Goal: Communication & Community: Answer question/provide support

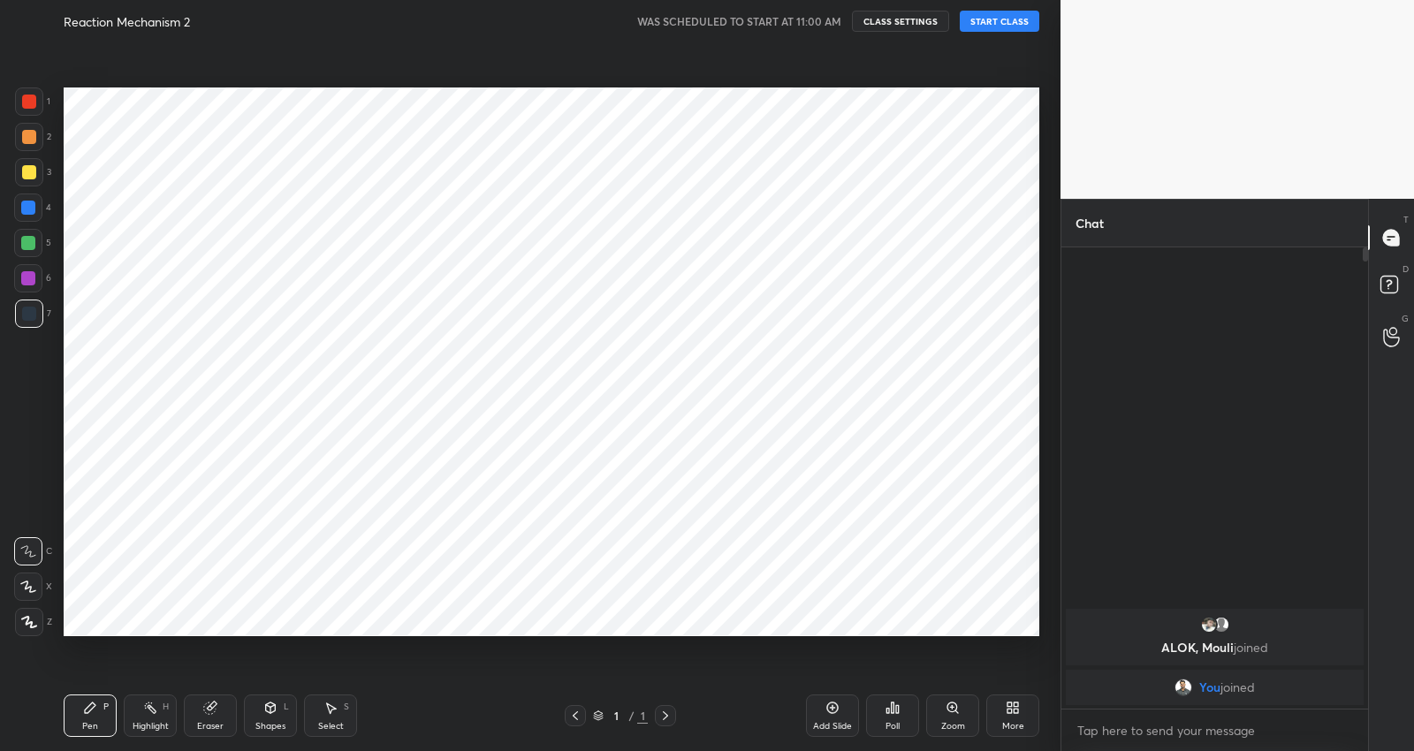
scroll to position [87727, 87376]
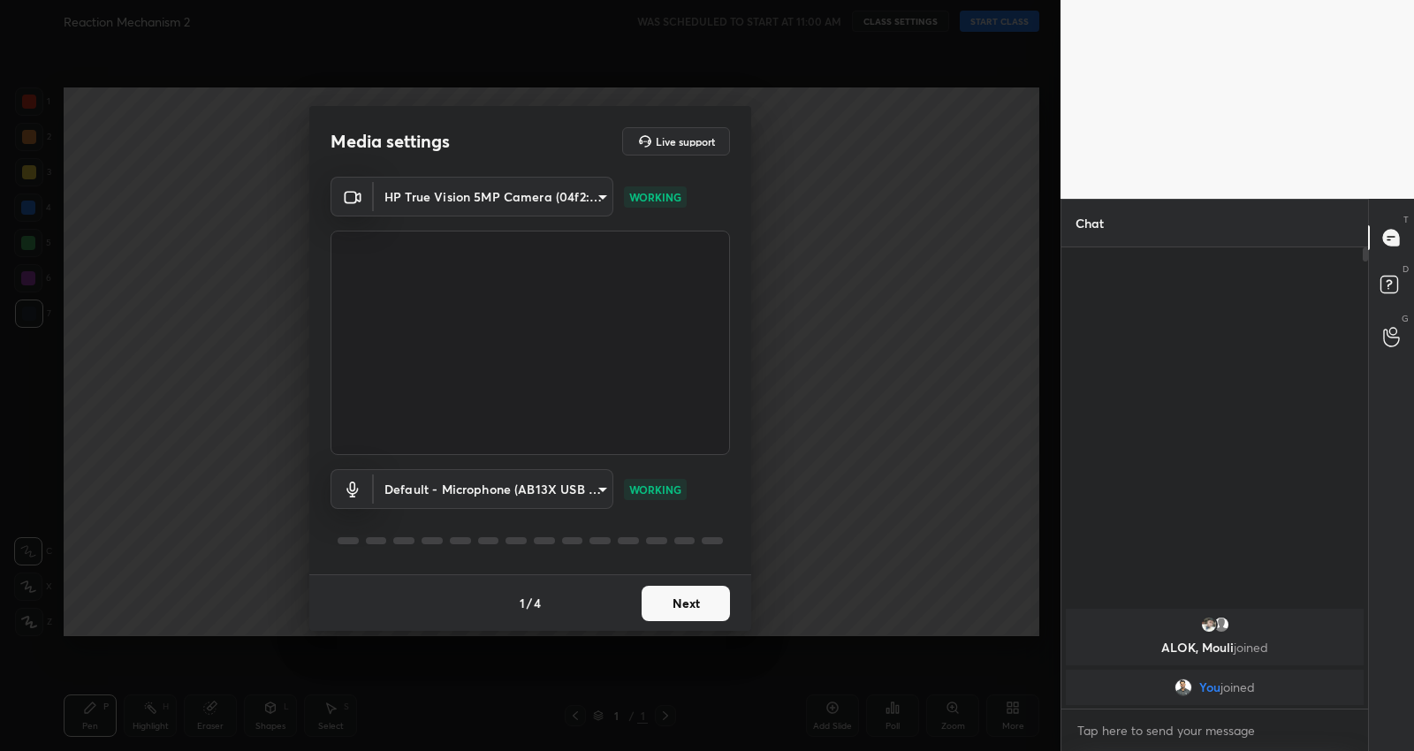
click at [683, 592] on button "Next" at bounding box center [686, 603] width 88 height 35
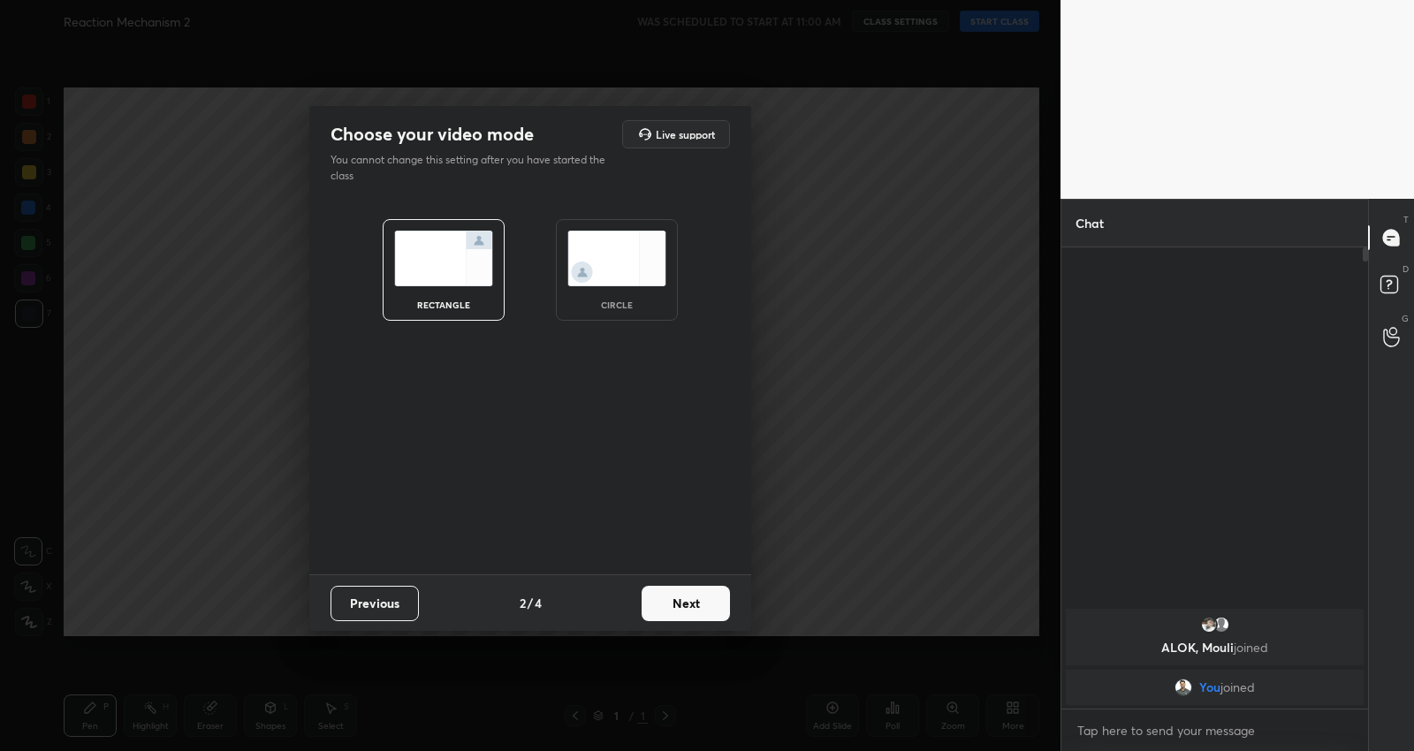
click at [683, 592] on button "Next" at bounding box center [686, 603] width 88 height 35
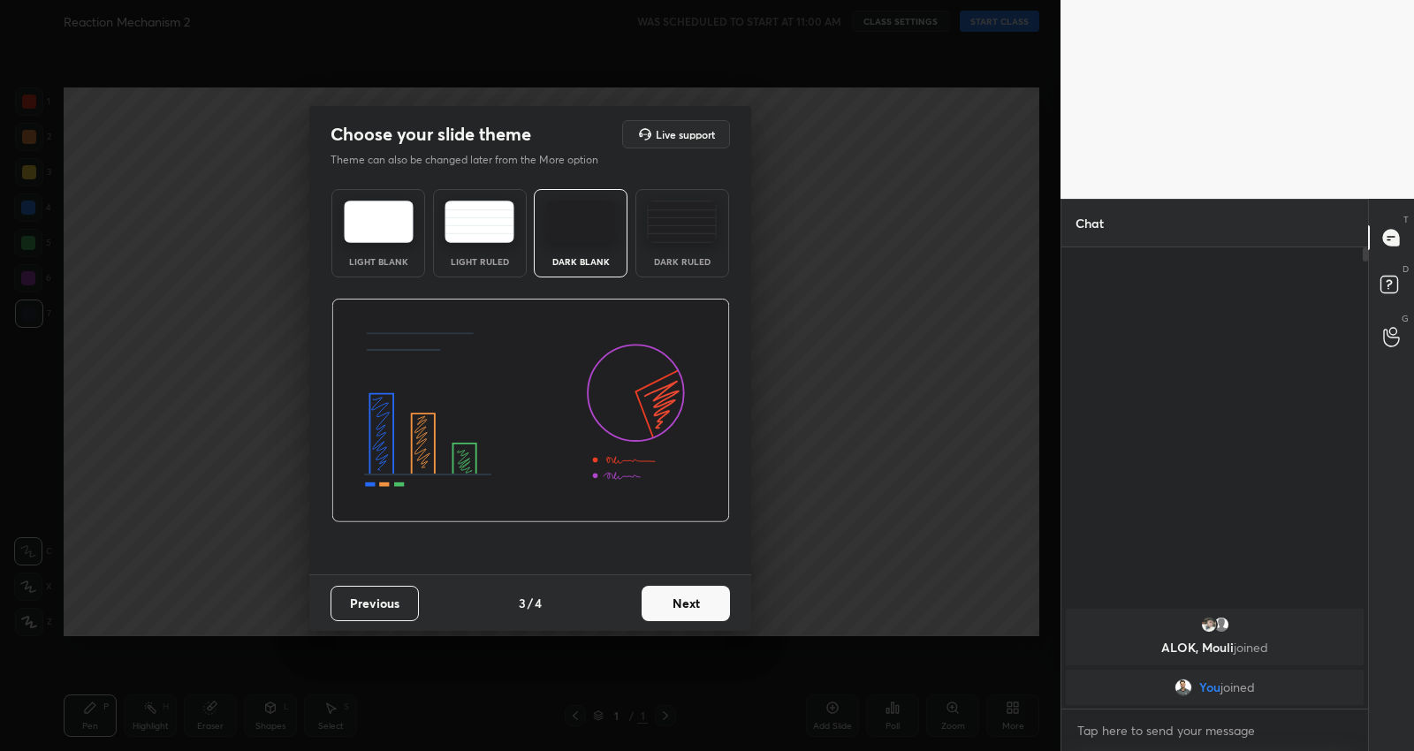
click at [683, 592] on button "Next" at bounding box center [686, 603] width 88 height 35
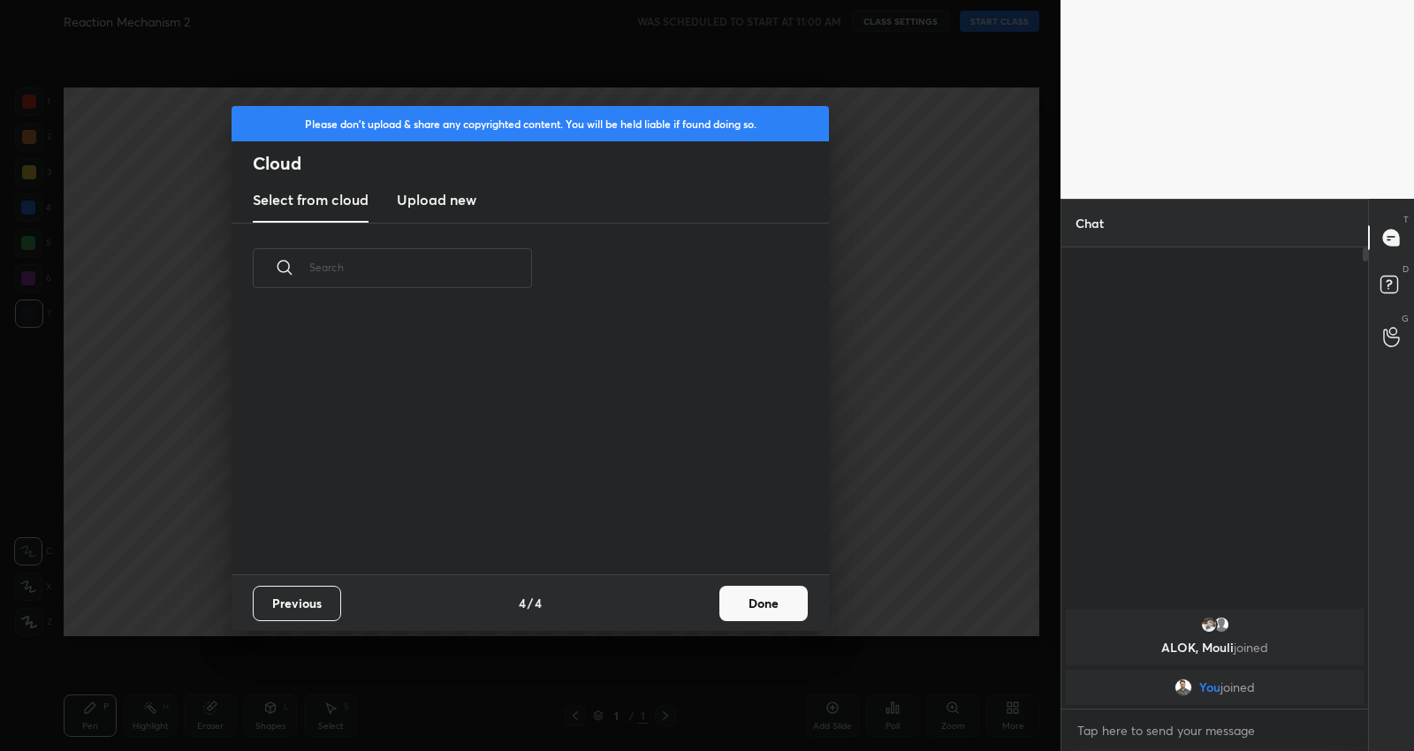
scroll to position [262, 566]
click at [762, 591] on button "Done" at bounding box center [763, 603] width 88 height 35
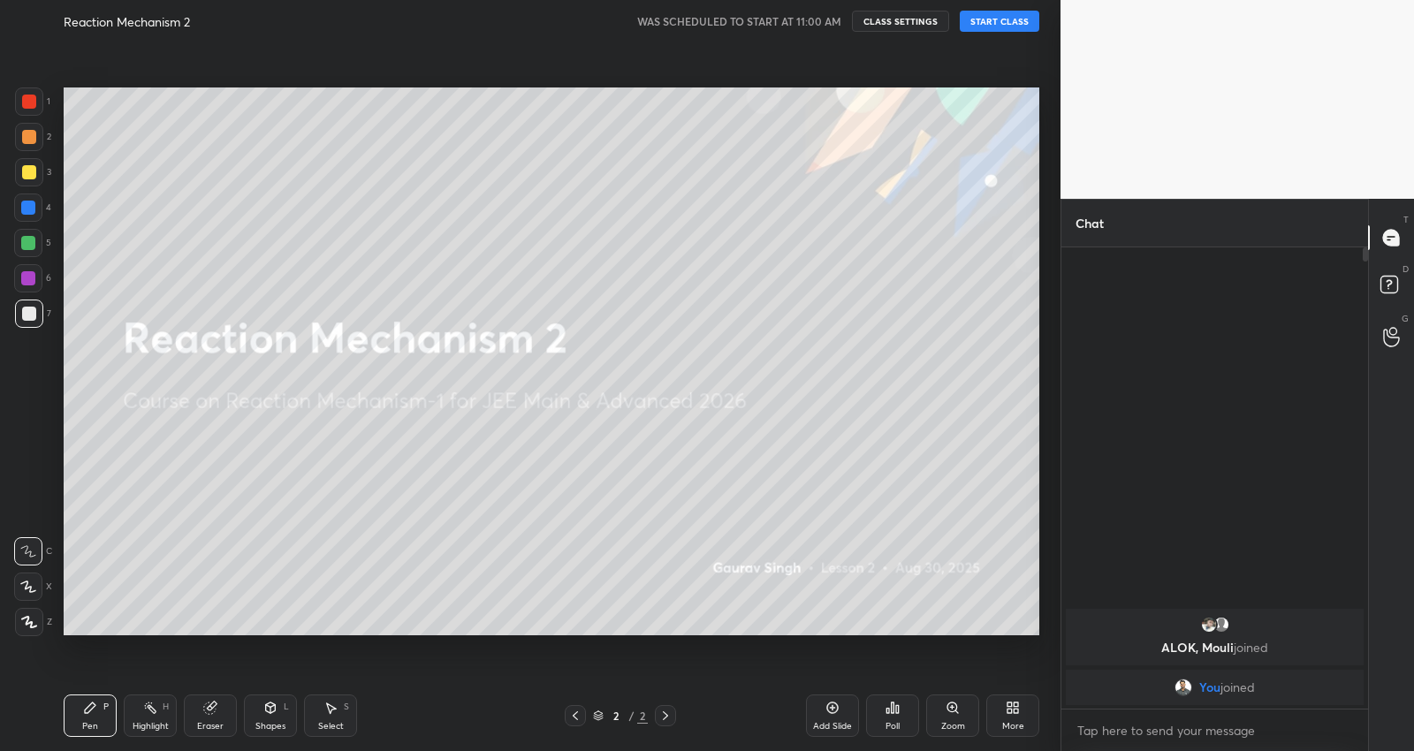
click at [1005, 17] on button "START CLASS" at bounding box center [1000, 21] width 80 height 21
click at [1322, 676] on div "You joined" at bounding box center [1215, 687] width 298 height 35
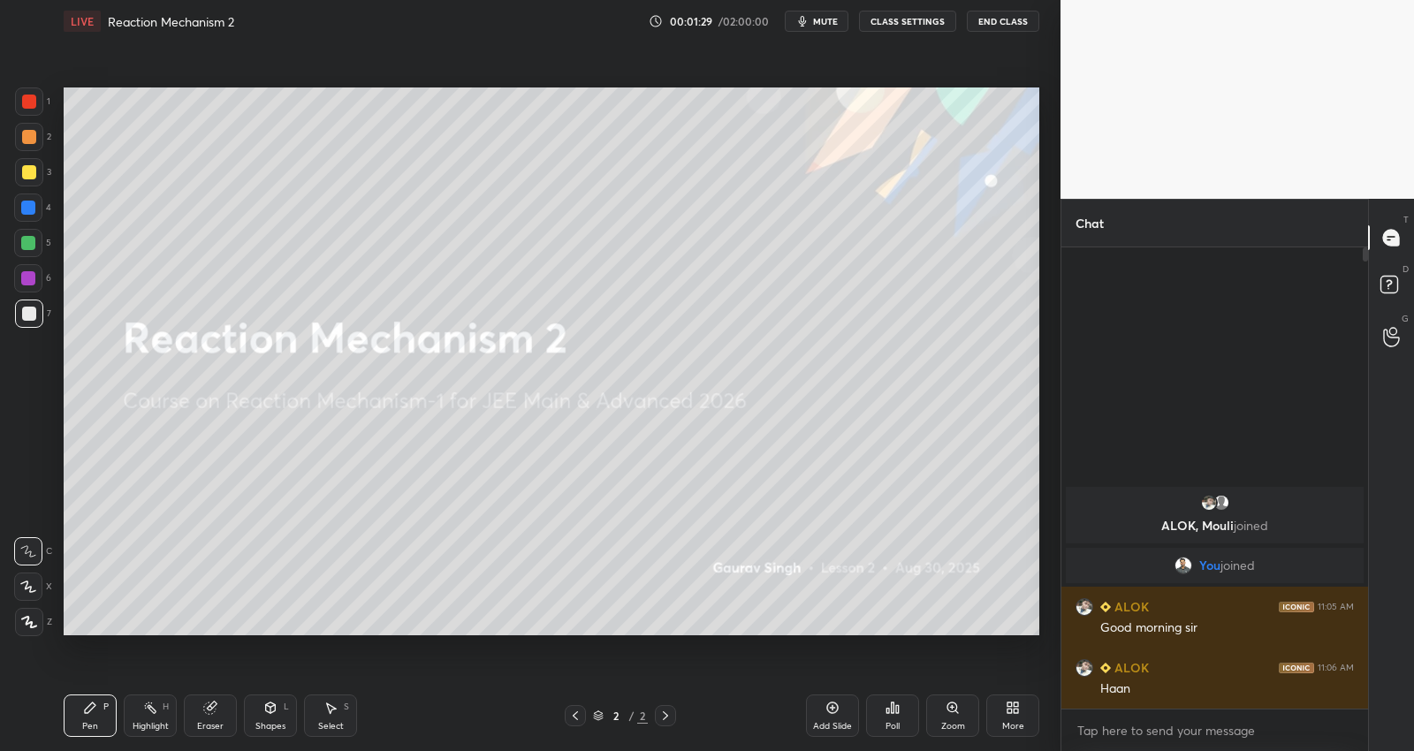
click at [30, 585] on icon at bounding box center [28, 587] width 16 height 12
drag, startPoint x: 832, startPoint y: 703, endPoint x: 844, endPoint y: 642, distance: 61.2
click at [832, 703] on icon at bounding box center [832, 708] width 11 height 11
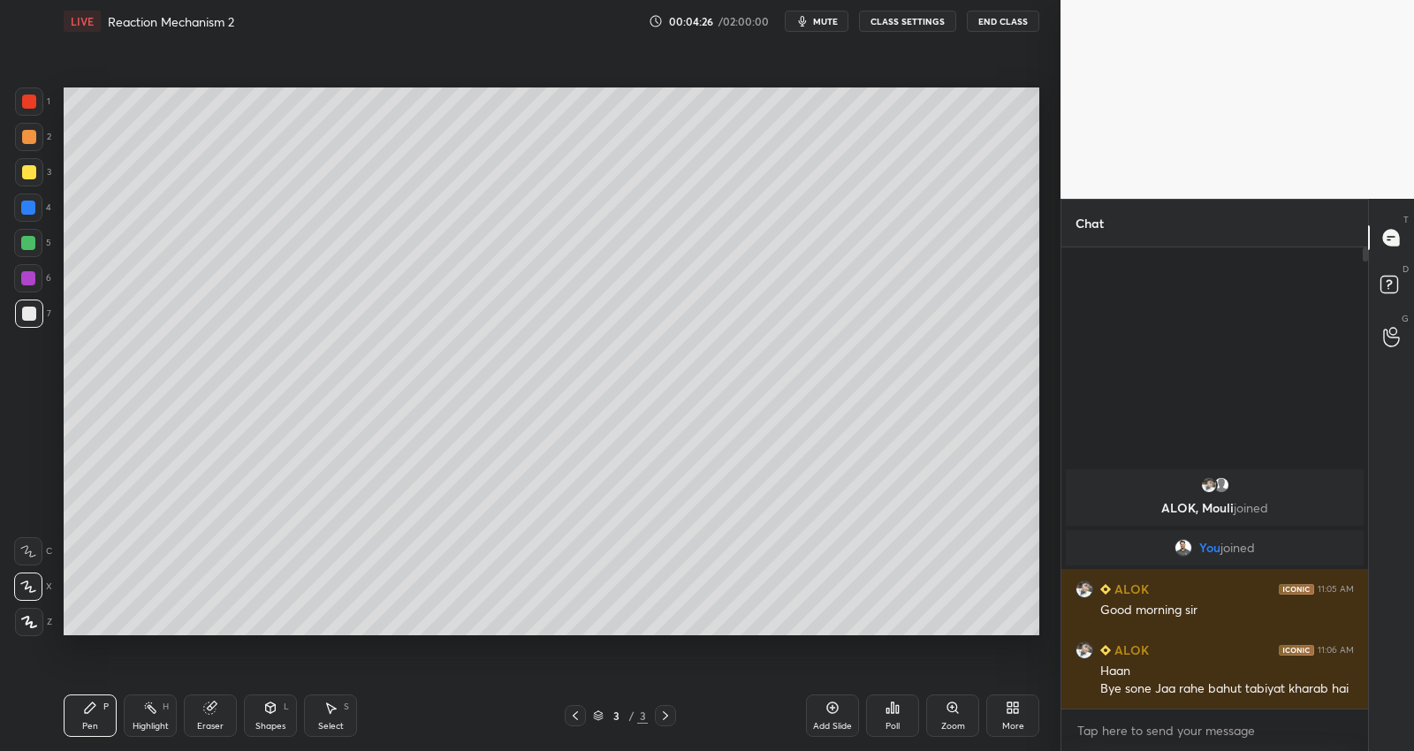
click at [34, 177] on div at bounding box center [29, 172] width 14 height 14
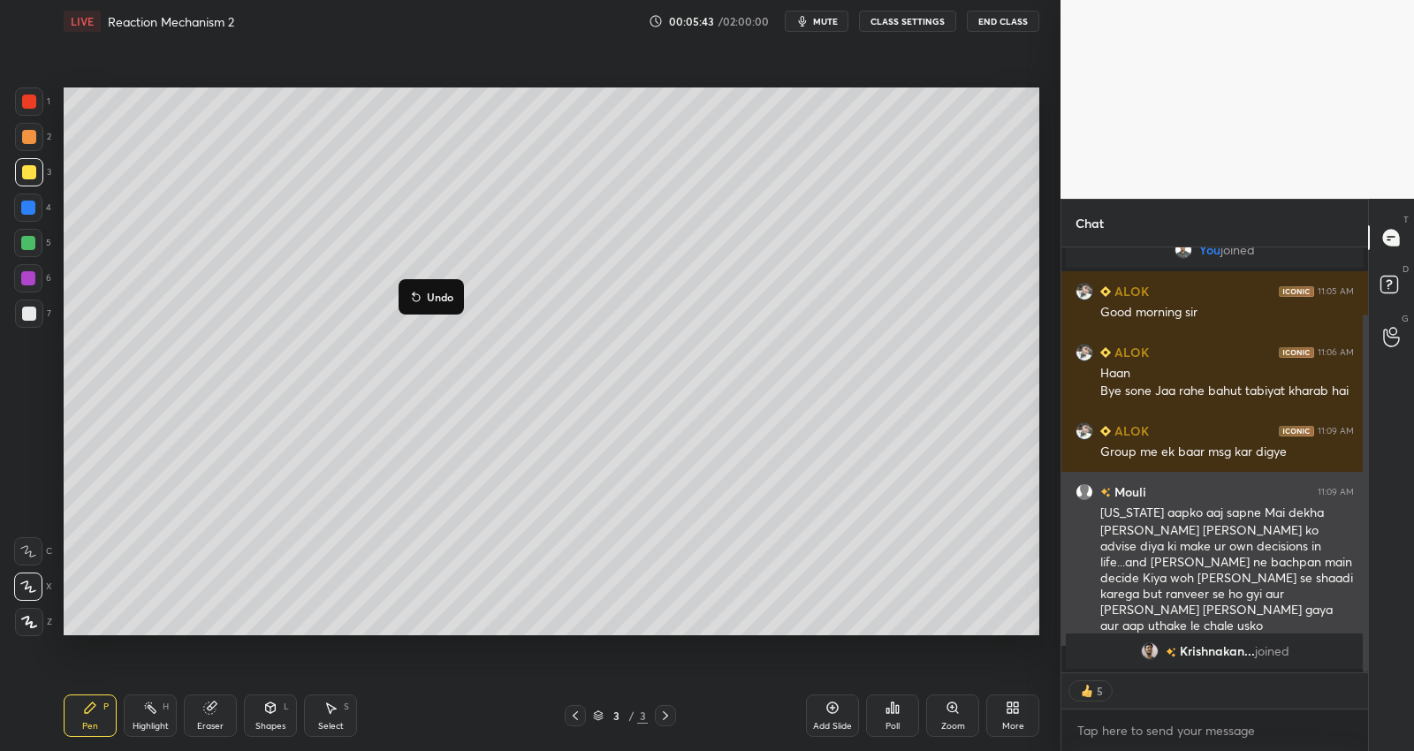
scroll to position [140, 0]
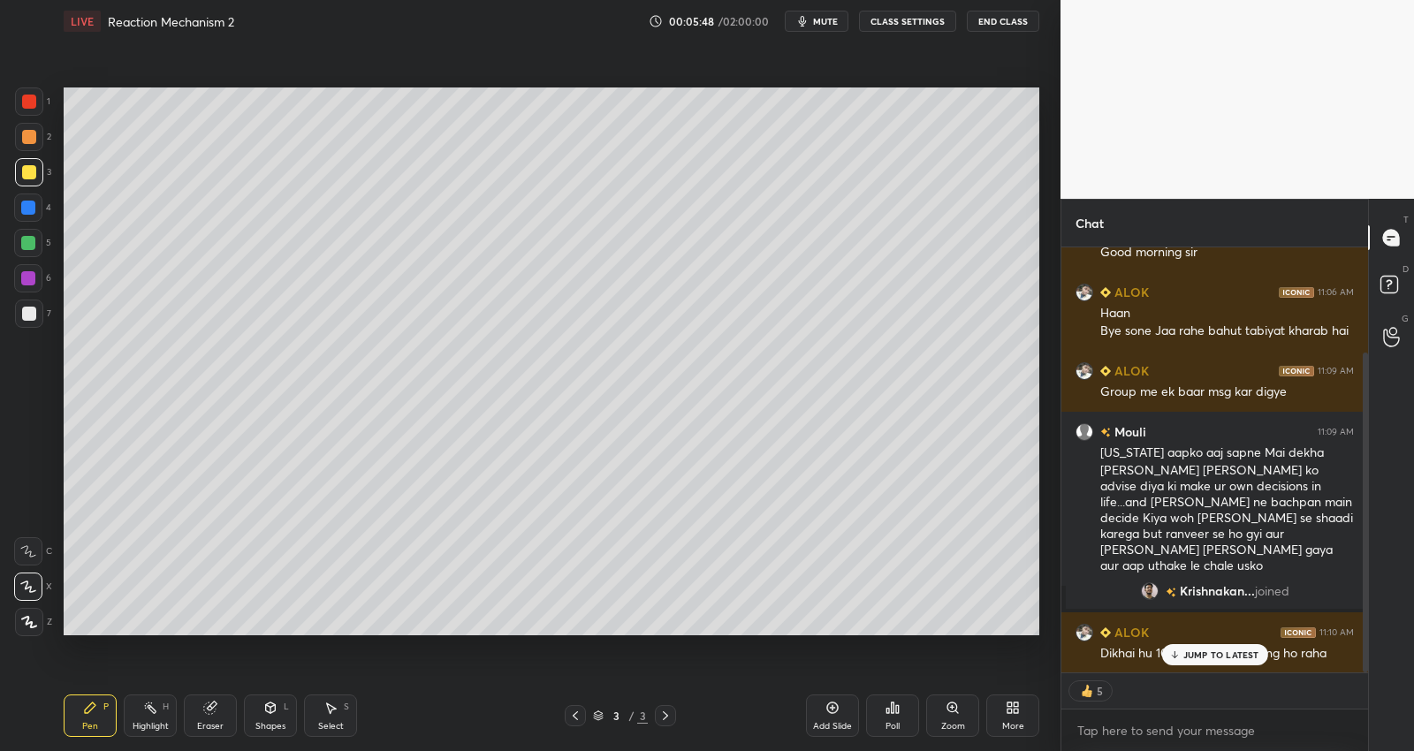
click at [1228, 651] on p "JUMP TO LATEST" at bounding box center [1221, 654] width 76 height 11
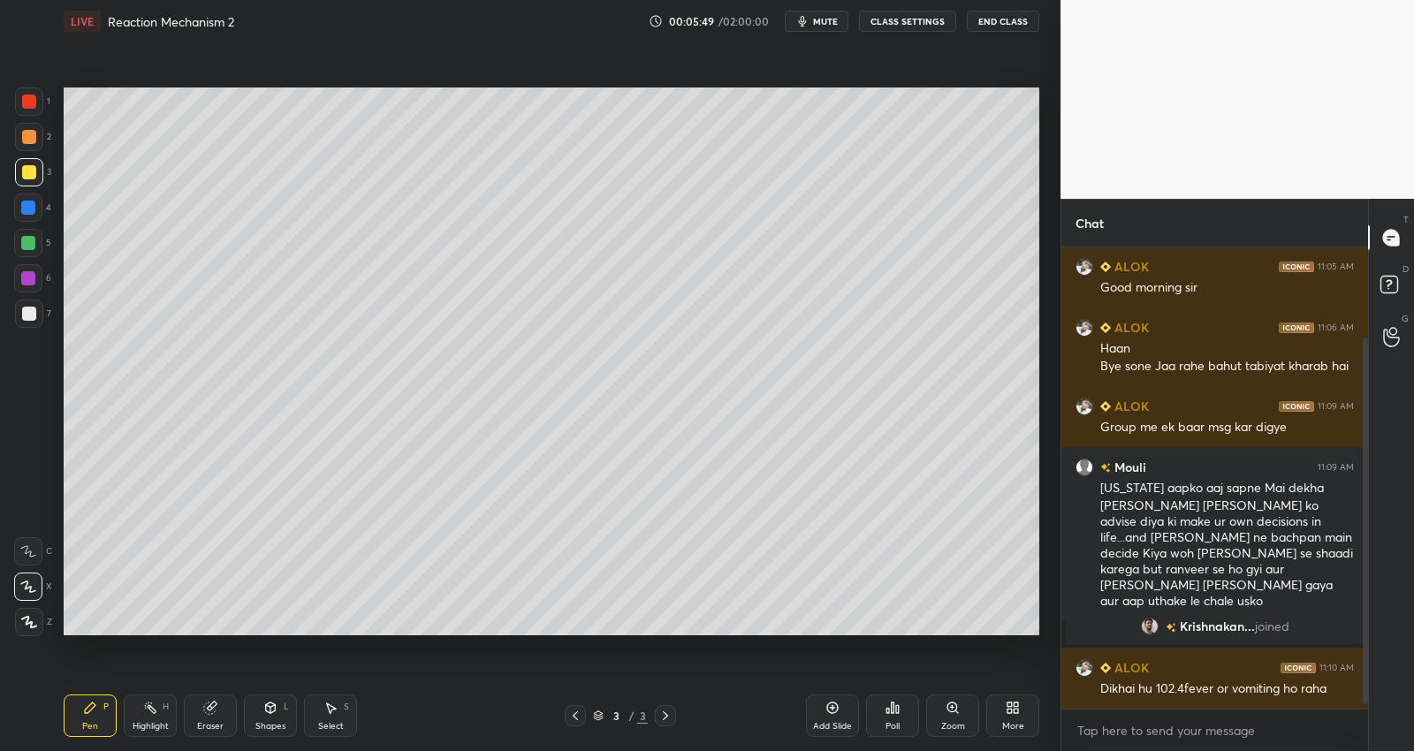
scroll to position [5, 5]
click at [1225, 692] on p "JUMP TO LATEST" at bounding box center [1221, 691] width 76 height 11
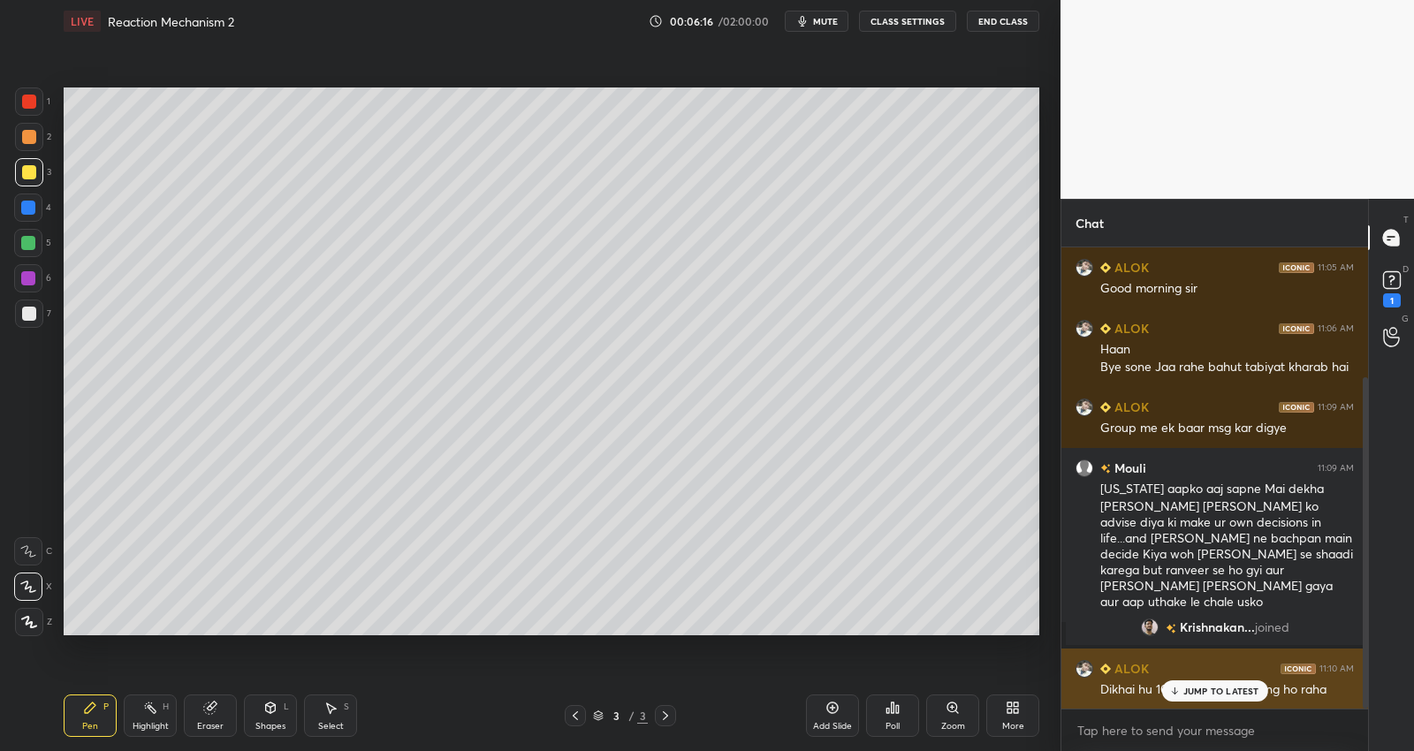
scroll to position [179, 0]
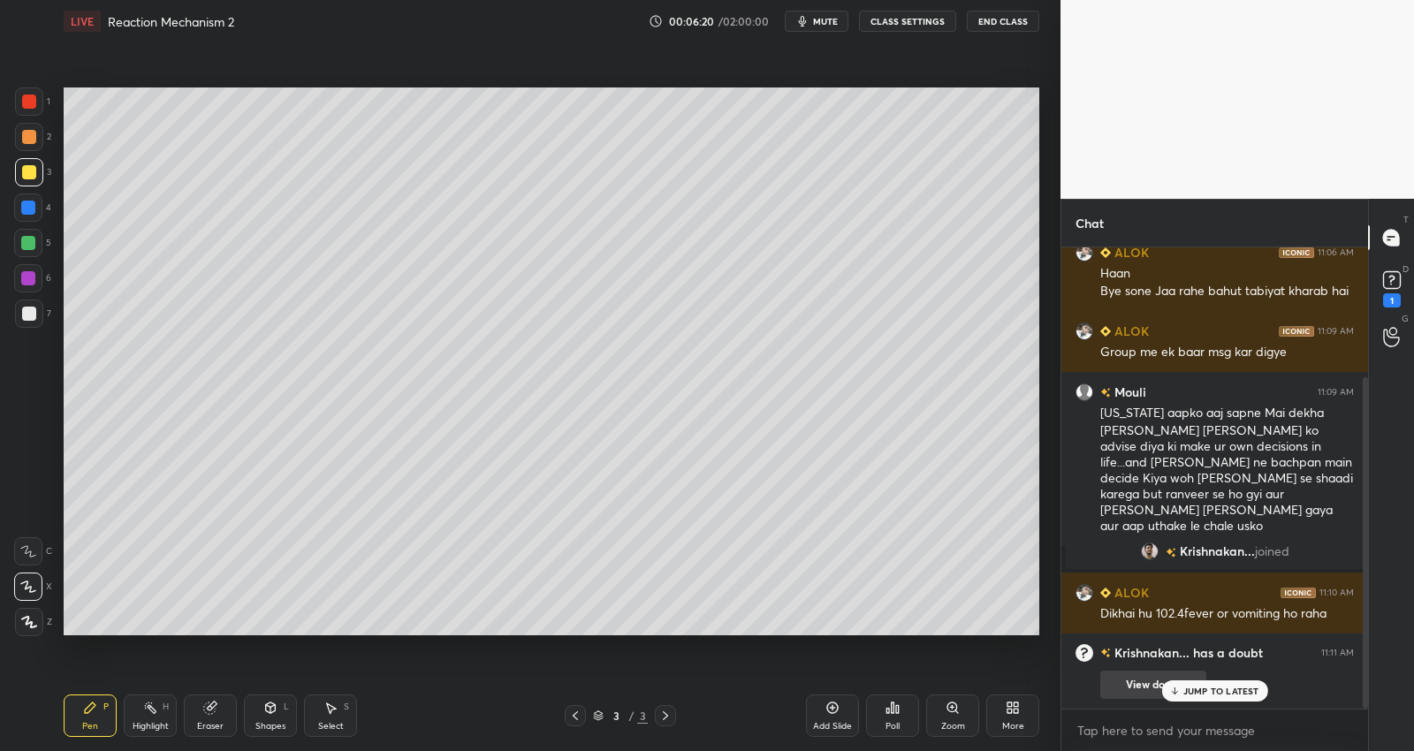
click at [1134, 687] on button "View doubt" at bounding box center [1153, 685] width 106 height 28
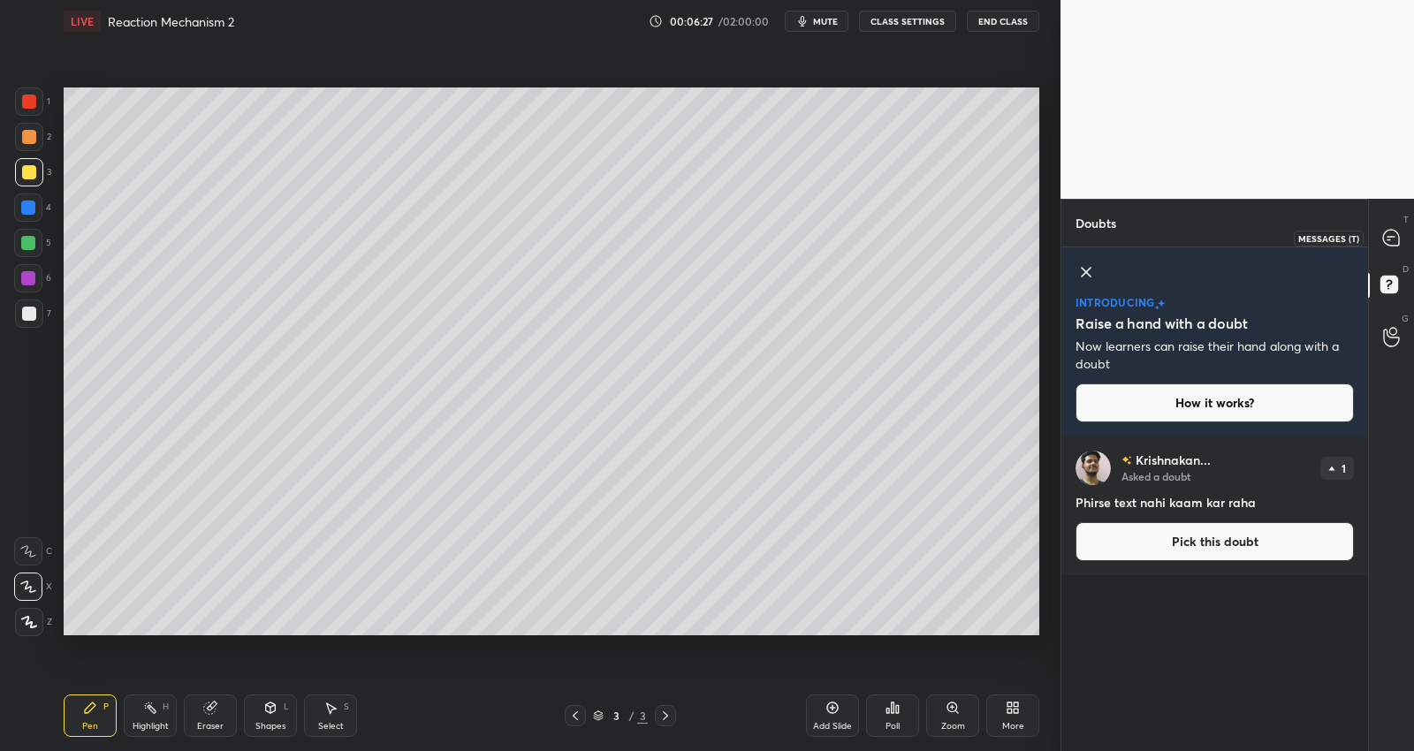
click at [1383, 233] on icon at bounding box center [1391, 238] width 16 height 16
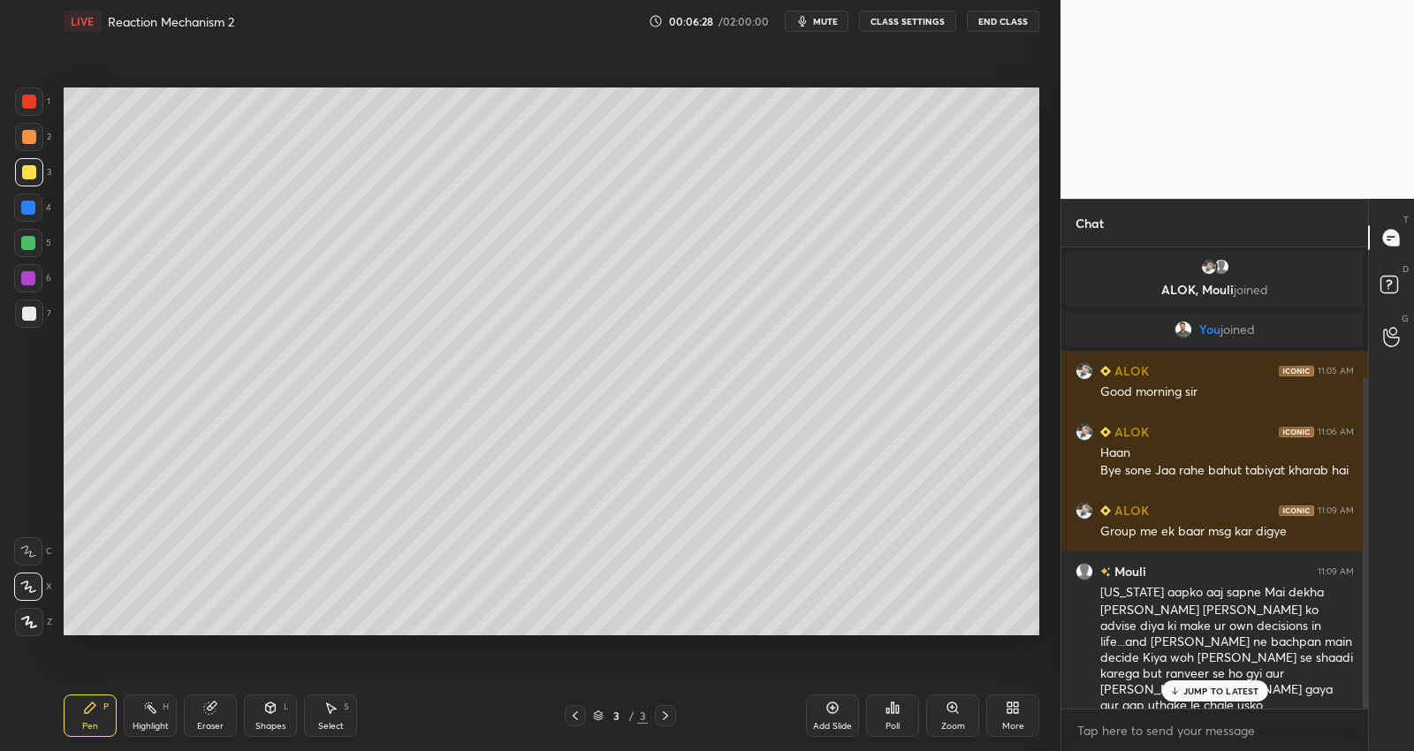
scroll to position [457, 302]
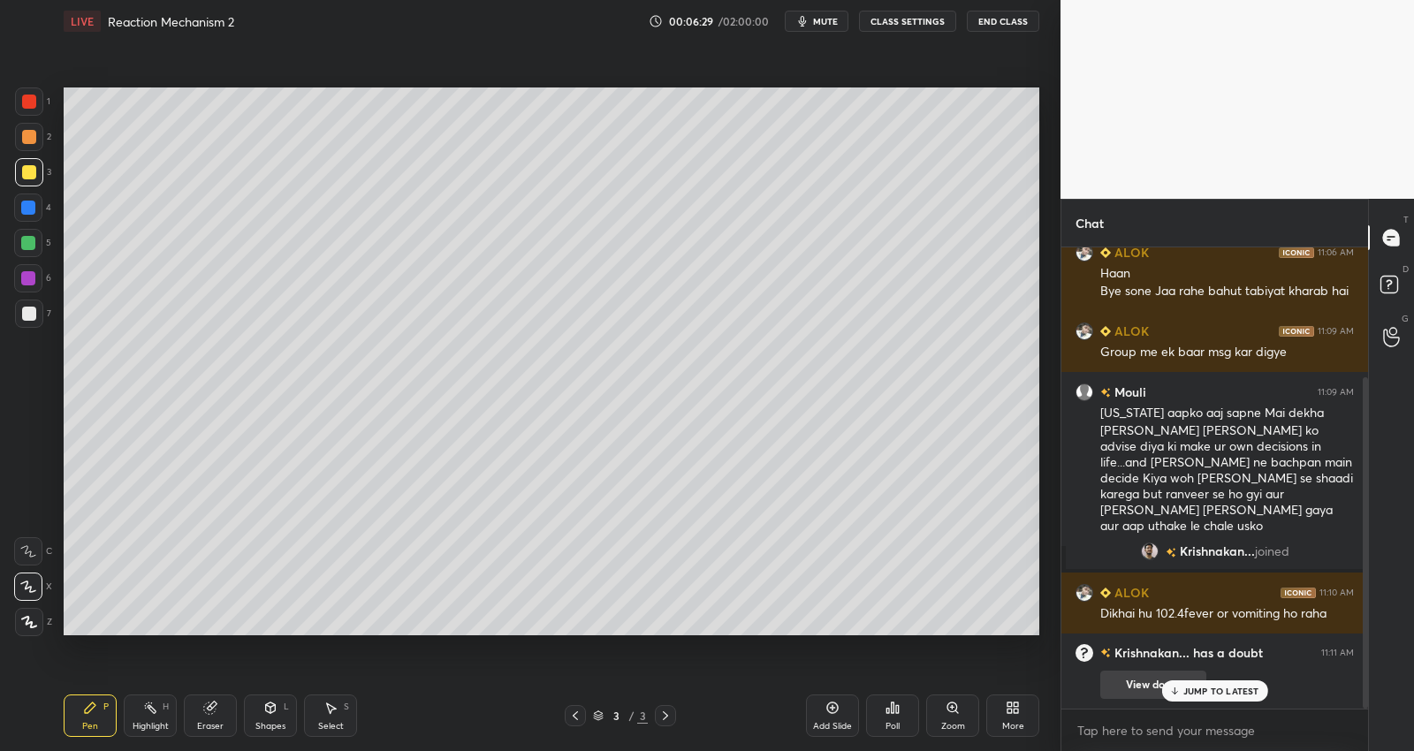
click at [1106, 681] on button "View doubt" at bounding box center [1153, 685] width 106 height 28
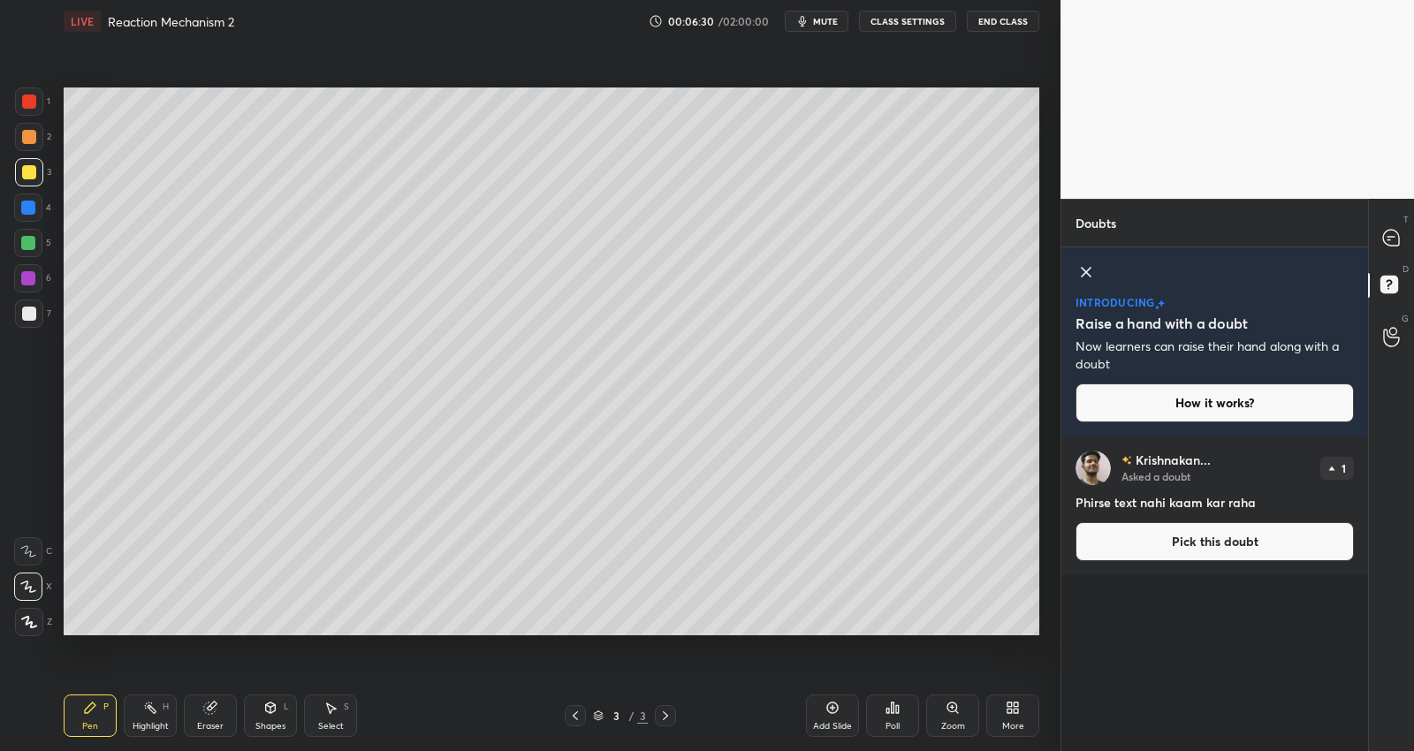
click at [1225, 550] on button "Pick this doubt" at bounding box center [1214, 541] width 278 height 39
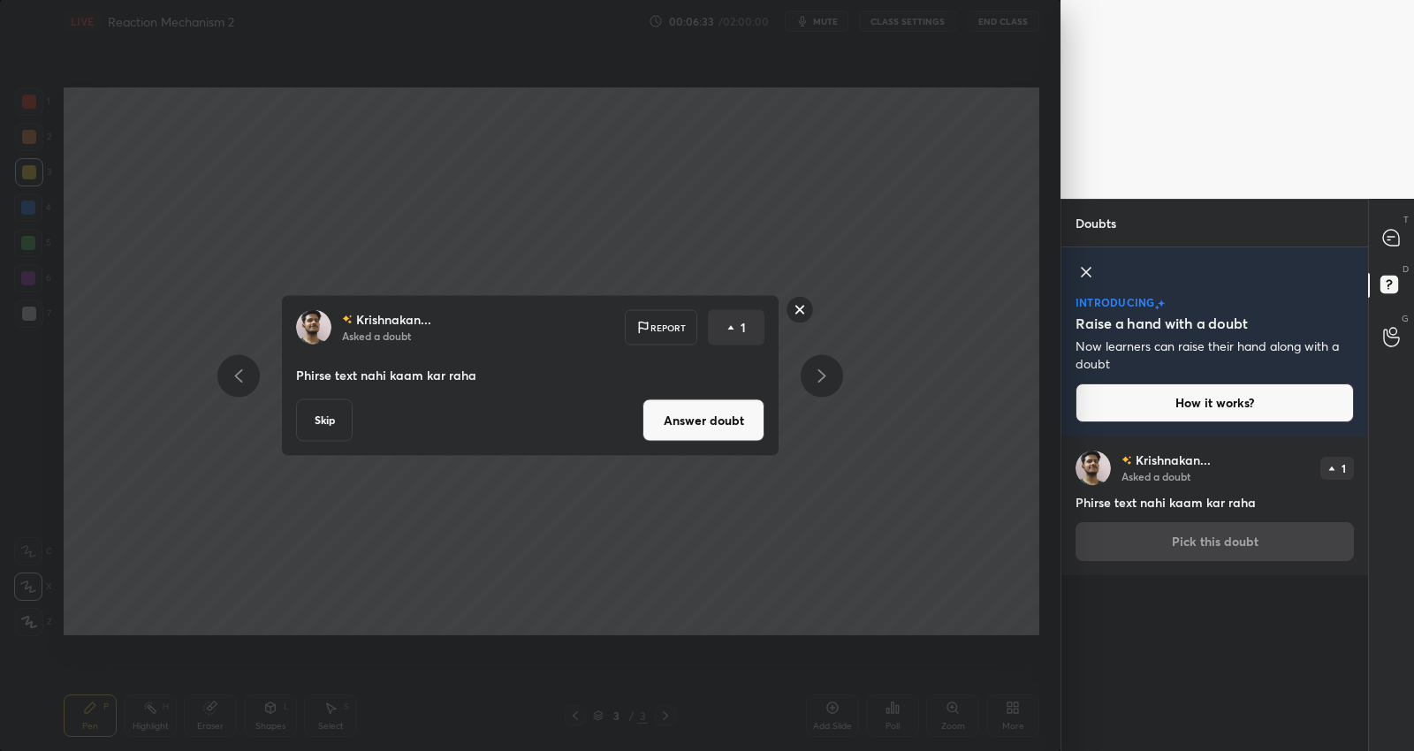
click at [707, 413] on button "Answer doubt" at bounding box center [703, 420] width 122 height 42
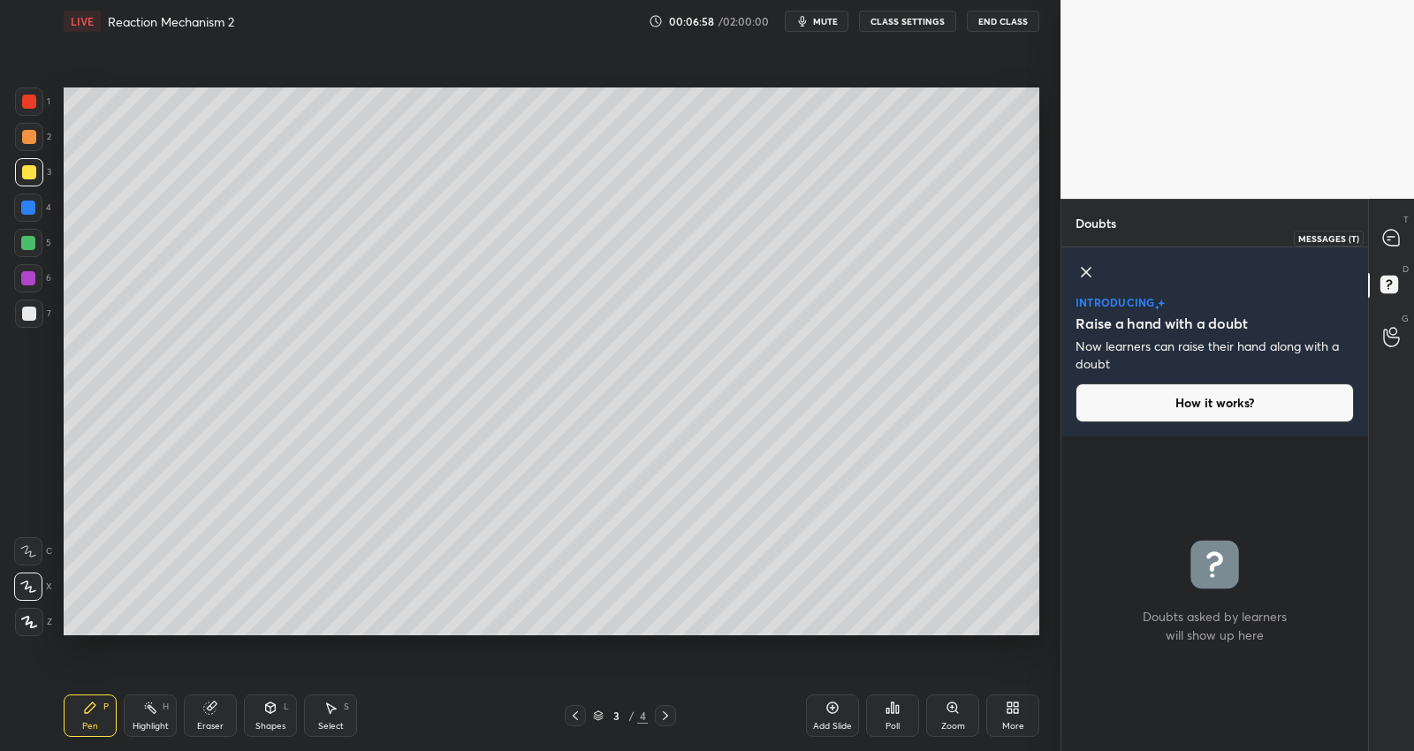
click at [1394, 239] on icon at bounding box center [1391, 238] width 16 height 16
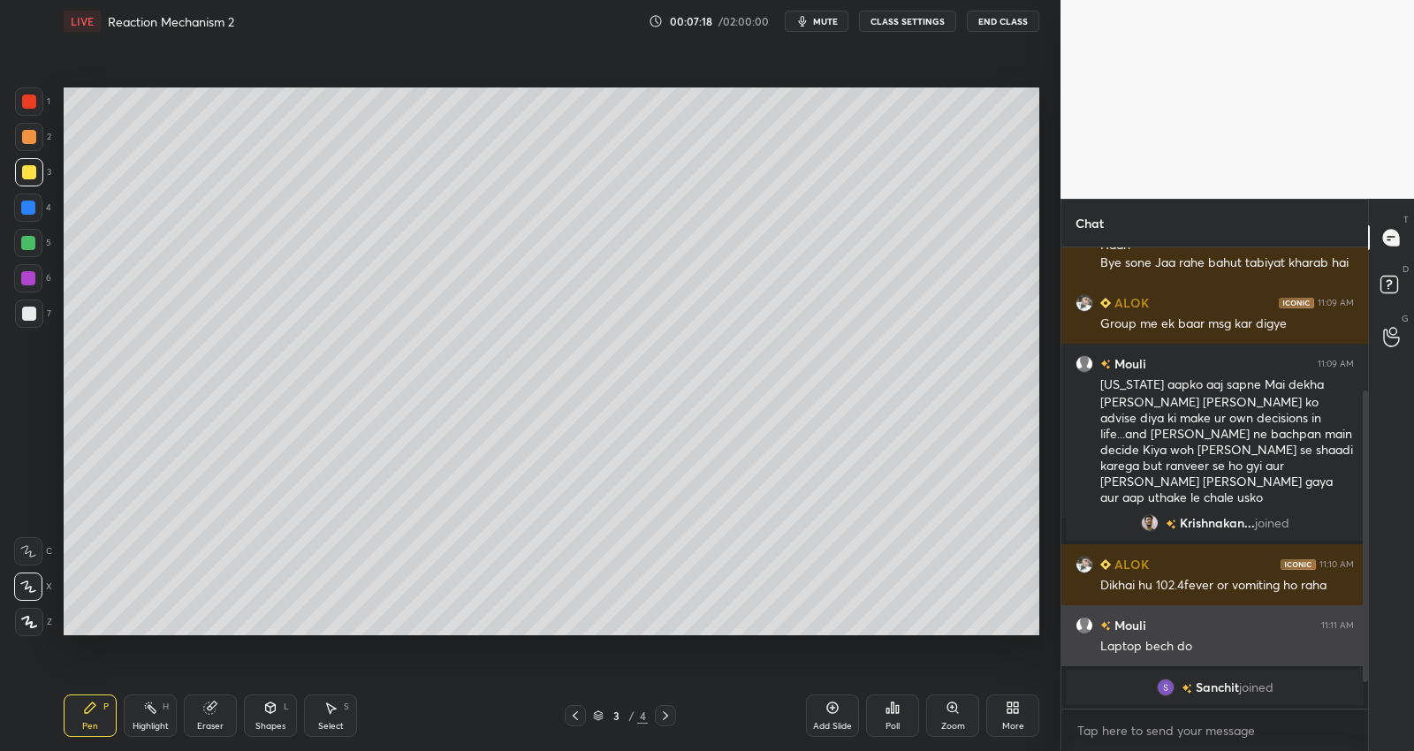
scroll to position [268, 0]
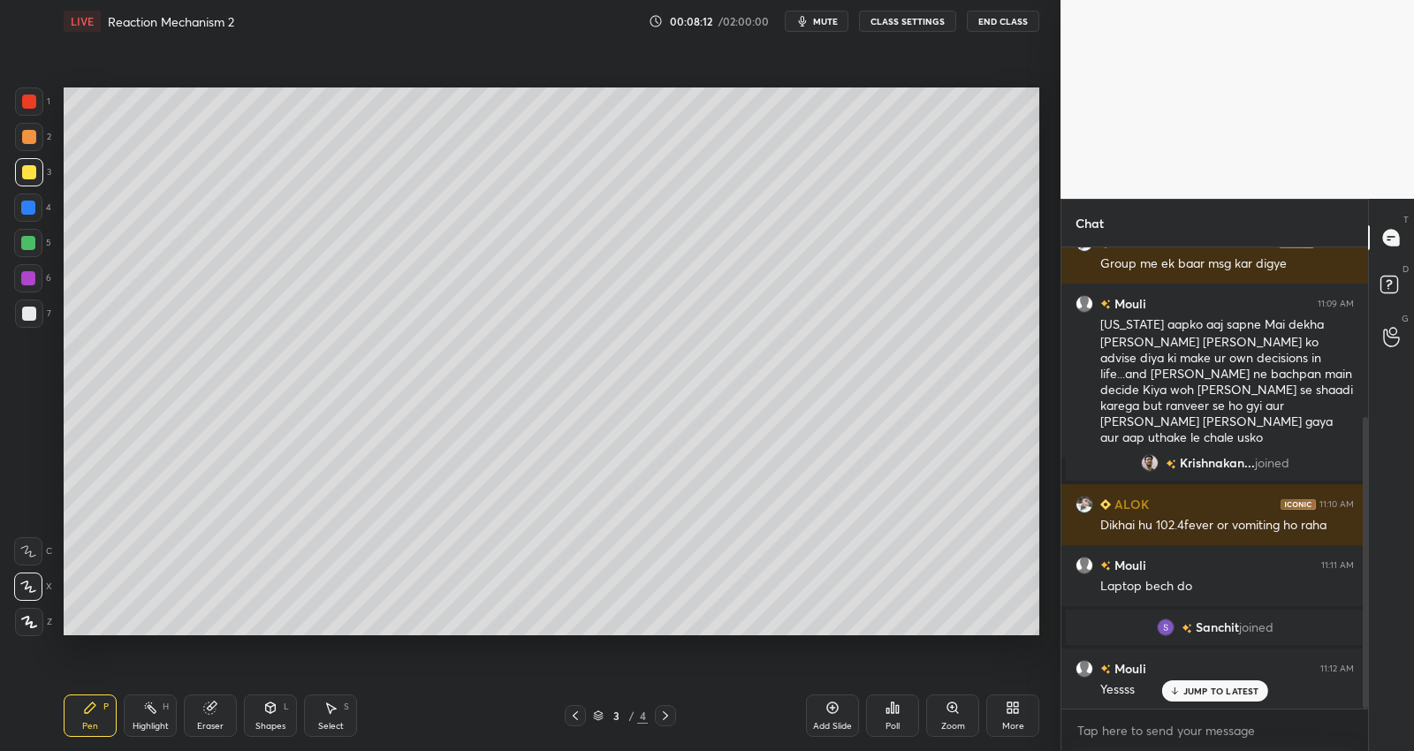
click at [27, 314] on div at bounding box center [29, 314] width 14 height 14
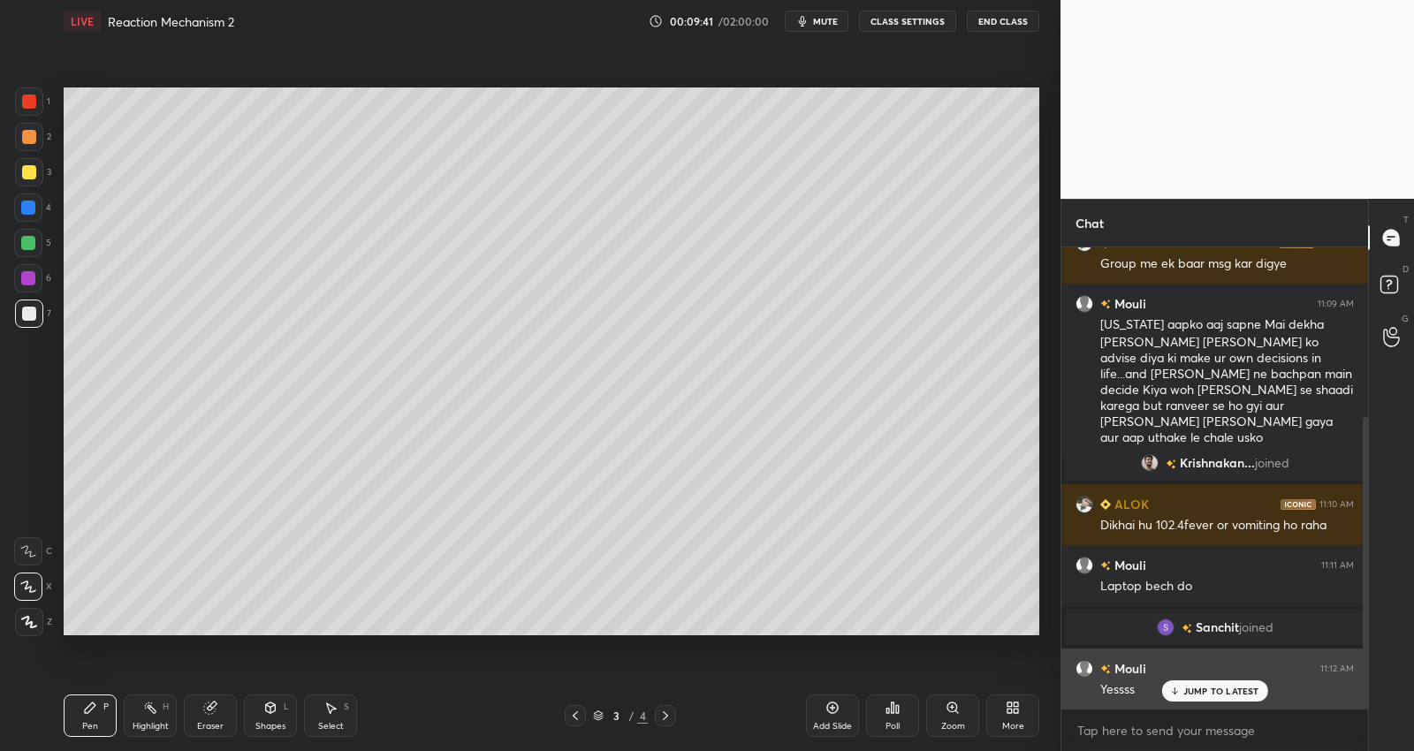
click at [1211, 691] on p "JUMP TO LATEST" at bounding box center [1221, 691] width 76 height 11
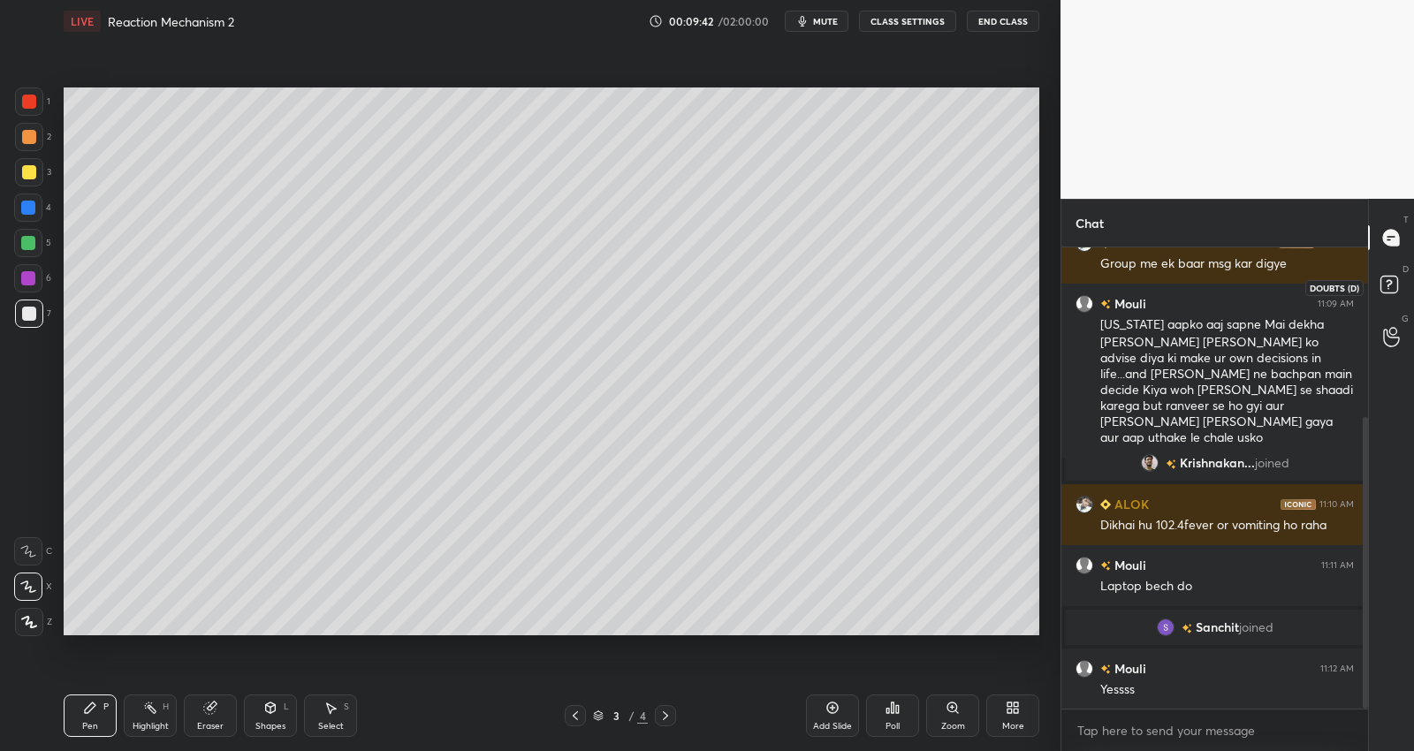
click at [1380, 276] on icon at bounding box center [1392, 287] width 32 height 32
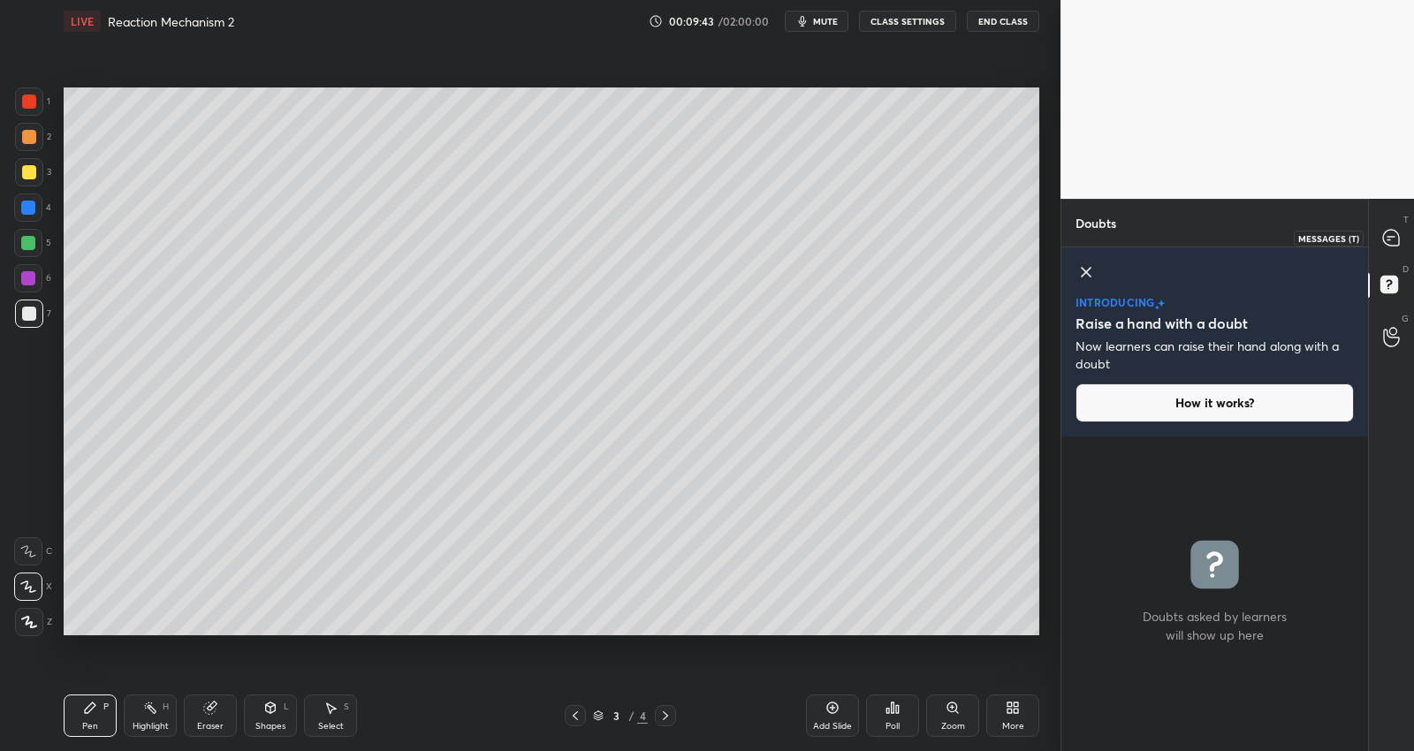
click at [1397, 233] on icon at bounding box center [1391, 238] width 16 height 16
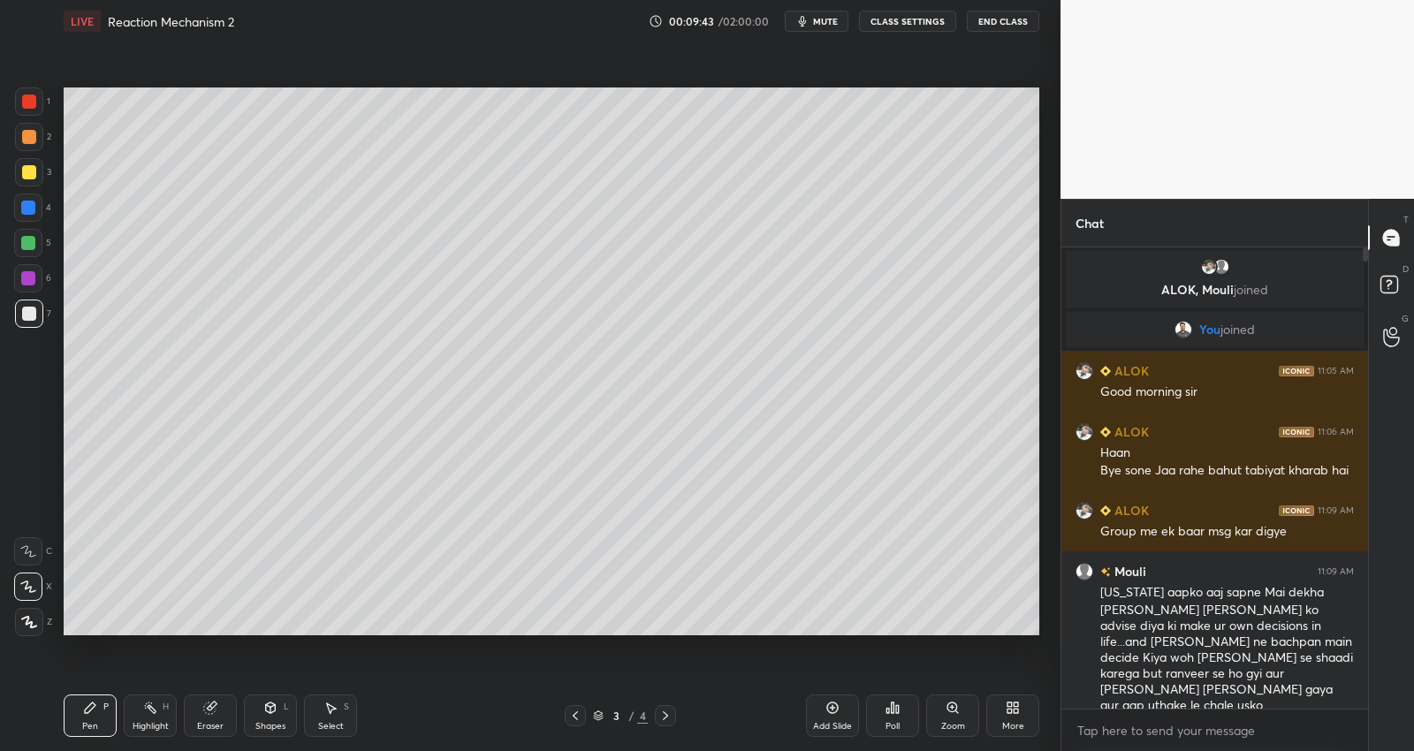
scroll to position [457, 302]
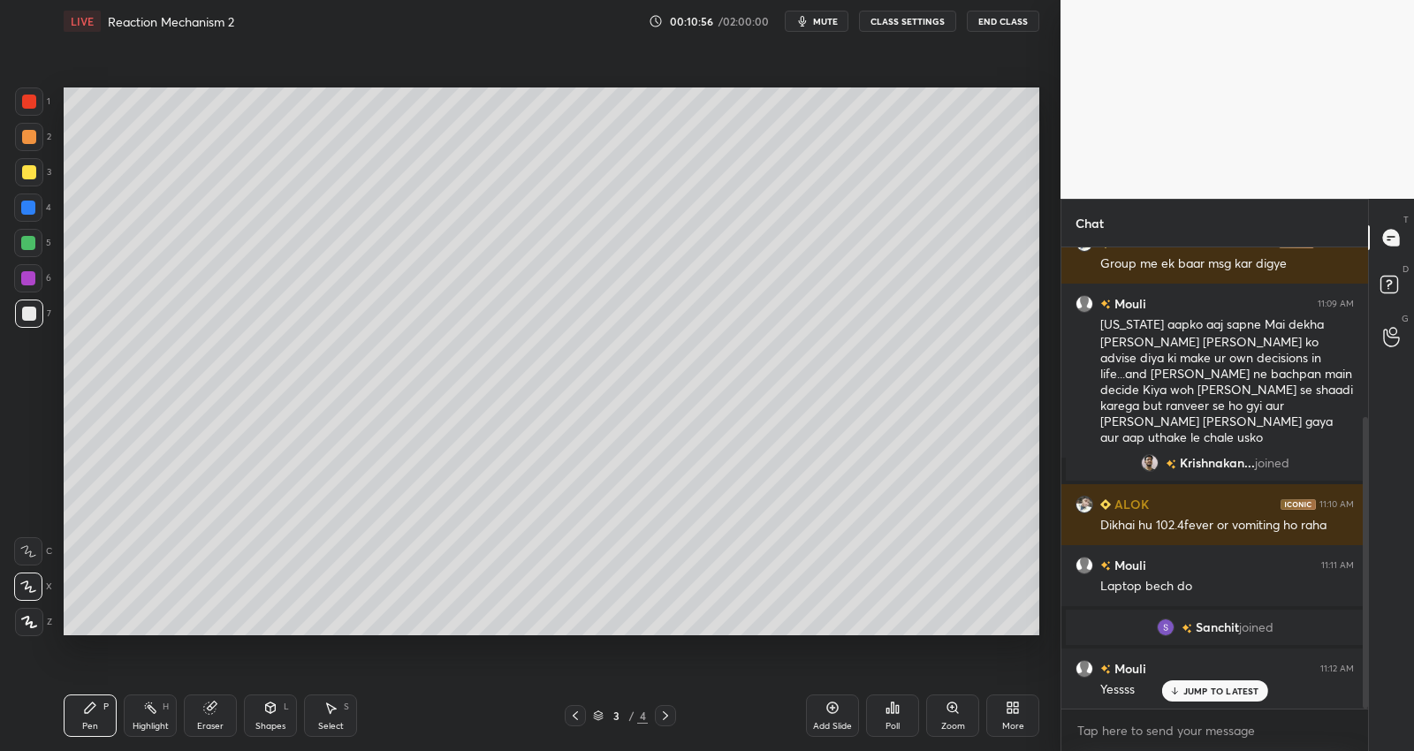
drag, startPoint x: 29, startPoint y: 236, endPoint x: 50, endPoint y: 240, distance: 21.7
click at [31, 236] on div at bounding box center [28, 243] width 28 height 28
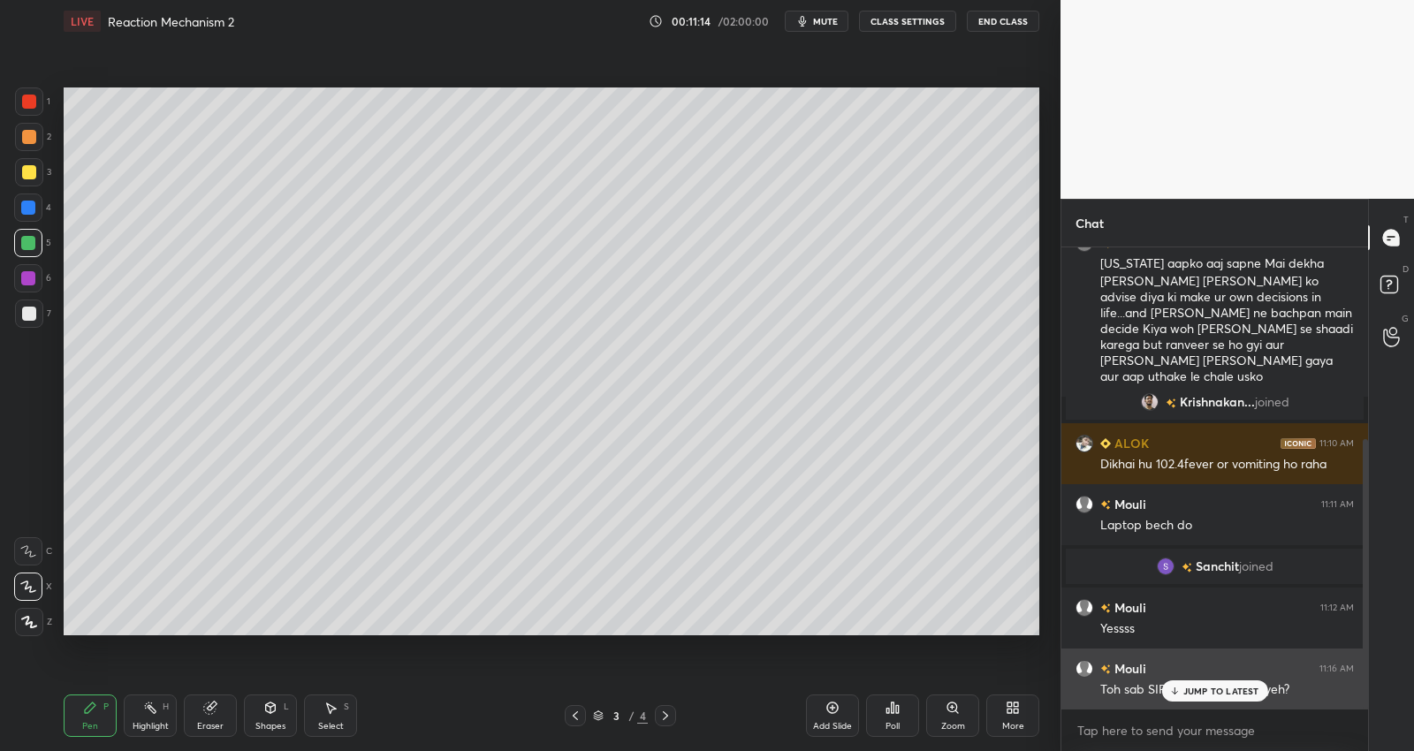
click at [1224, 688] on p "JUMP TO LATEST" at bounding box center [1221, 691] width 76 height 11
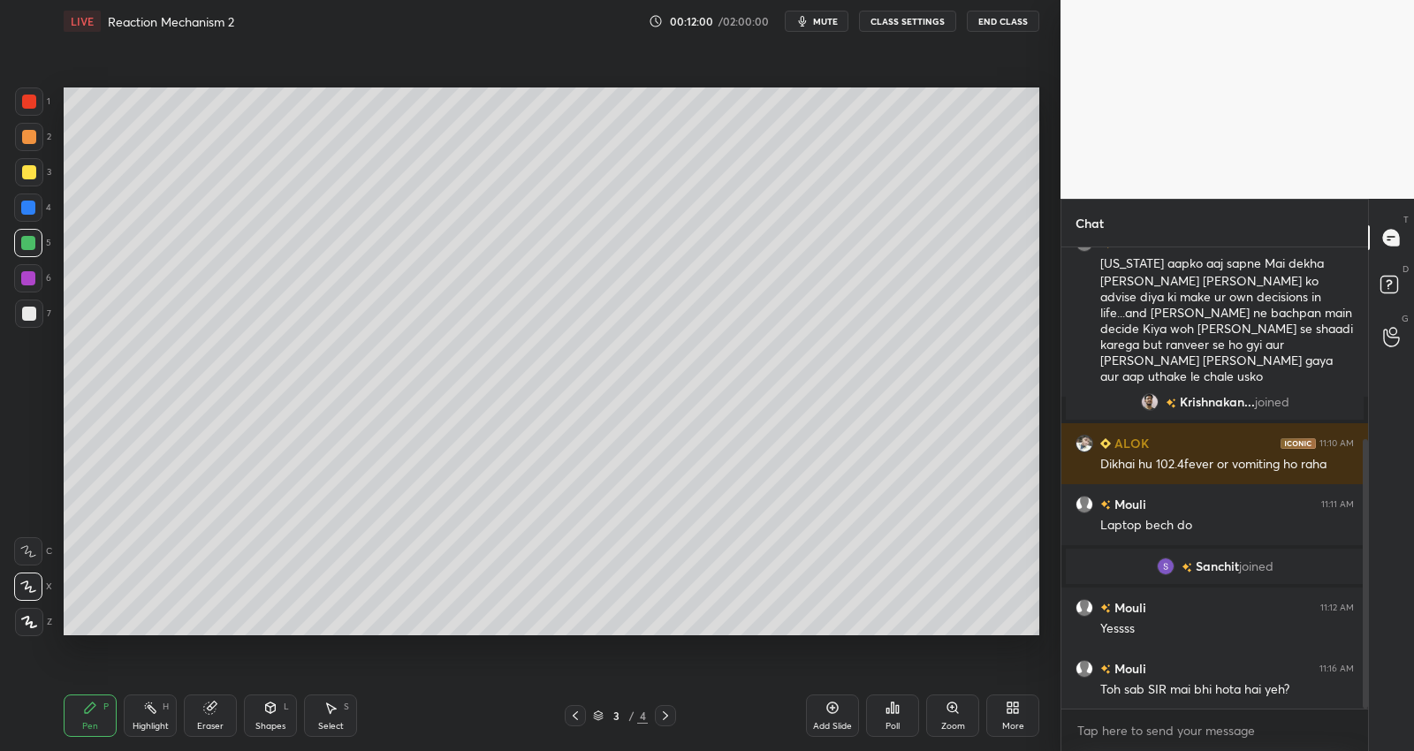
click at [843, 717] on div "Add Slide" at bounding box center [832, 716] width 53 height 42
click at [354, 715] on div "Select S" at bounding box center [330, 716] width 53 height 42
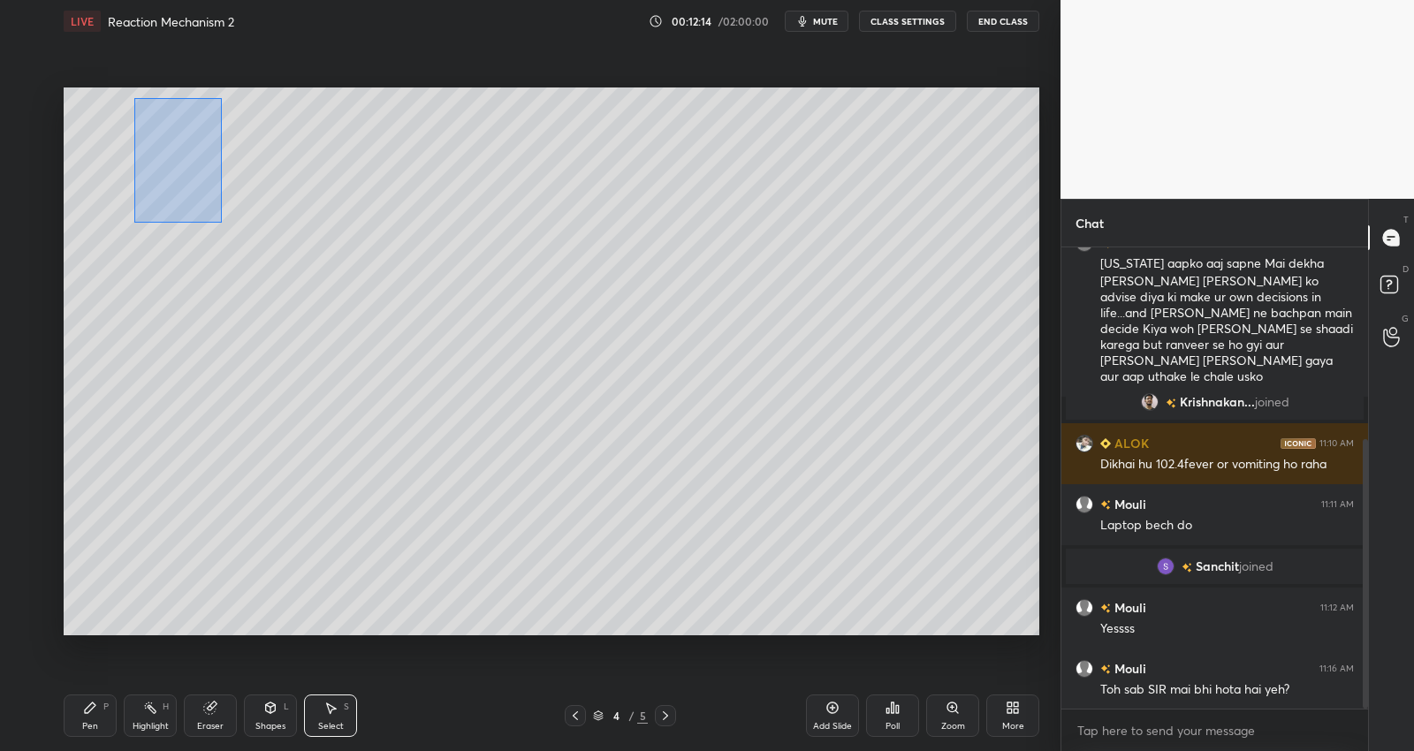
drag, startPoint x: 134, startPoint y: 98, endPoint x: 224, endPoint y: 191, distance: 129.4
click at [221, 214] on div "0 ° Undo Copy Duplicate Duplicate to new slide Delete" at bounding box center [552, 361] width 976 height 549
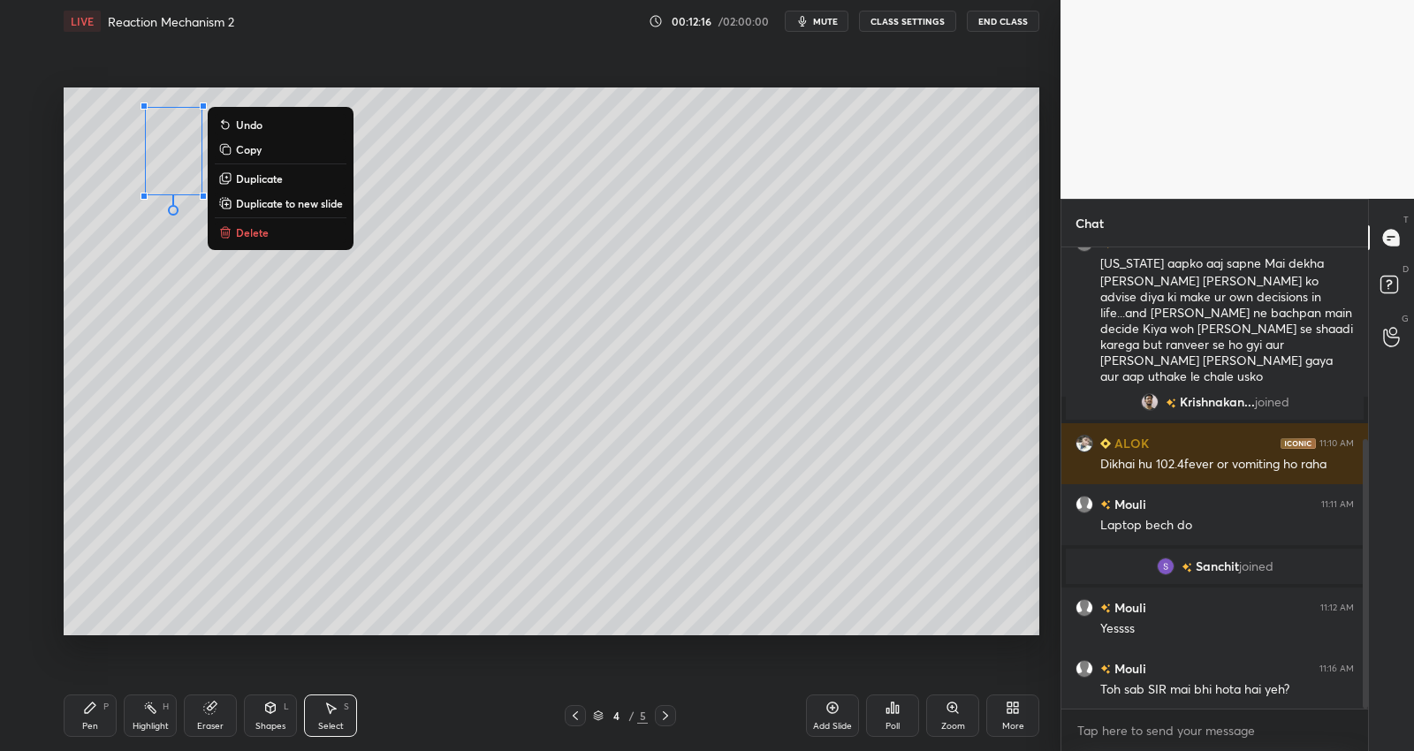
click at [283, 175] on button "Duplicate" at bounding box center [281, 178] width 132 height 21
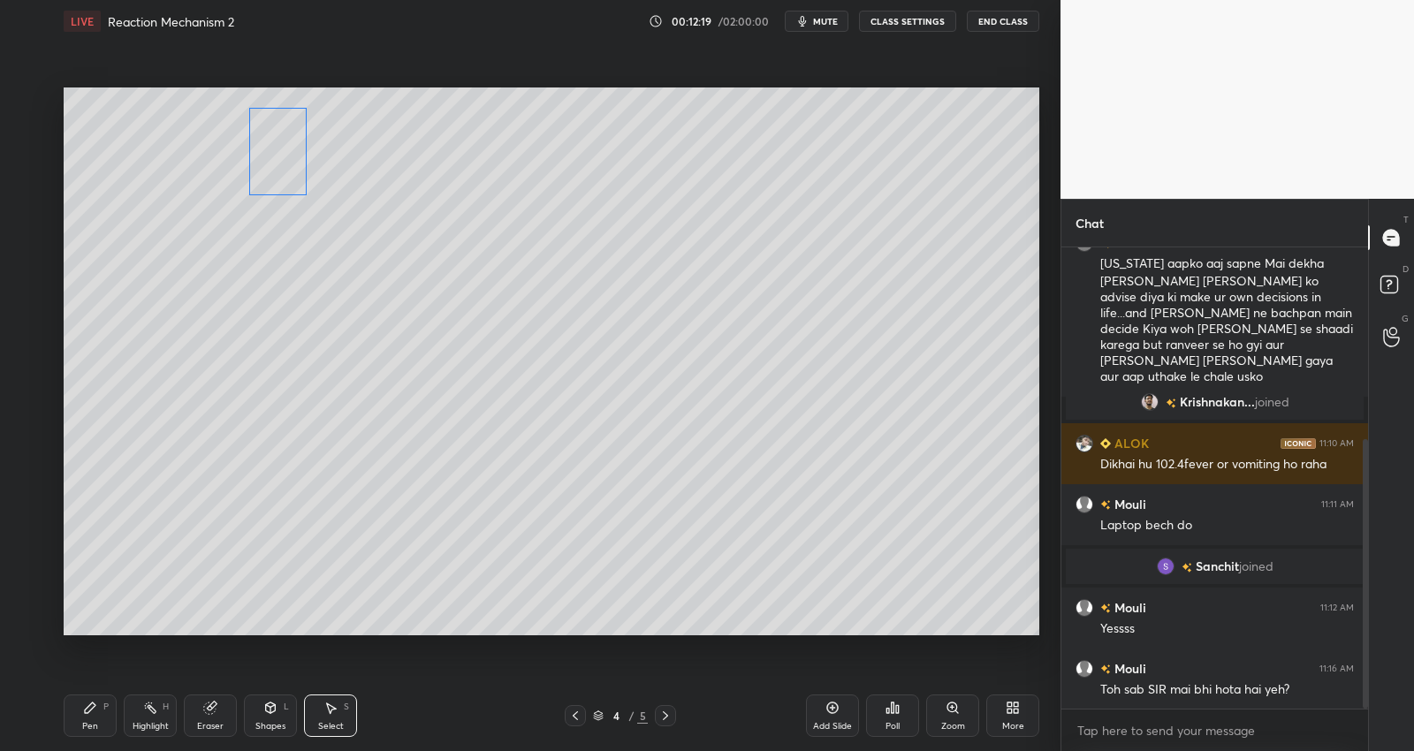
drag, startPoint x: 206, startPoint y: 182, endPoint x: 296, endPoint y: 163, distance: 92.2
click at [288, 160] on div "0 ° Undo Copy Duplicate Duplicate to new slide Delete" at bounding box center [552, 361] width 976 height 549
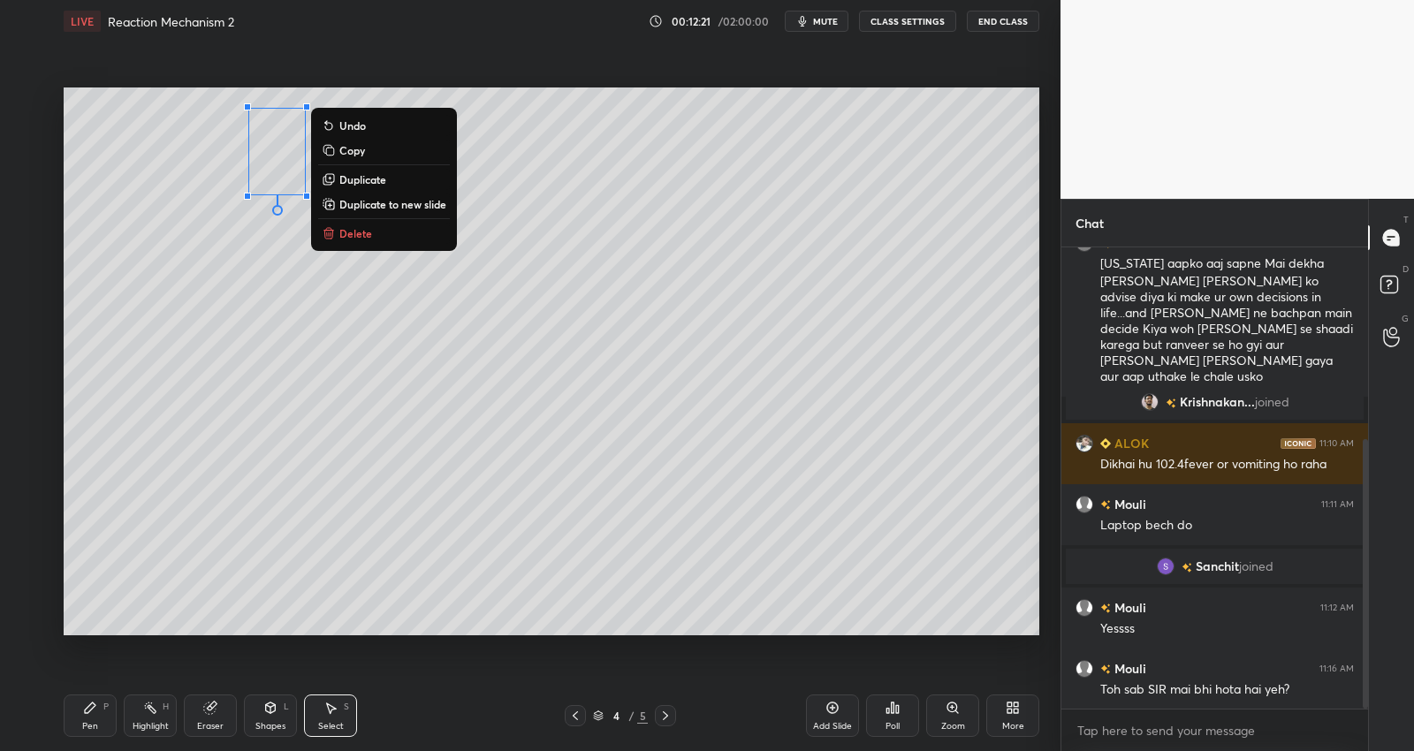
click at [363, 175] on p "Duplicate" at bounding box center [362, 179] width 47 height 14
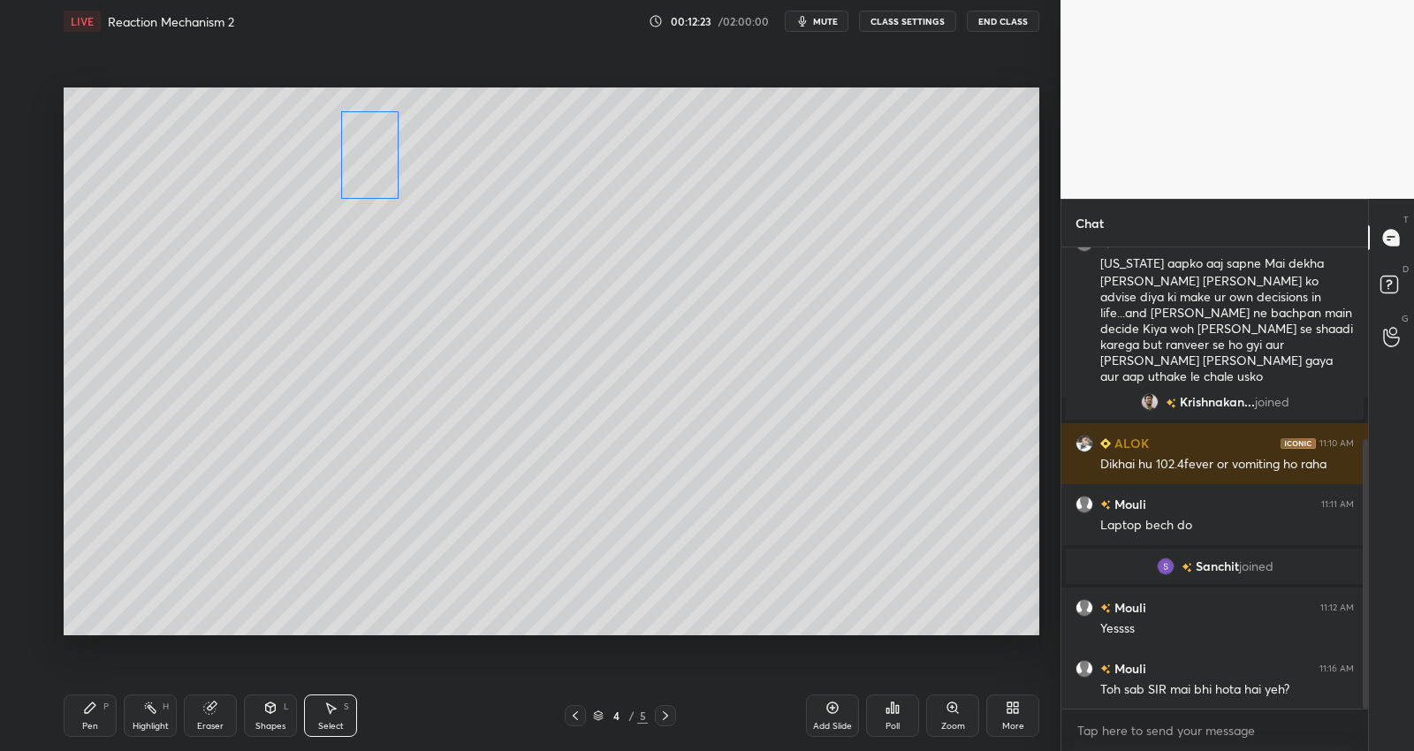
drag, startPoint x: 424, startPoint y: 168, endPoint x: 378, endPoint y: 166, distance: 46.0
click at [378, 166] on div "0 ° Undo Copy Duplicate Duplicate to new slide Delete" at bounding box center [552, 361] width 976 height 549
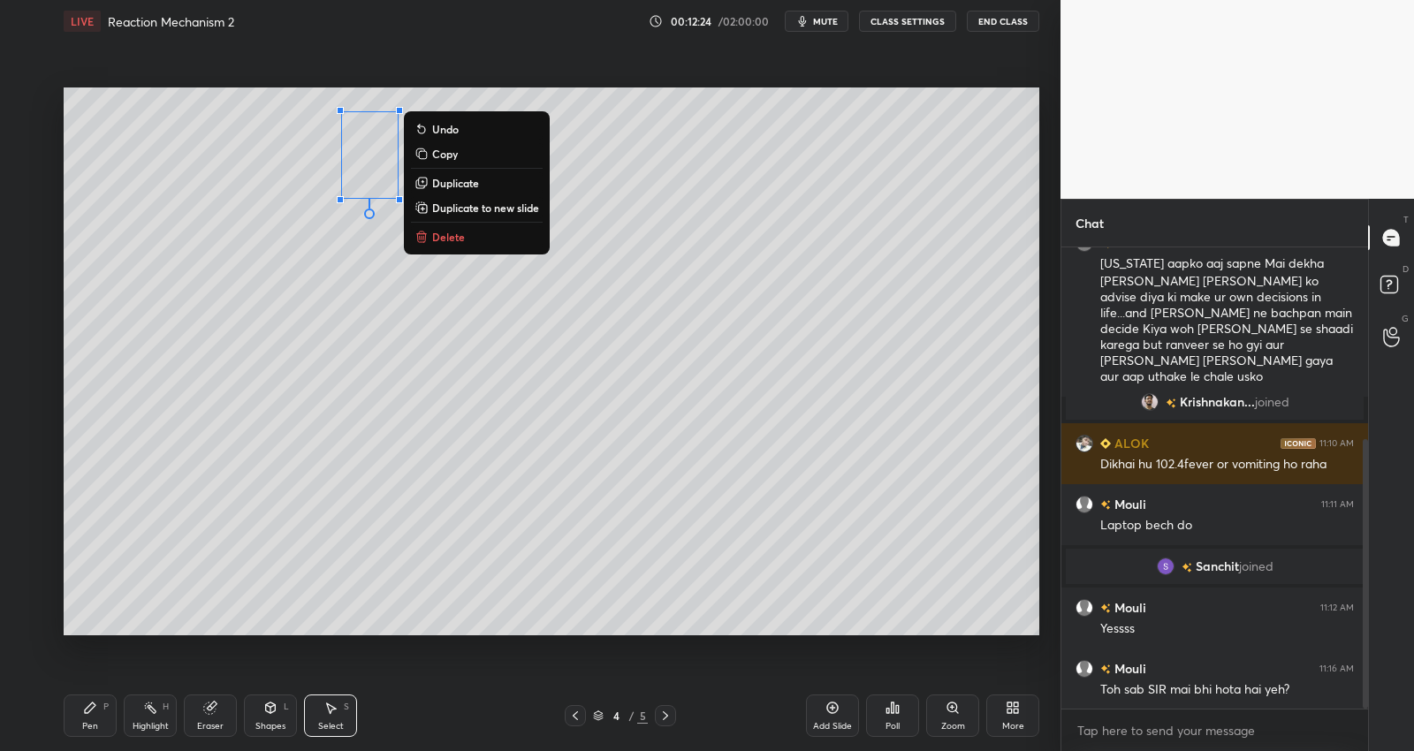
click at [452, 179] on p "Duplicate" at bounding box center [455, 183] width 47 height 14
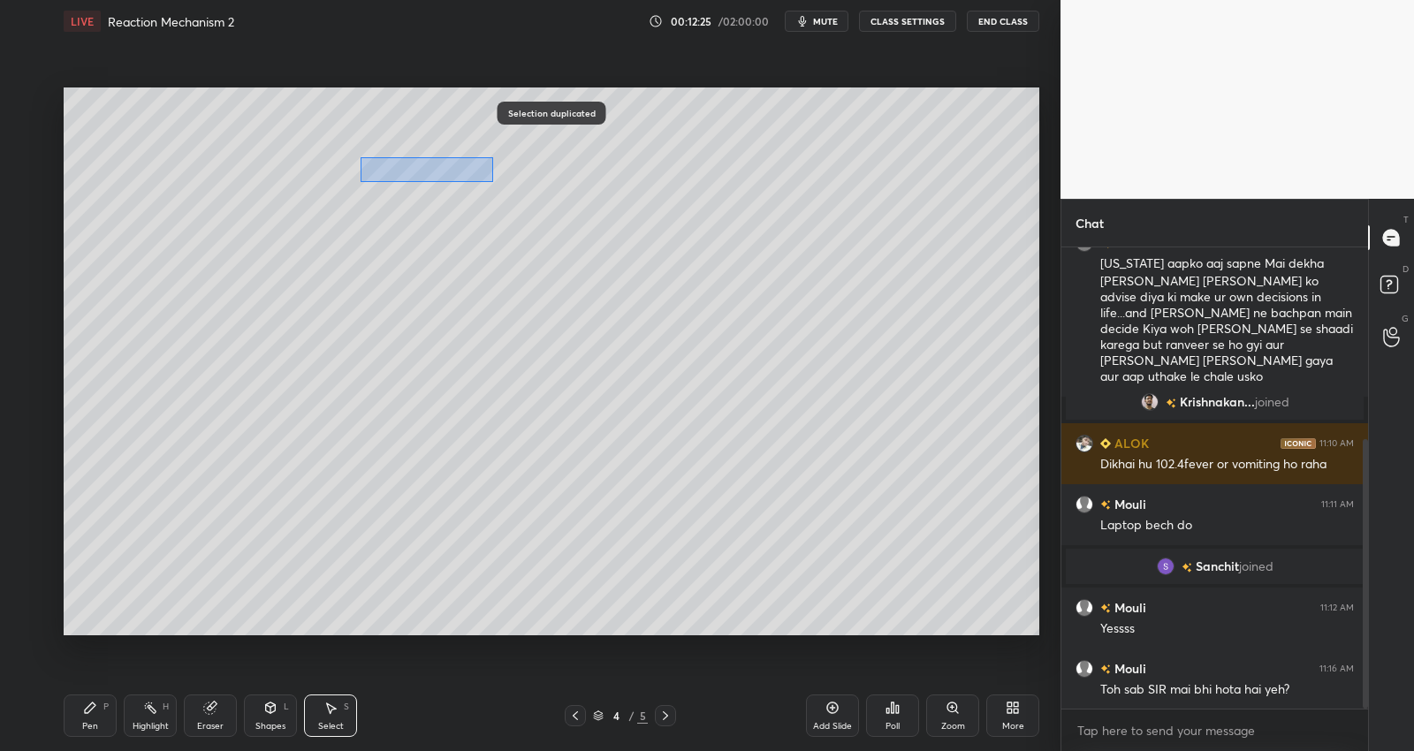
drag, startPoint x: 361, startPoint y: 181, endPoint x: 470, endPoint y: 159, distance: 111.8
click at [492, 158] on div "0 ° Undo Copy Duplicate Duplicate to new slide Delete" at bounding box center [552, 361] width 976 height 549
drag, startPoint x: 350, startPoint y: 120, endPoint x: 436, endPoint y: 199, distance: 116.3
click at [436, 203] on div "0 ° Undo Copy Duplicate Duplicate to new slide Delete" at bounding box center [552, 361] width 976 height 549
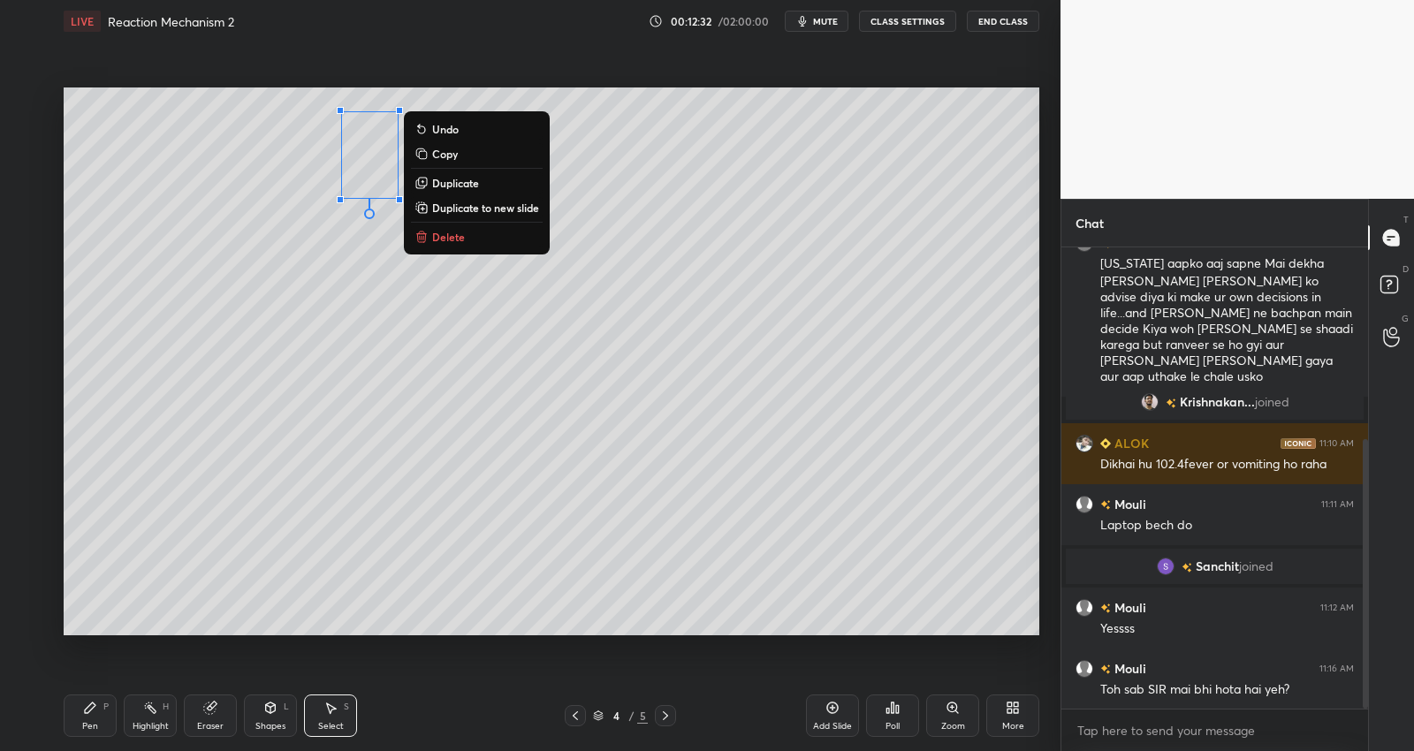
click at [468, 179] on p "Duplicate" at bounding box center [455, 183] width 47 height 14
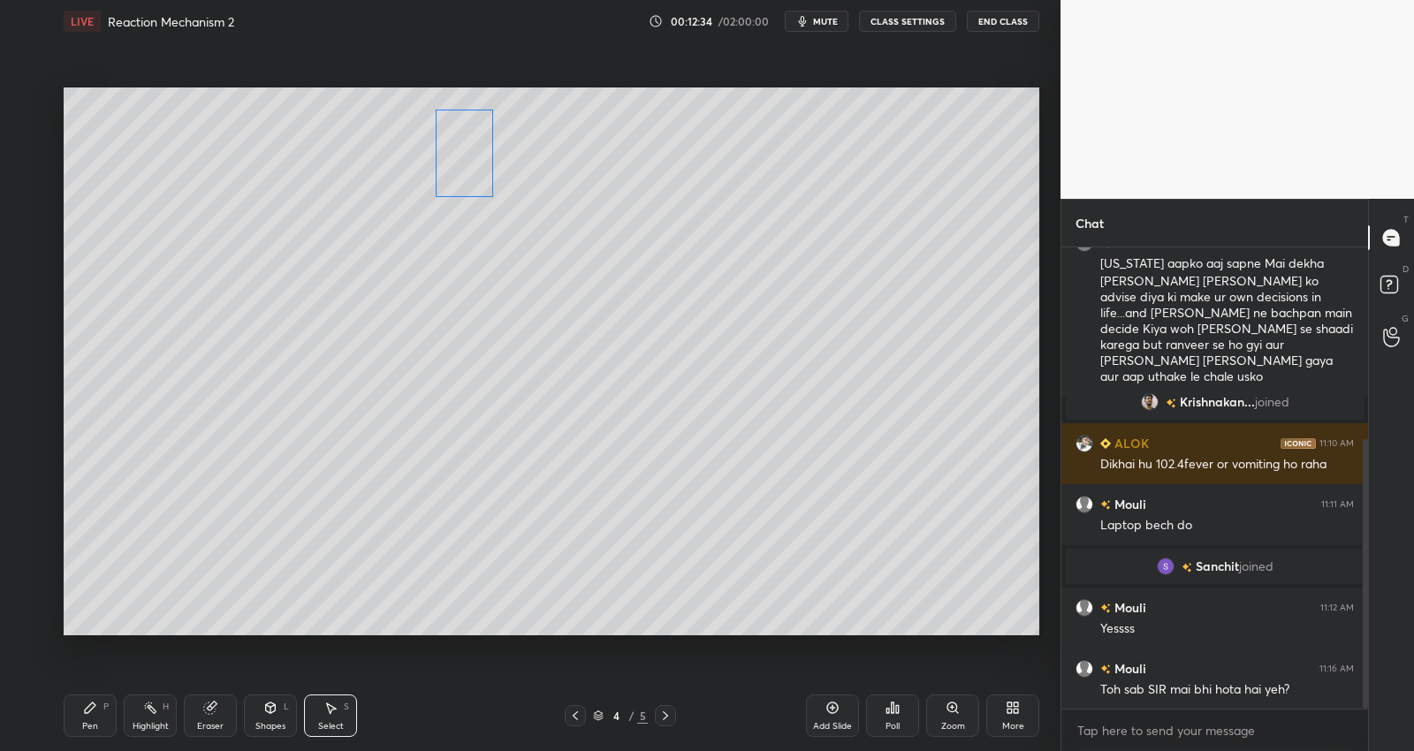
drag, startPoint x: 387, startPoint y: 171, endPoint x: 450, endPoint y: 155, distance: 64.7
click at [452, 147] on div "0 ° Undo Copy Duplicate Duplicate to new slide Delete" at bounding box center [552, 361] width 976 height 549
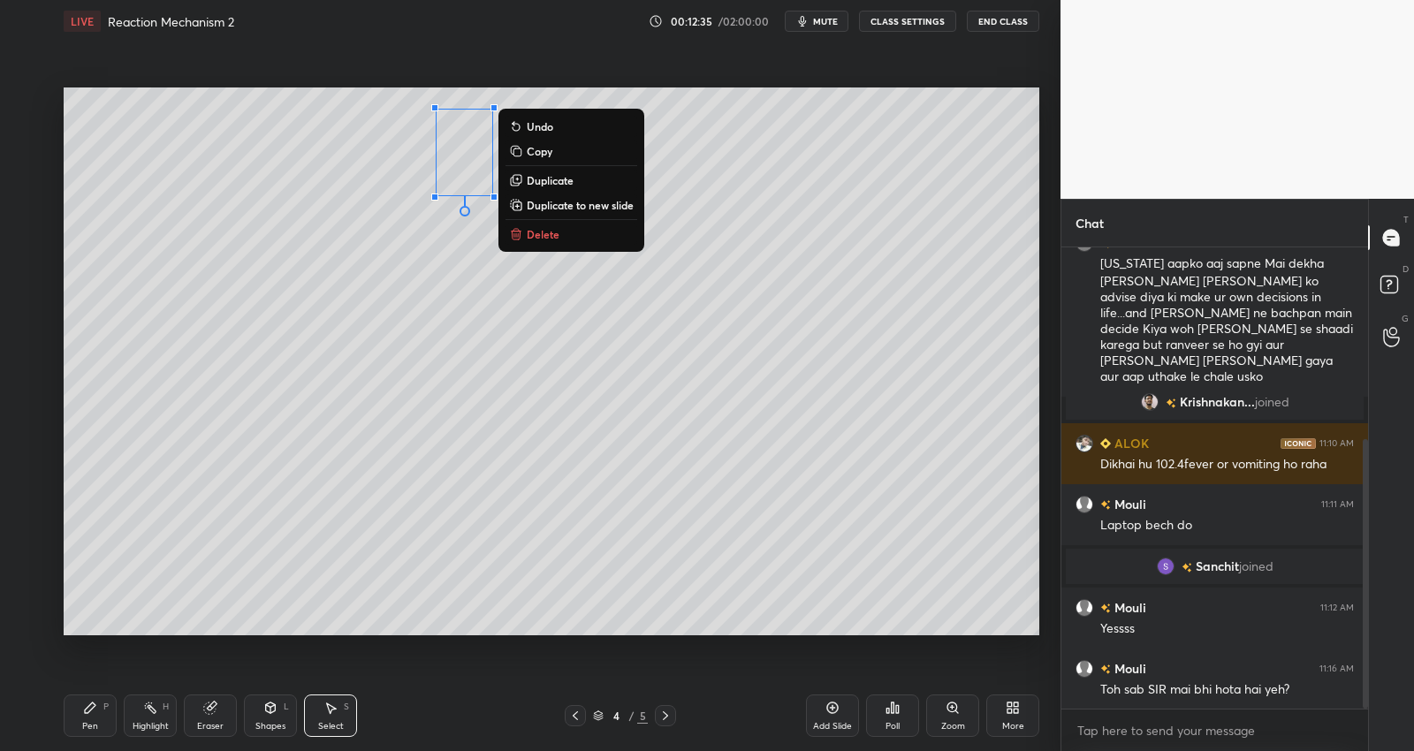
drag, startPoint x: 80, startPoint y: 707, endPoint x: 78, endPoint y: 698, distance: 9.2
click at [80, 704] on div "Pen P" at bounding box center [90, 716] width 53 height 42
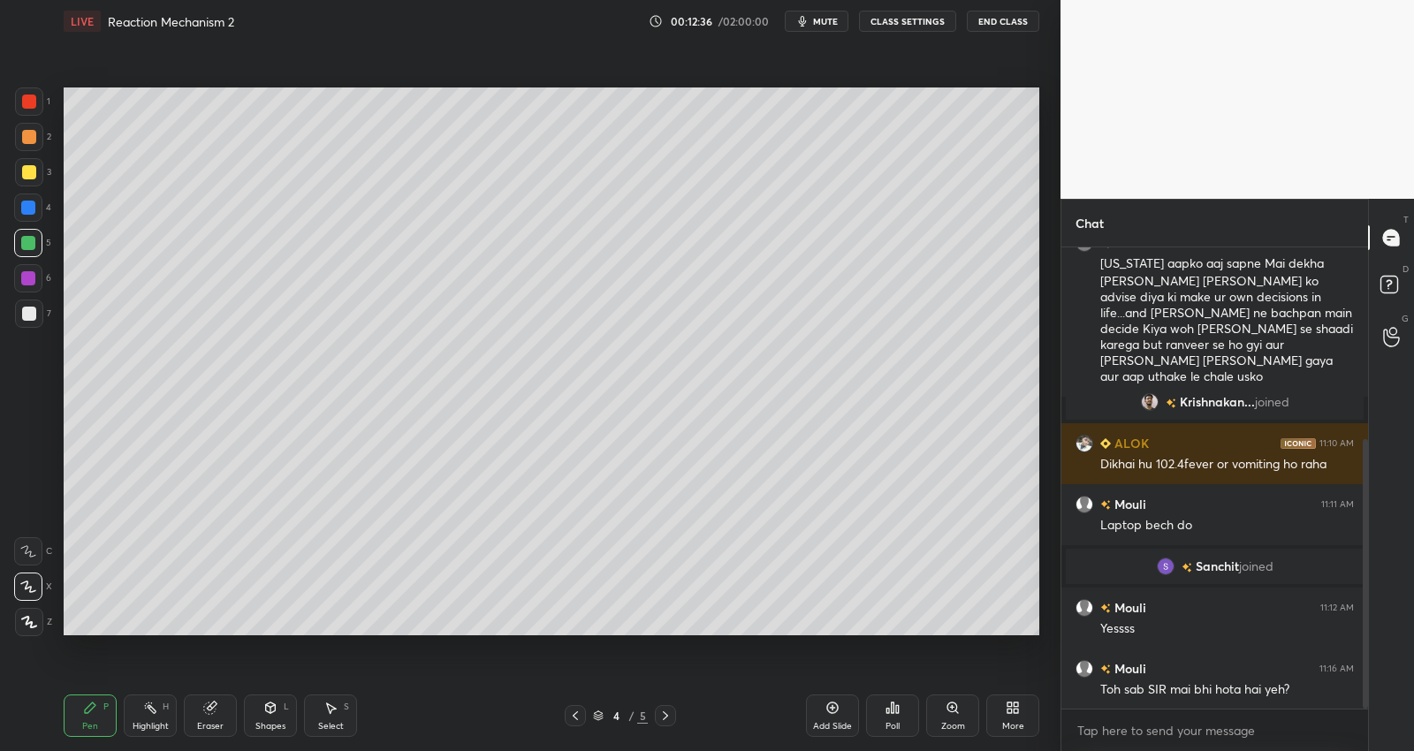
click at [31, 178] on div at bounding box center [29, 172] width 28 height 28
click at [32, 241] on div at bounding box center [28, 243] width 14 height 14
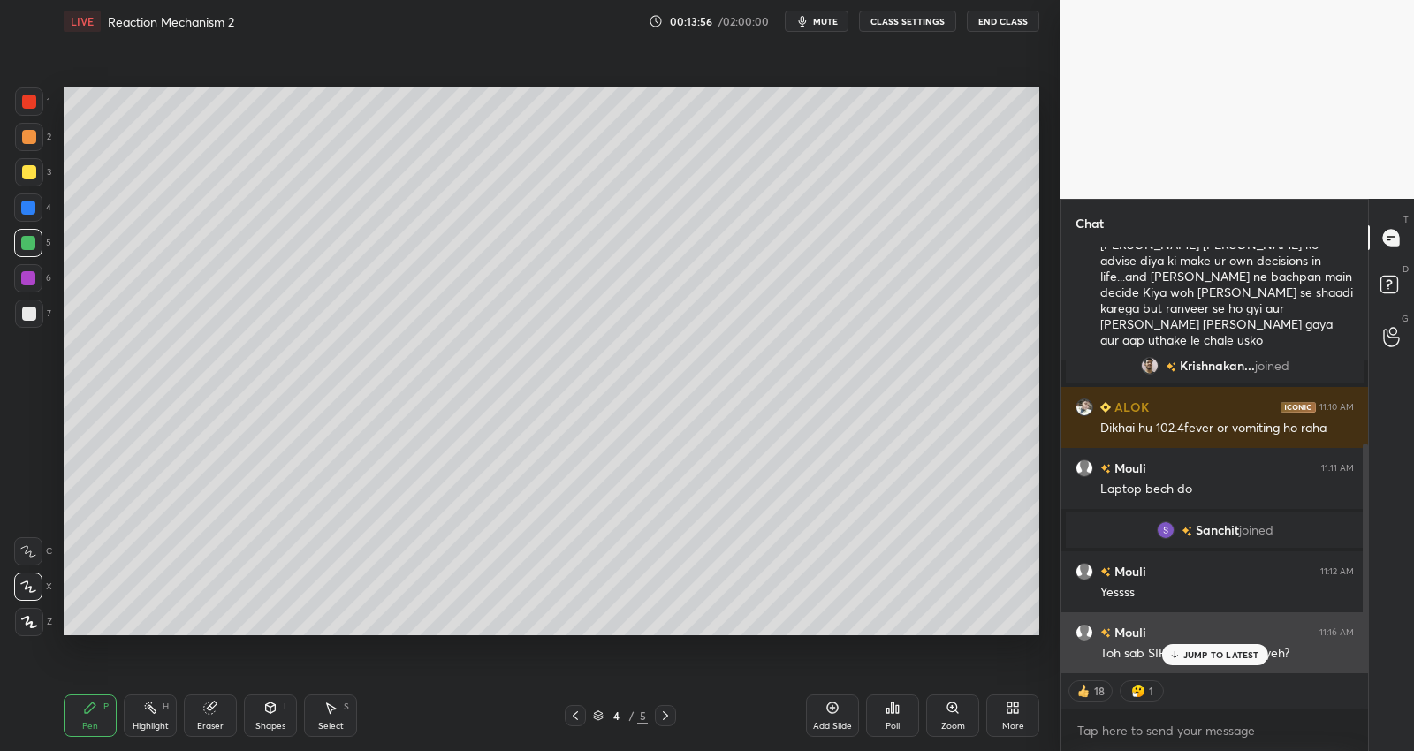
click at [1213, 649] on p "JUMP TO LATEST" at bounding box center [1221, 654] width 76 height 11
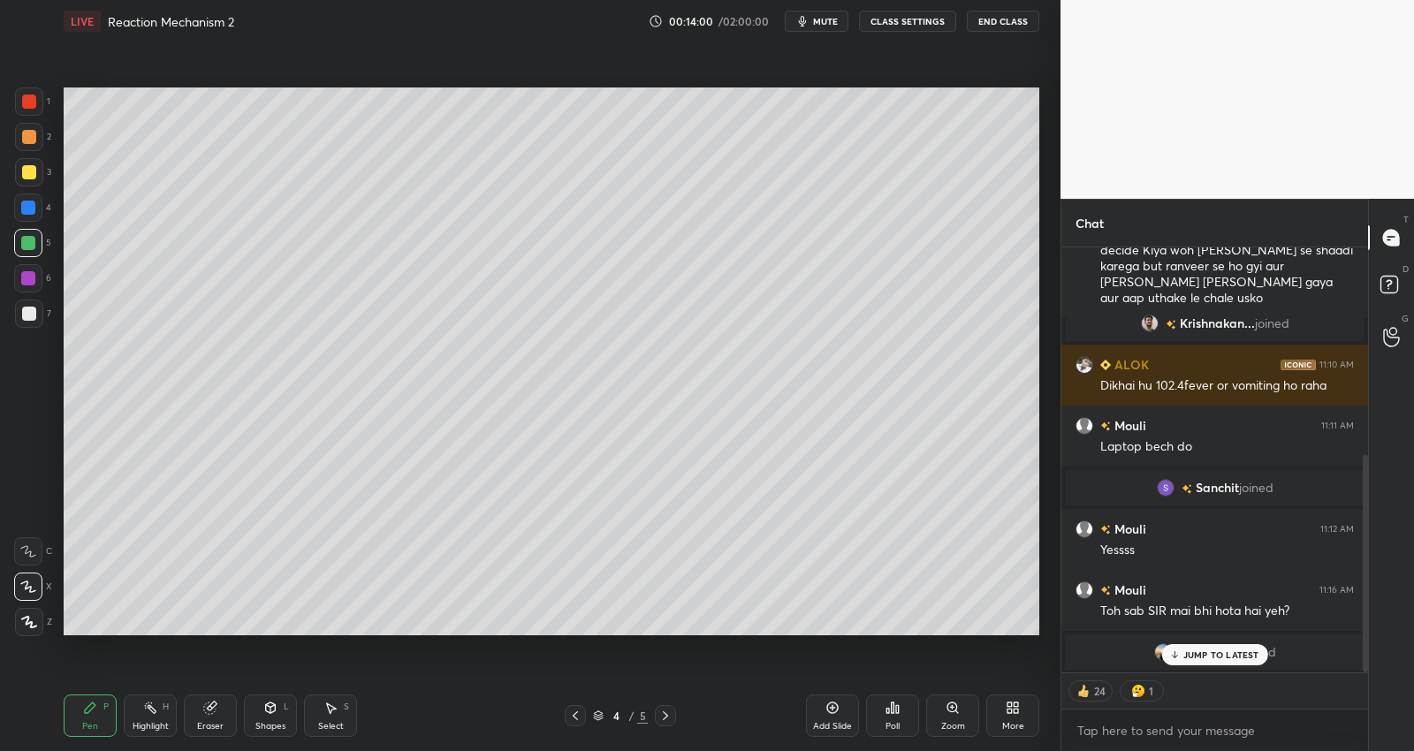
click at [1214, 653] on p "JUMP TO LATEST" at bounding box center [1221, 654] width 76 height 11
click at [33, 171] on div at bounding box center [29, 172] width 14 height 14
click at [31, 133] on div at bounding box center [29, 137] width 14 height 14
type textarea "x"
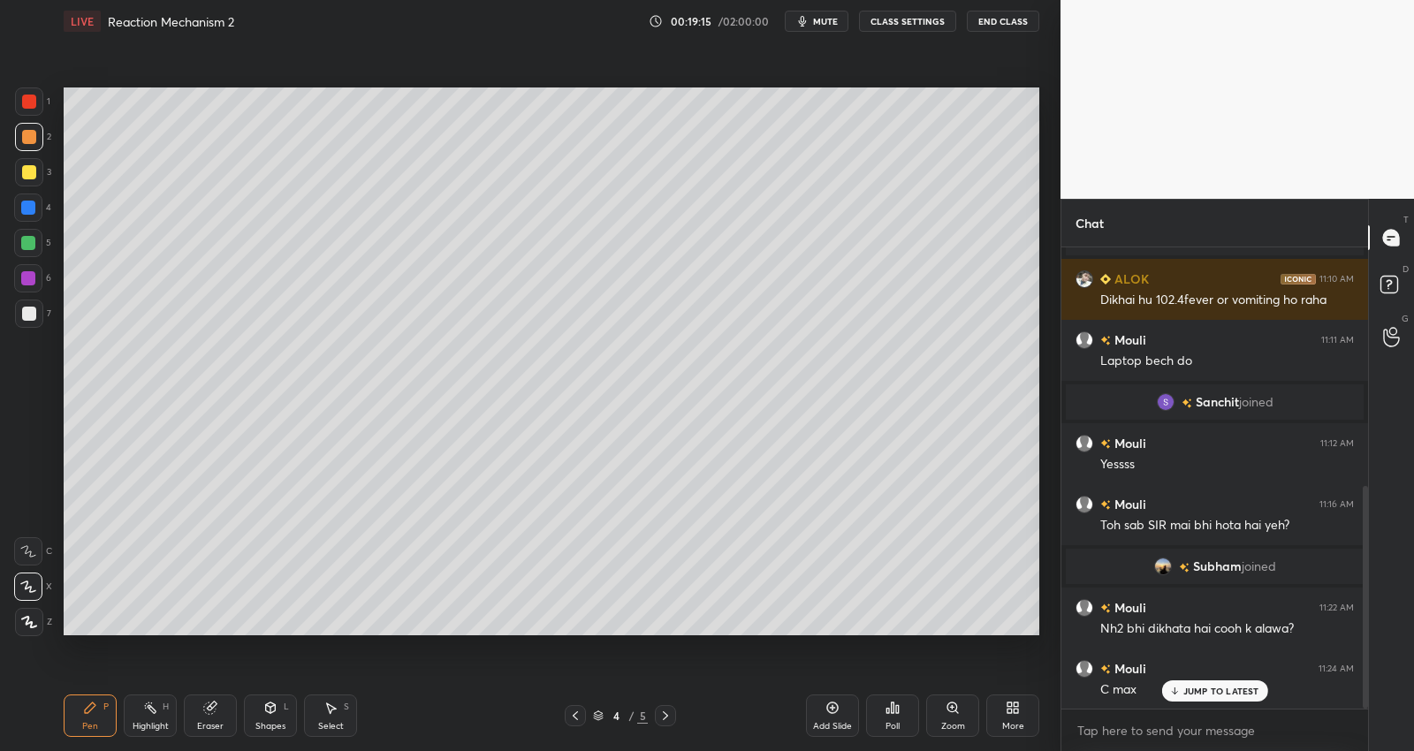
scroll to position [511, 0]
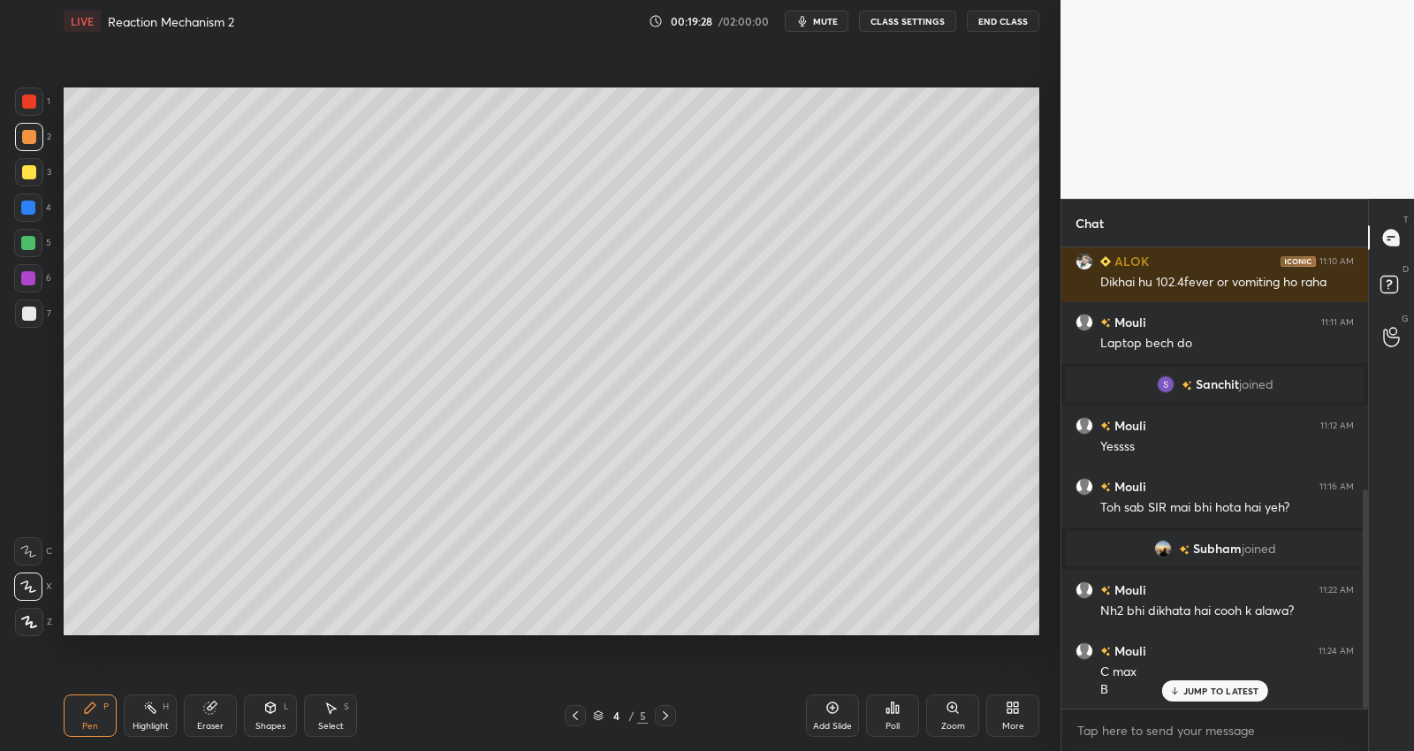
click at [311, 637] on div "Setting up your live class Poll for secs No correct answer Start poll" at bounding box center [552, 361] width 990 height 638
click at [297, 637] on div "Setting up your live class Poll for secs No correct answer Start poll" at bounding box center [552, 361] width 990 height 638
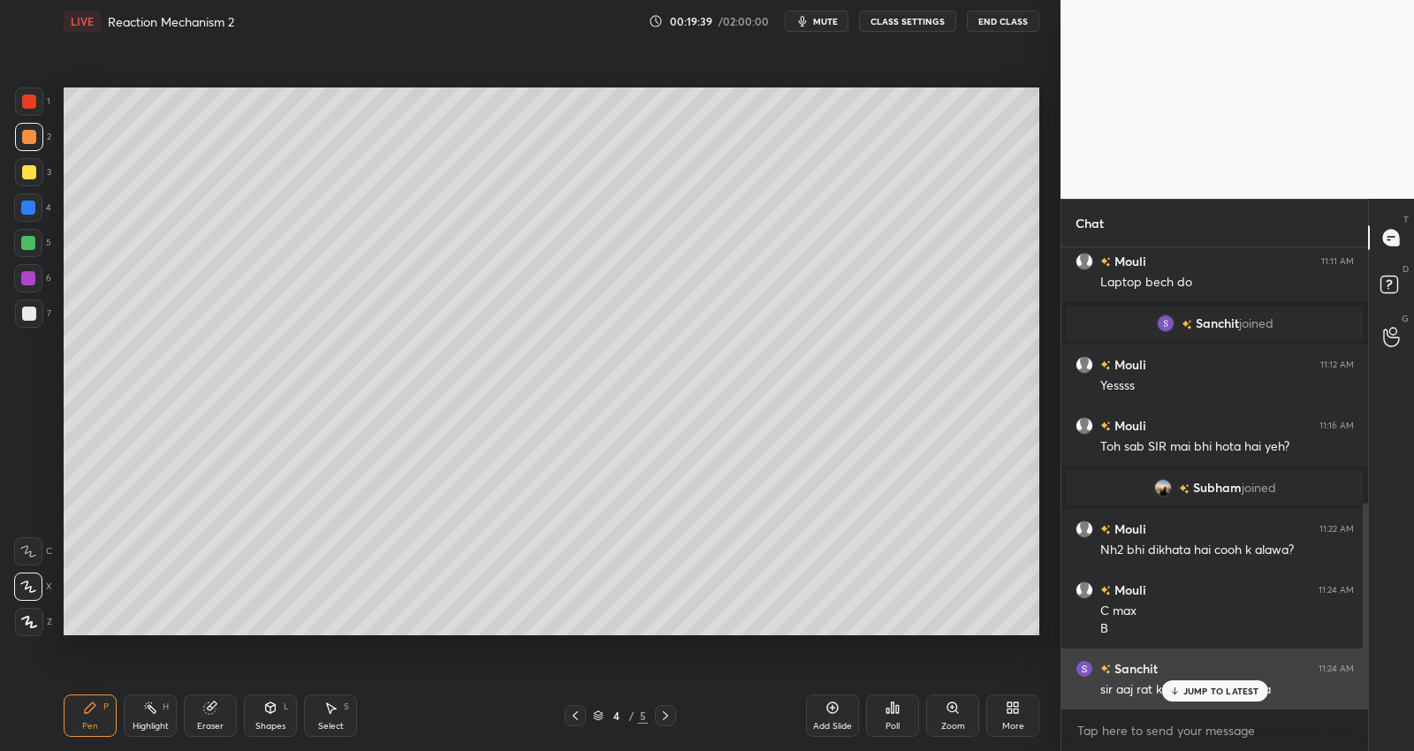
click at [1215, 685] on div "JUMP TO LATEST" at bounding box center [1214, 690] width 106 height 21
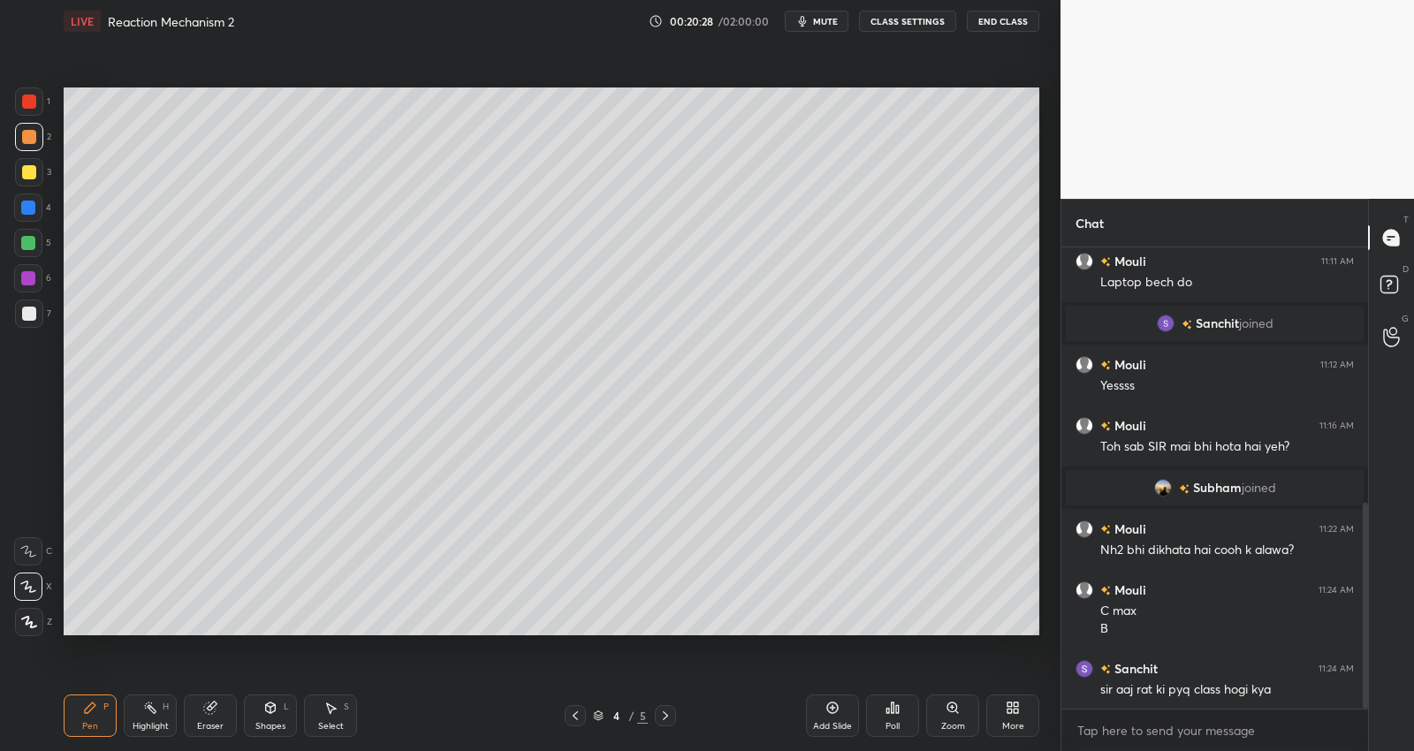
click at [661, 711] on icon at bounding box center [665, 716] width 14 height 14
drag, startPoint x: 571, startPoint y: 713, endPoint x: 594, endPoint y: 710, distance: 23.1
click at [572, 713] on icon at bounding box center [575, 716] width 14 height 14
click at [833, 716] on div "Add Slide" at bounding box center [832, 716] width 53 height 42
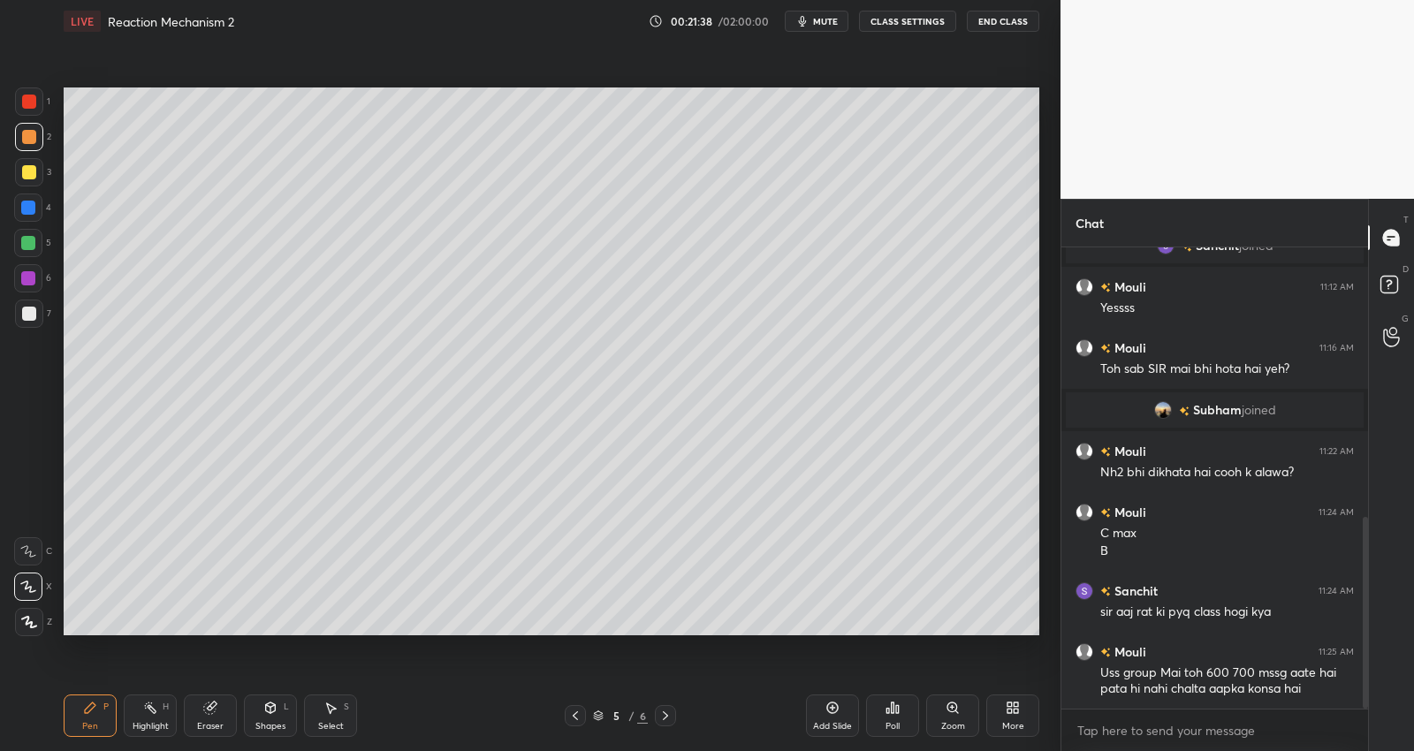
scroll to position [710, 0]
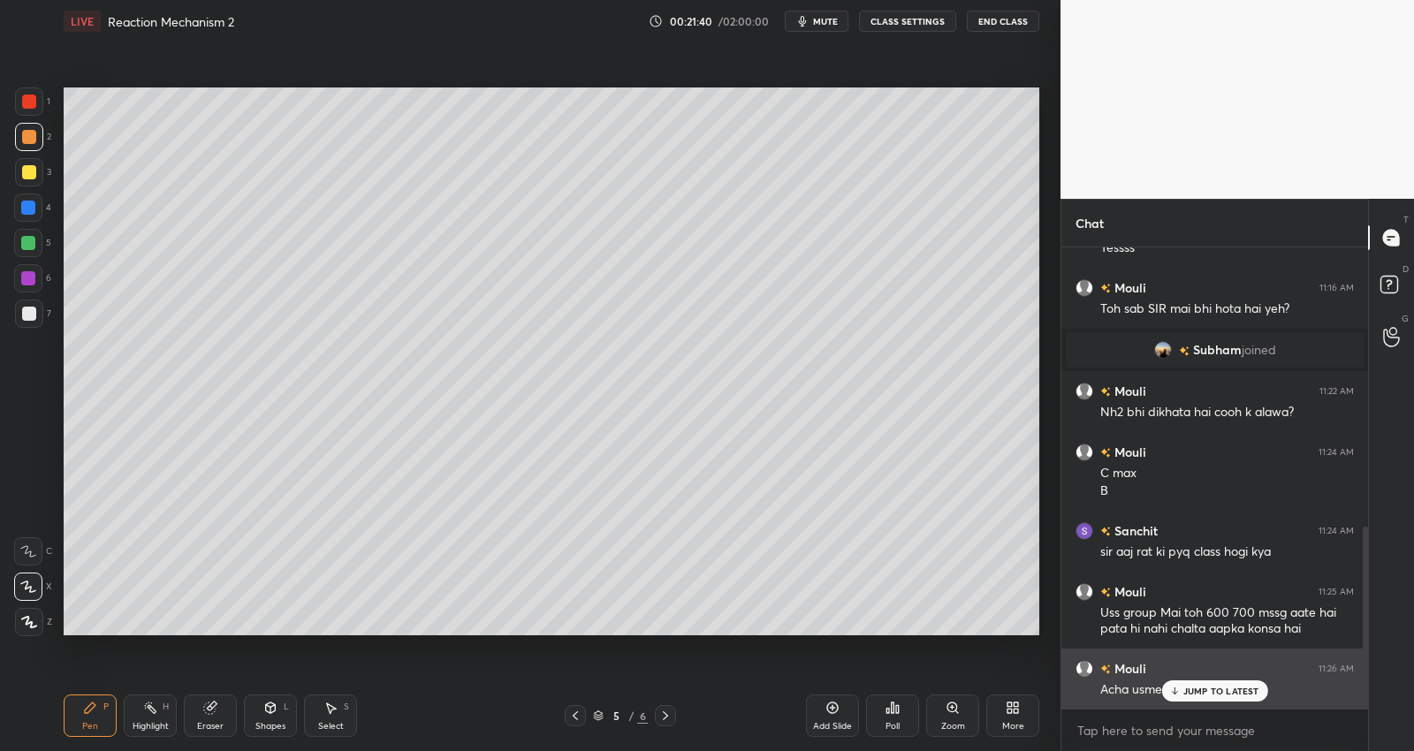
drag, startPoint x: 1221, startPoint y: 695, endPoint x: 1247, endPoint y: 695, distance: 25.6
click at [1221, 695] on p "JUMP TO LATEST" at bounding box center [1221, 691] width 76 height 11
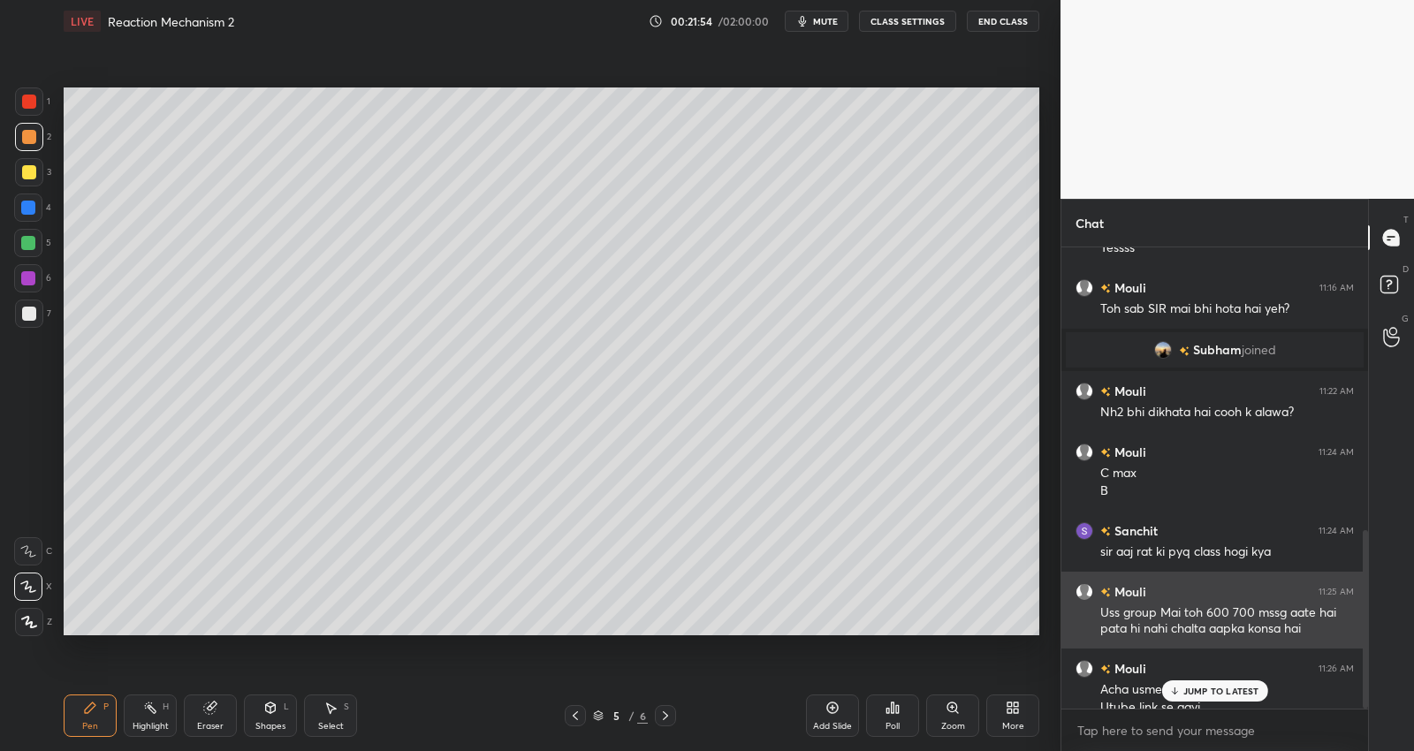
scroll to position [727, 0]
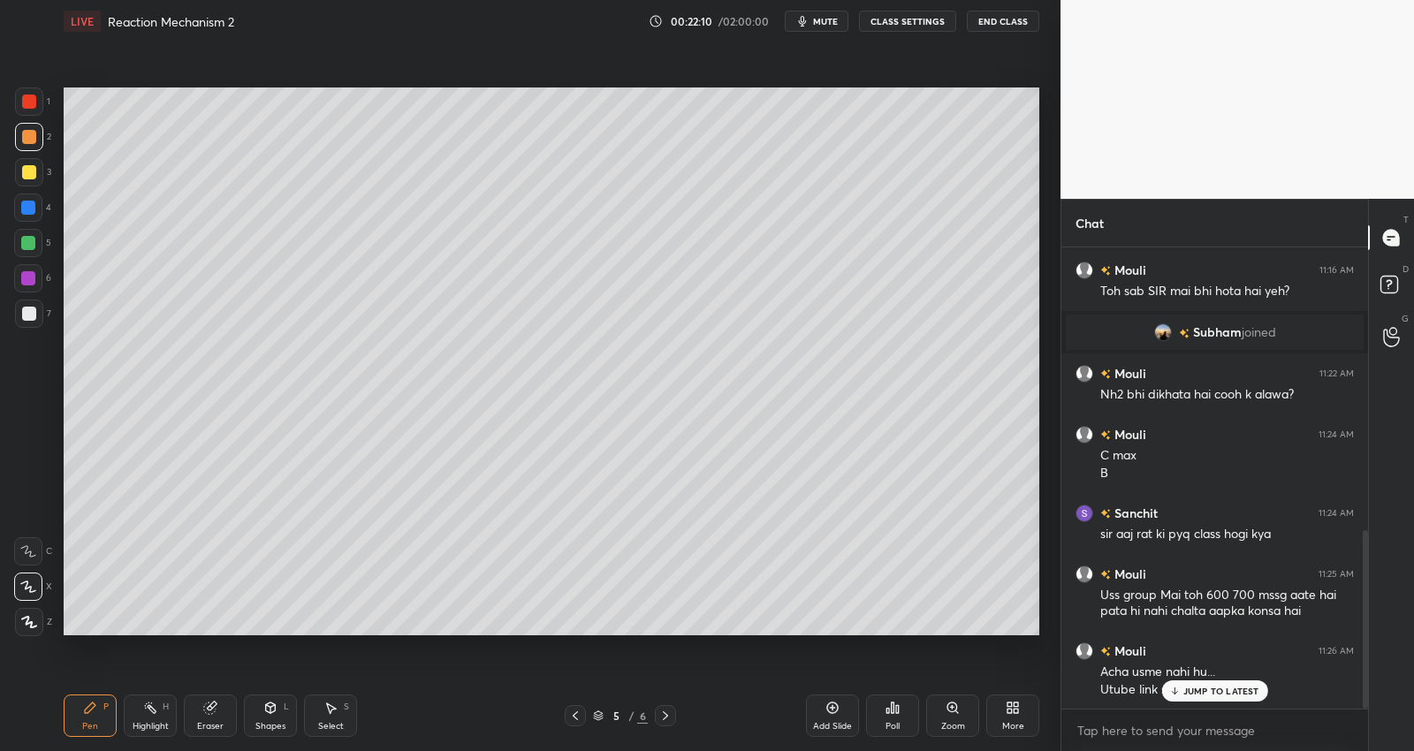
click at [1246, 687] on p "JUMP TO LATEST" at bounding box center [1221, 691] width 76 height 11
drag, startPoint x: 332, startPoint y: 711, endPoint x: 343, endPoint y: 681, distance: 31.9
click at [332, 707] on icon at bounding box center [330, 708] width 14 height 14
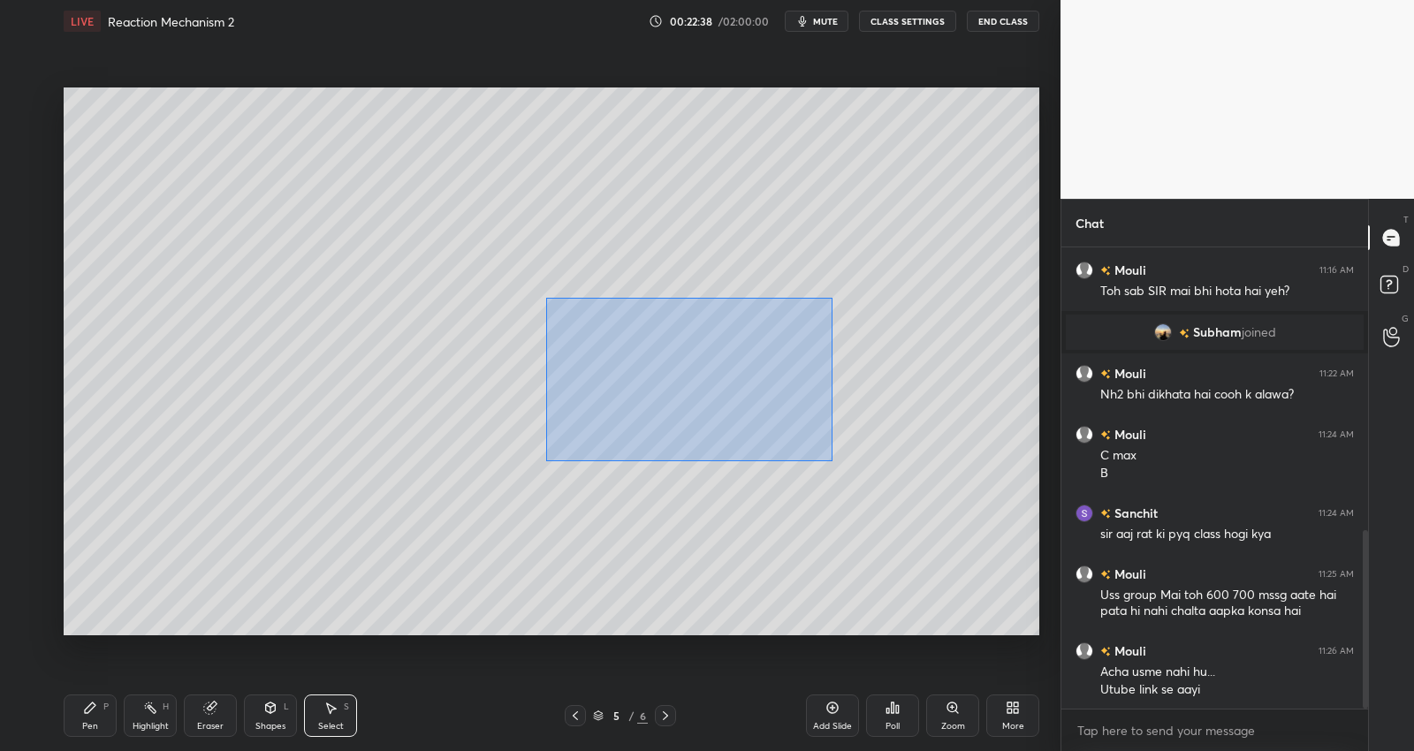
drag, startPoint x: 546, startPoint y: 298, endPoint x: 902, endPoint y: 460, distance: 391.1
click at [901, 488] on div "0 ° Undo Copy Duplicate Duplicate to new slide Delete" at bounding box center [552, 361] width 976 height 549
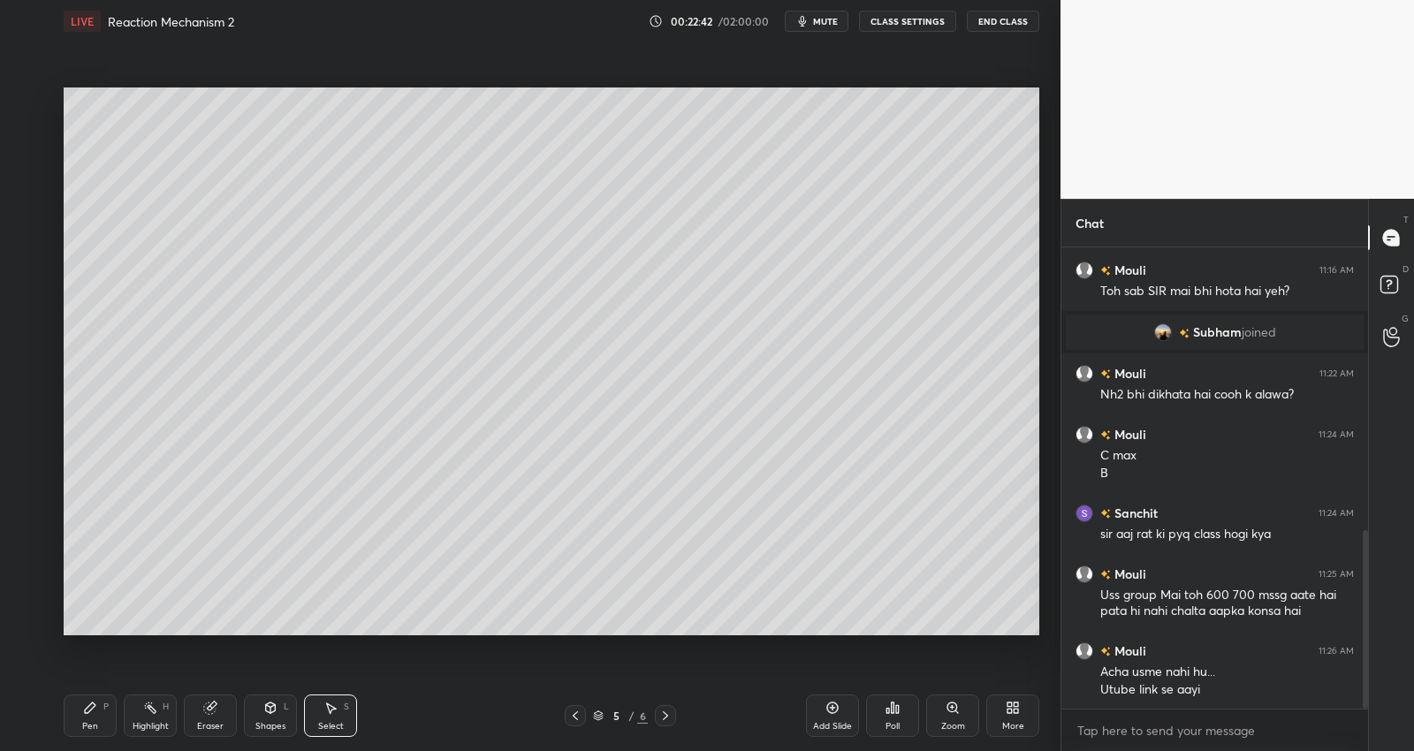
click at [90, 717] on div "Pen P" at bounding box center [90, 716] width 53 height 42
click at [27, 311] on div at bounding box center [29, 314] width 14 height 14
click at [34, 171] on div at bounding box center [29, 172] width 14 height 14
drag, startPoint x: 325, startPoint y: 711, endPoint x: 319, endPoint y: 642, distance: 70.1
click at [326, 710] on icon at bounding box center [330, 708] width 14 height 14
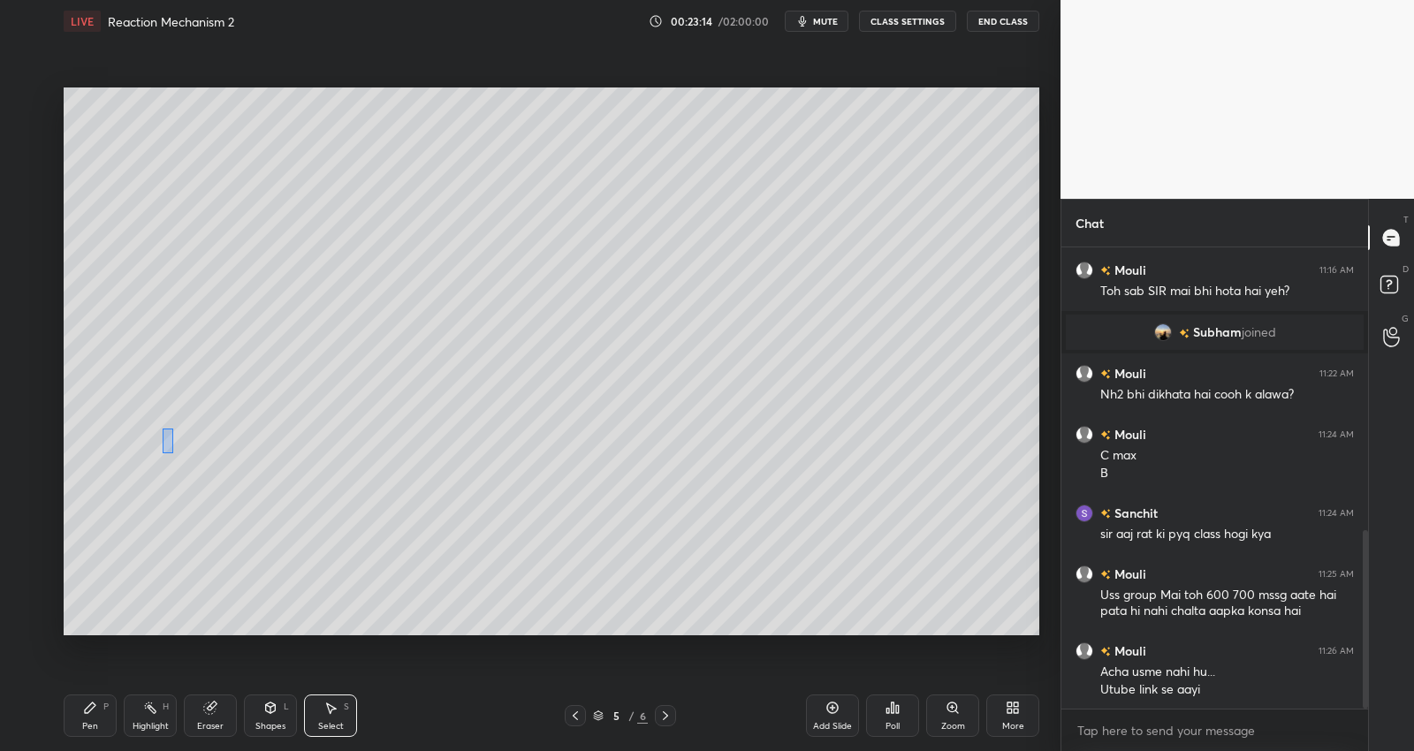
drag, startPoint x: 162, startPoint y: 428, endPoint x: 237, endPoint y: 573, distance: 163.2
click at [237, 573] on div "0 ° Undo Copy Duplicate Duplicate to new slide Delete" at bounding box center [552, 361] width 976 height 549
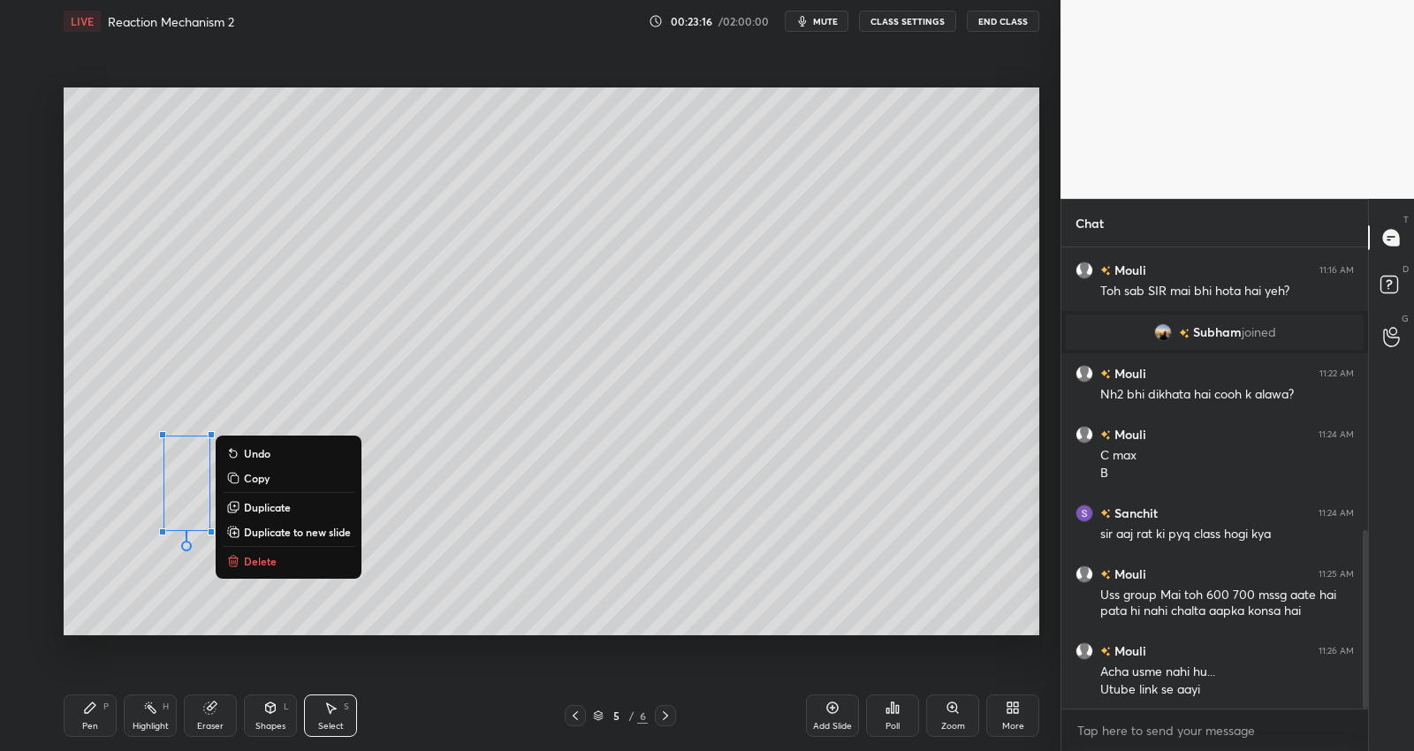
click at [286, 503] on p "Duplicate" at bounding box center [267, 507] width 47 height 14
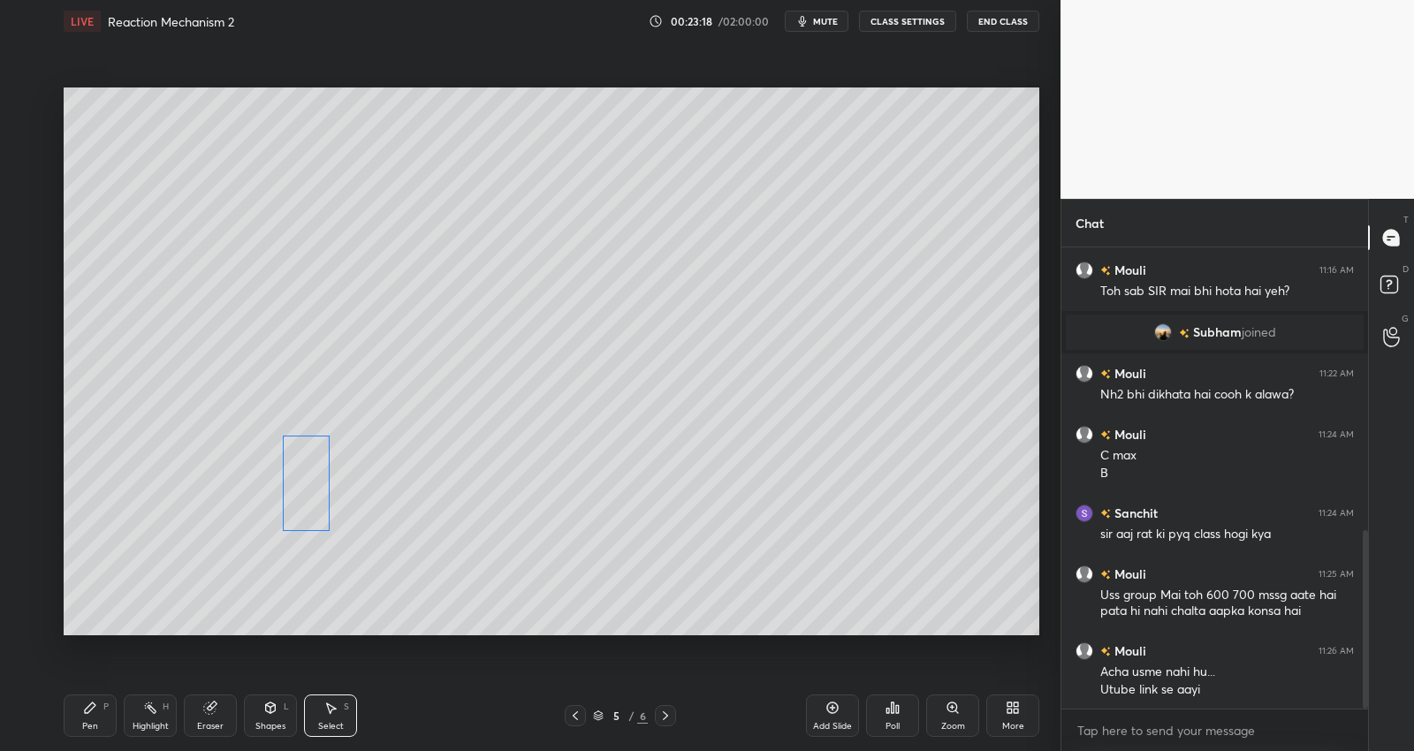
drag, startPoint x: 194, startPoint y: 513, endPoint x: 261, endPoint y: 497, distance: 68.0
click at [292, 490] on div "0 ° Undo Copy Duplicate Duplicate to new slide Delete" at bounding box center [552, 361] width 976 height 549
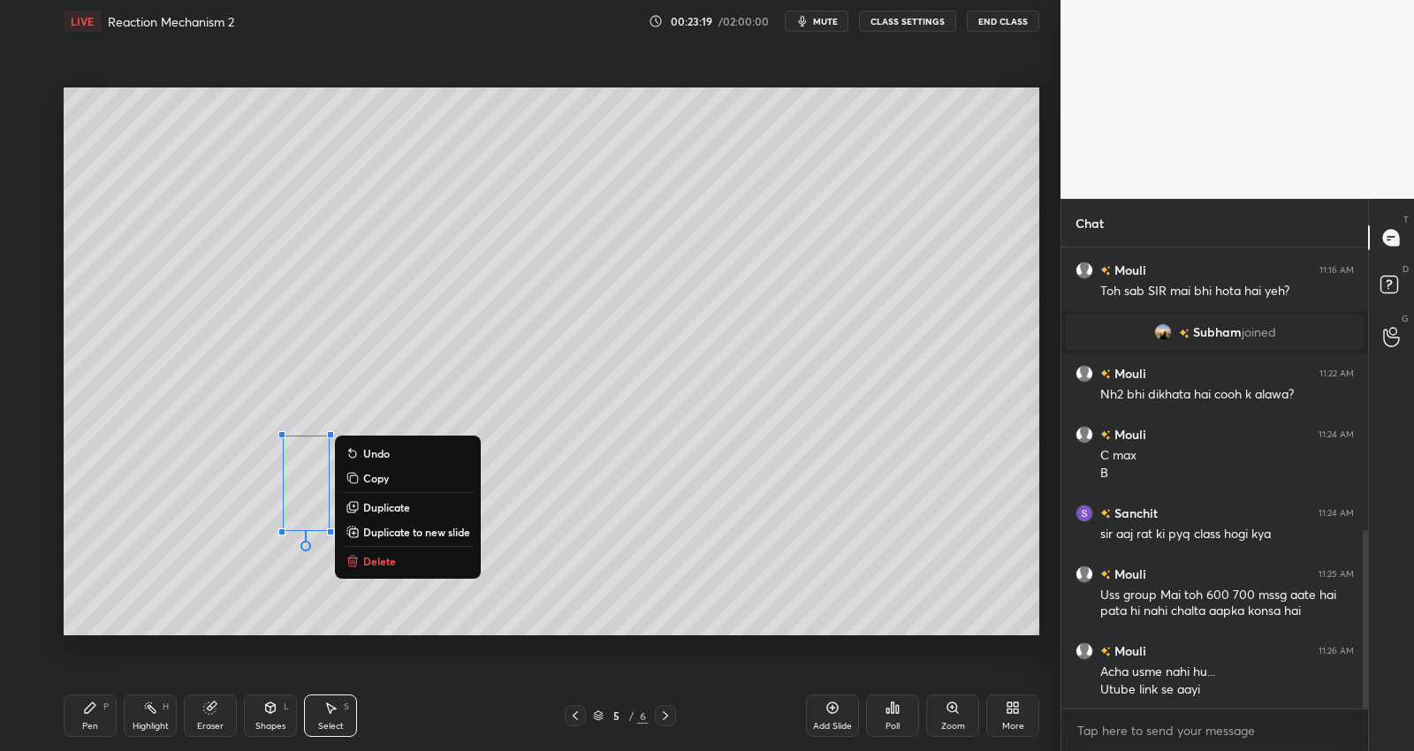
click at [376, 505] on p "Duplicate" at bounding box center [386, 507] width 47 height 14
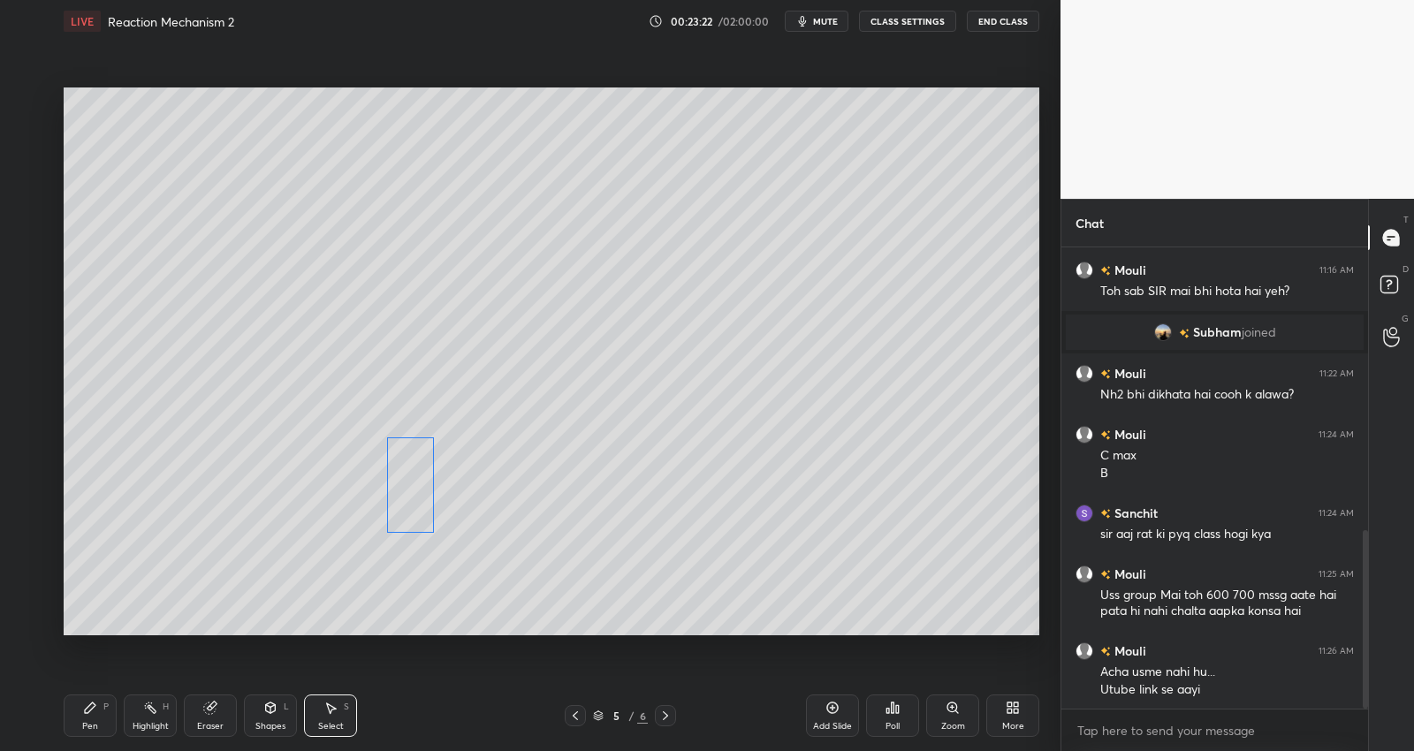
drag, startPoint x: 328, startPoint y: 505, endPoint x: 411, endPoint y: 486, distance: 85.3
click at [411, 486] on div "0 ° Undo Copy Duplicate Duplicate to new slide Delete" at bounding box center [552, 361] width 976 height 549
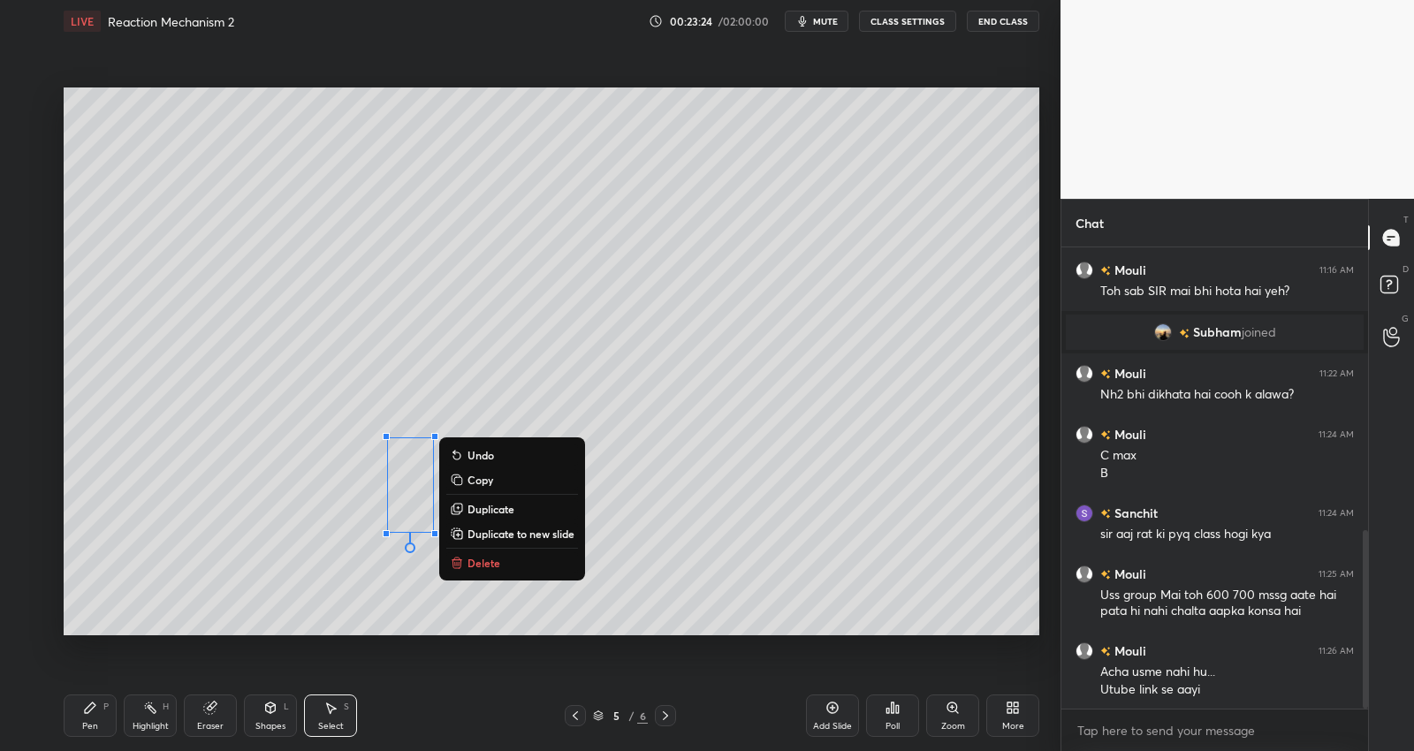
click at [494, 508] on p "Duplicate" at bounding box center [490, 509] width 47 height 14
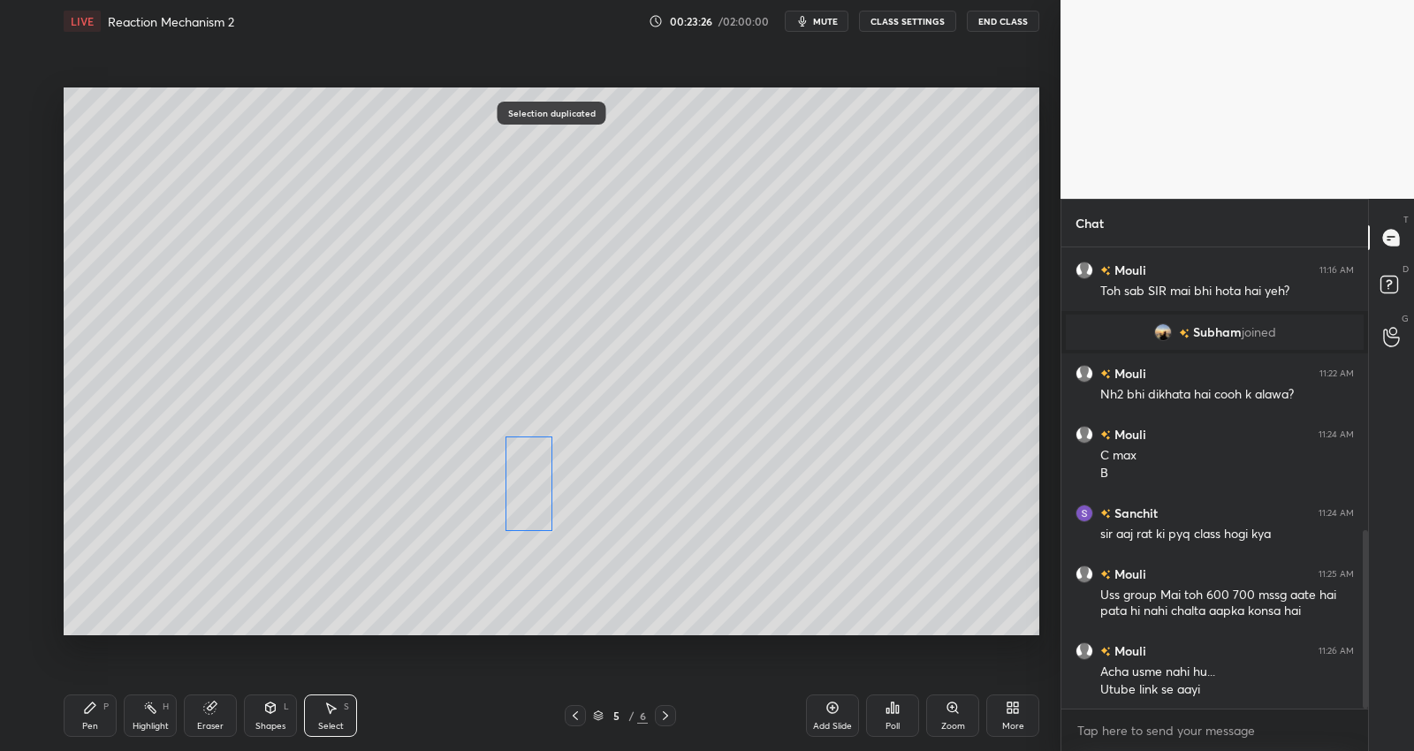
drag, startPoint x: 528, startPoint y: 497, endPoint x: 506, endPoint y: 487, distance: 23.3
click at [506, 490] on div "0 ° Undo Copy Duplicate Duplicate to new slide Delete" at bounding box center [552, 361] width 976 height 549
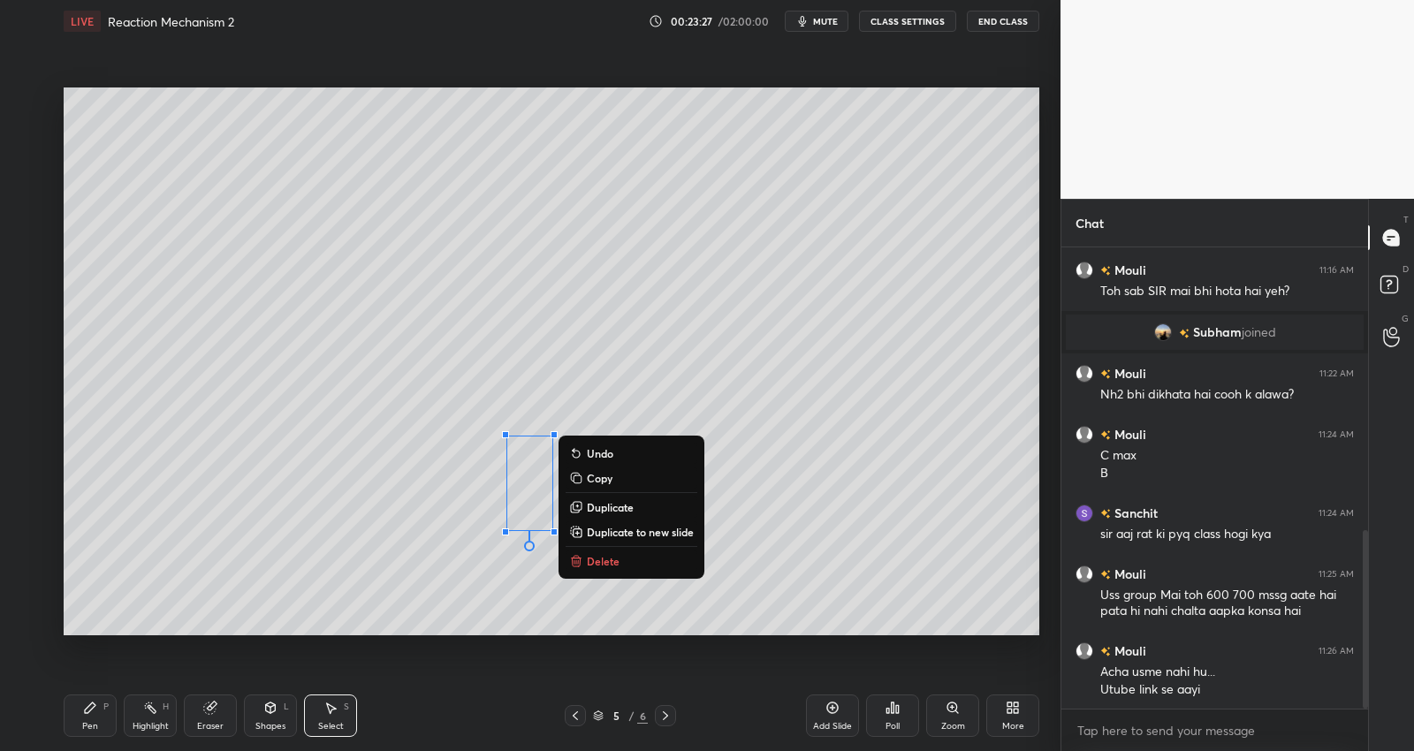
click at [621, 500] on p "Duplicate" at bounding box center [610, 507] width 47 height 14
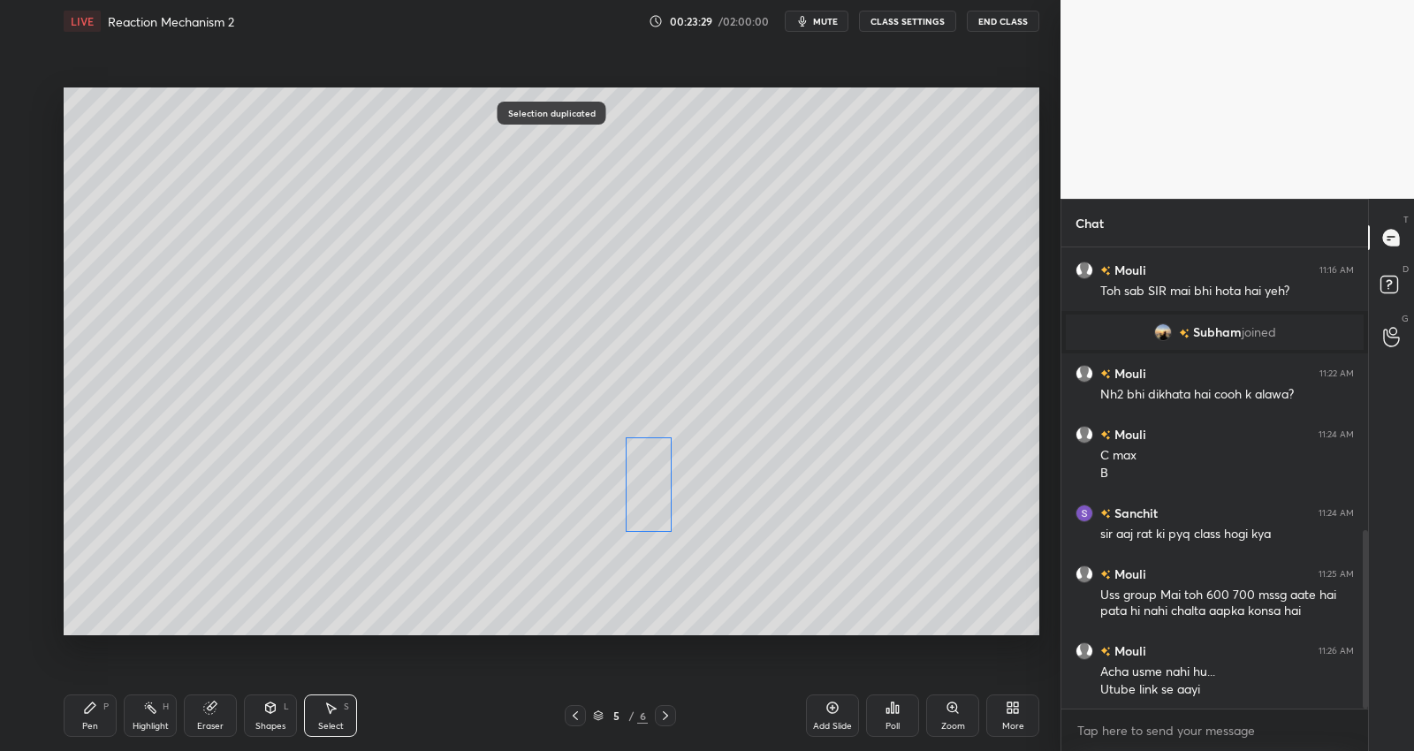
drag, startPoint x: 545, startPoint y: 500, endPoint x: 633, endPoint y: 480, distance: 89.8
click at [639, 479] on div "0 ° Undo Copy Duplicate Duplicate to new slide Delete" at bounding box center [552, 361] width 976 height 549
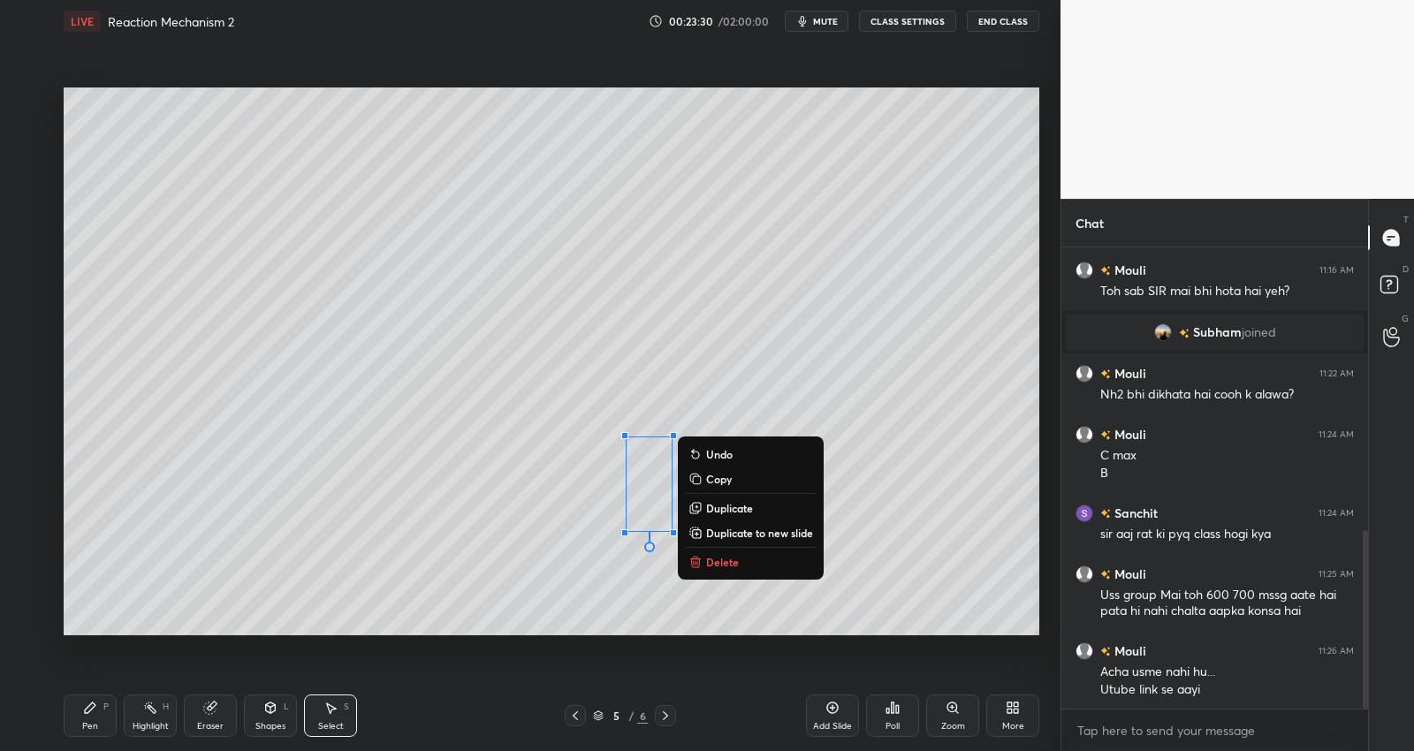
click at [84, 711] on icon at bounding box center [90, 708] width 14 height 14
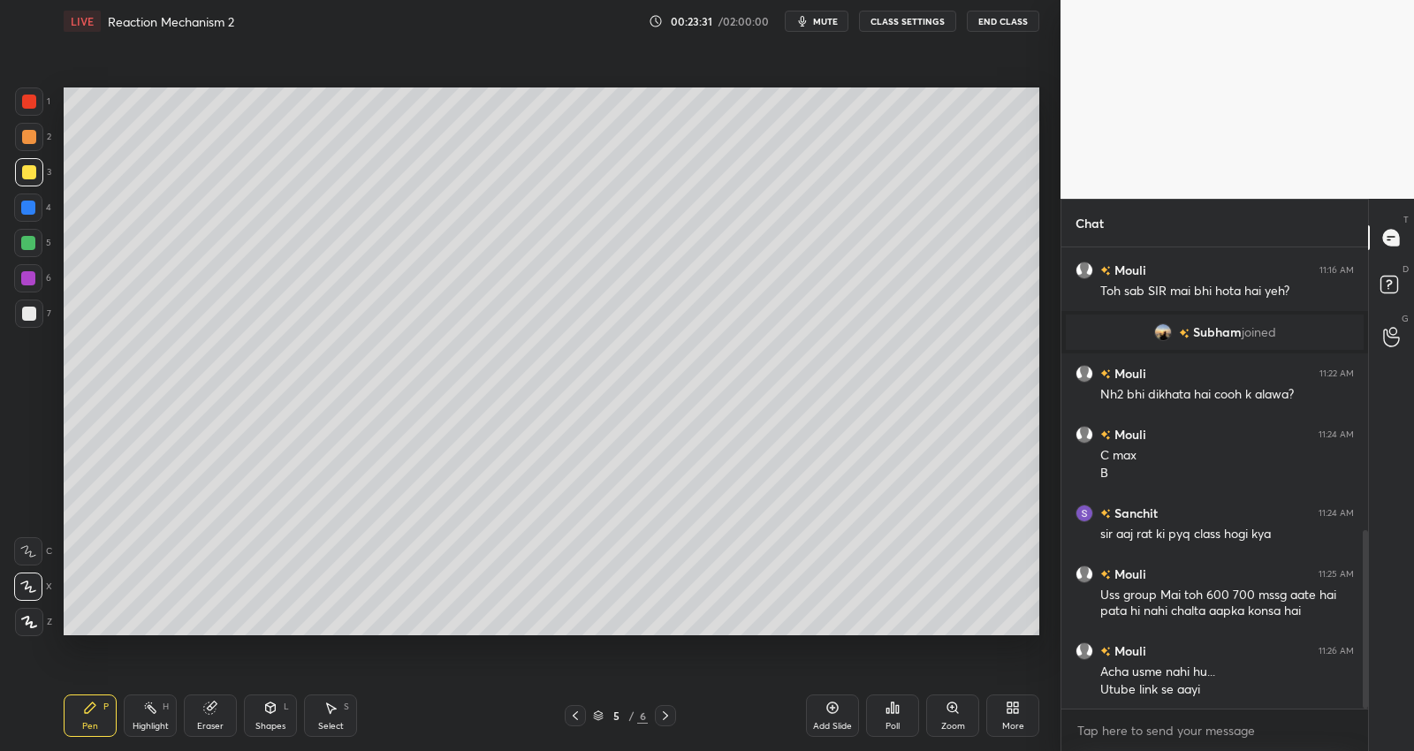
scroll to position [788, 0]
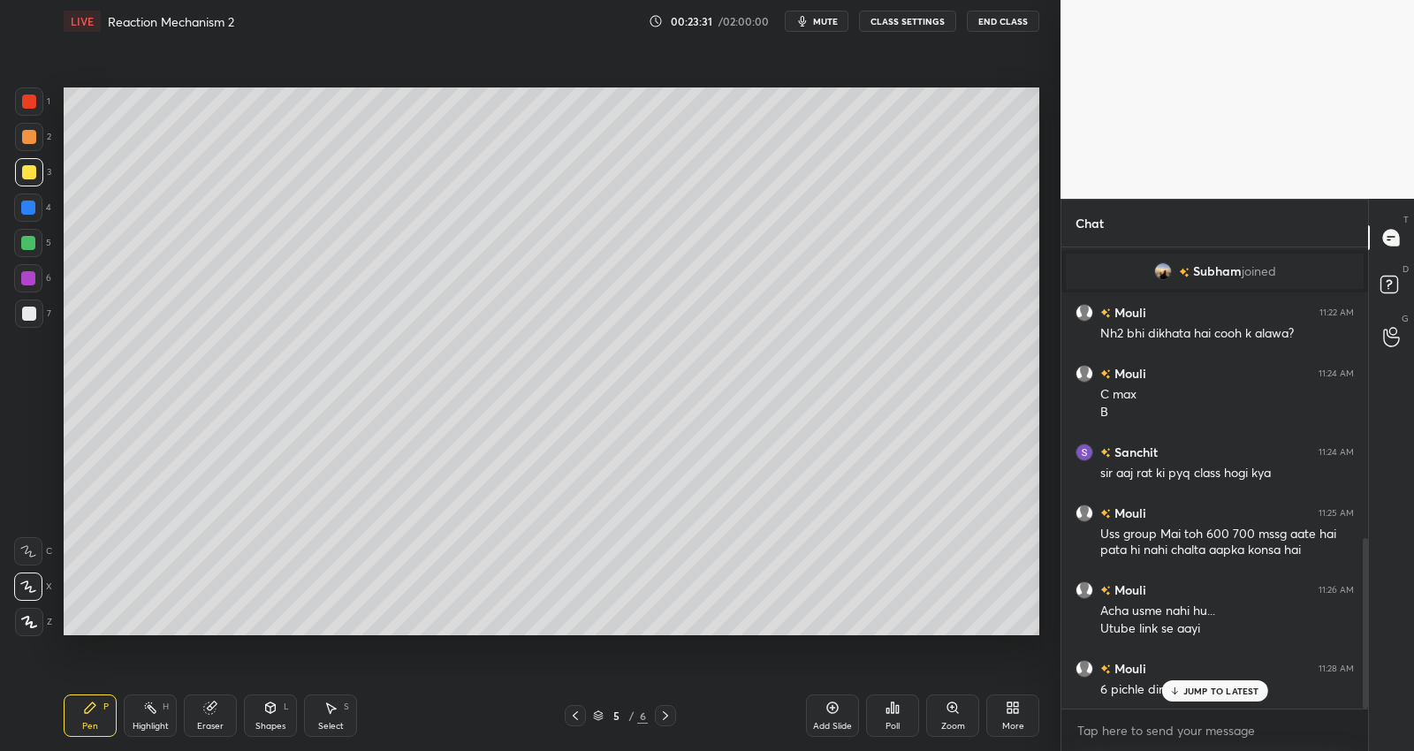
click at [31, 276] on div at bounding box center [28, 278] width 14 height 14
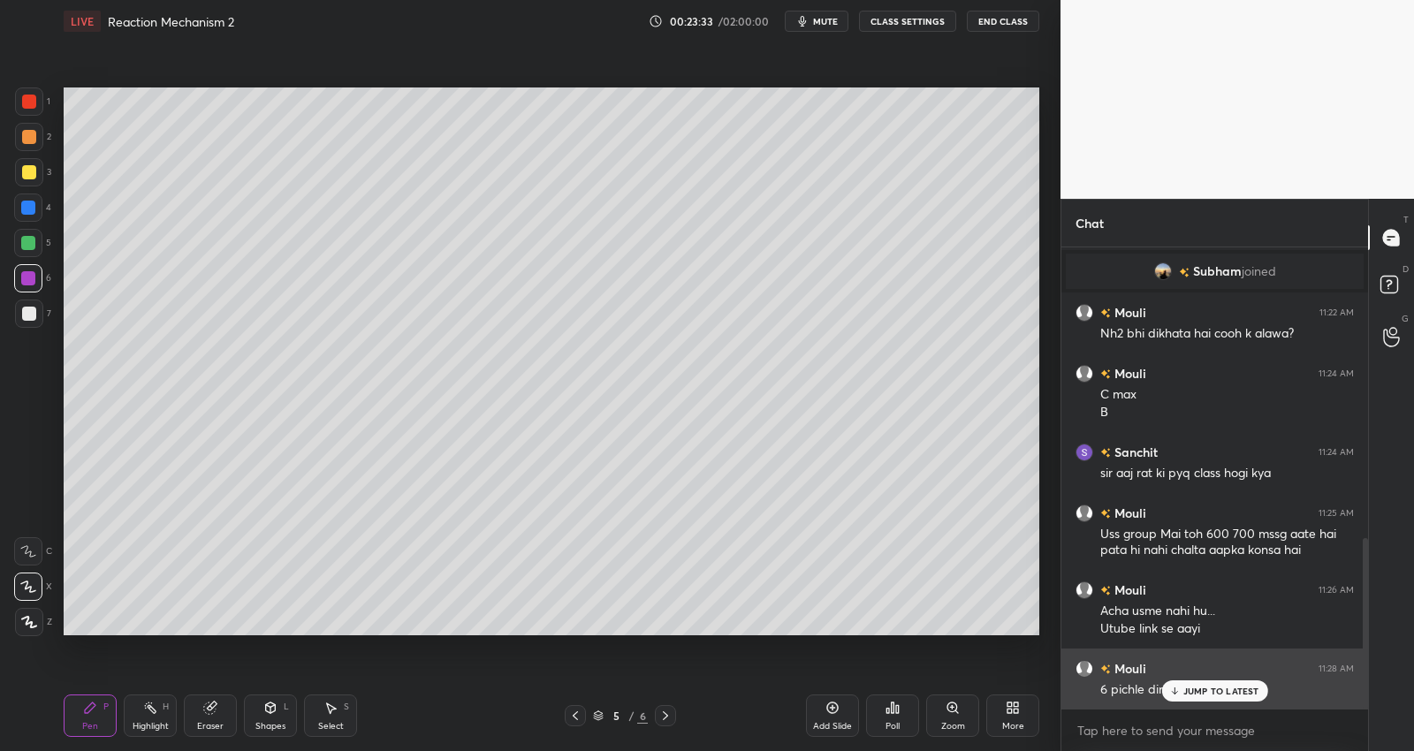
click at [1199, 691] on p "JUMP TO LATEST" at bounding box center [1221, 691] width 76 height 11
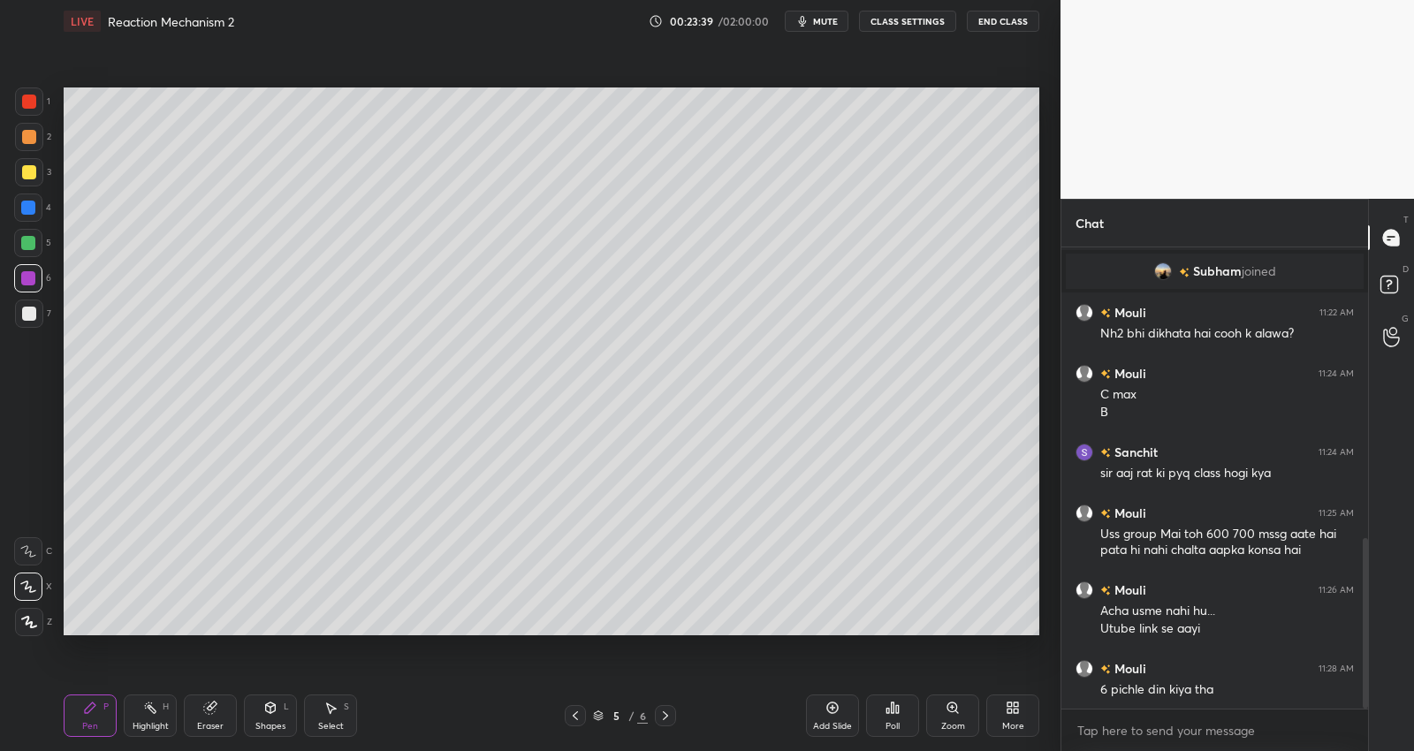
drag, startPoint x: 35, startPoint y: 308, endPoint x: 62, endPoint y: 322, distance: 29.6
click at [37, 308] on div at bounding box center [29, 314] width 28 height 28
click at [883, 712] on div "Poll" at bounding box center [892, 716] width 53 height 42
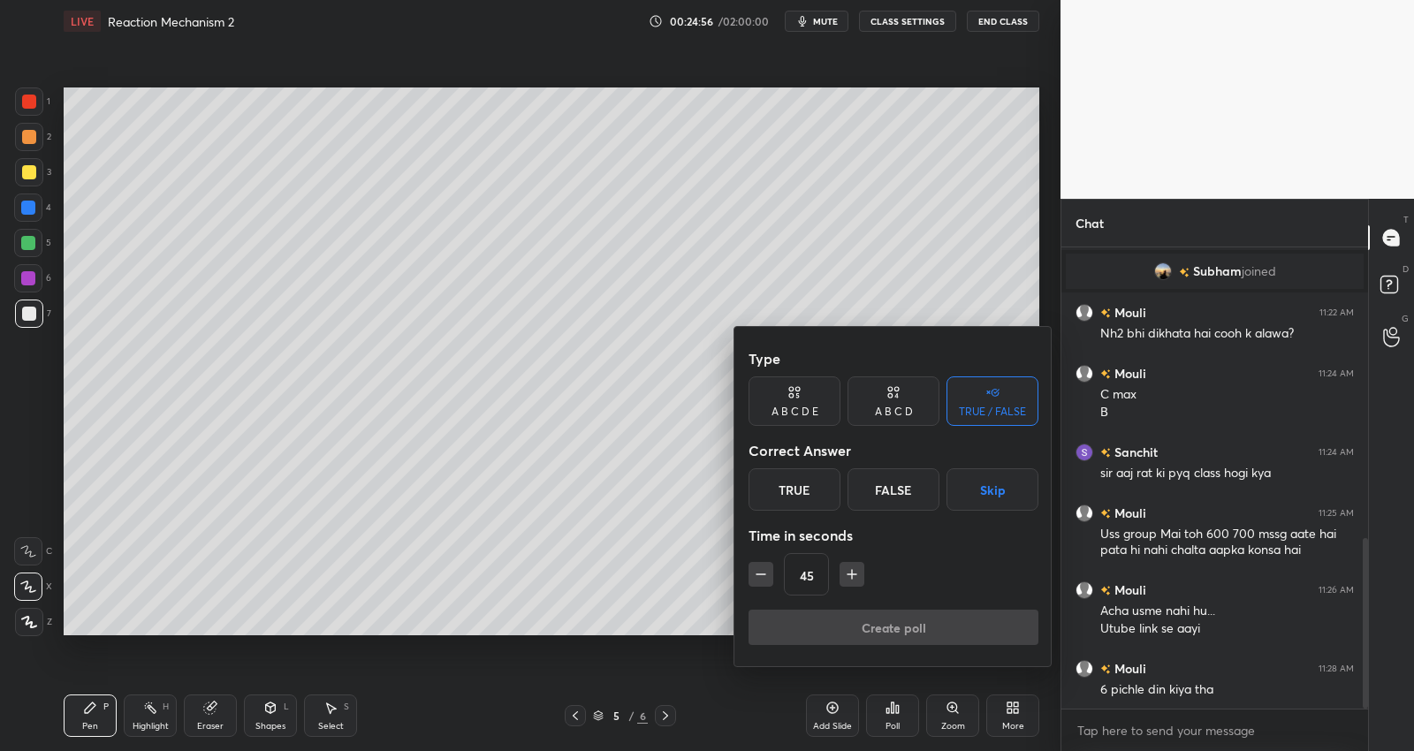
click at [854, 574] on icon "button" at bounding box center [852, 575] width 18 height 18
click at [848, 574] on icon "button" at bounding box center [851, 574] width 9 height 0
type input "90"
click at [804, 492] on div "True" at bounding box center [794, 489] width 92 height 42
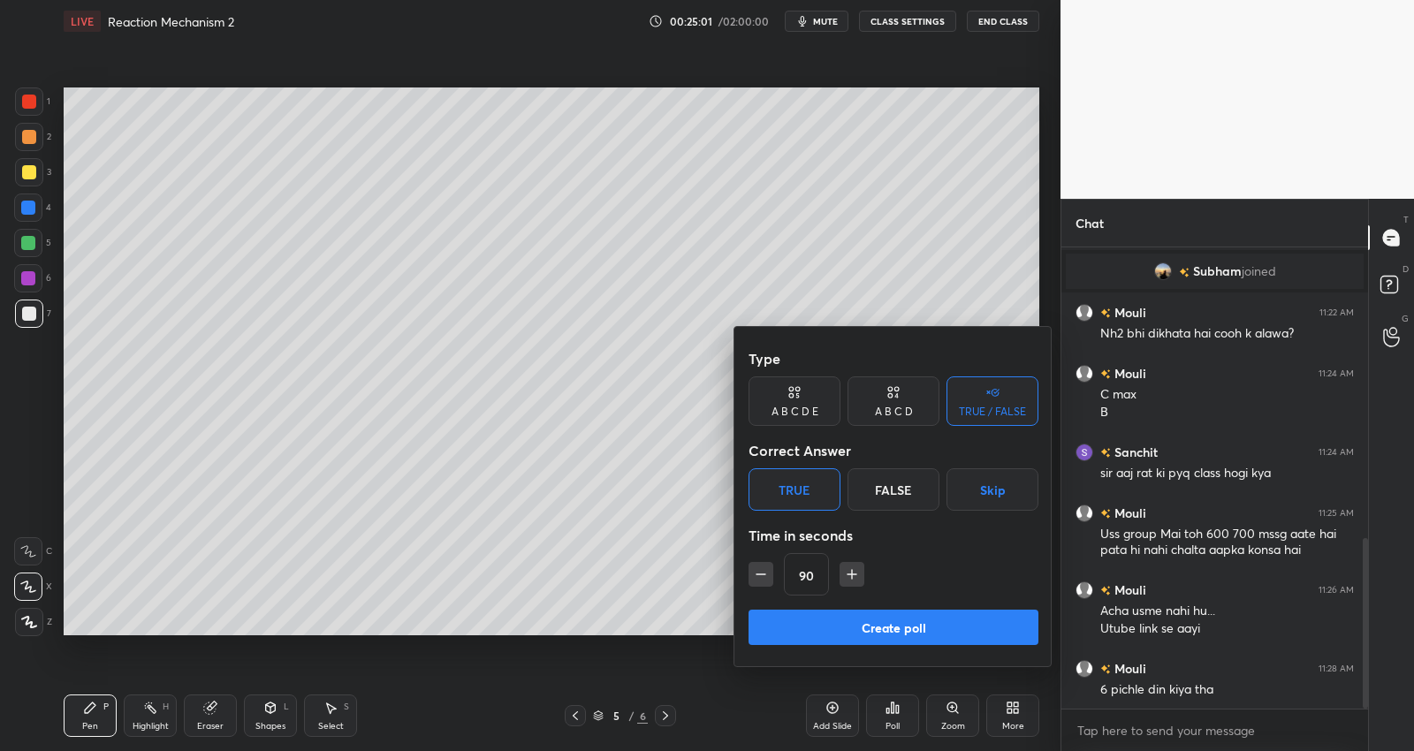
click at [834, 632] on button "Create poll" at bounding box center [893, 627] width 290 height 35
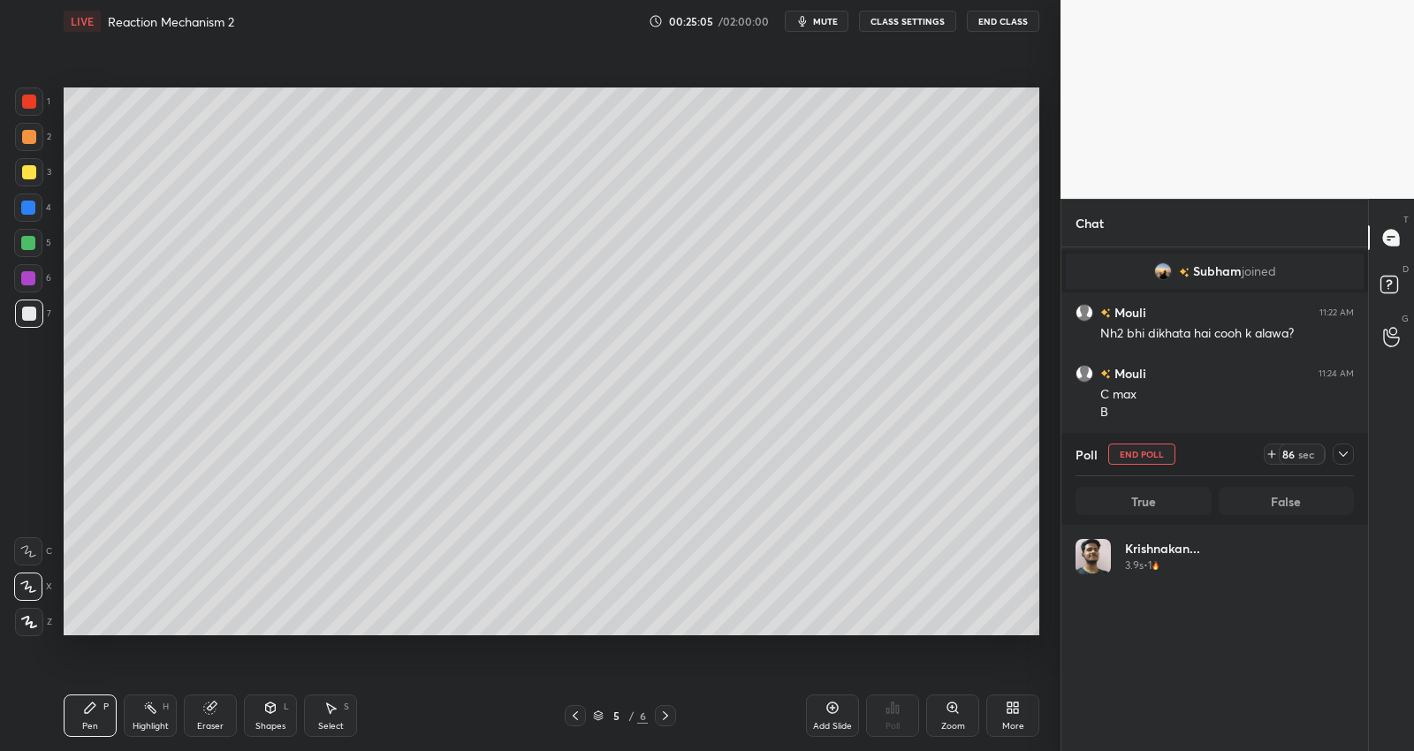
scroll to position [207, 274]
click at [1115, 456] on button "End Poll" at bounding box center [1141, 454] width 67 height 21
type textarea "x"
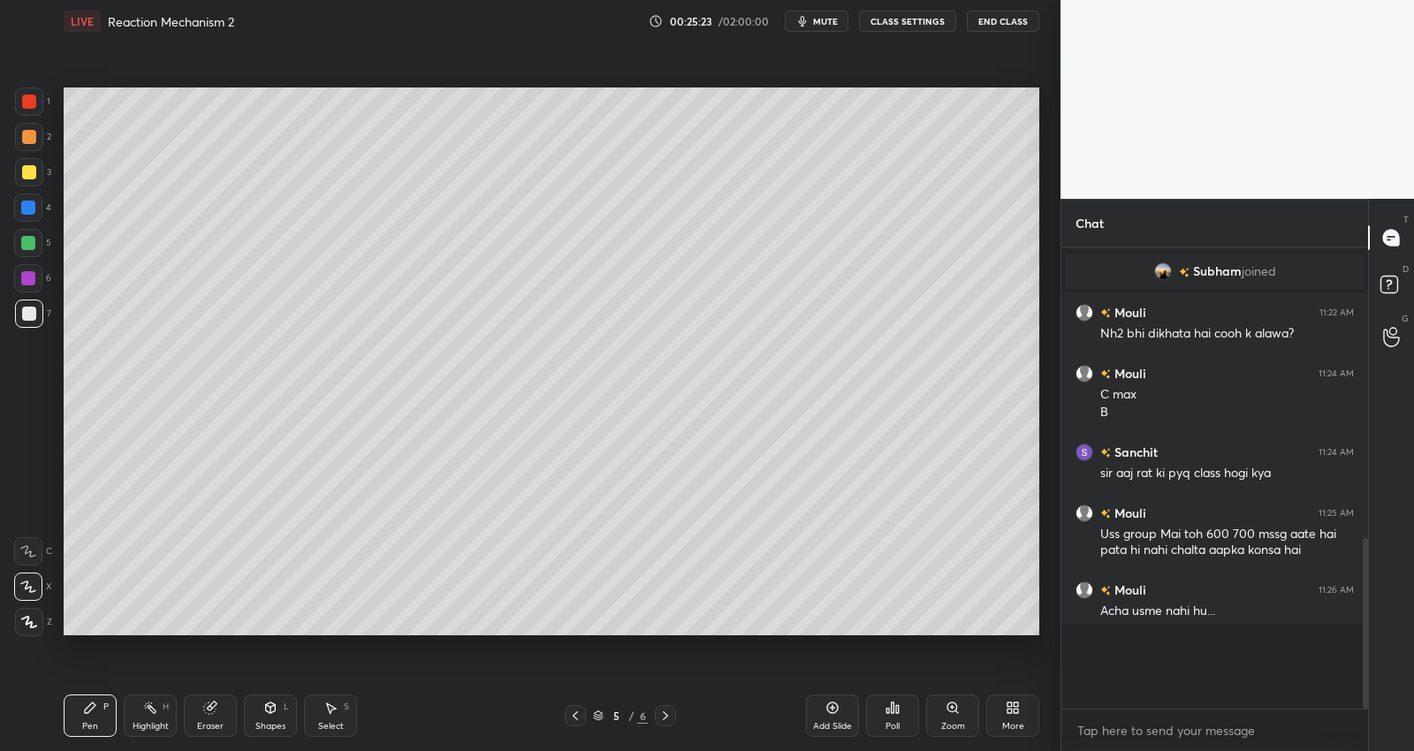
scroll to position [5, 5]
click at [30, 173] on div at bounding box center [29, 172] width 14 height 14
click at [34, 240] on div at bounding box center [28, 243] width 14 height 14
click at [903, 707] on div "Poll" at bounding box center [892, 716] width 53 height 42
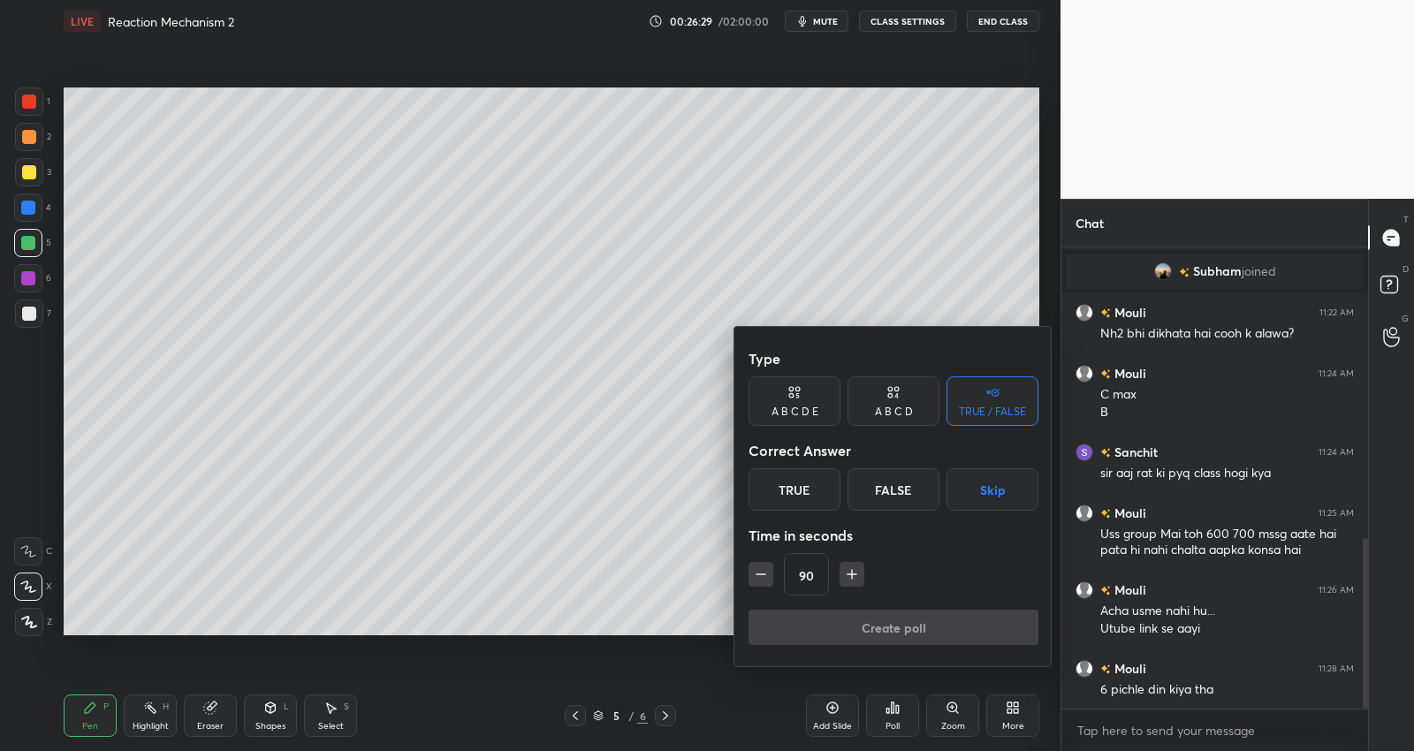
click at [752, 578] on icon "button" at bounding box center [761, 575] width 18 height 18
click at [749, 580] on button "button" at bounding box center [760, 574] width 25 height 25
click at [753, 579] on button "button" at bounding box center [760, 574] width 25 height 25
click at [757, 576] on icon "button" at bounding box center [761, 575] width 18 height 18
click at [758, 576] on icon "button" at bounding box center [761, 575] width 18 height 18
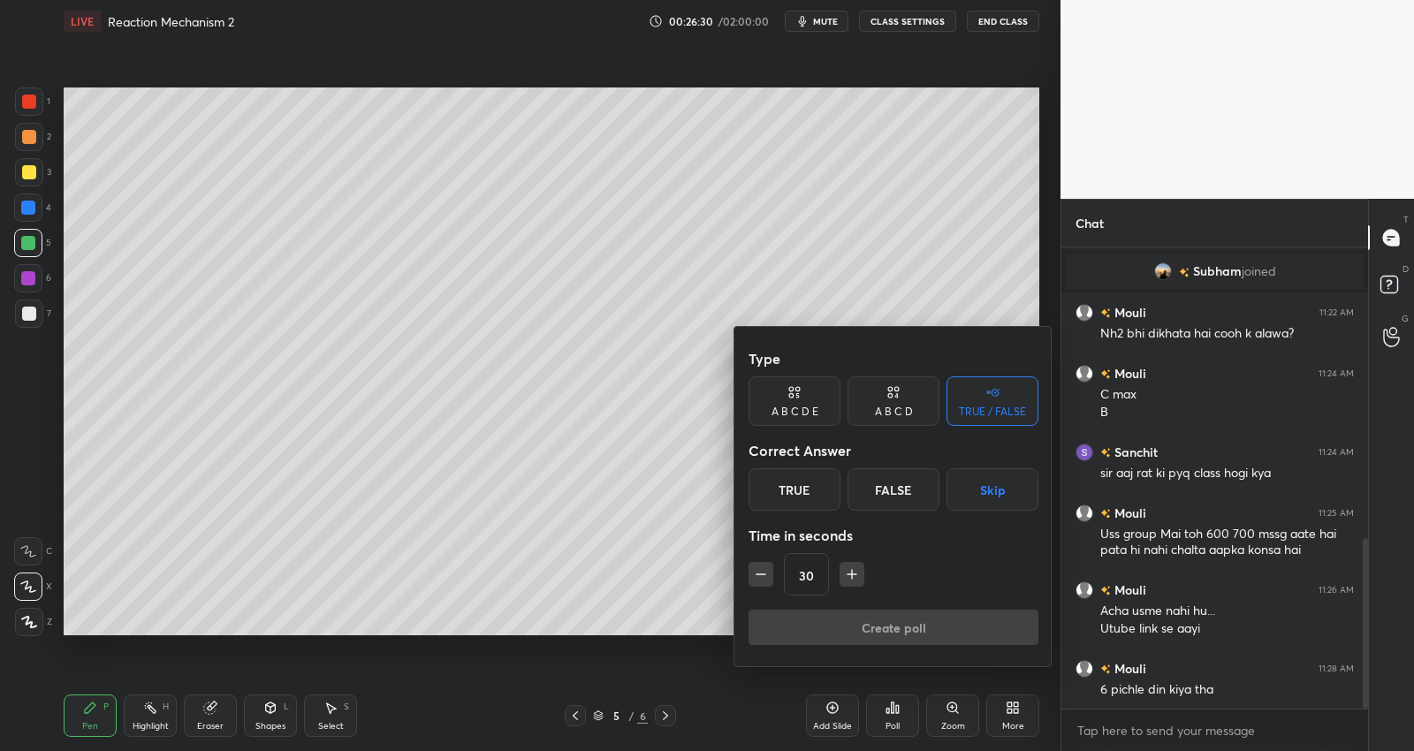
type input "15"
click at [758, 575] on div "15" at bounding box center [893, 574] width 290 height 42
click at [758, 574] on div "15" at bounding box center [893, 574] width 290 height 42
click at [758, 575] on div "15" at bounding box center [893, 574] width 290 height 42
click at [822, 492] on div "True" at bounding box center [794, 489] width 92 height 42
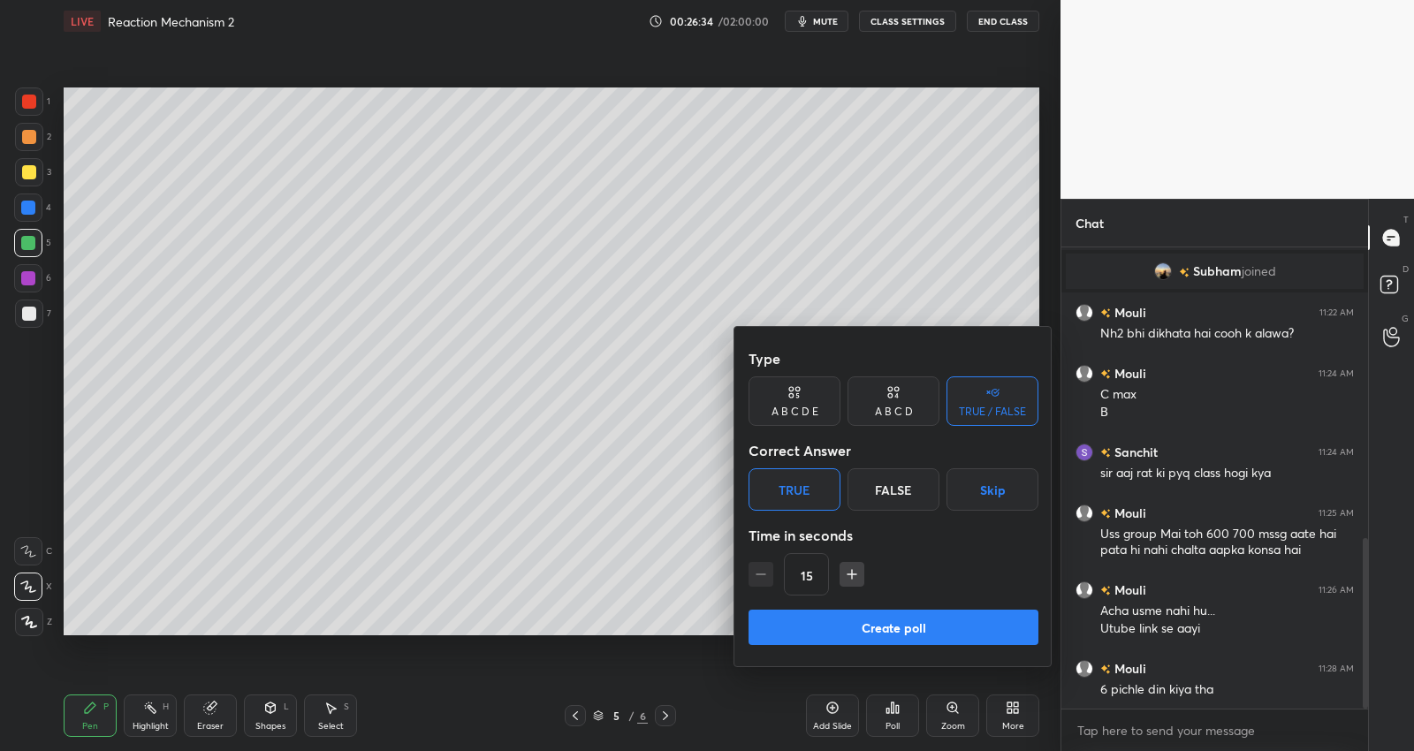
drag, startPoint x: 953, startPoint y: 630, endPoint x: 975, endPoint y: 614, distance: 27.2
click at [953, 630] on button "Create poll" at bounding box center [893, 627] width 290 height 35
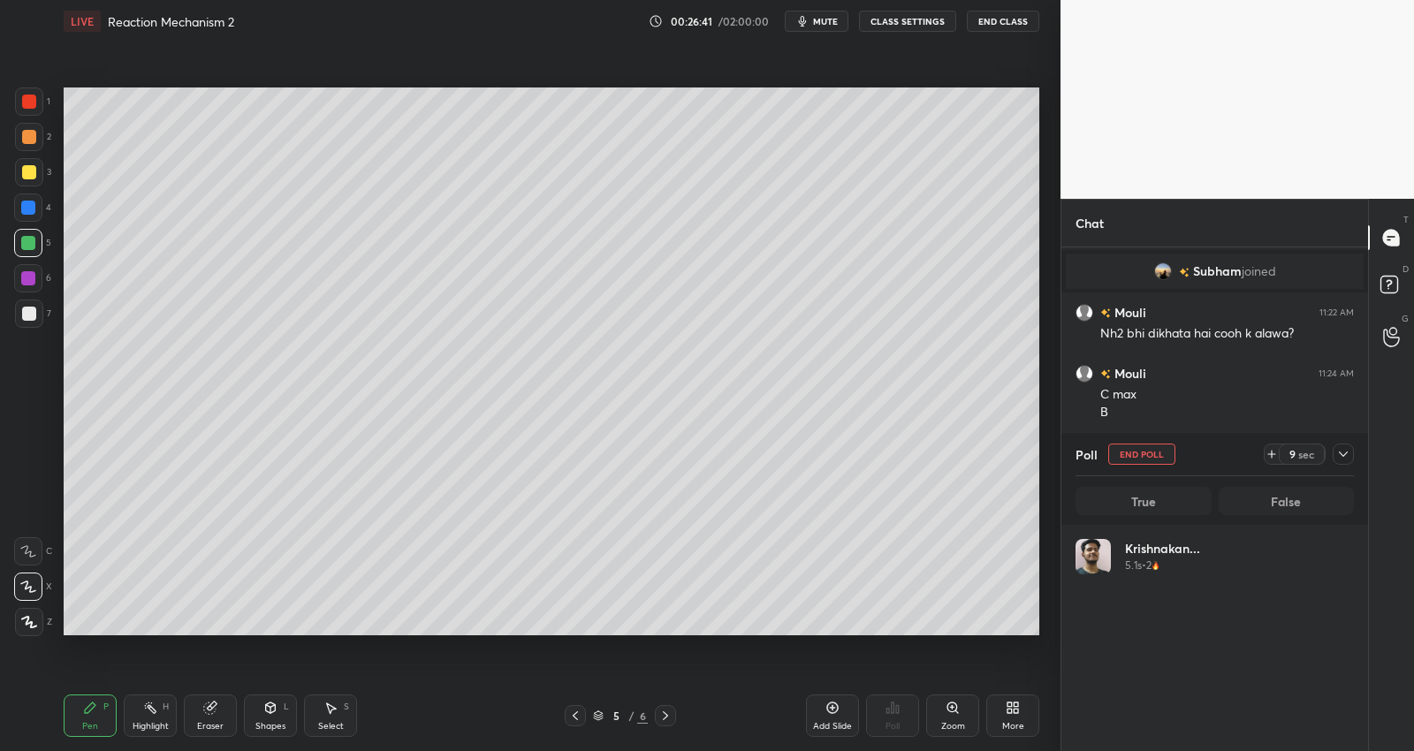
scroll to position [207, 274]
click at [1147, 452] on button "End Poll" at bounding box center [1141, 454] width 67 height 21
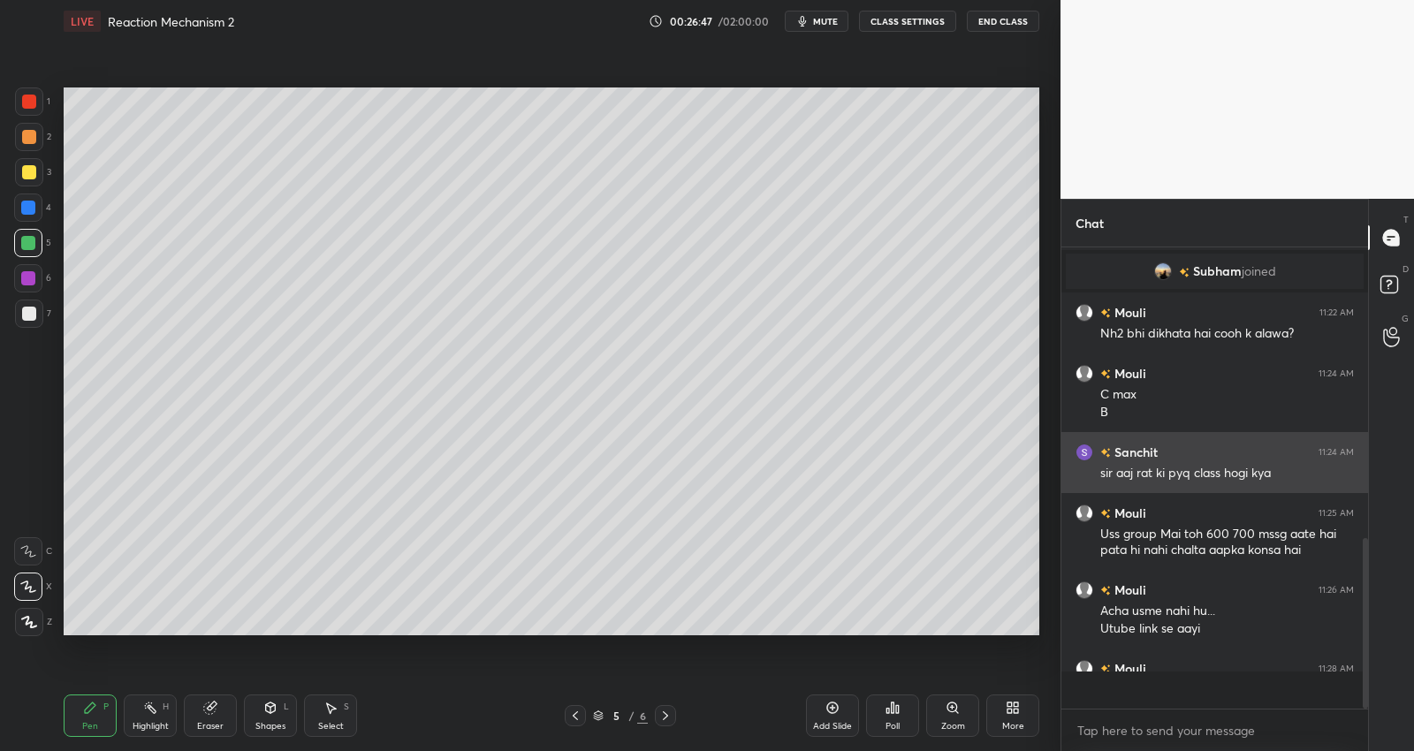
scroll to position [288, 302]
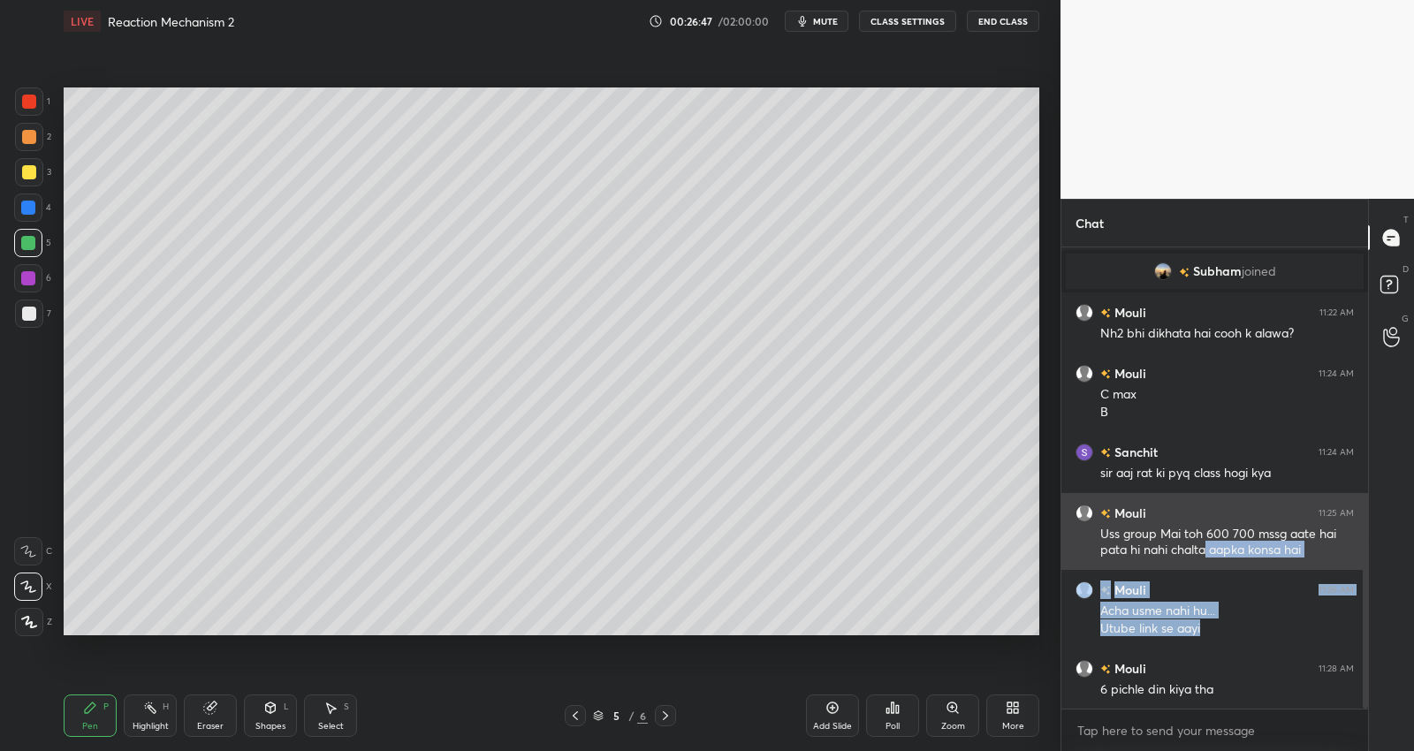
click at [1207, 543] on div "Mouli 11:12 AM Yessss Mouli 11:16 AM Toh sab SIR mai bhi hota hai yeh? [PERSON_…" at bounding box center [1214, 84] width 307 height 1250
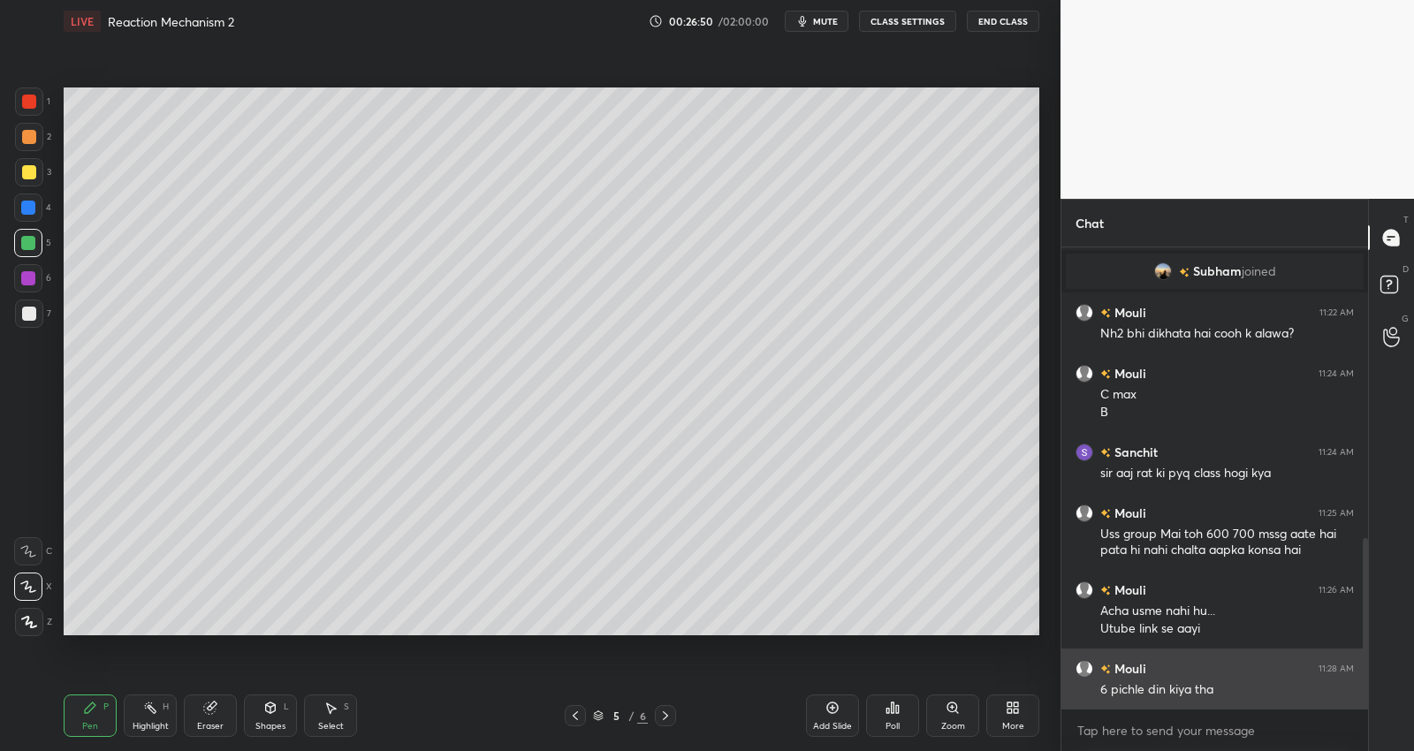
click at [1091, 679] on div "Mouli 11:28 AM 6 pichle din kiya tha" at bounding box center [1214, 679] width 307 height 61
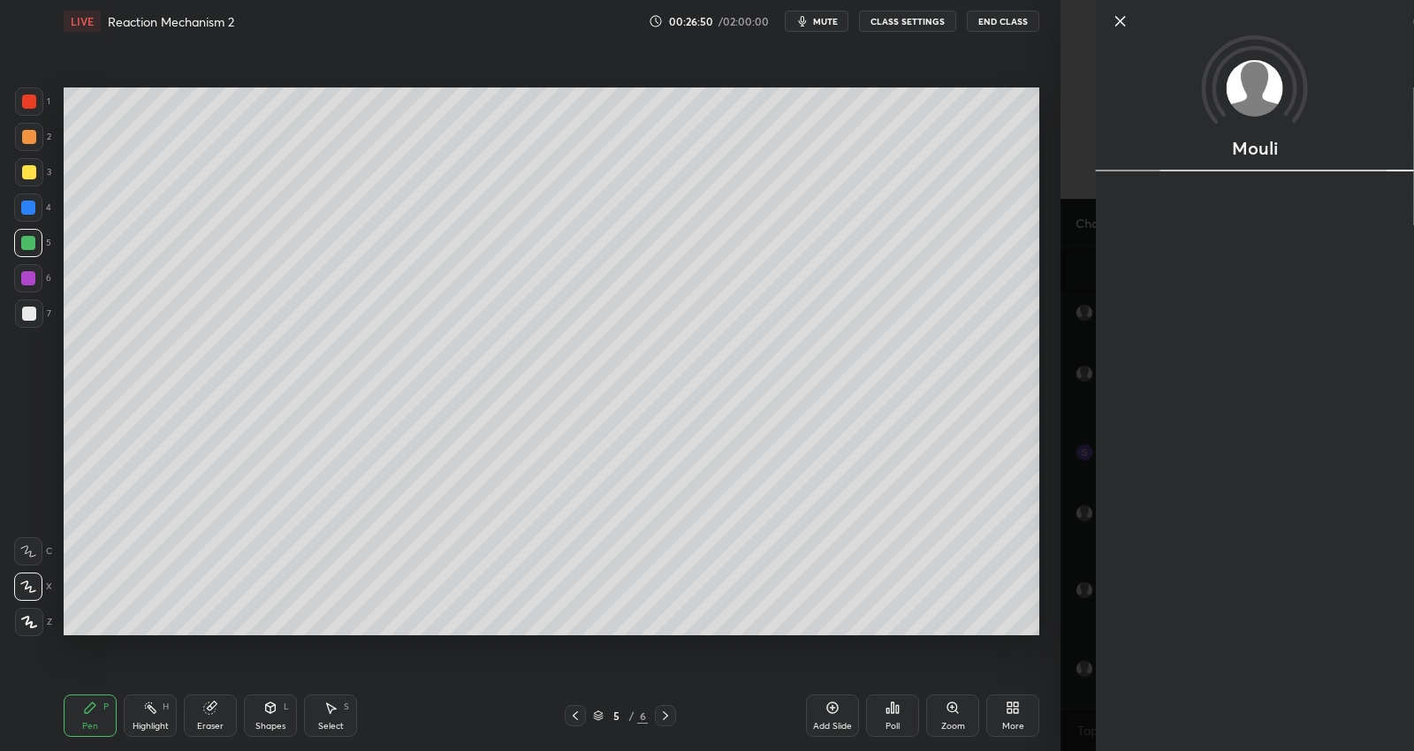
scroll to position [849, 0]
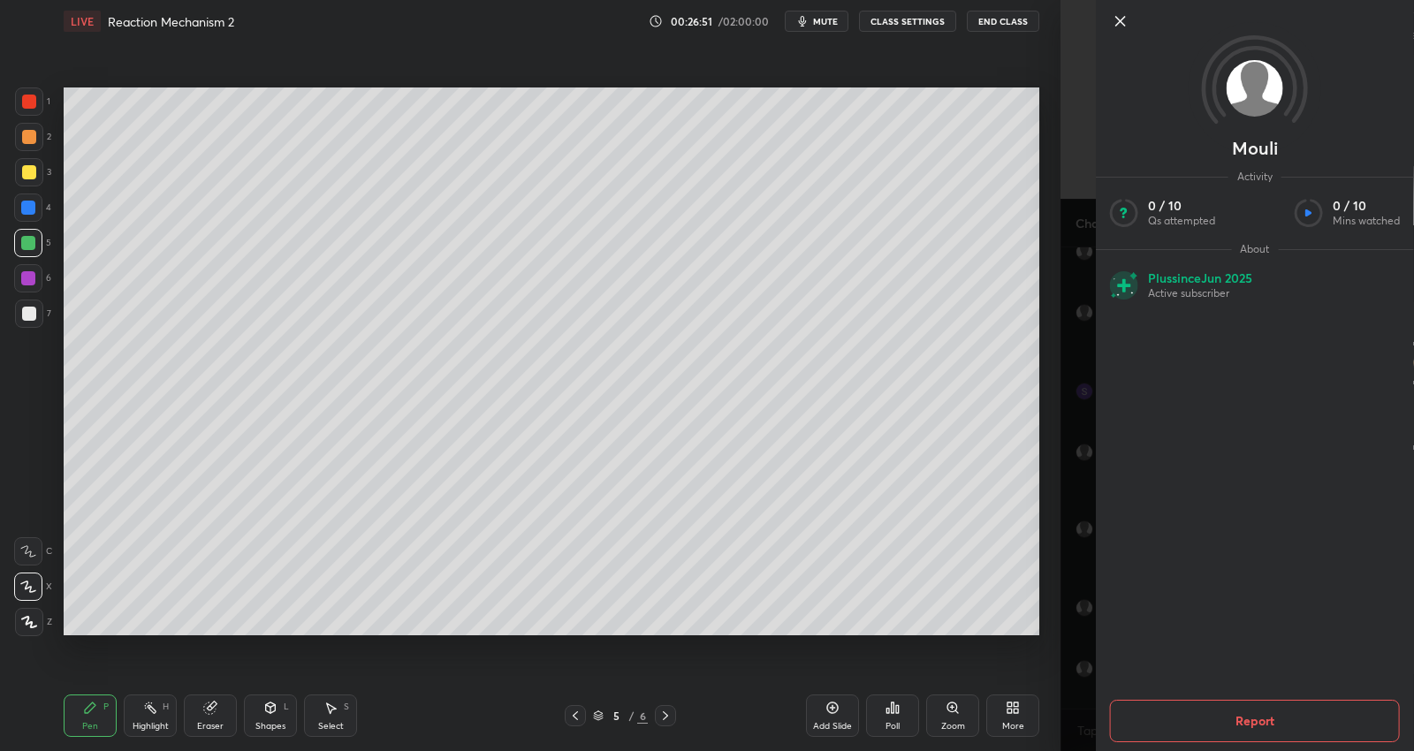
click at [1012, 665] on div "Setting up your live class Poll for secs No correct answer Start poll" at bounding box center [552, 361] width 990 height 638
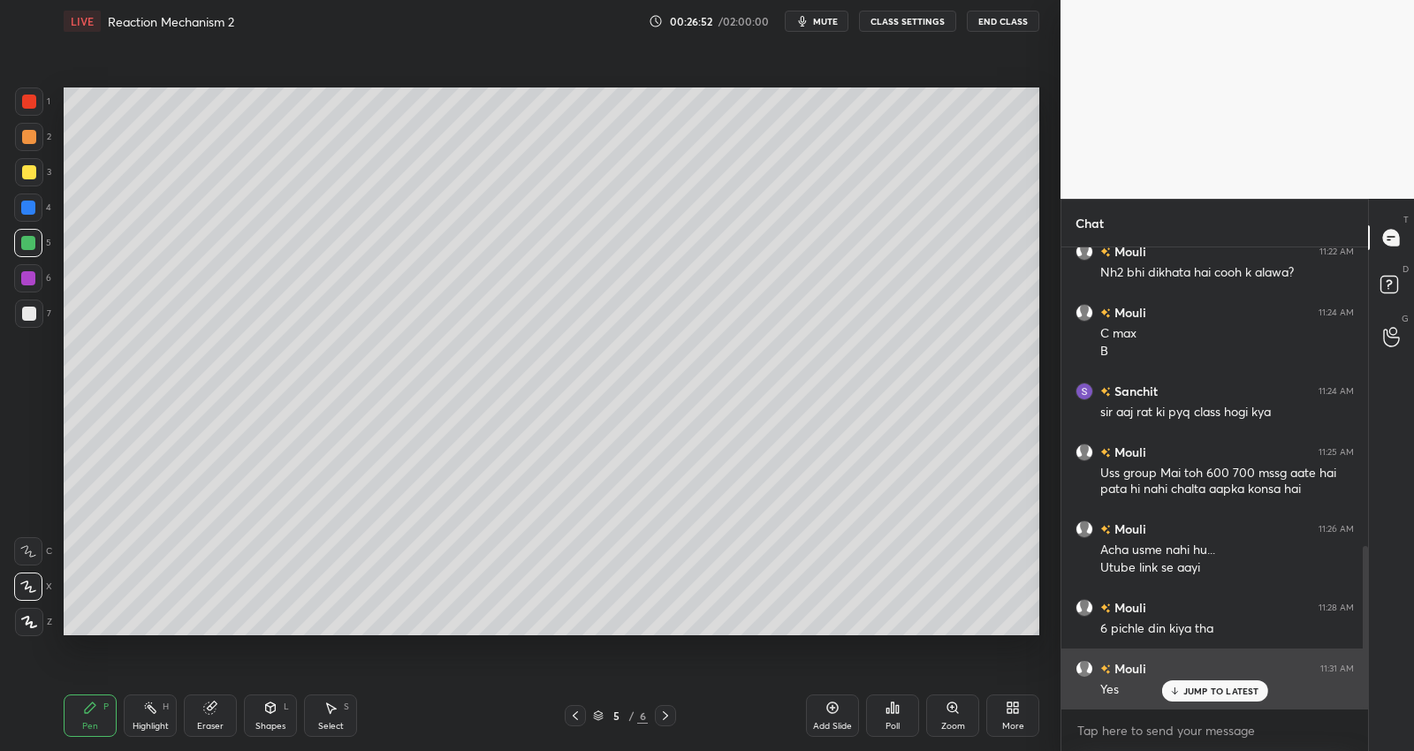
click at [1183, 687] on p "JUMP TO LATEST" at bounding box center [1221, 691] width 76 height 11
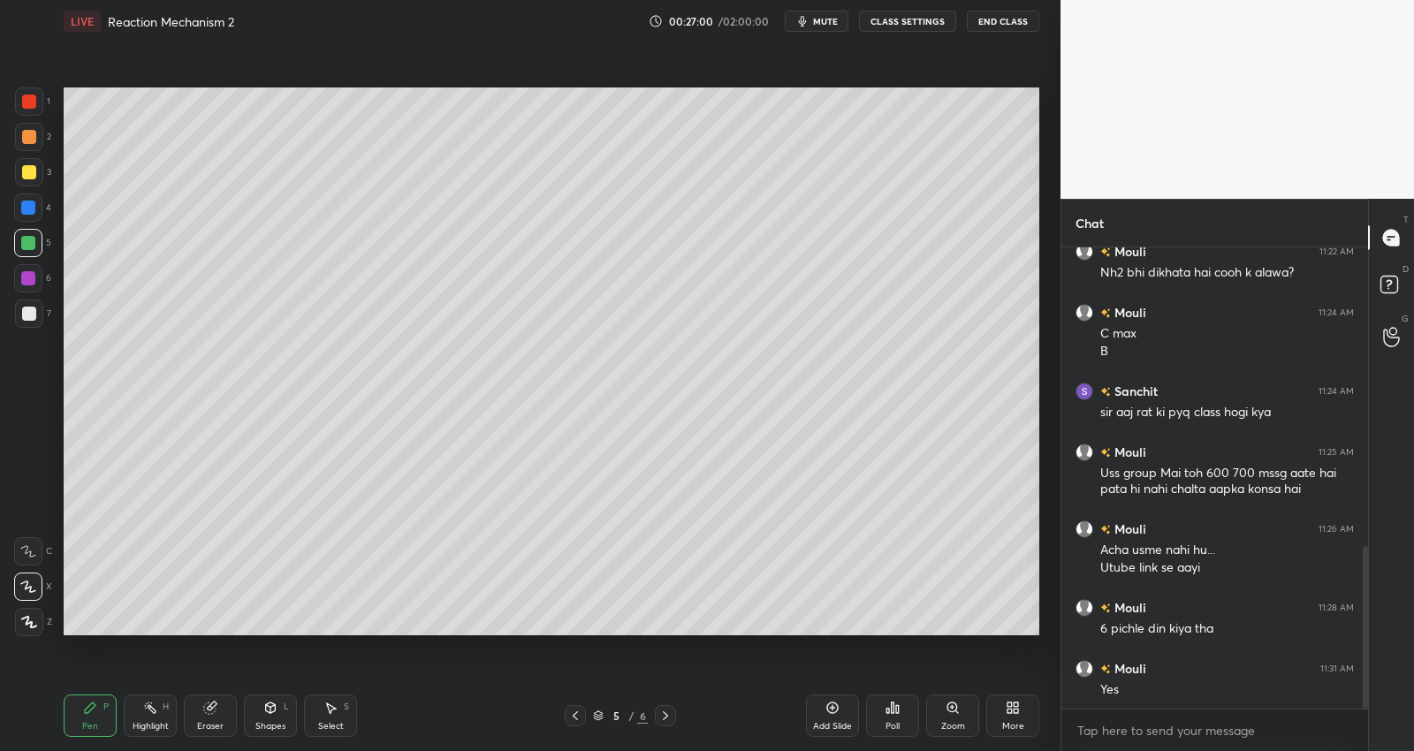
click at [29, 321] on div at bounding box center [29, 314] width 28 height 28
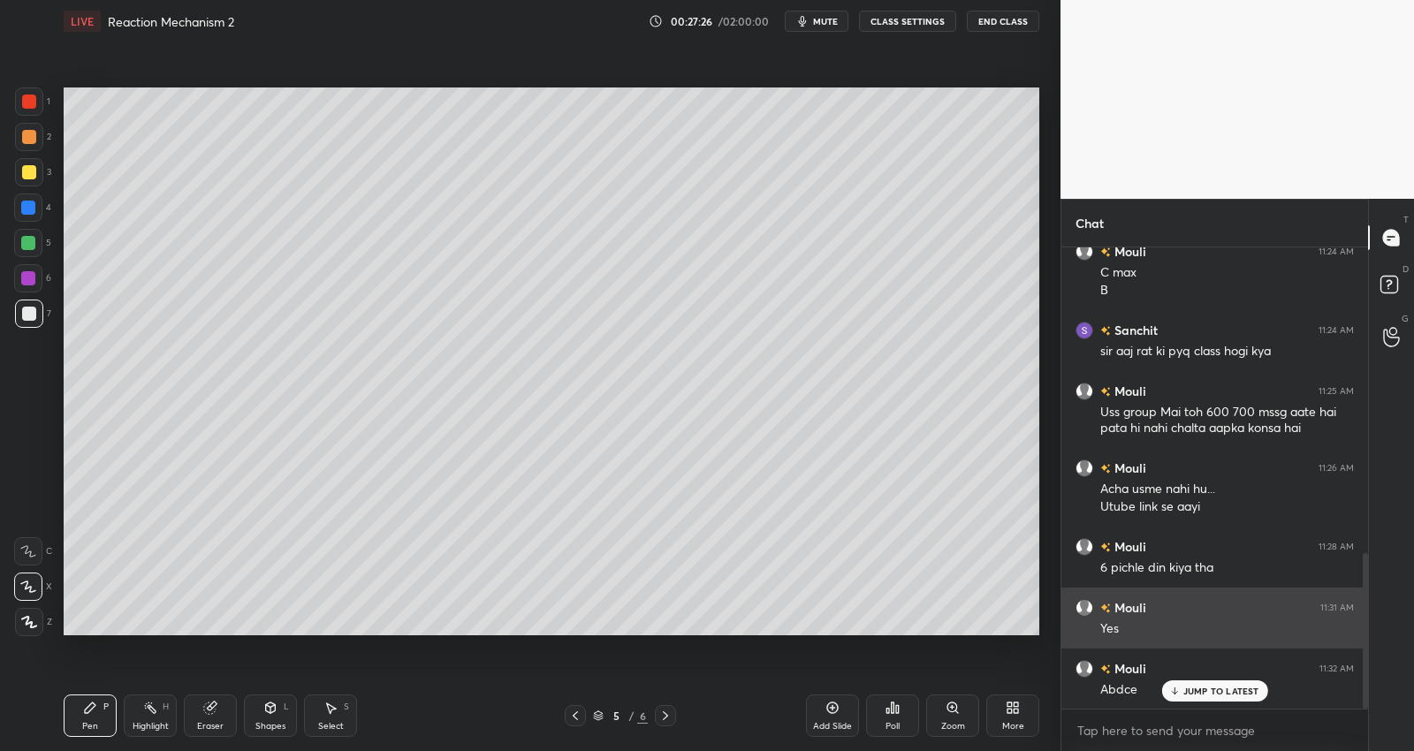
click at [1203, 690] on p "JUMP TO LATEST" at bounding box center [1221, 691] width 76 height 11
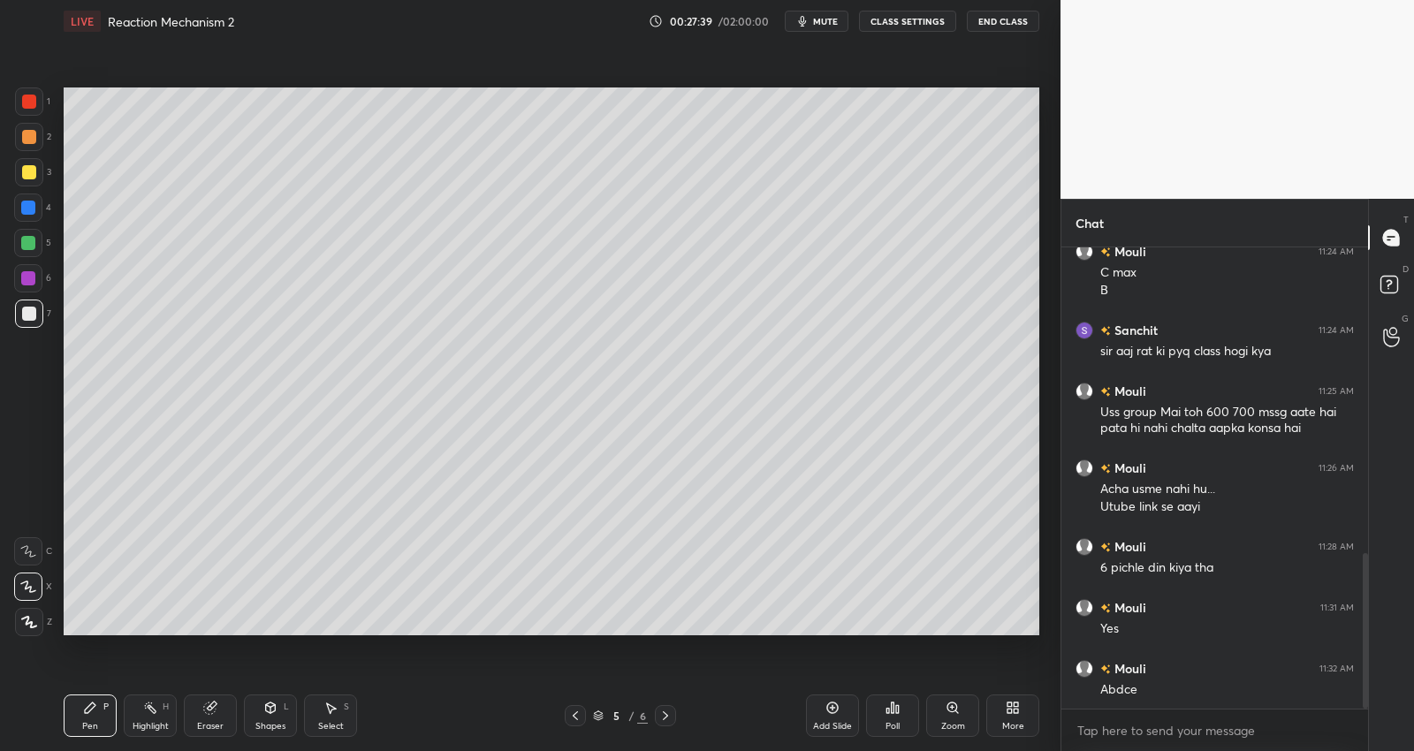
scroll to position [928, 0]
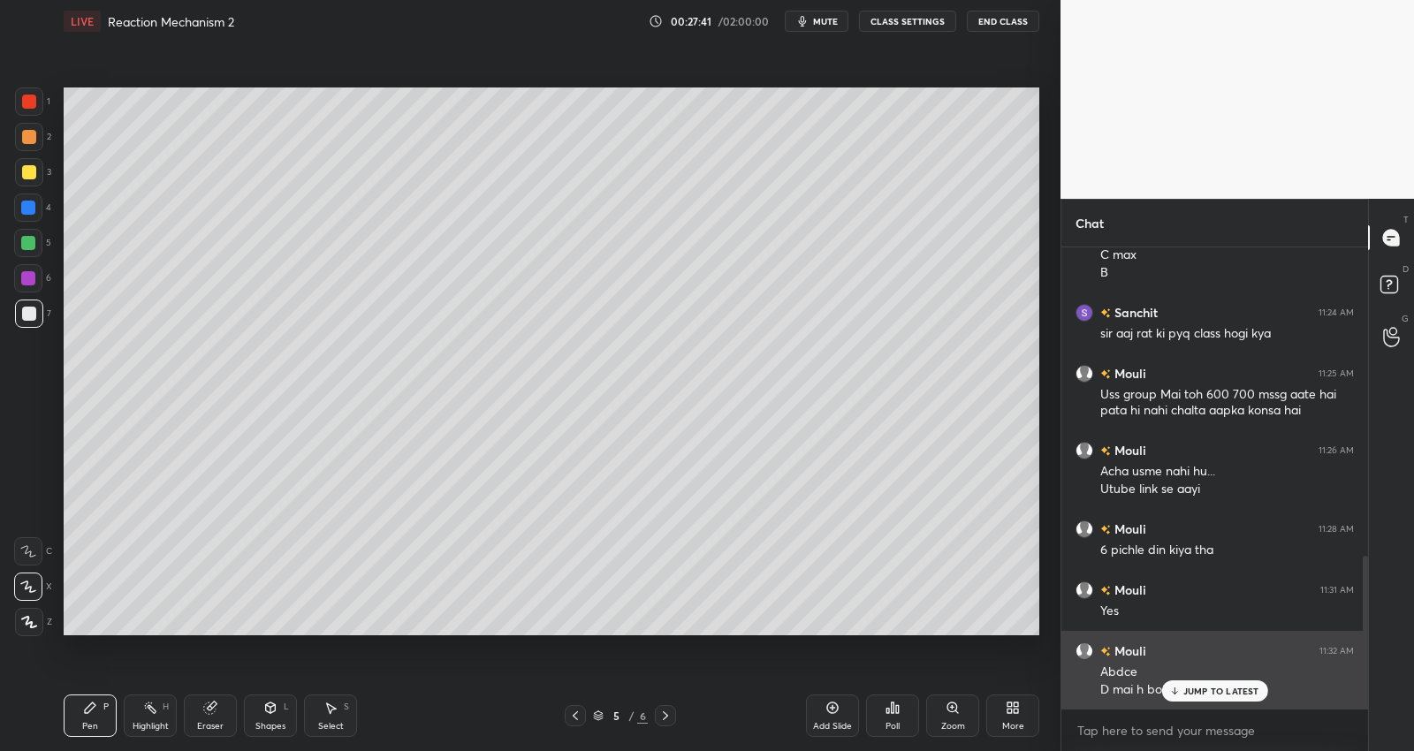
click at [1200, 690] on p "JUMP TO LATEST" at bounding box center [1221, 691] width 76 height 11
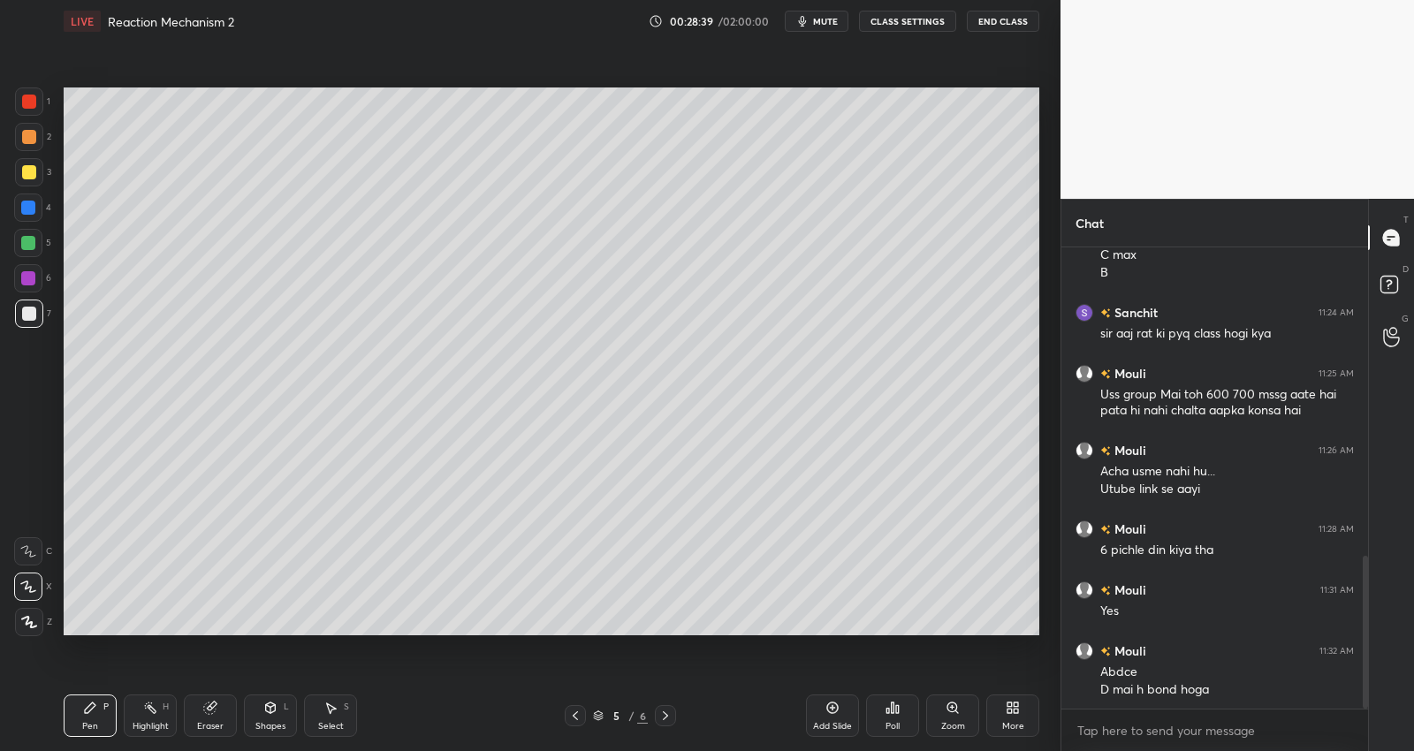
click at [892, 718] on div "Poll" at bounding box center [892, 716] width 53 height 42
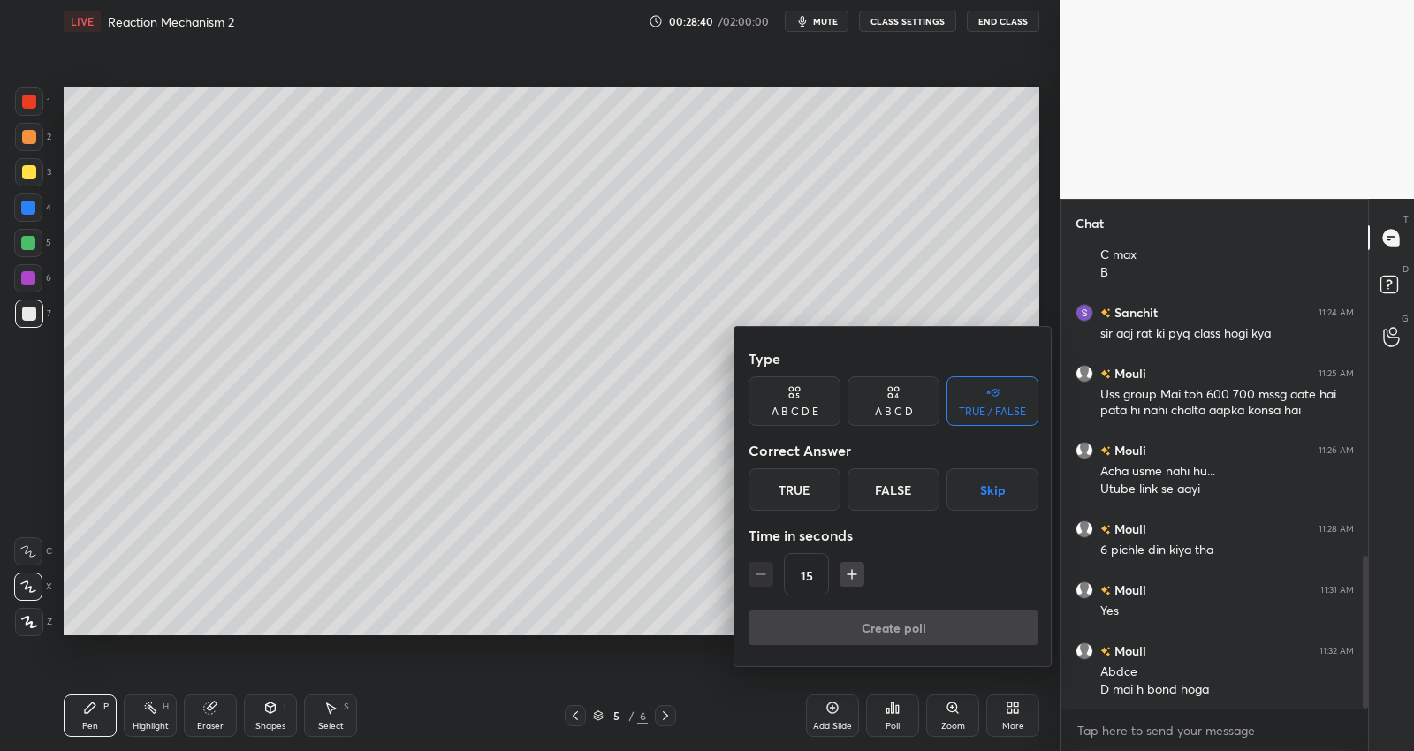
drag, startPoint x: 801, startPoint y: 485, endPoint x: 817, endPoint y: 495, distance: 19.4
click at [801, 486] on div "True" at bounding box center [794, 489] width 92 height 42
click at [874, 620] on button "Create poll" at bounding box center [893, 627] width 290 height 35
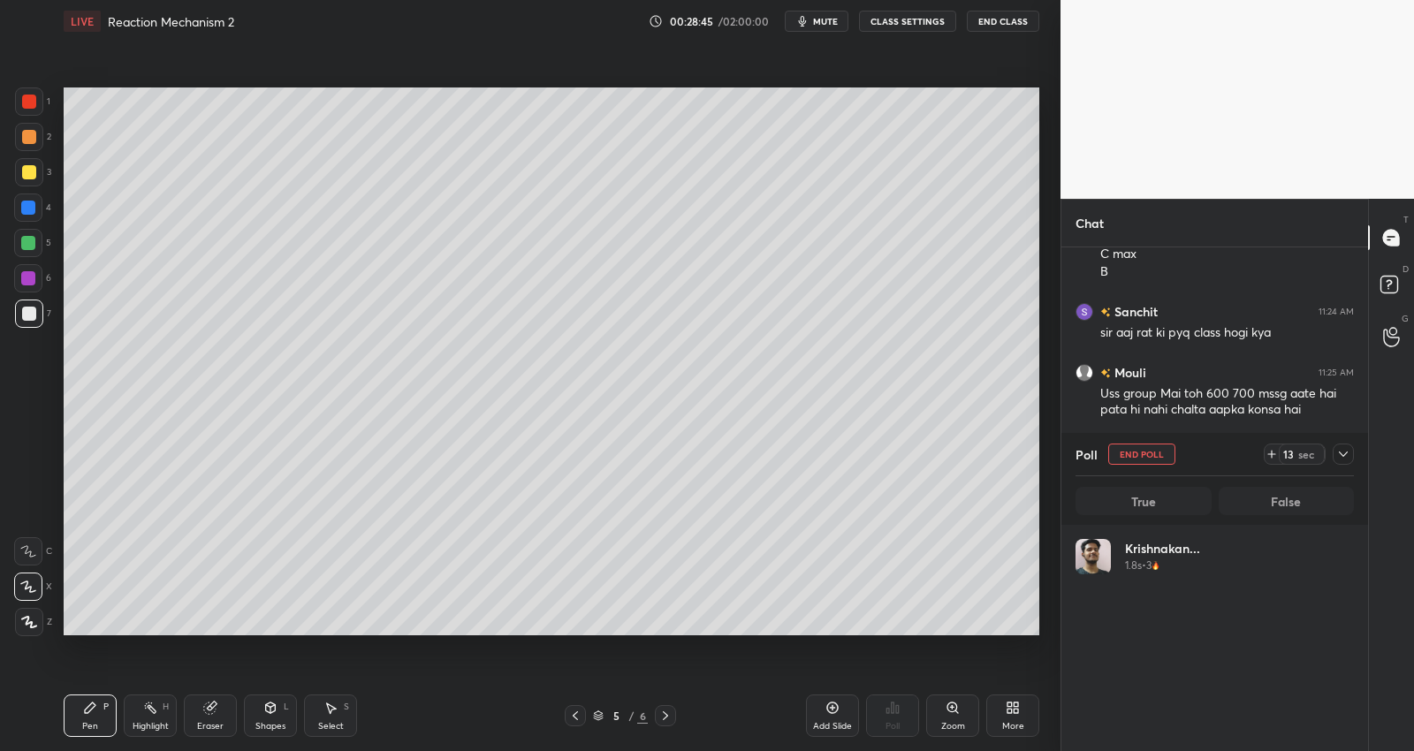
scroll to position [207, 274]
click at [1150, 449] on button "End Poll" at bounding box center [1141, 454] width 67 height 21
type textarea "x"
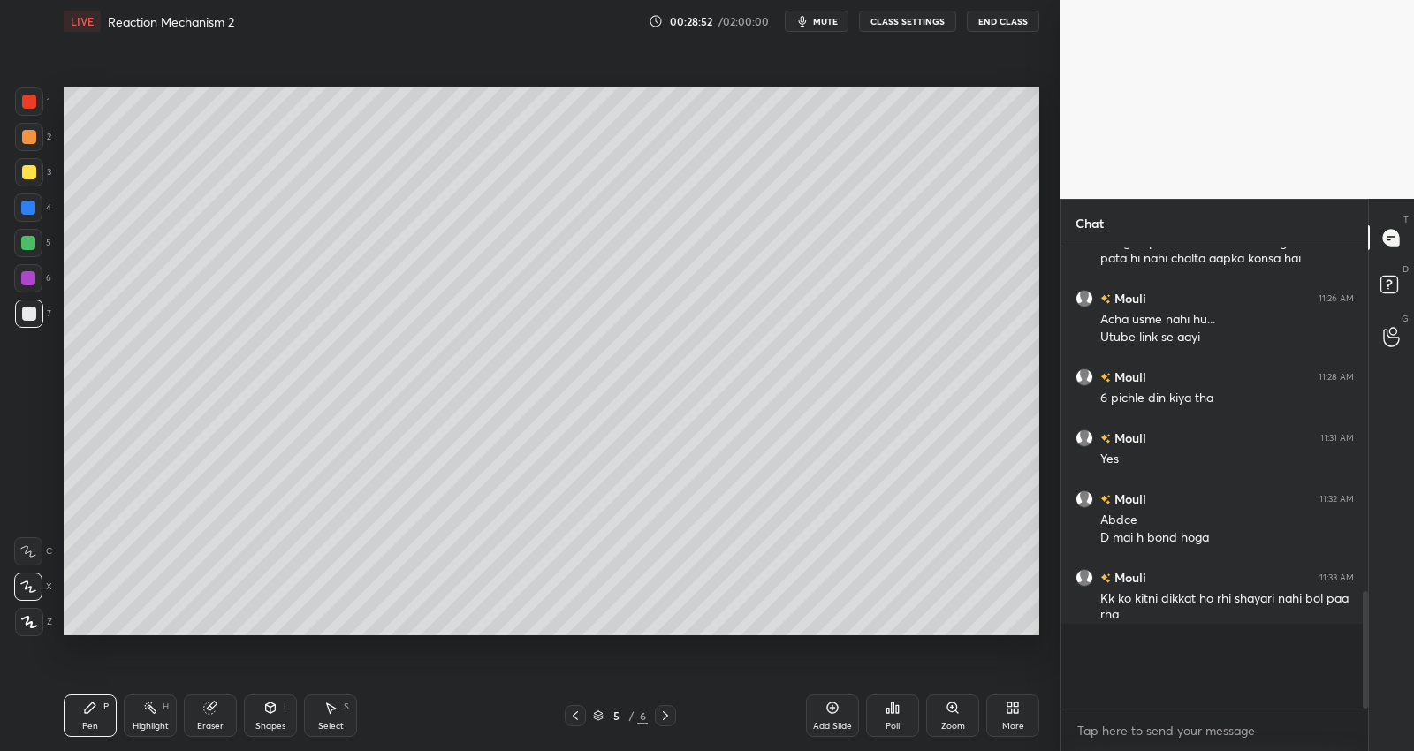
scroll to position [454, 302]
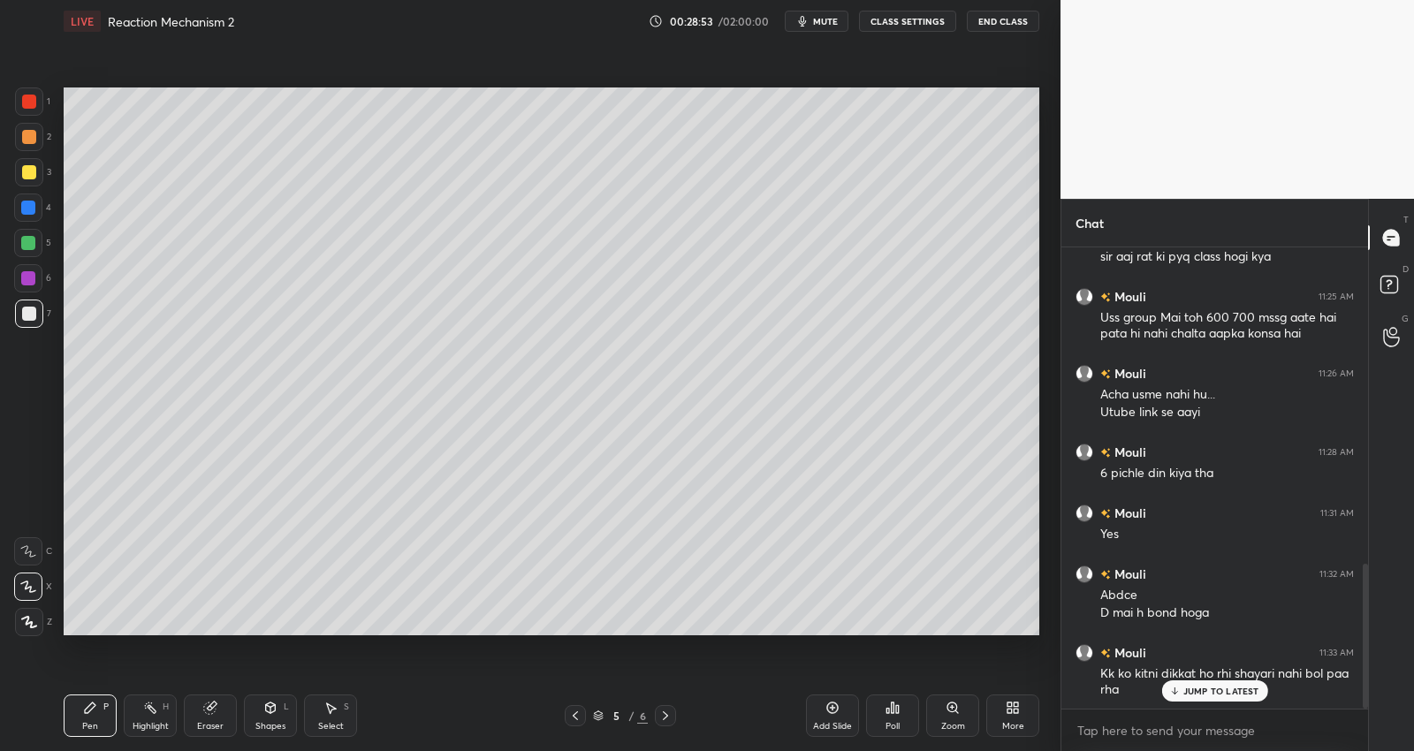
click at [1220, 686] on p "JUMP TO LATEST" at bounding box center [1221, 691] width 76 height 11
click at [889, 716] on div "Poll" at bounding box center [892, 716] width 53 height 42
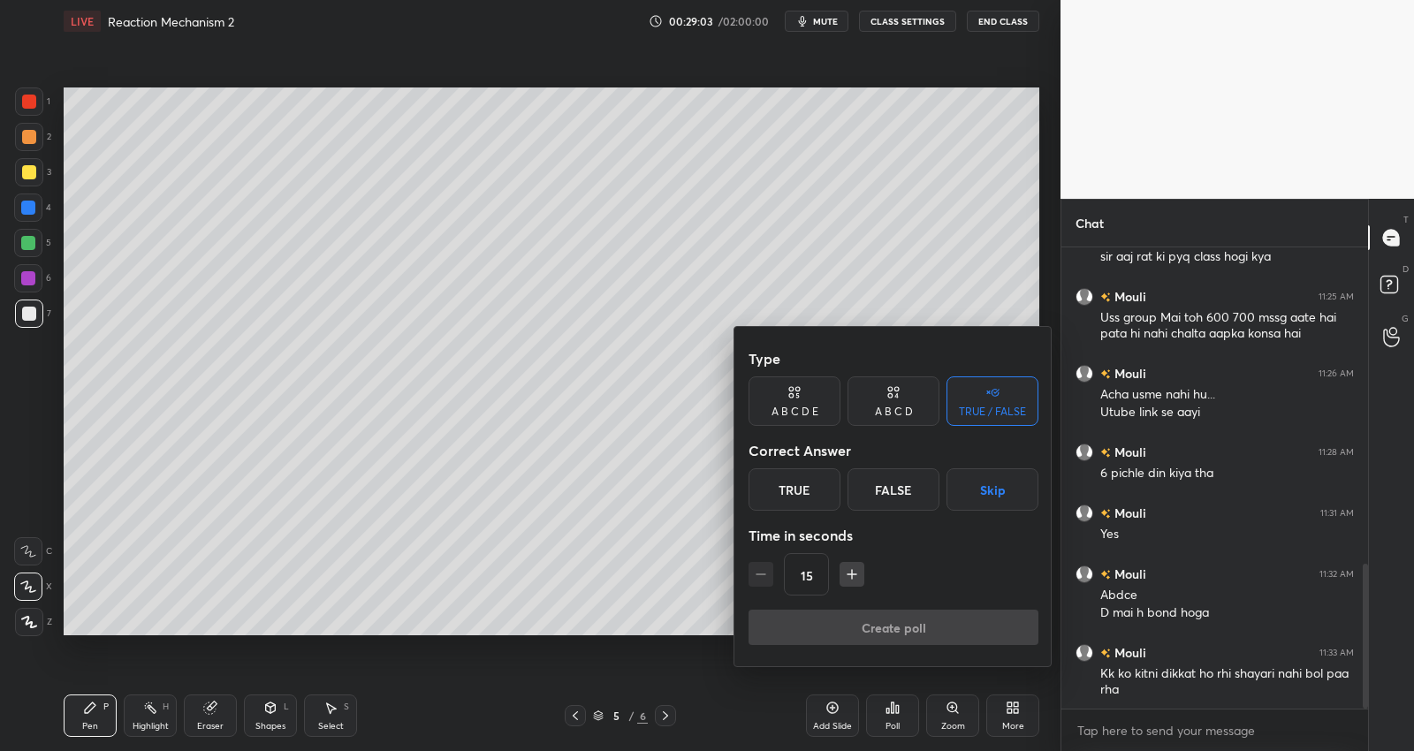
click at [832, 724] on div at bounding box center [707, 375] width 1414 height 751
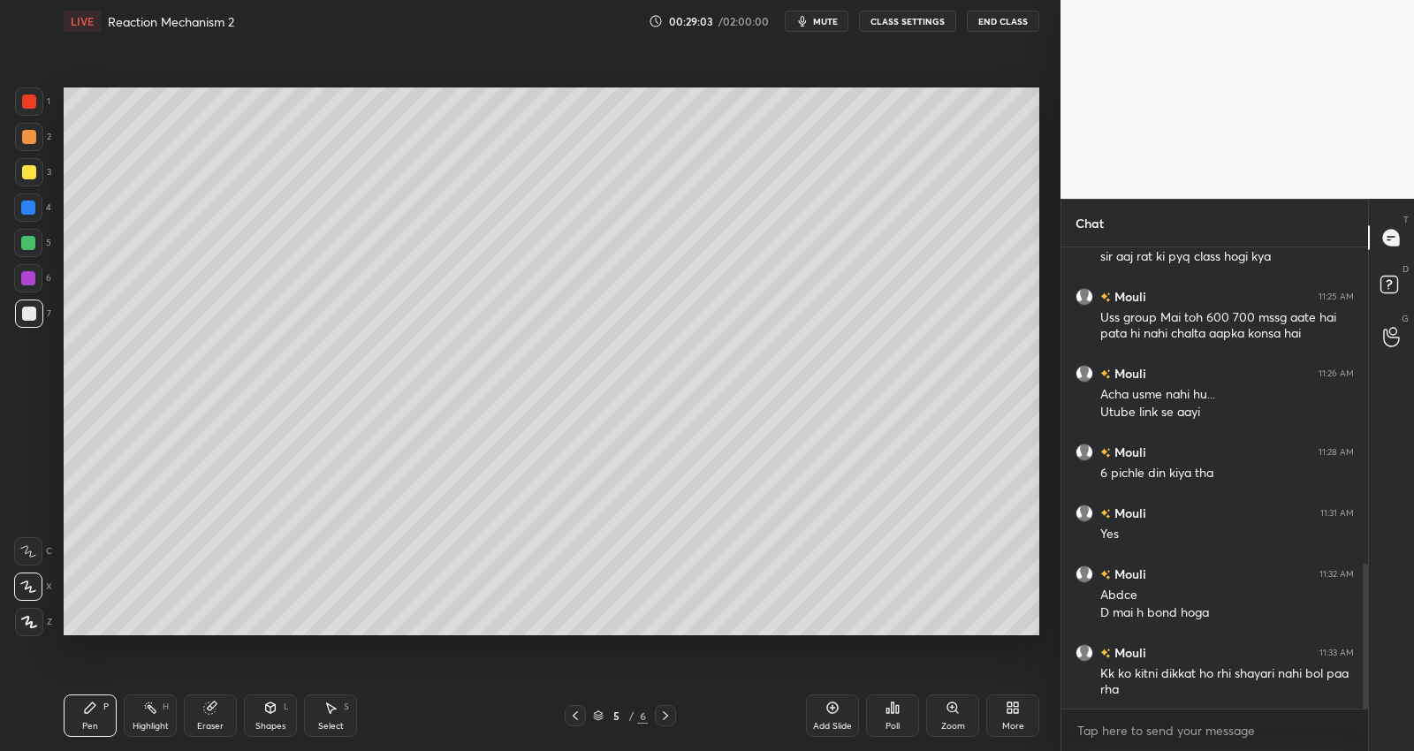
drag, startPoint x: 836, startPoint y: 718, endPoint x: 845, endPoint y: 713, distance: 10.3
click at [838, 720] on div "Add Slide" at bounding box center [832, 716] width 53 height 42
click at [33, 170] on div at bounding box center [29, 172] width 14 height 14
click at [30, 318] on div at bounding box center [29, 314] width 14 height 14
click at [28, 237] on div at bounding box center [28, 243] width 14 height 14
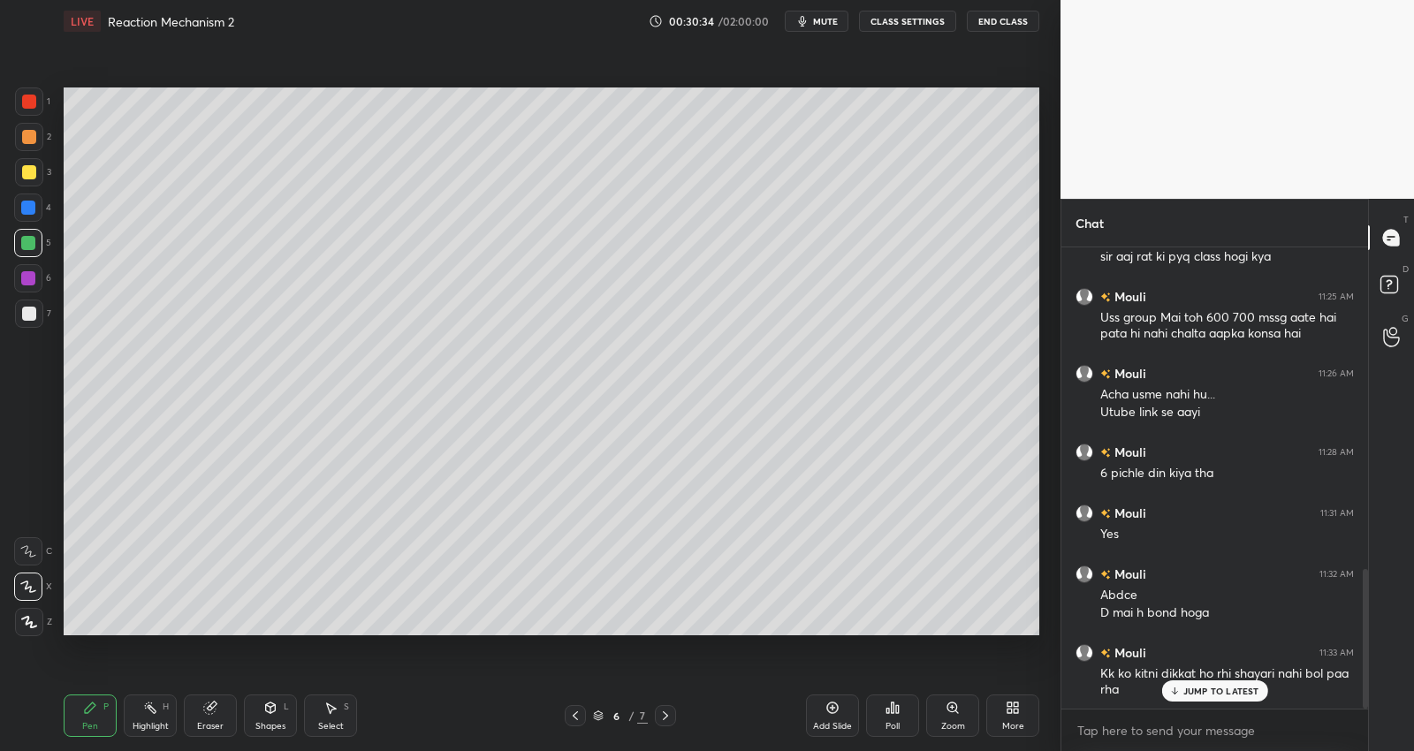
scroll to position [1066, 0]
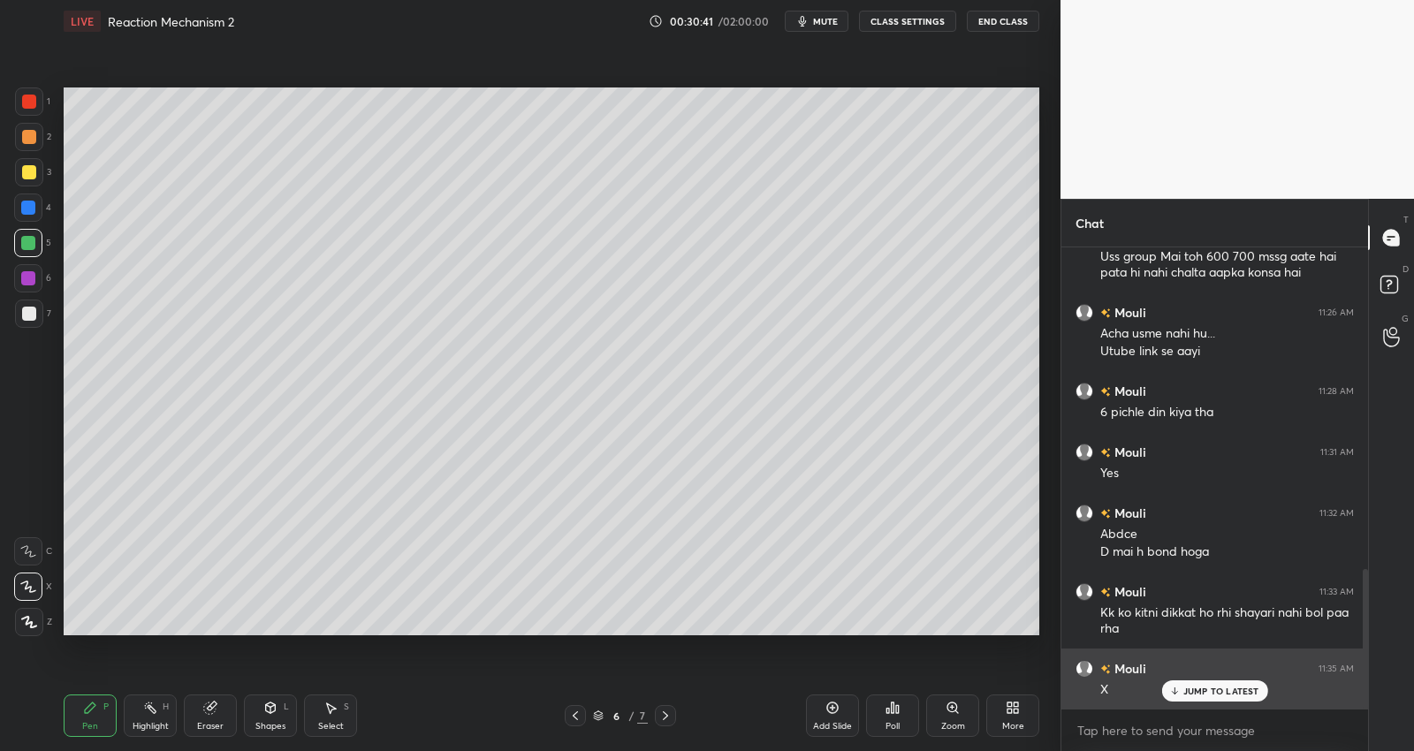
click at [1219, 694] on p "JUMP TO LATEST" at bounding box center [1221, 691] width 76 height 11
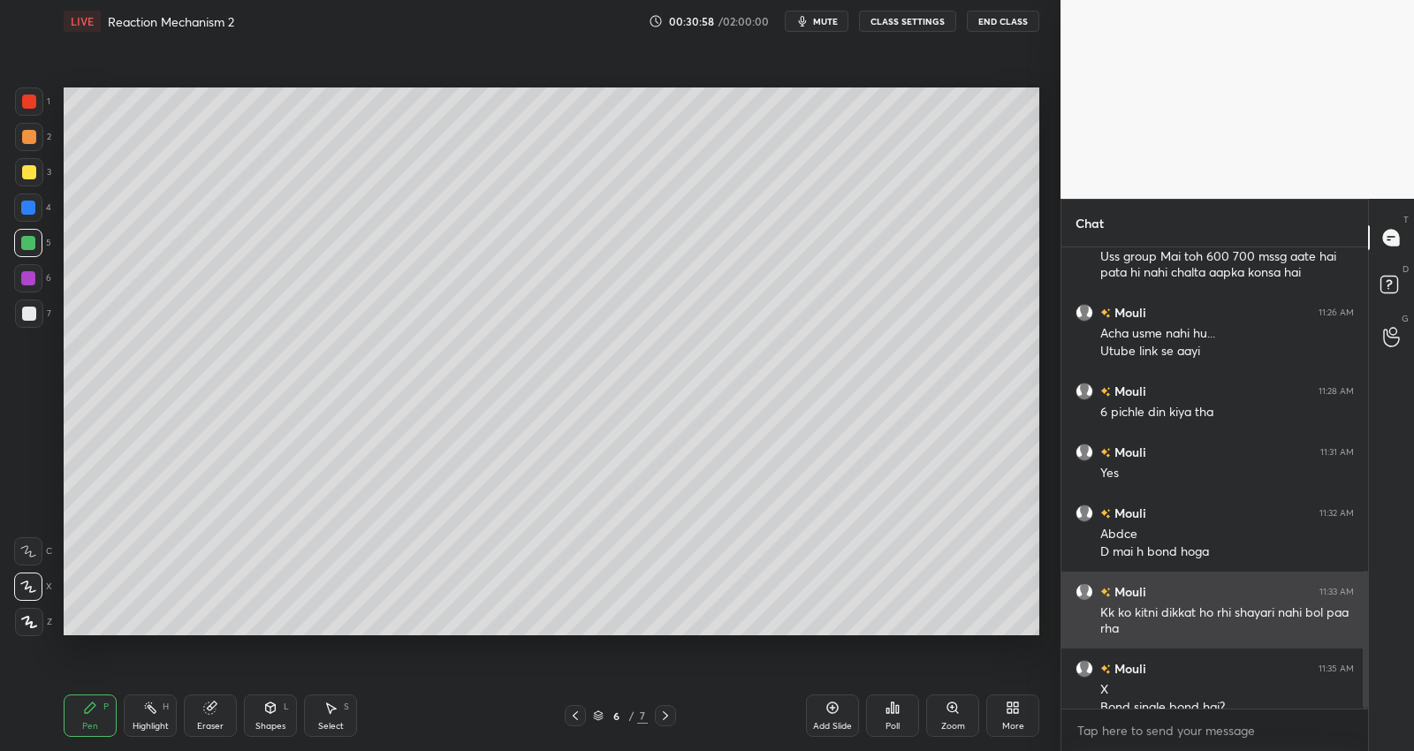
scroll to position [1083, 0]
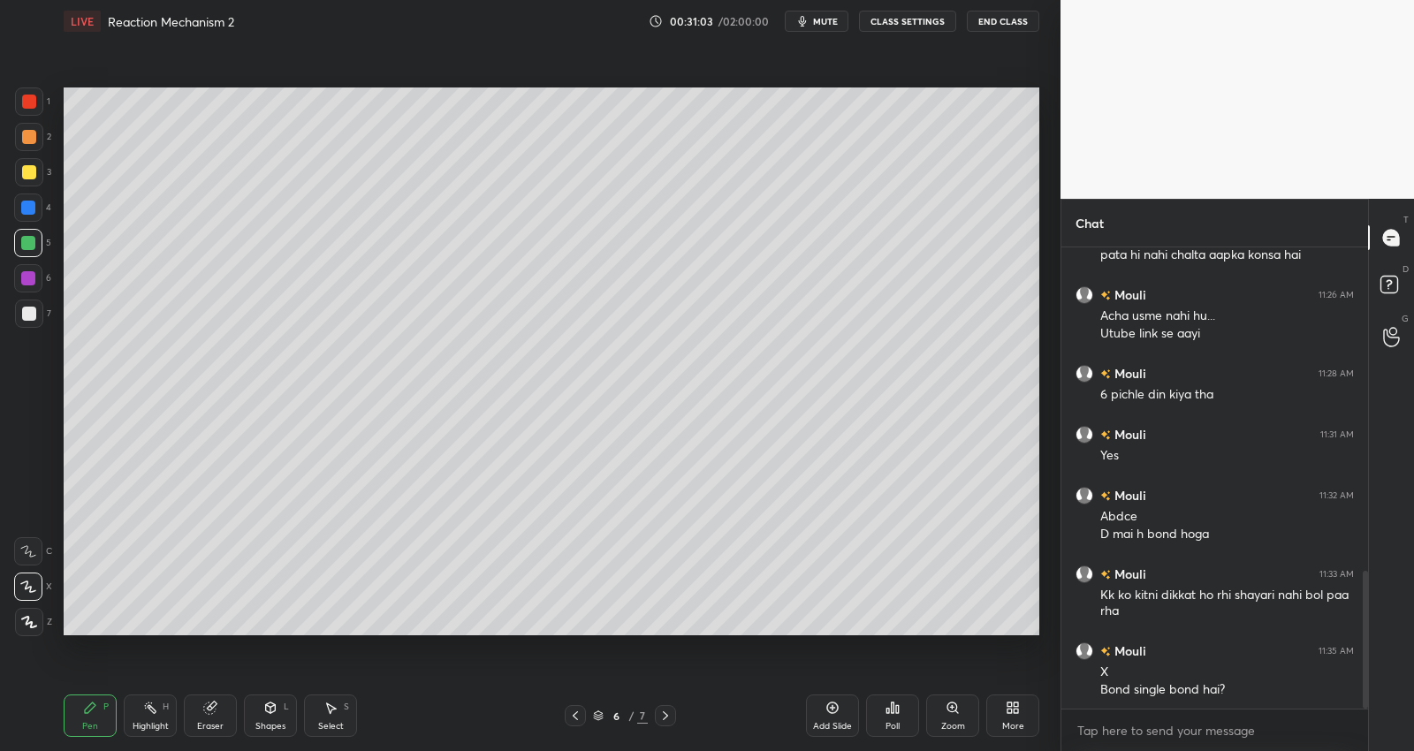
click at [889, 716] on div "Poll" at bounding box center [892, 716] width 53 height 42
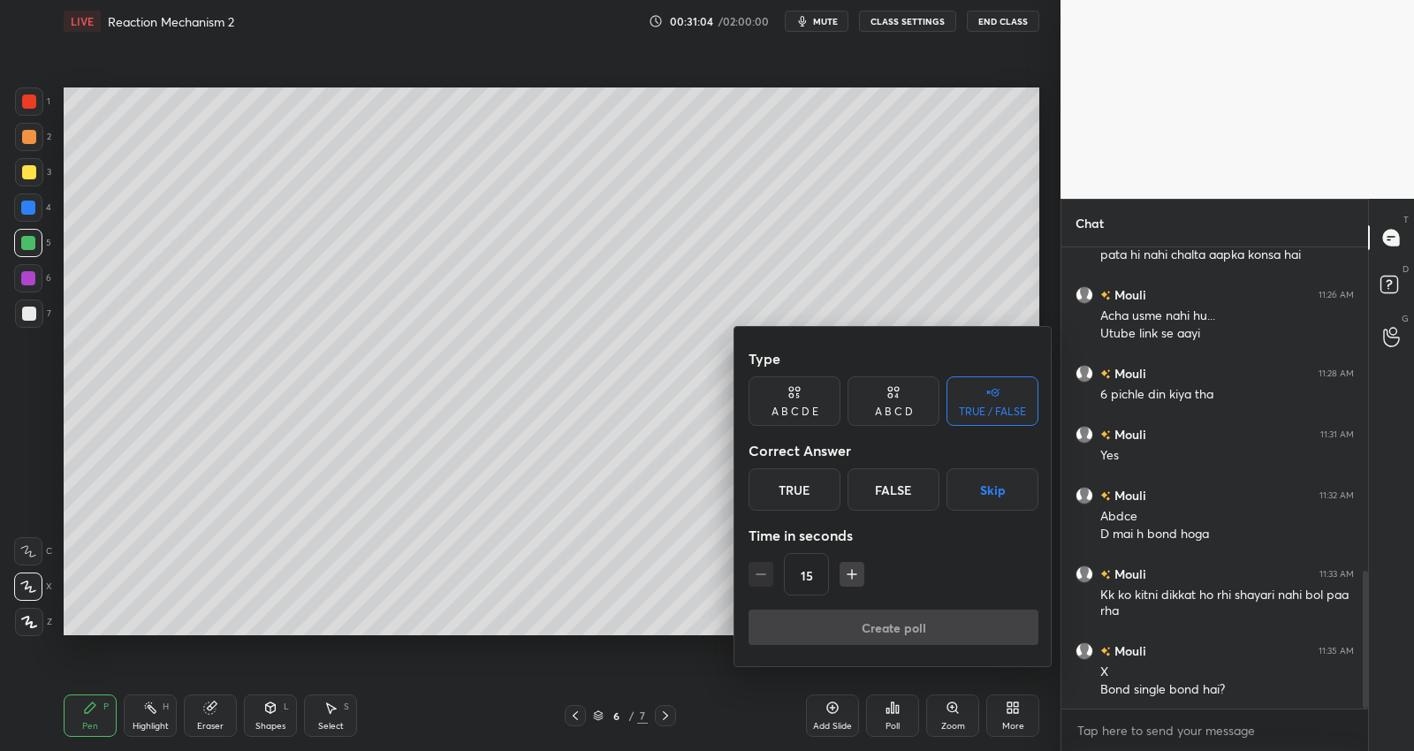
click at [815, 401] on div "A B C D E" at bounding box center [794, 400] width 92 height 49
click at [872, 404] on div "A B C D" at bounding box center [893, 400] width 92 height 49
click at [858, 573] on icon "button" at bounding box center [852, 575] width 18 height 18
type input "30"
click at [833, 489] on div "B" at bounding box center [834, 489] width 52 height 42
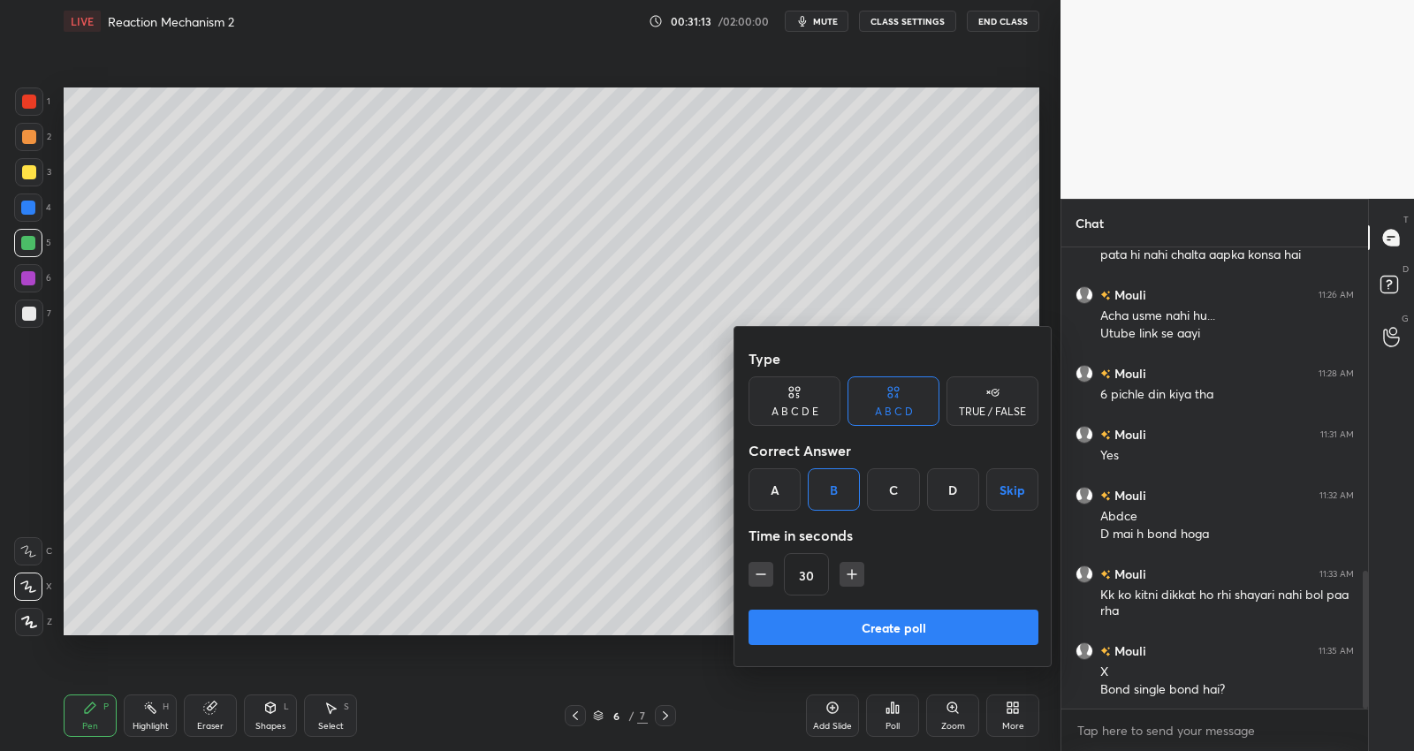
click at [906, 626] on button "Create poll" at bounding box center [893, 627] width 290 height 35
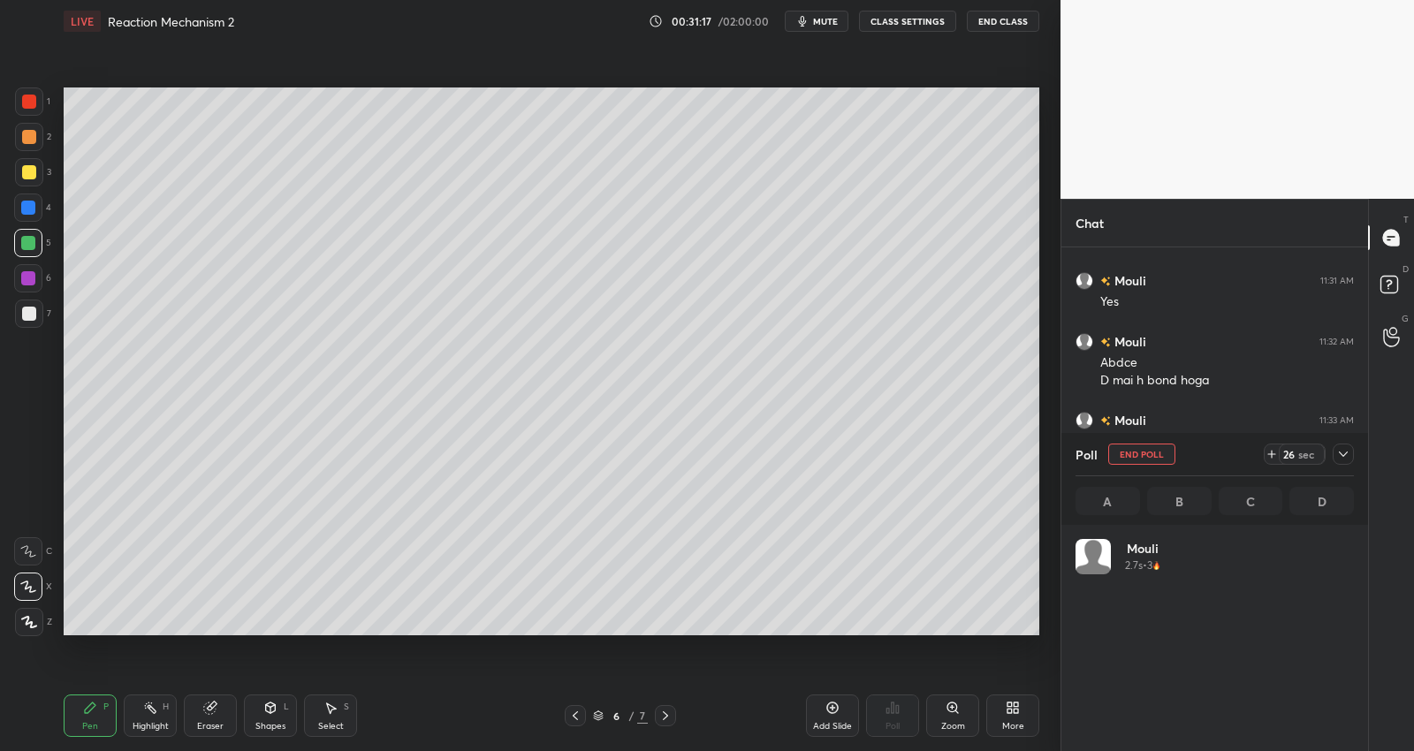
scroll to position [207, 274]
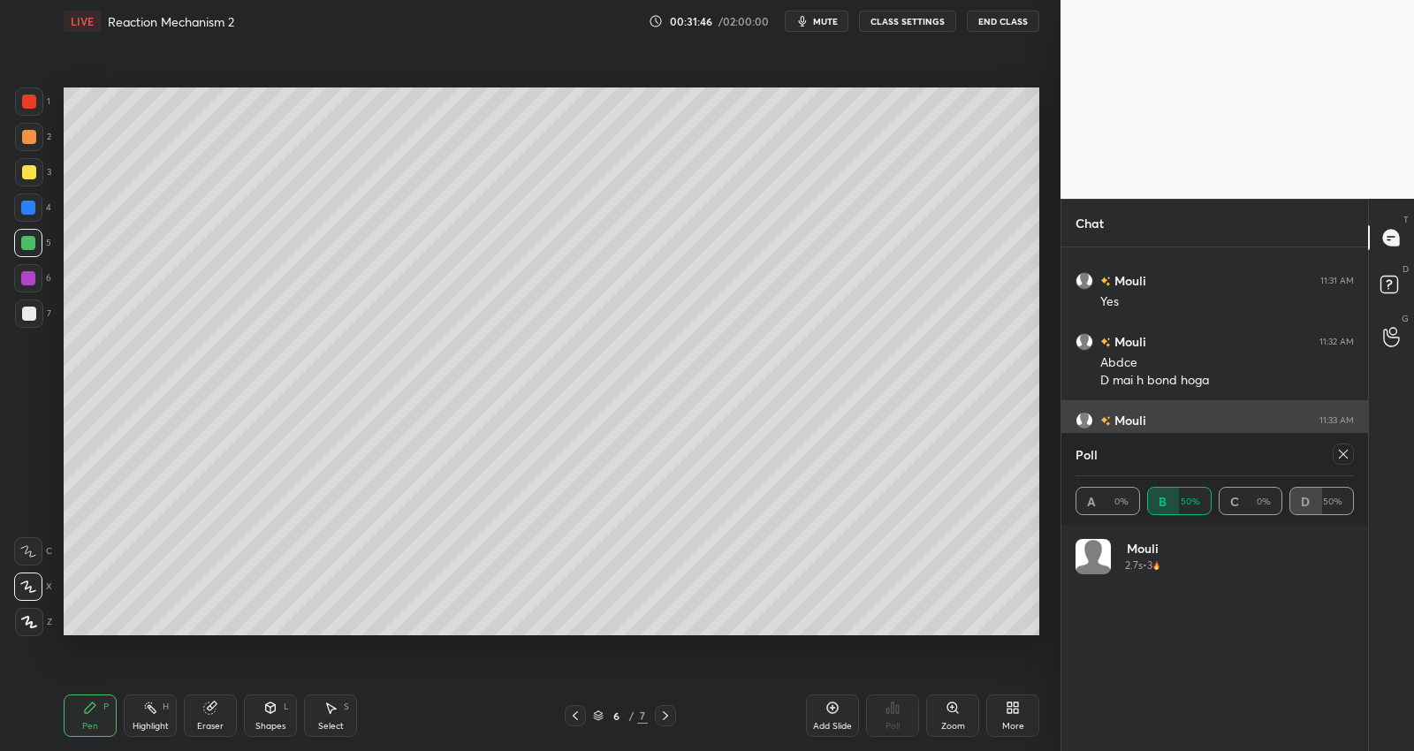
click at [1344, 455] on icon at bounding box center [1343, 454] width 14 height 14
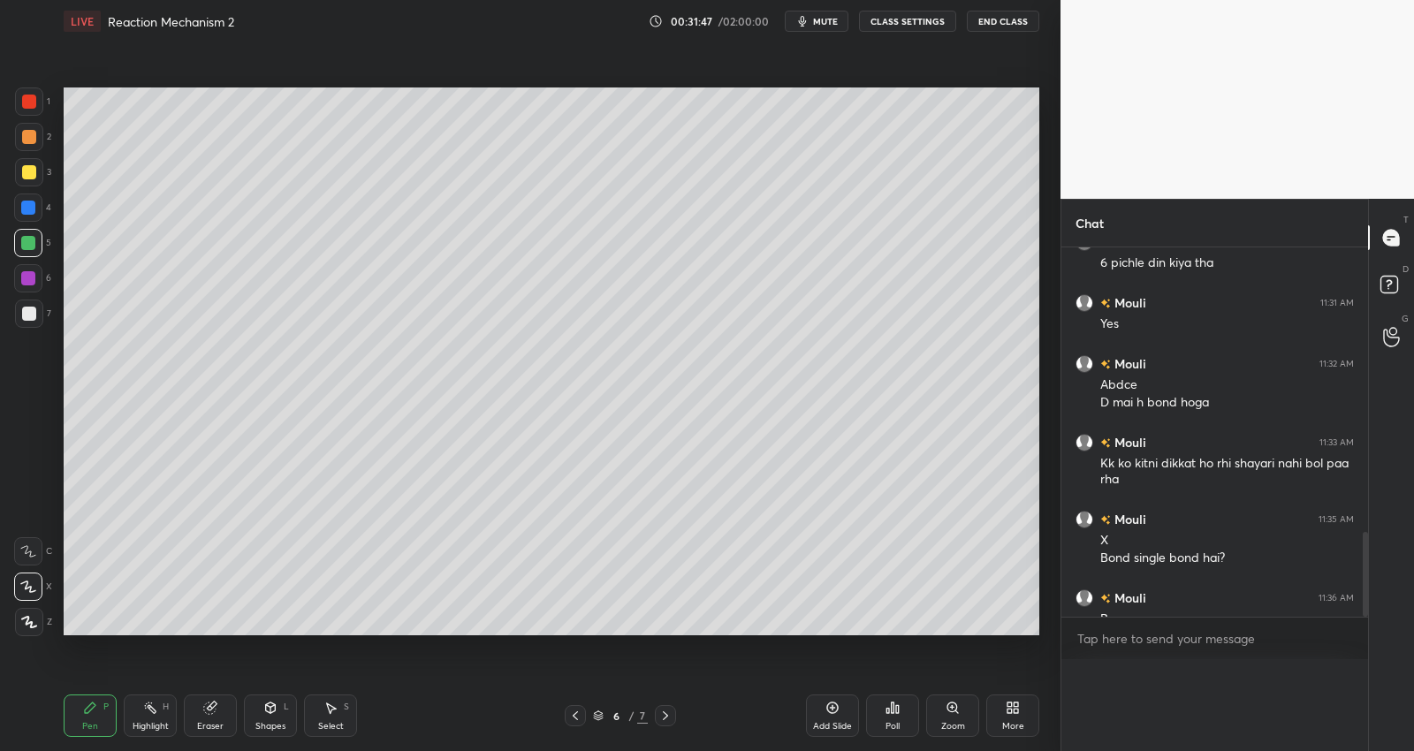
scroll to position [5, 5]
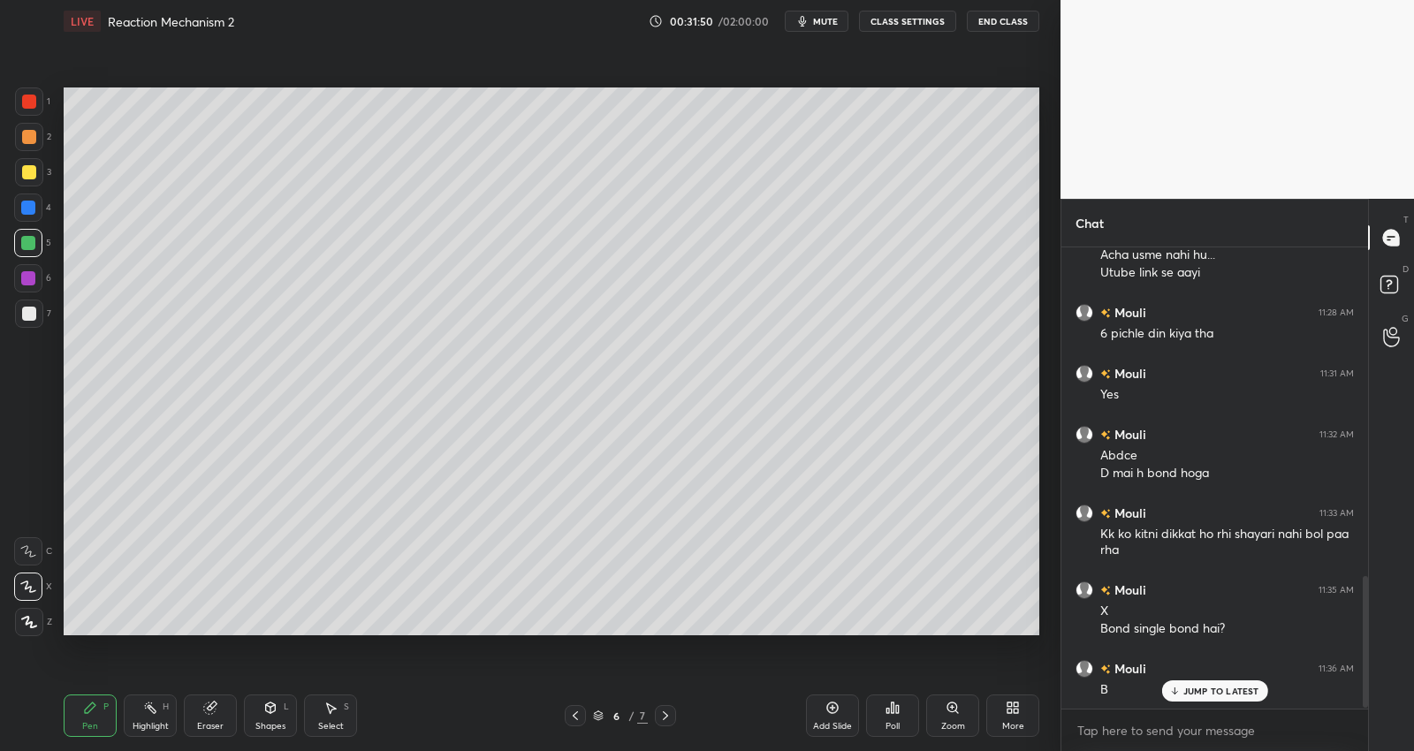
click at [31, 167] on div at bounding box center [29, 172] width 14 height 14
click at [29, 201] on div at bounding box center [28, 208] width 14 height 14
click at [42, 334] on div "1 2 3 4 5 6 7 C X Z C X Z E E Erase all H H" at bounding box center [28, 361] width 57 height 549
click at [31, 313] on div at bounding box center [29, 314] width 14 height 14
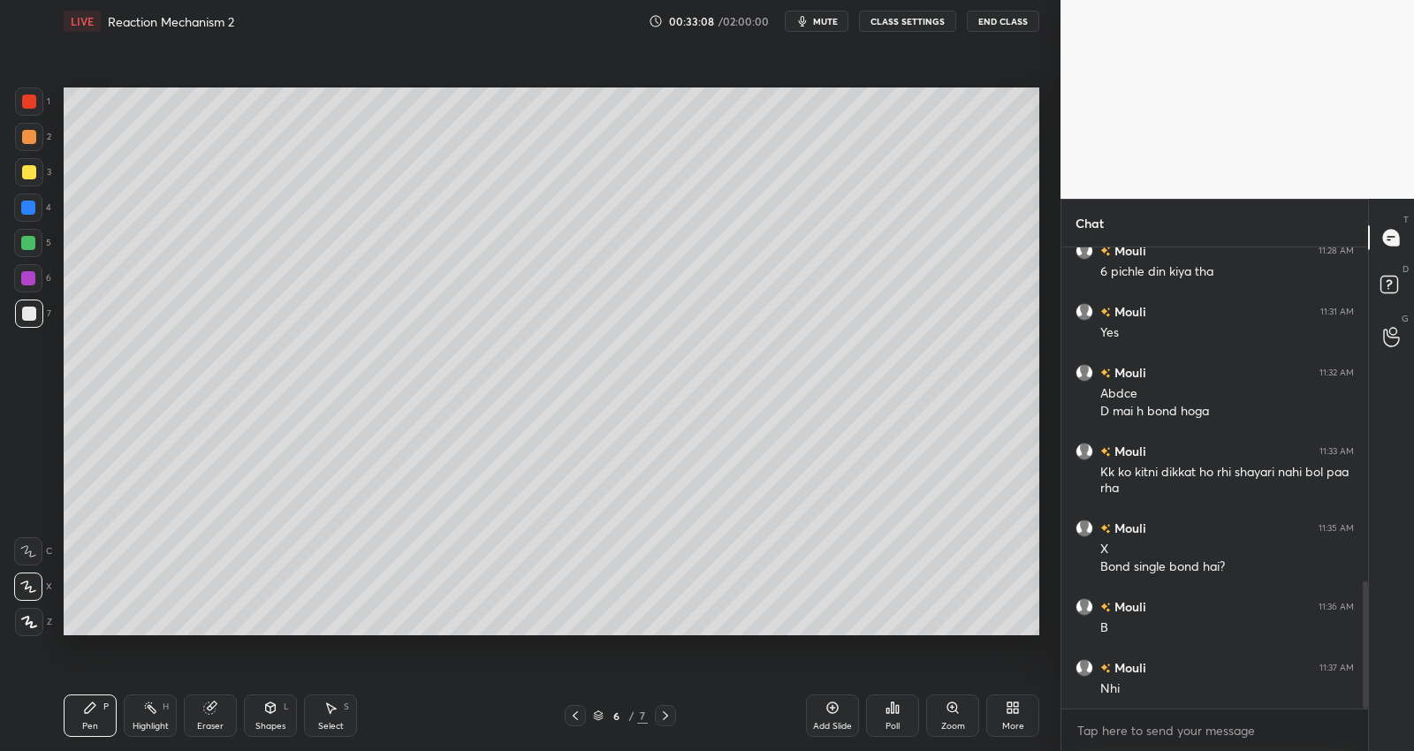
click at [33, 278] on div at bounding box center [28, 278] width 14 height 14
drag, startPoint x: 35, startPoint y: 239, endPoint x: 45, endPoint y: 231, distance: 12.6
click at [36, 239] on div at bounding box center [28, 243] width 28 height 28
click at [31, 274] on div at bounding box center [28, 278] width 14 height 14
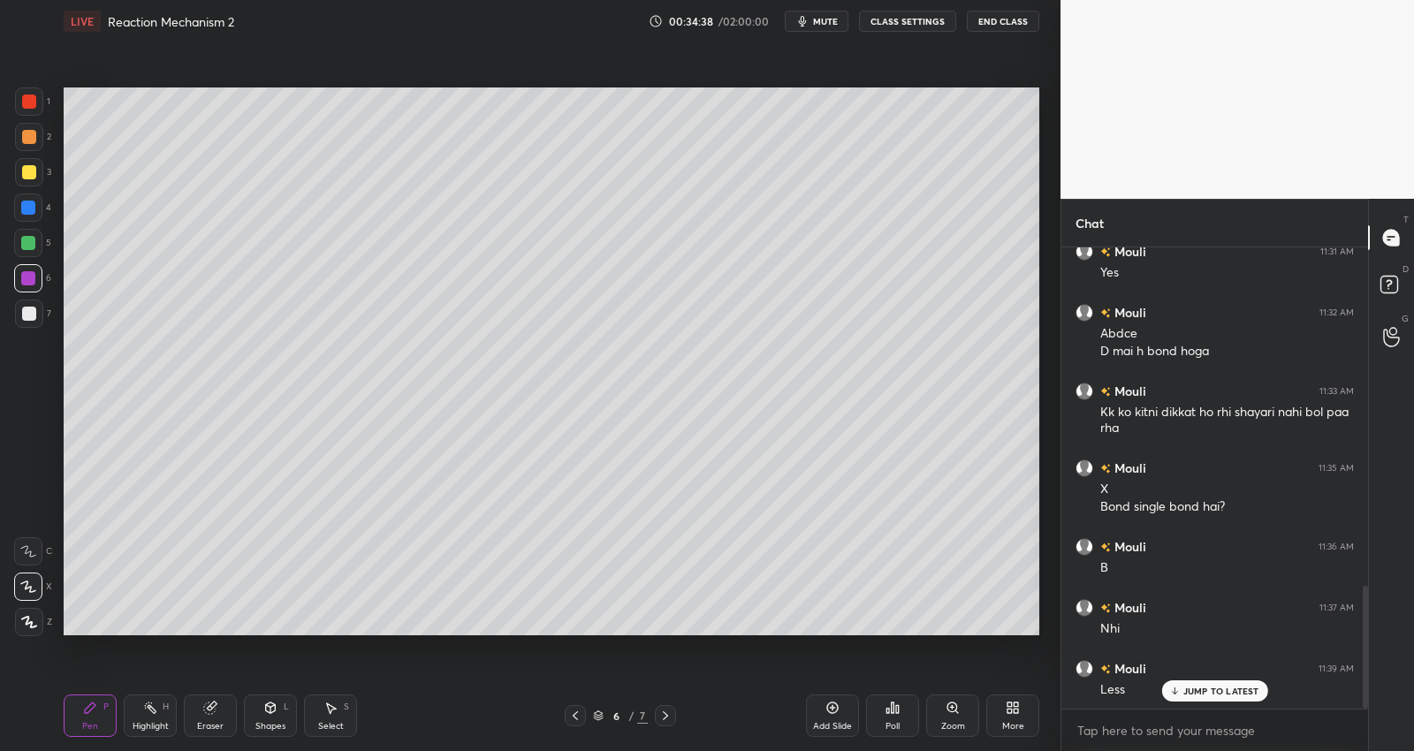
click at [407, 649] on div "Setting up your live class Poll for secs No correct answer Start poll" at bounding box center [552, 361] width 990 height 638
click at [847, 712] on div "Add Slide" at bounding box center [832, 716] width 53 height 42
click at [33, 177] on div at bounding box center [29, 172] width 14 height 14
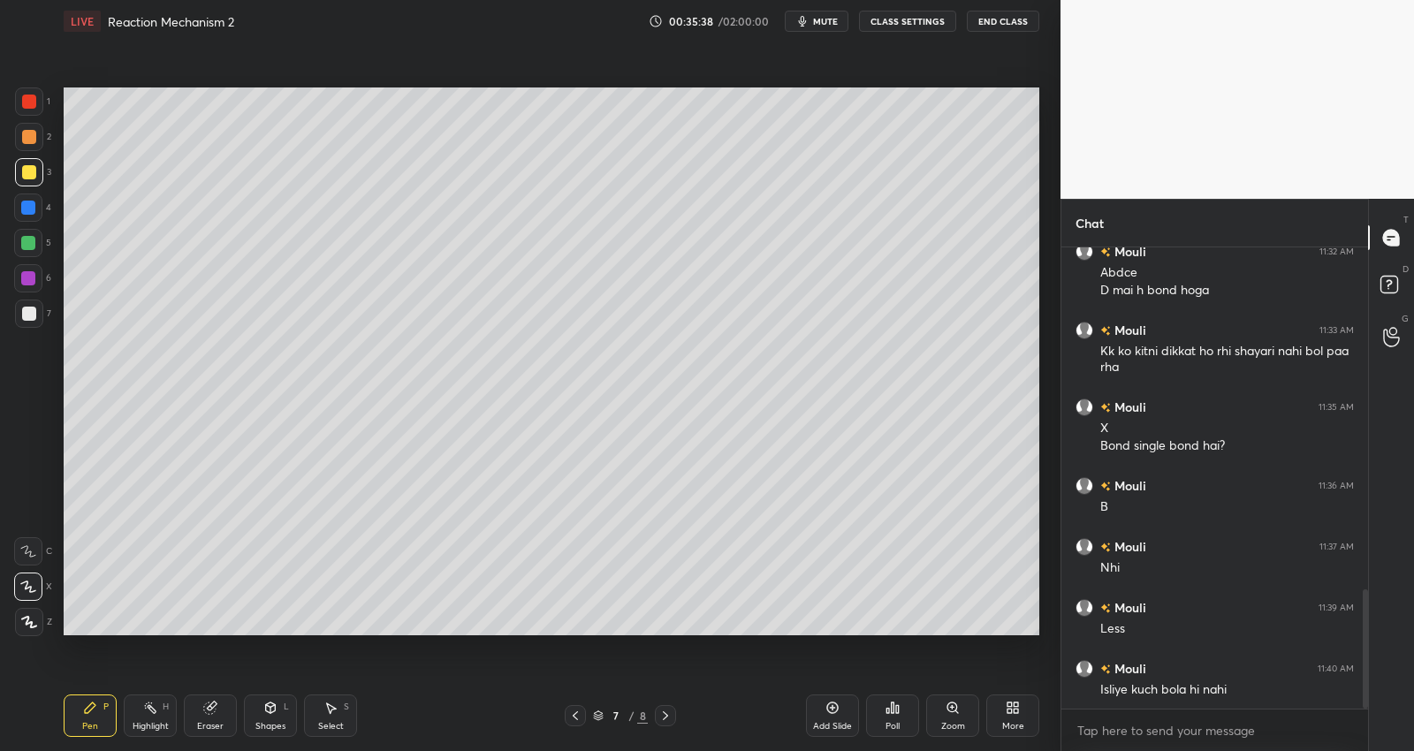
click at [34, 137] on div at bounding box center [29, 137] width 14 height 14
click at [32, 102] on div at bounding box center [29, 102] width 14 height 14
click at [827, 19] on span "mute" at bounding box center [825, 21] width 25 height 12
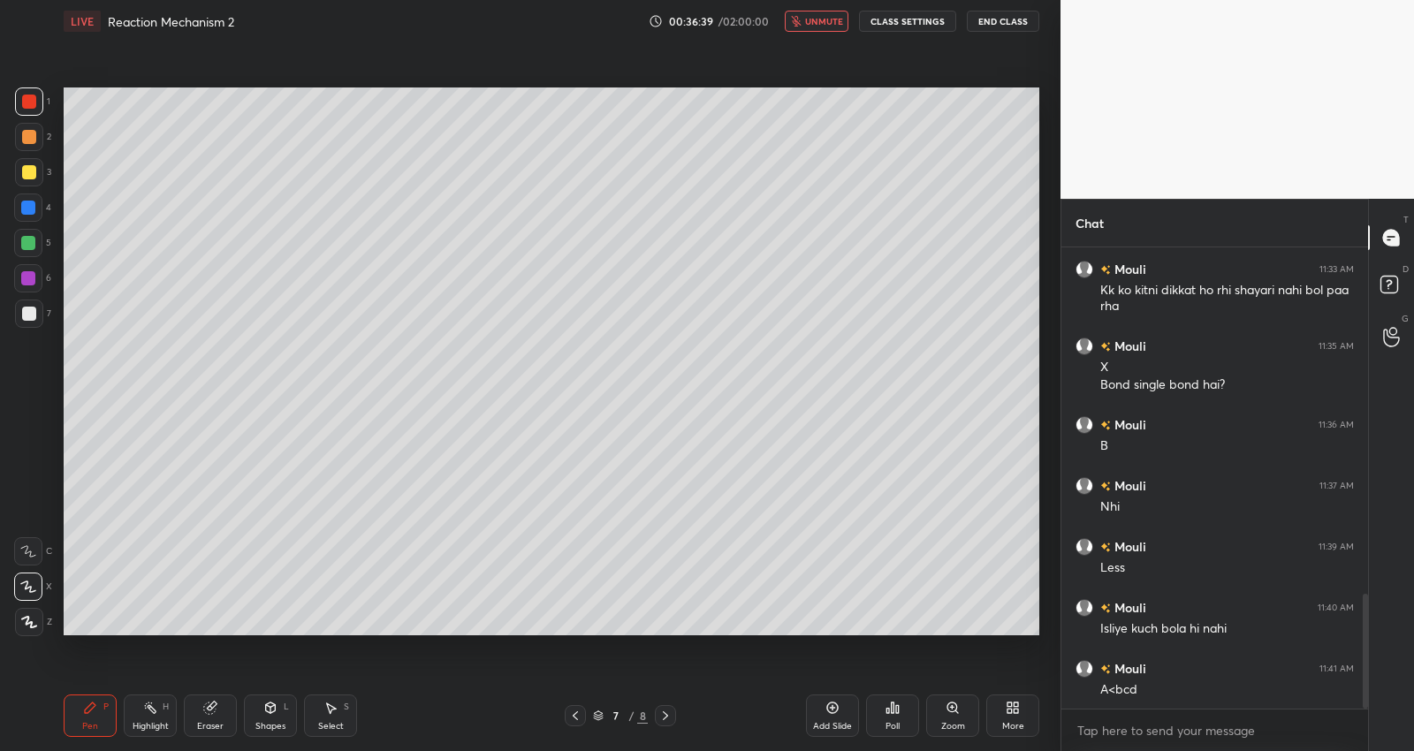
click at [826, 15] on span "unmute" at bounding box center [824, 21] width 38 height 12
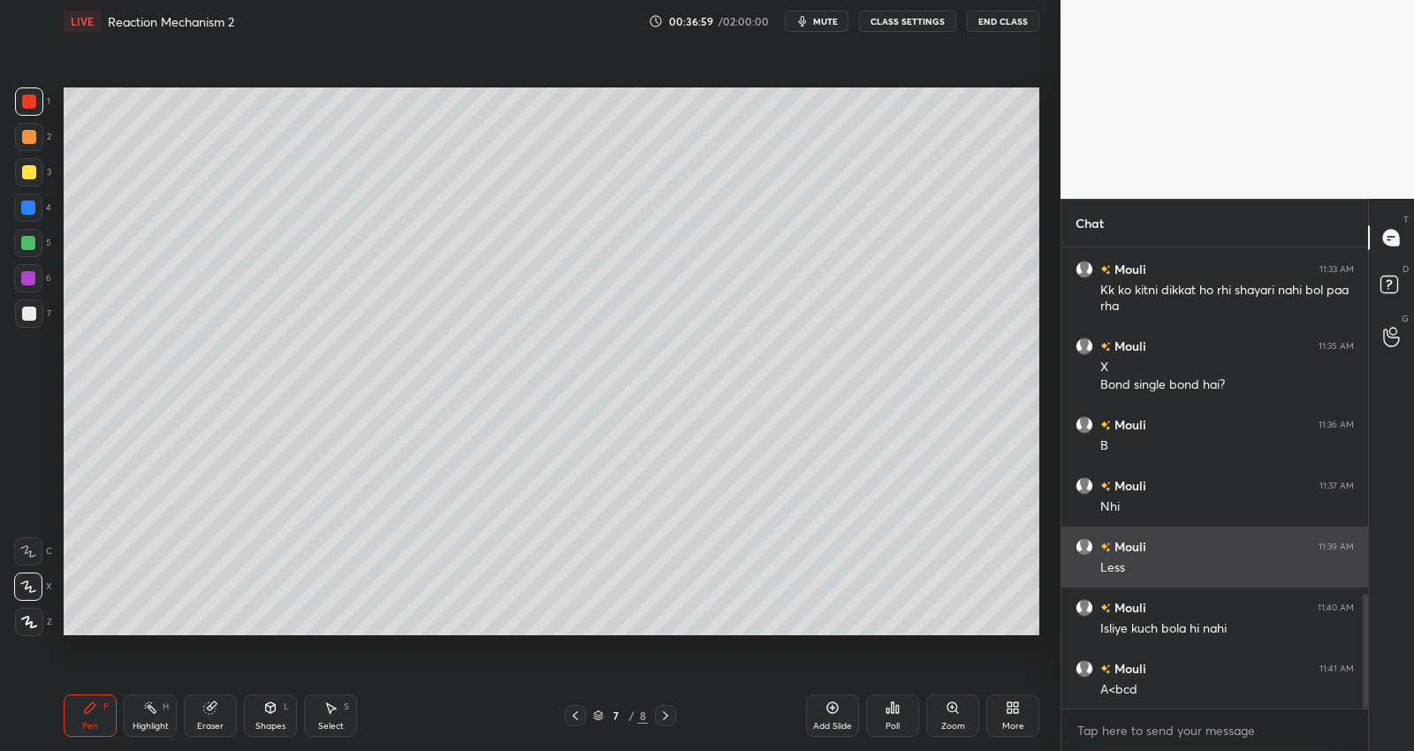
scroll to position [1406, 0]
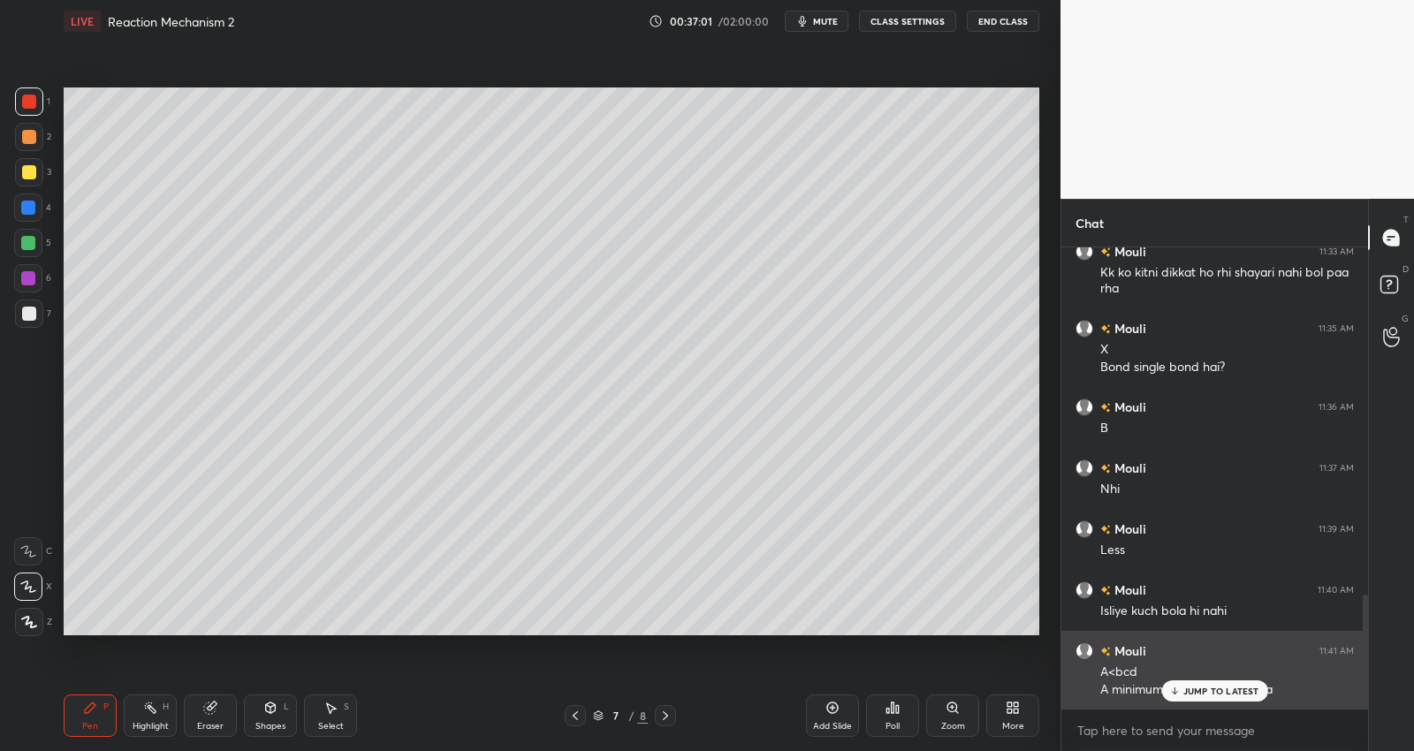
click at [1193, 696] on div "JUMP TO LATEST" at bounding box center [1214, 690] width 106 height 21
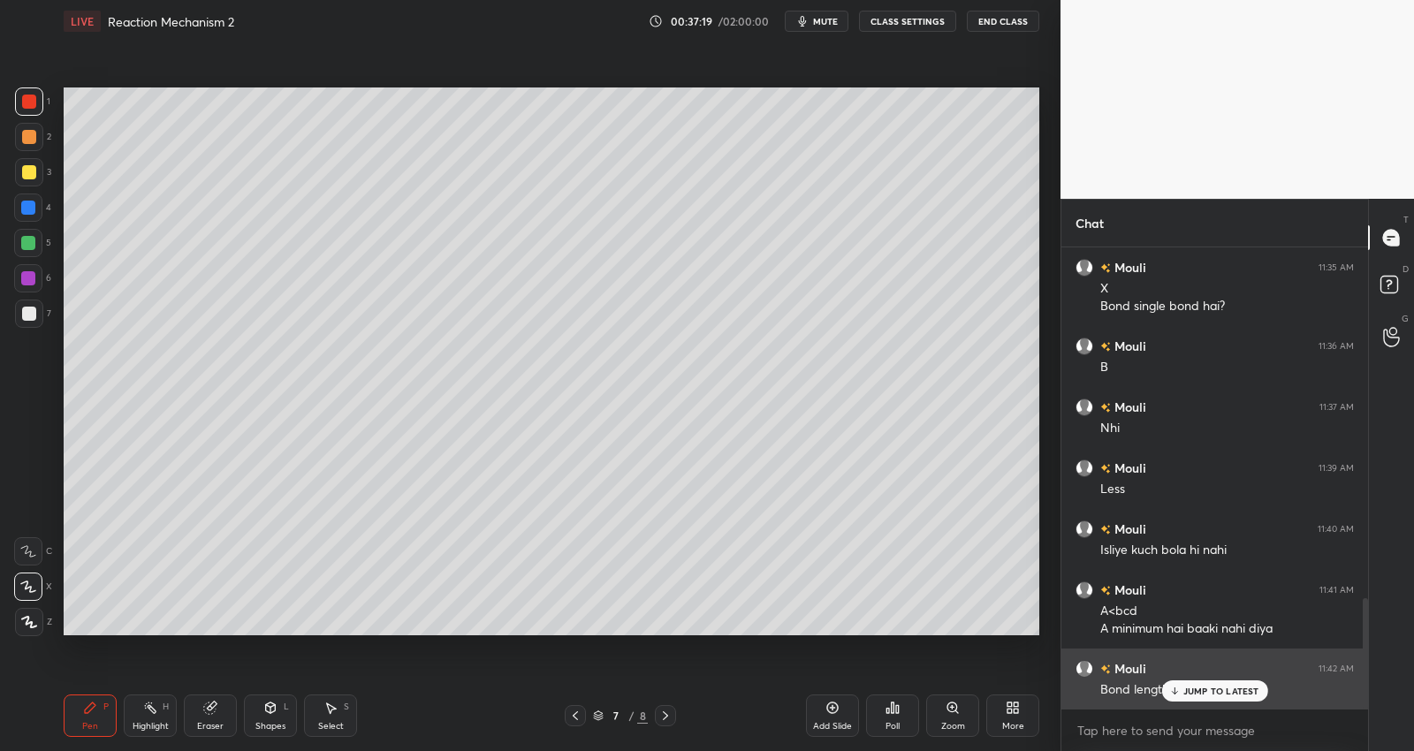
click at [1196, 689] on p "JUMP TO LATEST" at bounding box center [1221, 691] width 76 height 11
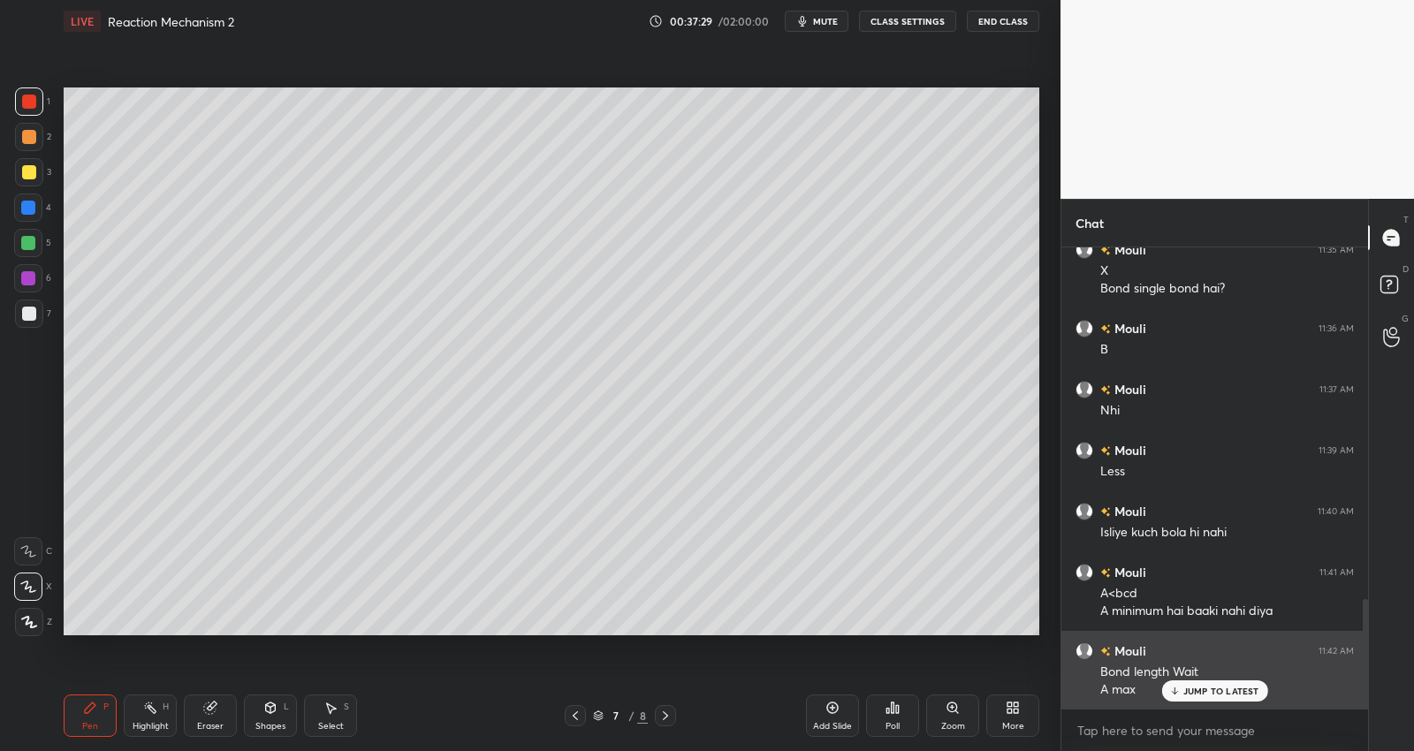
click at [1227, 691] on p "JUMP TO LATEST" at bounding box center [1221, 691] width 76 height 11
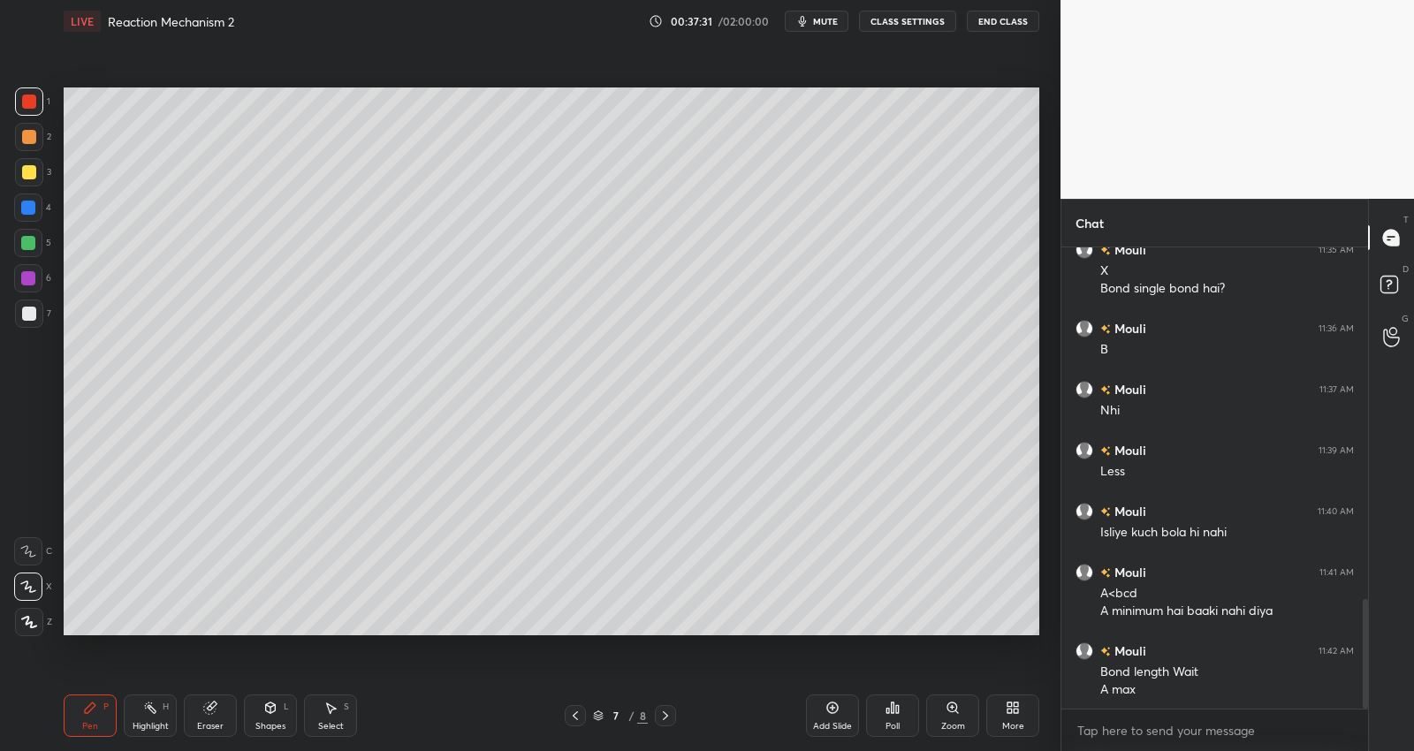
click at [27, 170] on div at bounding box center [29, 172] width 14 height 14
drag, startPoint x: 36, startPoint y: 243, endPoint x: 56, endPoint y: 205, distance: 42.7
click at [36, 243] on div at bounding box center [28, 243] width 28 height 28
click at [842, 718] on div "Add Slide" at bounding box center [832, 716] width 53 height 42
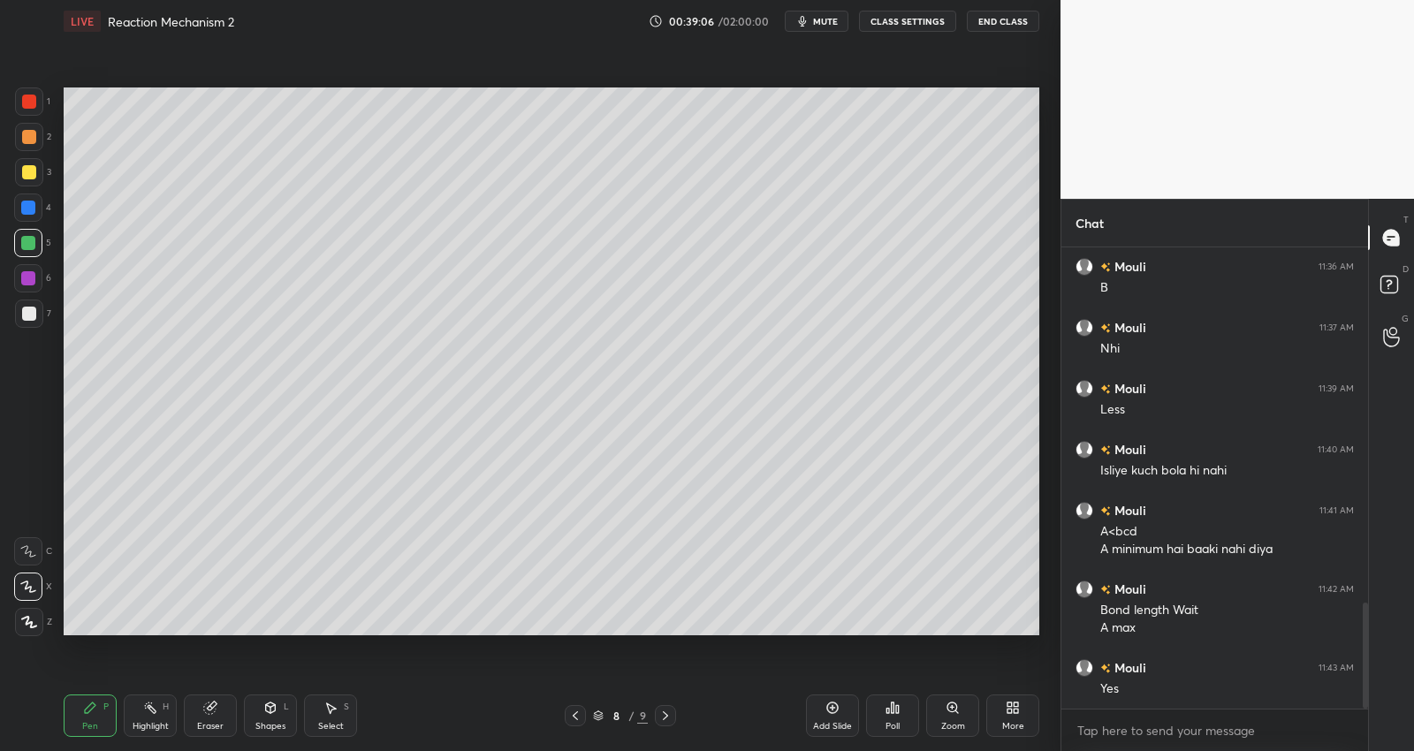
click at [32, 313] on div at bounding box center [29, 314] width 14 height 14
click at [577, 717] on icon at bounding box center [575, 716] width 14 height 14
click at [576, 716] on icon at bounding box center [575, 716] width 14 height 14
click at [663, 713] on icon at bounding box center [665, 716] width 14 height 14
click at [670, 713] on icon at bounding box center [665, 716] width 14 height 14
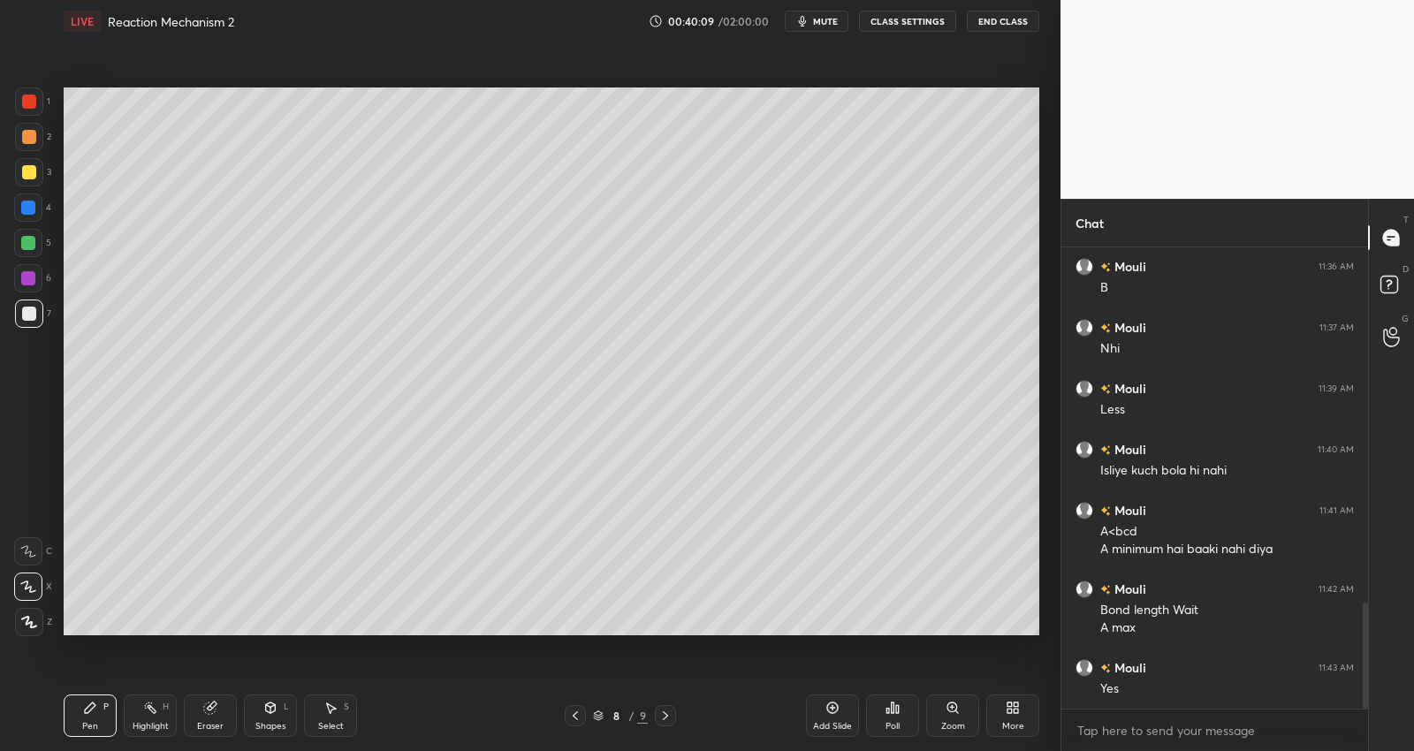
click at [893, 713] on icon at bounding box center [893, 708] width 3 height 11
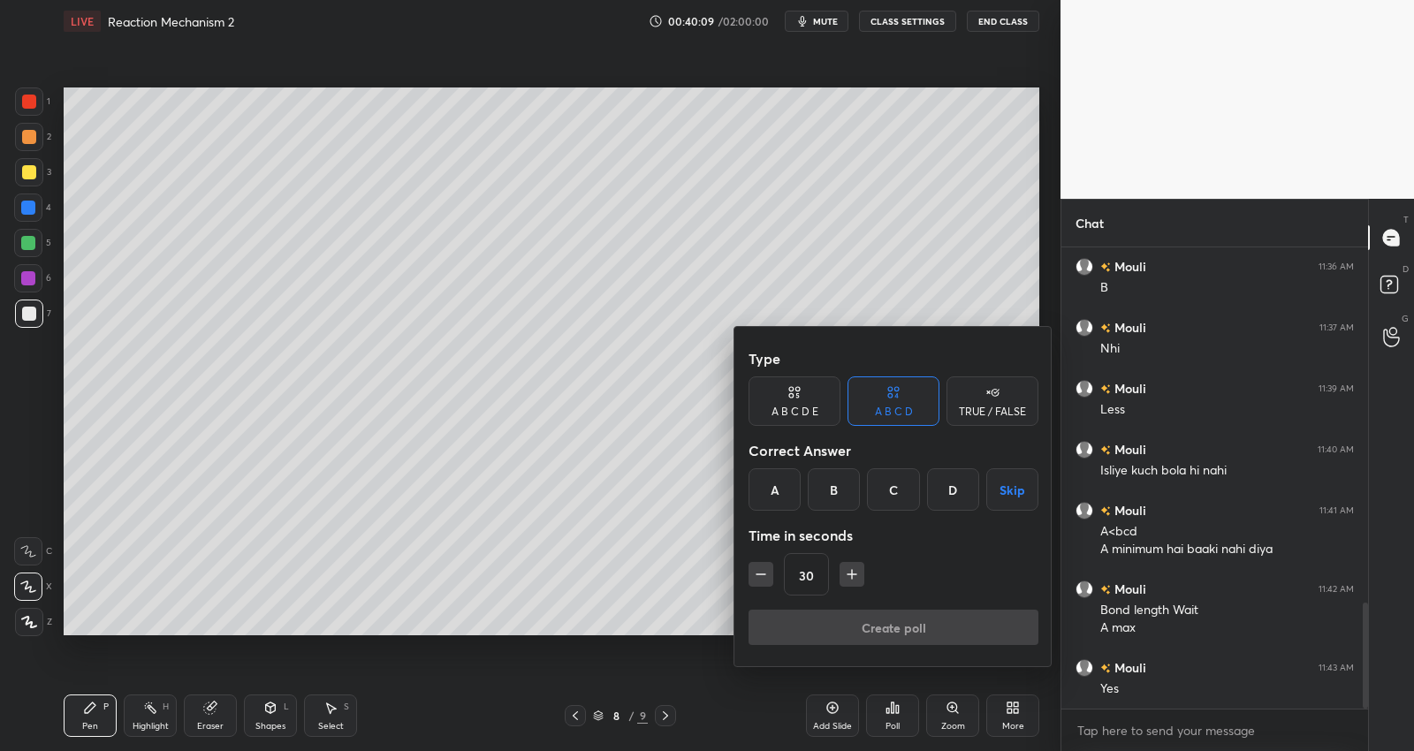
scroll to position [1606, 0]
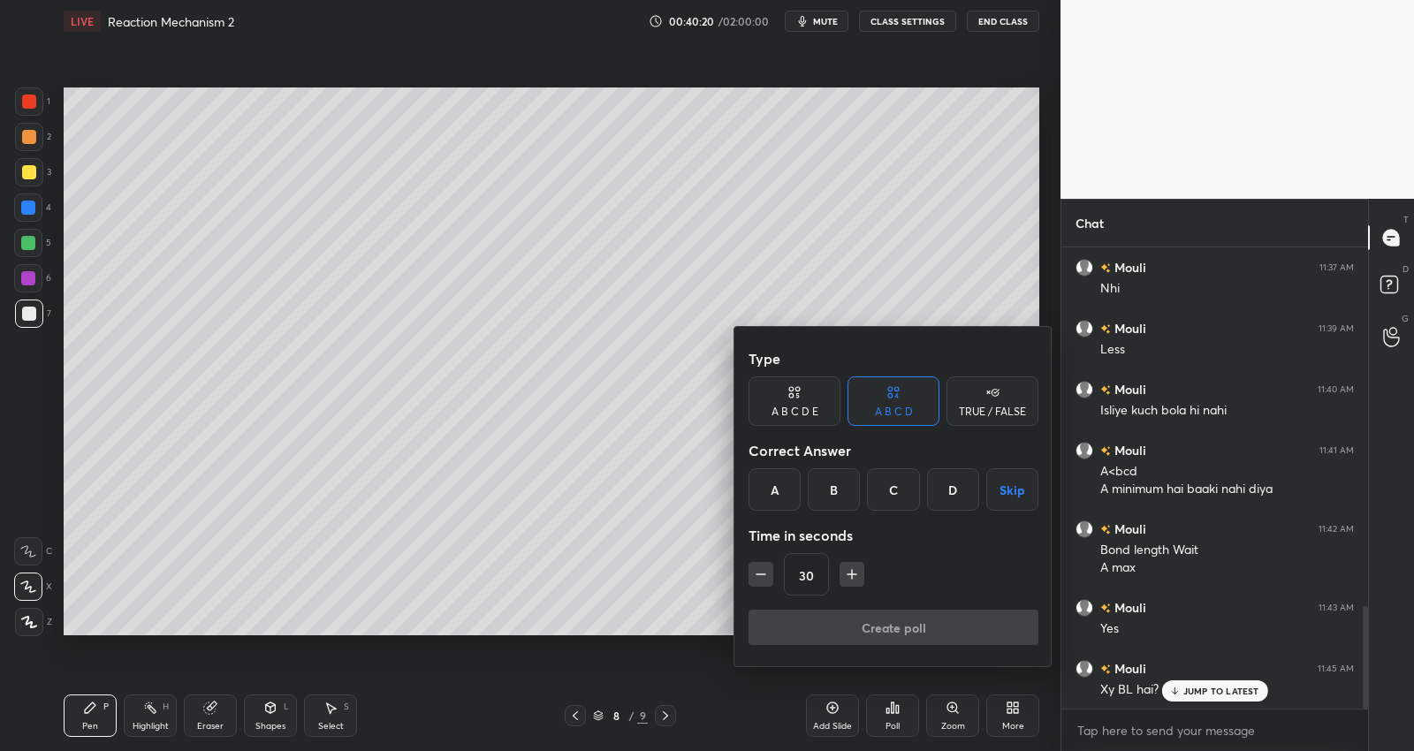
click at [832, 488] on div "B" at bounding box center [834, 489] width 52 height 42
click at [896, 628] on button "Create poll" at bounding box center [893, 627] width 290 height 35
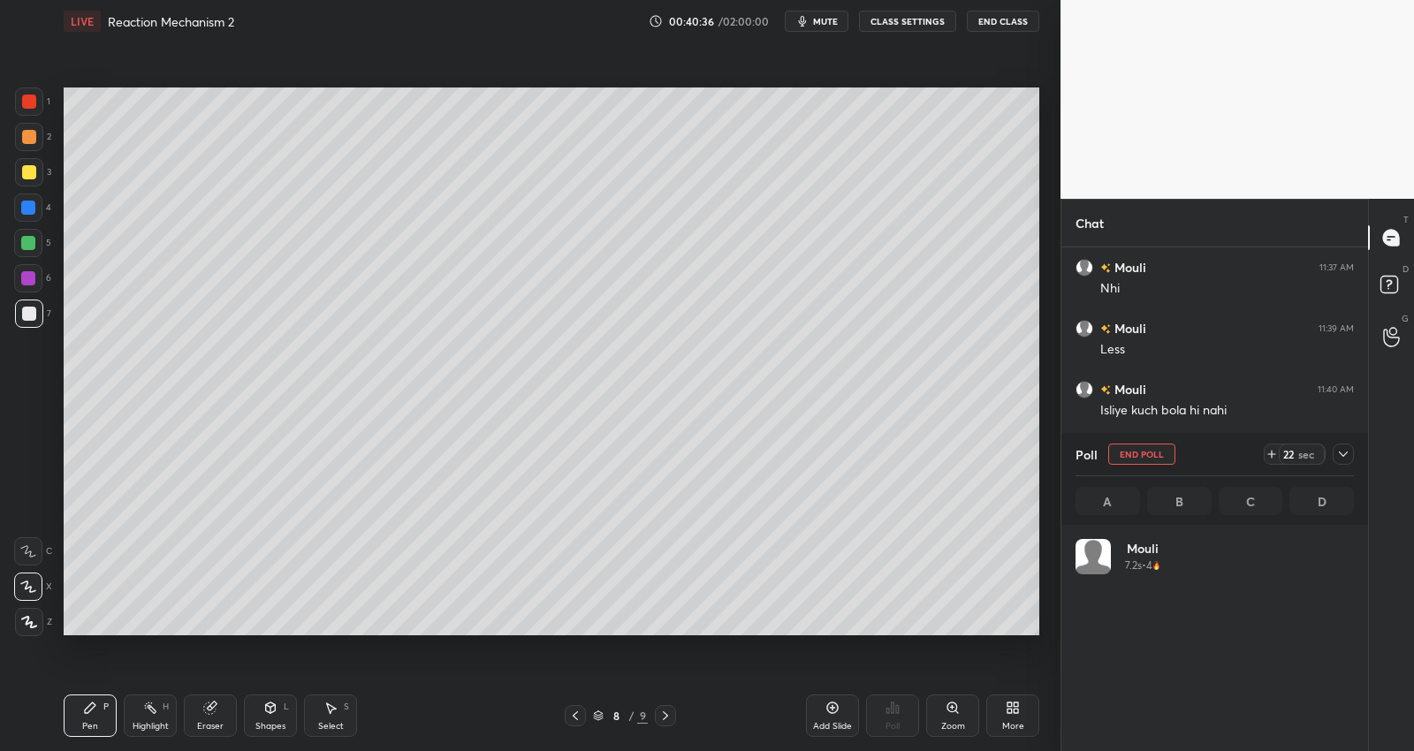
scroll to position [5, 5]
click at [1344, 453] on icon at bounding box center [1343, 454] width 14 height 14
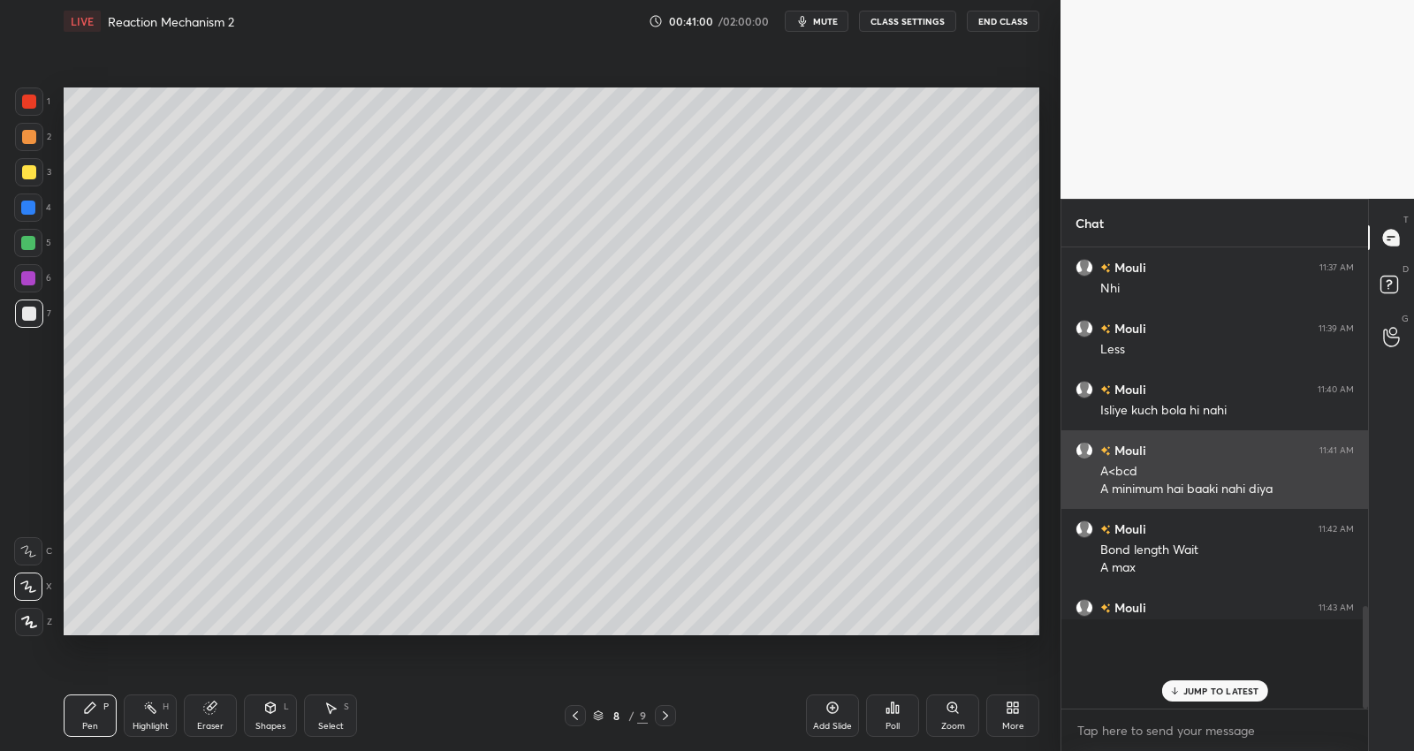
scroll to position [309, 302]
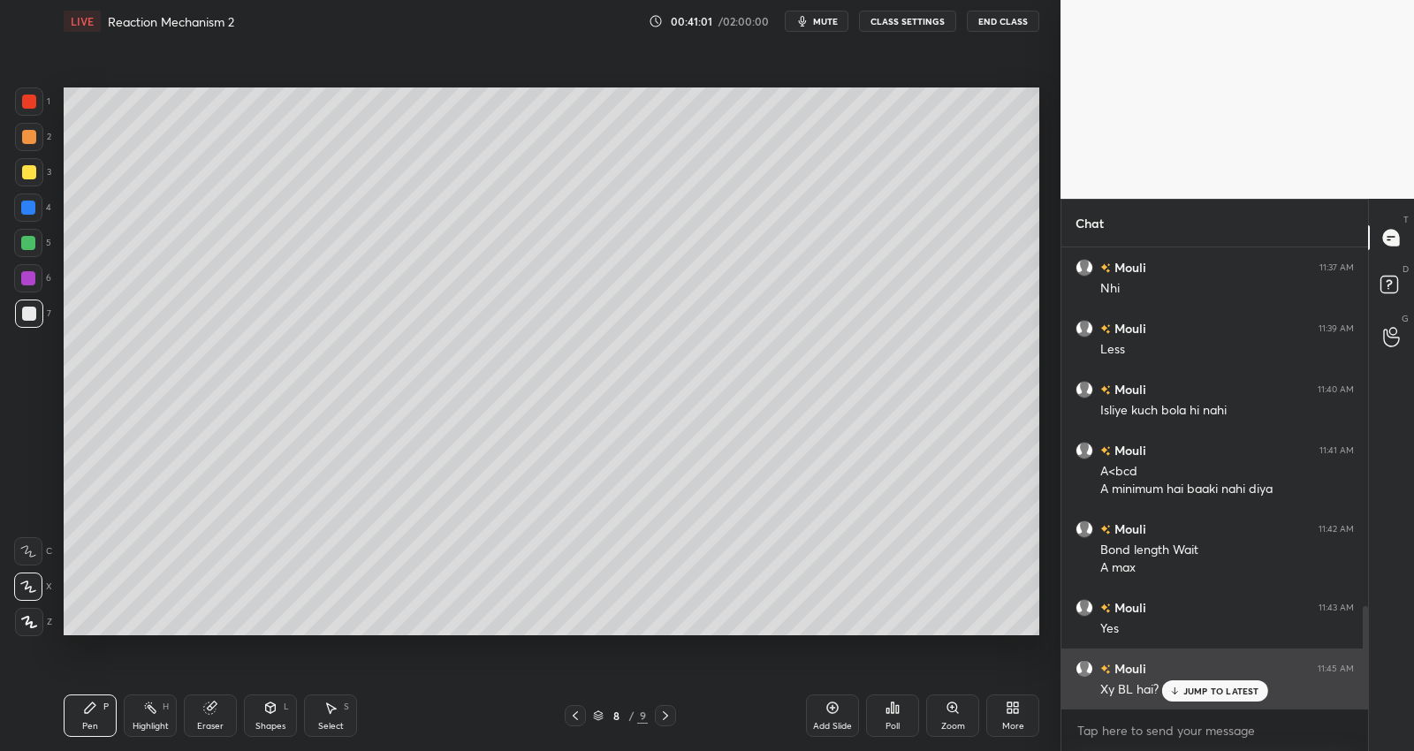
drag, startPoint x: 1200, startPoint y: 698, endPoint x: 1207, endPoint y: 680, distance: 19.0
click at [1199, 698] on div "JUMP TO LATEST" at bounding box center [1214, 690] width 106 height 21
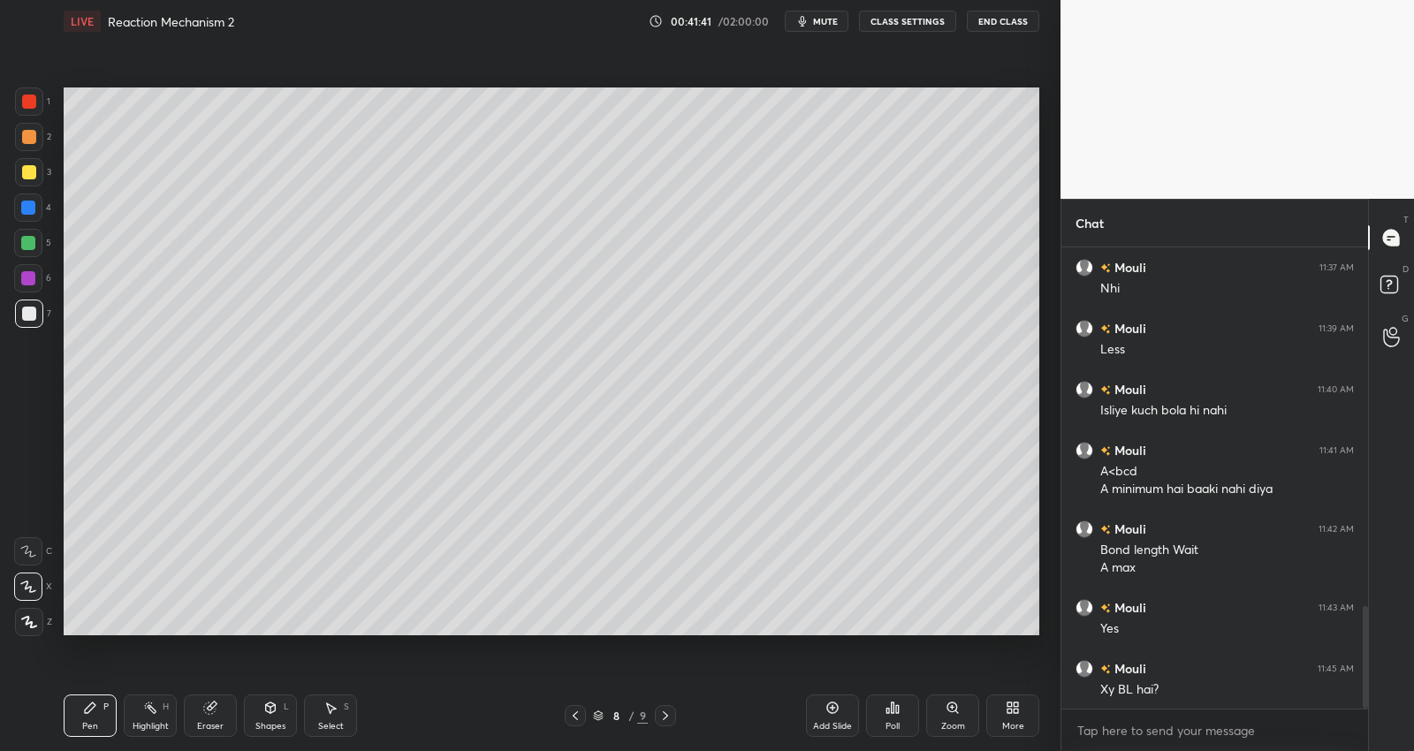
click at [573, 713] on icon at bounding box center [575, 716] width 14 height 14
click at [572, 714] on icon at bounding box center [575, 716] width 14 height 14
click at [31, 239] on div at bounding box center [28, 243] width 14 height 14
click at [34, 172] on div at bounding box center [29, 172] width 14 height 14
click at [218, 712] on div "Eraser" at bounding box center [210, 716] width 53 height 42
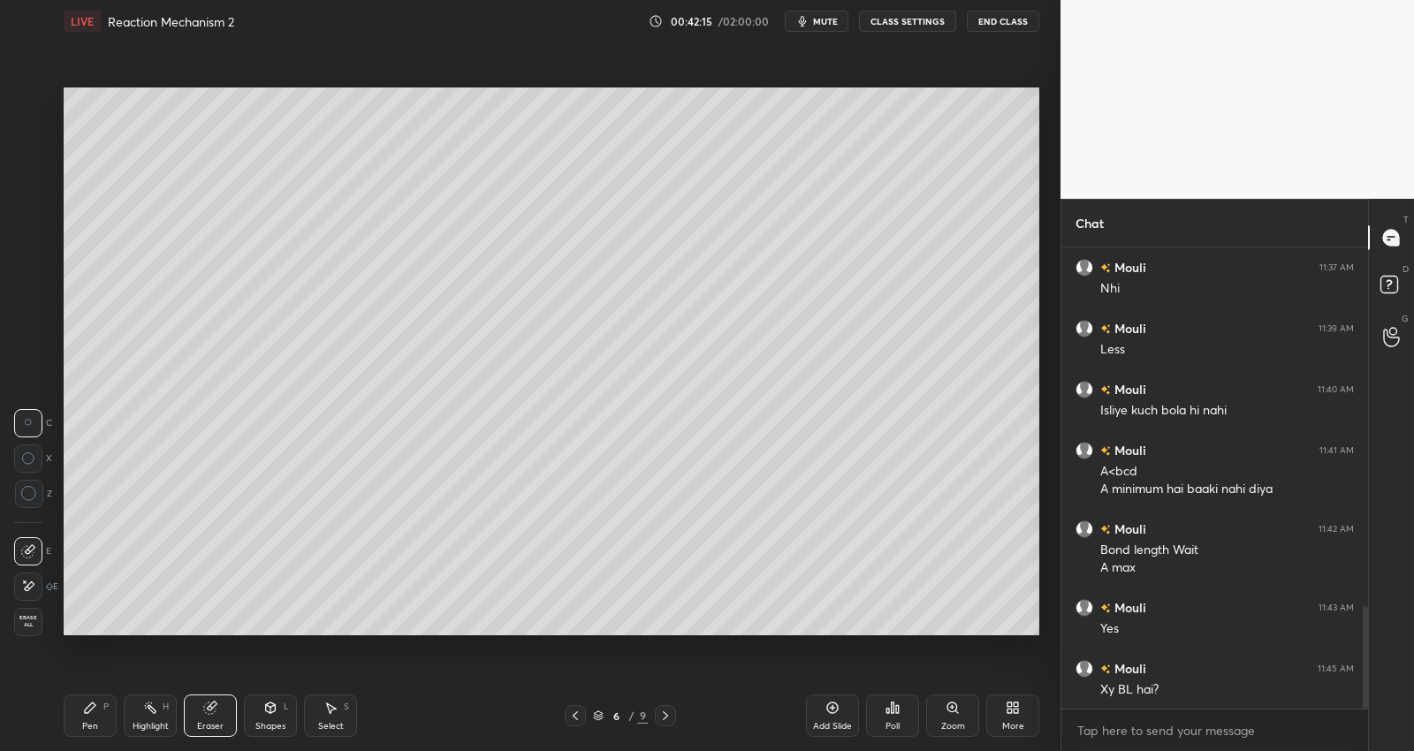
click at [29, 585] on icon at bounding box center [28, 586] width 14 height 15
click at [95, 711] on div "Pen P" at bounding box center [90, 716] width 53 height 42
click at [36, 232] on div at bounding box center [28, 243] width 28 height 28
click at [665, 715] on icon at bounding box center [665, 716] width 14 height 14
click at [665, 718] on icon at bounding box center [665, 715] width 5 height 9
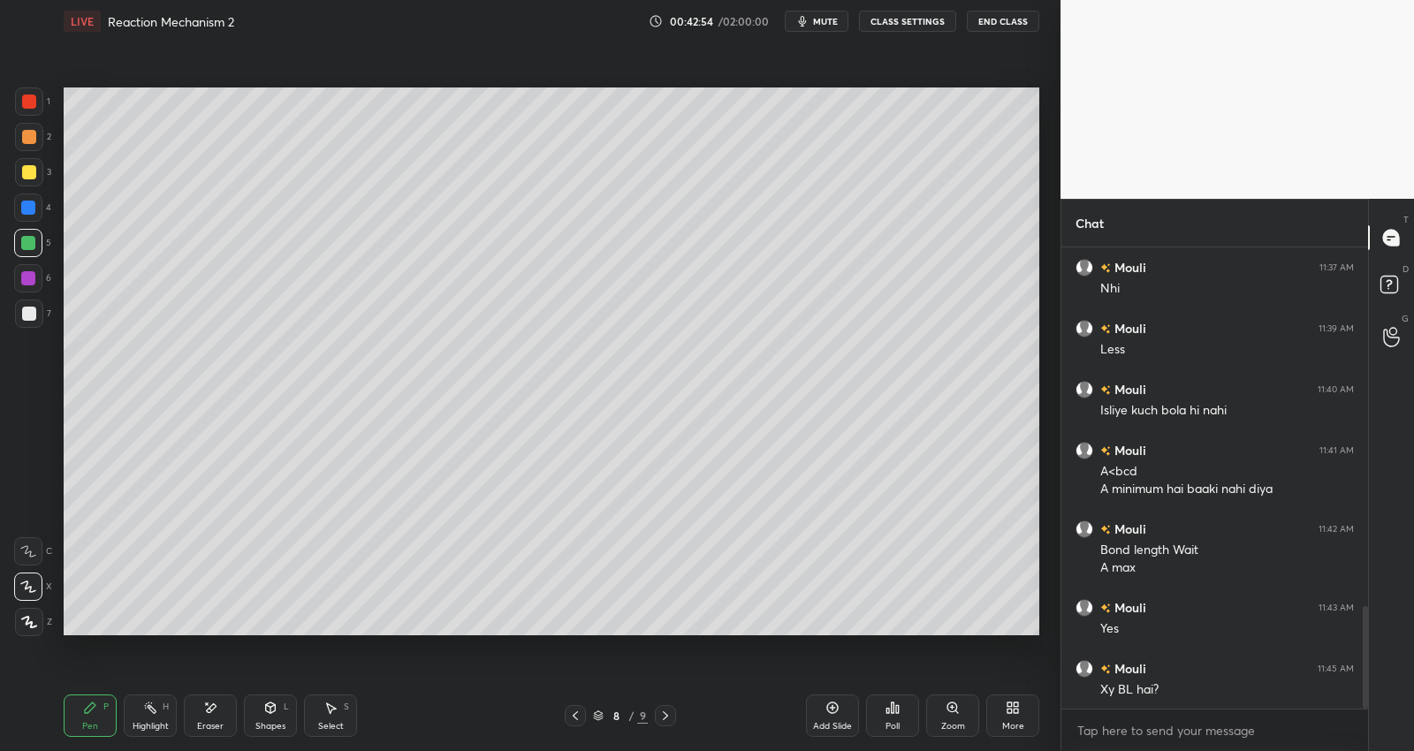
click at [666, 719] on icon at bounding box center [665, 716] width 14 height 14
drag, startPoint x: 575, startPoint y: 710, endPoint x: 581, endPoint y: 690, distance: 20.4
click at [575, 710] on icon at bounding box center [575, 716] width 14 height 14
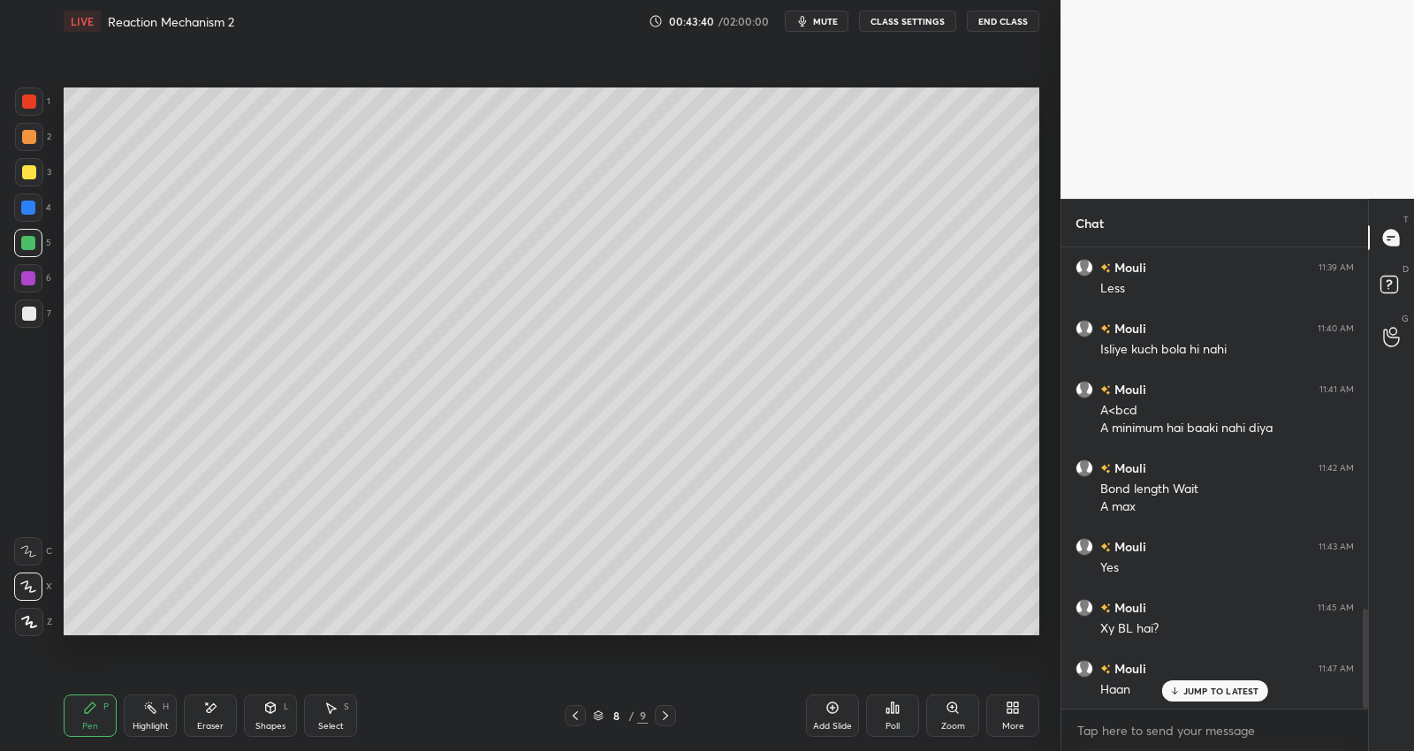
click at [33, 307] on div at bounding box center [29, 314] width 14 height 14
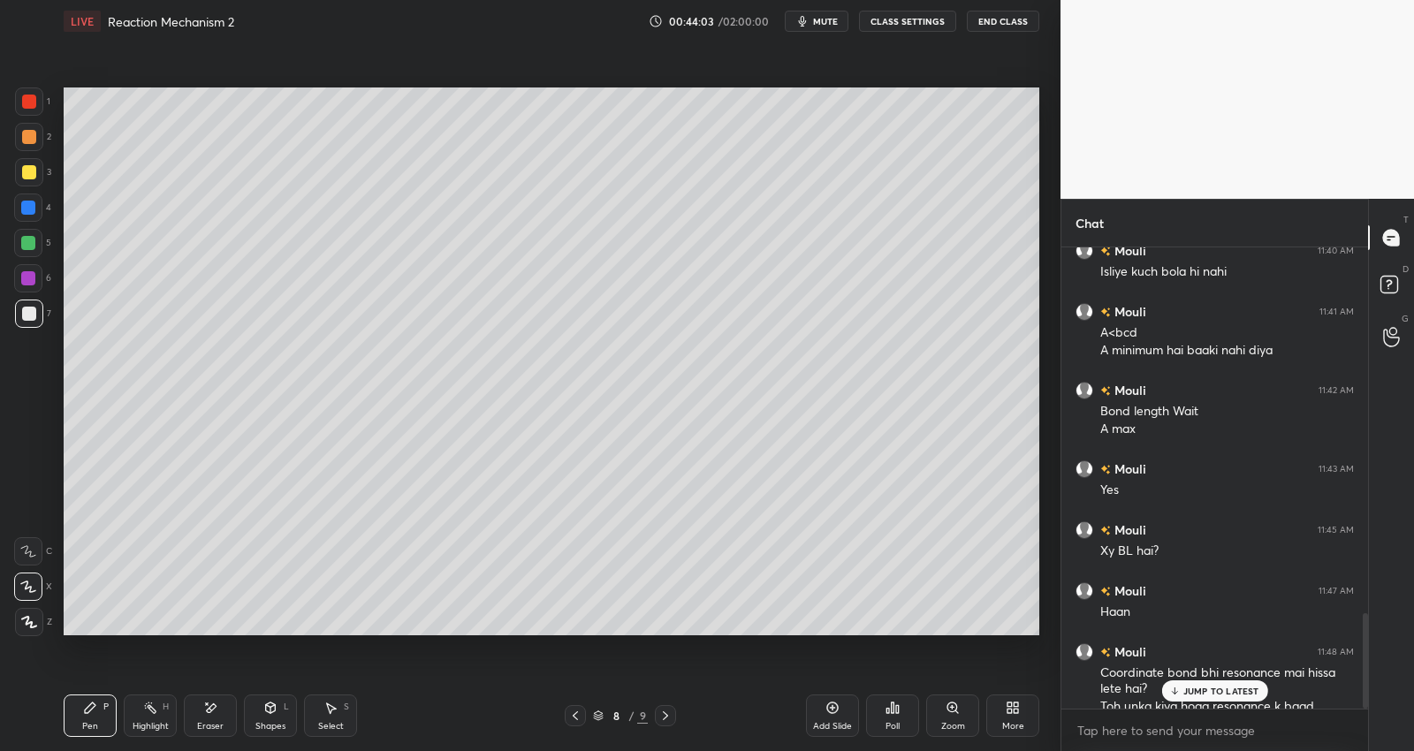
scroll to position [1778, 0]
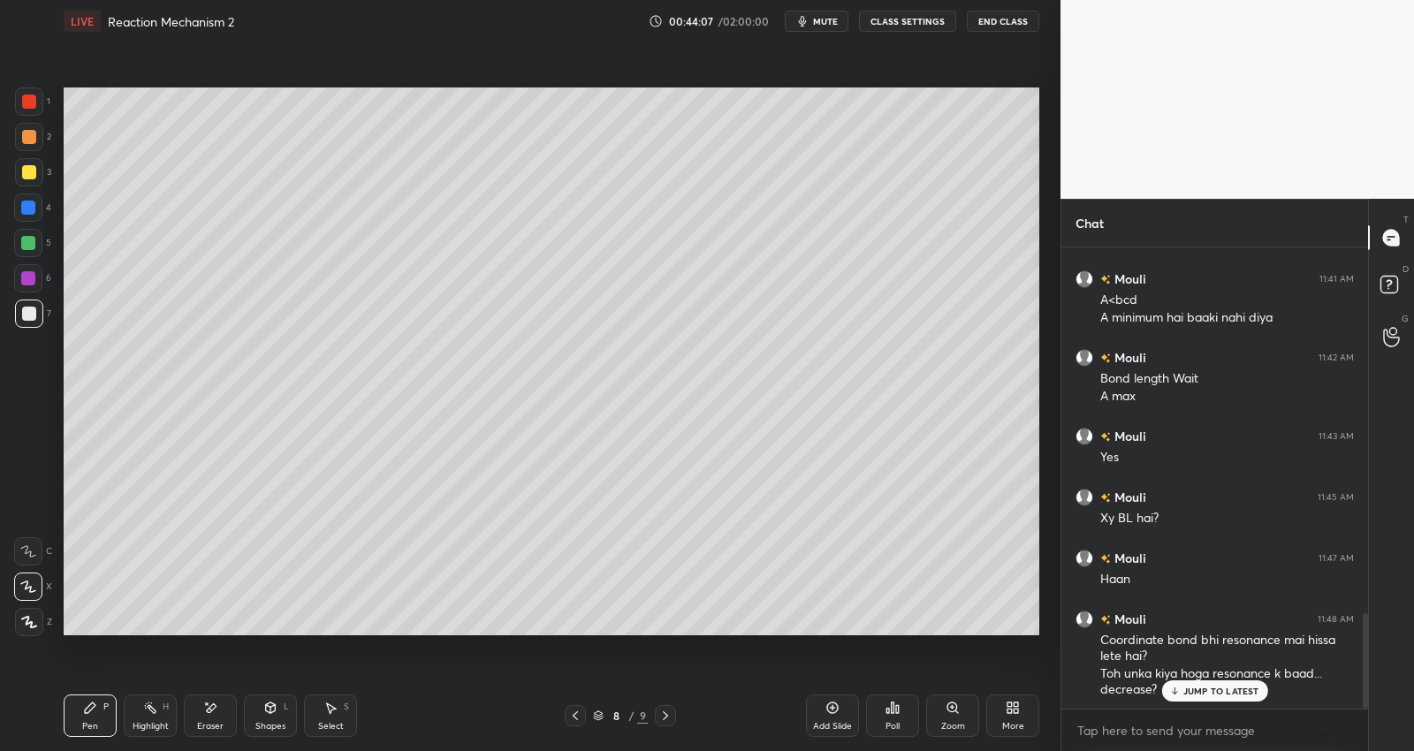
click at [1196, 688] on p "JUMP TO LATEST" at bounding box center [1221, 691] width 76 height 11
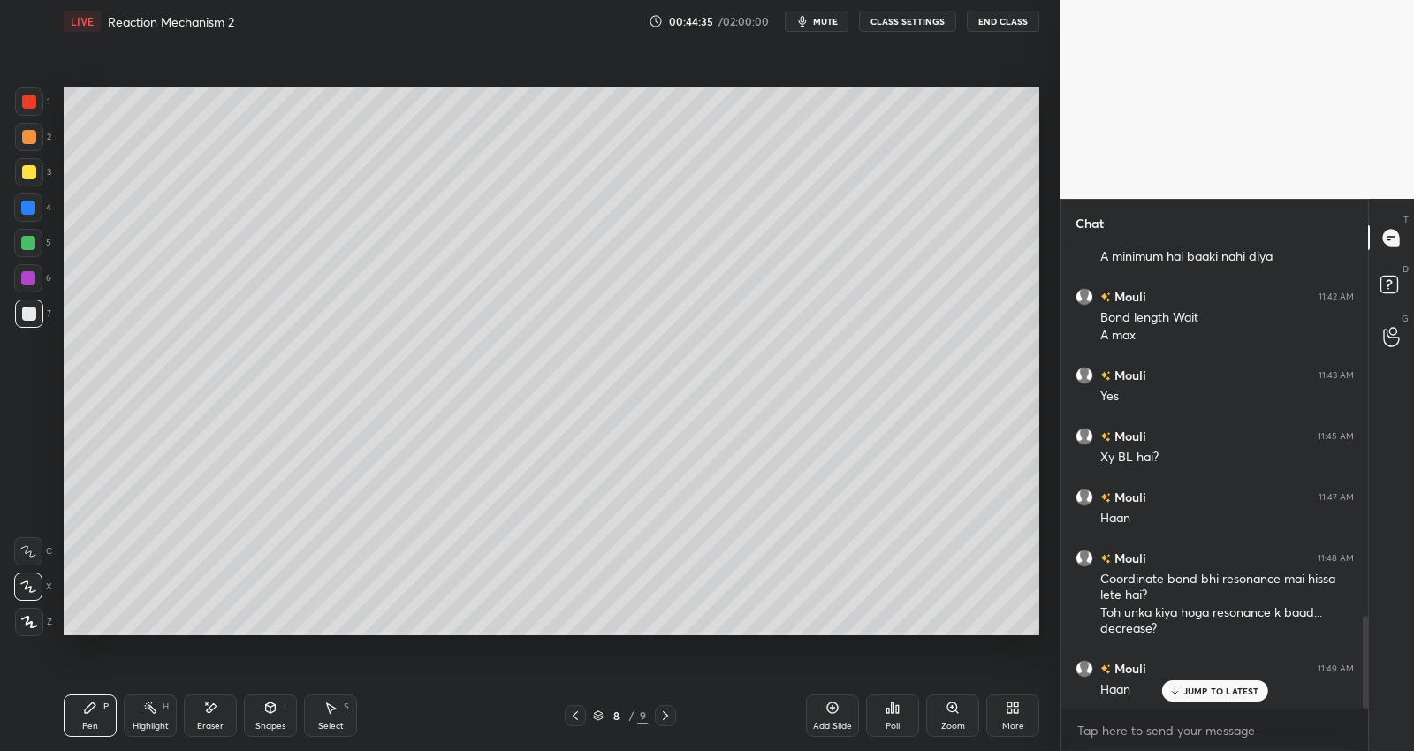
click at [327, 718] on div "Select S" at bounding box center [330, 716] width 53 height 42
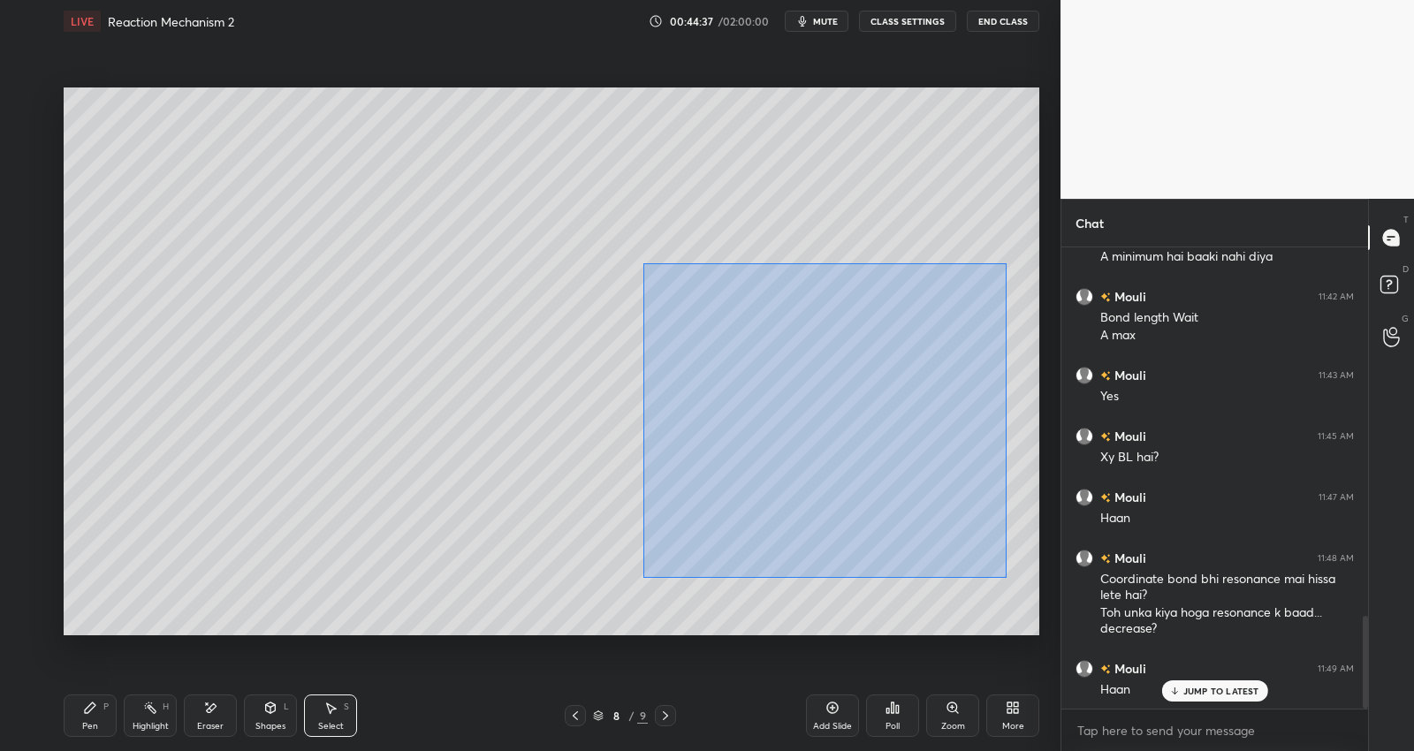
drag, startPoint x: 663, startPoint y: 271, endPoint x: 1021, endPoint y: 544, distance: 450.1
click at [1006, 575] on div "0 ° Undo Copy Duplicate Duplicate to new slide Delete" at bounding box center [552, 361] width 976 height 549
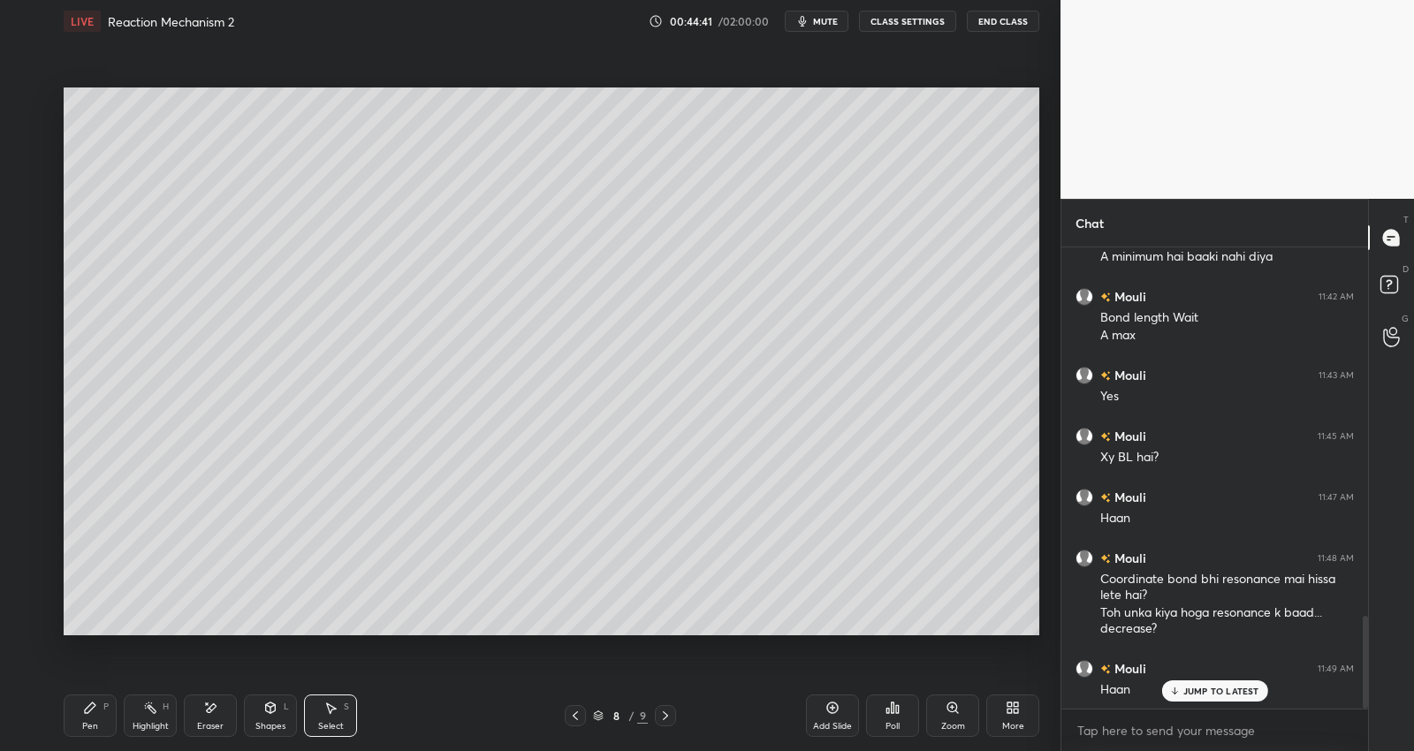
drag, startPoint x: 104, startPoint y: 715, endPoint x: 119, endPoint y: 684, distance: 34.4
click at [103, 714] on div "Pen P" at bounding box center [90, 716] width 53 height 42
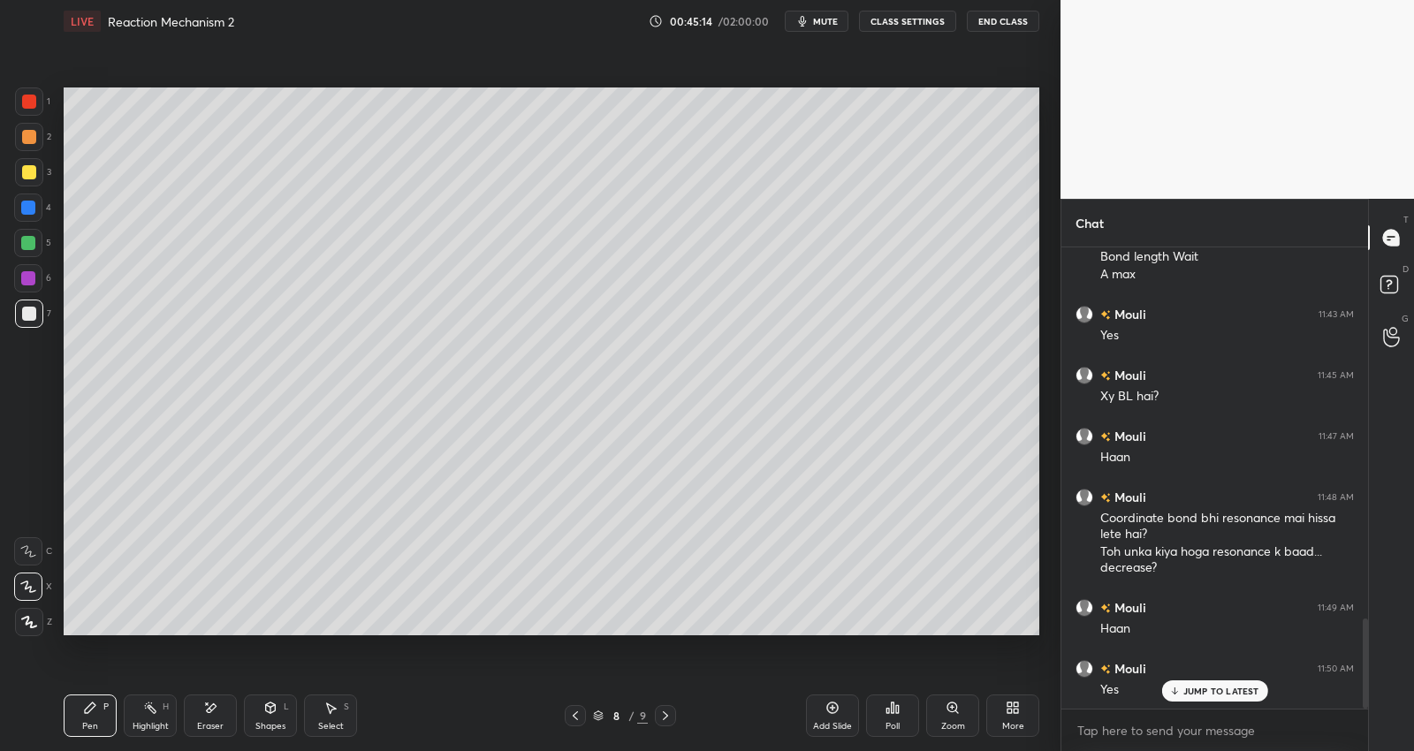
drag, startPoint x: 34, startPoint y: 240, endPoint x: 49, endPoint y: 234, distance: 15.4
click at [35, 239] on div at bounding box center [28, 243] width 14 height 14
click at [34, 305] on div at bounding box center [29, 314] width 28 height 28
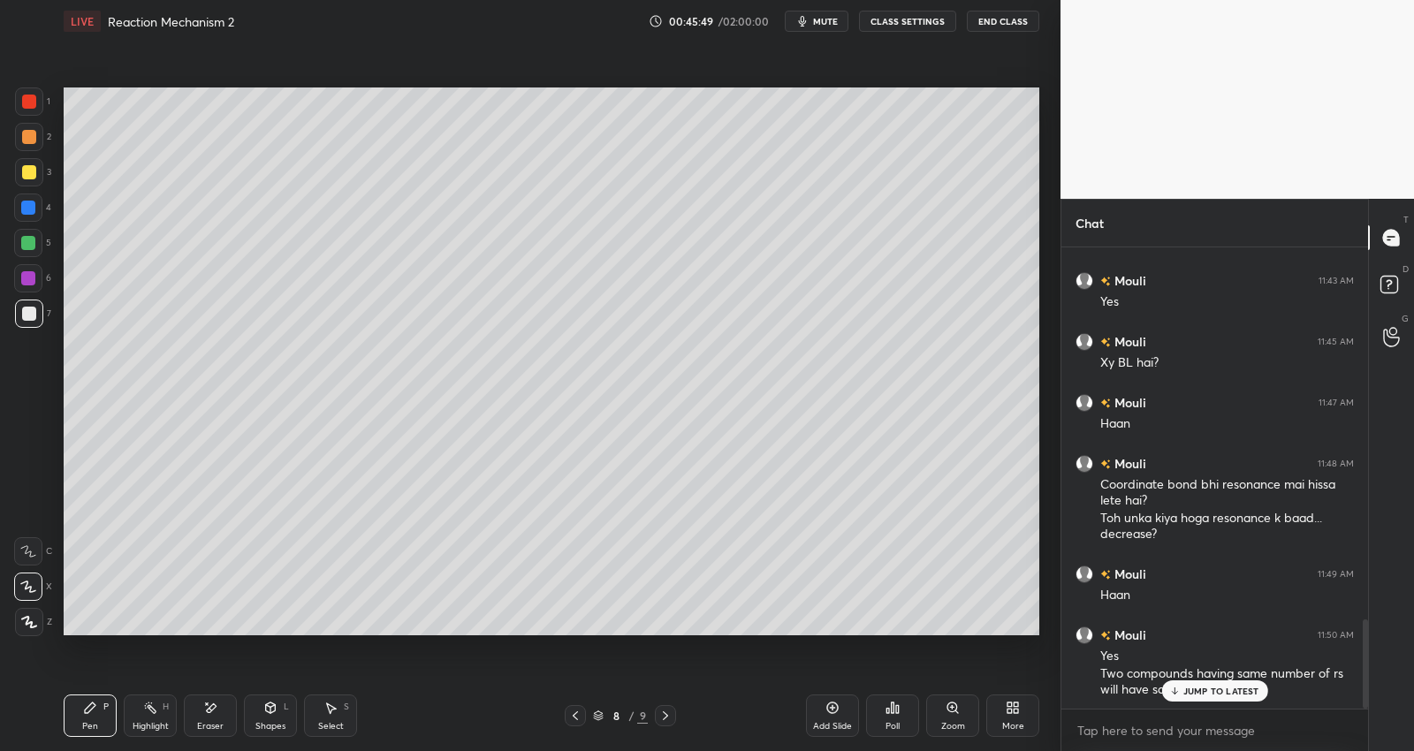
click at [1197, 686] on p "JUMP TO LATEST" at bounding box center [1221, 691] width 76 height 11
click at [834, 707] on icon at bounding box center [832, 708] width 14 height 14
click at [35, 175] on div at bounding box center [29, 172] width 28 height 28
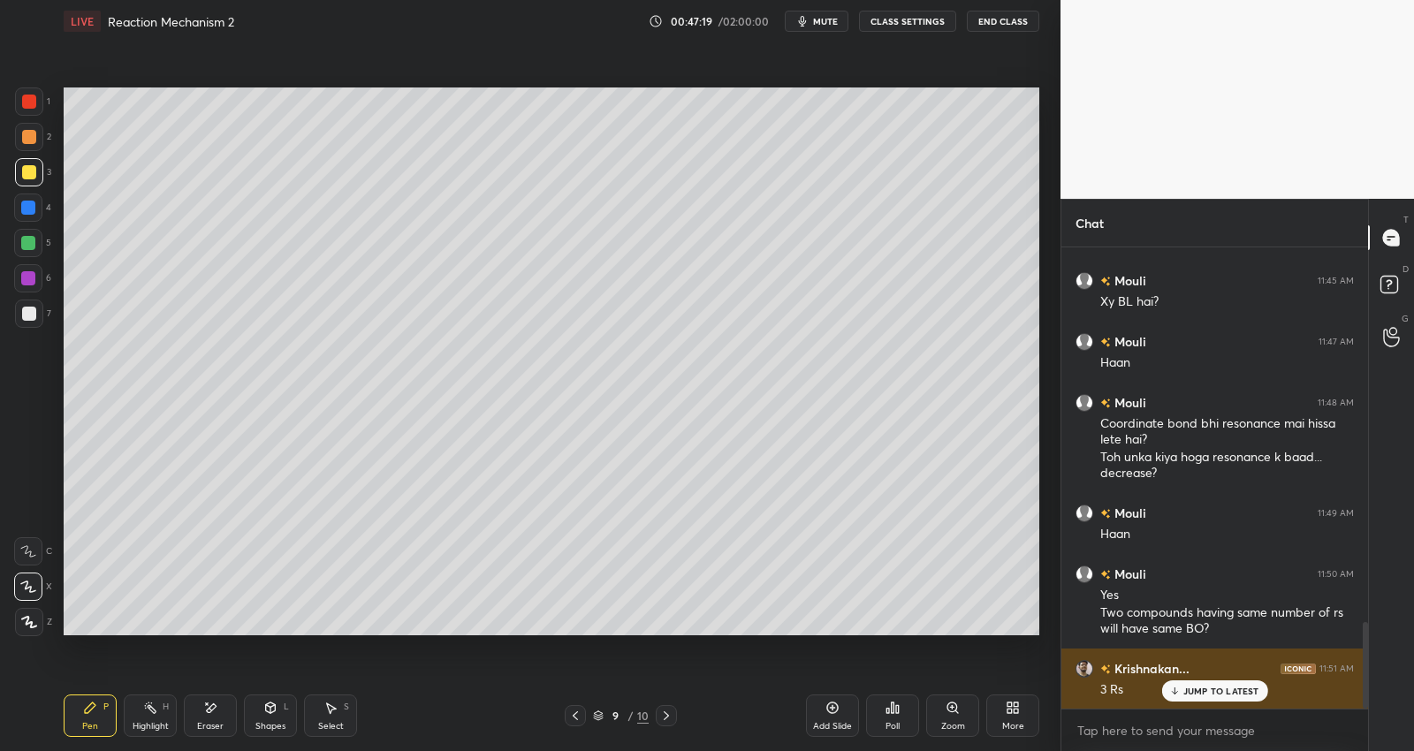
click at [1206, 687] on p "JUMP TO LATEST" at bounding box center [1221, 691] width 76 height 11
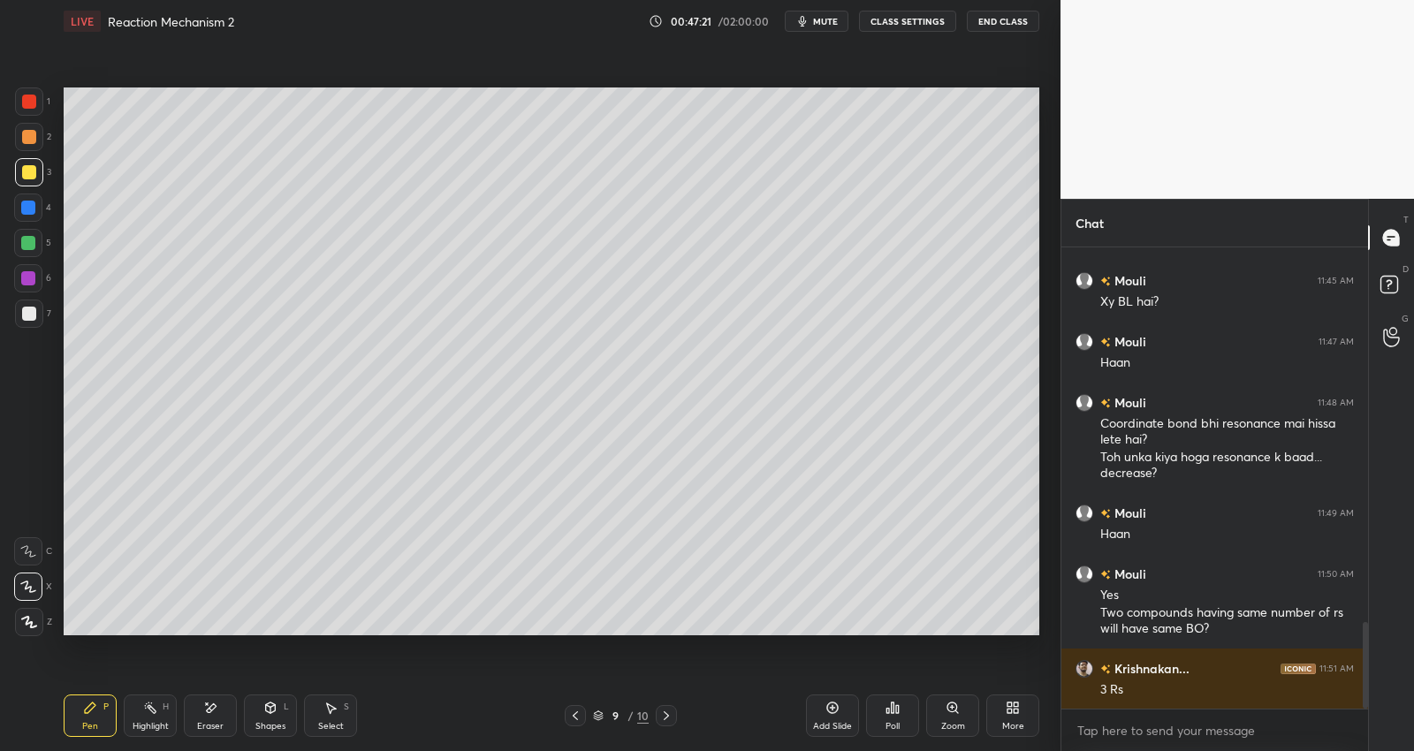
scroll to position [2055, 0]
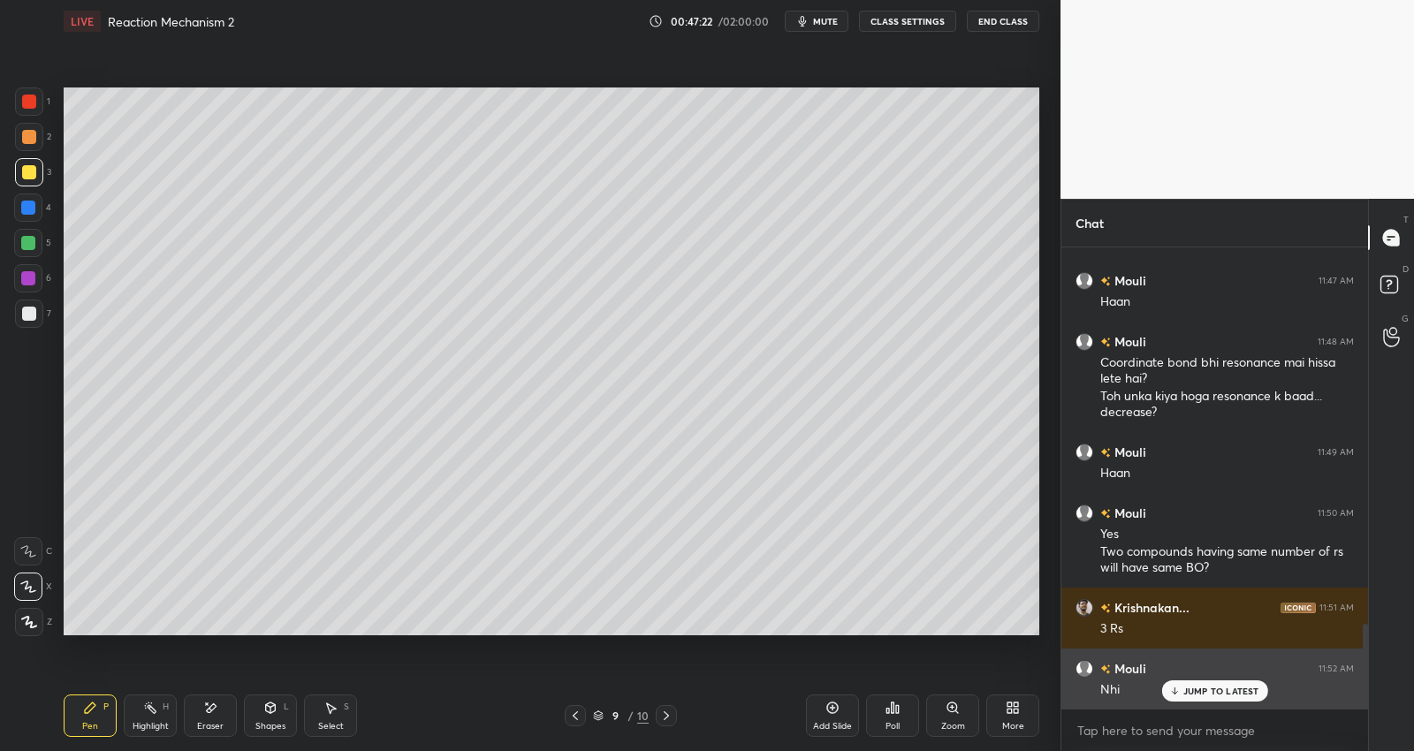
click at [1202, 693] on p "JUMP TO LATEST" at bounding box center [1221, 691] width 76 height 11
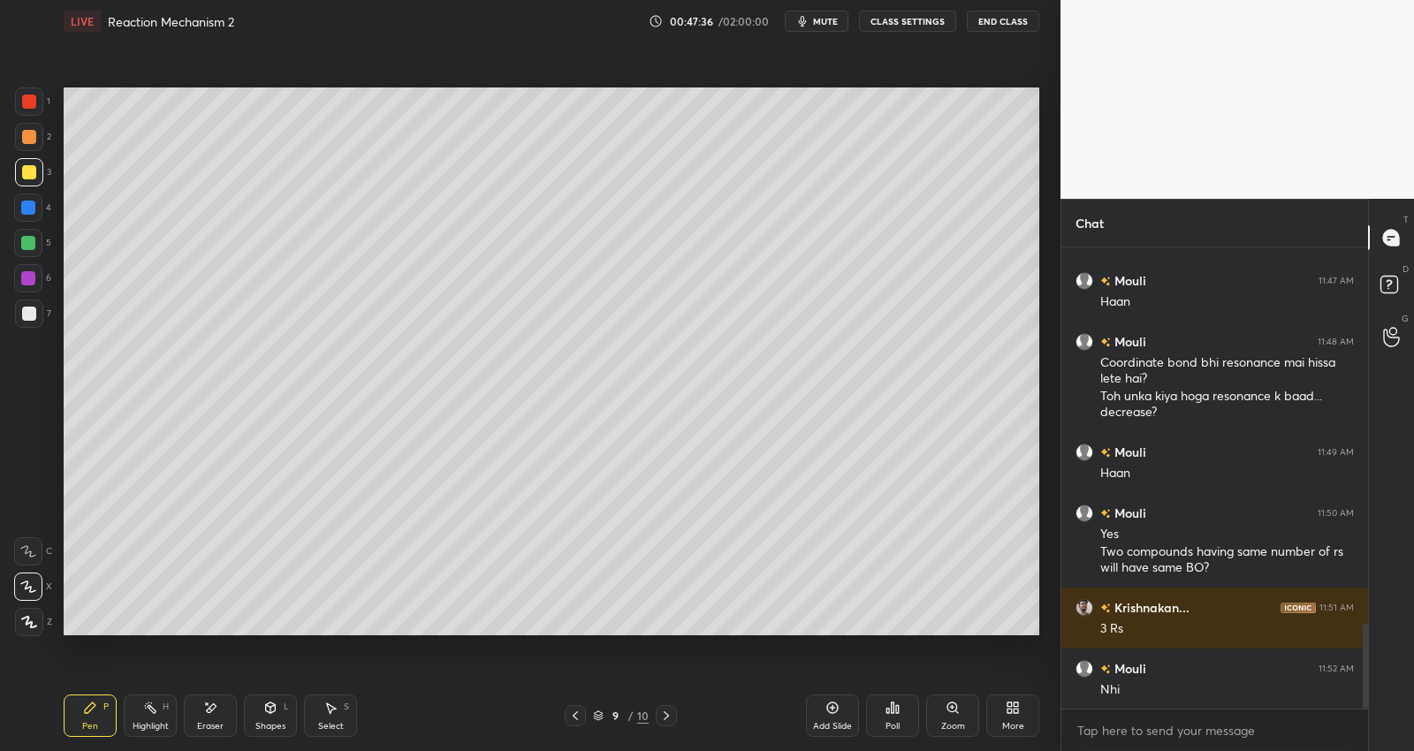
drag, startPoint x: 29, startPoint y: 130, endPoint x: 19, endPoint y: 117, distance: 17.0
click at [30, 126] on div at bounding box center [29, 137] width 28 height 28
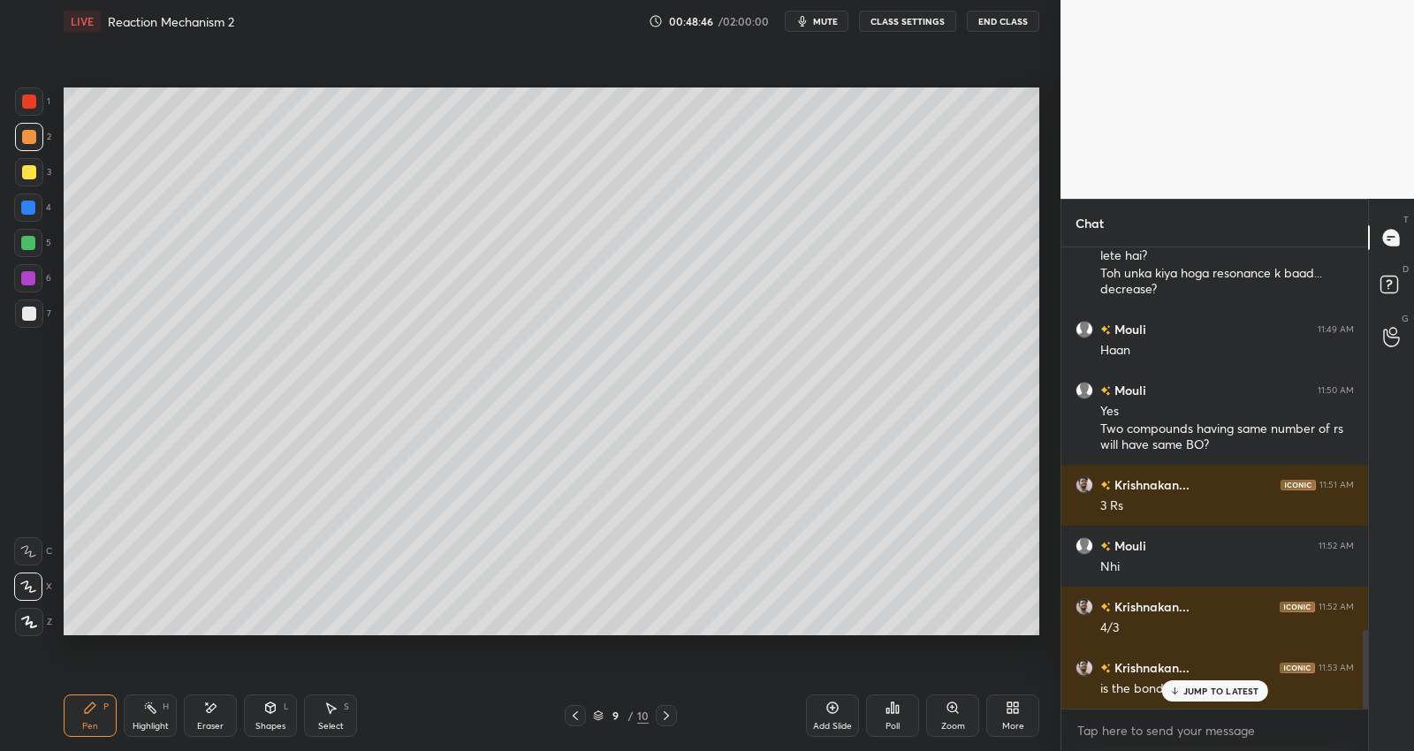
scroll to position [2238, 0]
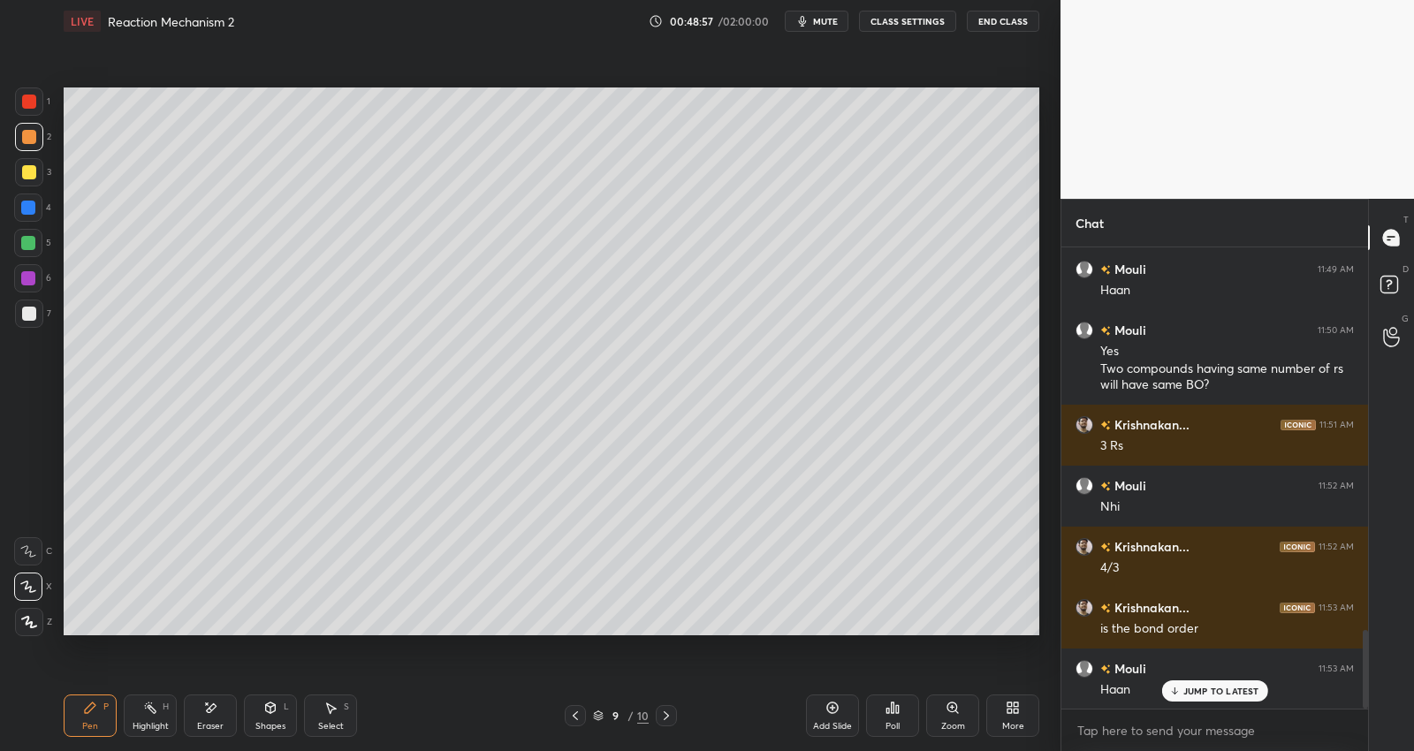
click at [33, 239] on div at bounding box center [28, 243] width 14 height 14
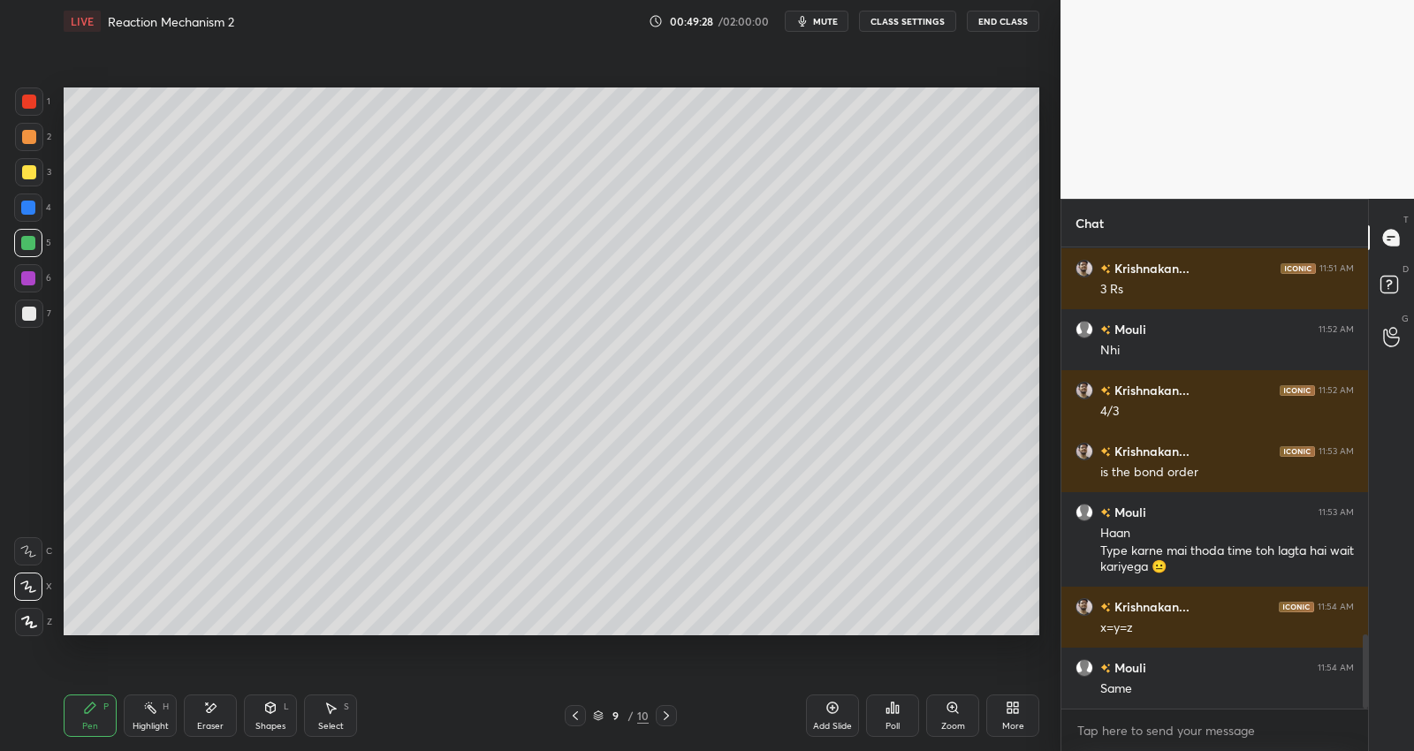
scroll to position [2455, 0]
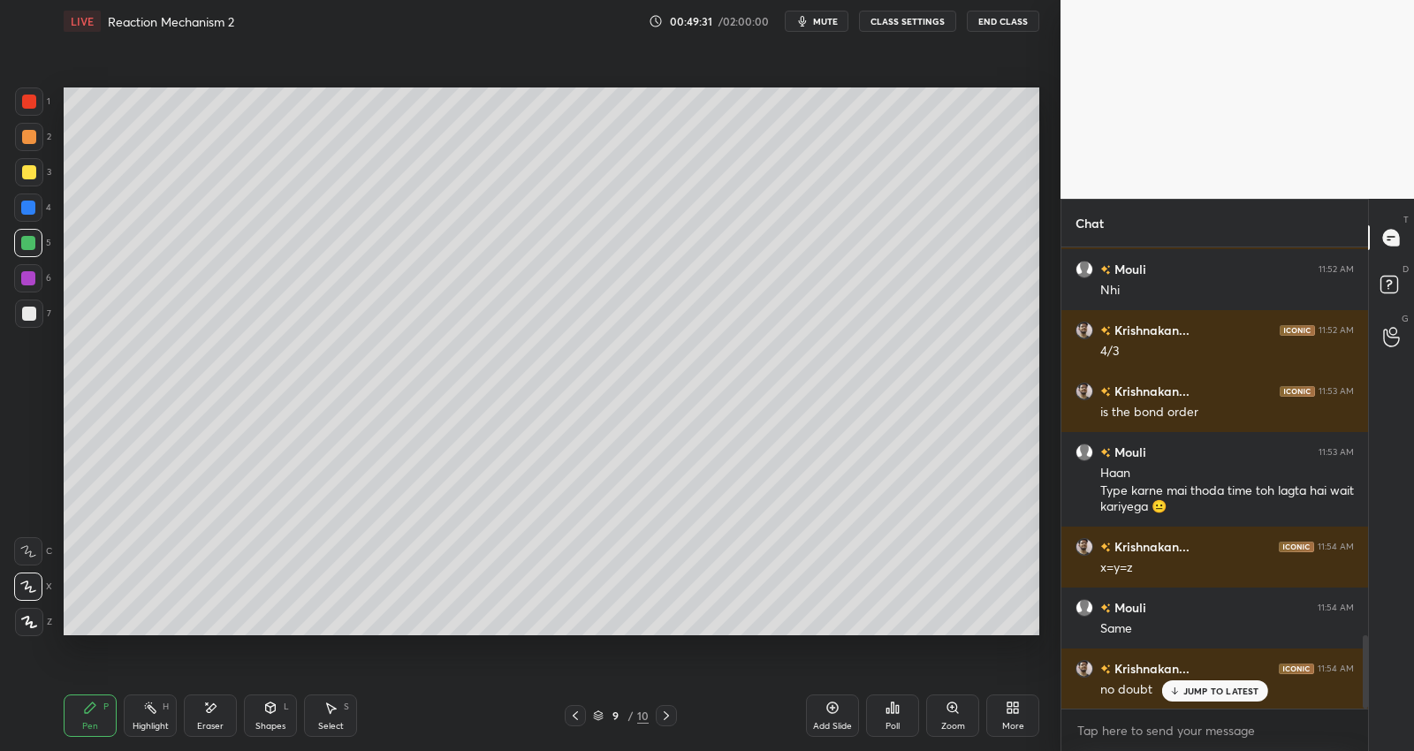
click at [829, 722] on div "Add Slide" at bounding box center [832, 726] width 39 height 9
click at [29, 166] on div at bounding box center [29, 172] width 14 height 14
click at [31, 237] on div at bounding box center [28, 243] width 14 height 14
click at [31, 171] on div at bounding box center [29, 172] width 14 height 14
drag, startPoint x: 30, startPoint y: 237, endPoint x: 38, endPoint y: 245, distance: 11.2
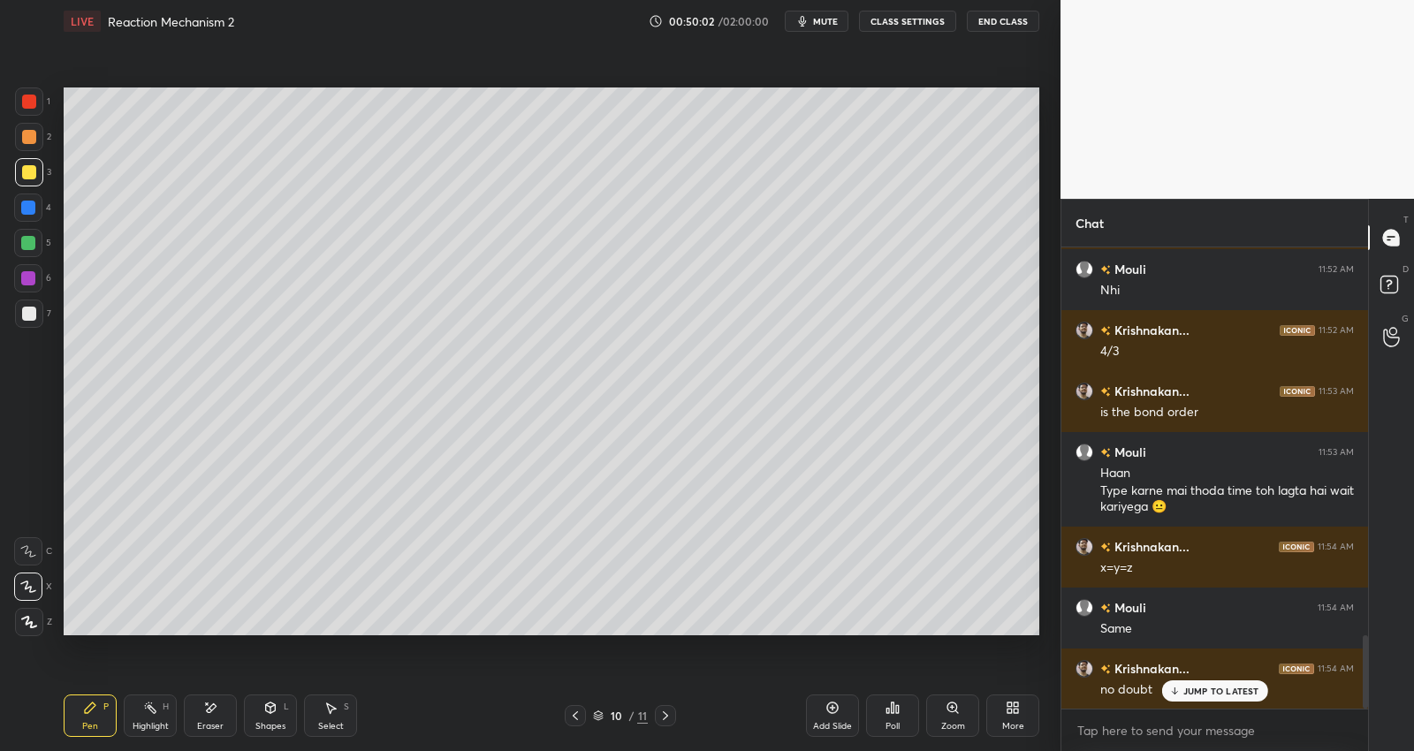
click at [31, 237] on div at bounding box center [28, 243] width 14 height 14
click at [35, 172] on div at bounding box center [29, 172] width 14 height 14
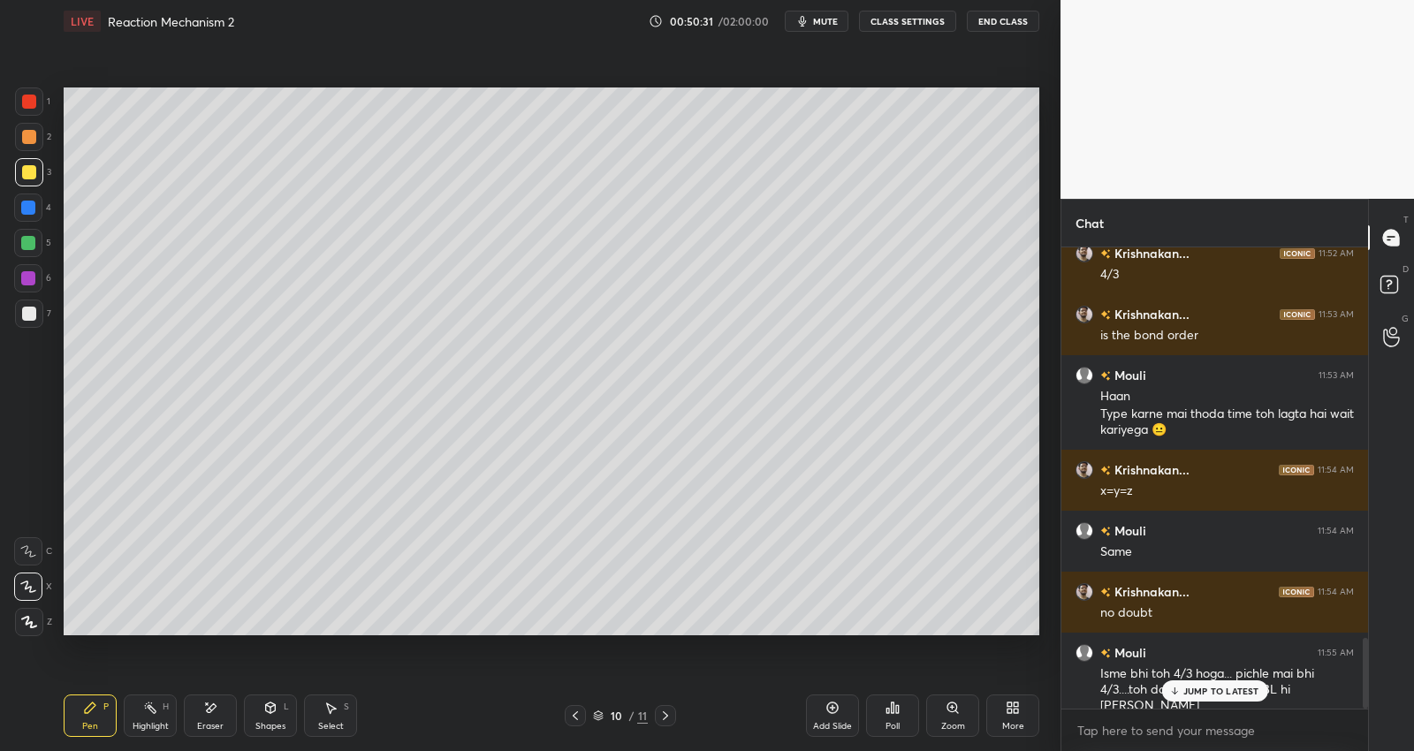
click at [29, 309] on div at bounding box center [29, 314] width 14 height 14
click at [34, 232] on div at bounding box center [28, 243] width 28 height 28
drag, startPoint x: 34, startPoint y: 169, endPoint x: 49, endPoint y: 161, distance: 16.2
click at [35, 169] on div at bounding box center [29, 172] width 28 height 28
drag, startPoint x: 36, startPoint y: 238, endPoint x: 58, endPoint y: 234, distance: 22.4
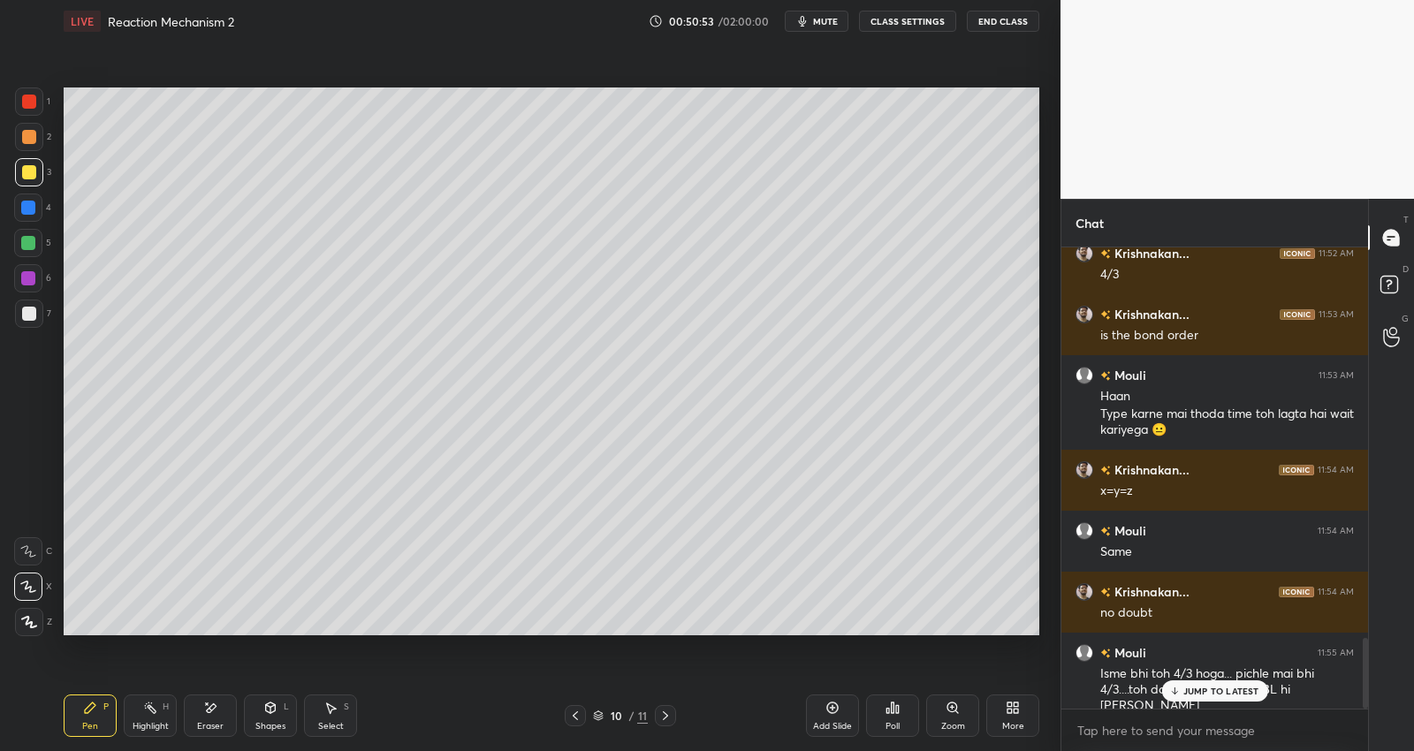
click at [40, 240] on div at bounding box center [28, 243] width 28 height 28
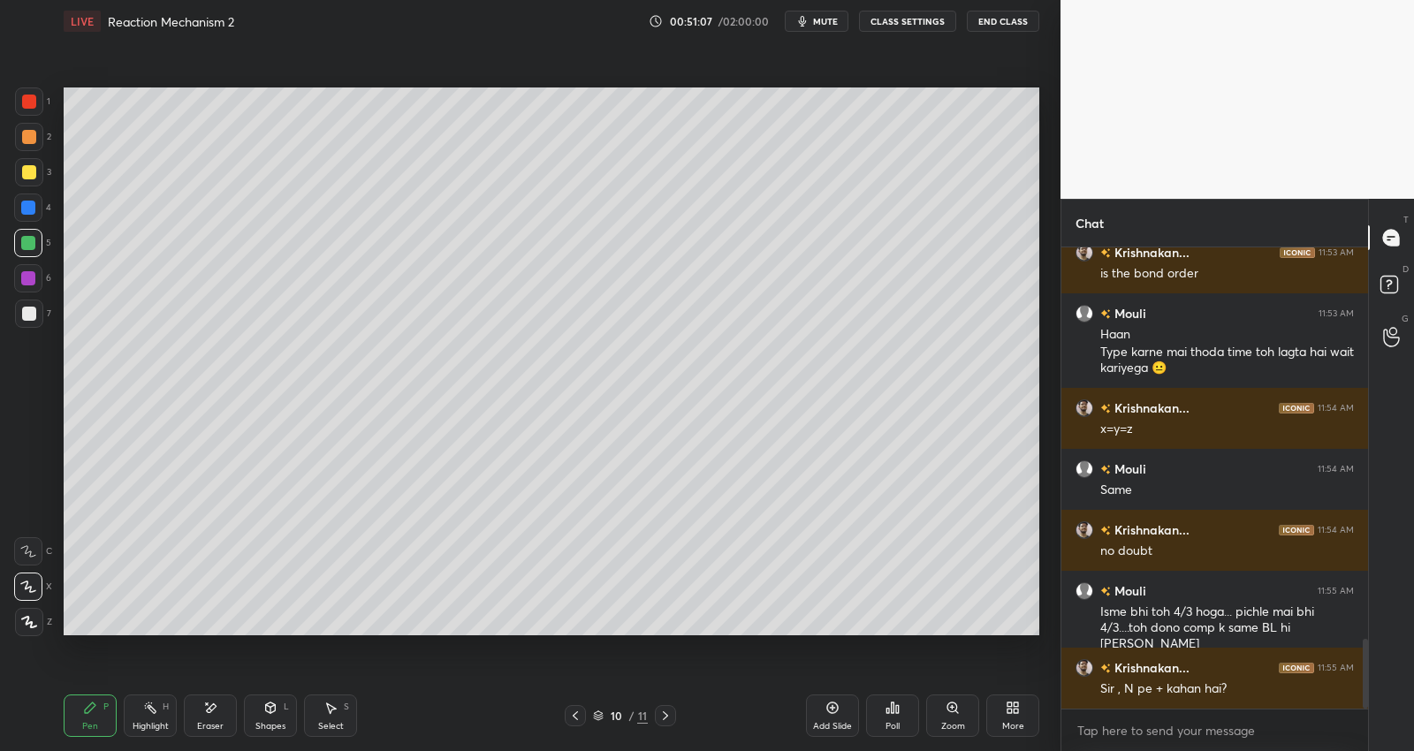
click at [34, 306] on div at bounding box center [29, 314] width 28 height 28
drag, startPoint x: 29, startPoint y: 239, endPoint x: 47, endPoint y: 236, distance: 17.9
click at [29, 239] on div at bounding box center [28, 243] width 14 height 14
click at [832, 710] on icon at bounding box center [832, 707] width 5 height 5
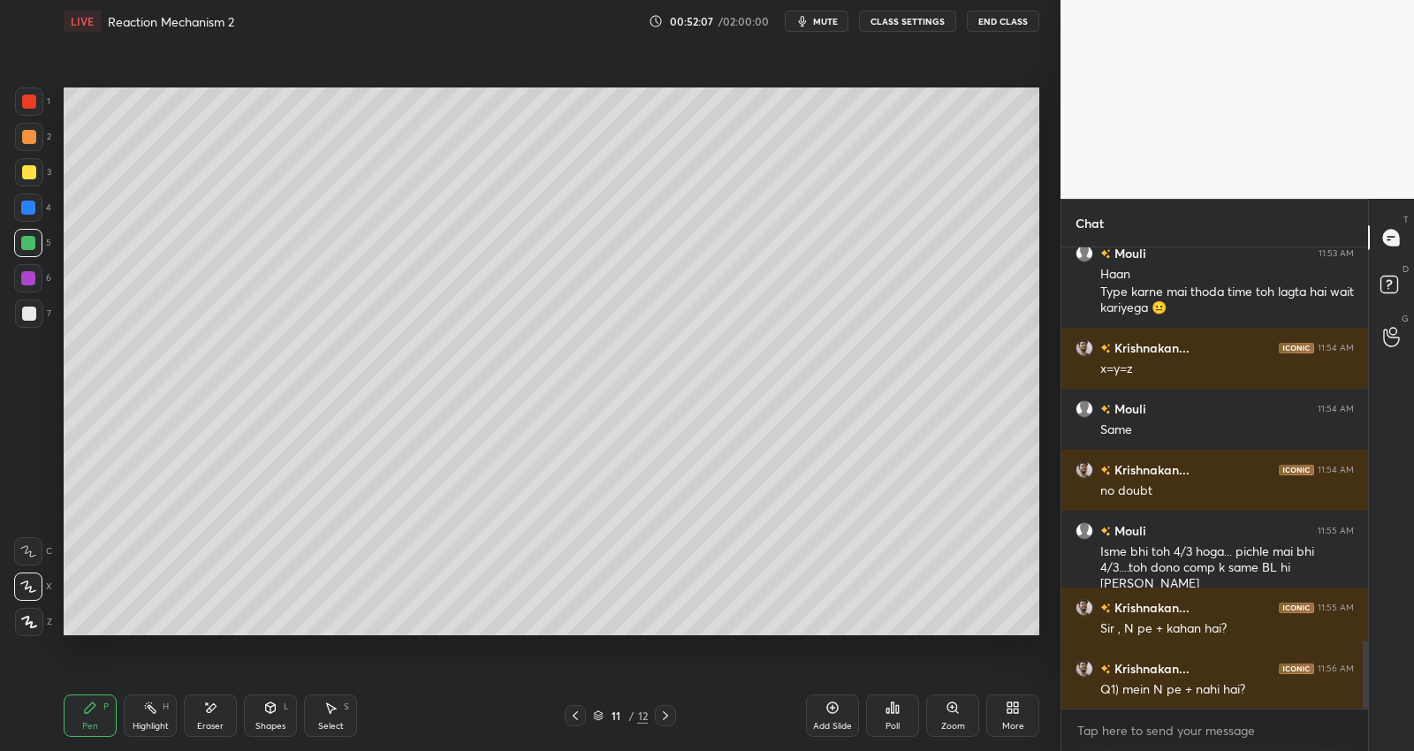
click at [32, 163] on div at bounding box center [29, 172] width 28 height 28
click at [583, 718] on div at bounding box center [575, 715] width 21 height 21
click at [577, 721] on icon at bounding box center [575, 716] width 14 height 14
click at [664, 712] on icon at bounding box center [665, 715] width 5 height 9
click at [31, 237] on div at bounding box center [28, 243] width 14 height 14
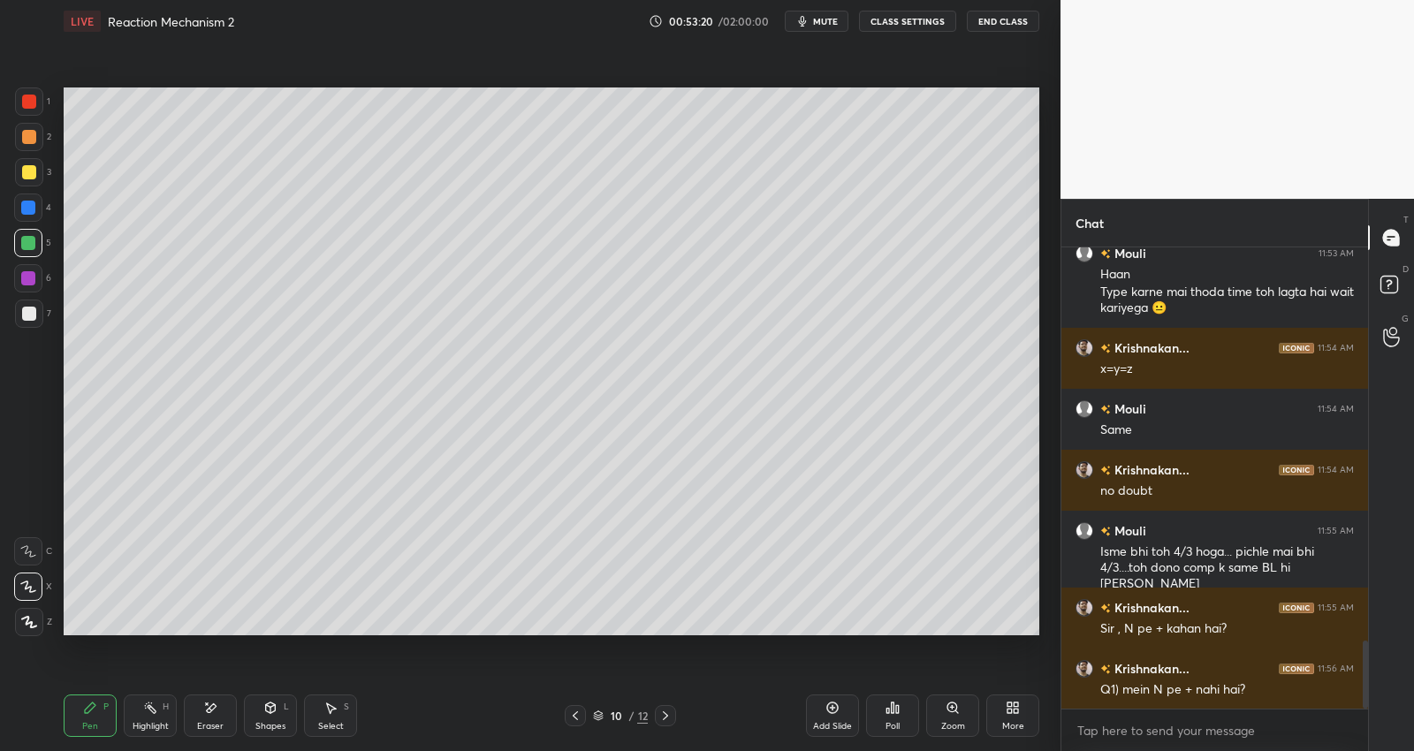
drag, startPoint x: 836, startPoint y: 22, endPoint x: 854, endPoint y: 14, distance: 19.4
click at [837, 22] on span "mute" at bounding box center [825, 21] width 25 height 12
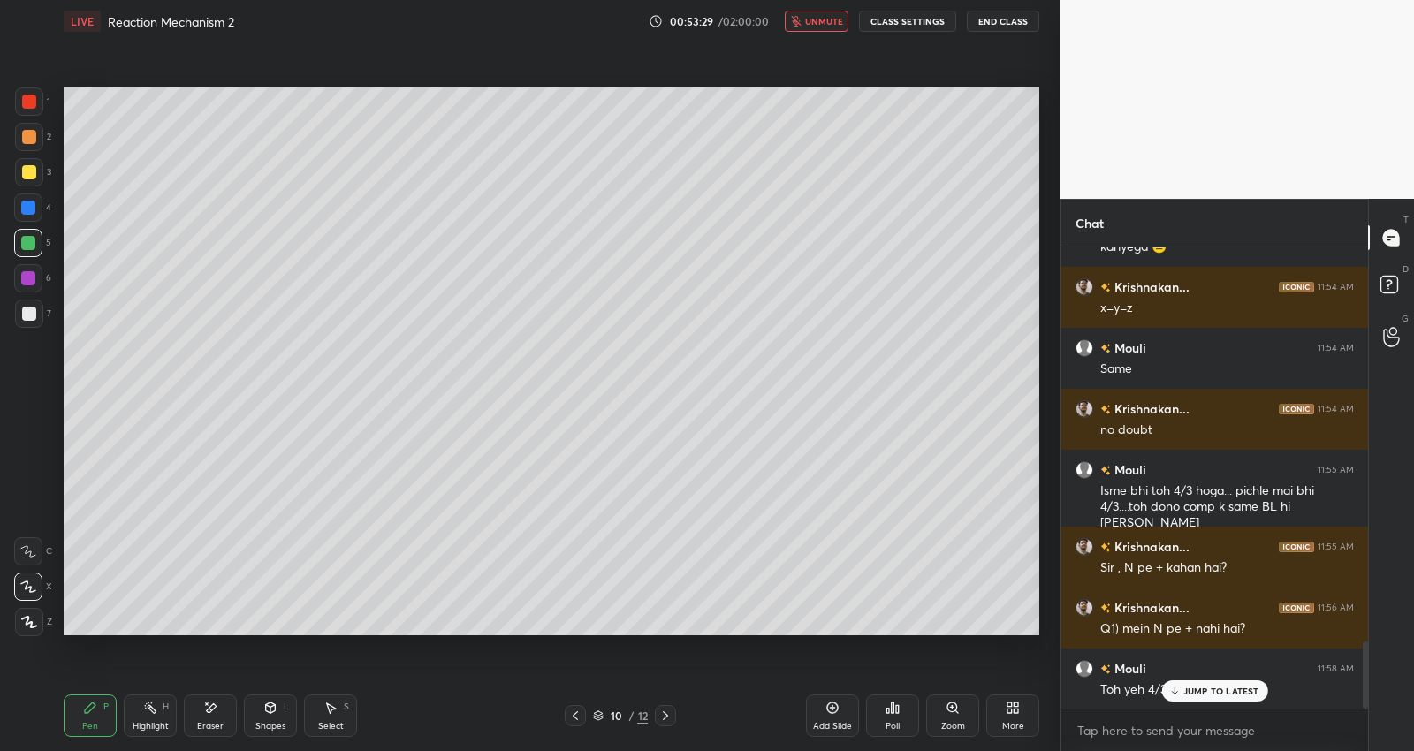
scroll to position [2807, 0]
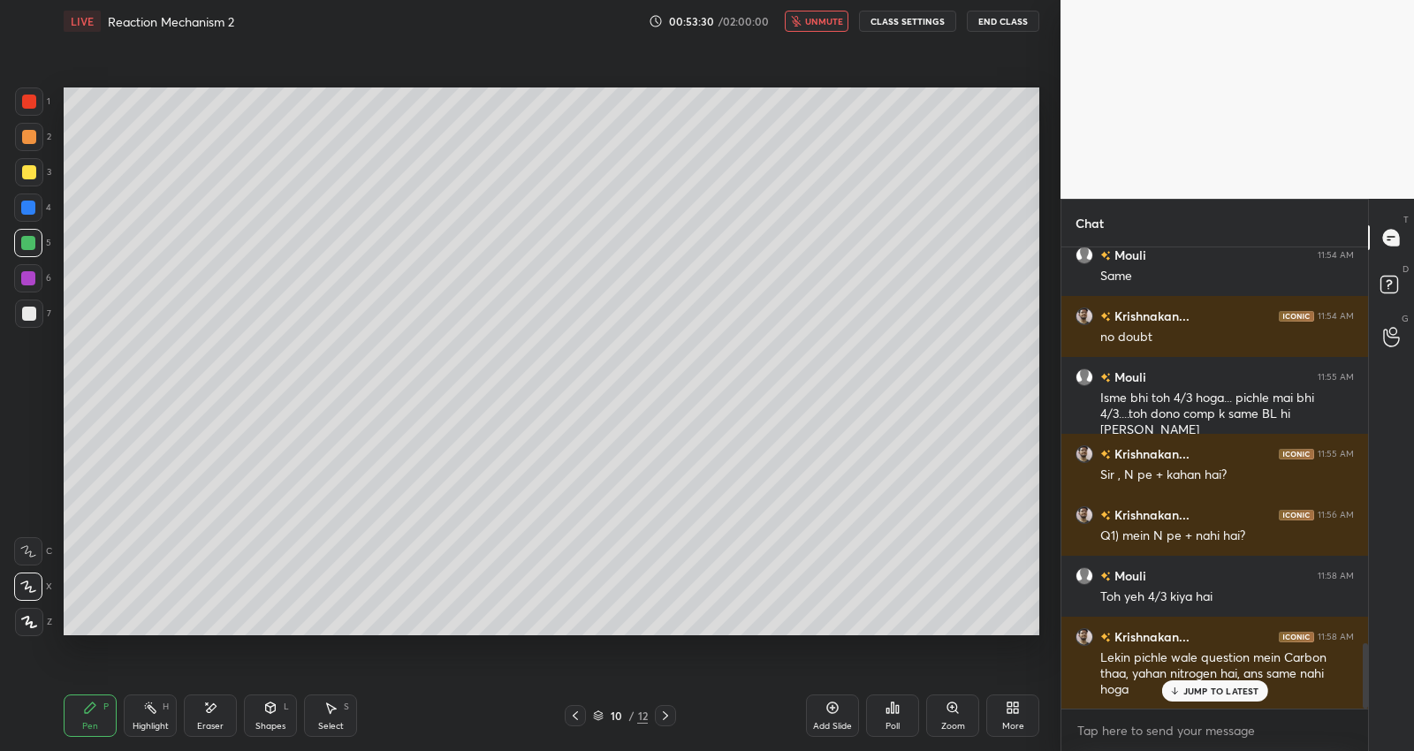
click at [841, 25] on span "unmute" at bounding box center [824, 21] width 38 height 12
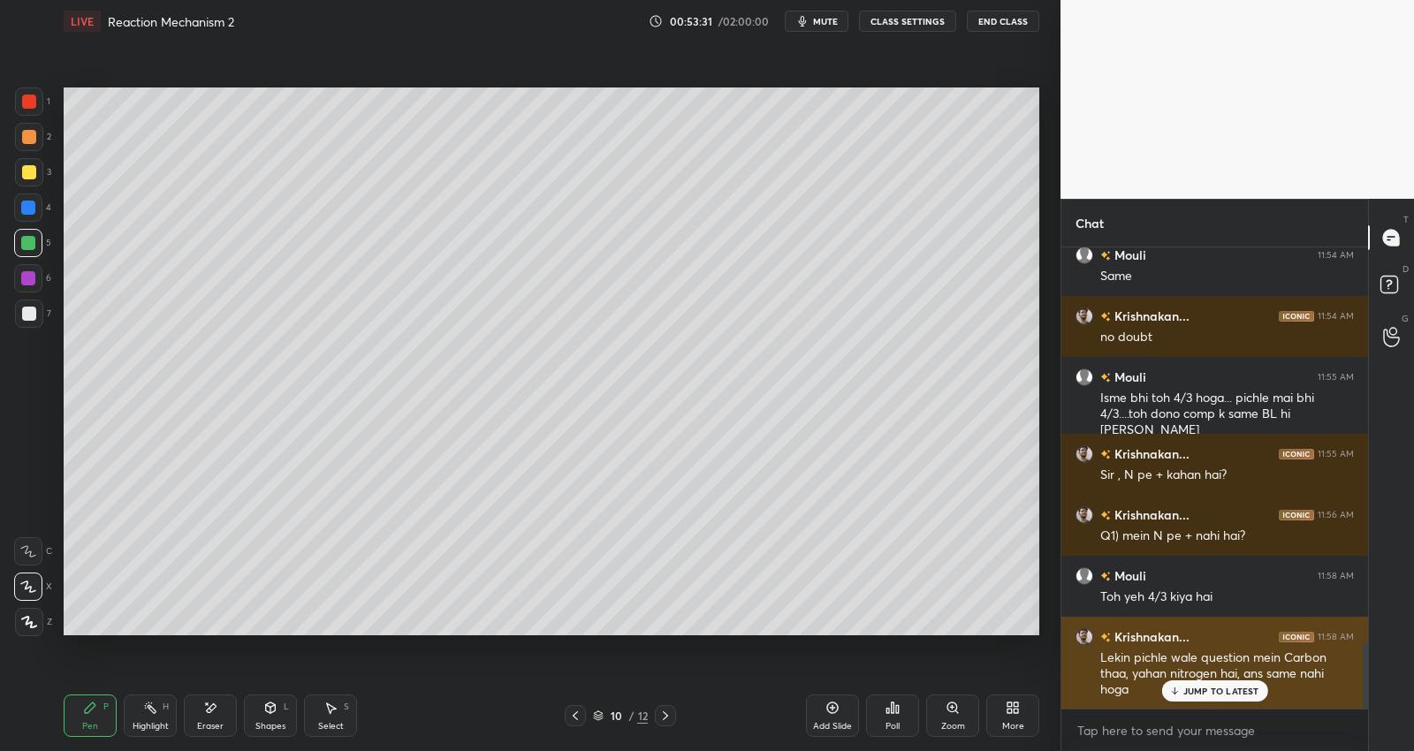
click at [1207, 692] on p "JUMP TO LATEST" at bounding box center [1221, 691] width 76 height 11
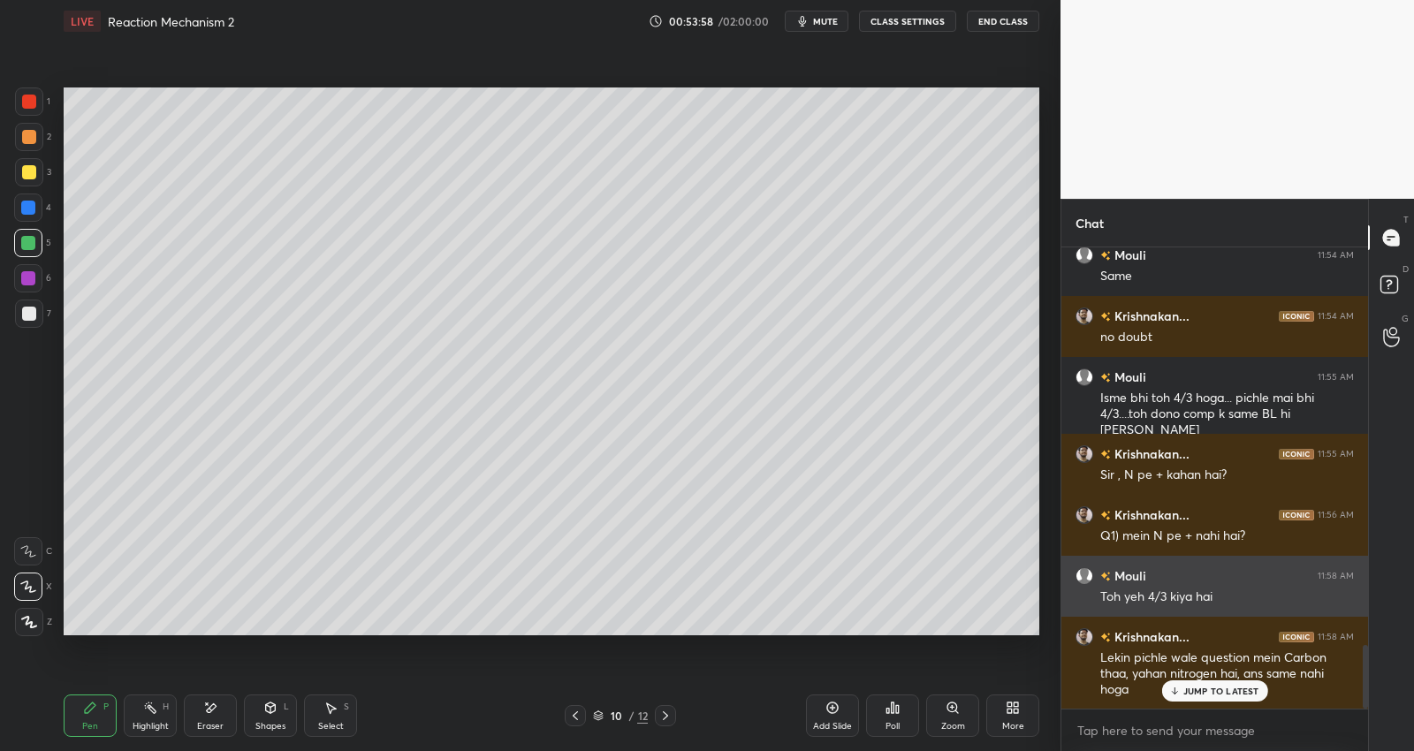
scroll to position [2868, 0]
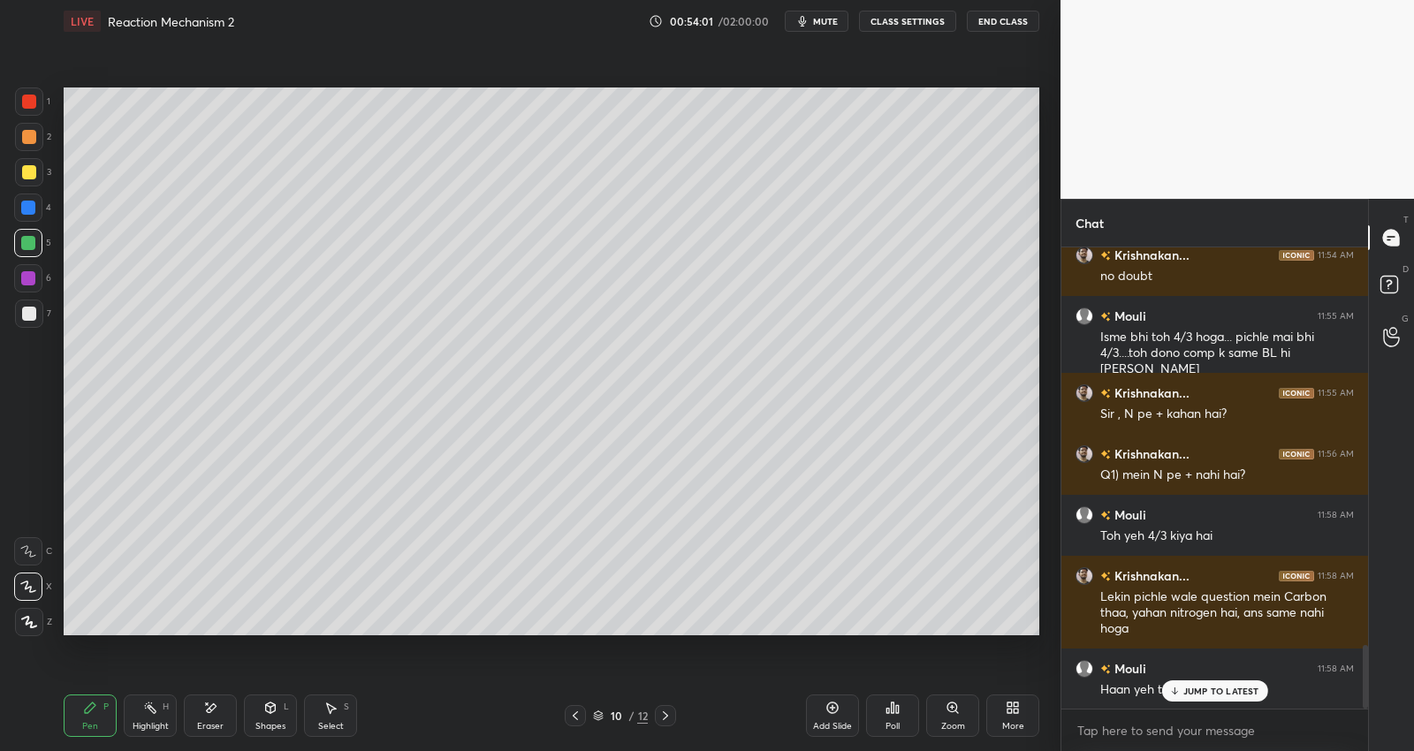
click at [1212, 695] on p "JUMP TO LATEST" at bounding box center [1221, 691] width 76 height 11
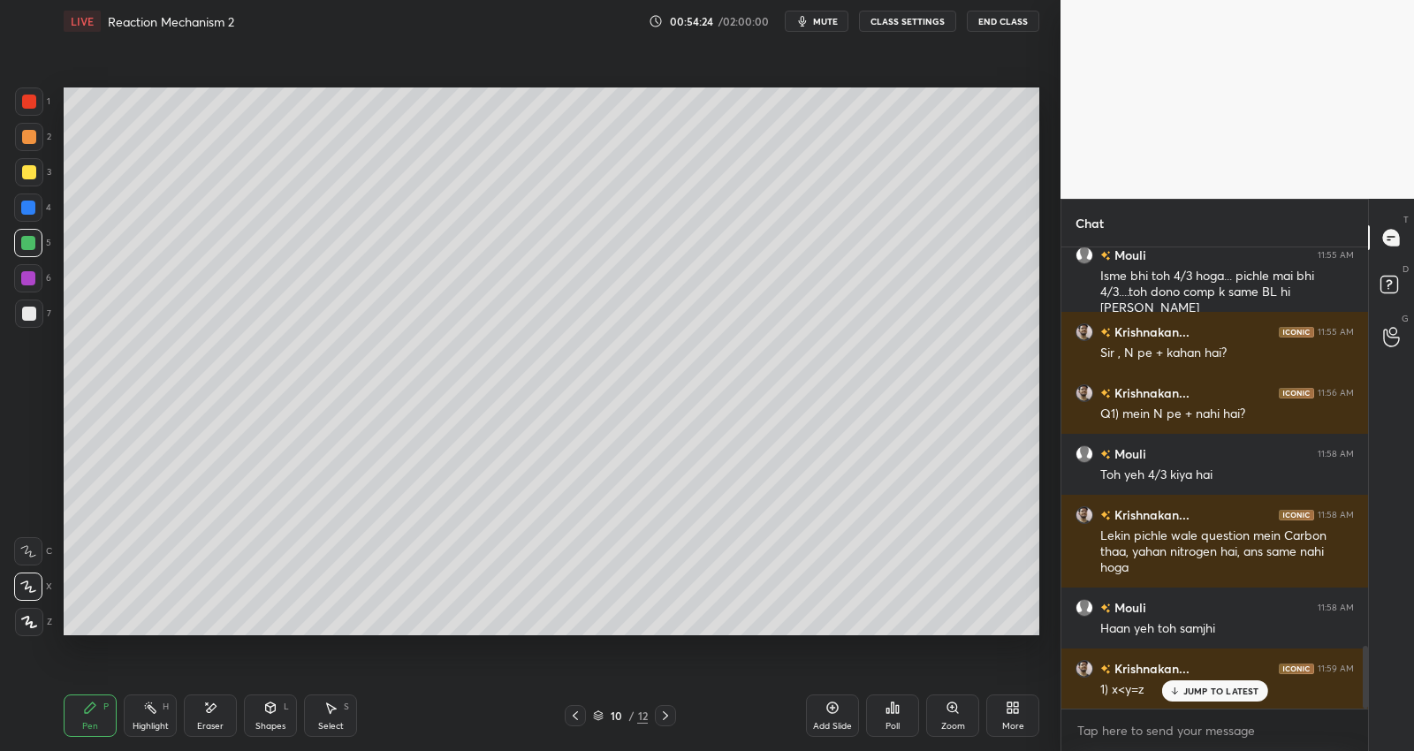
click at [668, 713] on icon at bounding box center [665, 716] width 14 height 14
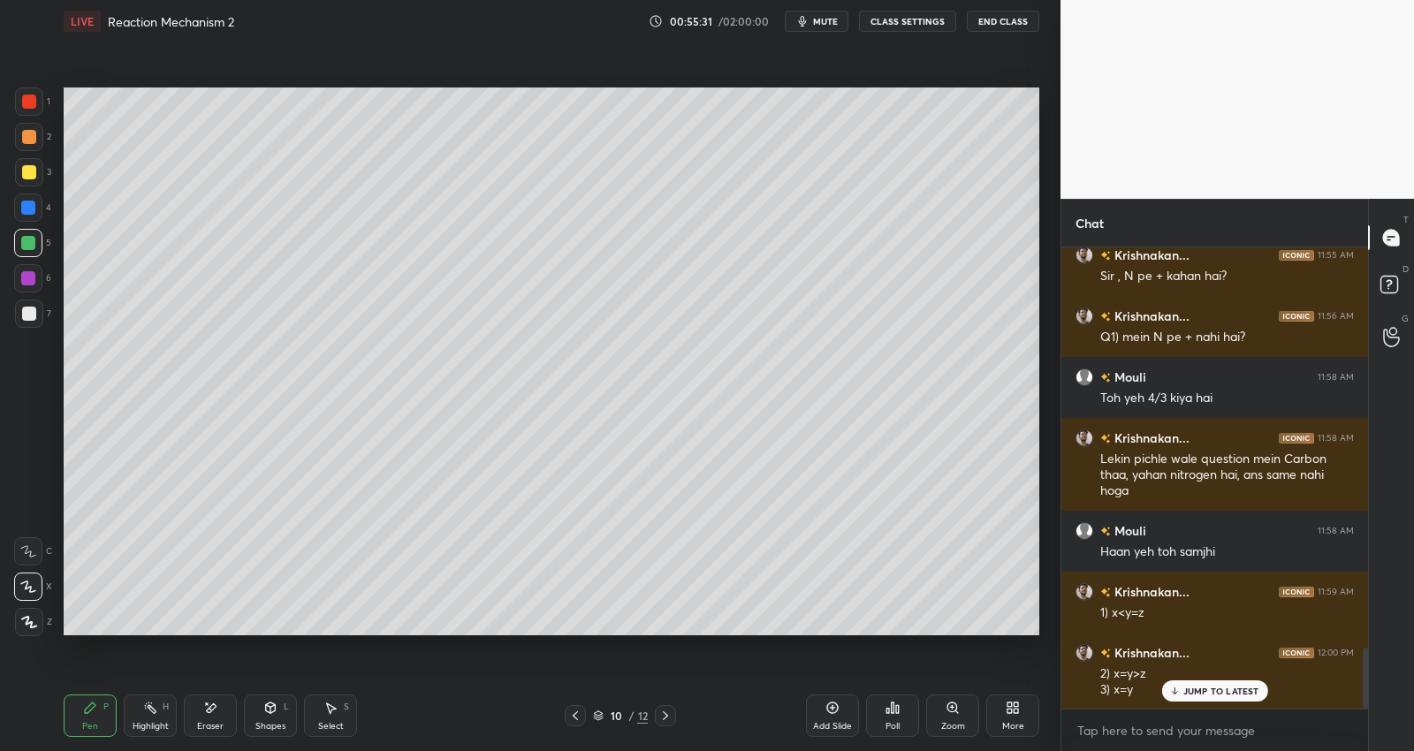
scroll to position [3067, 0]
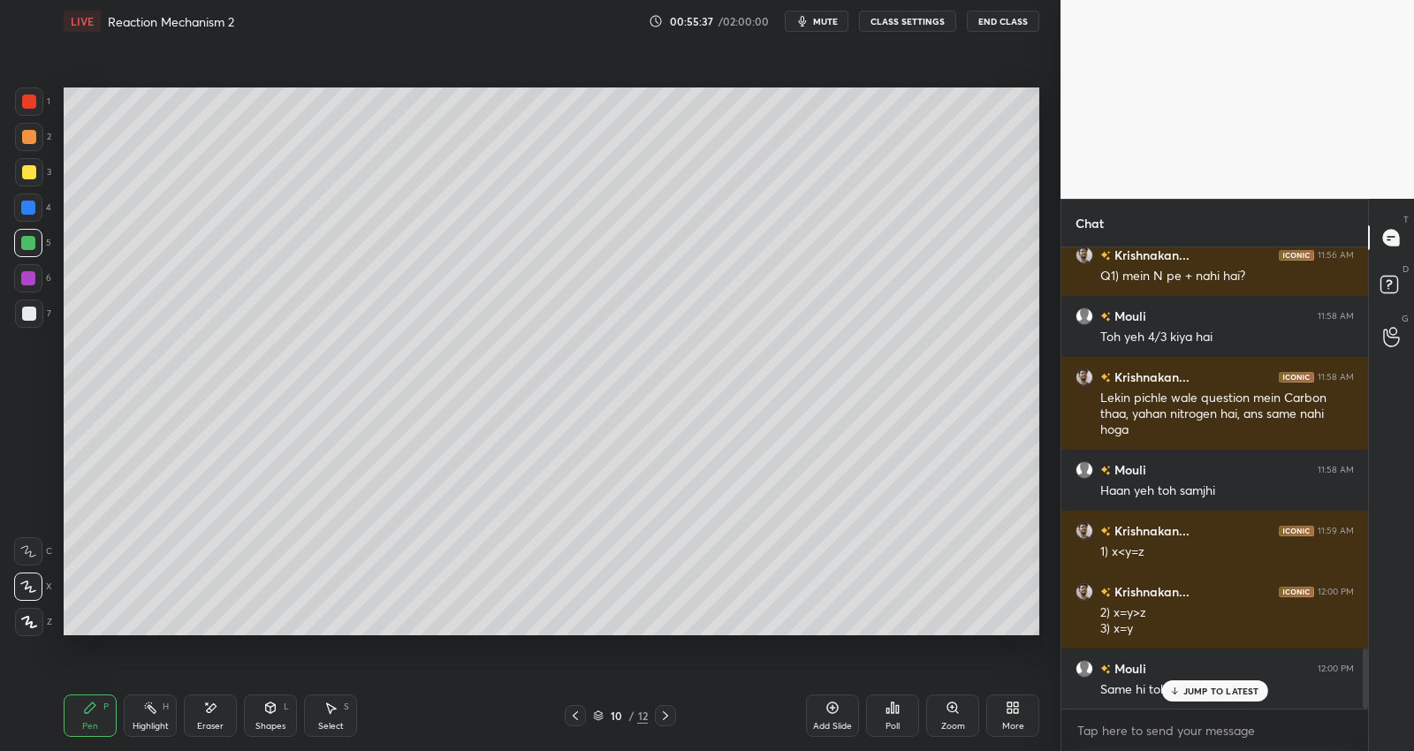
click at [1202, 688] on p "JUMP TO LATEST" at bounding box center [1221, 691] width 76 height 11
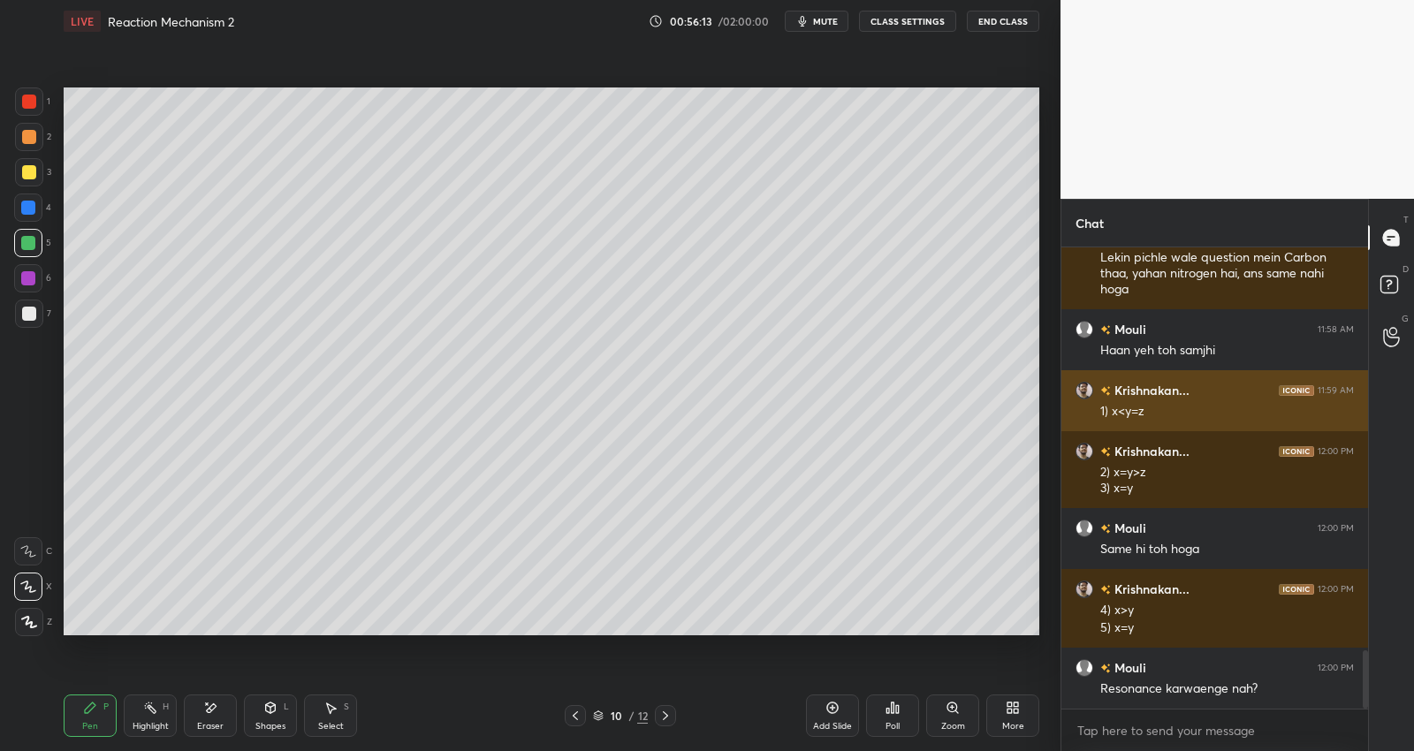
scroll to position [3268, 0]
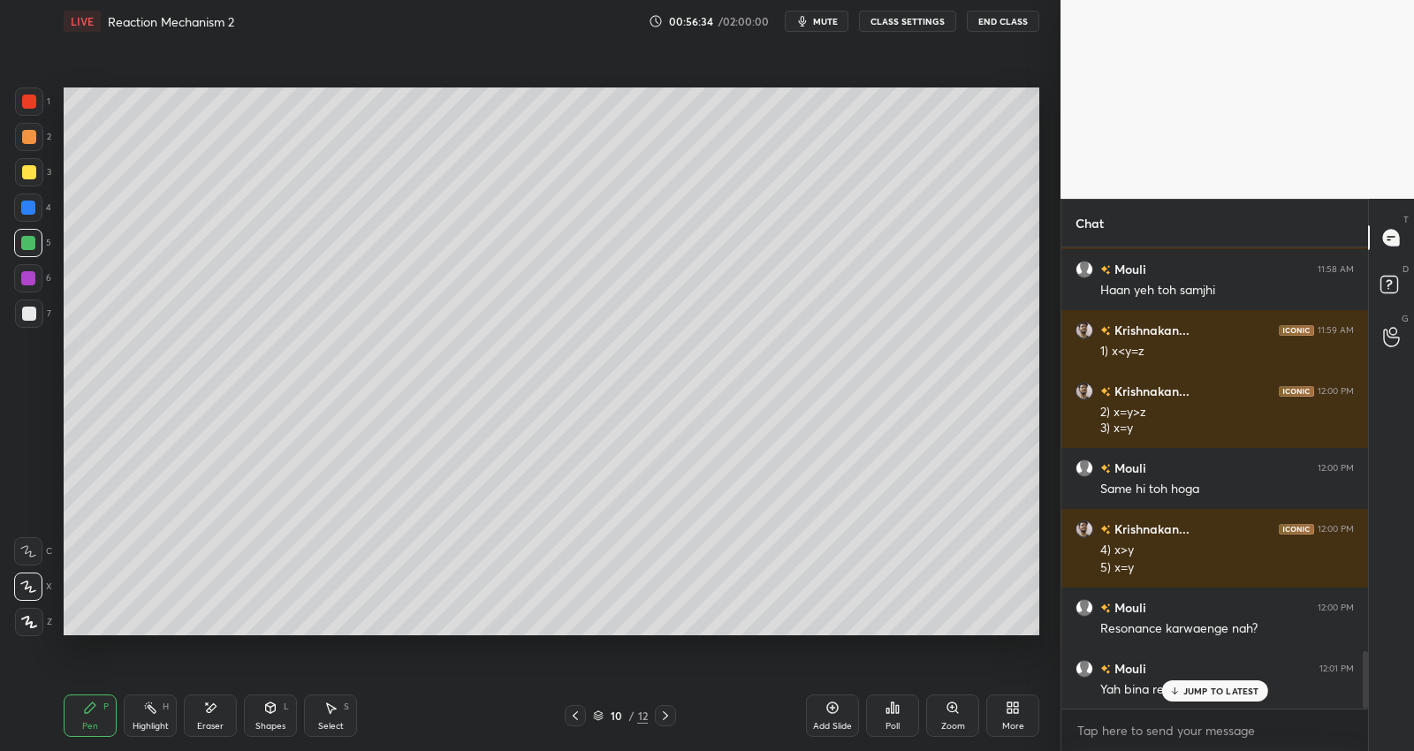
click at [1236, 682] on div "JUMP TO LATEST" at bounding box center [1214, 690] width 106 height 21
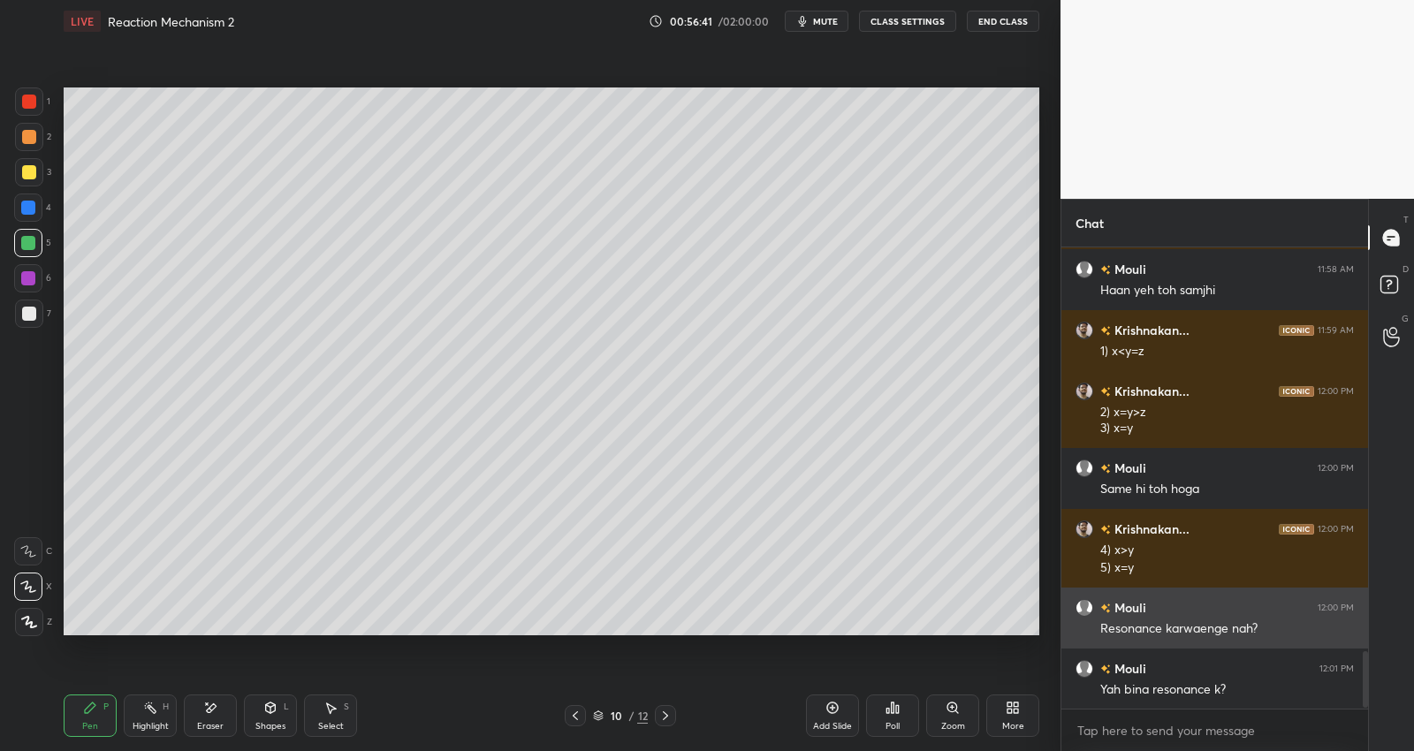
scroll to position [3329, 0]
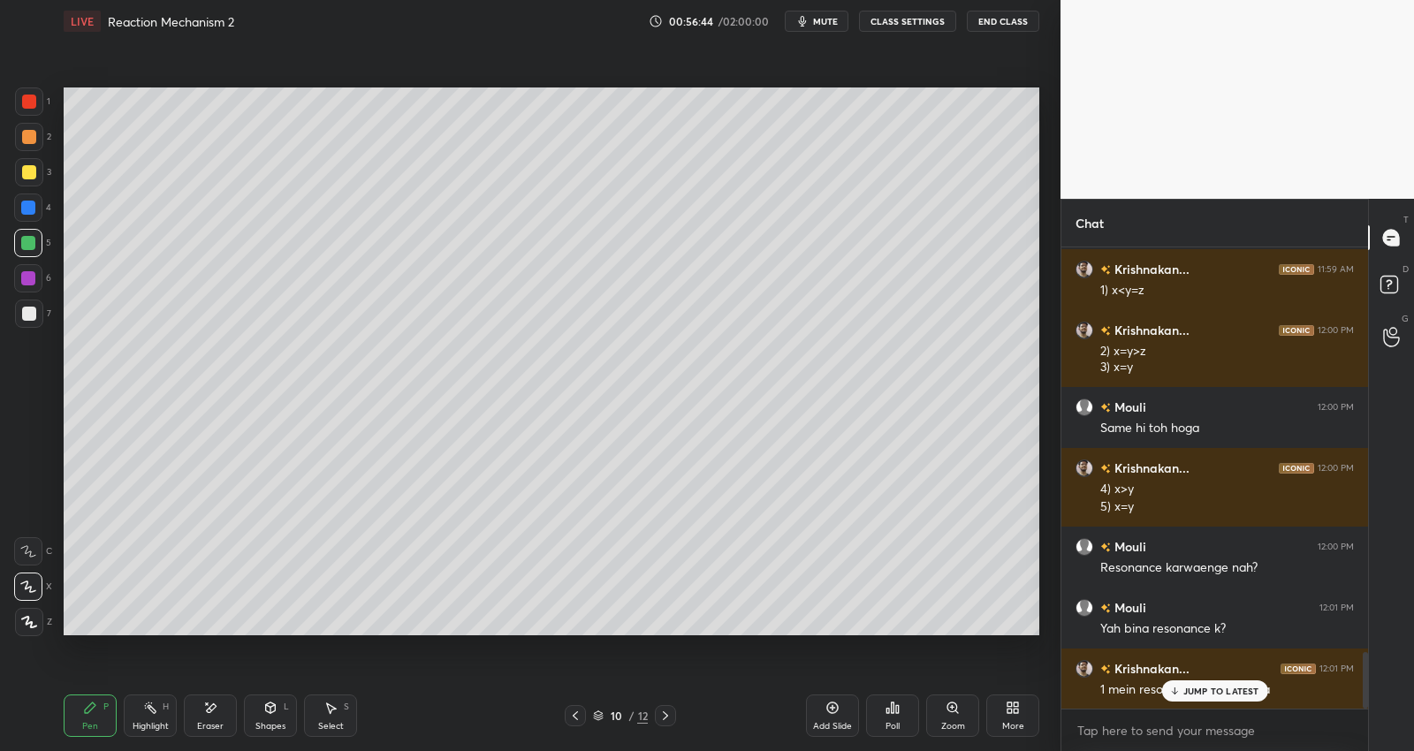
click at [1196, 694] on p "JUMP TO LATEST" at bounding box center [1221, 691] width 76 height 11
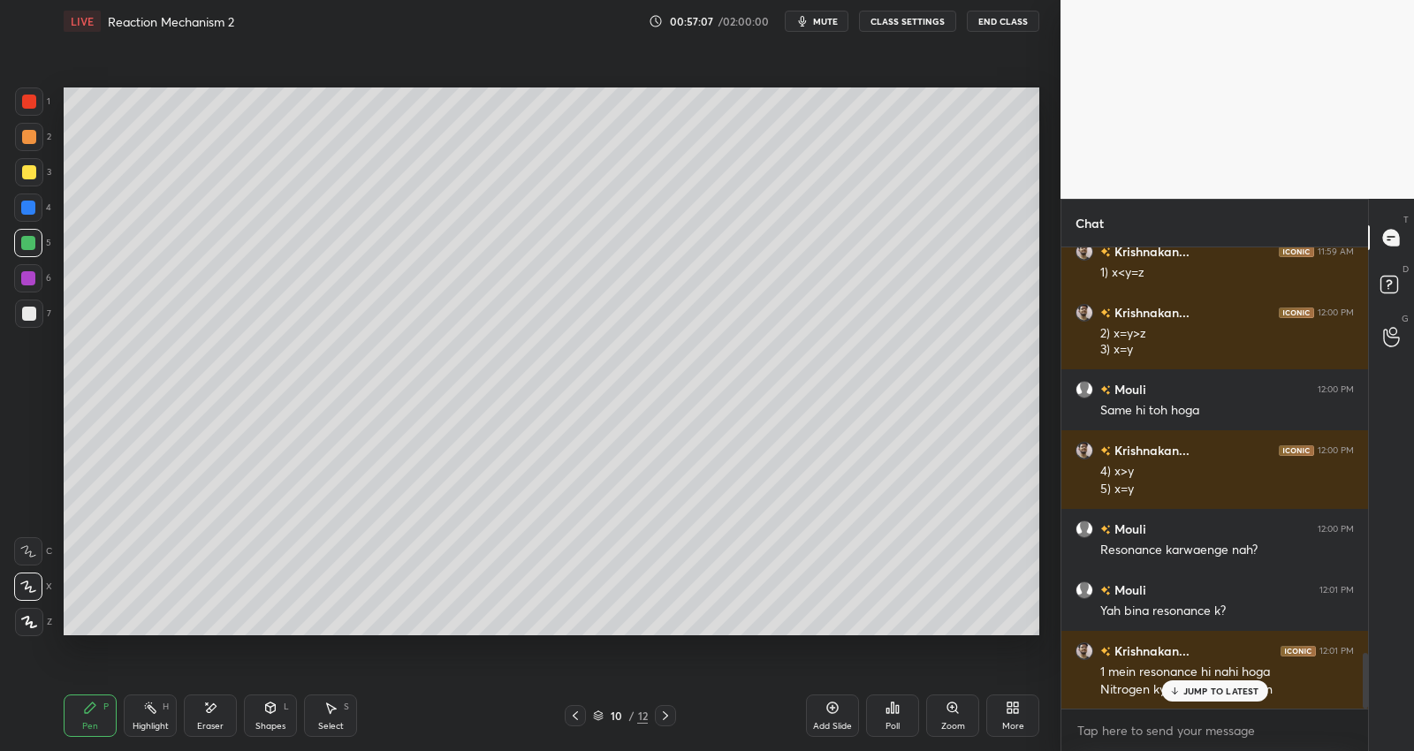
click at [1196, 694] on p "JUMP TO LATEST" at bounding box center [1221, 691] width 76 height 11
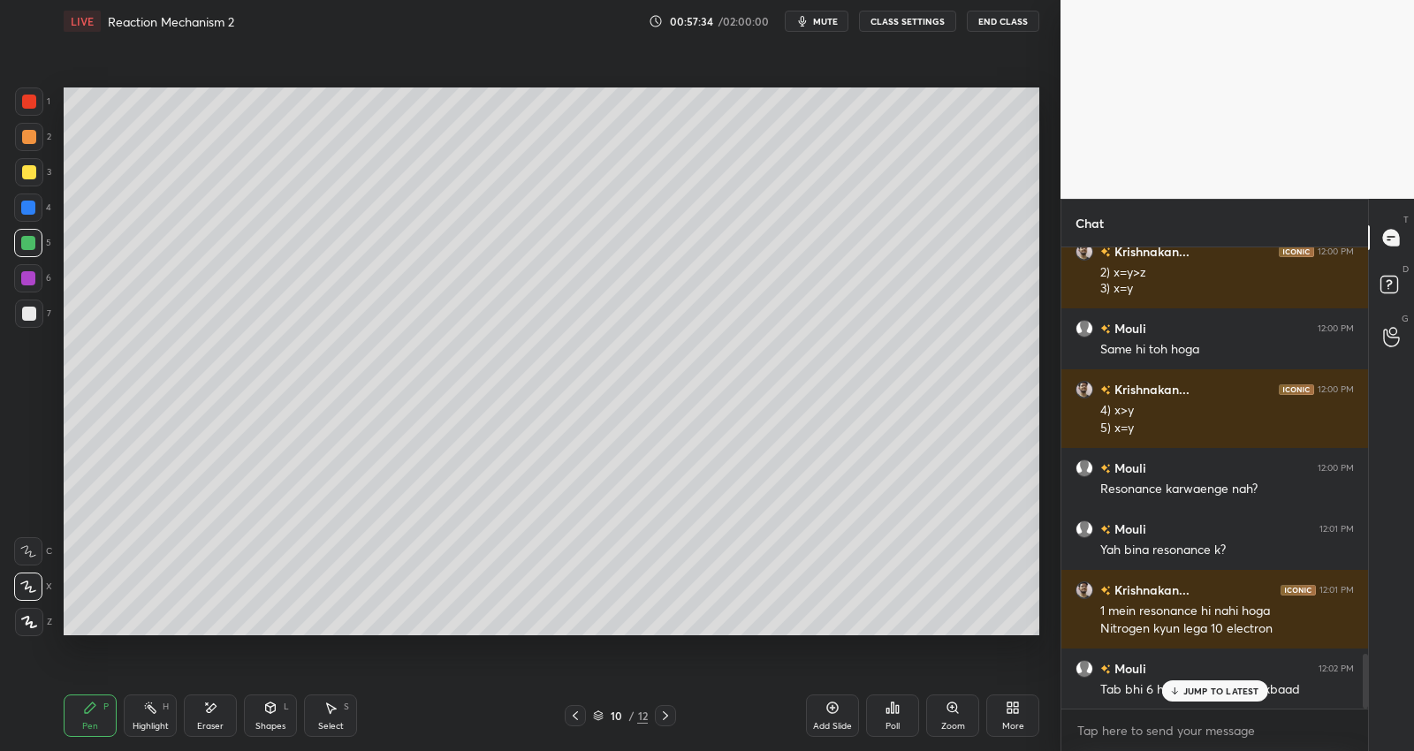
click at [1196, 694] on p "JUMP TO LATEST" at bounding box center [1221, 691] width 76 height 11
click at [26, 316] on div at bounding box center [29, 314] width 14 height 14
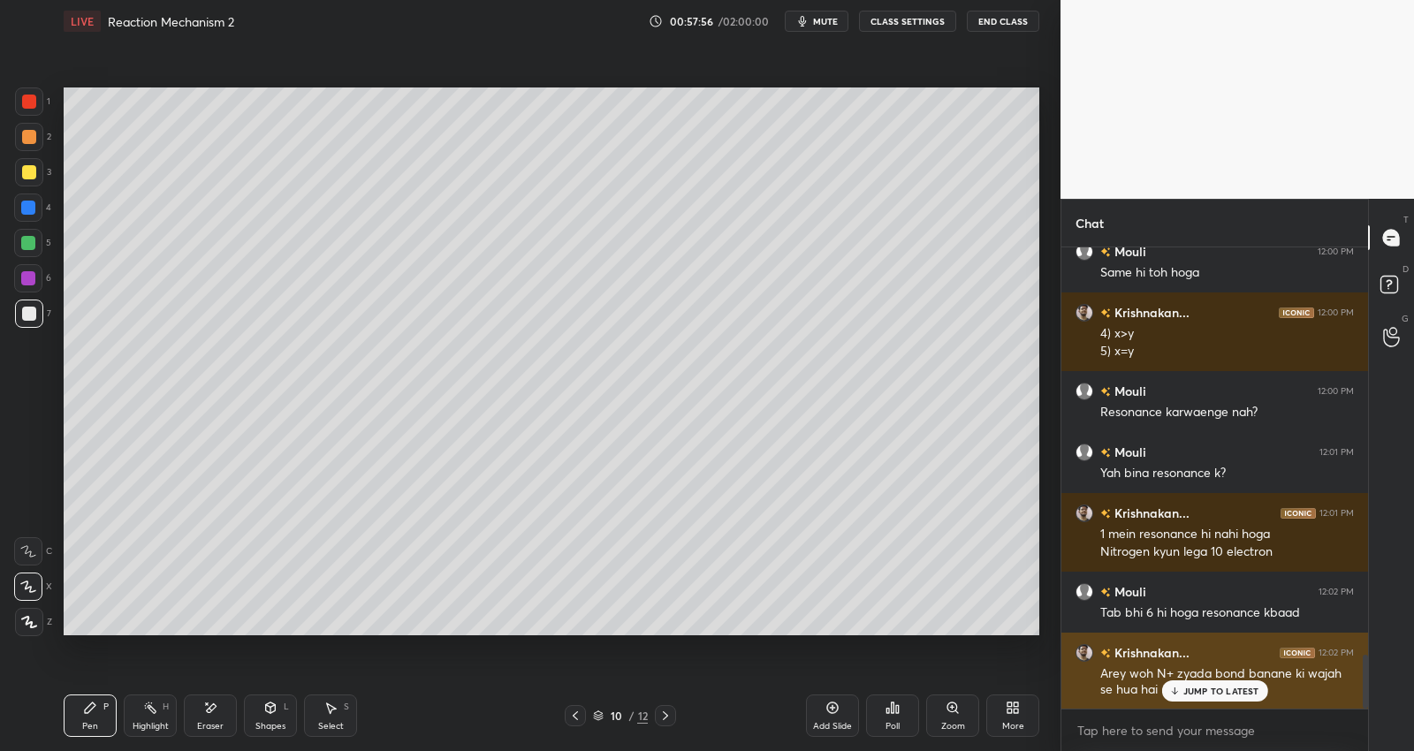
click at [1215, 693] on p "JUMP TO LATEST" at bounding box center [1221, 691] width 76 height 11
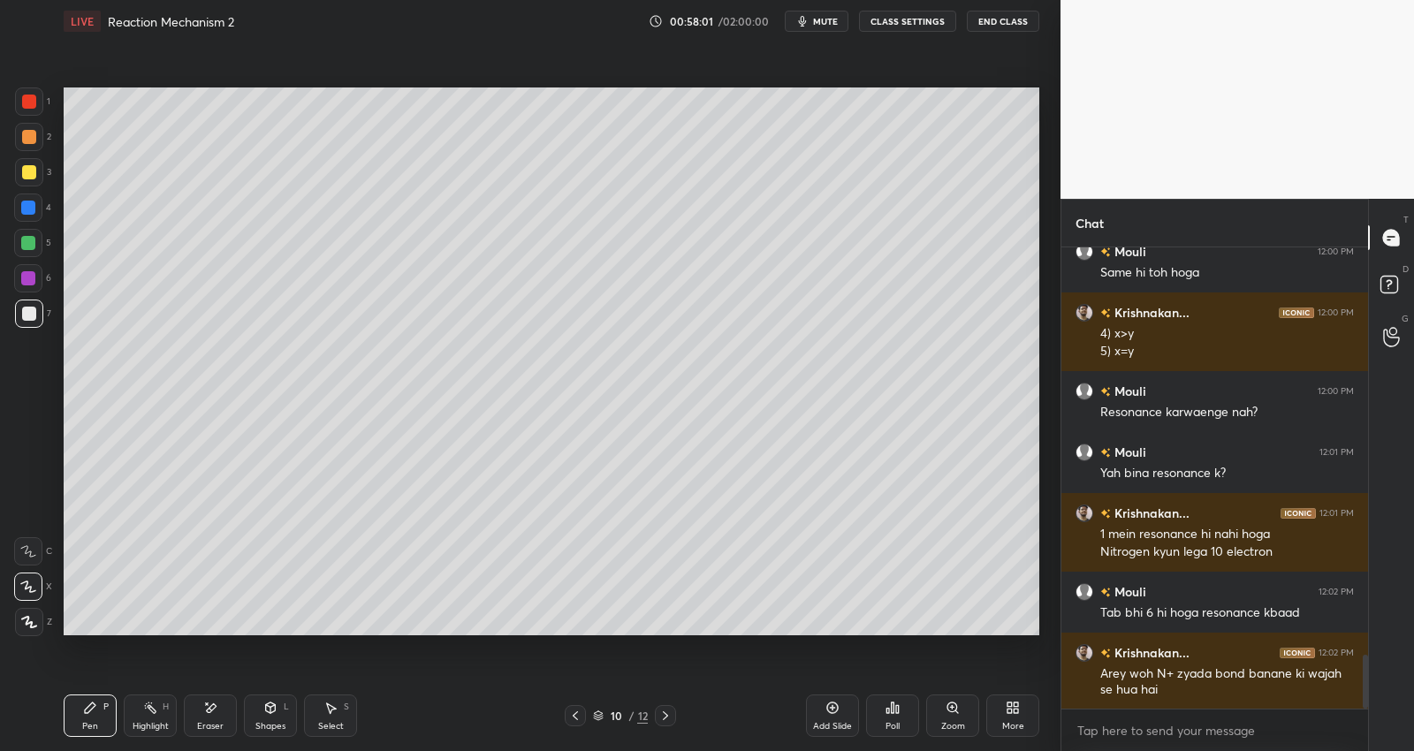
scroll to position [3502, 0]
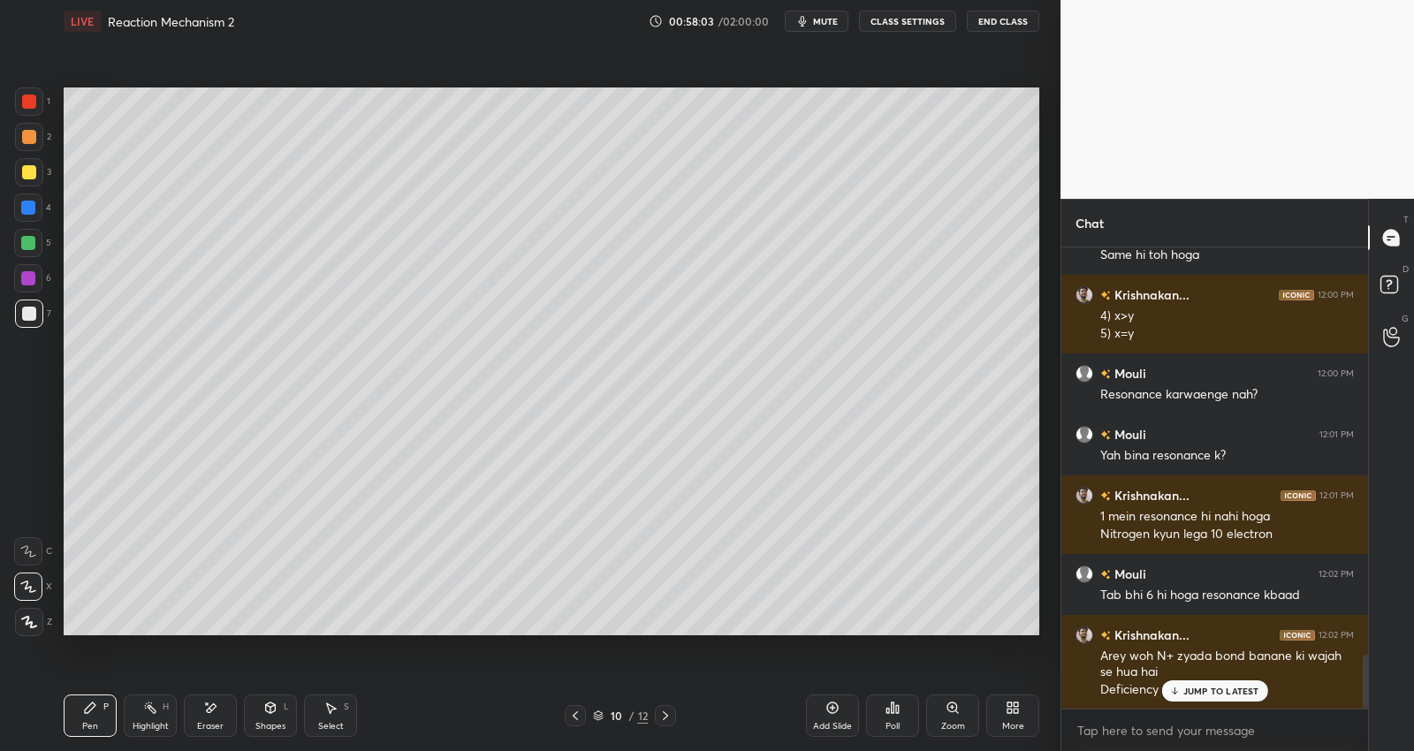
click at [1227, 692] on p "JUMP TO LATEST" at bounding box center [1221, 691] width 76 height 11
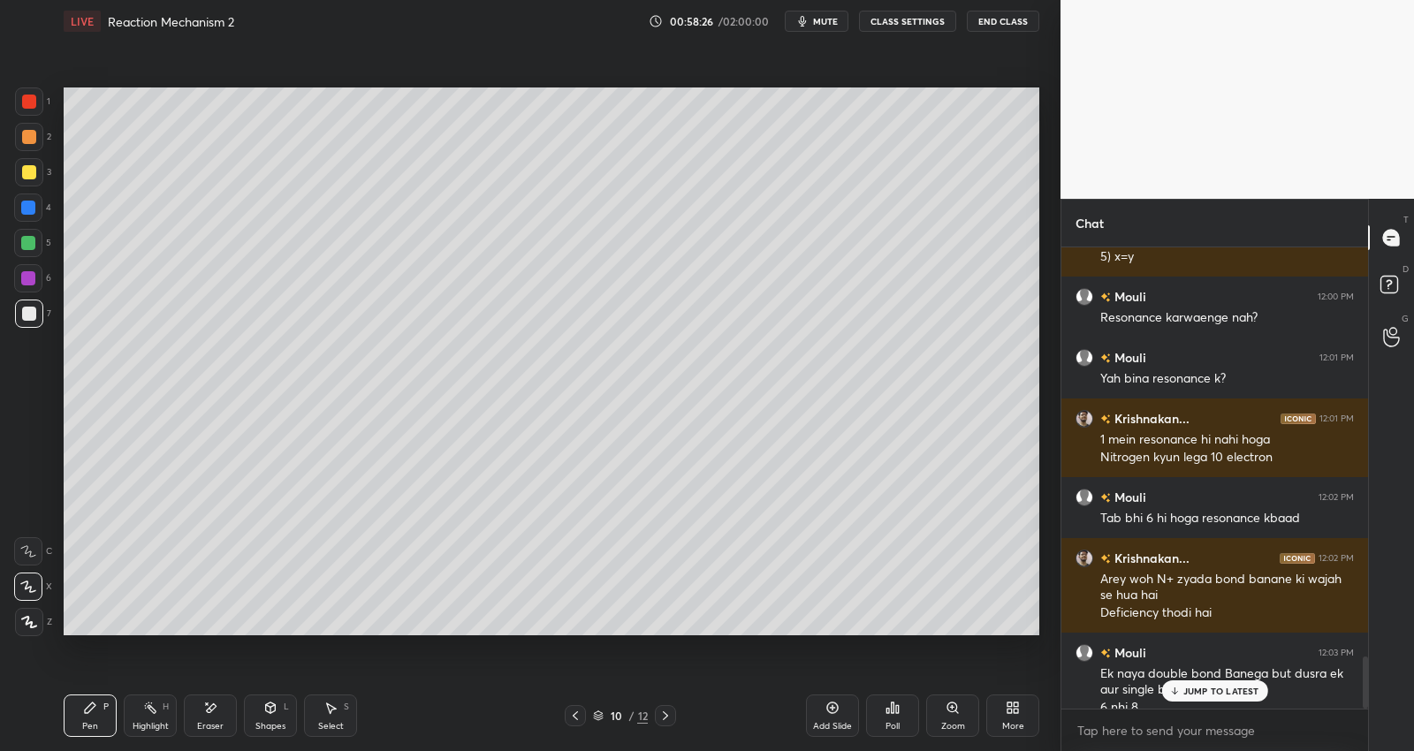
scroll to position [3596, 0]
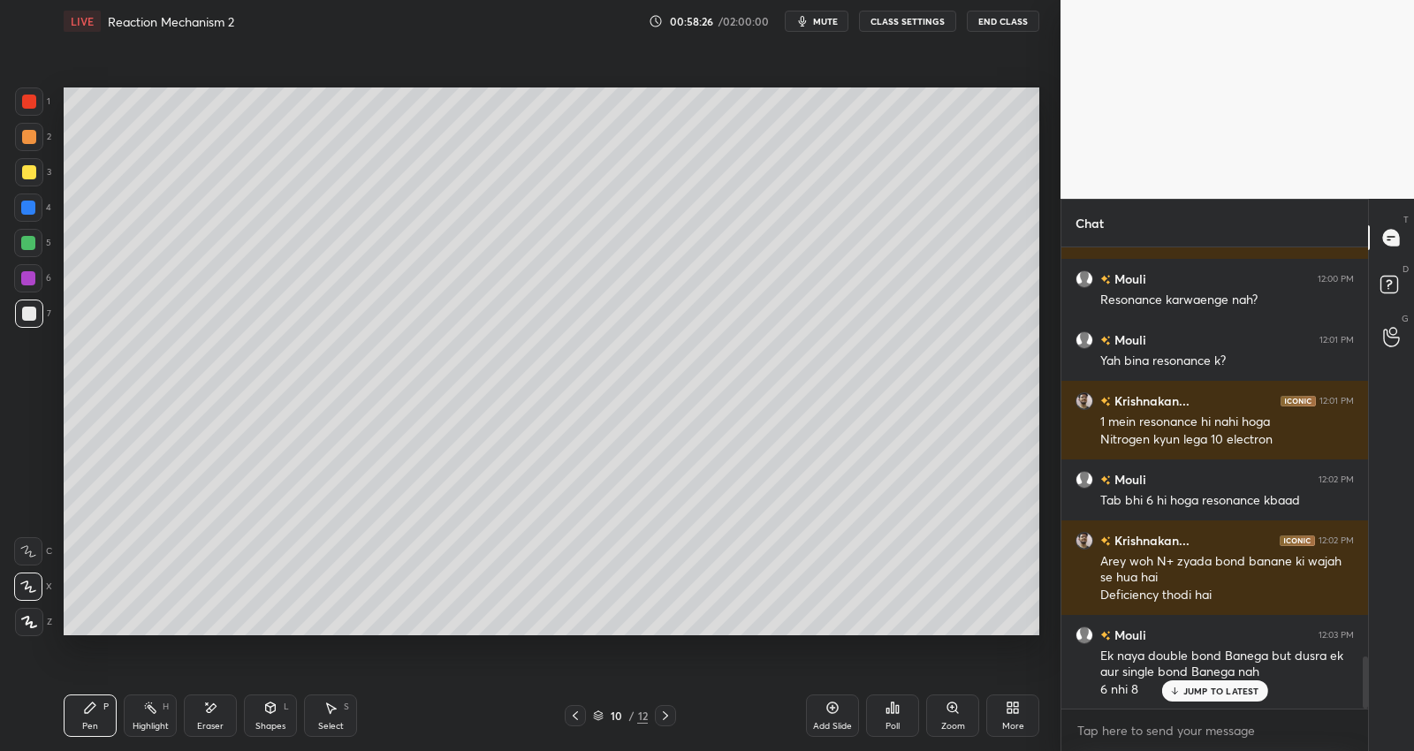
click at [1184, 692] on p "JUMP TO LATEST" at bounding box center [1221, 691] width 76 height 11
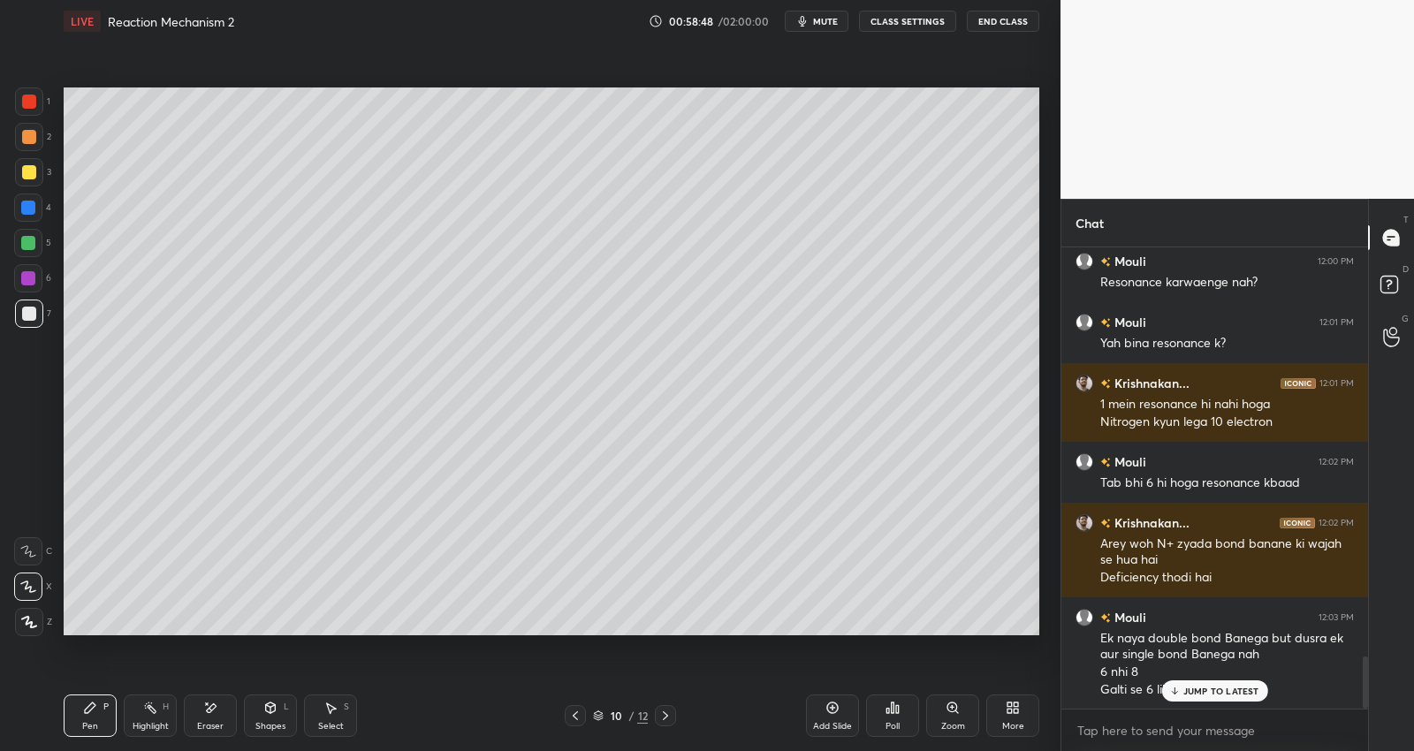
click at [826, 716] on div "Add Slide" at bounding box center [832, 716] width 53 height 42
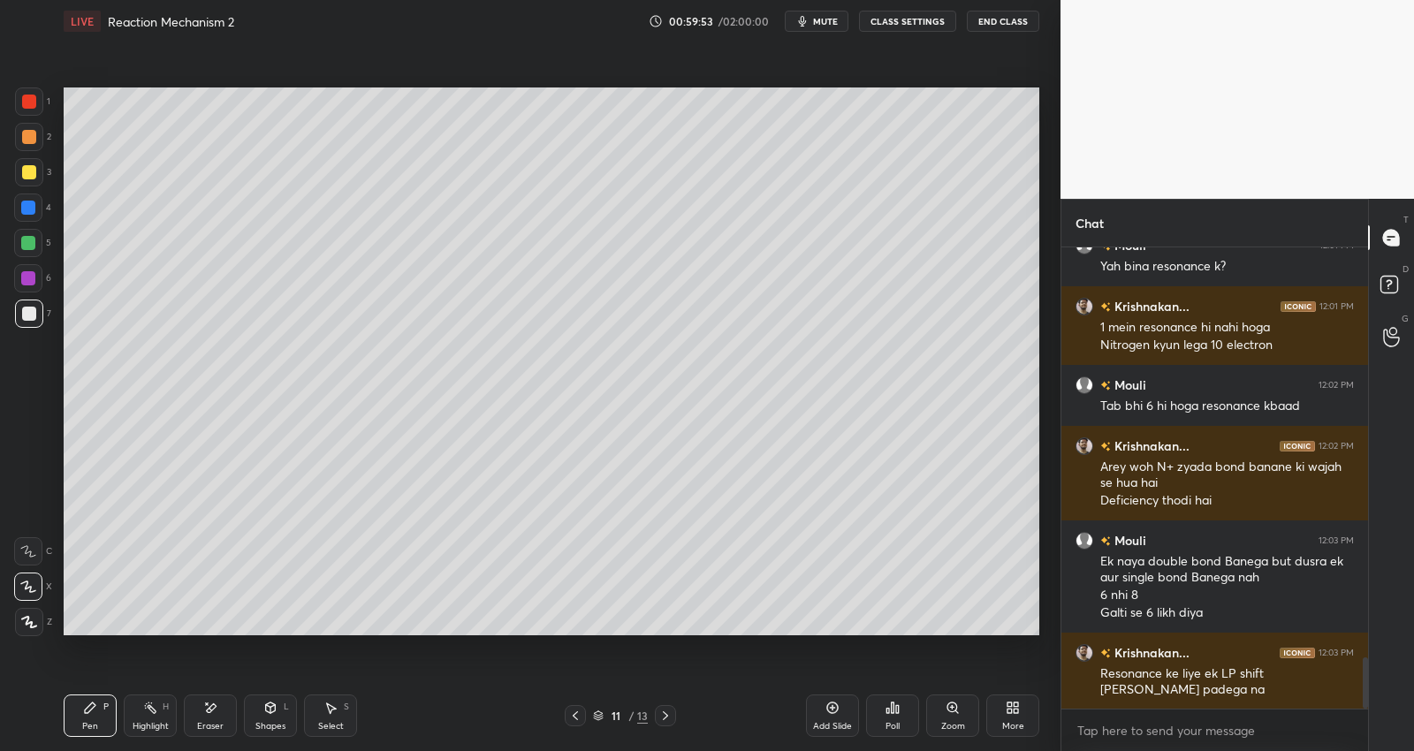
drag, startPoint x: 36, startPoint y: 159, endPoint x: 49, endPoint y: 153, distance: 14.6
click at [36, 159] on div at bounding box center [29, 172] width 28 height 28
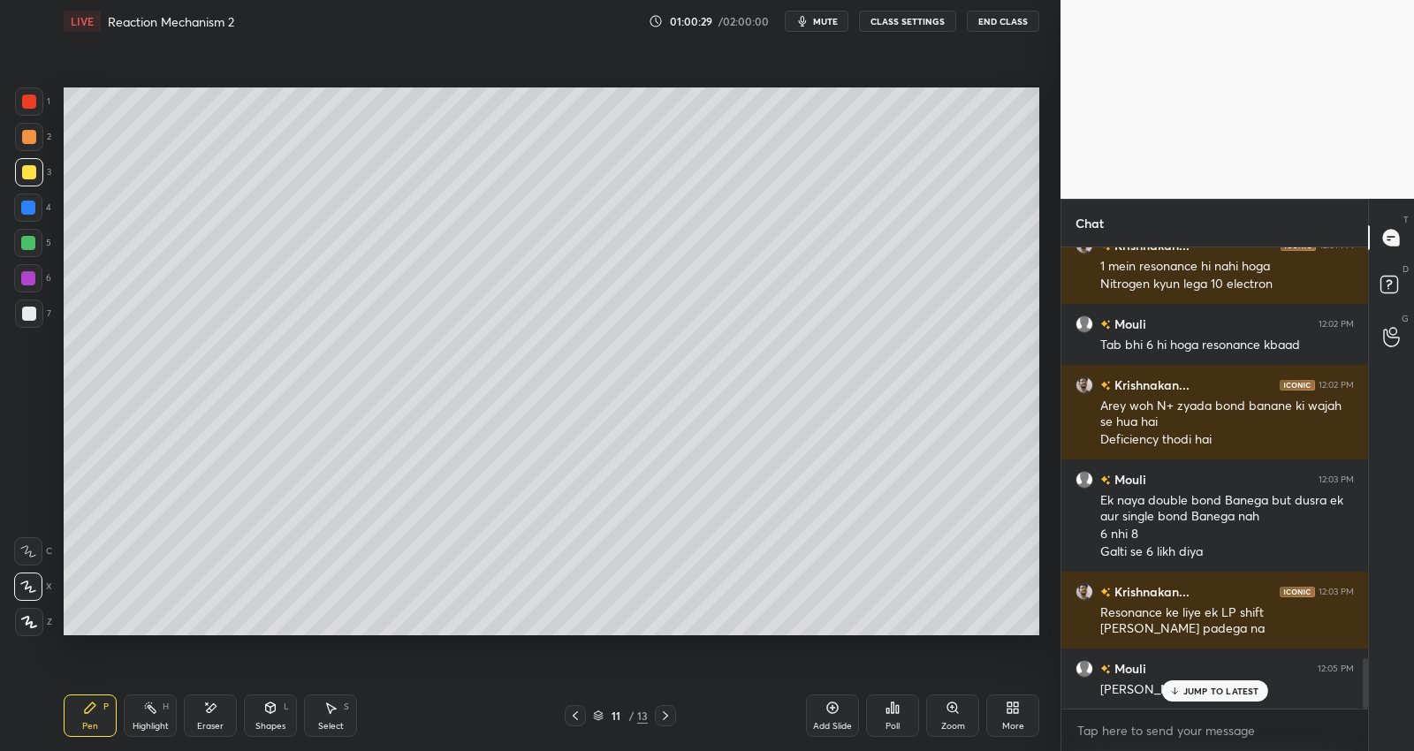
click at [31, 232] on div at bounding box center [28, 243] width 28 height 28
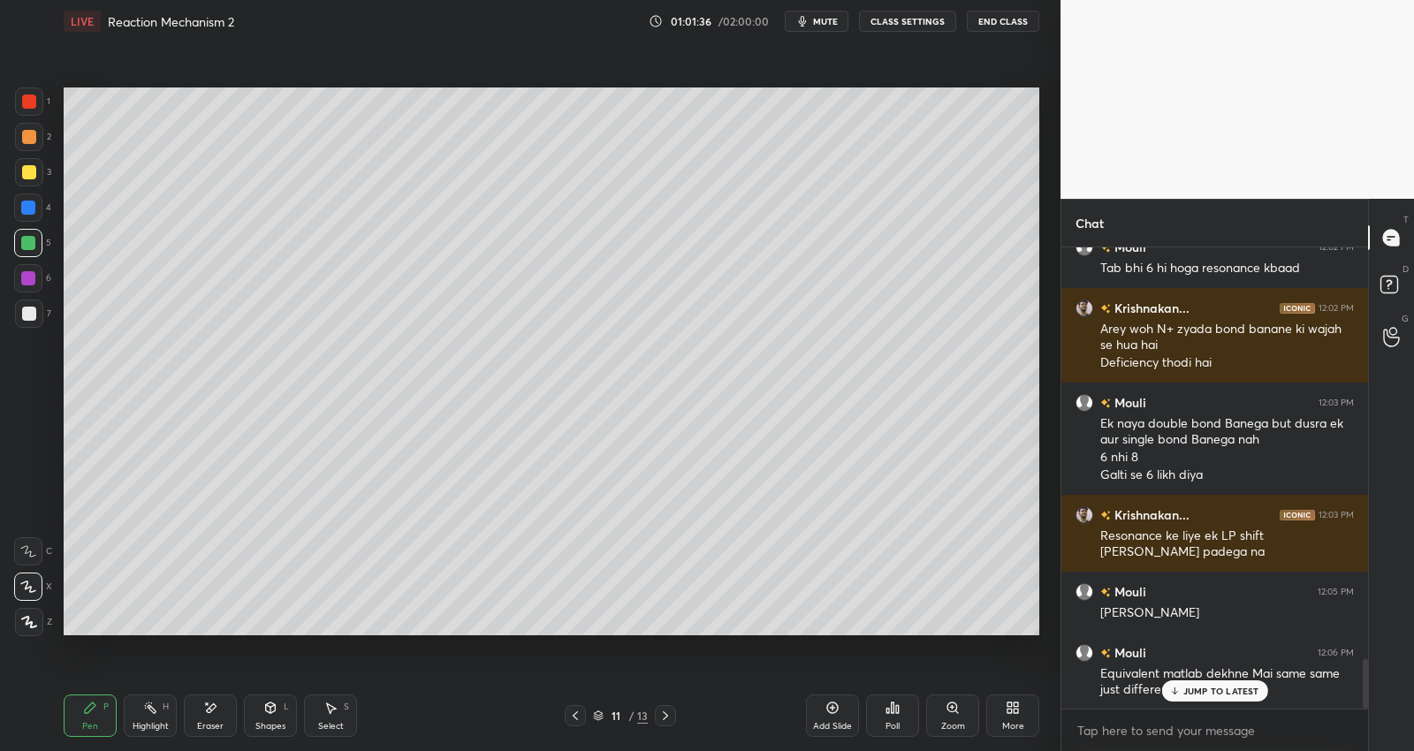
click at [1206, 688] on p "JUMP TO LATEST" at bounding box center [1221, 691] width 76 height 11
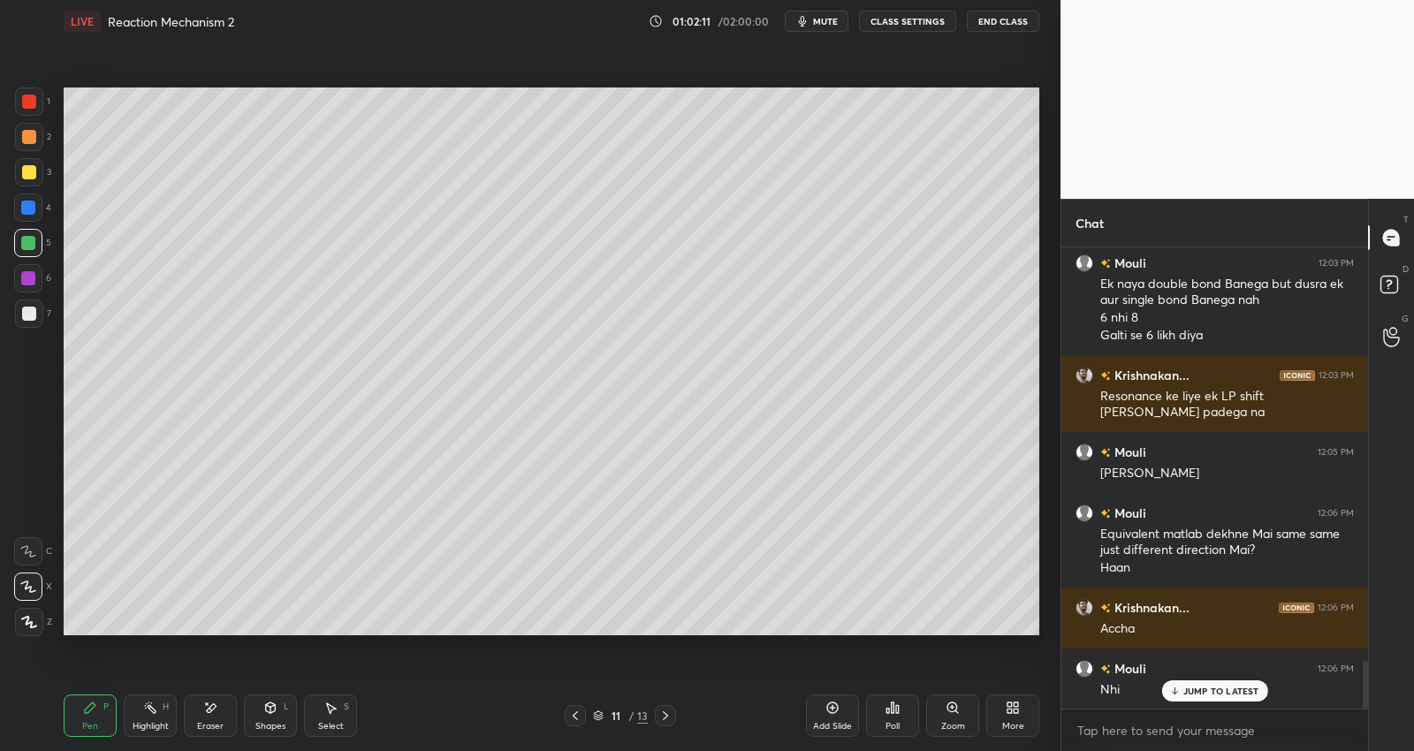
scroll to position [4029, 0]
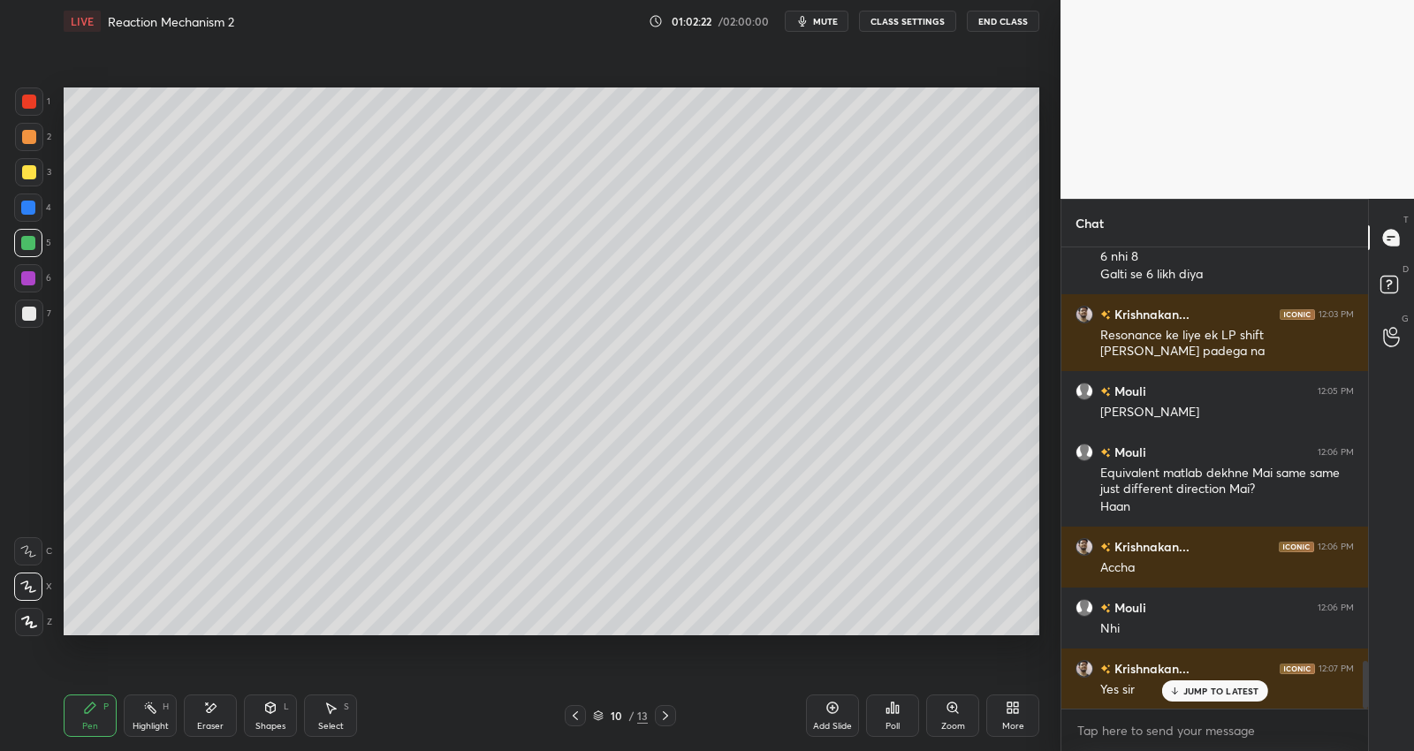
click at [31, 312] on div at bounding box center [29, 314] width 14 height 14
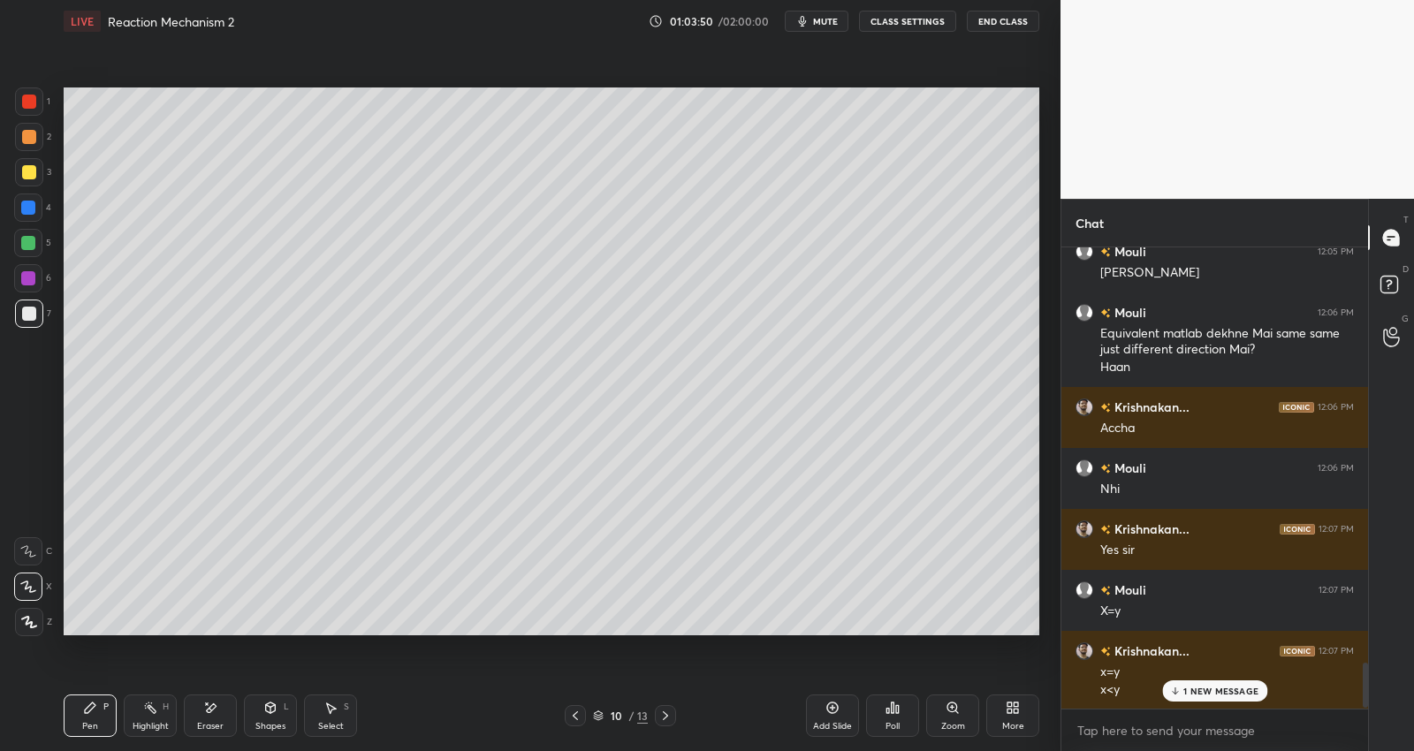
scroll to position [4230, 0]
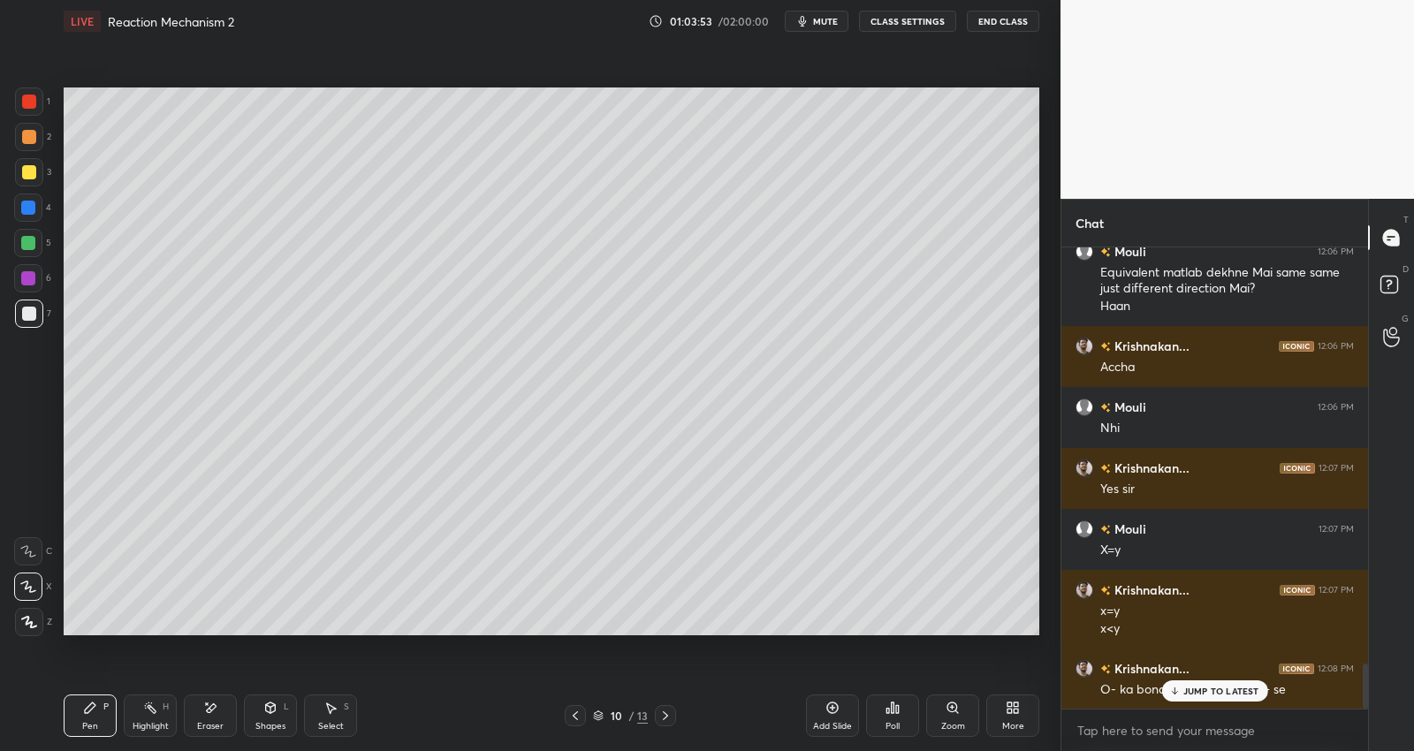
click at [1190, 689] on p "JUMP TO LATEST" at bounding box center [1221, 691] width 76 height 11
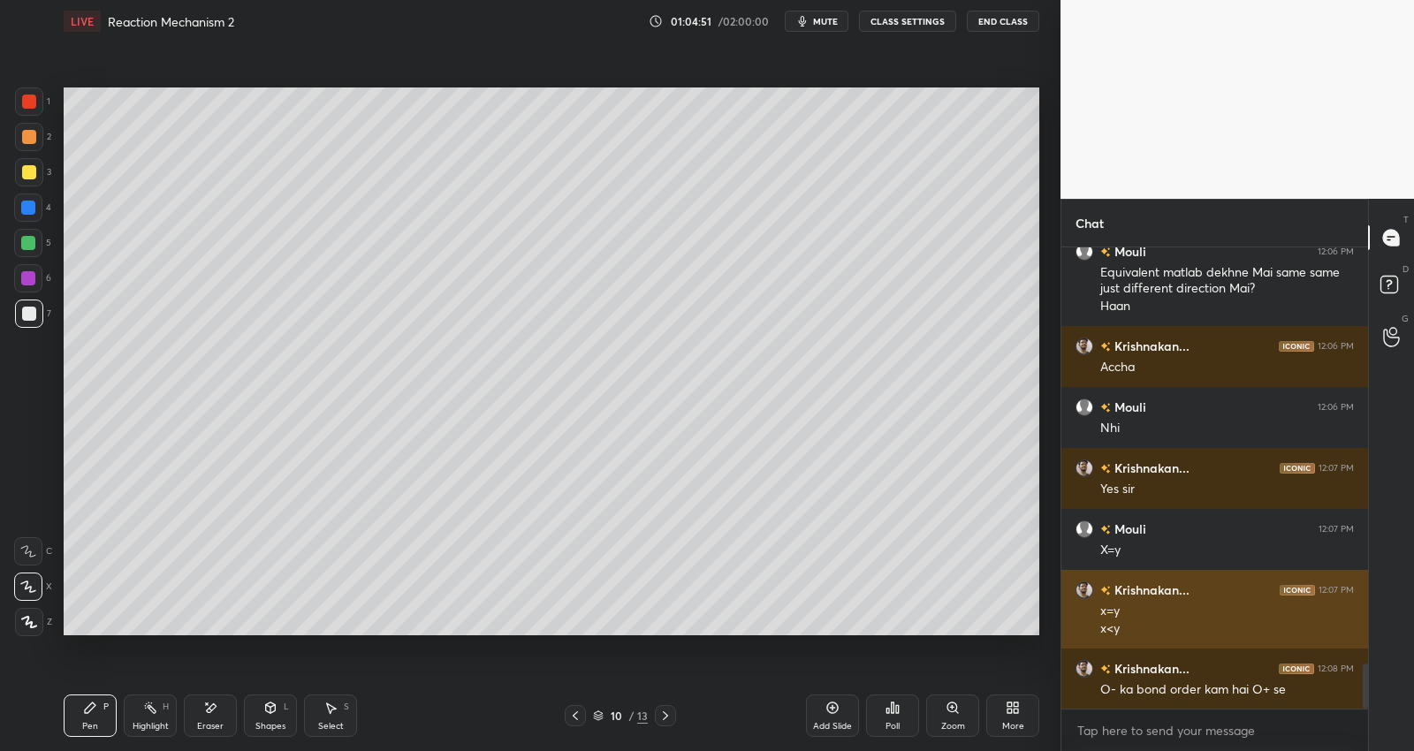
scroll to position [4291, 0]
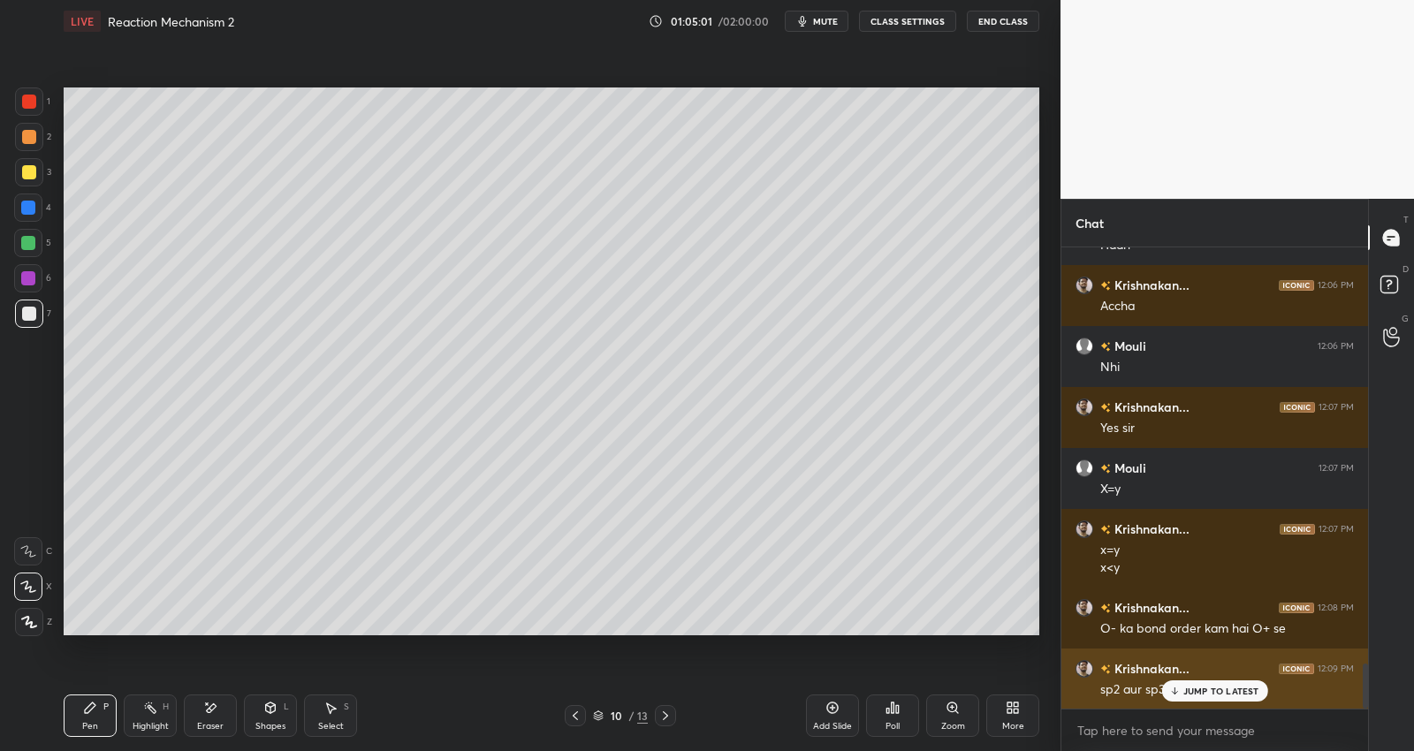
click at [1233, 683] on div "JUMP TO LATEST" at bounding box center [1214, 690] width 106 height 21
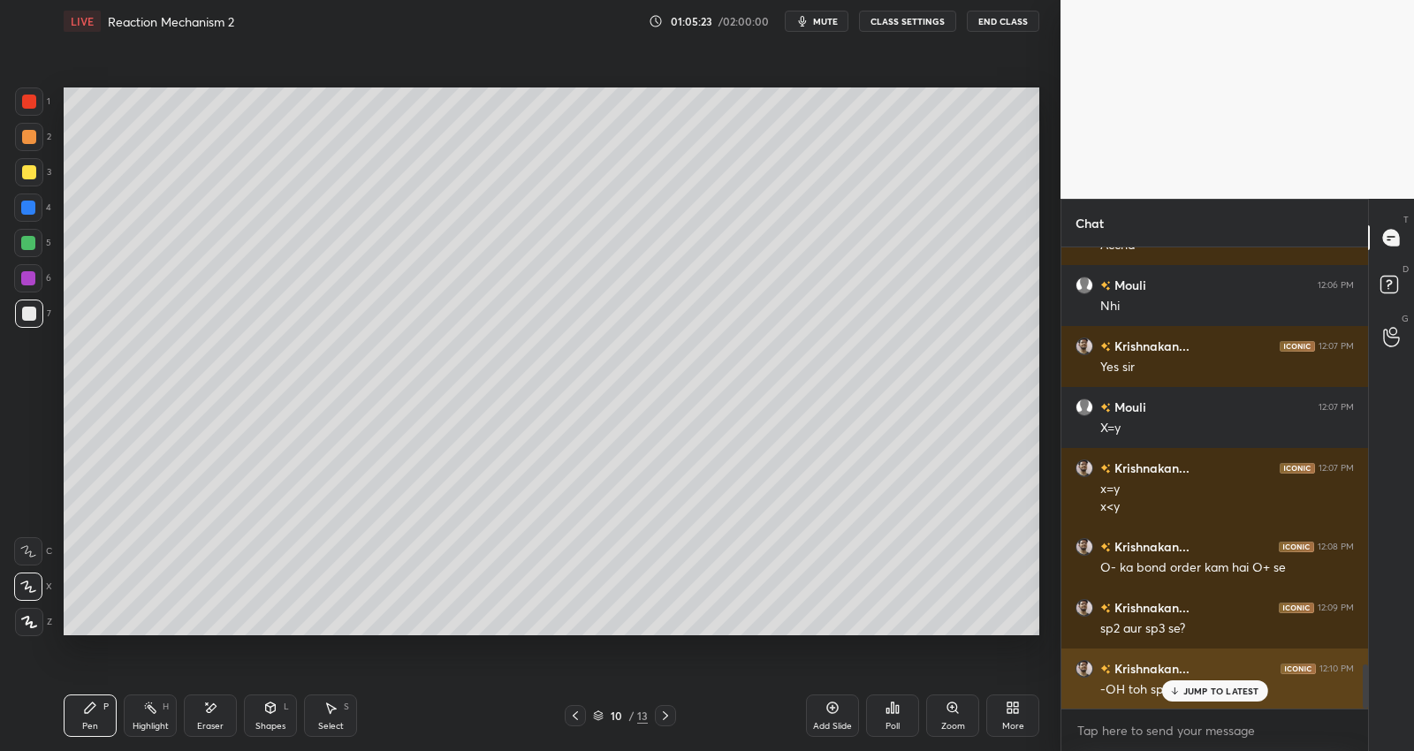
click at [1213, 681] on div "JUMP TO LATEST" at bounding box center [1214, 690] width 106 height 21
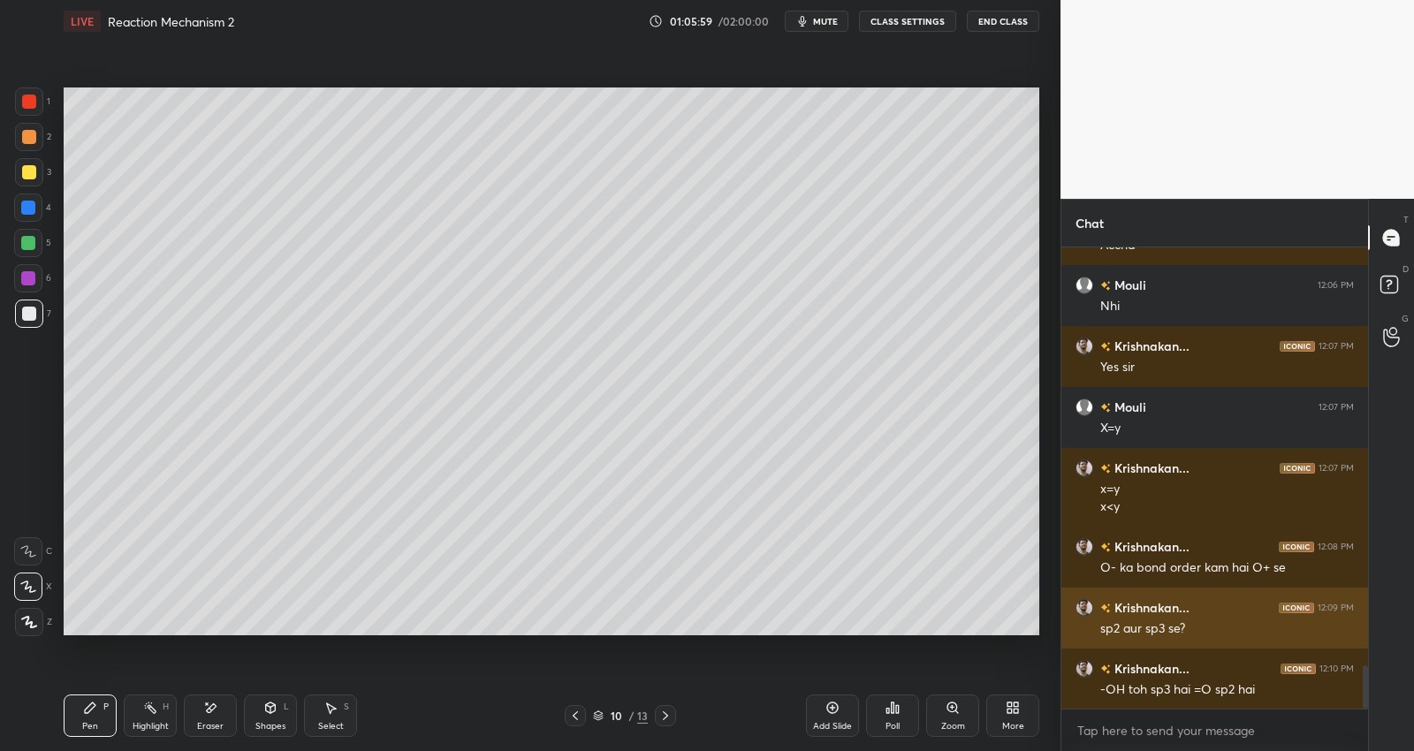
scroll to position [4429, 0]
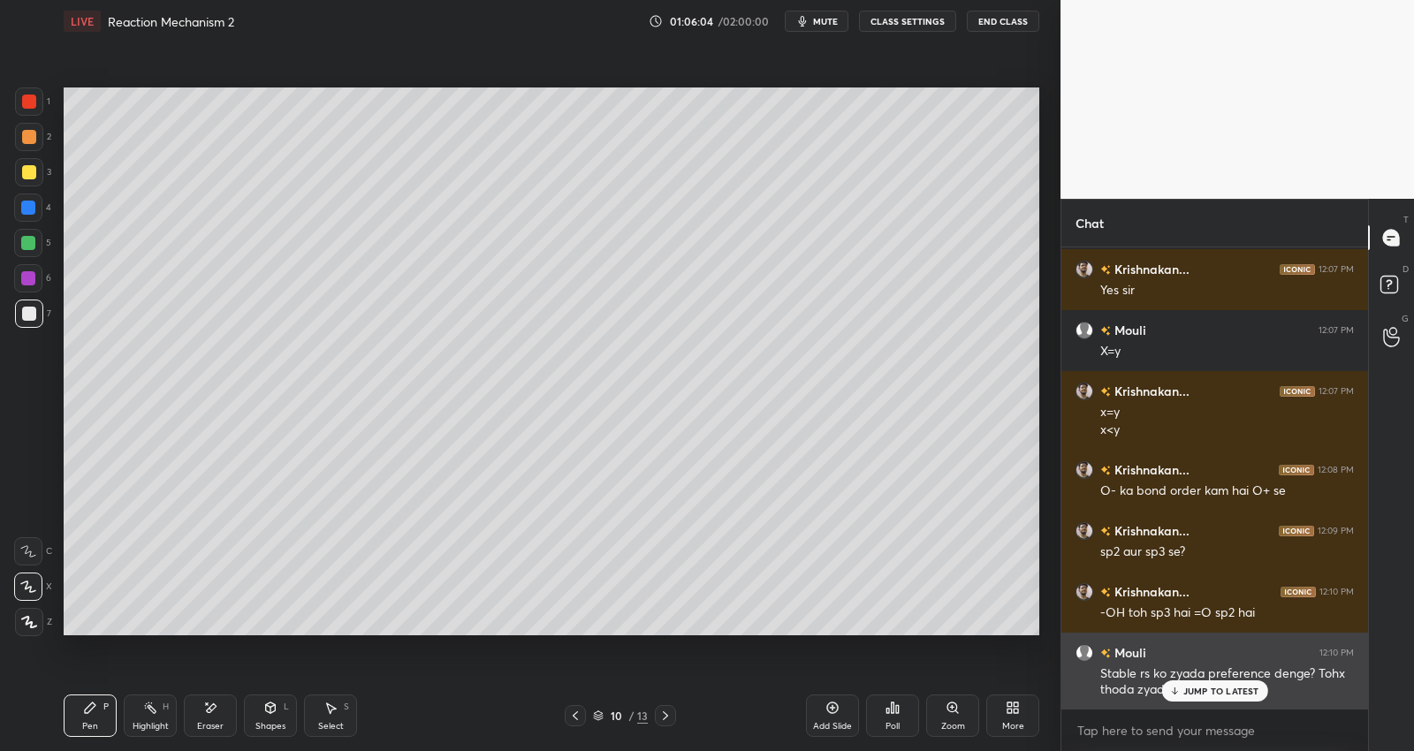
click at [1213, 687] on p "JUMP TO LATEST" at bounding box center [1221, 691] width 76 height 11
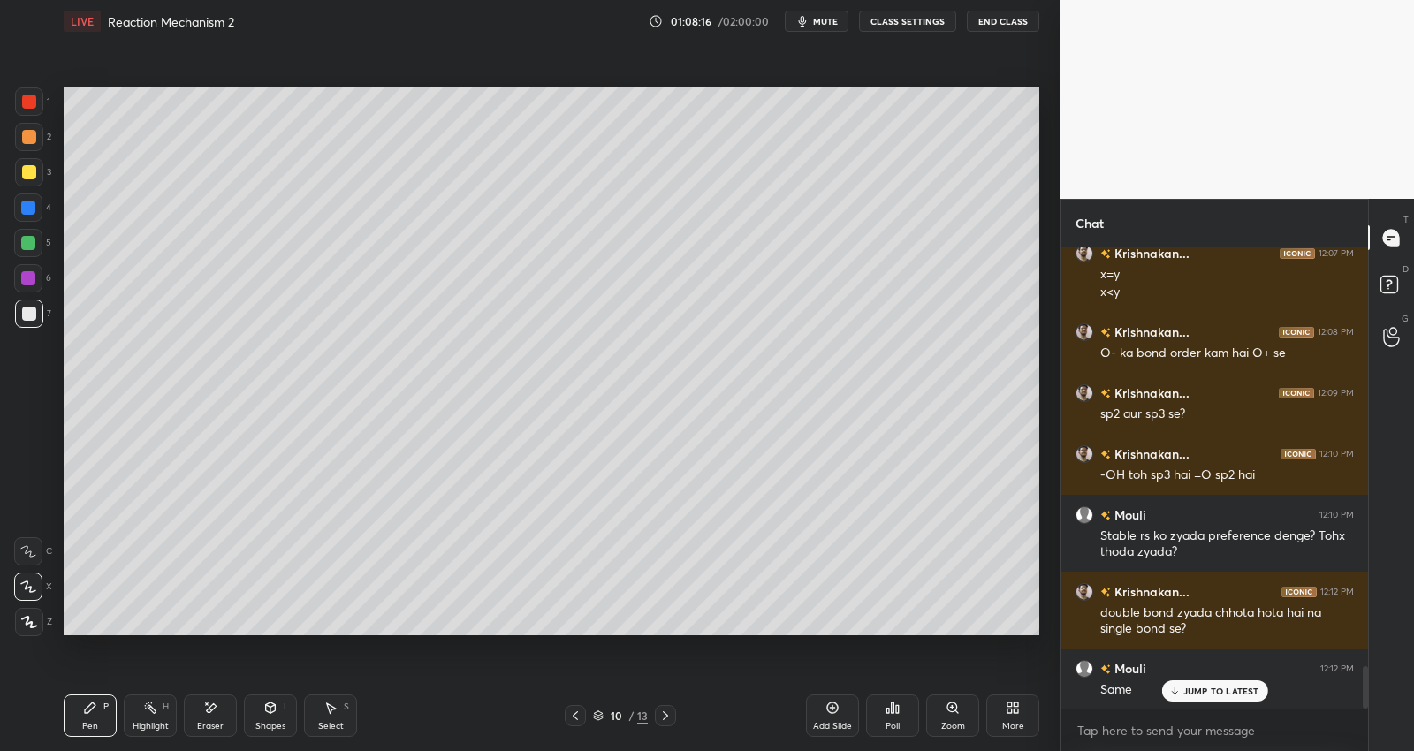
scroll to position [4628, 0]
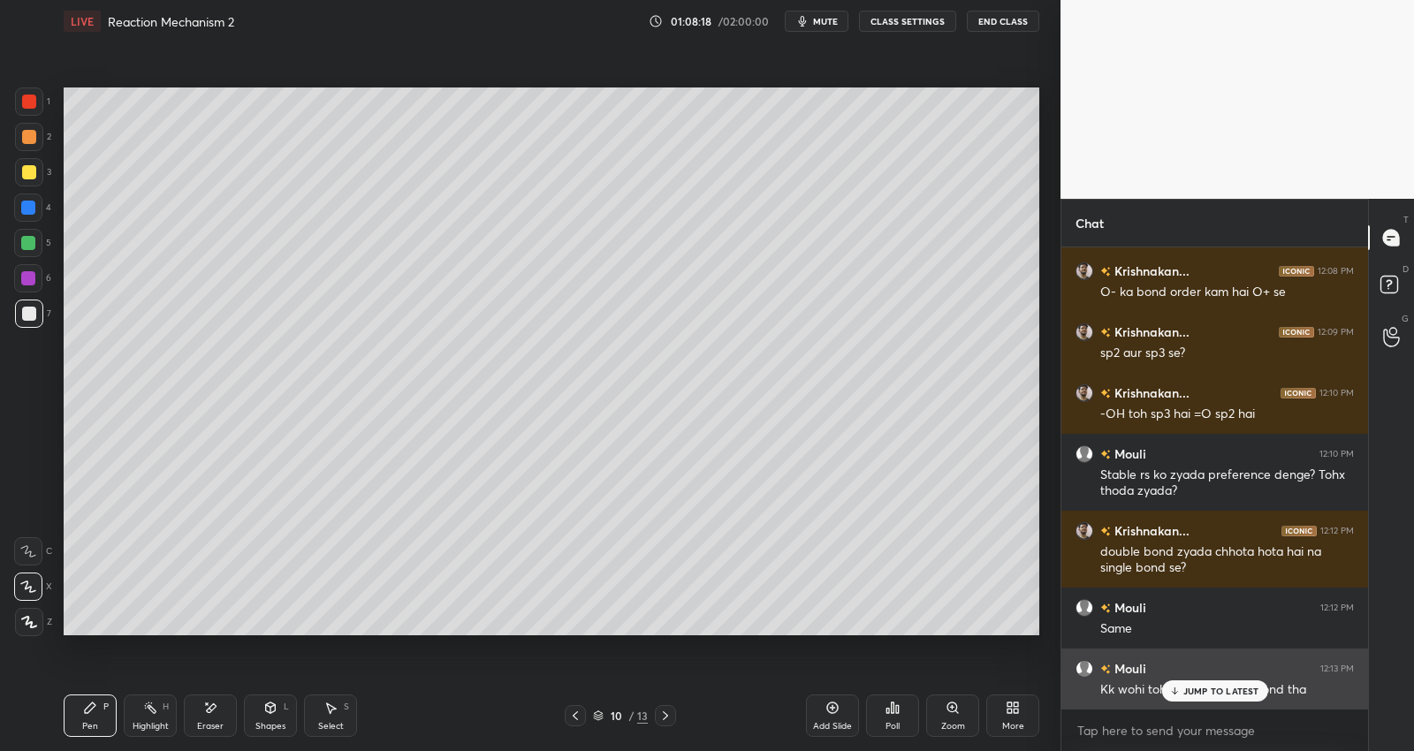
click at [1224, 692] on p "JUMP TO LATEST" at bounding box center [1221, 691] width 76 height 11
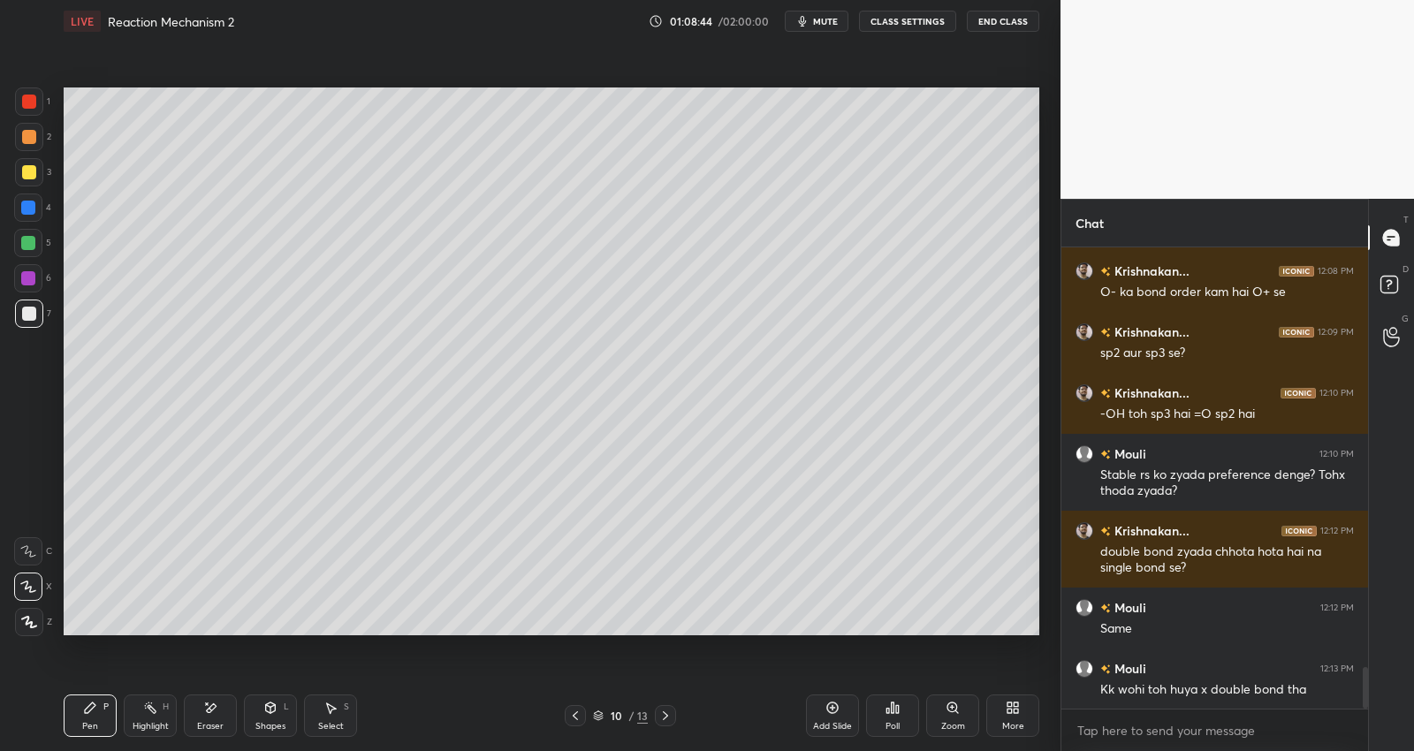
scroll to position [4689, 0]
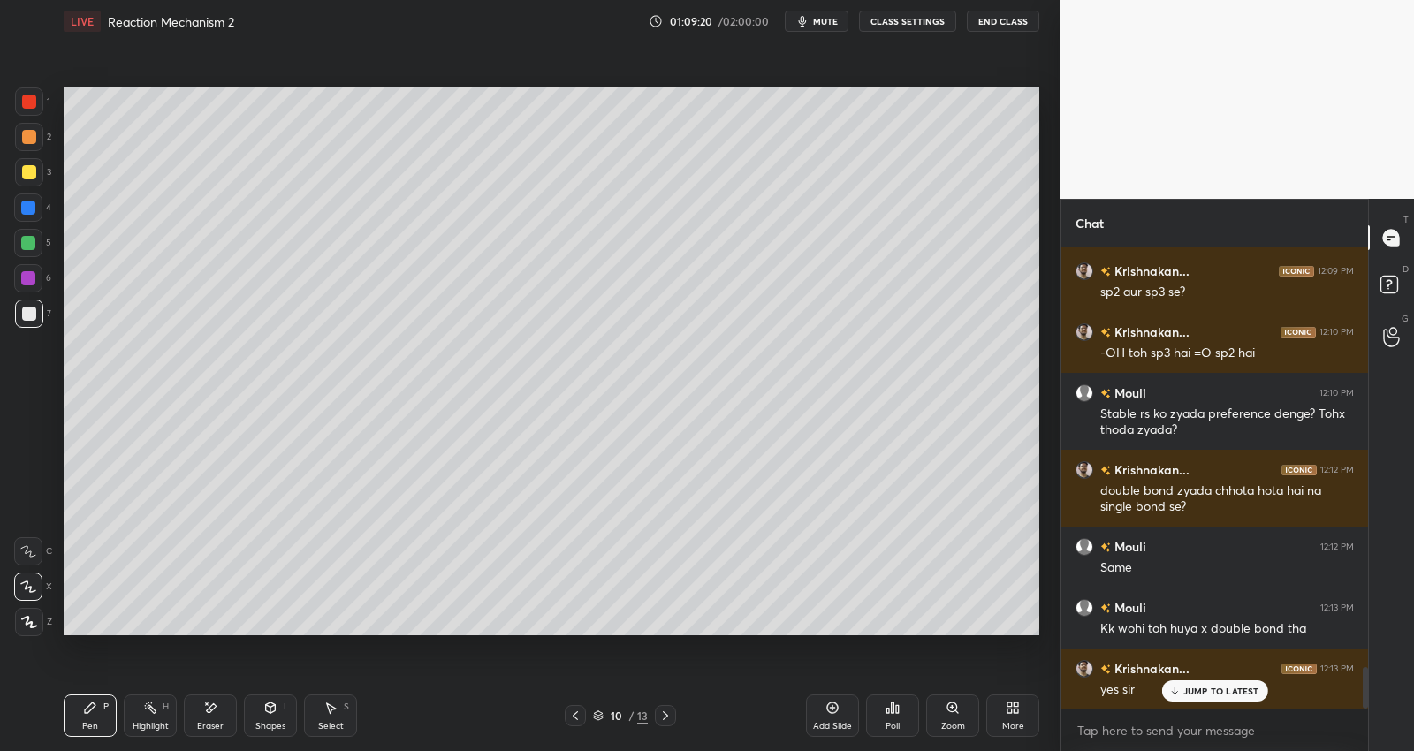
click at [665, 708] on div at bounding box center [665, 715] width 21 height 21
click at [670, 712] on icon at bounding box center [665, 716] width 14 height 14
click at [28, 246] on div at bounding box center [28, 243] width 14 height 14
drag, startPoint x: 37, startPoint y: 167, endPoint x: 63, endPoint y: 168, distance: 25.6
click at [39, 167] on div at bounding box center [29, 172] width 28 height 28
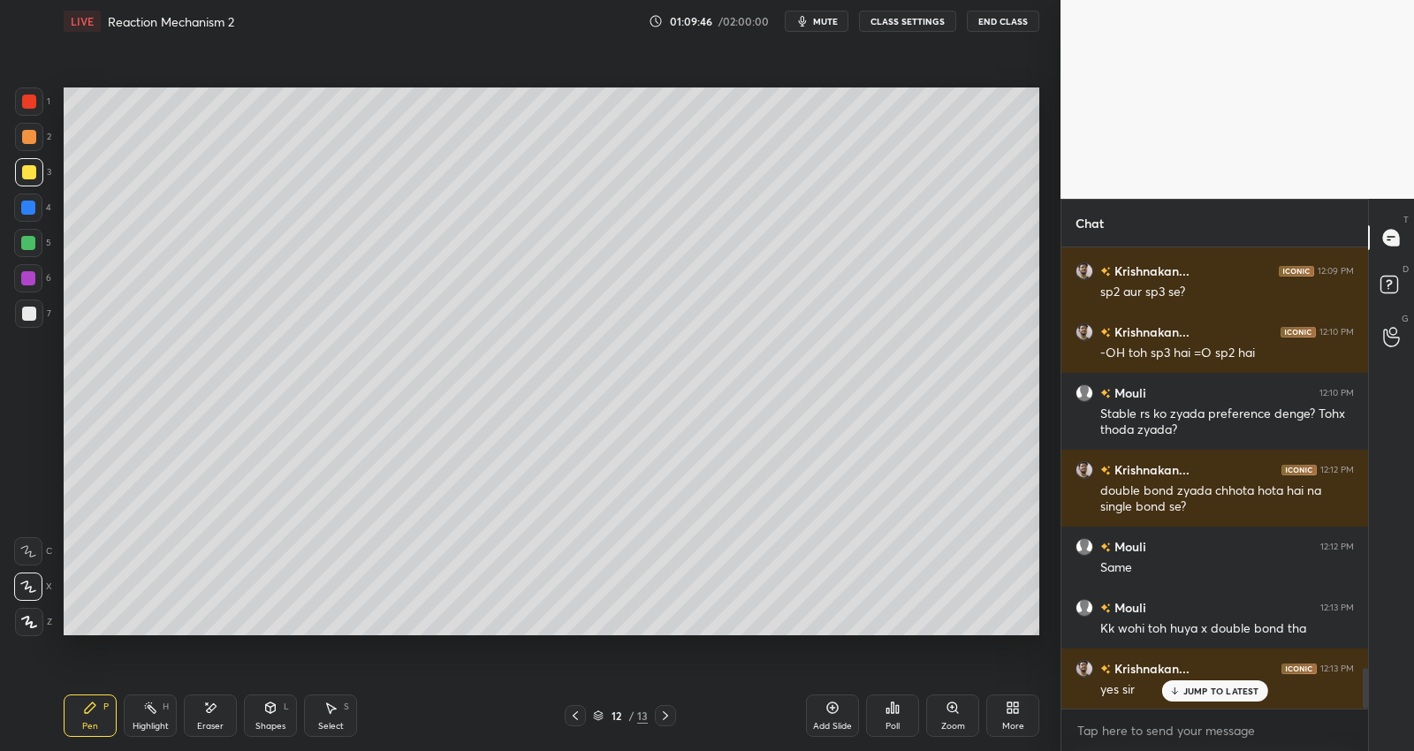
scroll to position [4750, 0]
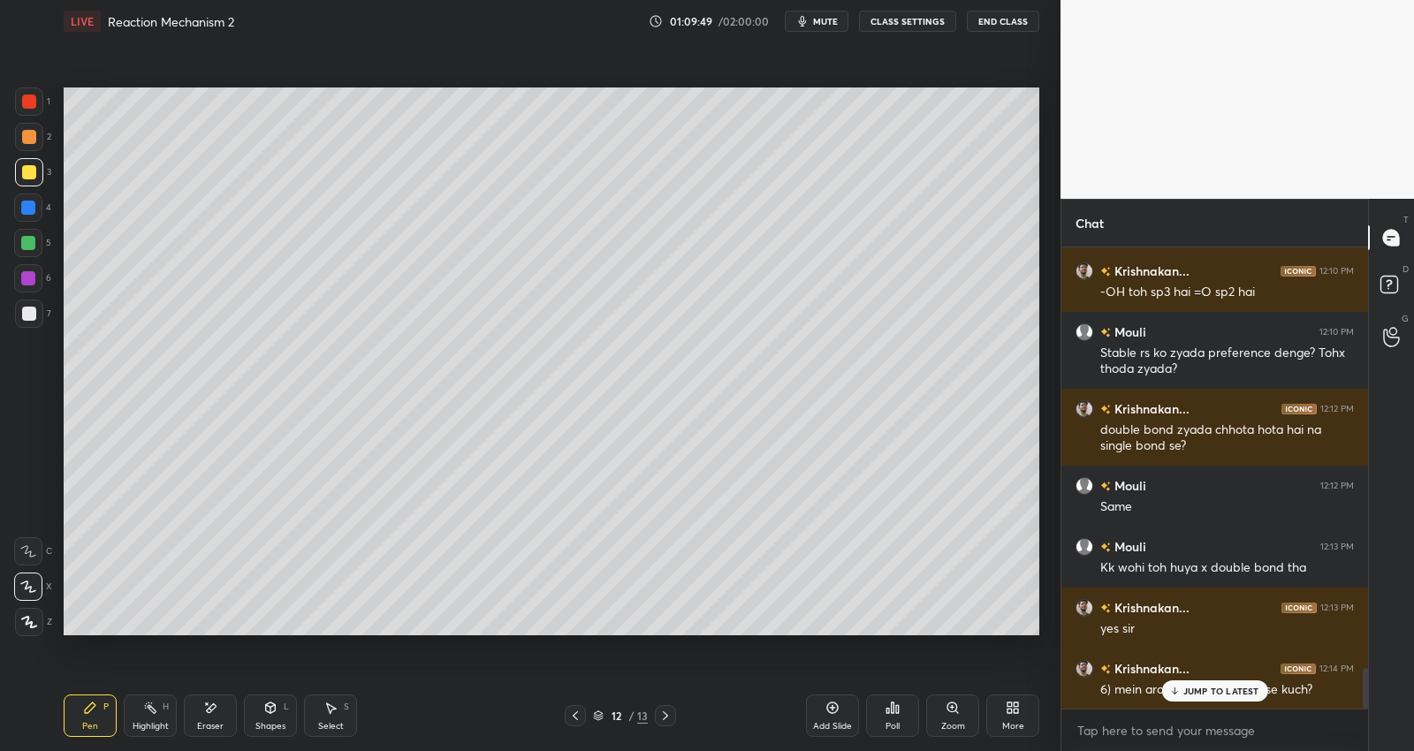
click at [1218, 686] on p "JUMP TO LATEST" at bounding box center [1221, 691] width 76 height 11
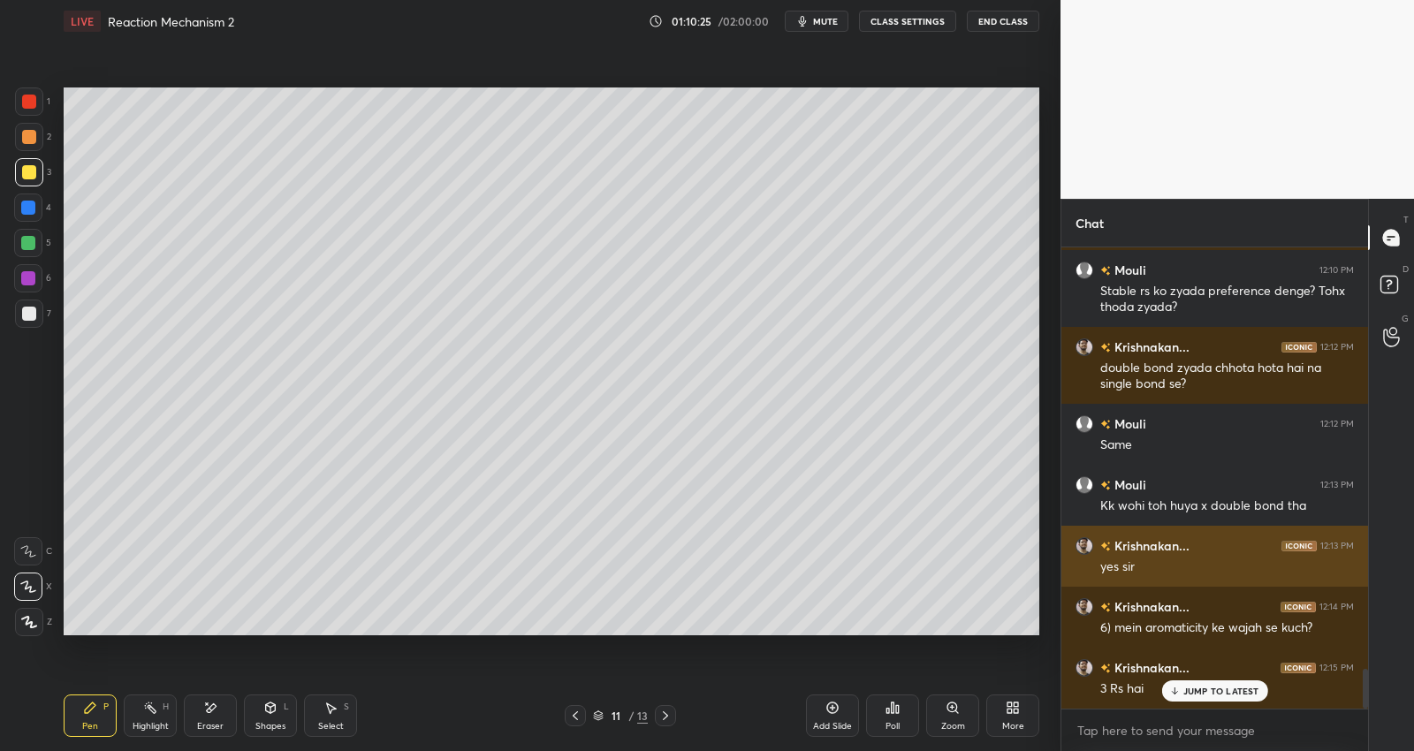
scroll to position [4872, 0]
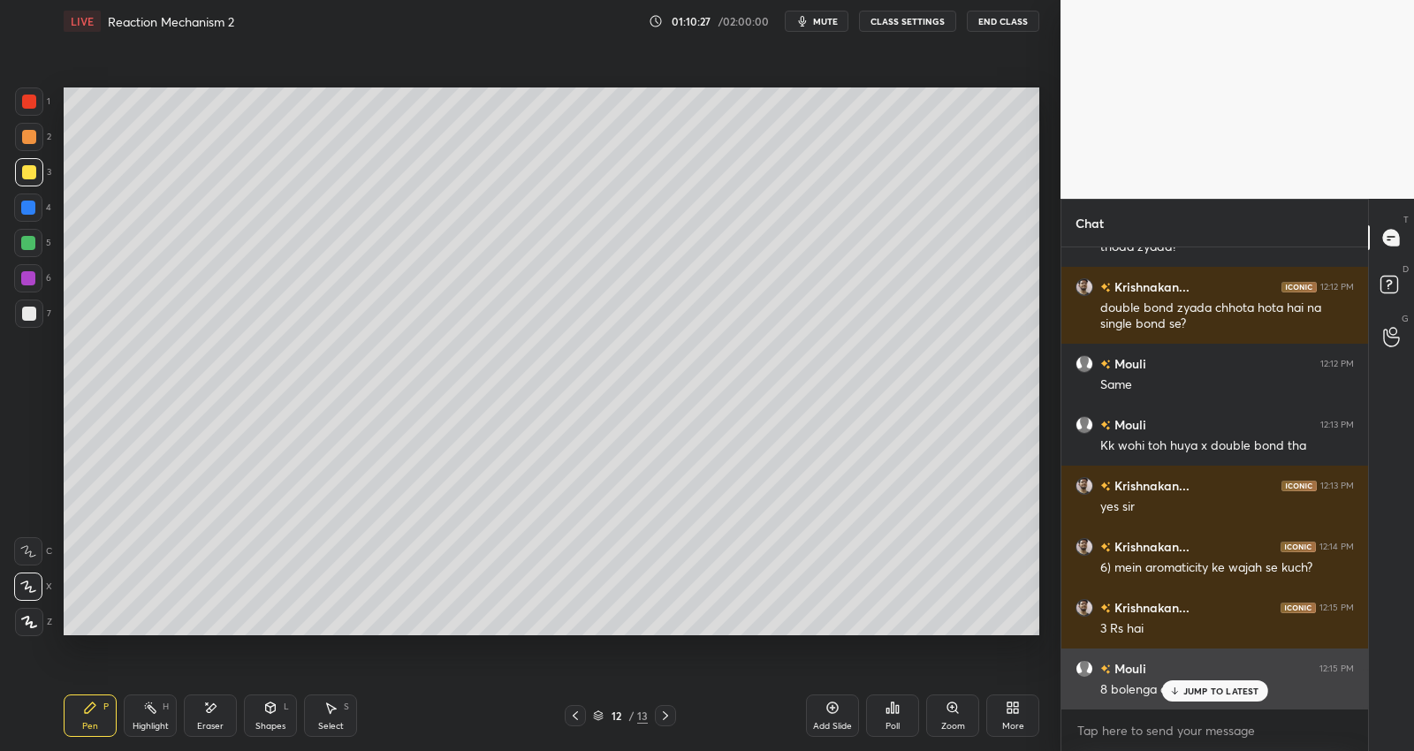
click at [1224, 691] on p "JUMP TO LATEST" at bounding box center [1221, 691] width 76 height 11
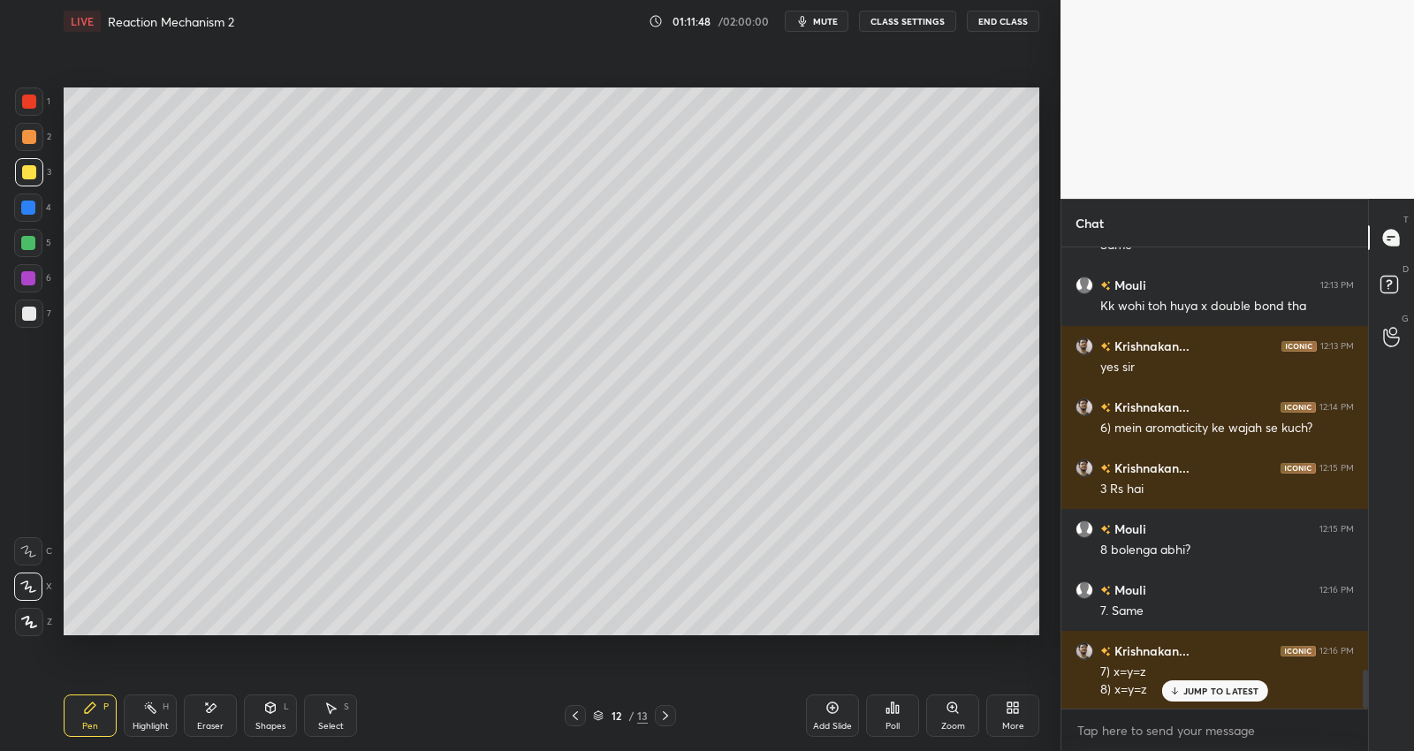
scroll to position [5072, 0]
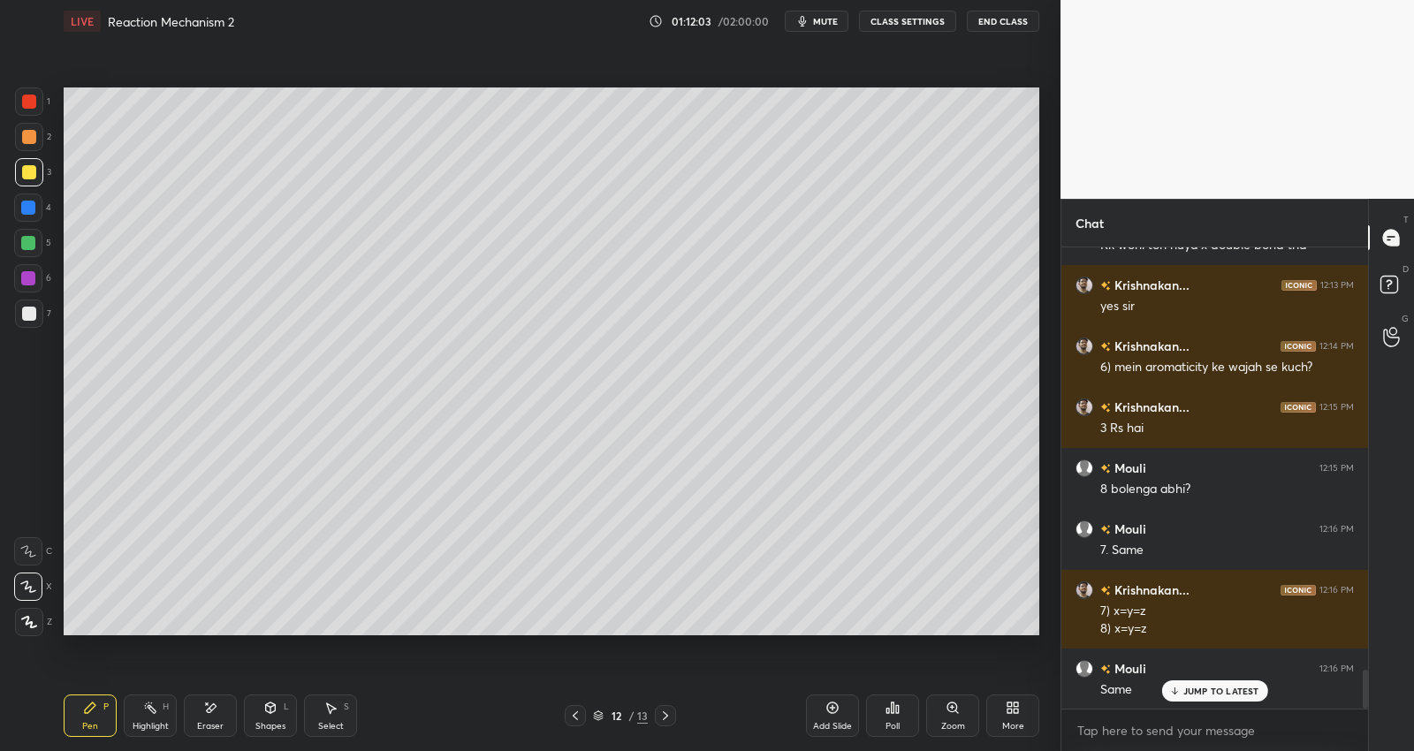
click at [37, 238] on div at bounding box center [28, 243] width 28 height 28
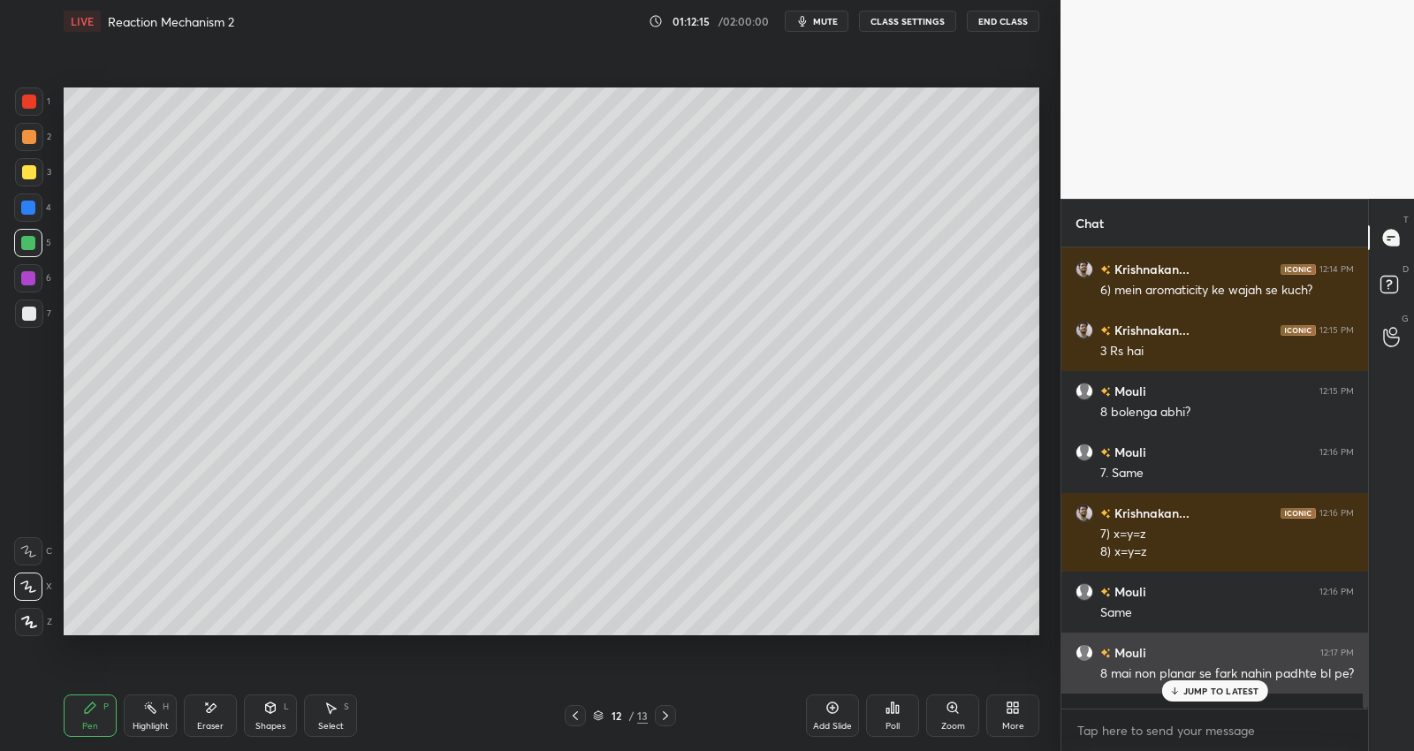
click at [1240, 681] on div "JUMP TO LATEST" at bounding box center [1214, 690] width 106 height 21
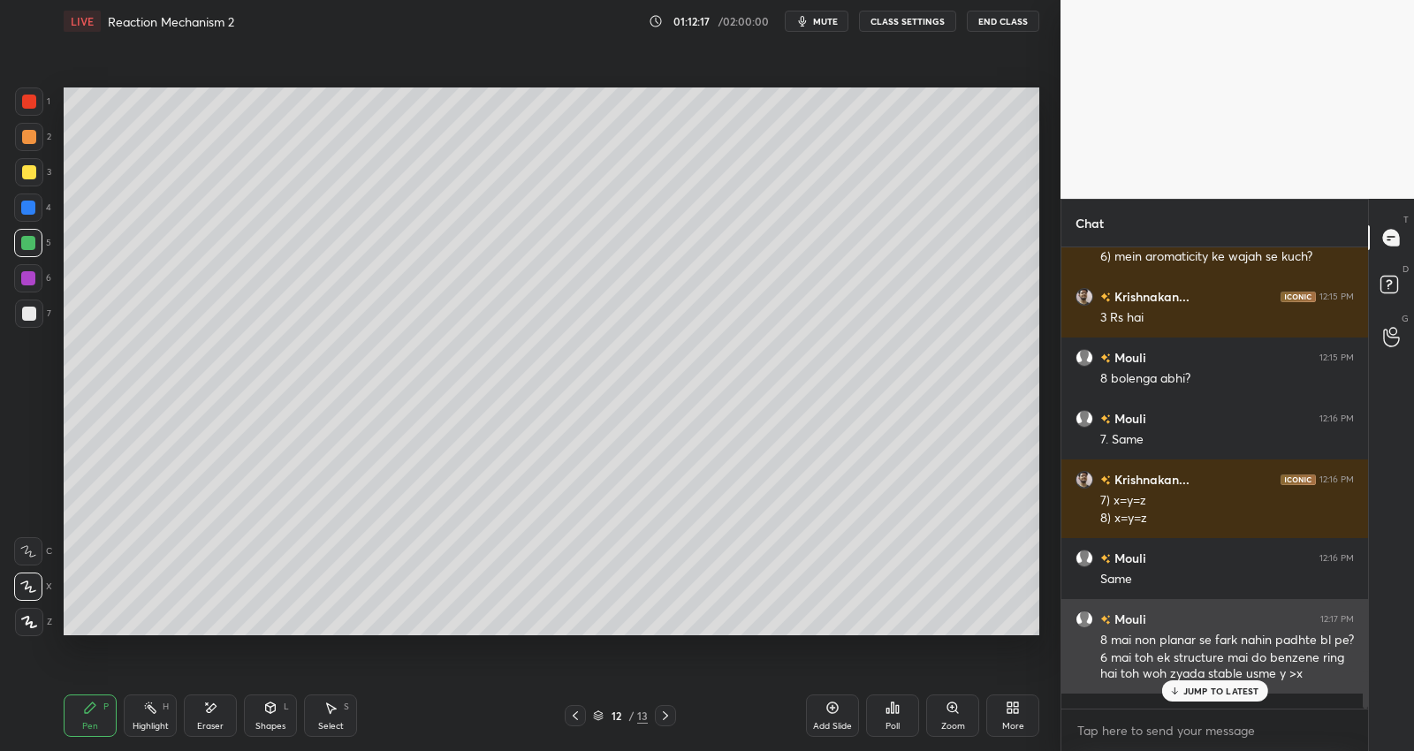
click at [1246, 688] on p "JUMP TO LATEST" at bounding box center [1221, 691] width 76 height 11
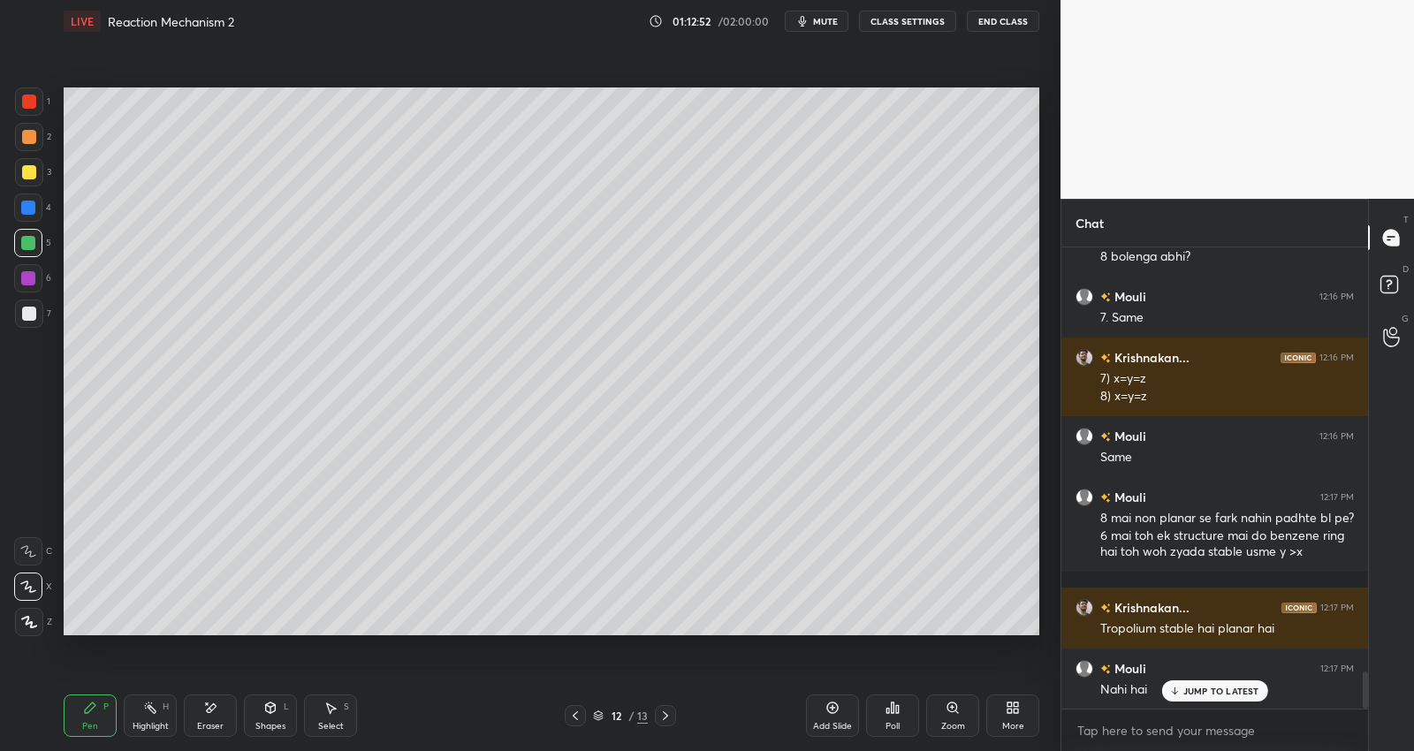
scroll to position [5322, 0]
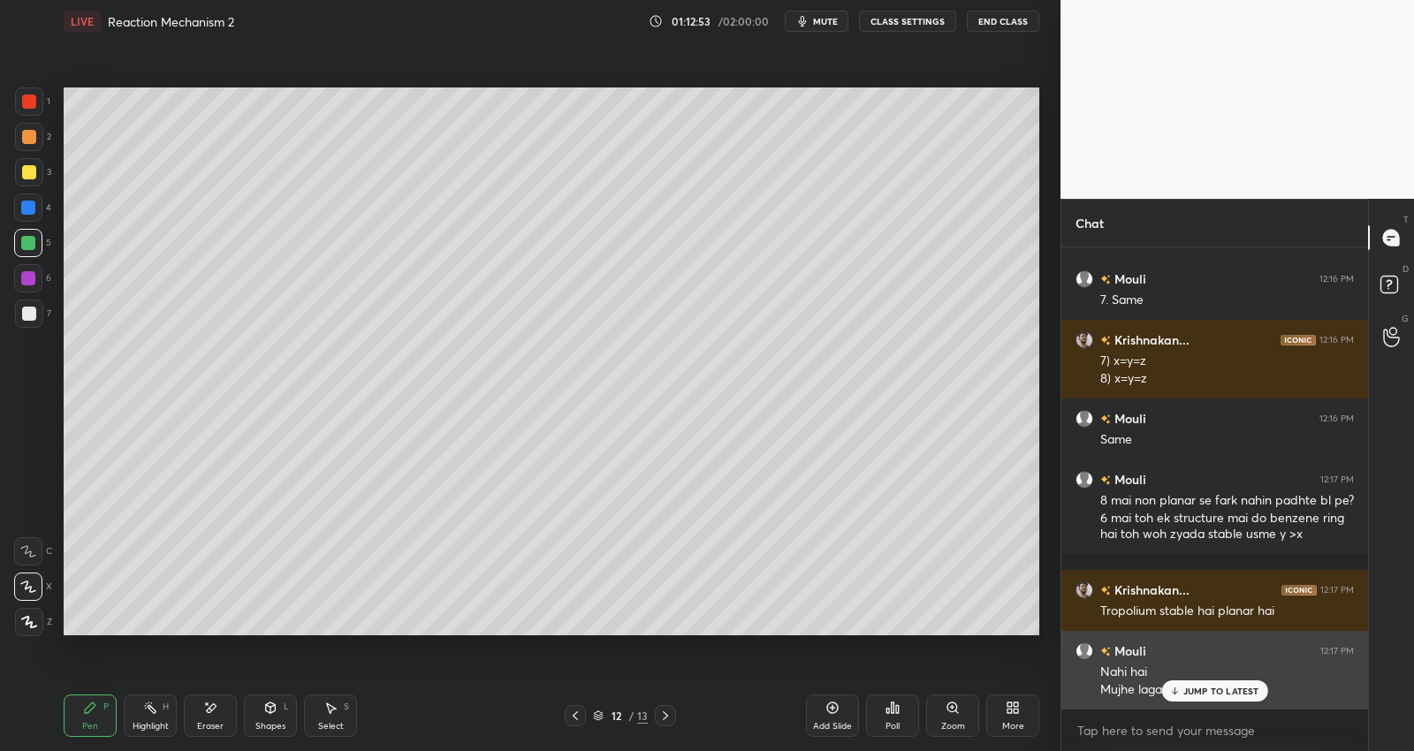
click at [1199, 692] on p "JUMP TO LATEST" at bounding box center [1221, 691] width 76 height 11
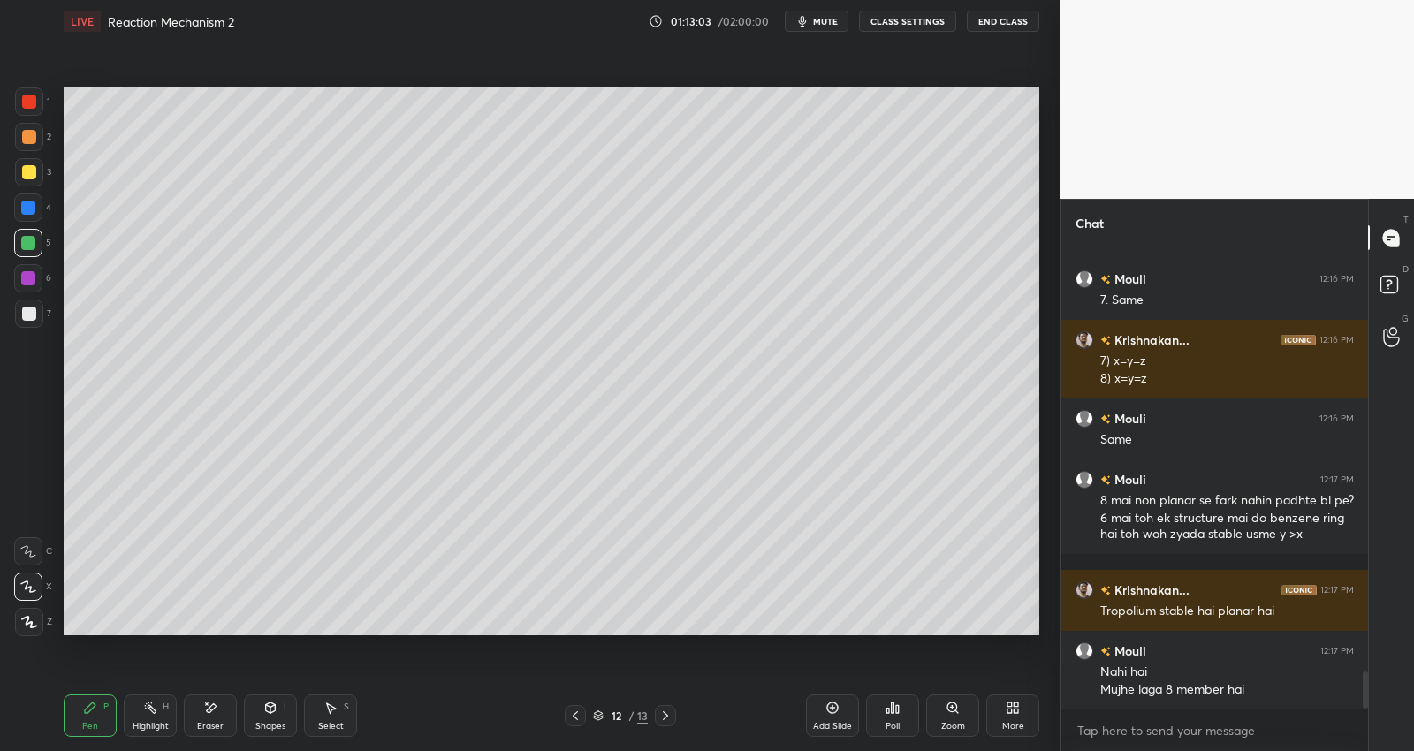
click at [37, 165] on div at bounding box center [29, 172] width 28 height 28
click at [32, 239] on div at bounding box center [28, 243] width 14 height 14
drag, startPoint x: 33, startPoint y: 170, endPoint x: 32, endPoint y: 148, distance: 22.1
click at [34, 170] on div at bounding box center [29, 172] width 14 height 14
click at [36, 234] on div at bounding box center [28, 243] width 28 height 28
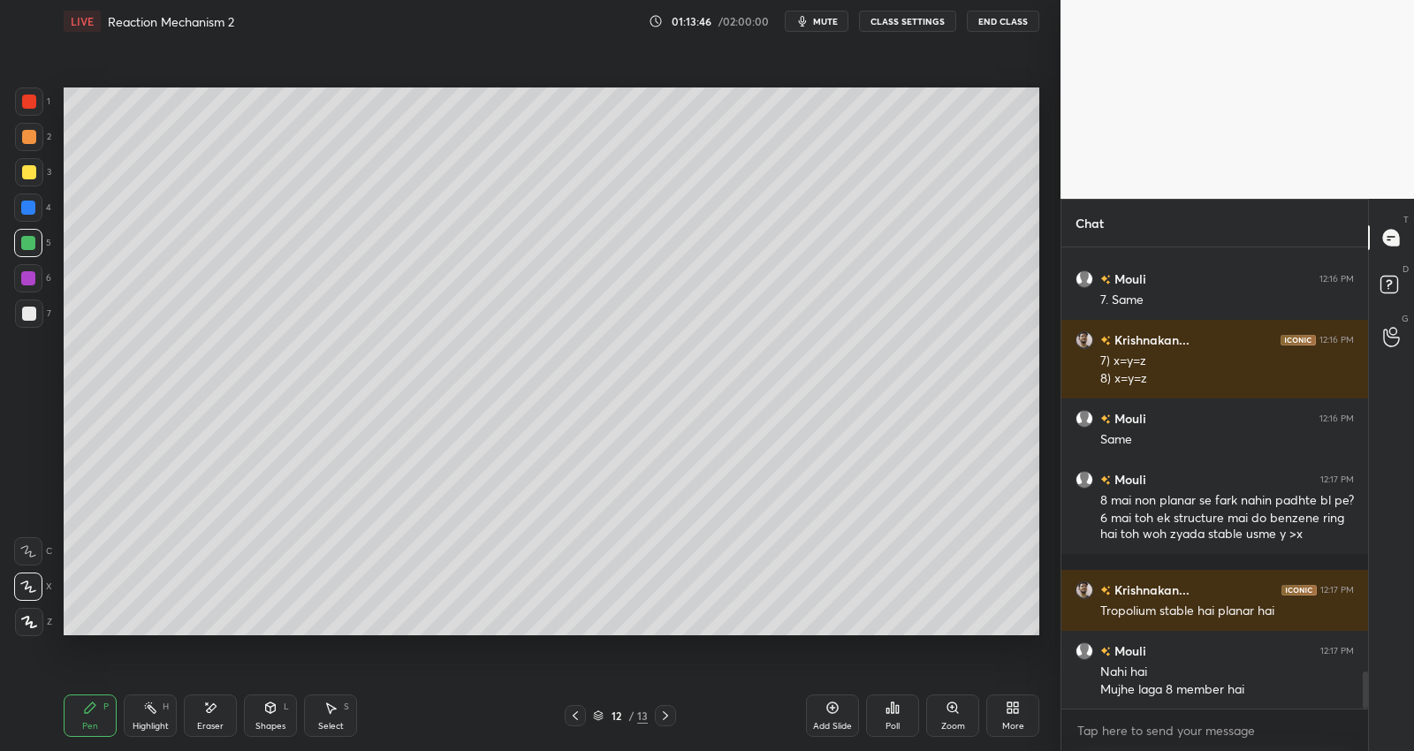
scroll to position [5383, 0]
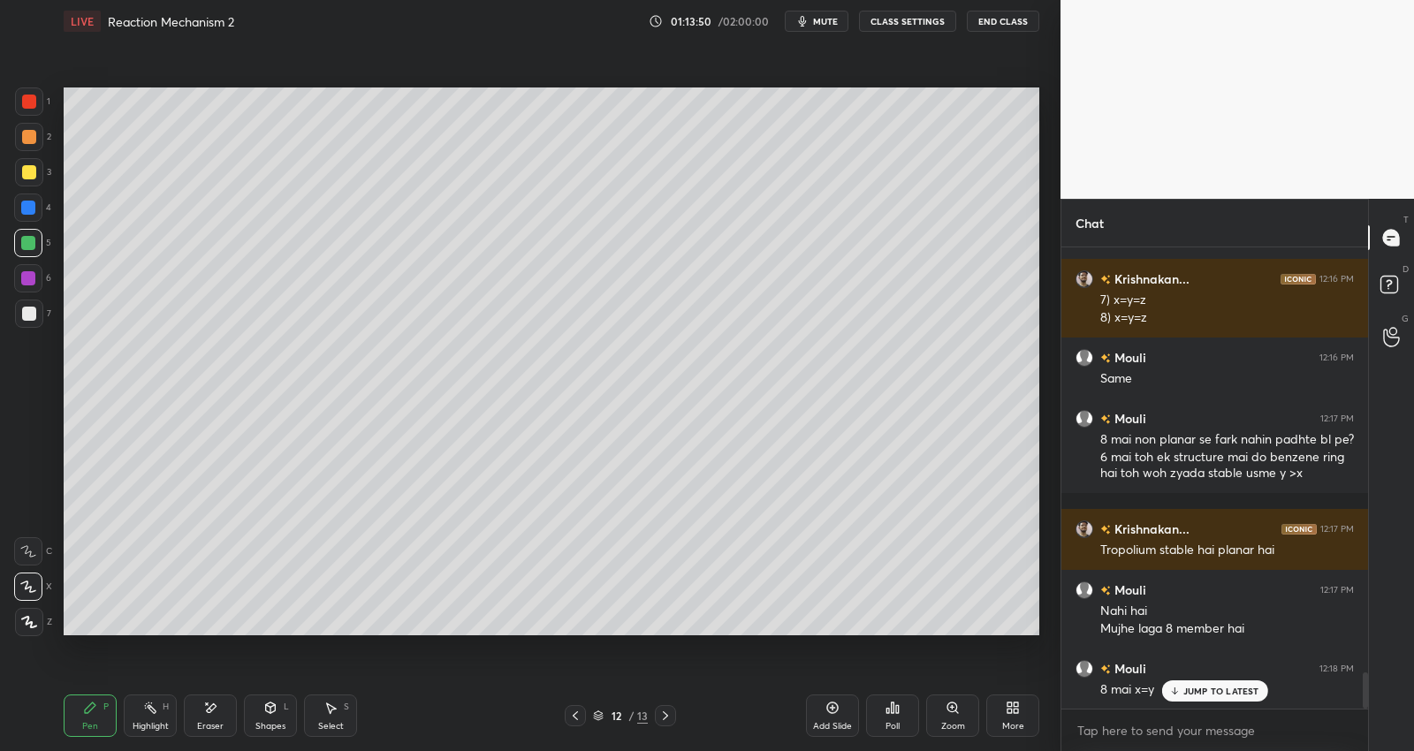
click at [32, 164] on div at bounding box center [29, 172] width 28 height 28
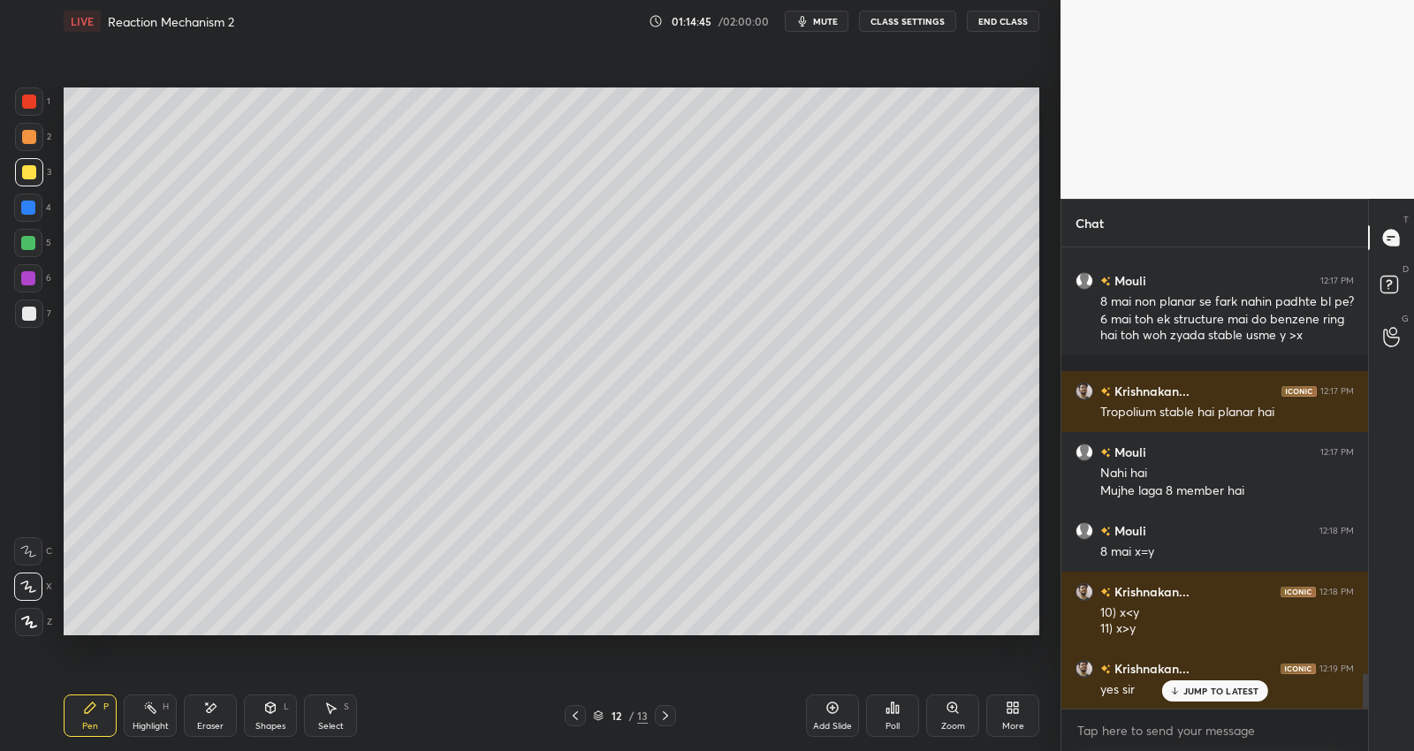
scroll to position [5582, 0]
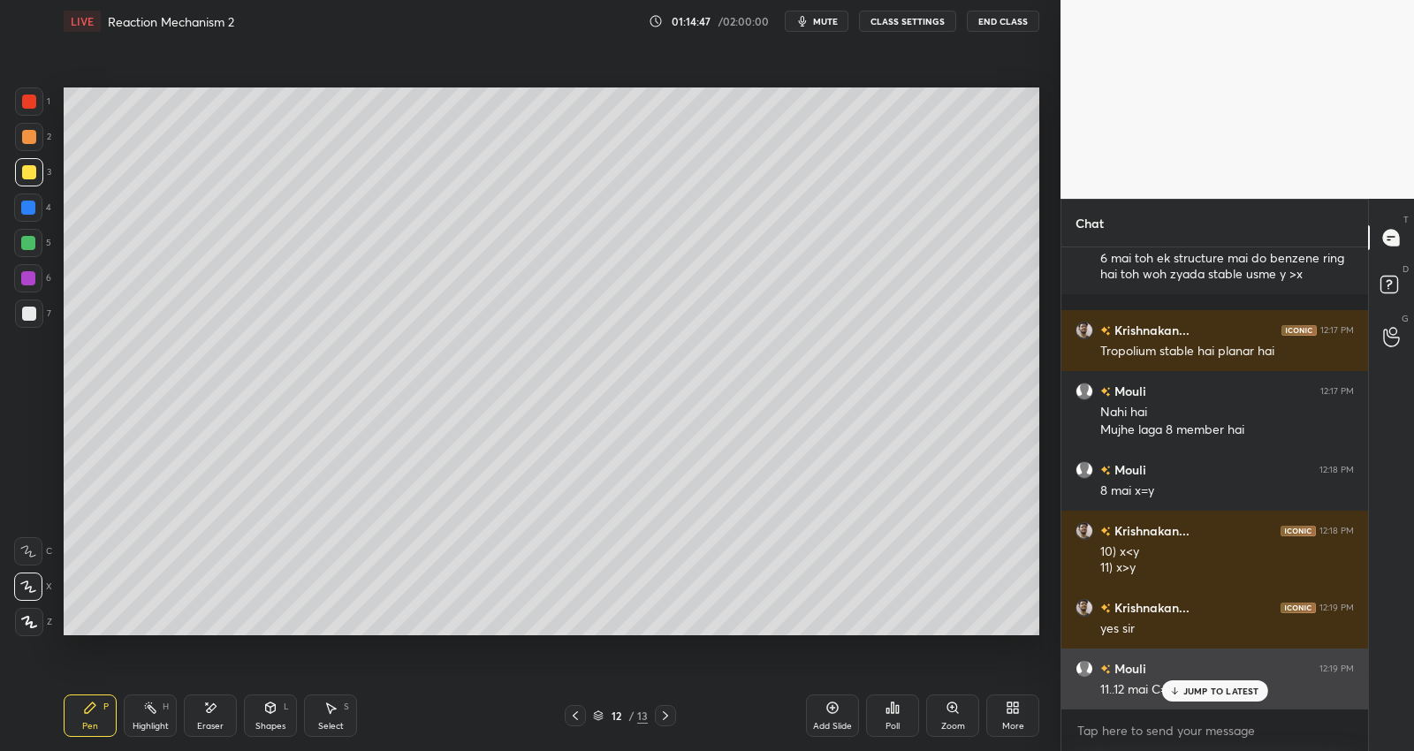
click at [1227, 690] on p "JUMP TO LATEST" at bounding box center [1221, 691] width 76 height 11
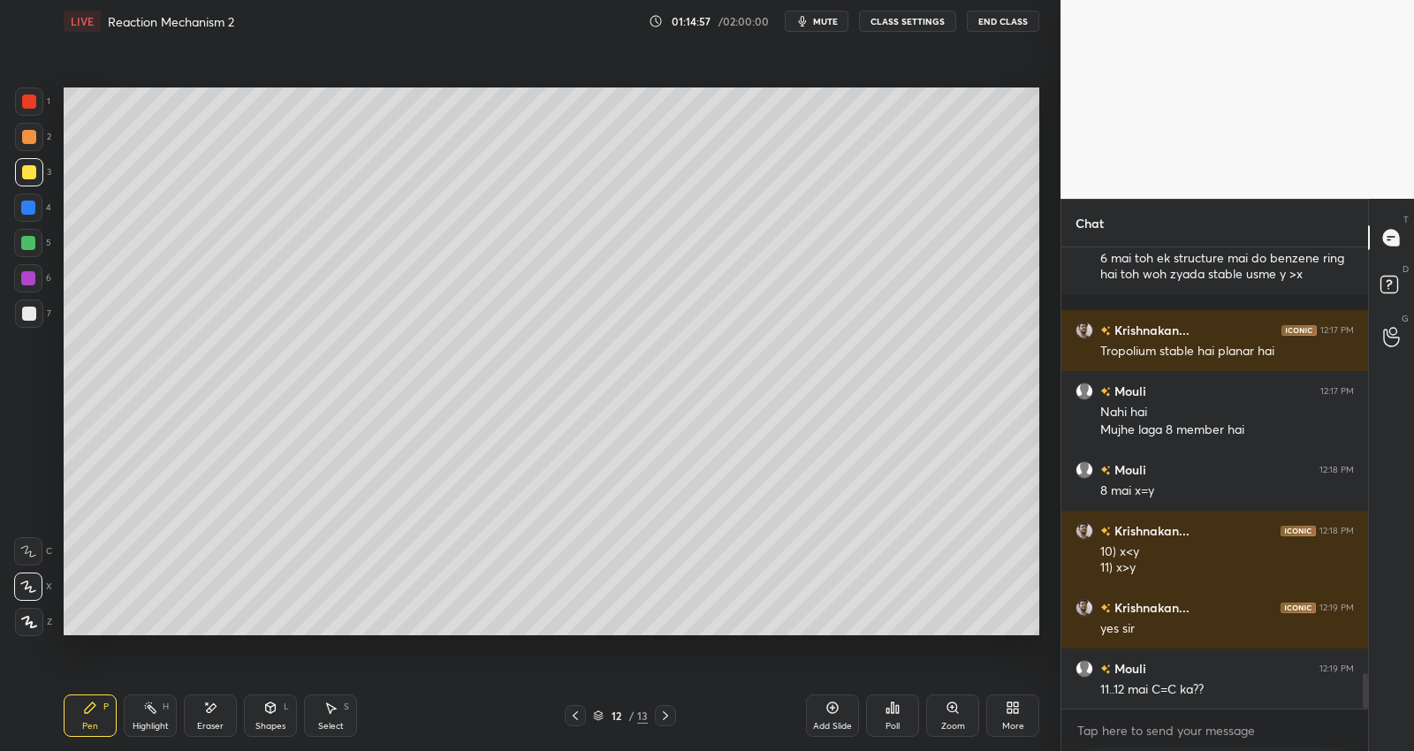
scroll to position [5600, 0]
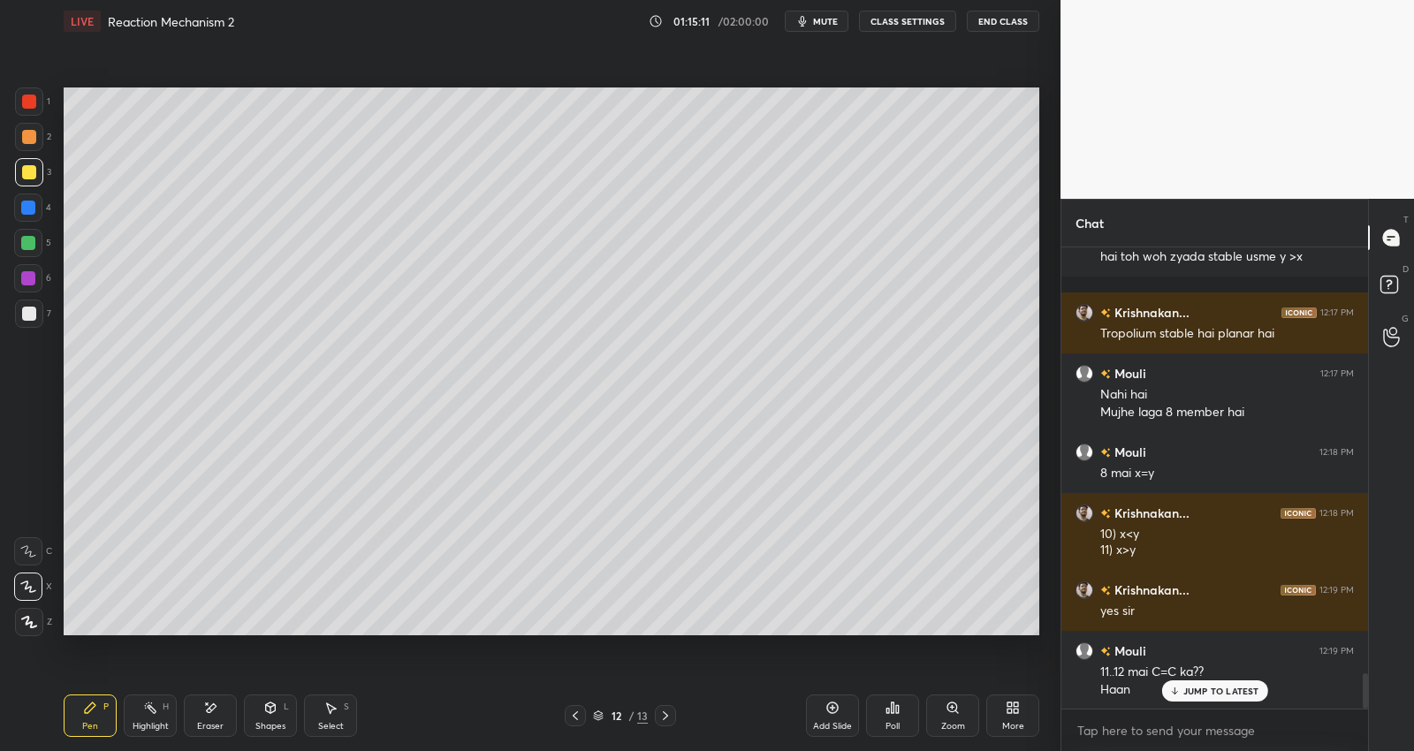
click at [1211, 691] on p "JUMP TO LATEST" at bounding box center [1221, 691] width 76 height 11
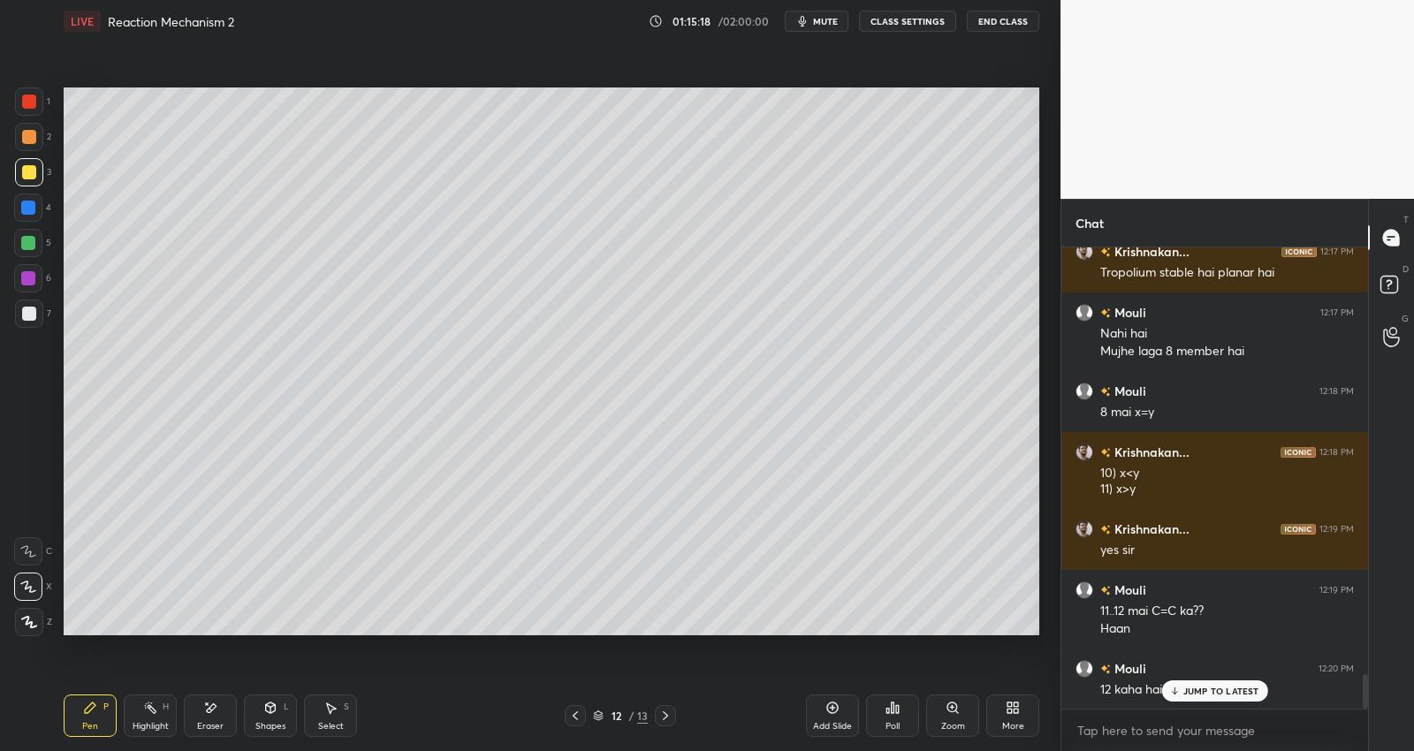
click at [1202, 687] on p "JUMP TO LATEST" at bounding box center [1221, 691] width 76 height 11
click at [340, 713] on div "Select S" at bounding box center [330, 716] width 53 height 42
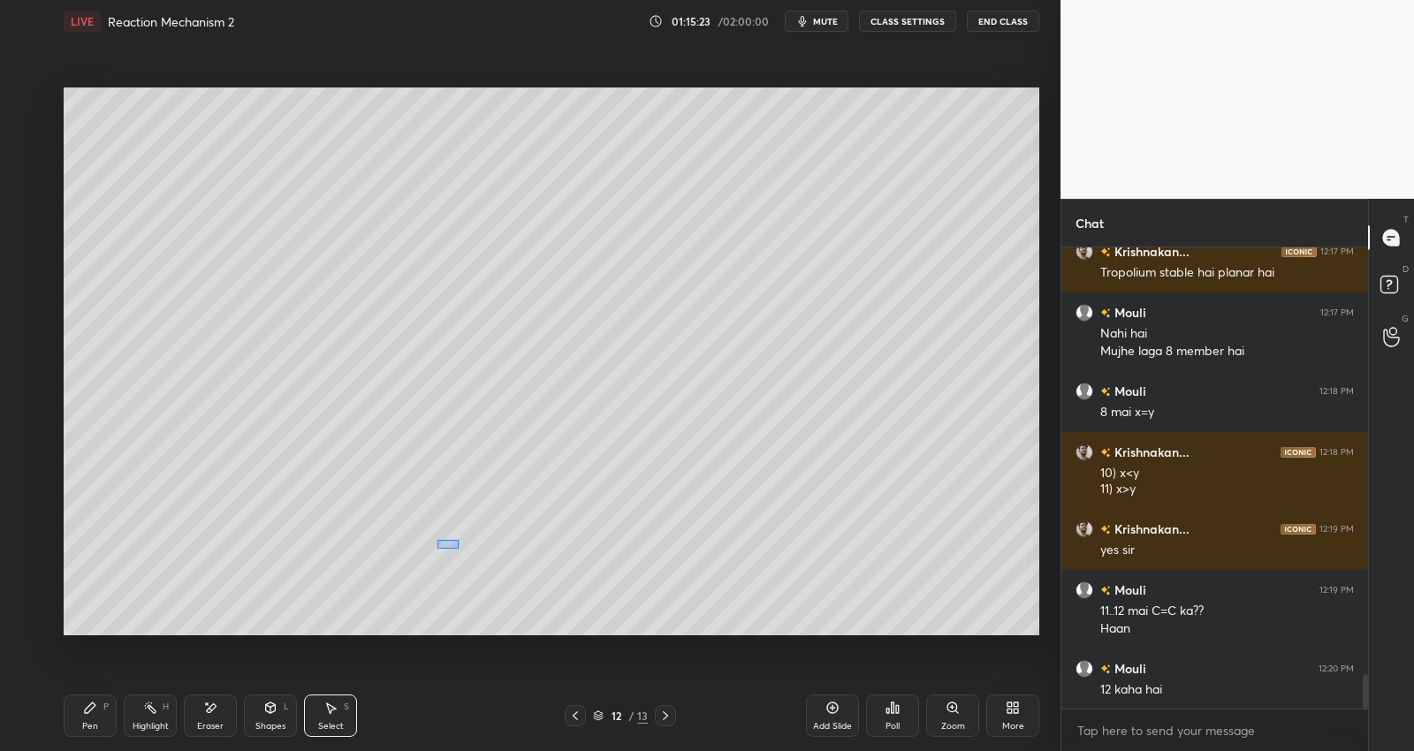
drag, startPoint x: 437, startPoint y: 540, endPoint x: 636, endPoint y: 605, distance: 210.1
click at [650, 611] on div "0 ° Undo Copy Duplicate Duplicate to new slide Delete" at bounding box center [552, 361] width 976 height 549
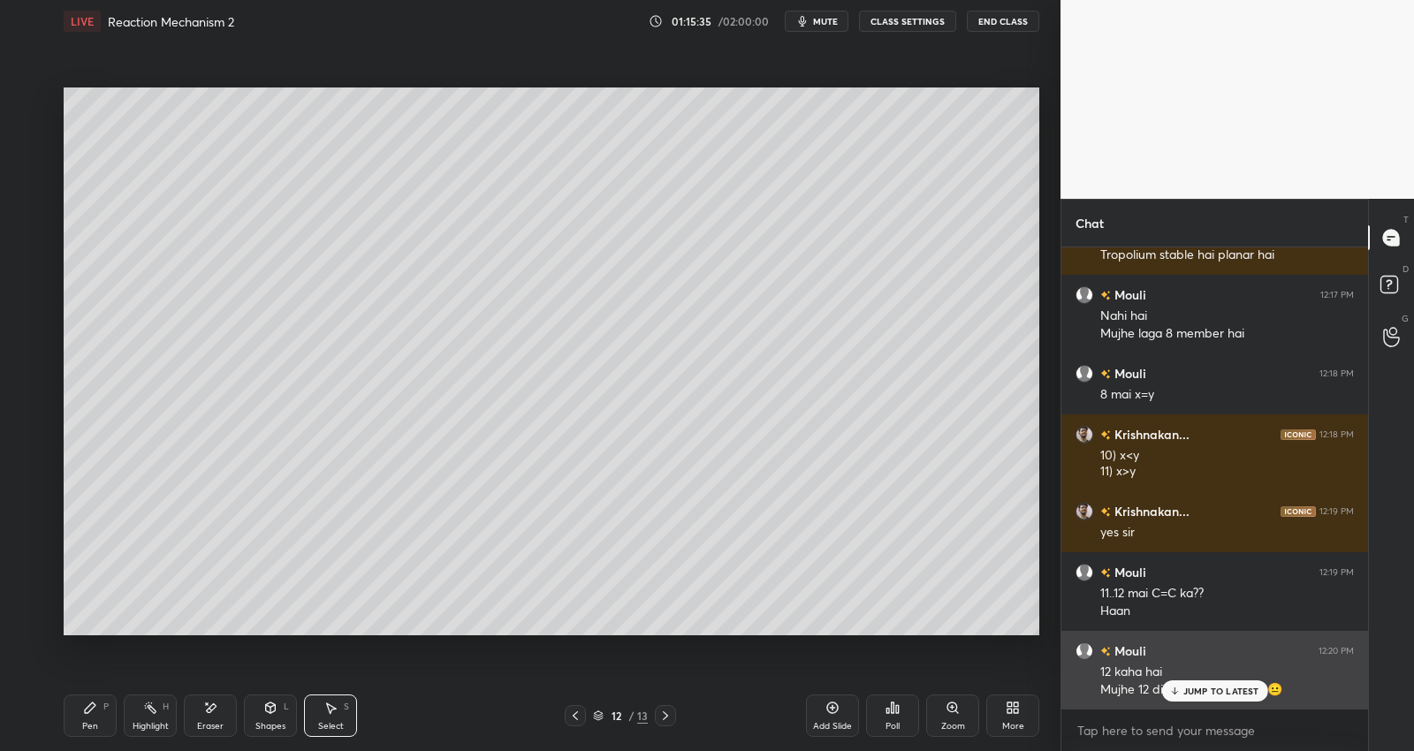
click at [1214, 692] on p "JUMP TO LATEST" at bounding box center [1221, 691] width 76 height 11
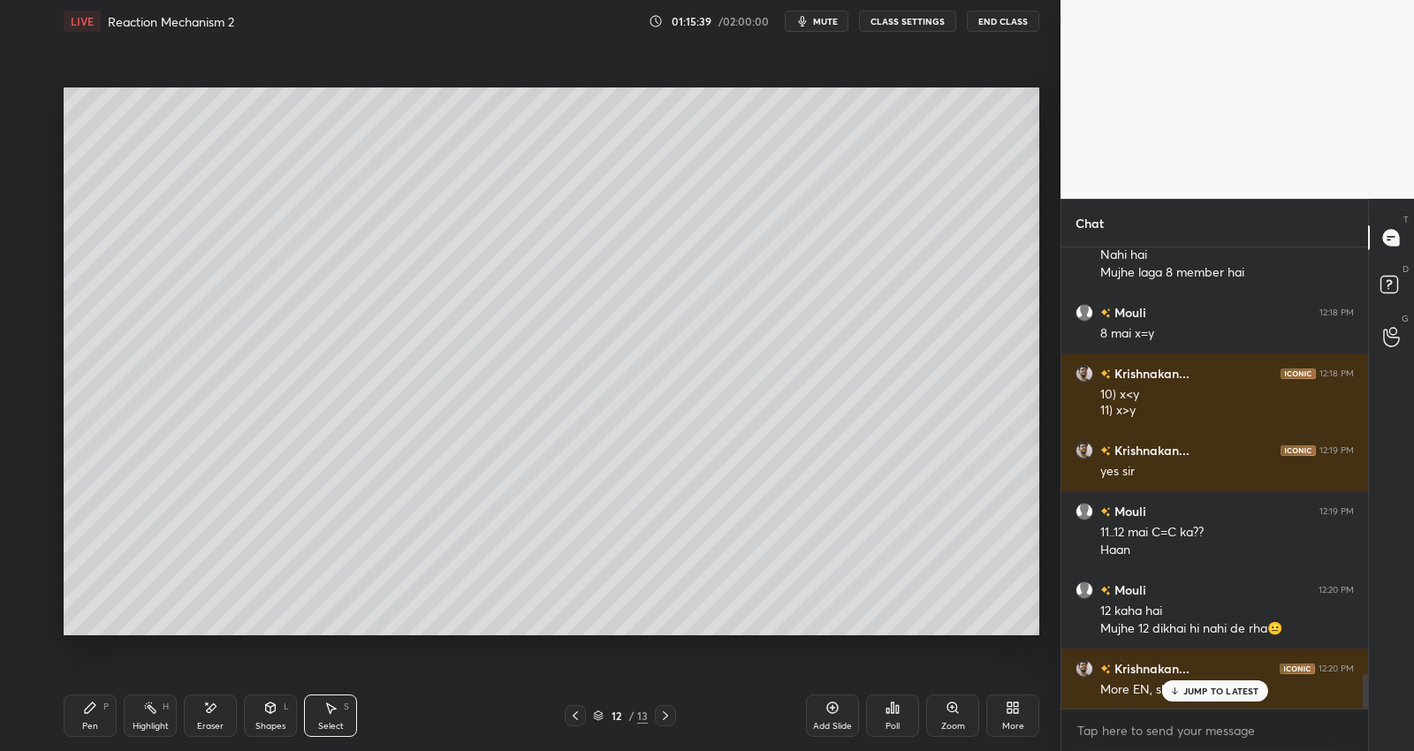
click at [1238, 689] on p "JUMP TO LATEST" at bounding box center [1221, 691] width 76 height 11
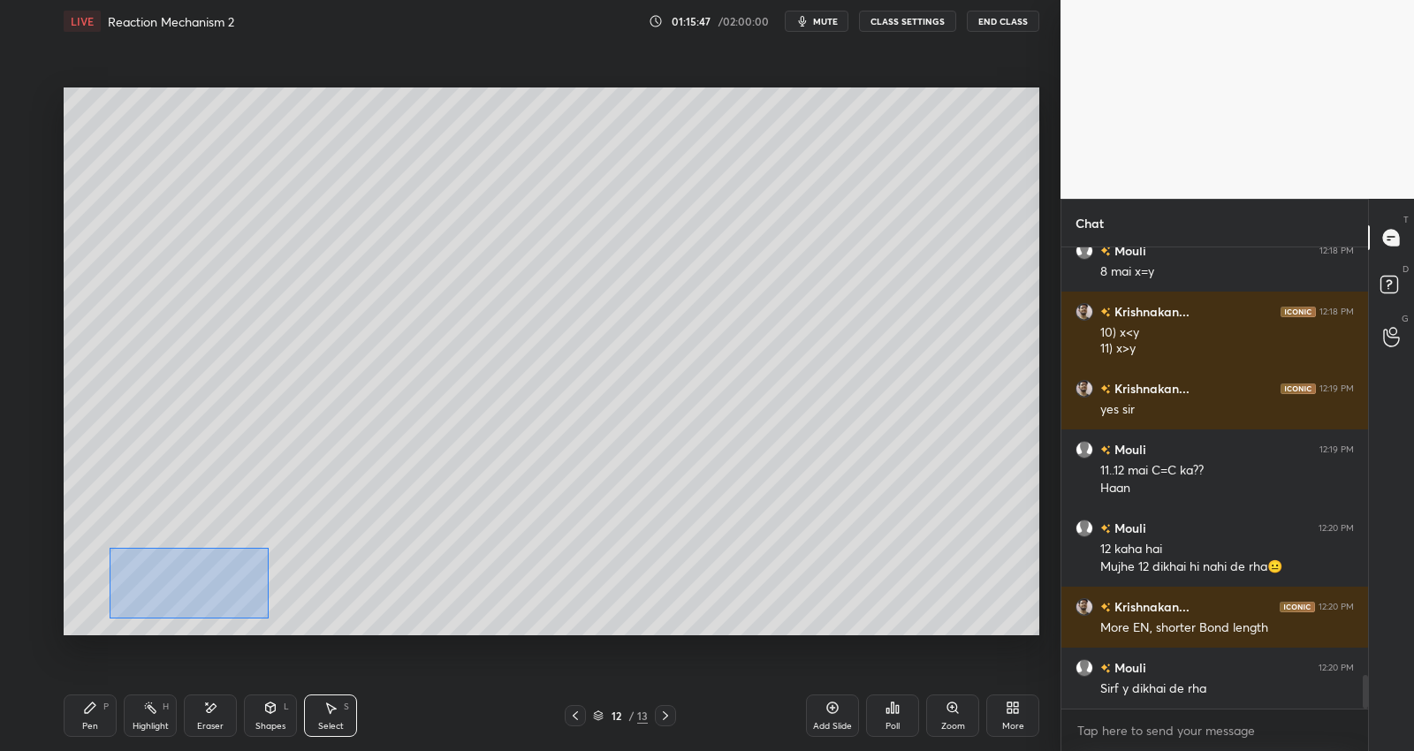
drag, startPoint x: 114, startPoint y: 549, endPoint x: 268, endPoint y: 619, distance: 168.9
click at [268, 619] on div "0 ° Undo Copy Duplicate Duplicate to new slide Delete" at bounding box center [552, 361] width 976 height 549
click at [95, 707] on icon at bounding box center [90, 708] width 14 height 14
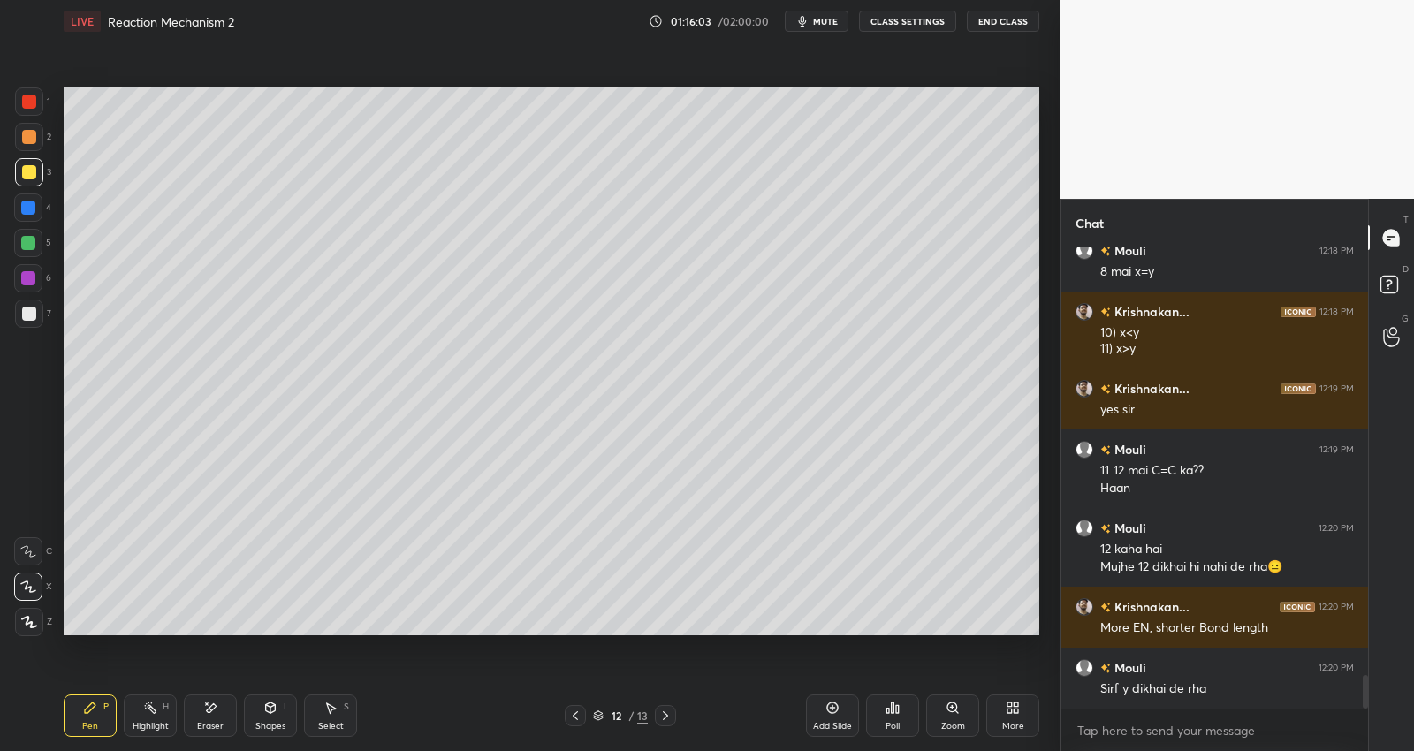
click at [29, 245] on div at bounding box center [28, 243] width 14 height 14
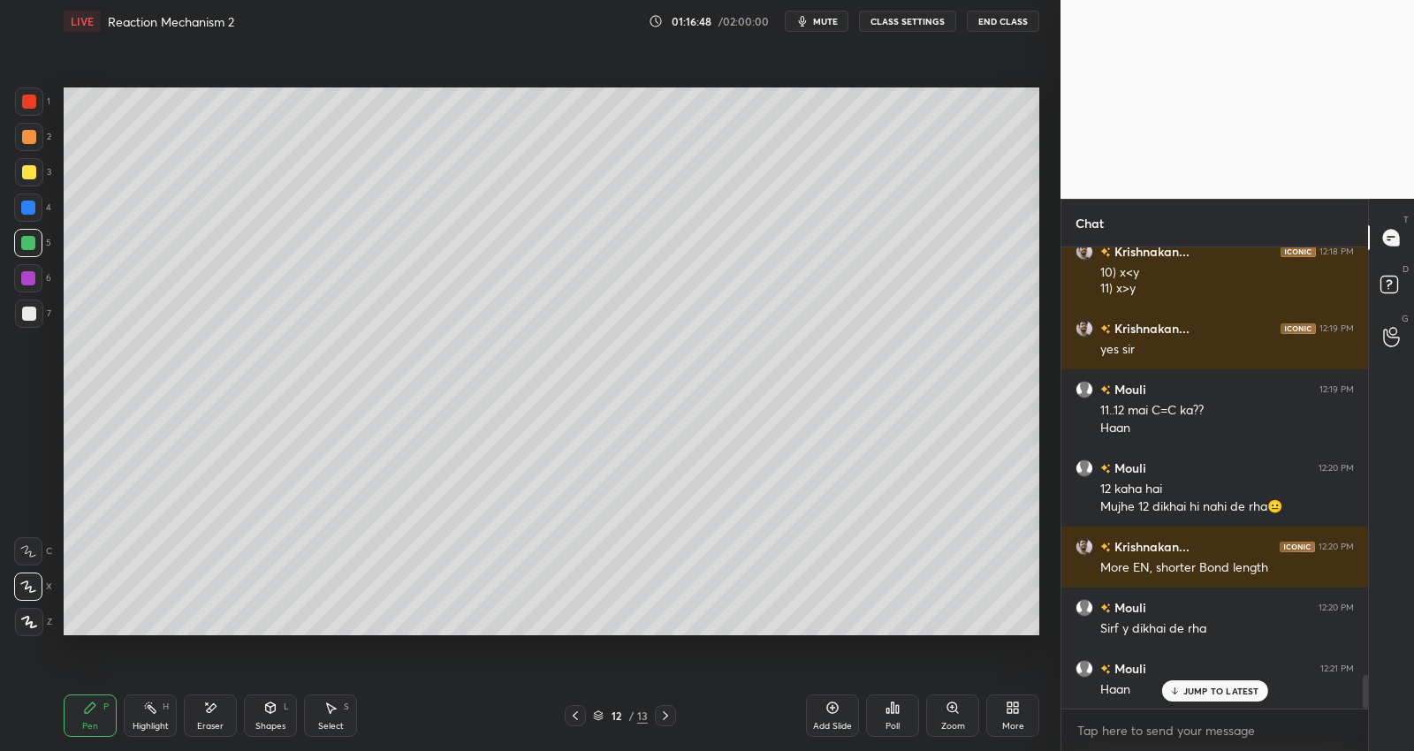
click at [824, 716] on div "Add Slide" at bounding box center [832, 716] width 53 height 42
click at [29, 172] on div at bounding box center [29, 172] width 14 height 14
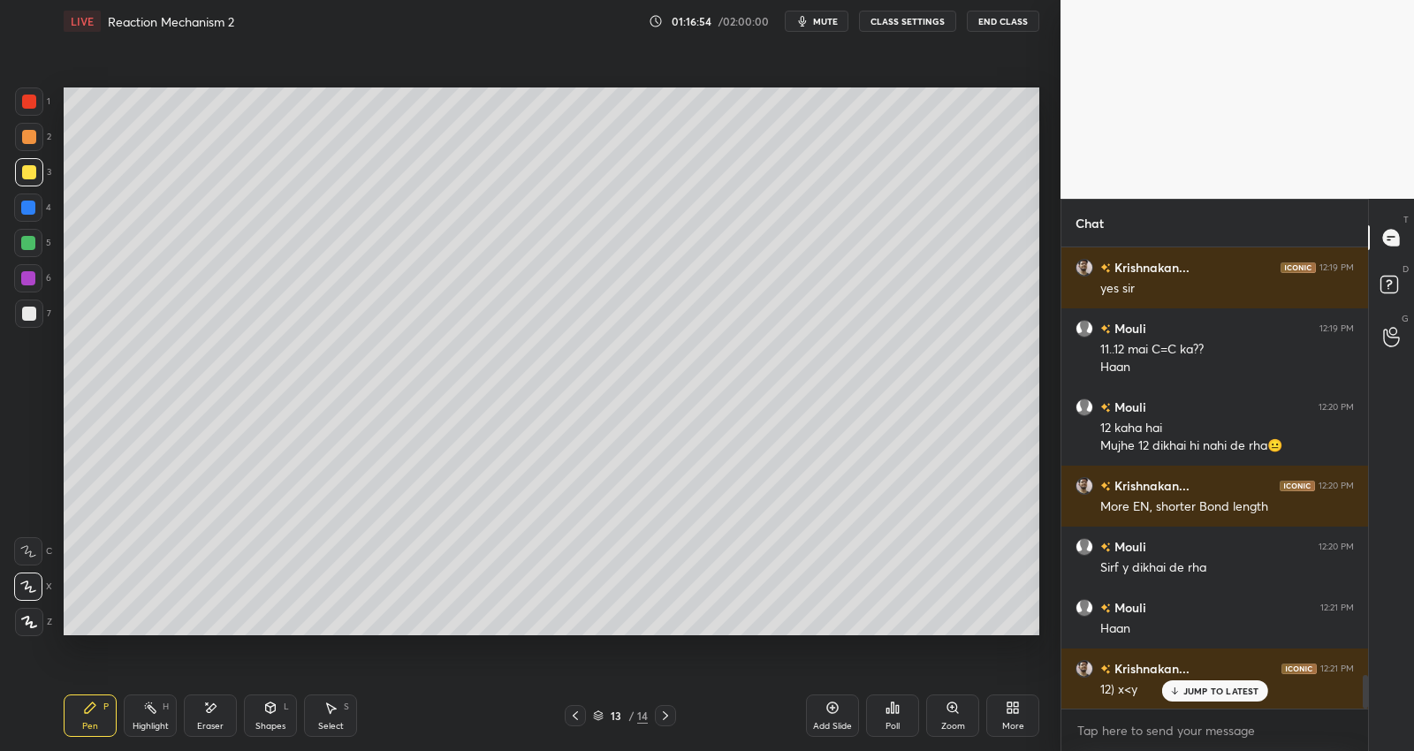
scroll to position [5983, 0]
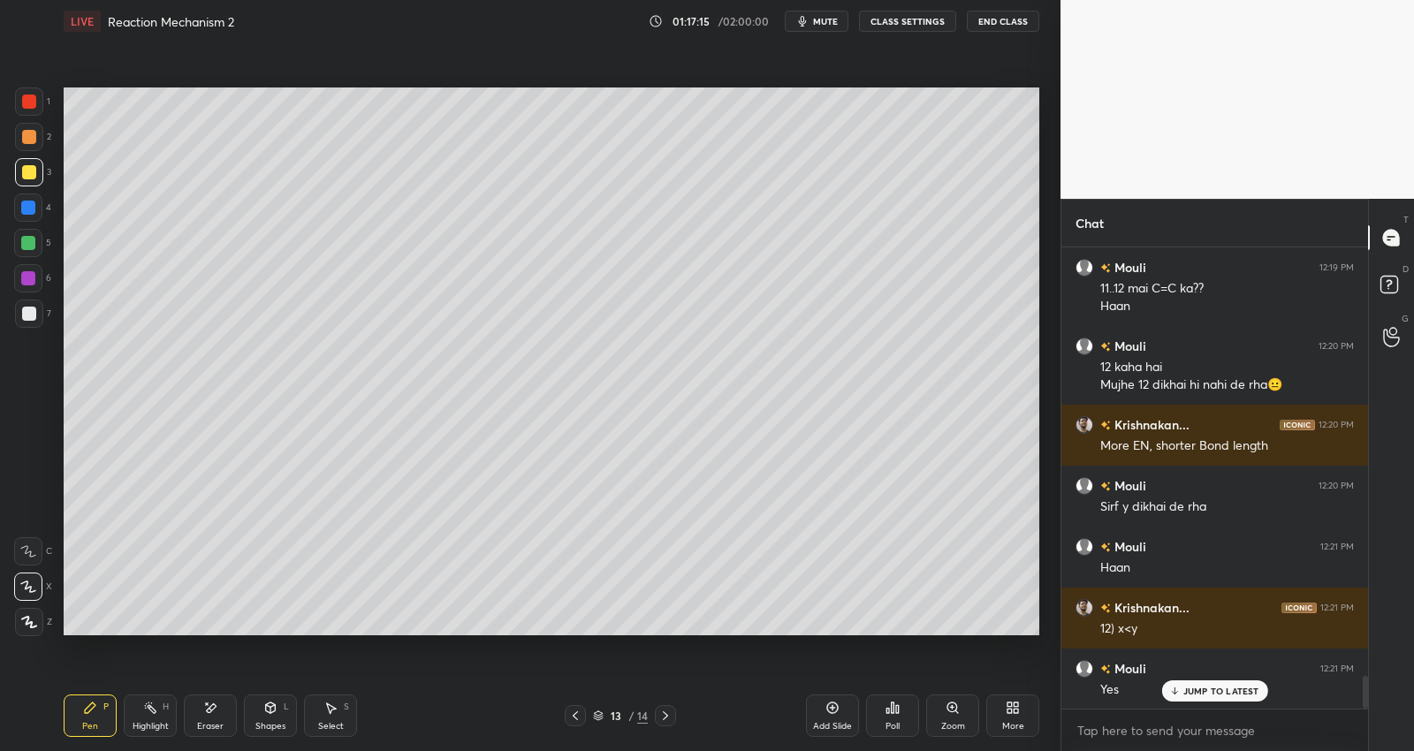
drag, startPoint x: 35, startPoint y: 241, endPoint x: 59, endPoint y: 209, distance: 40.5
click at [34, 241] on div at bounding box center [28, 243] width 14 height 14
click at [29, 177] on div at bounding box center [29, 172] width 14 height 14
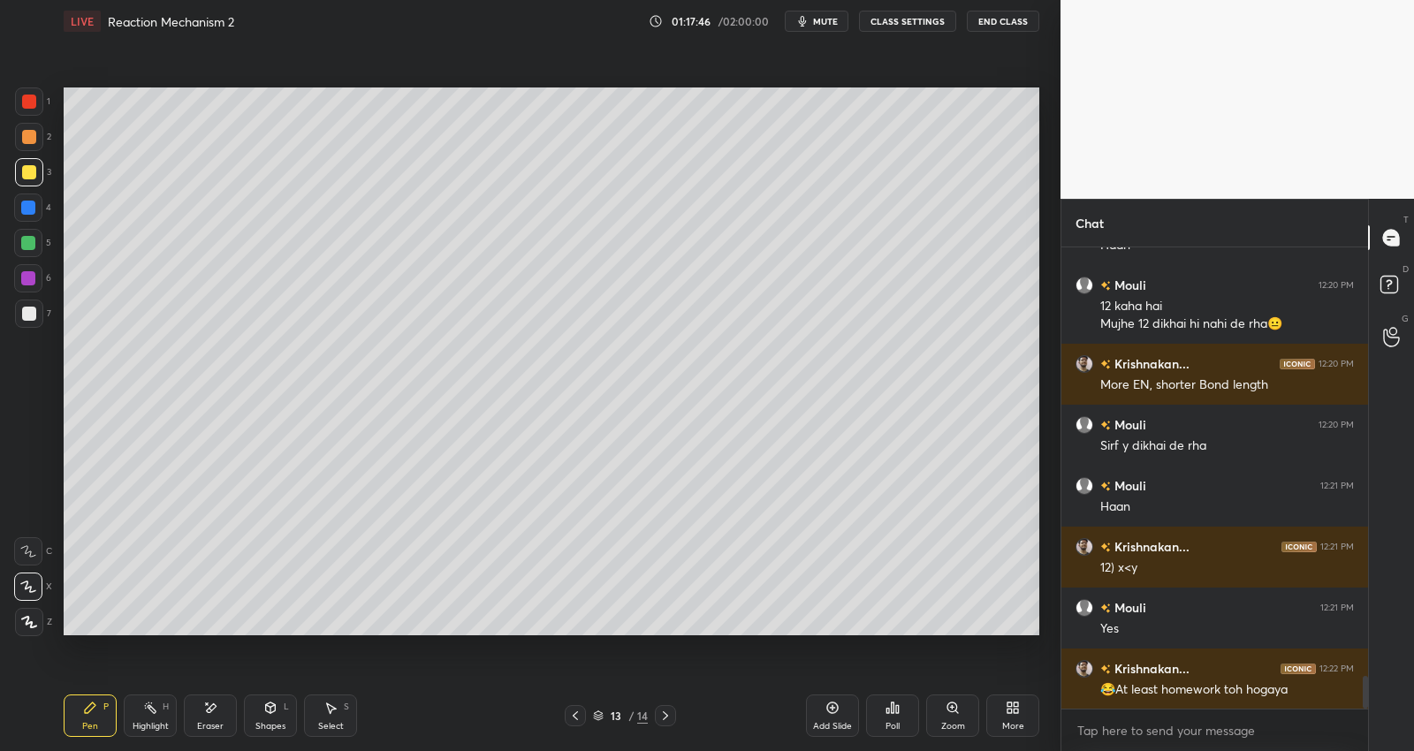
click at [30, 243] on div at bounding box center [28, 243] width 14 height 14
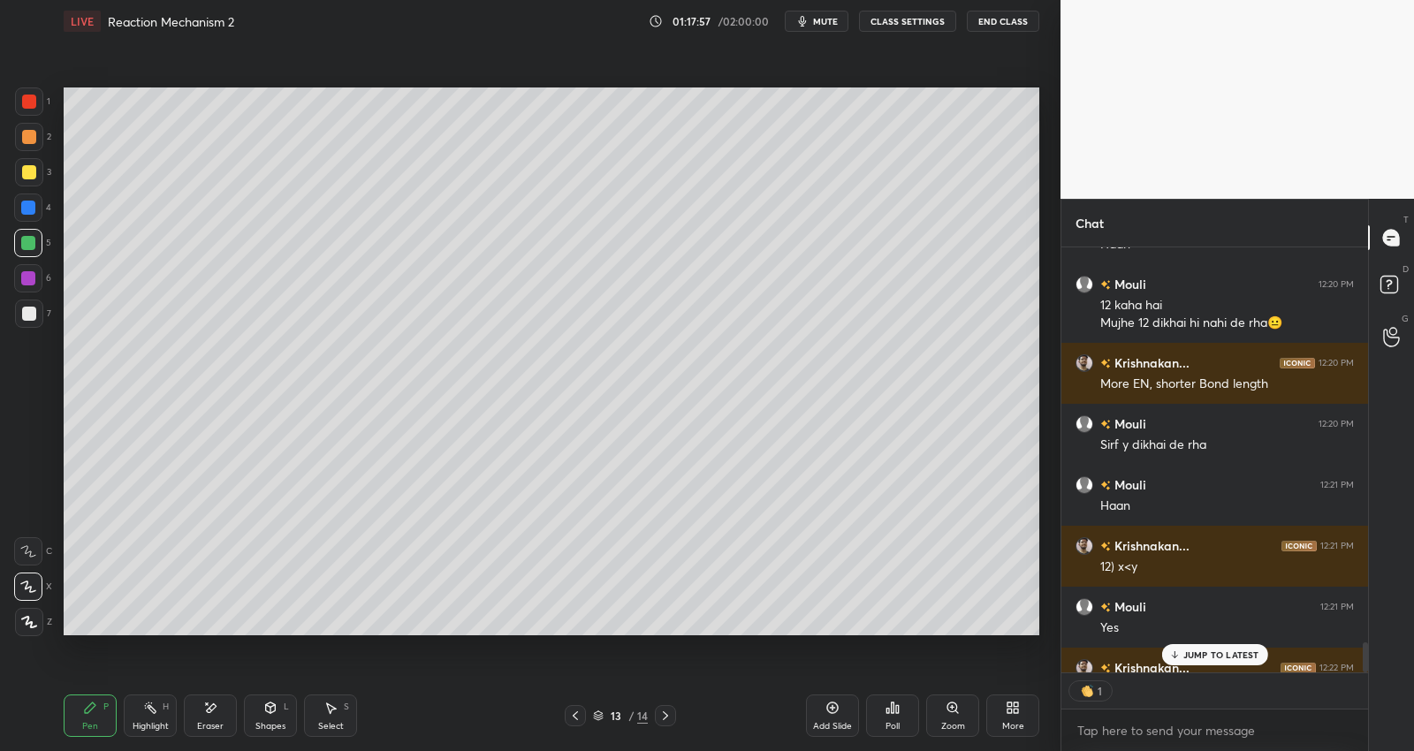
drag, startPoint x: 31, startPoint y: 173, endPoint x: 38, endPoint y: 184, distance: 12.7
click at [33, 174] on div at bounding box center [29, 172] width 14 height 14
click at [1204, 652] on p "JUMP TO LATEST" at bounding box center [1221, 654] width 76 height 11
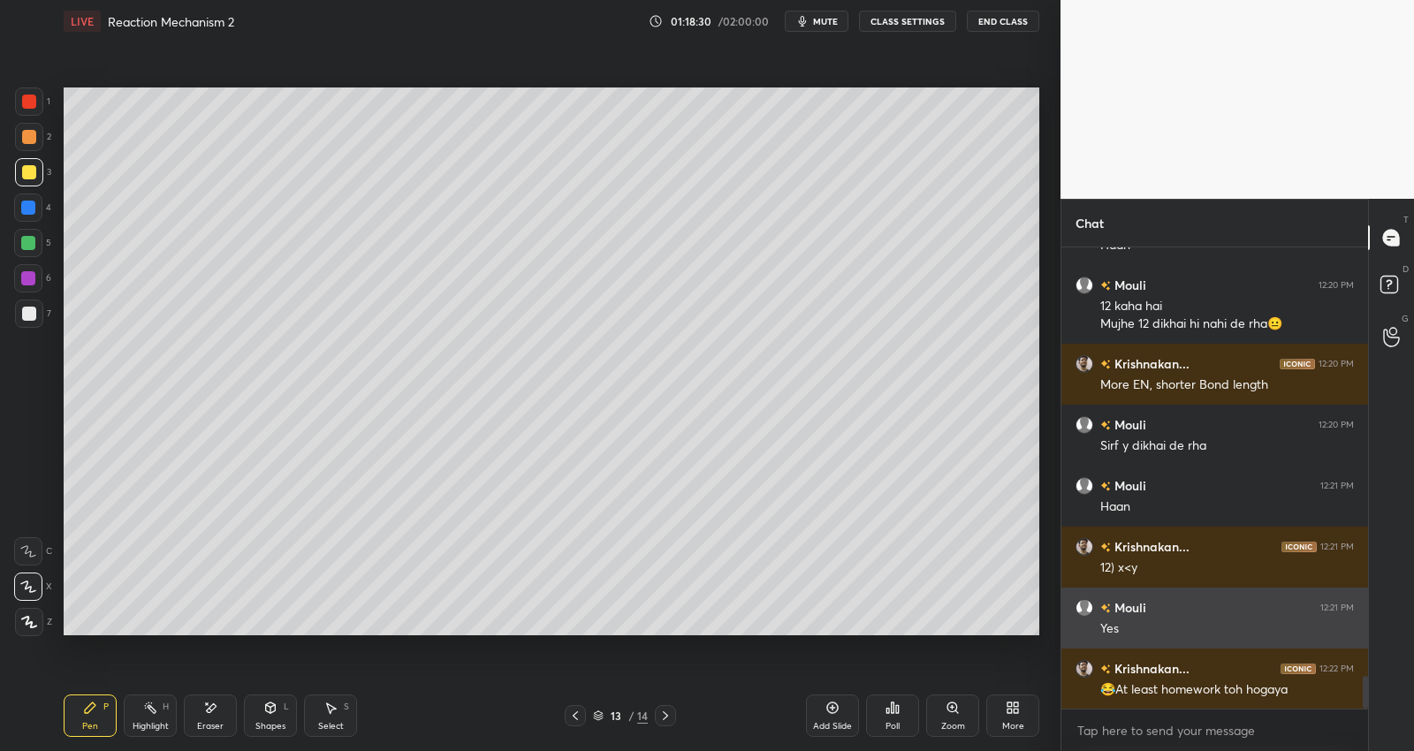
scroll to position [6106, 0]
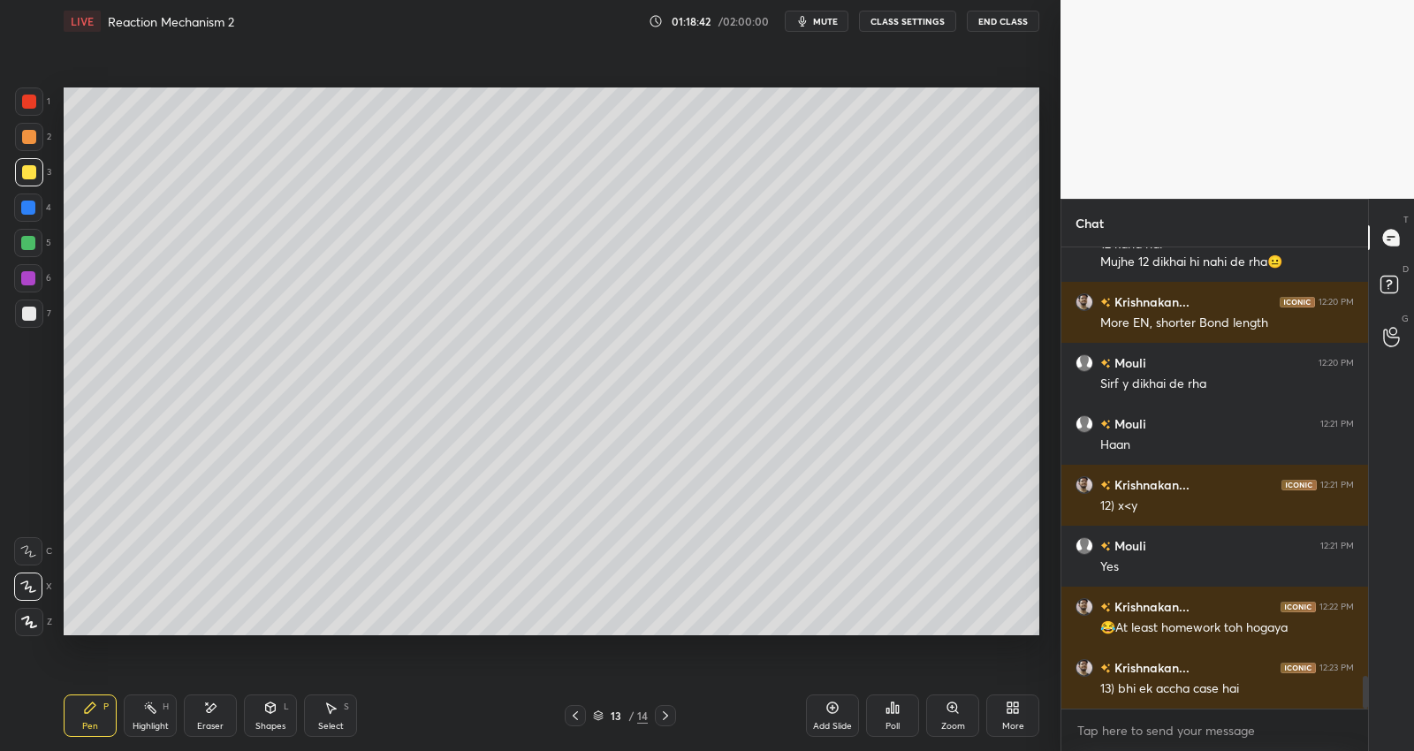
click at [35, 239] on div at bounding box center [28, 243] width 28 height 28
click at [36, 170] on div at bounding box center [29, 172] width 28 height 28
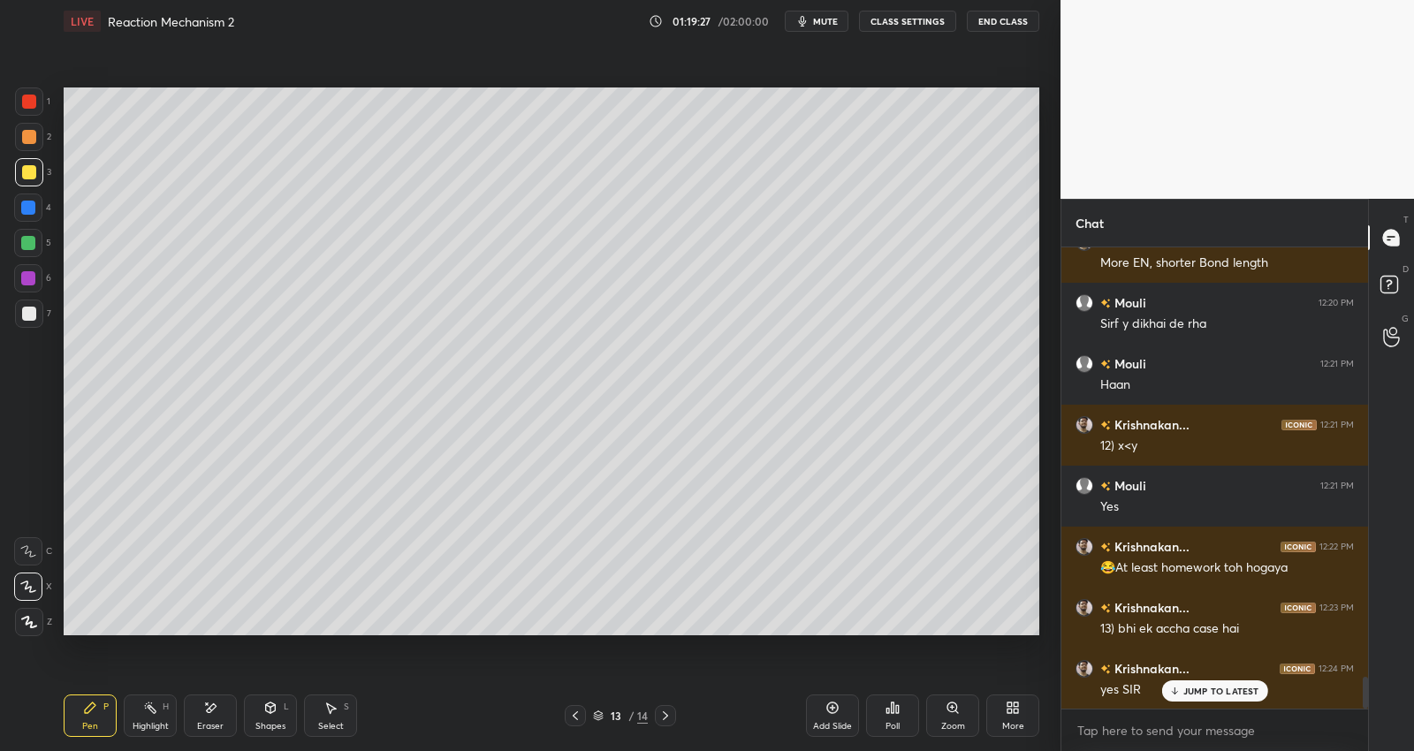
click at [28, 239] on div at bounding box center [28, 243] width 14 height 14
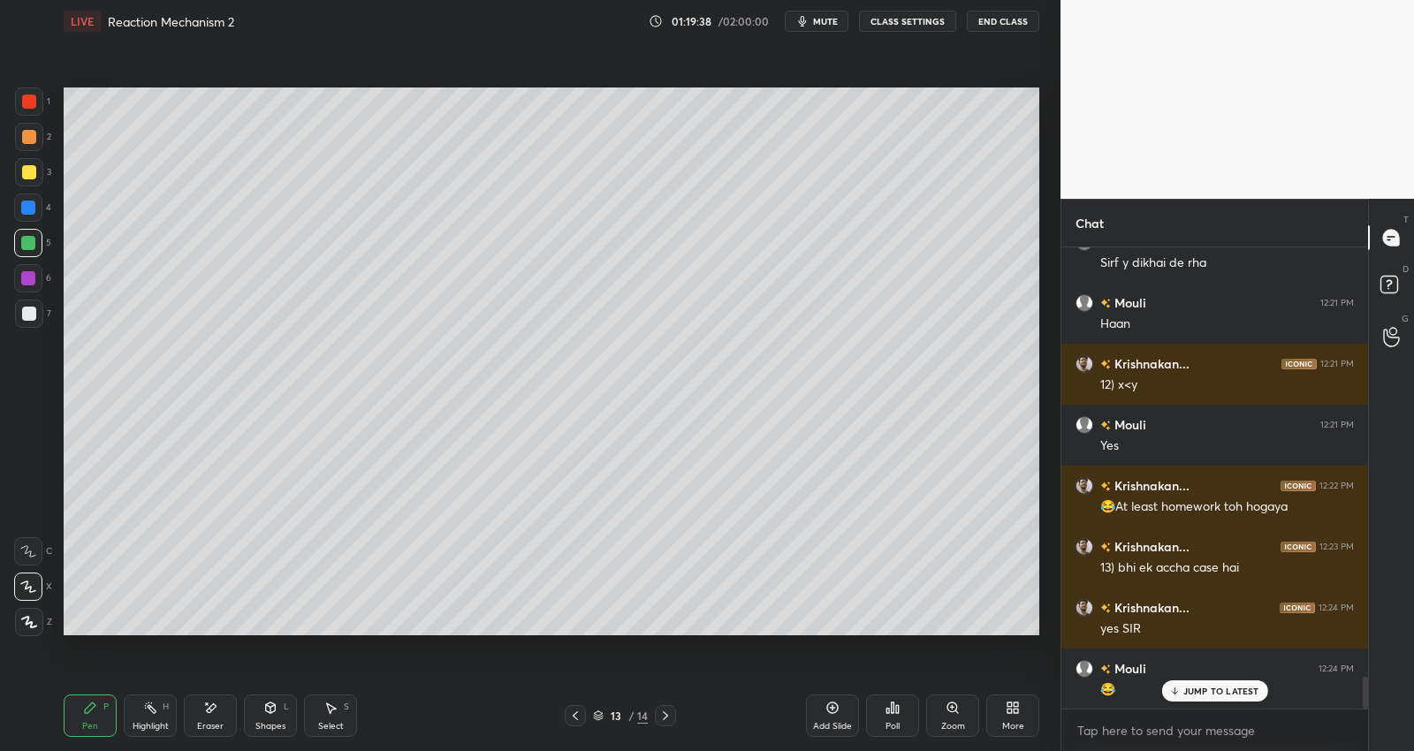
drag, startPoint x: 28, startPoint y: 138, endPoint x: 49, endPoint y: 128, distance: 22.5
click at [29, 137] on div at bounding box center [29, 137] width 14 height 14
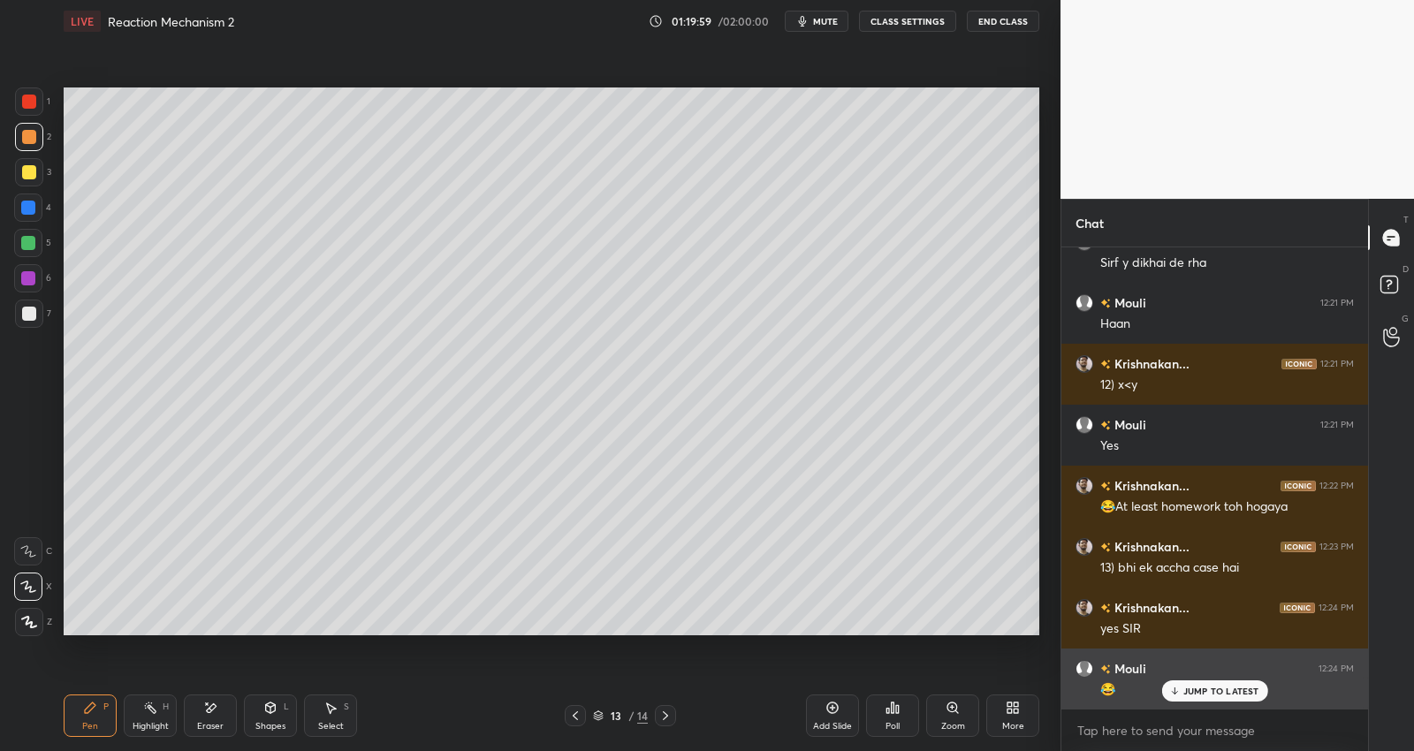
click at [1222, 688] on p "JUMP TO LATEST" at bounding box center [1221, 691] width 76 height 11
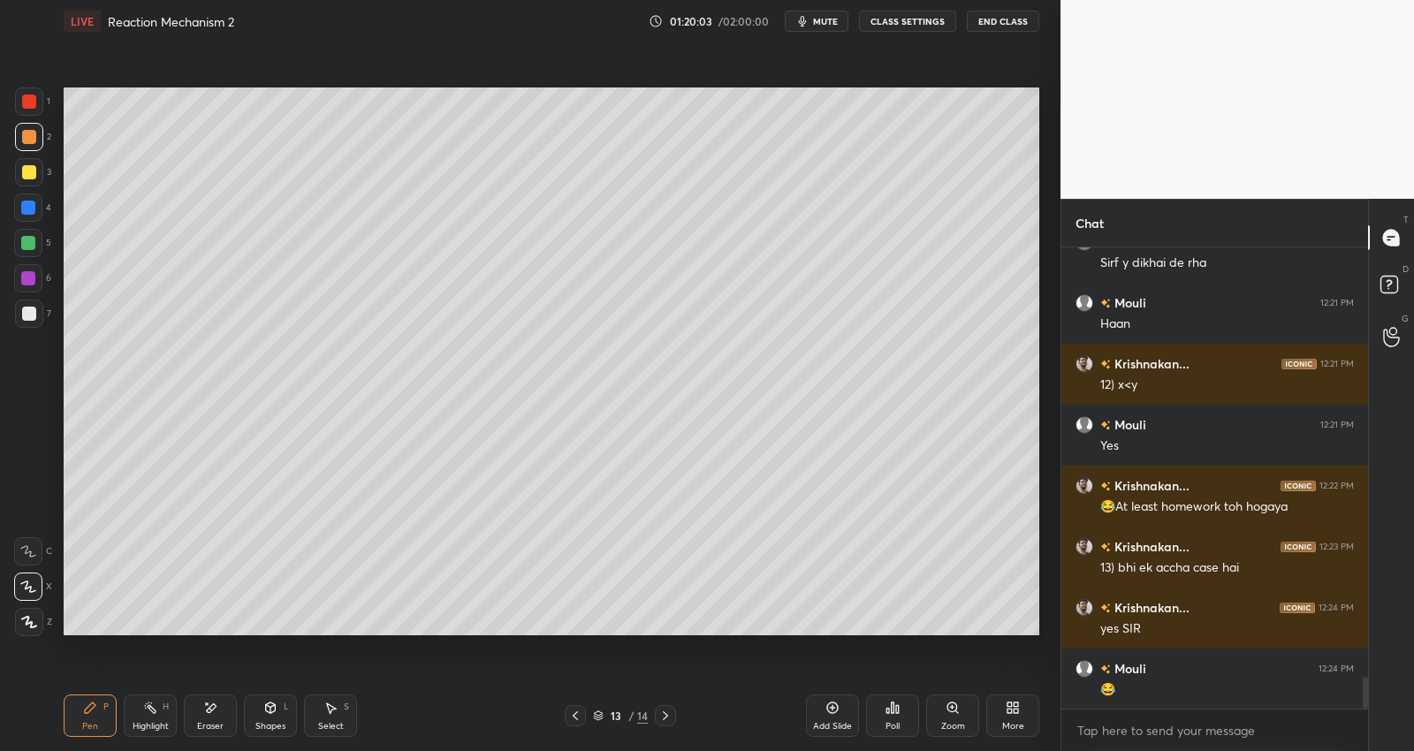
click at [27, 170] on div at bounding box center [29, 172] width 14 height 14
click at [31, 101] on div at bounding box center [29, 102] width 14 height 14
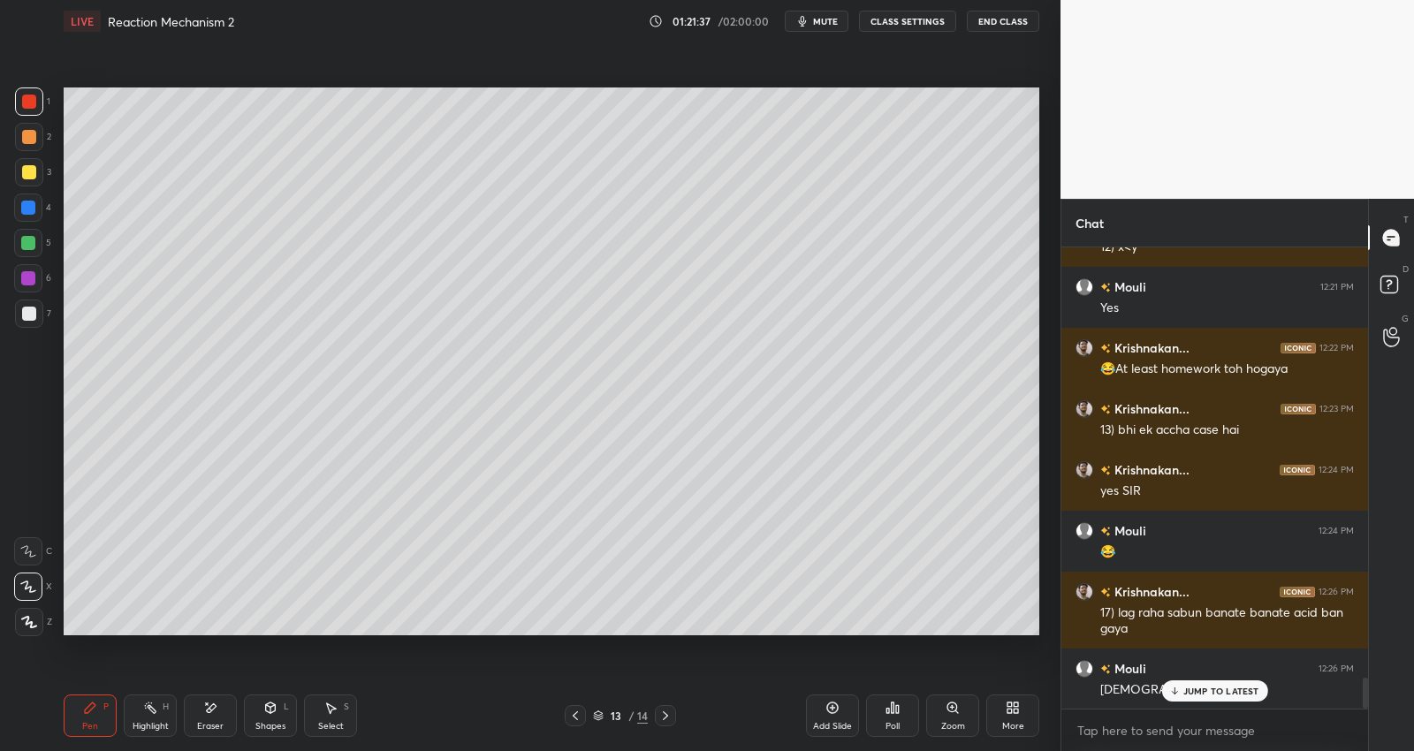
scroll to position [6383, 0]
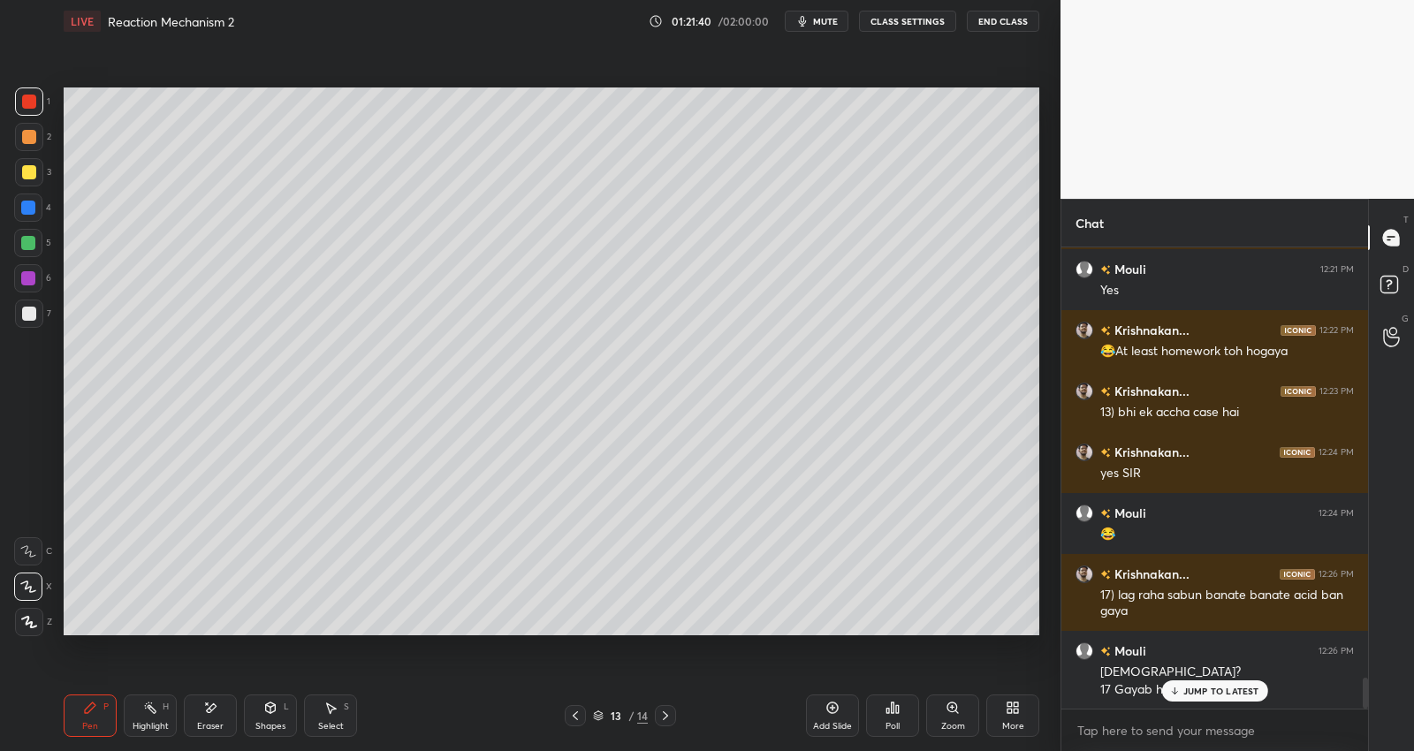
click at [338, 708] on div "Select S" at bounding box center [330, 716] width 53 height 42
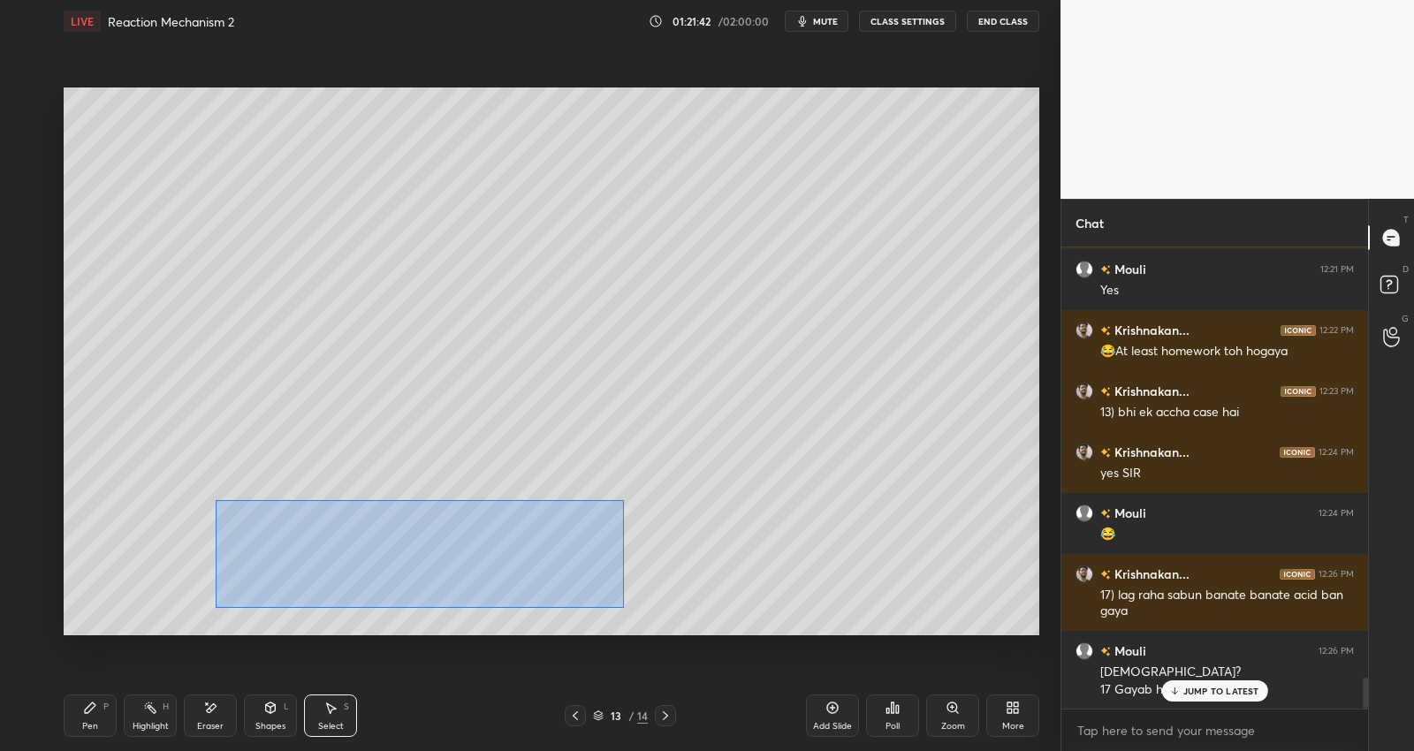
drag, startPoint x: 215, startPoint y: 500, endPoint x: 571, endPoint y: 592, distance: 367.8
click at [620, 607] on div "0 ° Undo Copy Duplicate Duplicate to new slide Delete" at bounding box center [552, 361] width 976 height 549
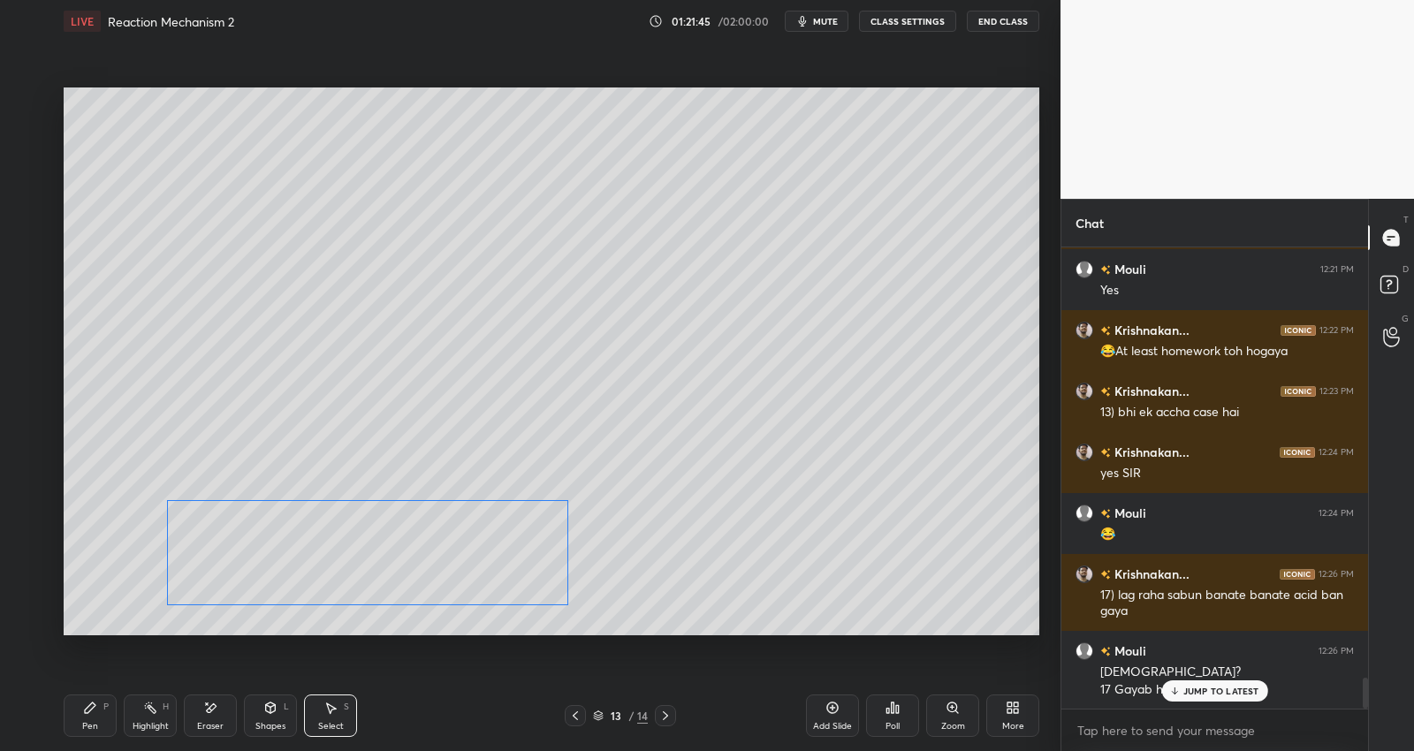
drag, startPoint x: 544, startPoint y: 577, endPoint x: 480, endPoint y: 564, distance: 65.9
click at [487, 574] on div "0 ° Undo Copy Duplicate Duplicate to new slide Delete" at bounding box center [552, 361] width 976 height 549
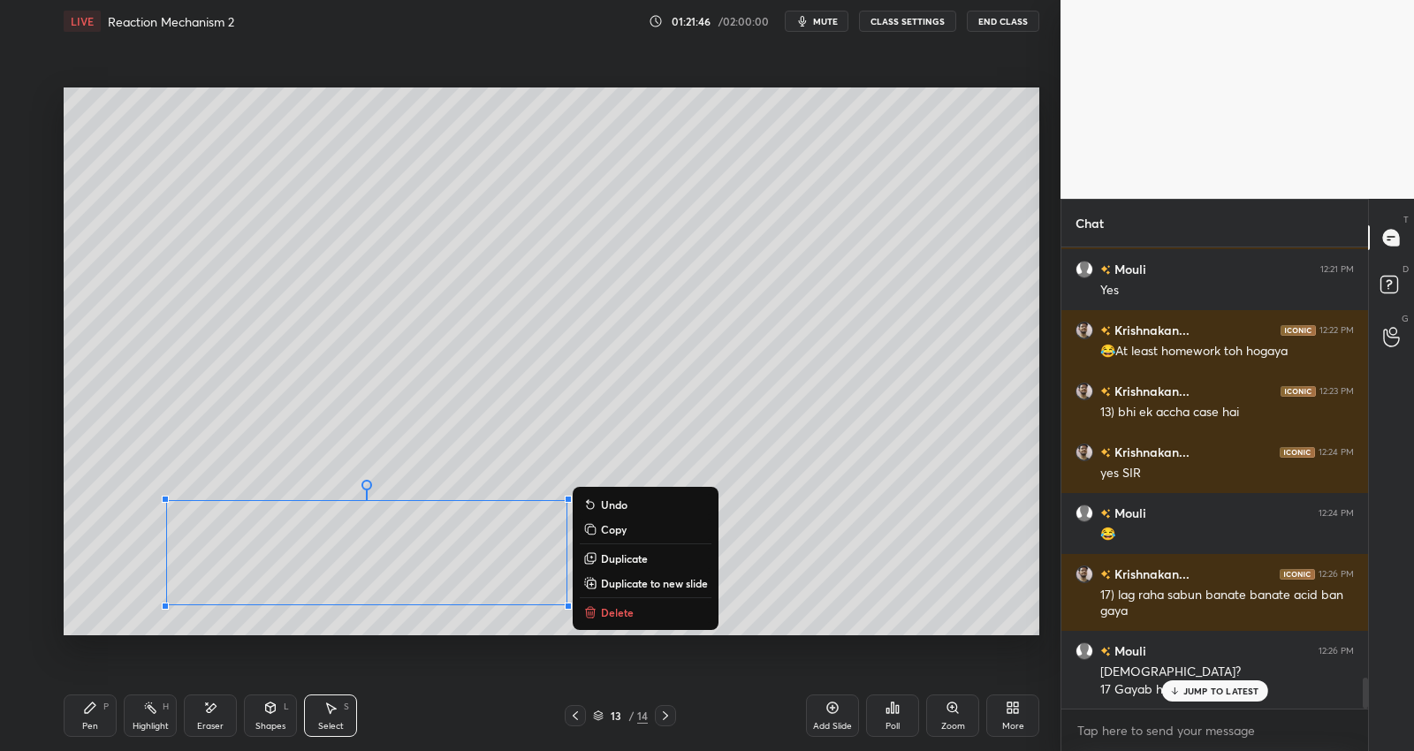
click at [91, 717] on div "Pen P" at bounding box center [90, 716] width 53 height 42
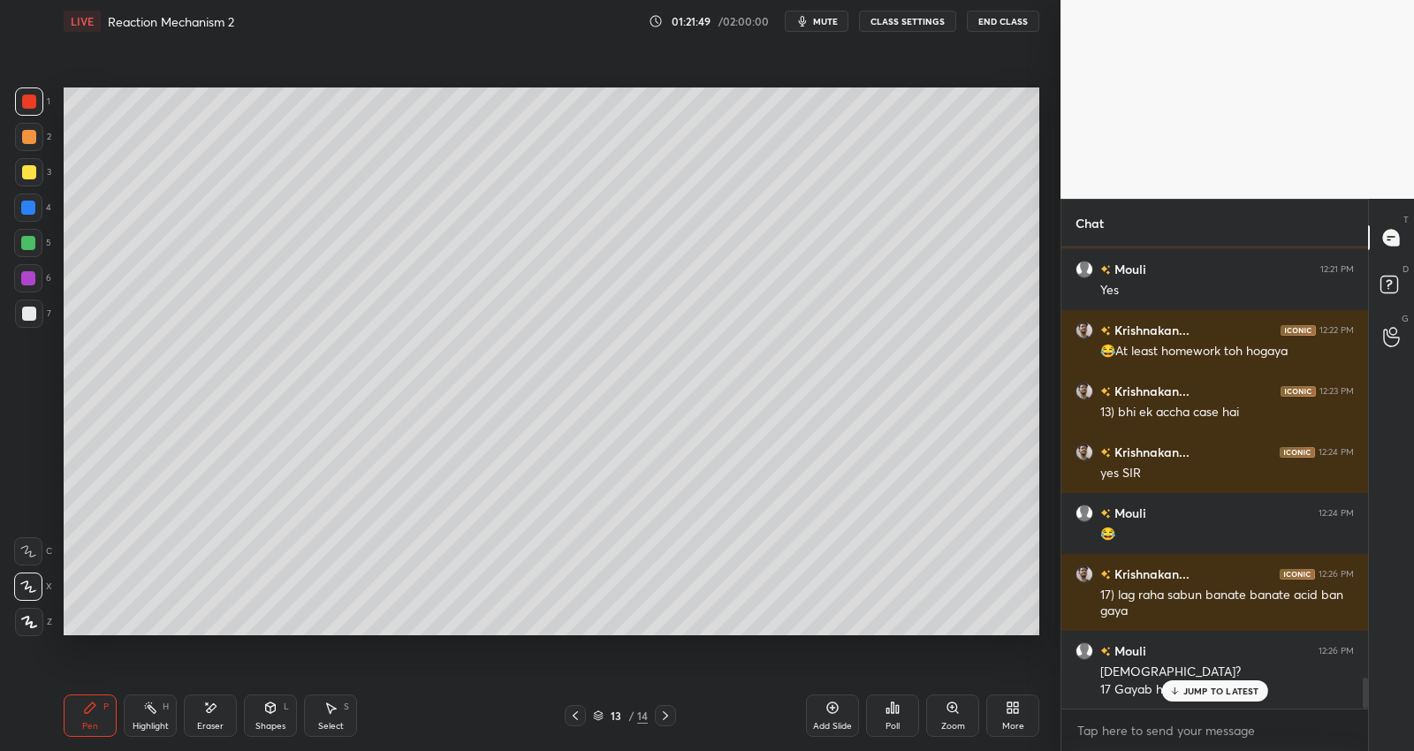
drag, startPoint x: 332, startPoint y: 703, endPoint x: 343, endPoint y: 694, distance: 13.8
click at [330, 701] on icon at bounding box center [330, 708] width 14 height 14
click at [97, 709] on div "Pen P" at bounding box center [90, 716] width 53 height 42
click at [209, 704] on icon at bounding box center [210, 708] width 14 height 15
click at [98, 703] on div "Pen P" at bounding box center [90, 716] width 53 height 42
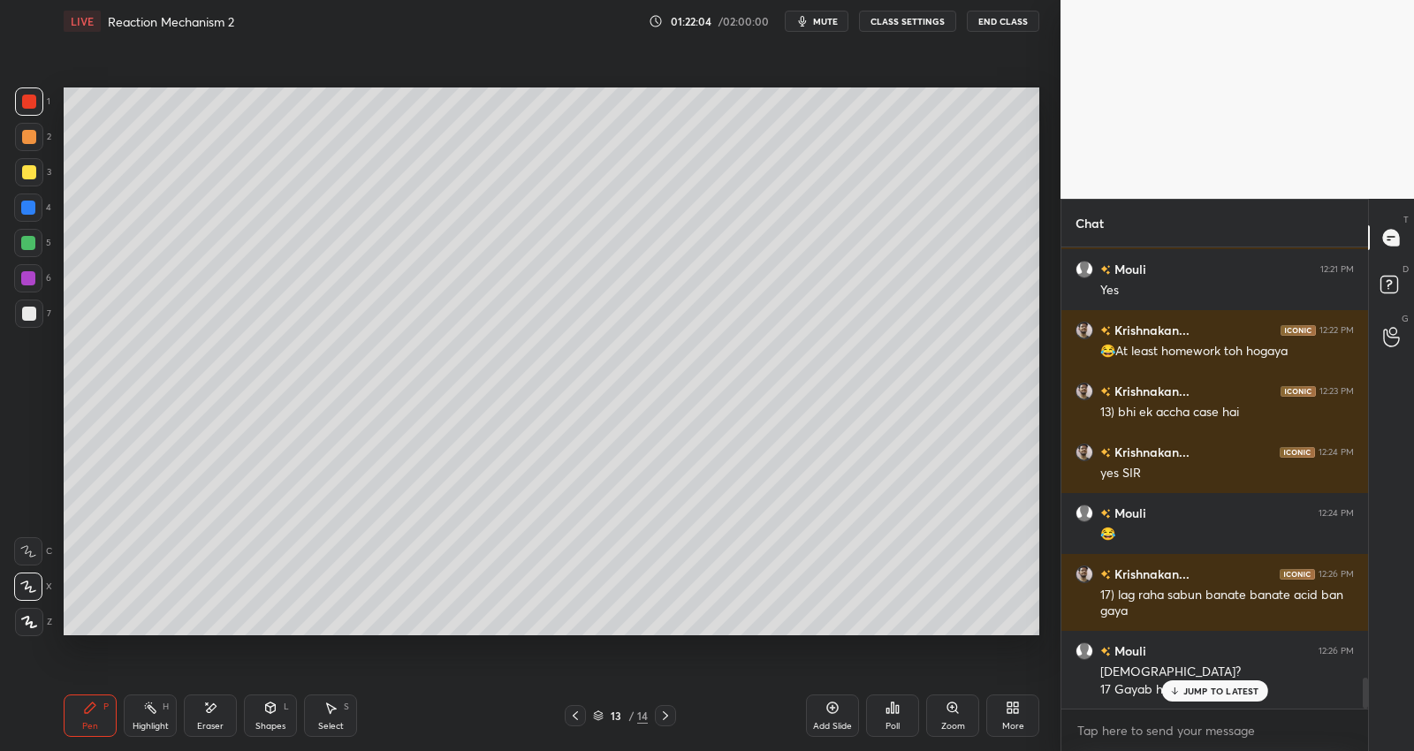
click at [1225, 695] on p "JUMP TO LATEST" at bounding box center [1221, 691] width 76 height 11
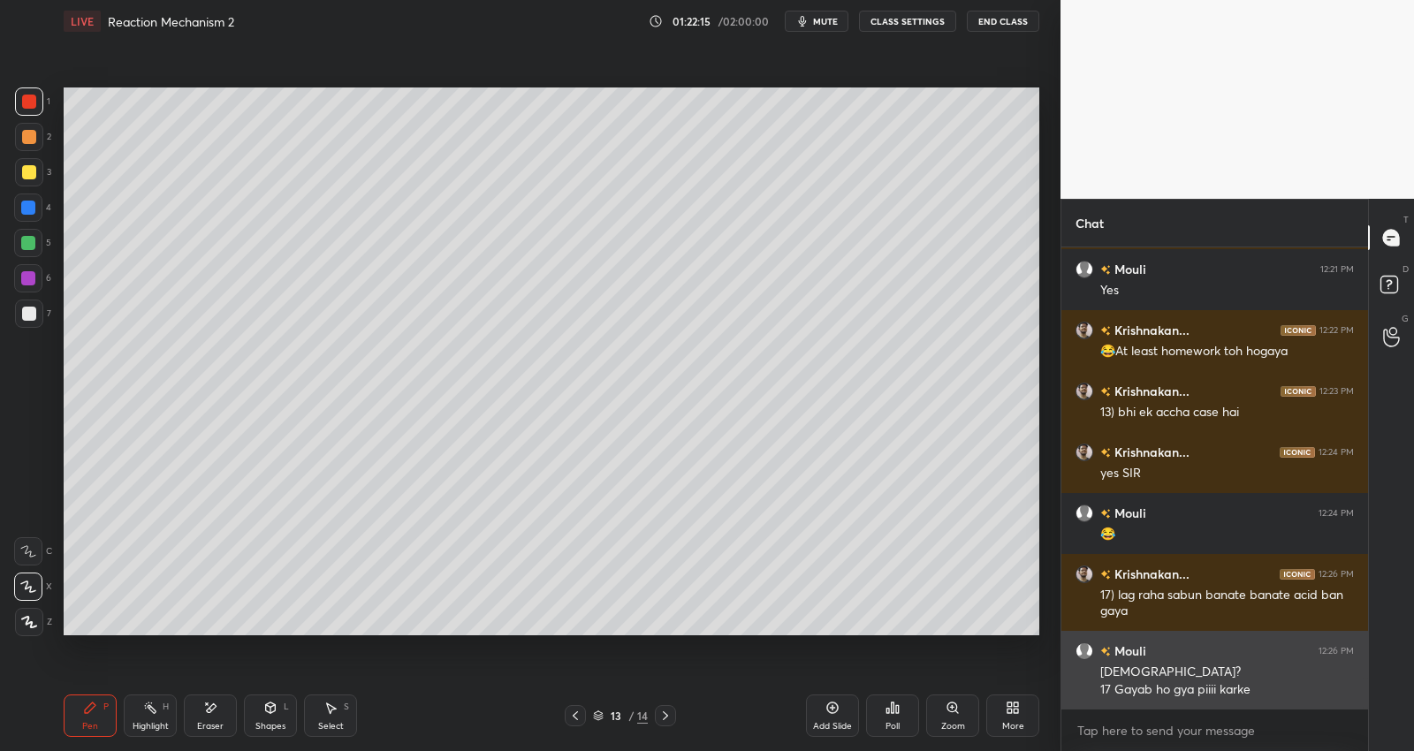
scroll to position [6444, 0]
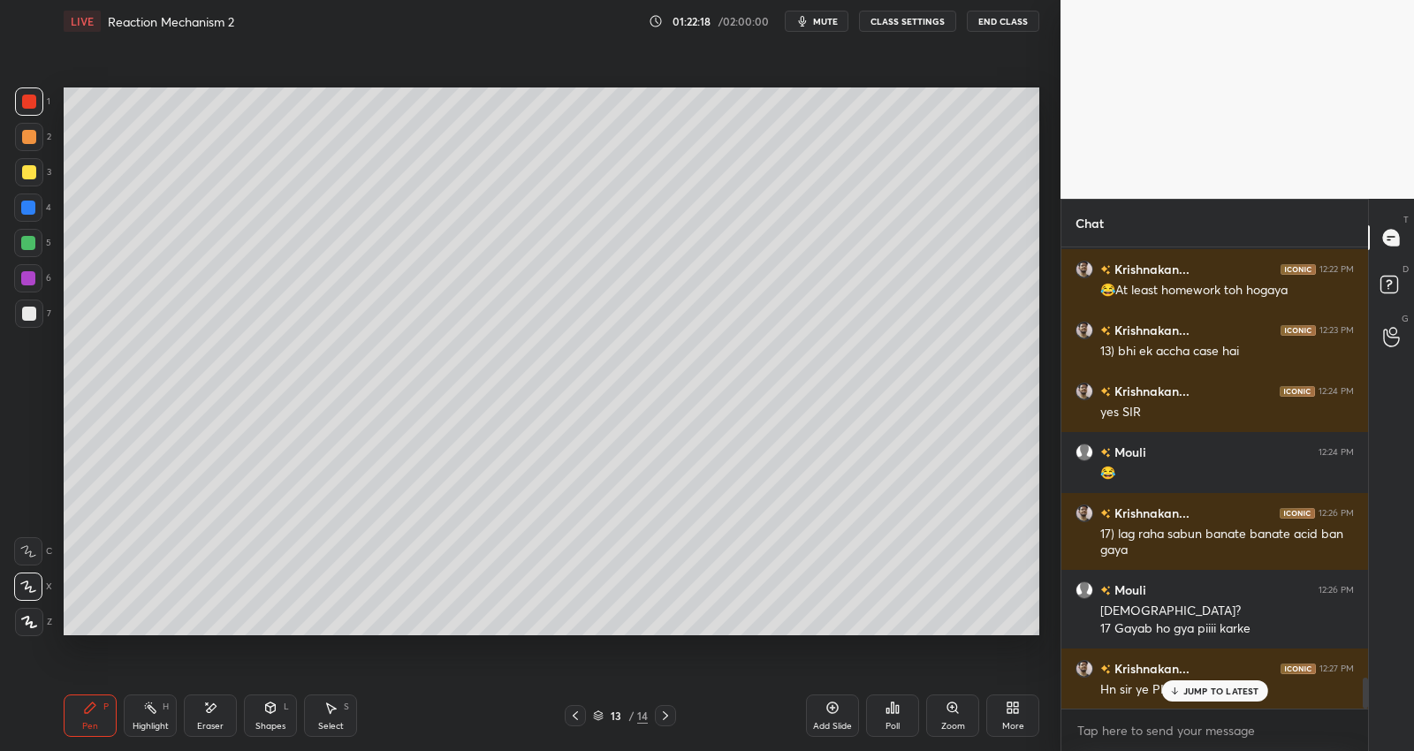
click at [1181, 690] on div "JUMP TO LATEST" at bounding box center [1214, 690] width 106 height 21
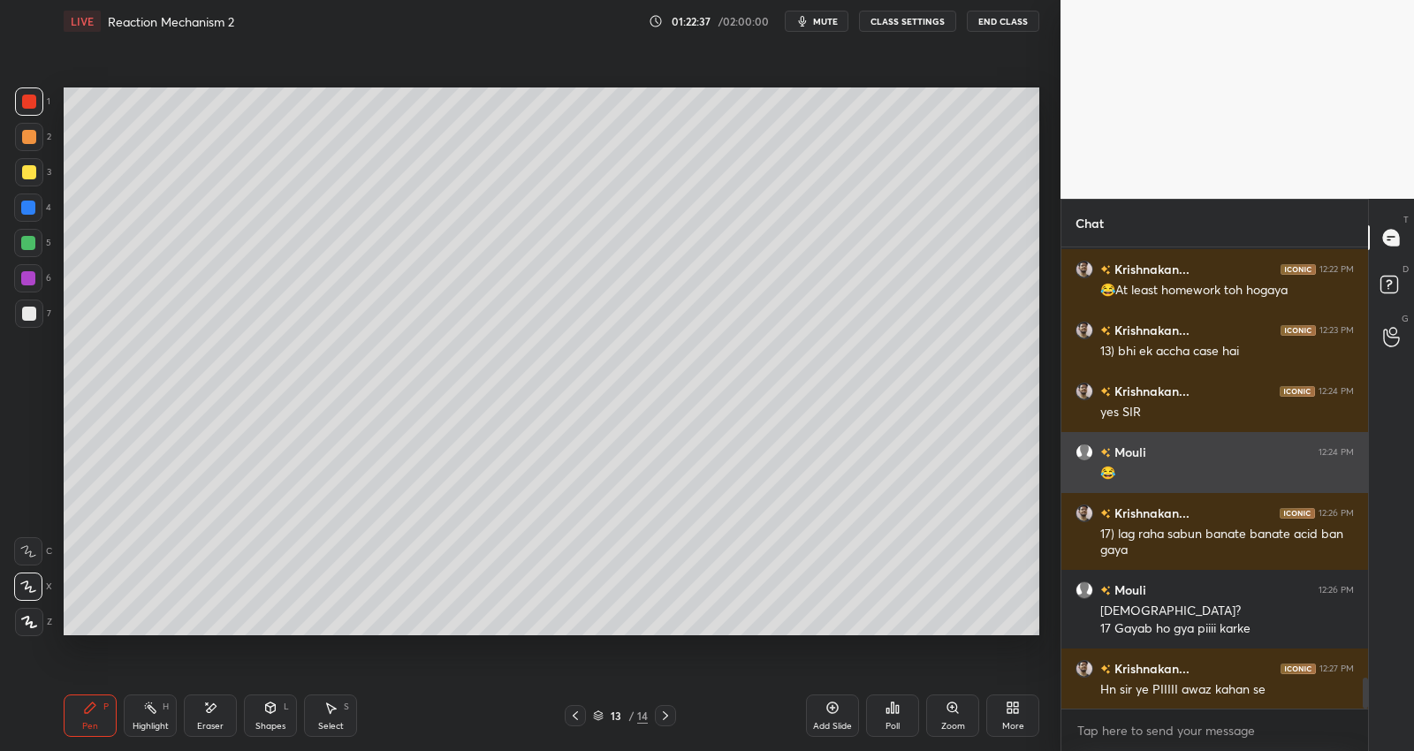
scroll to position [6461, 0]
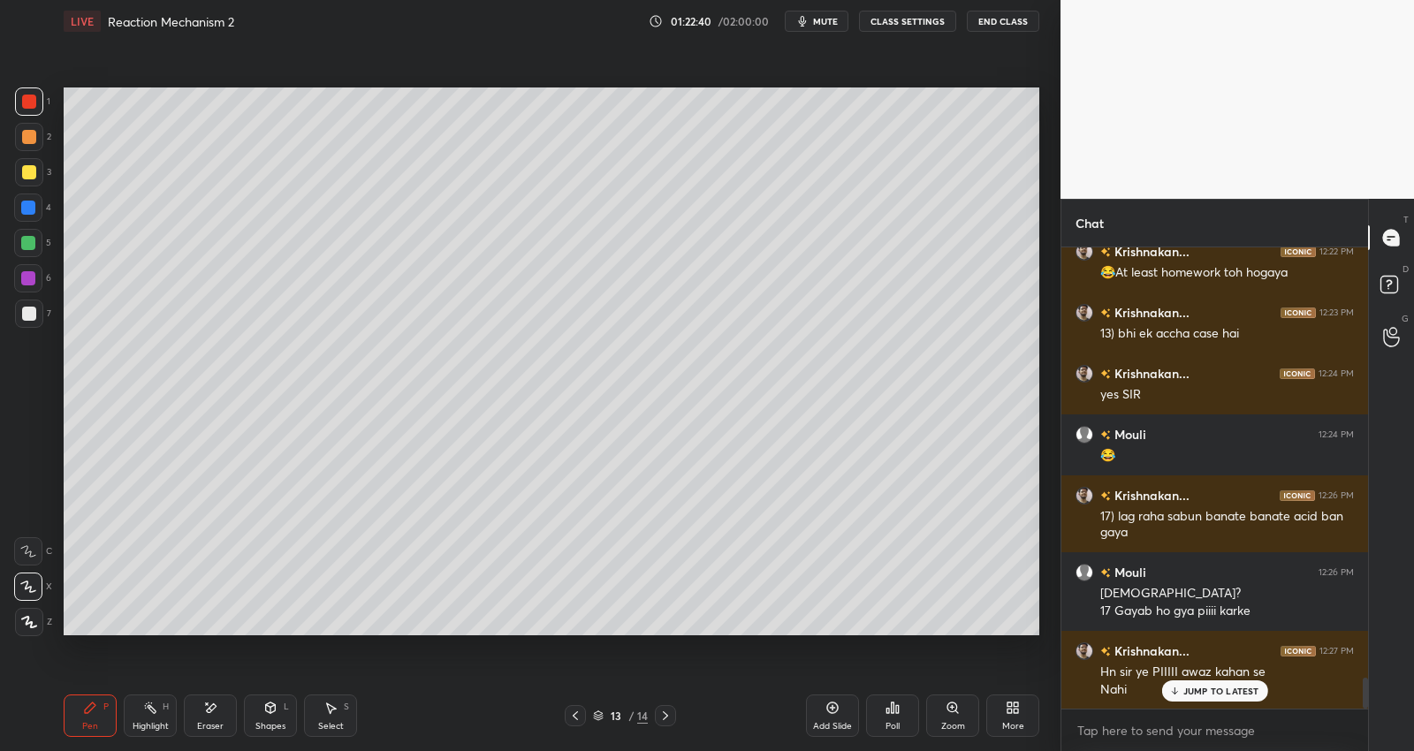
click at [912, 23] on button "CLASS SETTINGS" at bounding box center [907, 21] width 97 height 21
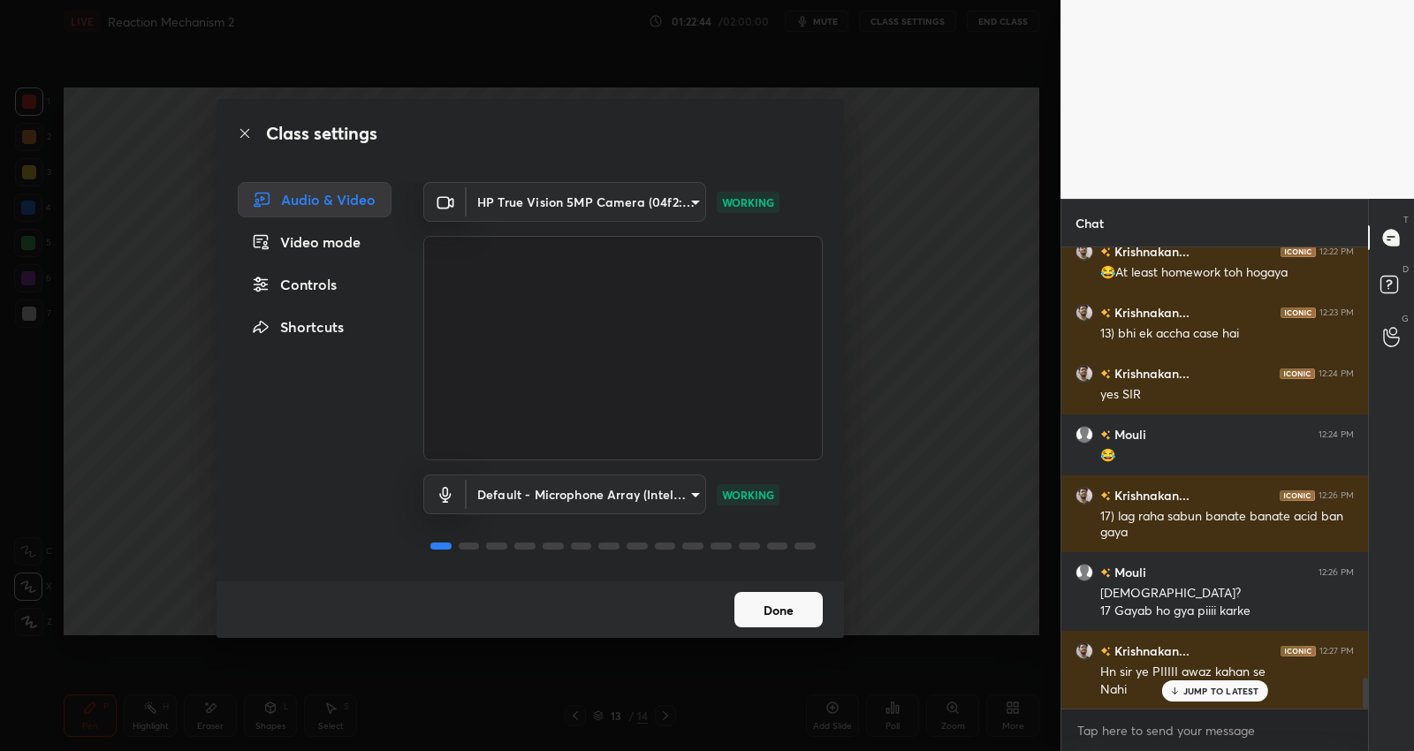
click at [755, 603] on button "Done" at bounding box center [778, 609] width 88 height 35
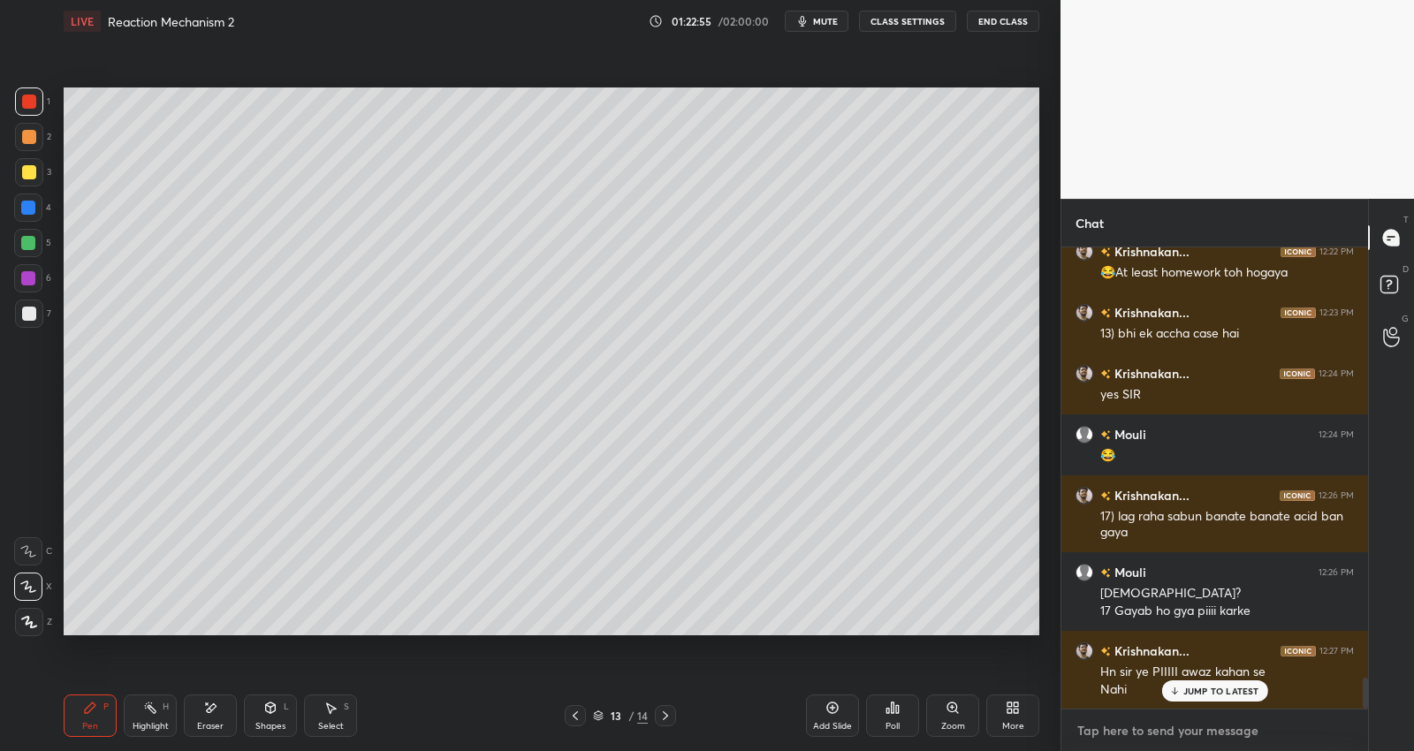
type textarea "x"
click at [1128, 726] on textarea at bounding box center [1214, 731] width 278 height 28
type textarea "a"
type textarea "x"
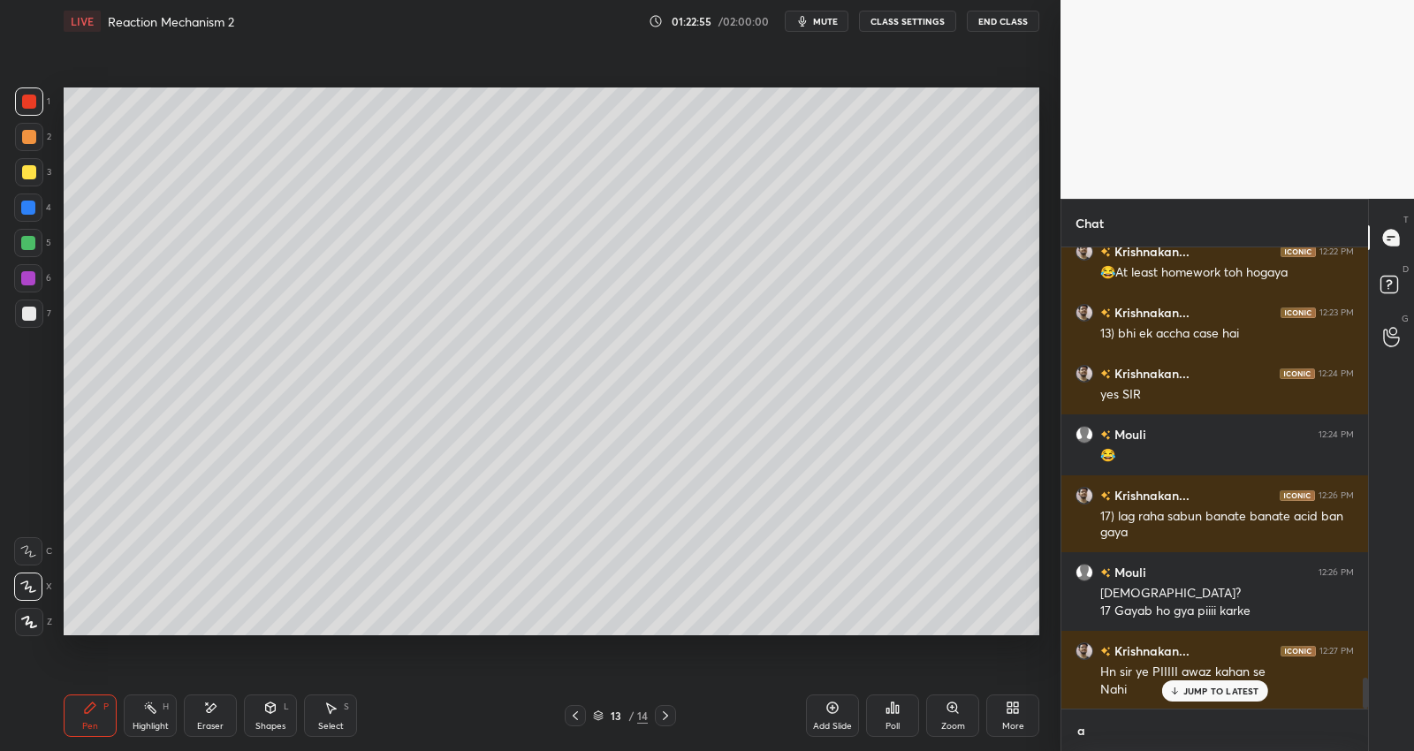
type textarea "am"
type textarea "x"
type textarea "am"
type textarea "x"
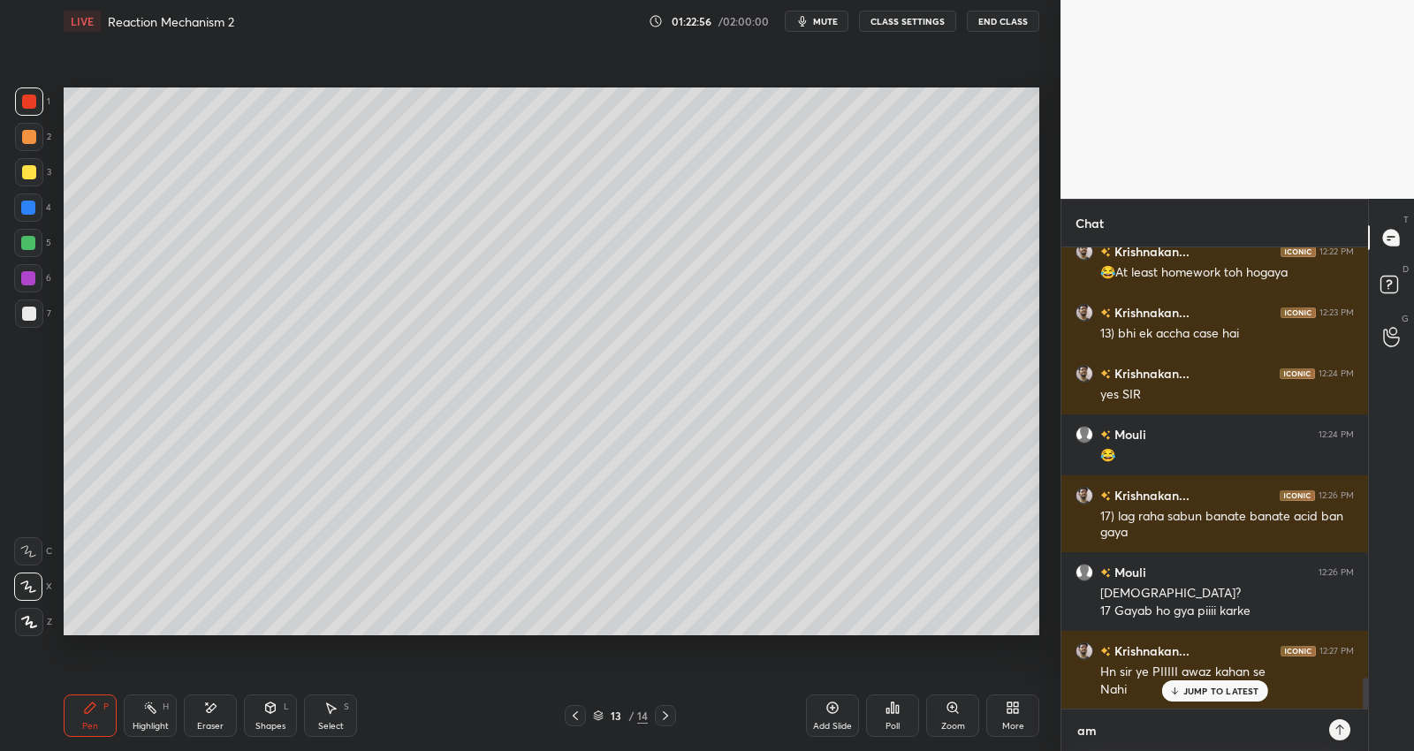
type textarea "am i"
type textarea "x"
type textarea "am i"
type textarea "x"
type textarea "am i a"
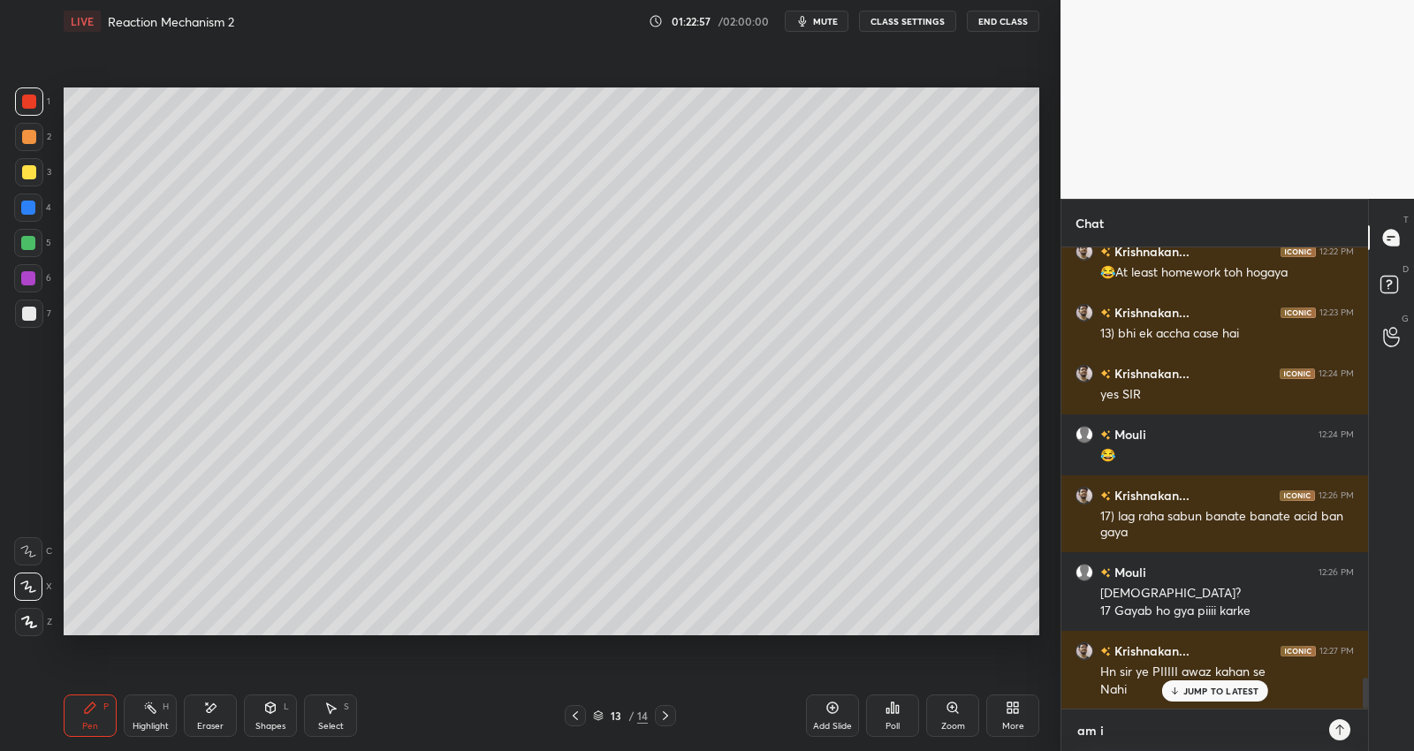
type textarea "x"
type textarea "am i au"
type textarea "x"
type textarea "am i aud"
type textarea "x"
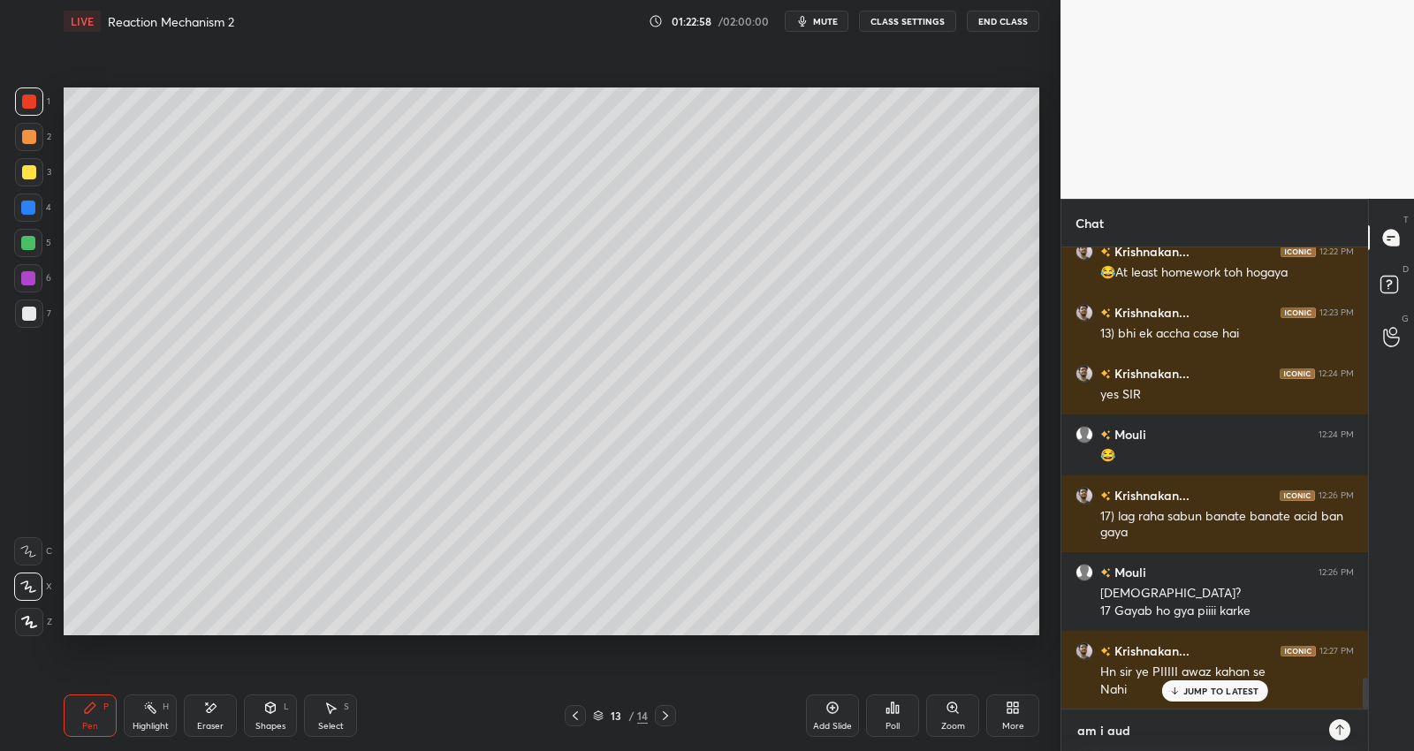
type textarea "am i audi"
type textarea "x"
type textarea "am i audib"
type textarea "x"
type textarea "am i audibl"
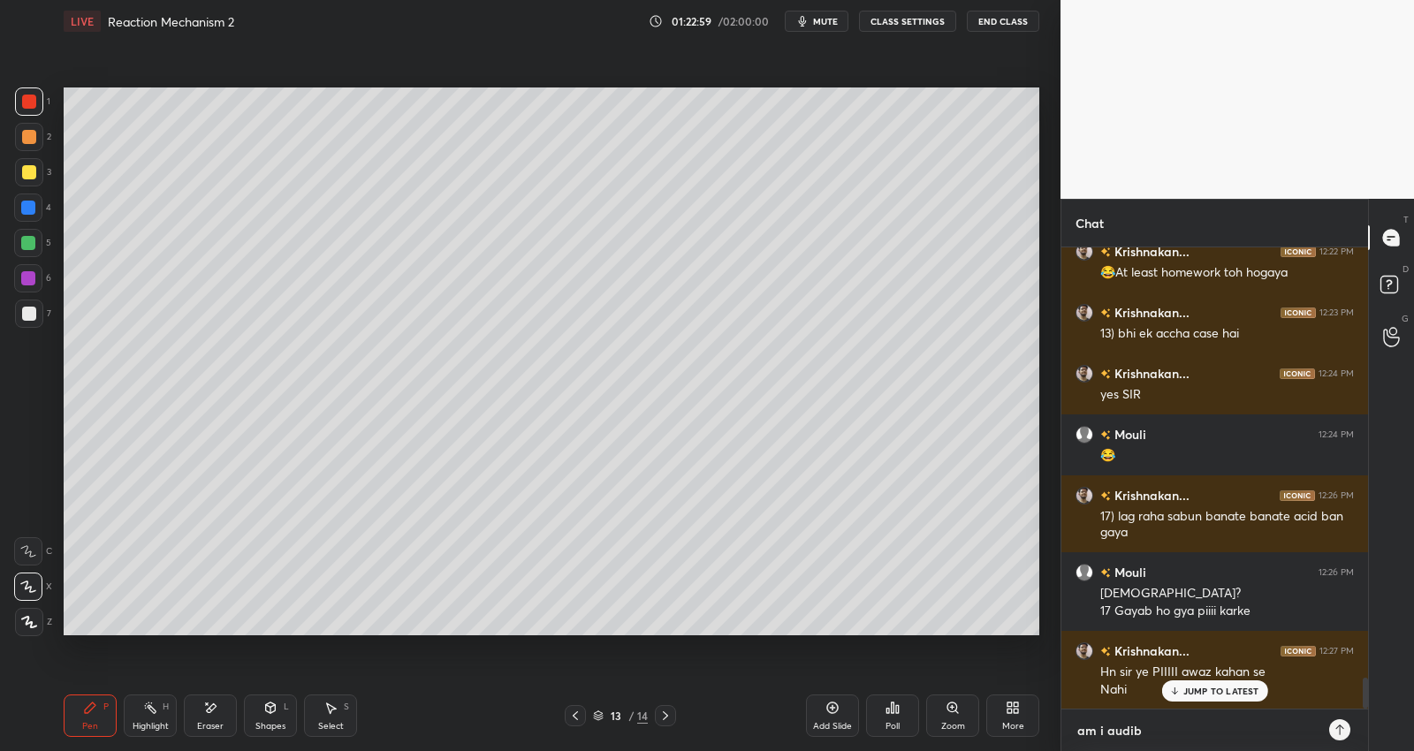
type textarea "x"
type textarea "am i audible"
type textarea "x"
type textarea "am i audible?"
type textarea "x"
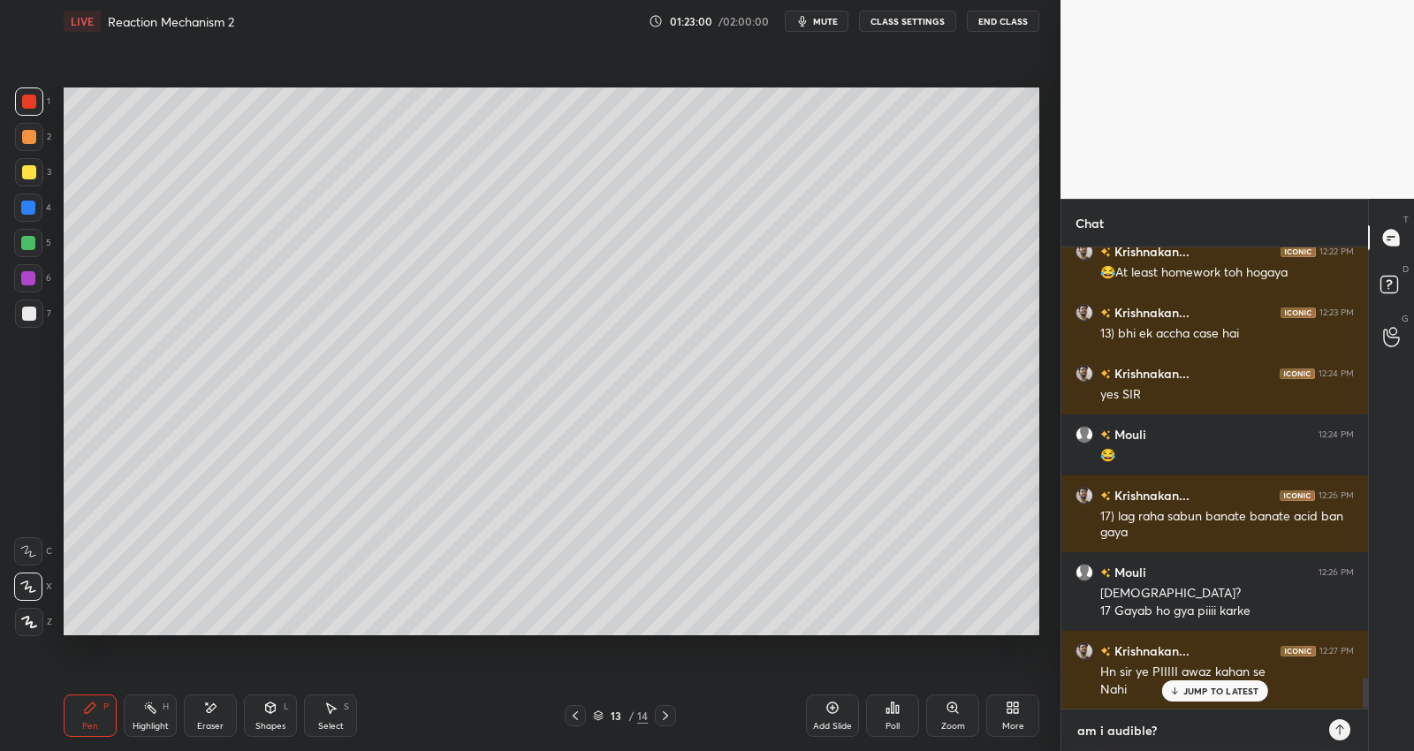
type textarea "x"
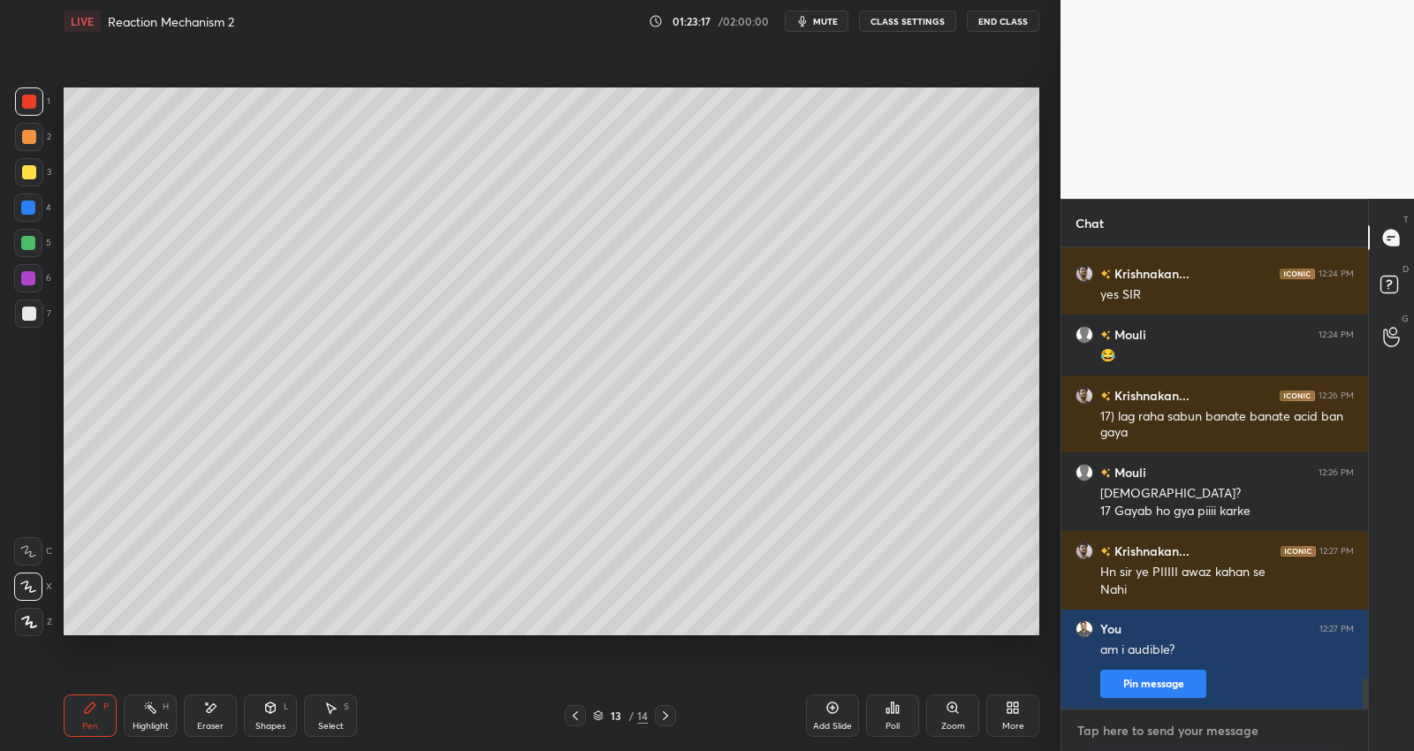
scroll to position [6621, 0]
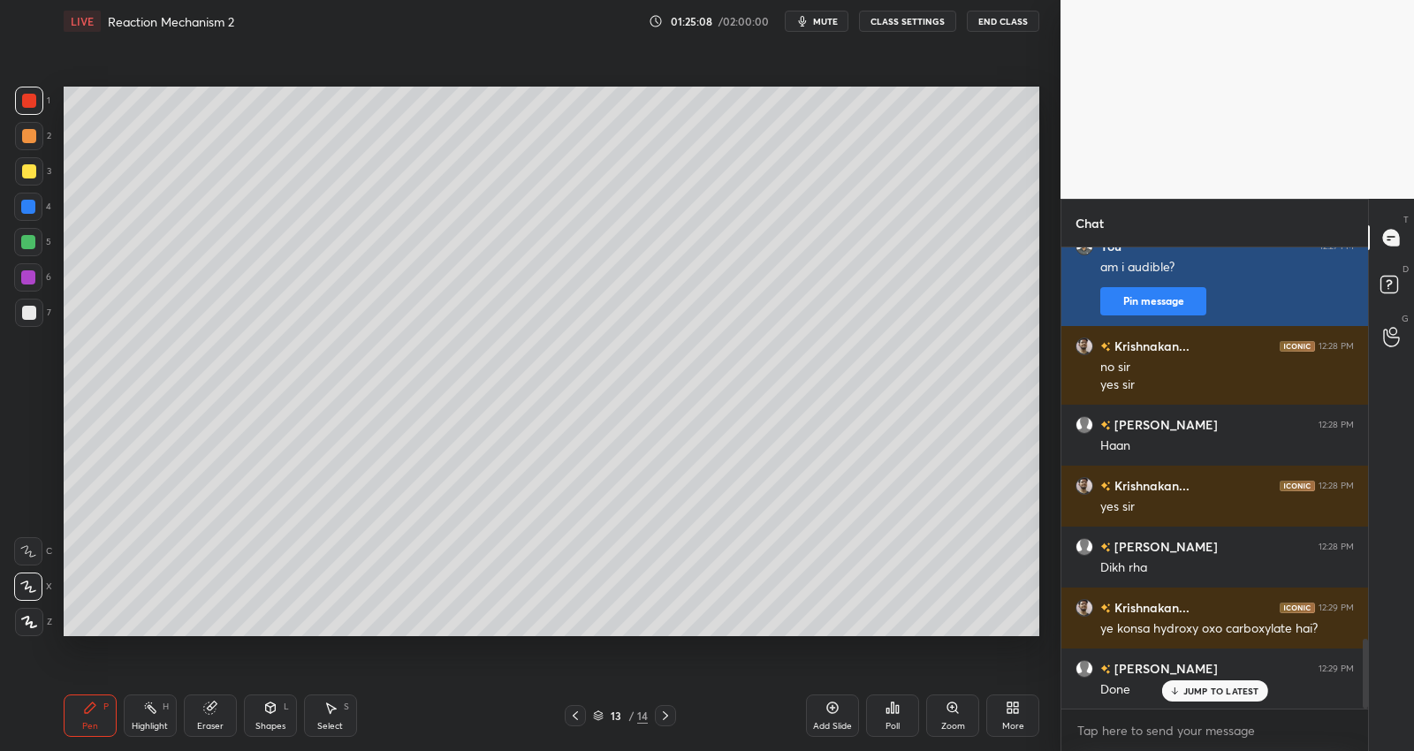
scroll to position [2635, 0]
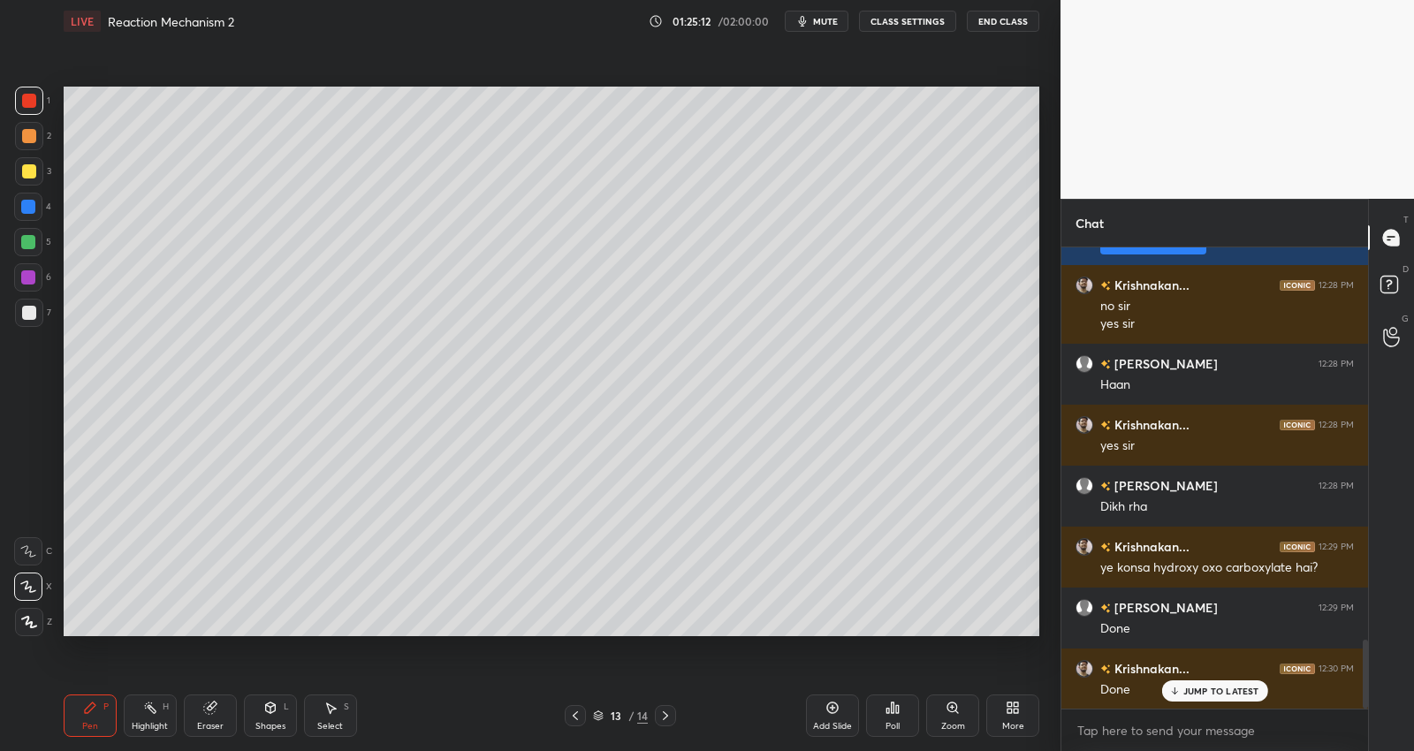
click at [843, 720] on div "Add Slide" at bounding box center [832, 716] width 53 height 42
click at [29, 315] on div at bounding box center [29, 313] width 14 height 14
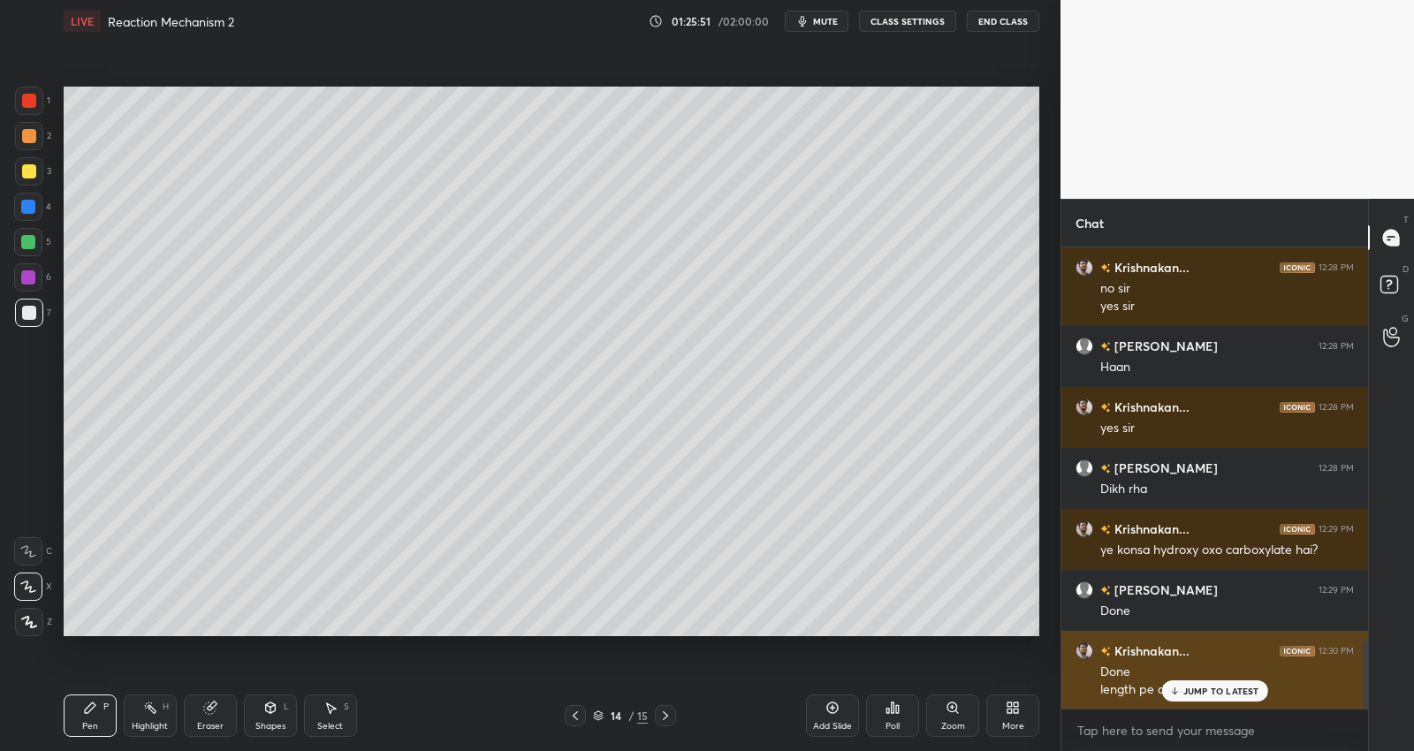
drag, startPoint x: 1210, startPoint y: 689, endPoint x: 1222, endPoint y: 687, distance: 12.5
click at [1209, 690] on p "JUMP TO LATEST" at bounding box center [1221, 691] width 76 height 11
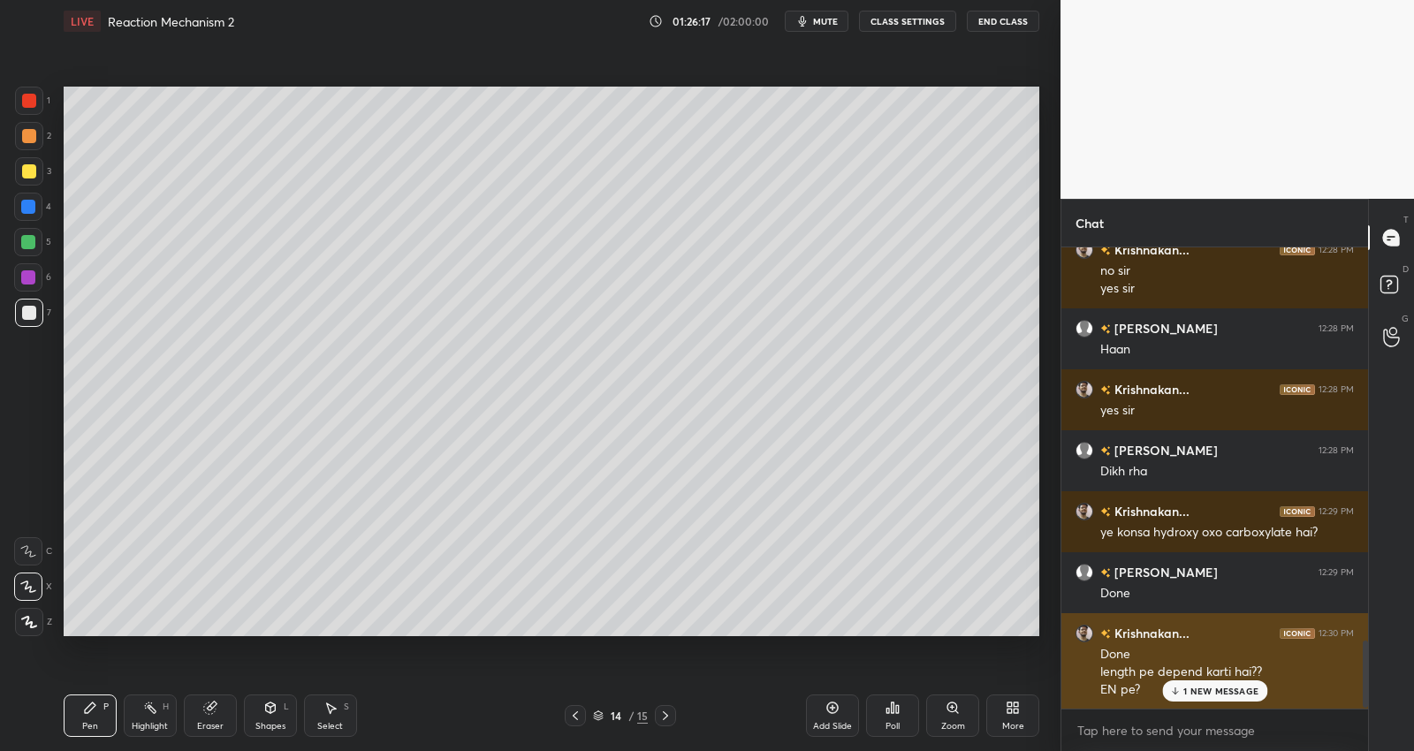
scroll to position [2731, 0]
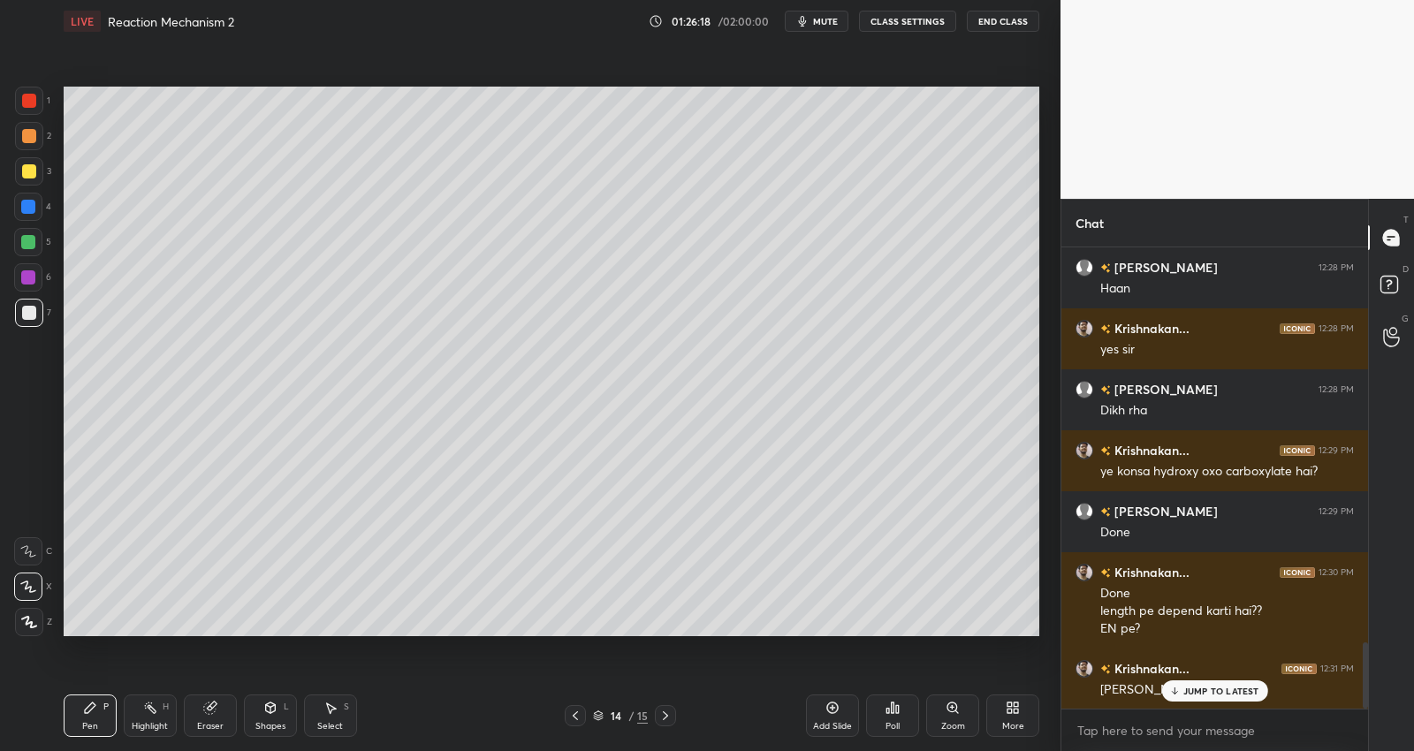
click at [1208, 689] on p "JUMP TO LATEST" at bounding box center [1221, 691] width 76 height 11
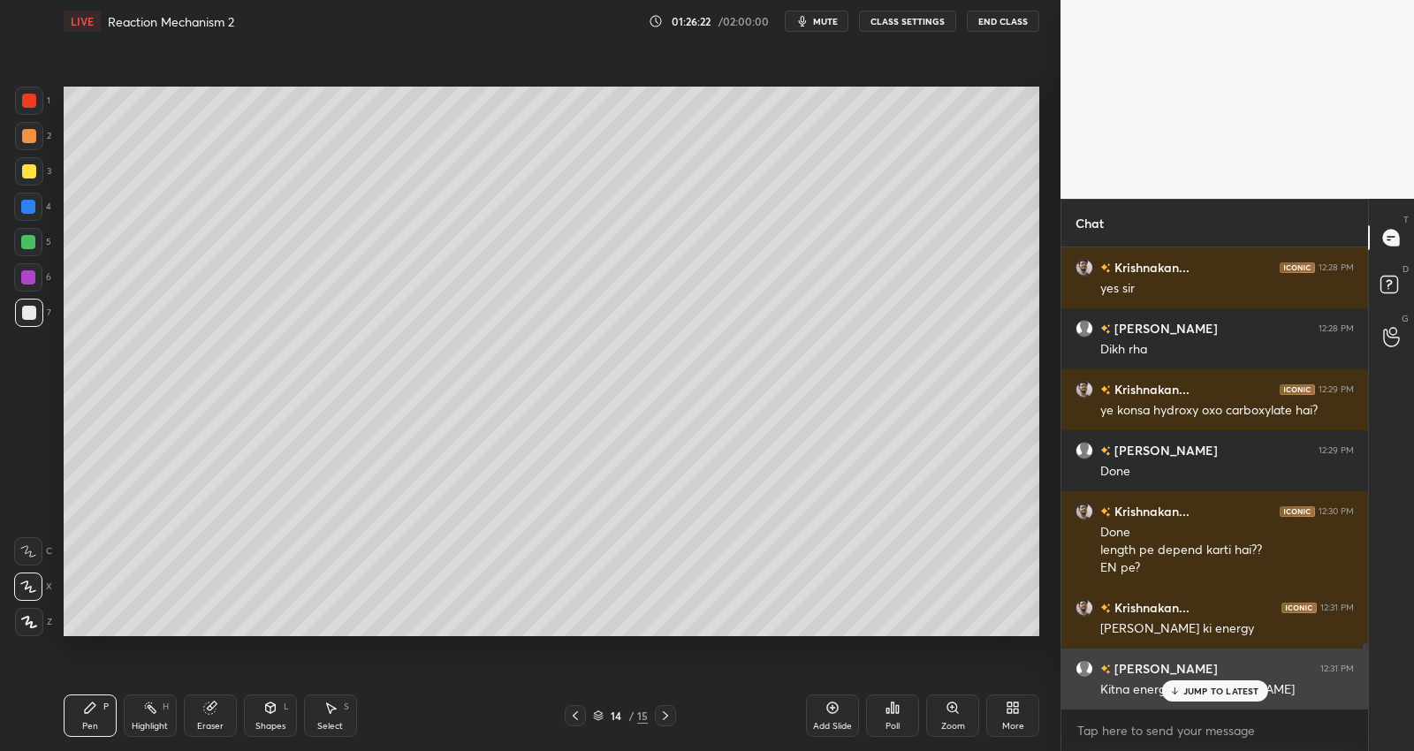
click at [1241, 680] on div "JUMP TO LATEST" at bounding box center [1214, 690] width 106 height 21
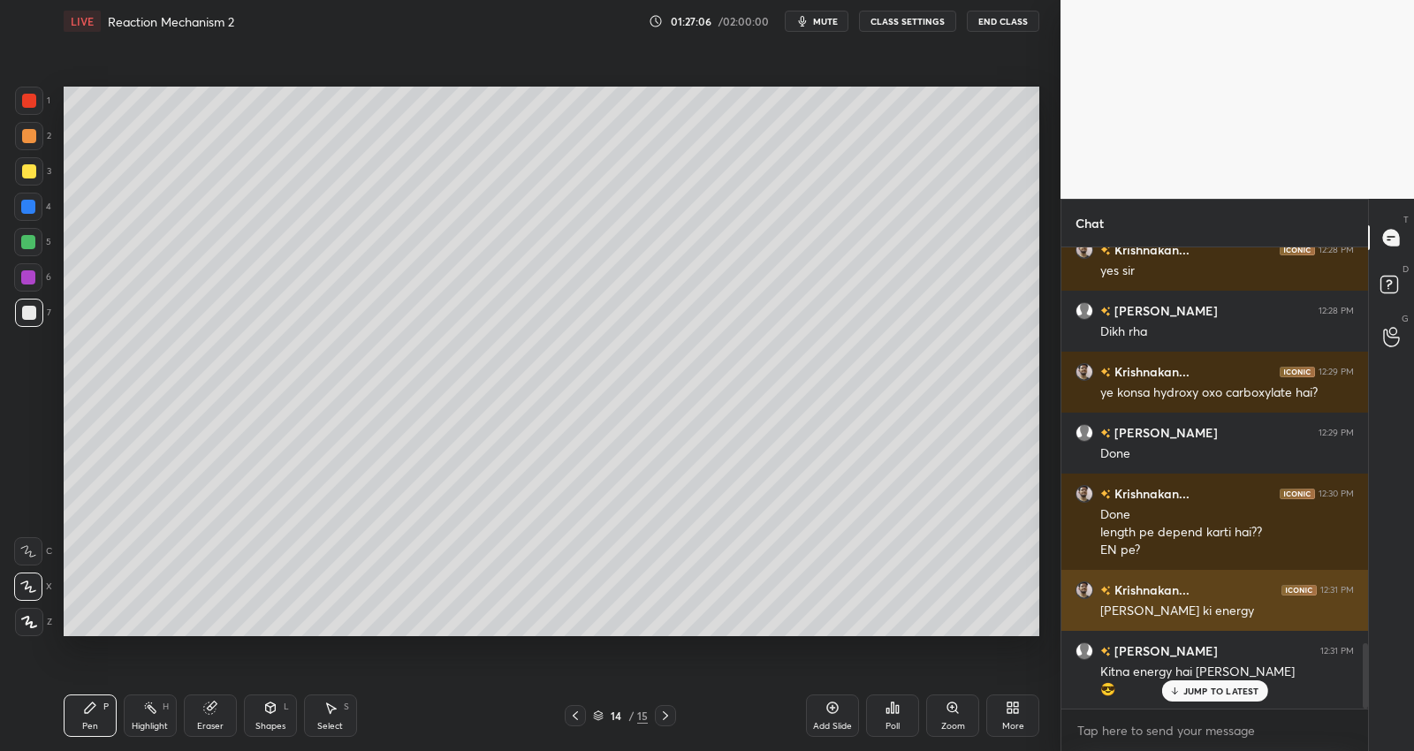
scroll to position [2872, 0]
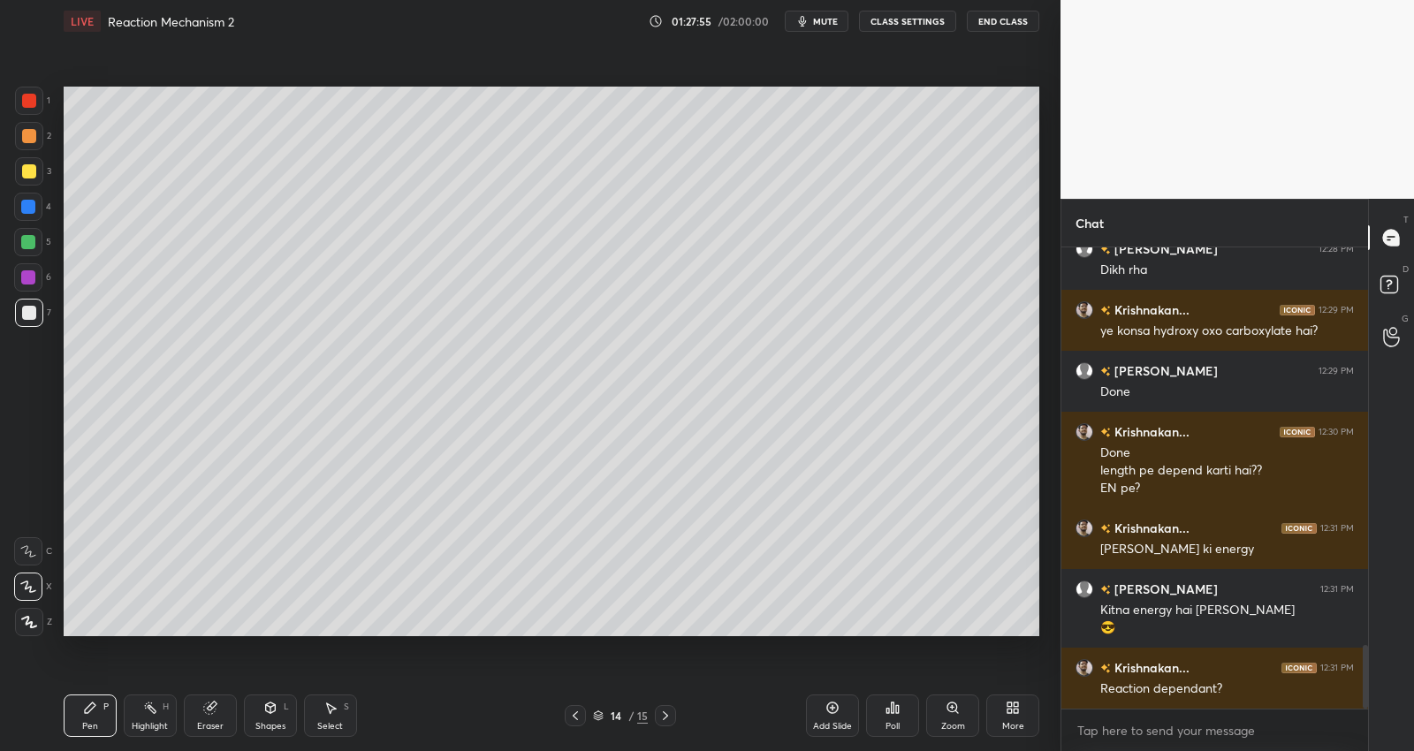
drag, startPoint x: 146, startPoint y: 712, endPoint x: 174, endPoint y: 639, distance: 78.6
click at [146, 710] on icon at bounding box center [150, 708] width 14 height 14
drag, startPoint x: 87, startPoint y: 722, endPoint x: 138, endPoint y: 711, distance: 52.3
click at [90, 722] on div "Pen" at bounding box center [90, 726] width 16 height 9
click at [331, 712] on icon at bounding box center [330, 708] width 14 height 14
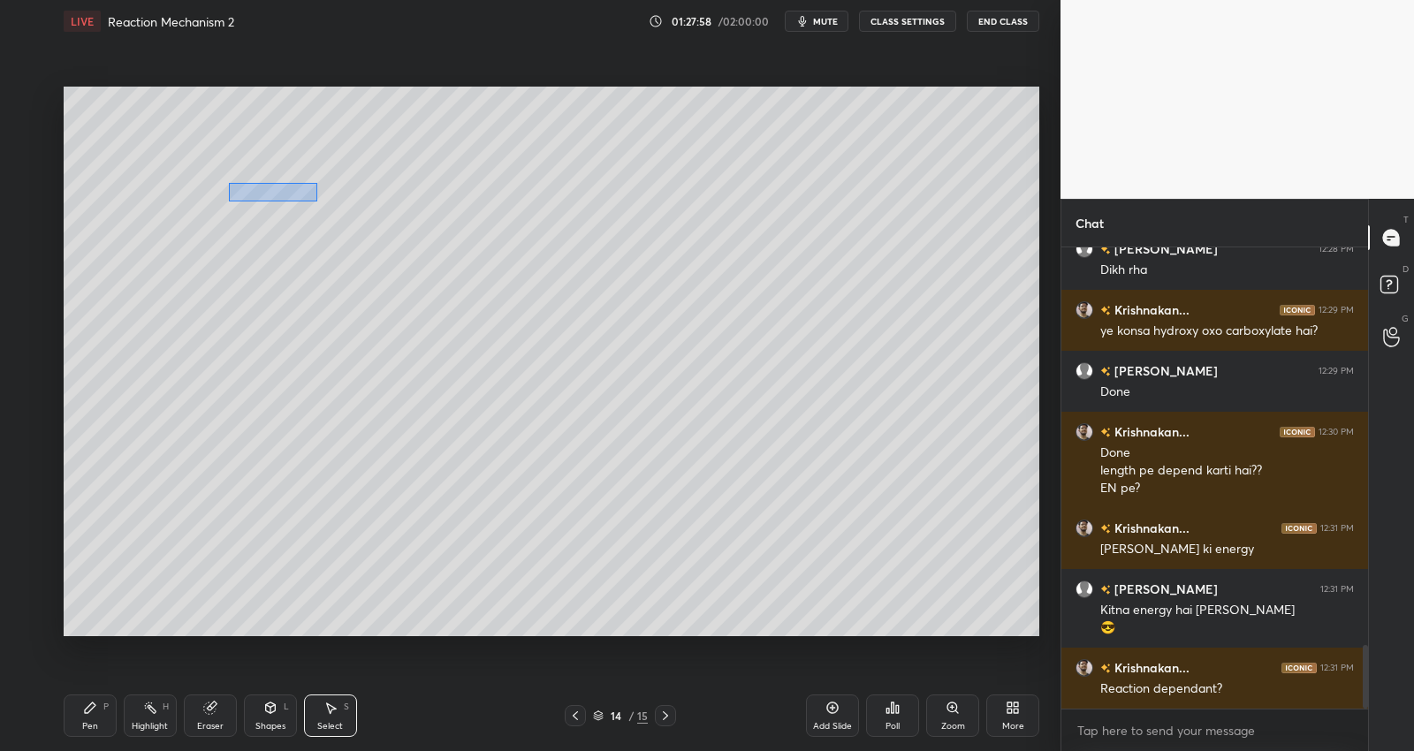
drag, startPoint x: 310, startPoint y: 200, endPoint x: 359, endPoint y: 214, distance: 50.6
click at [367, 215] on div "0 ° Undo Copy Duplicate Duplicate to new slide Delete" at bounding box center [552, 361] width 976 height 549
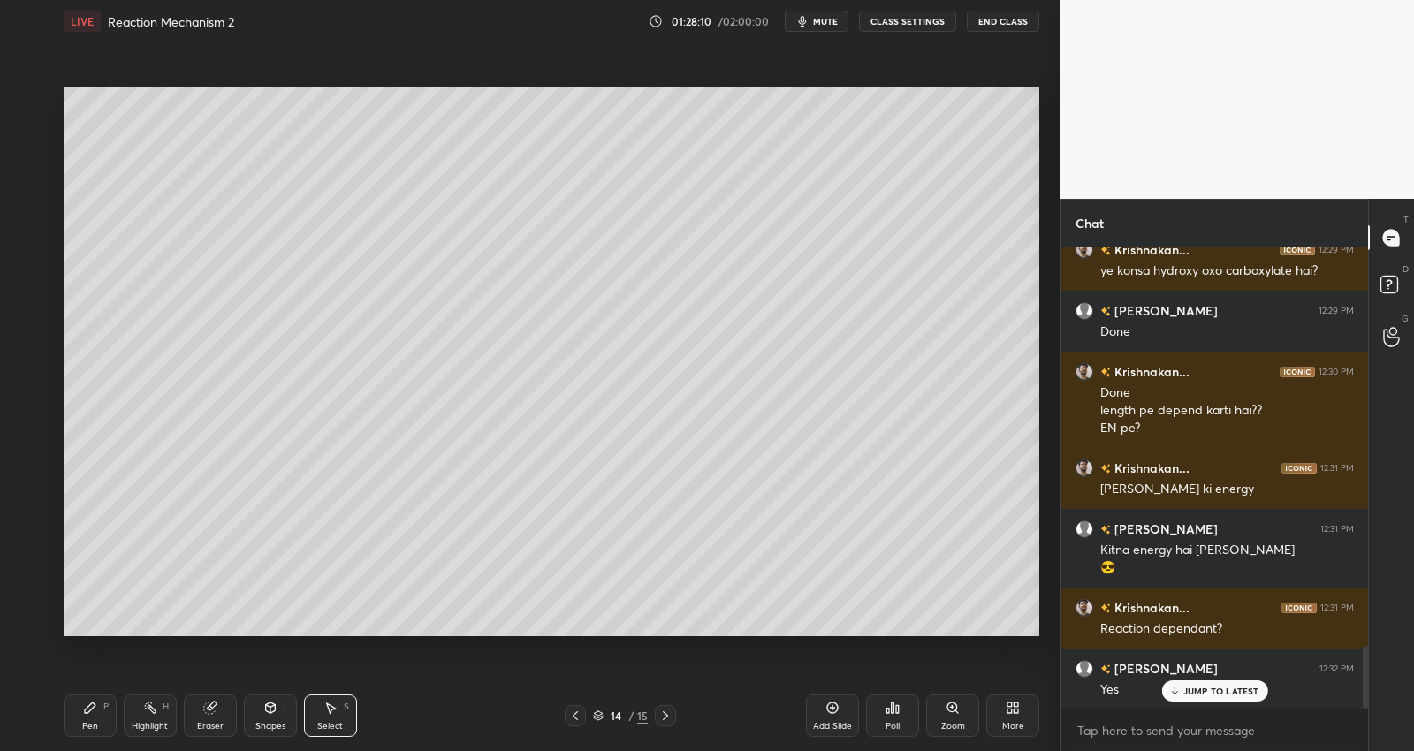
scroll to position [2993, 0]
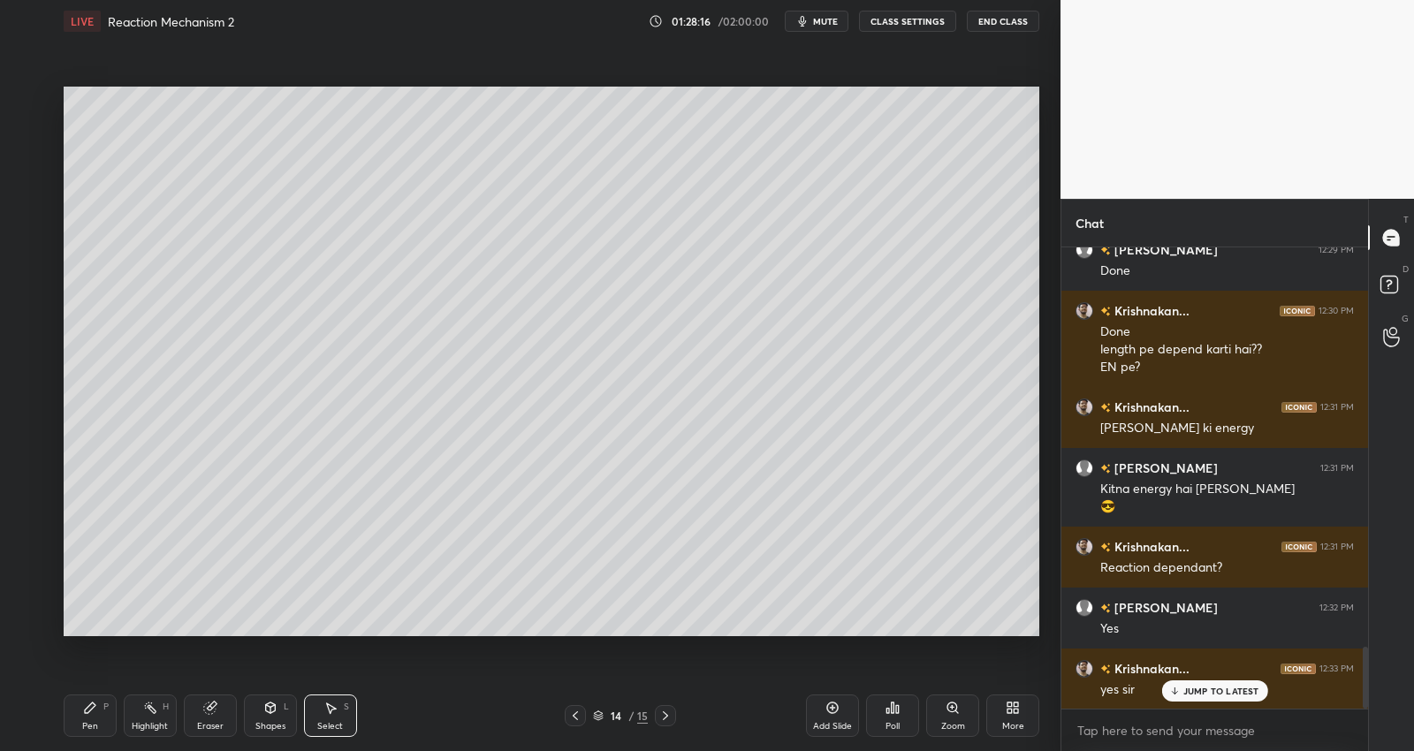
click at [81, 710] on div "Pen P" at bounding box center [90, 716] width 53 height 42
drag, startPoint x: 37, startPoint y: 239, endPoint x: 48, endPoint y: 214, distance: 27.7
click at [37, 240] on div at bounding box center [28, 242] width 28 height 28
click at [32, 321] on div at bounding box center [29, 313] width 28 height 28
click at [34, 176] on div at bounding box center [29, 171] width 14 height 14
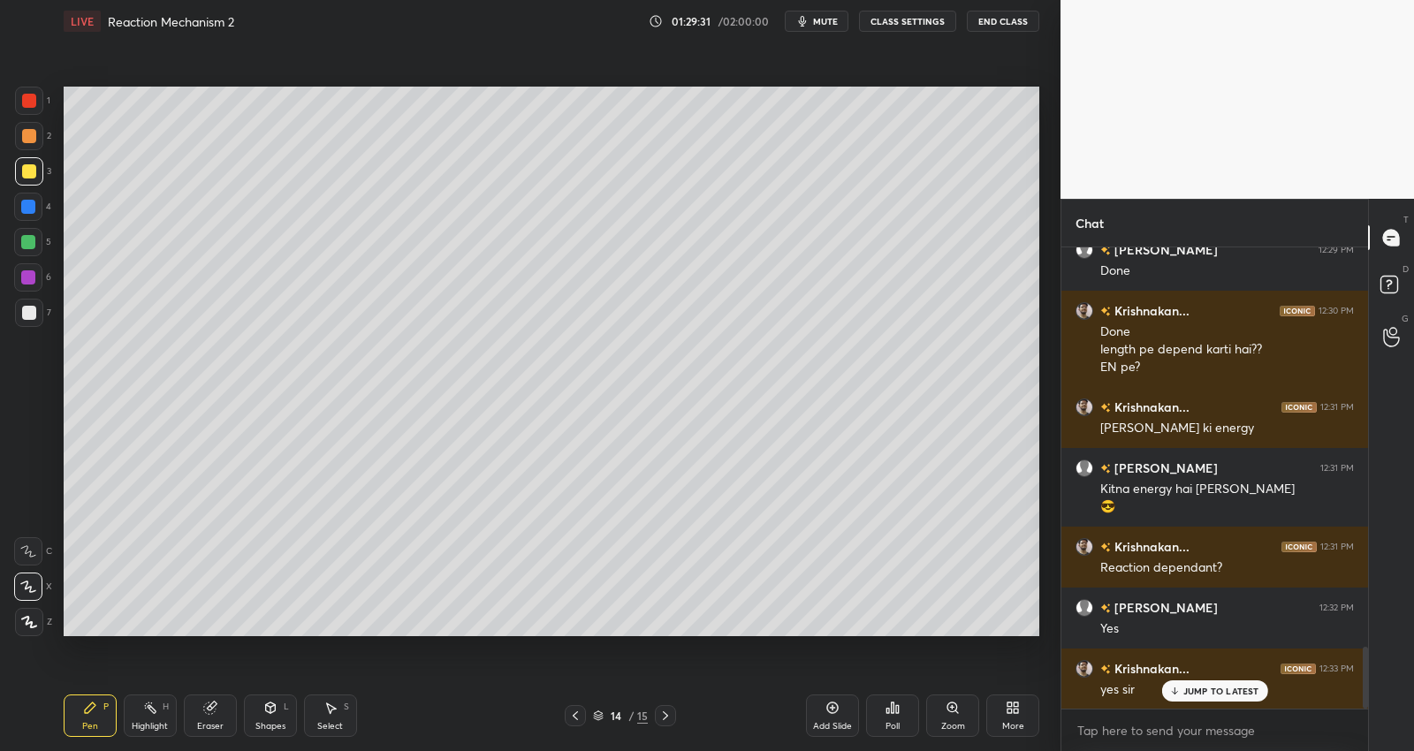
scroll to position [3054, 0]
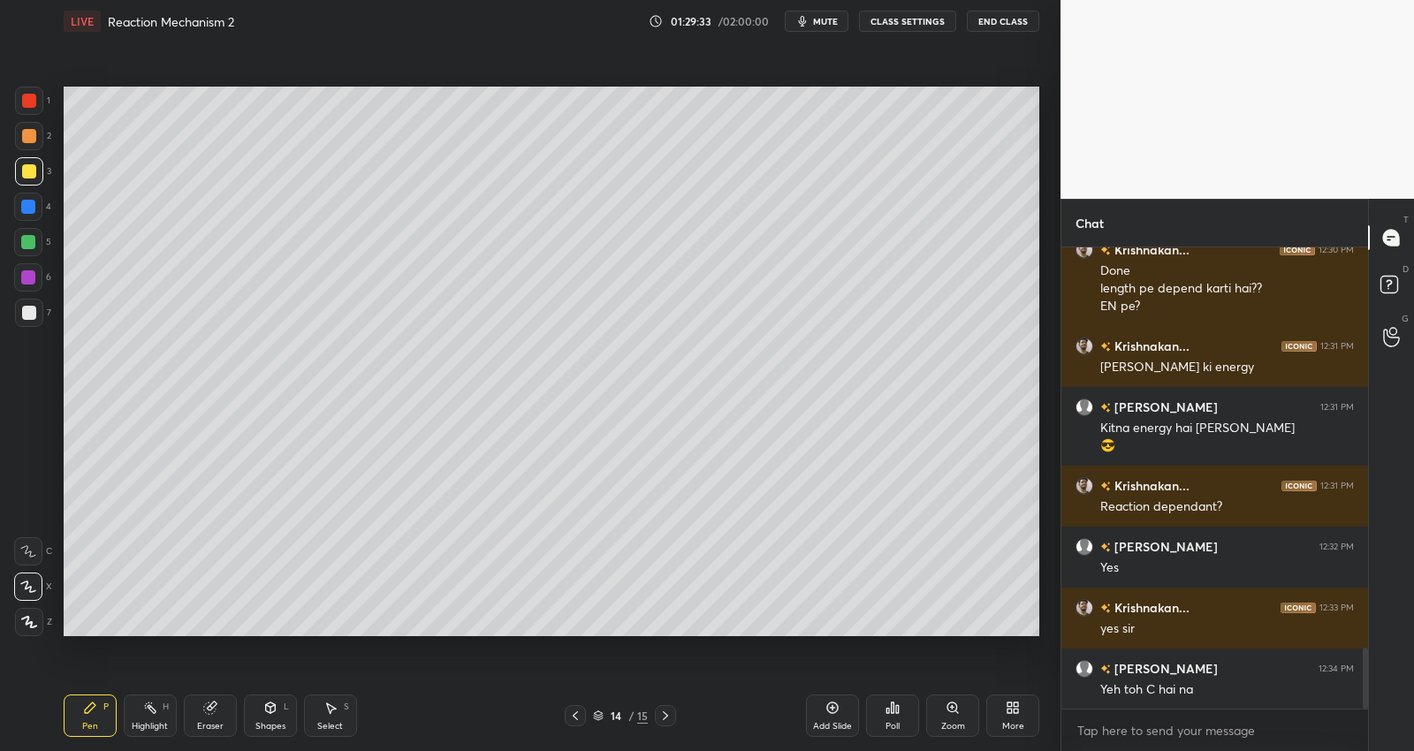
drag, startPoint x: 210, startPoint y: 718, endPoint x: 209, endPoint y: 689, distance: 29.2
click at [210, 713] on div "Eraser" at bounding box center [210, 716] width 53 height 42
click at [89, 708] on icon at bounding box center [90, 708] width 11 height 11
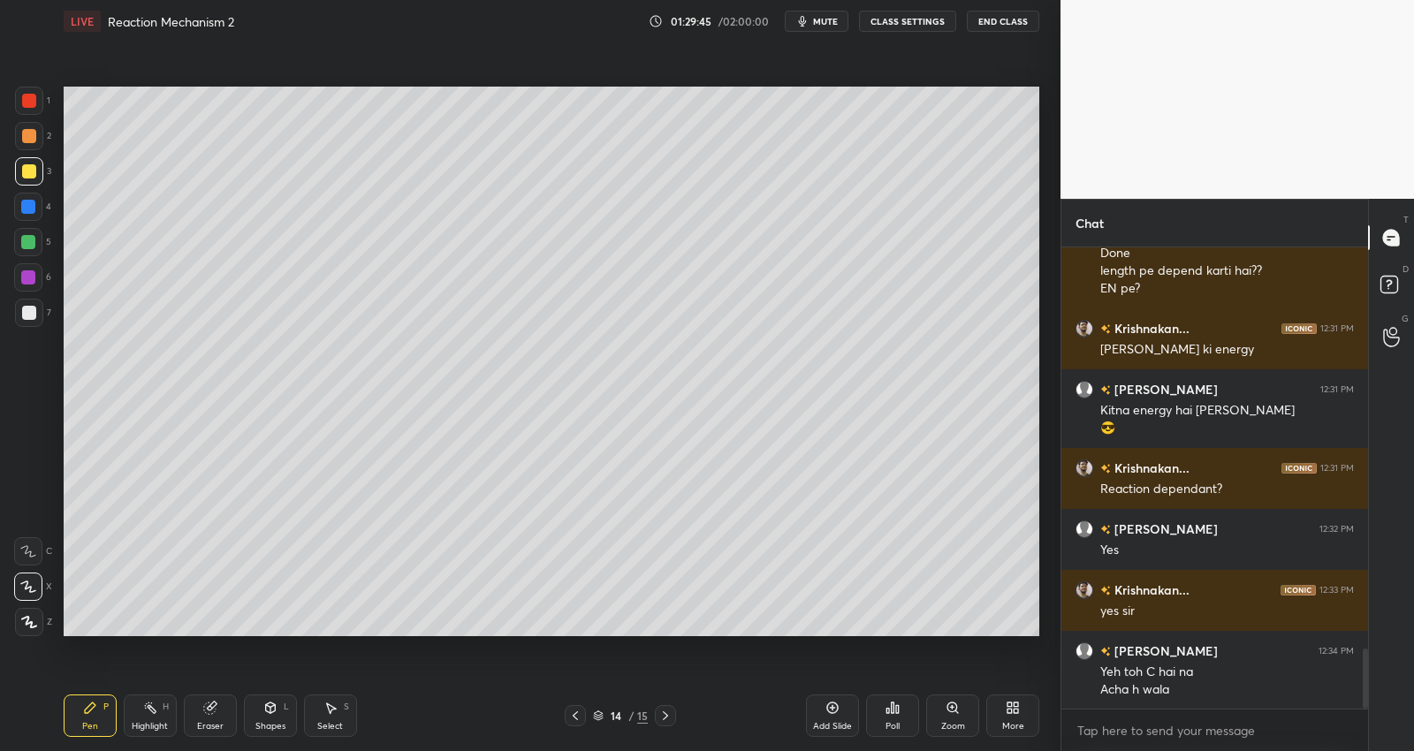
drag, startPoint x: 31, startPoint y: 298, endPoint x: 27, endPoint y: 290, distance: 9.1
click at [29, 299] on div "1 2 3 4 5 6 7" at bounding box center [32, 210] width 37 height 247
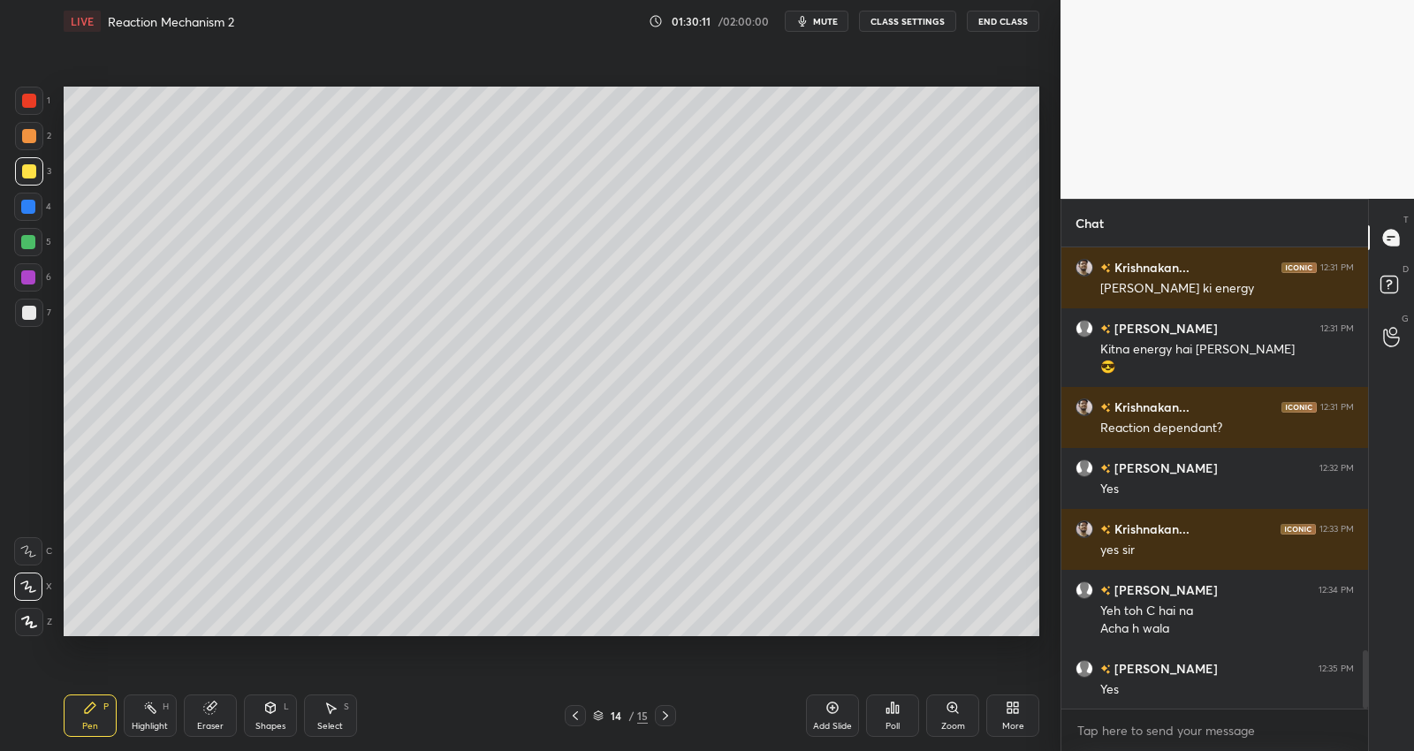
scroll to position [3194, 0]
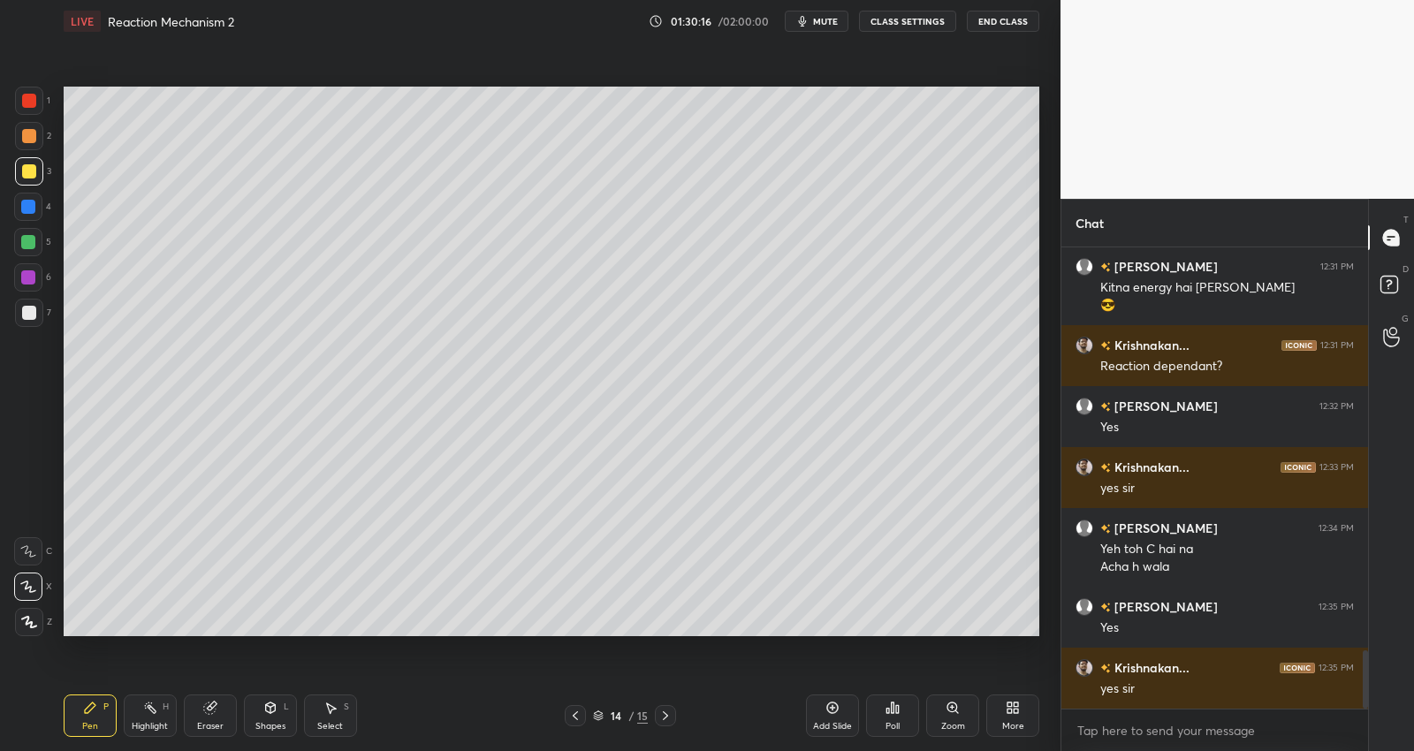
click at [38, 308] on div at bounding box center [29, 313] width 28 height 28
click at [34, 276] on div at bounding box center [28, 277] width 14 height 14
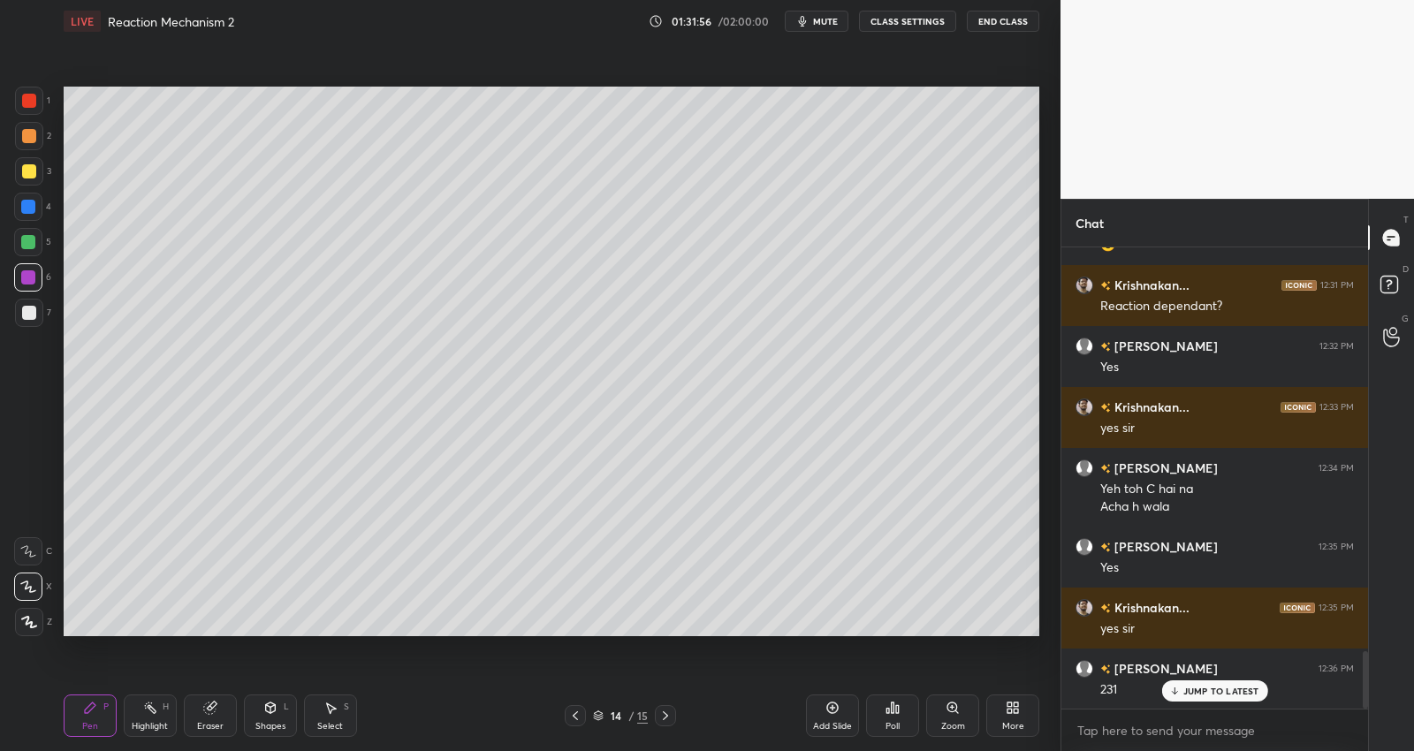
scroll to position [3315, 0]
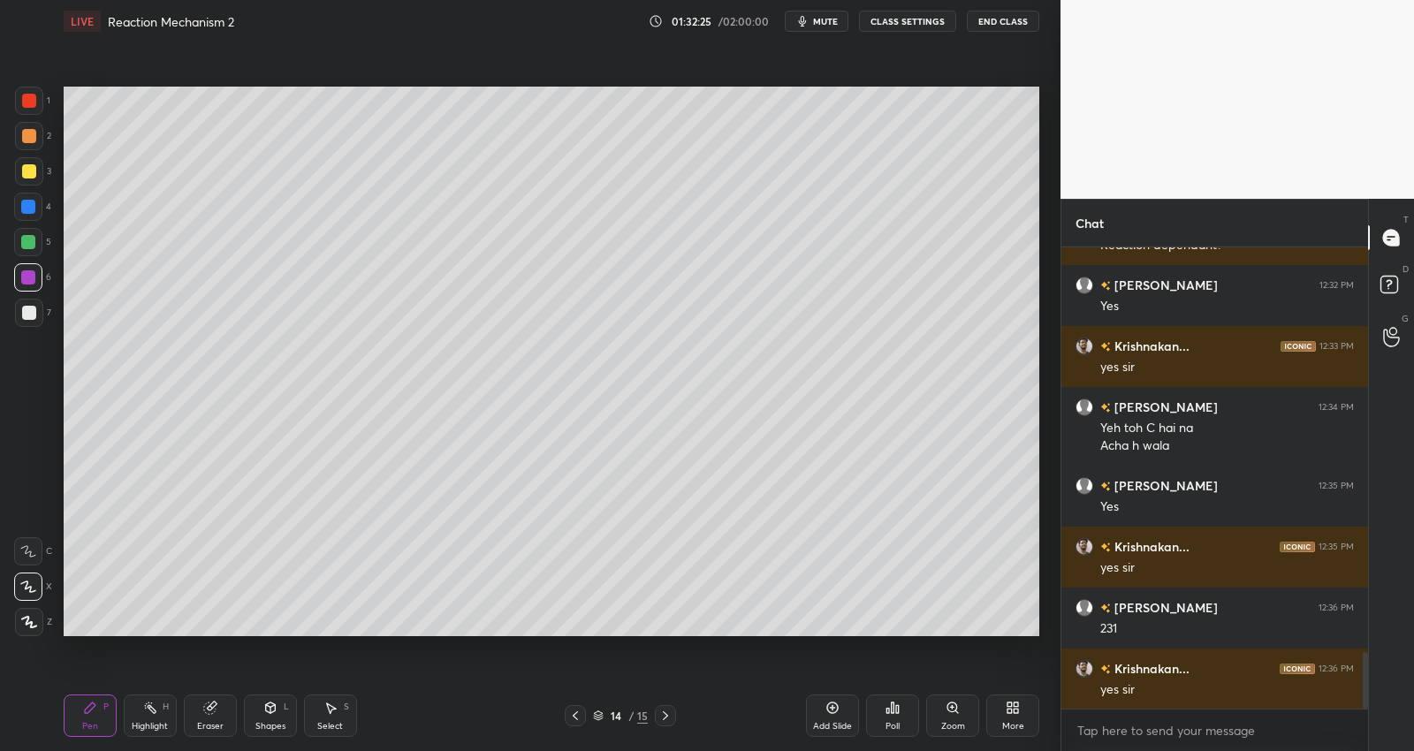
click at [245, 642] on div "Setting up your live class Poll for secs No correct answer Start poll" at bounding box center [552, 361] width 990 height 638
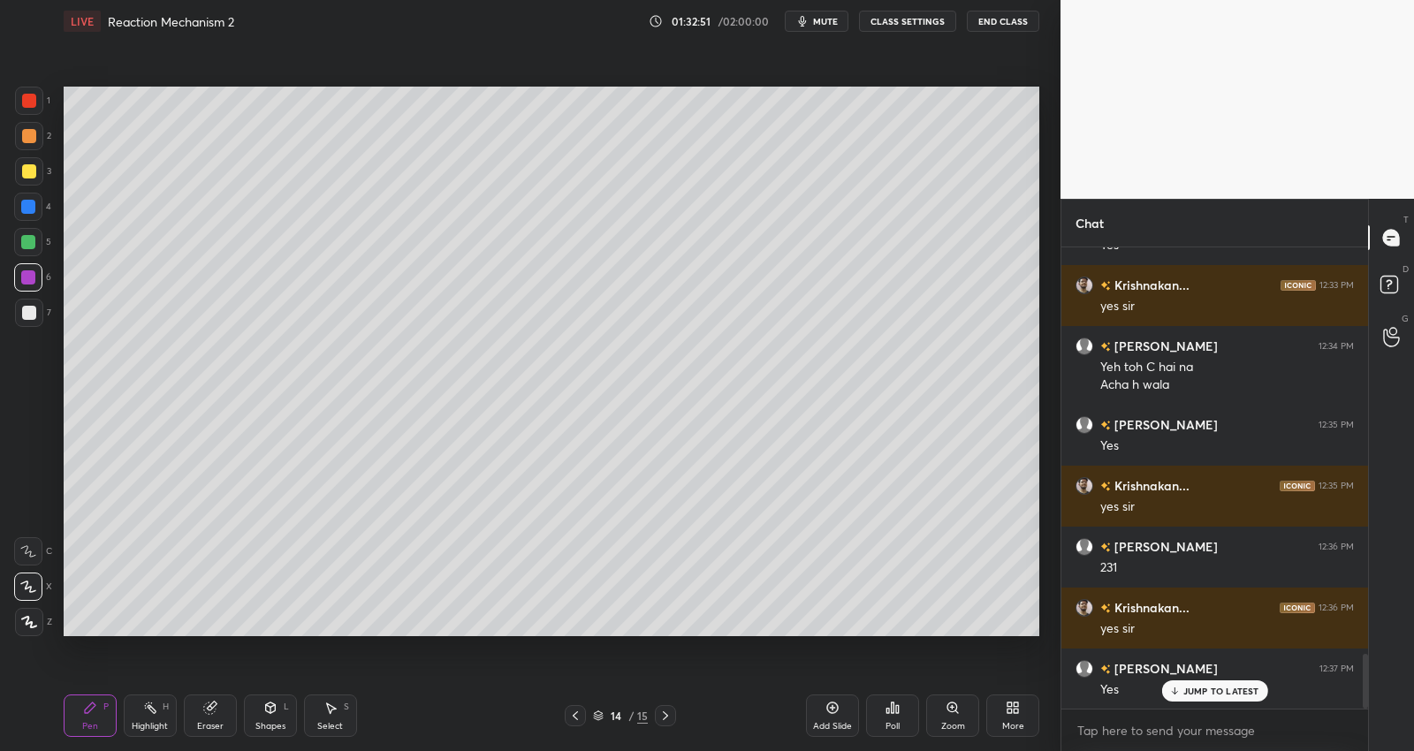
scroll to position [3437, 0]
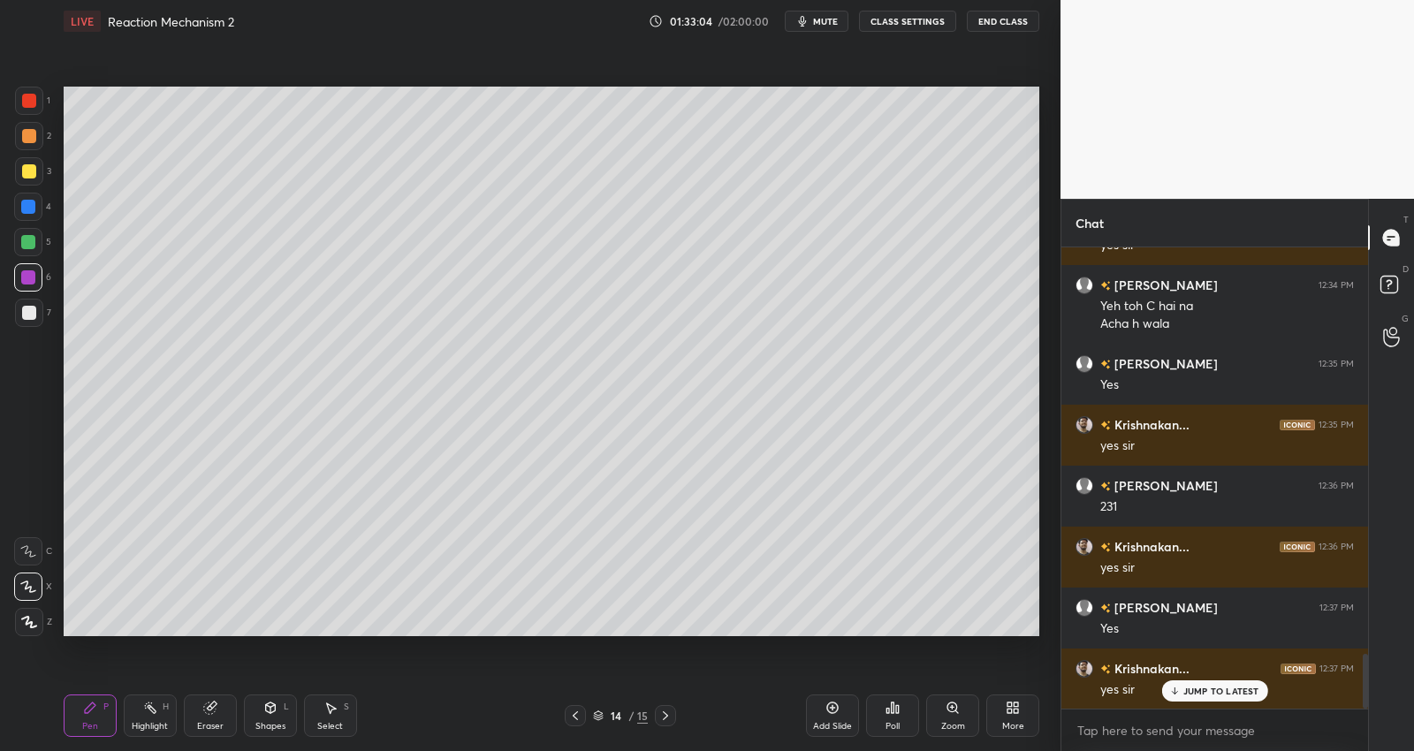
click at [829, 724] on div "Add Slide" at bounding box center [832, 726] width 39 height 9
click at [28, 174] on div at bounding box center [29, 171] width 14 height 14
click at [32, 243] on div at bounding box center [28, 242] width 14 height 14
click at [33, 169] on div at bounding box center [29, 171] width 14 height 14
click at [29, 241] on div at bounding box center [28, 242] width 14 height 14
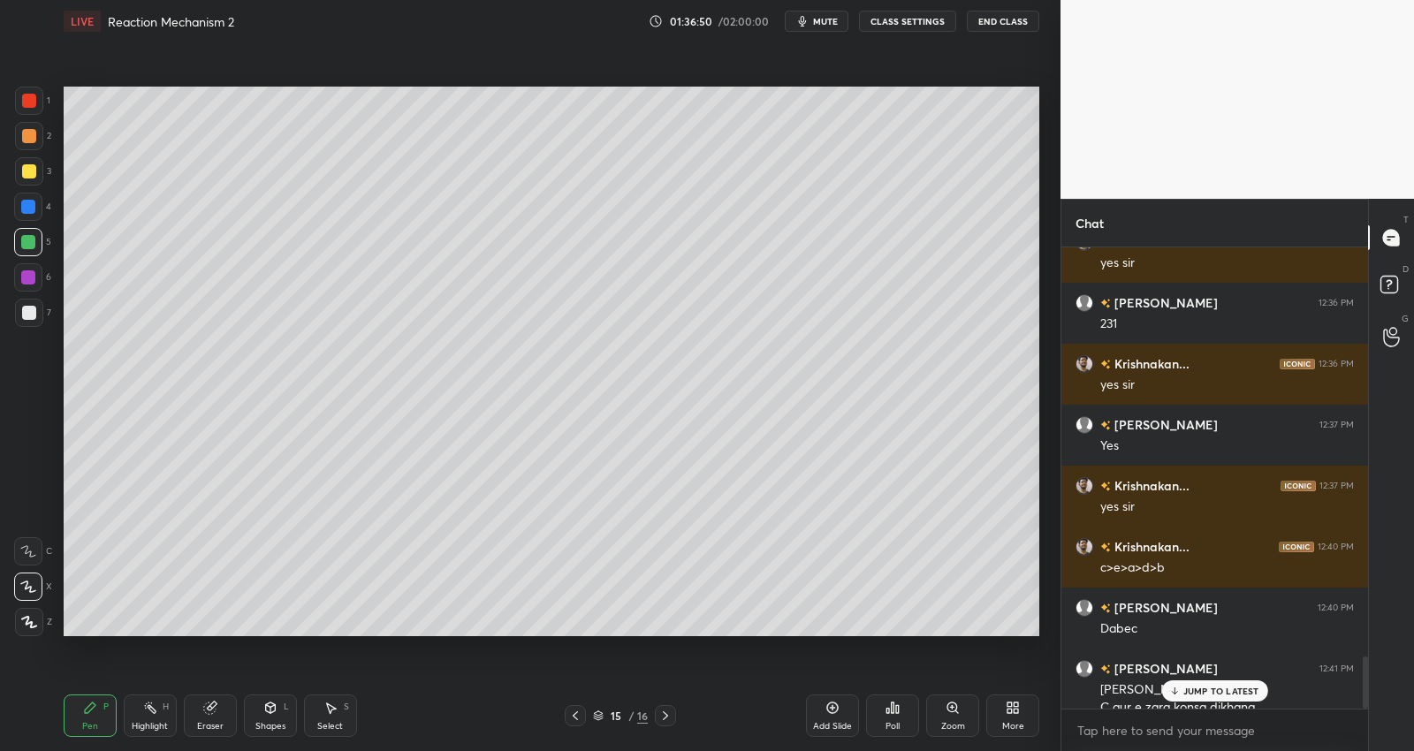
scroll to position [3638, 0]
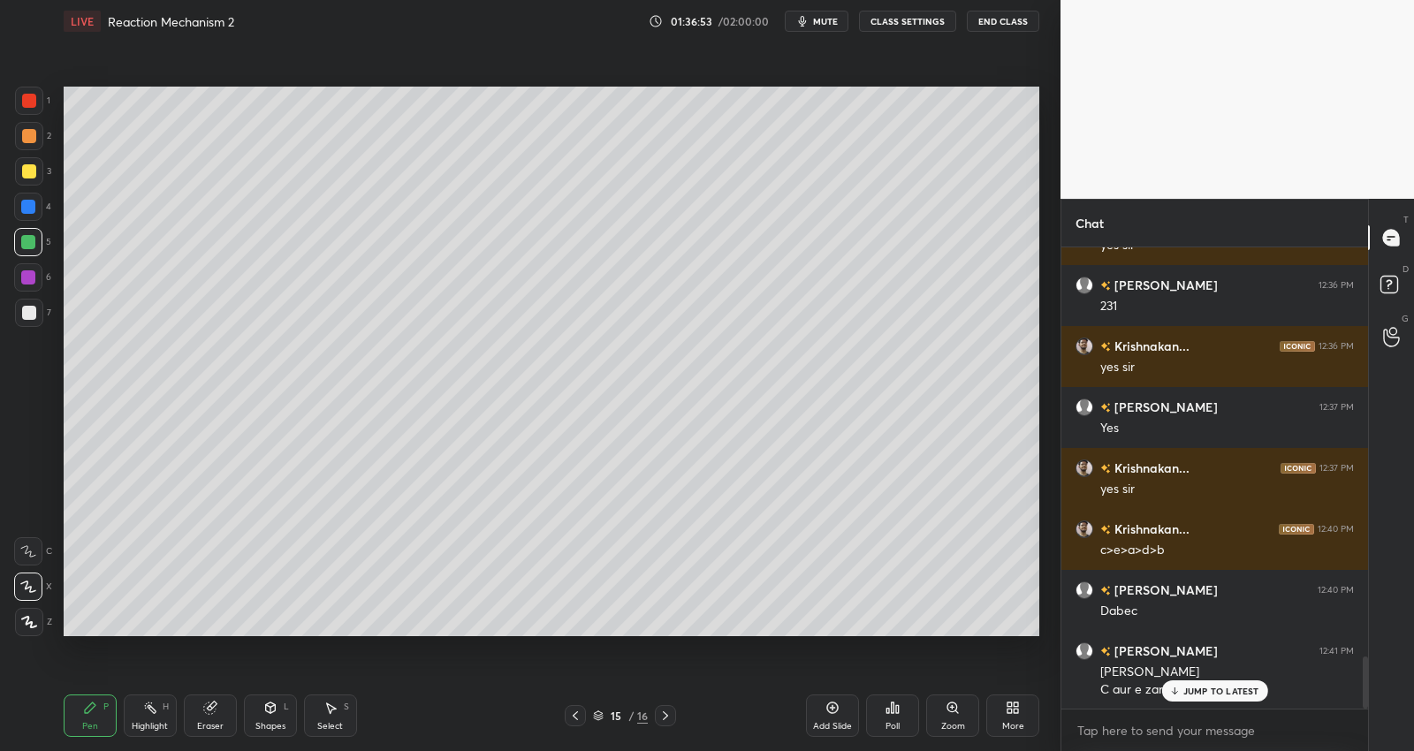
click at [1204, 686] on p "JUMP TO LATEST" at bounding box center [1221, 691] width 76 height 11
click at [31, 100] on div at bounding box center [29, 101] width 14 height 14
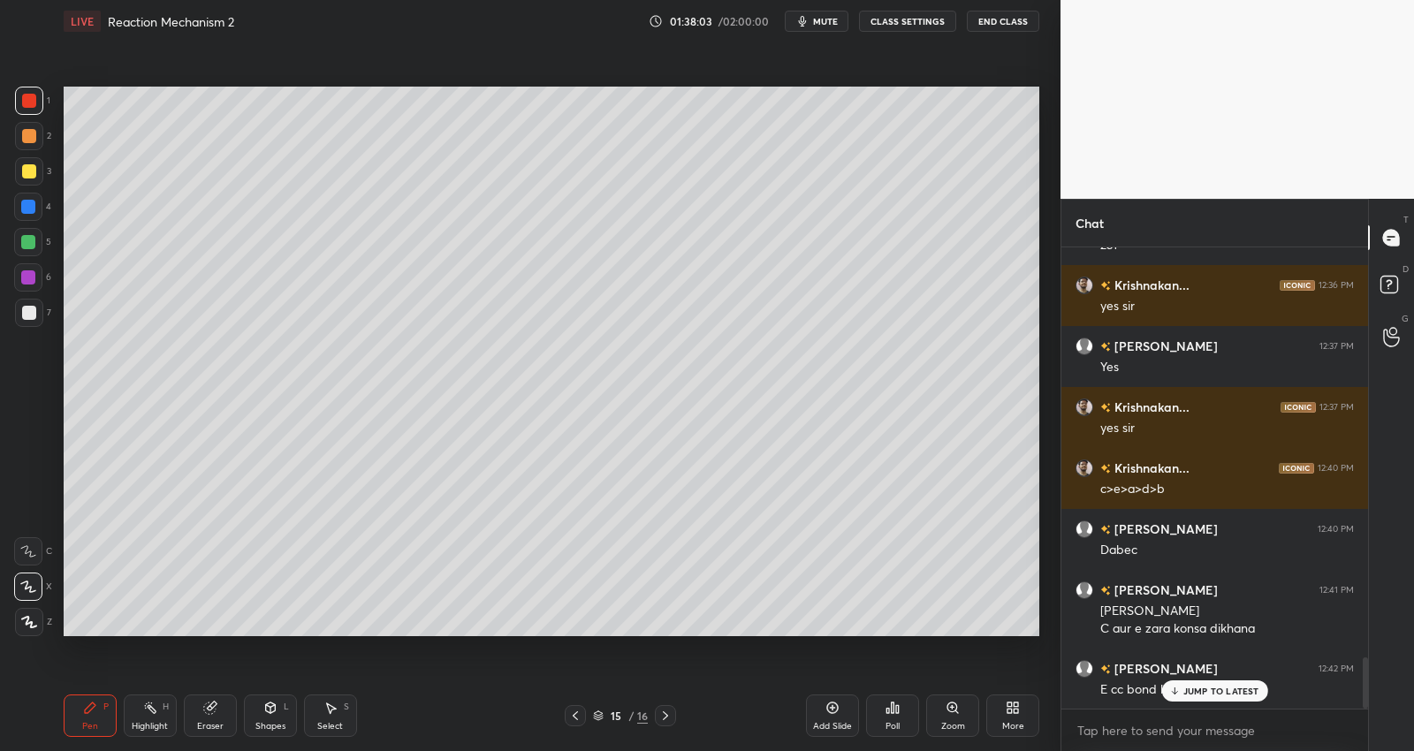
click at [1227, 680] on div "JUMP TO LATEST" at bounding box center [1214, 690] width 106 height 21
click at [206, 711] on icon at bounding box center [208, 708] width 11 height 11
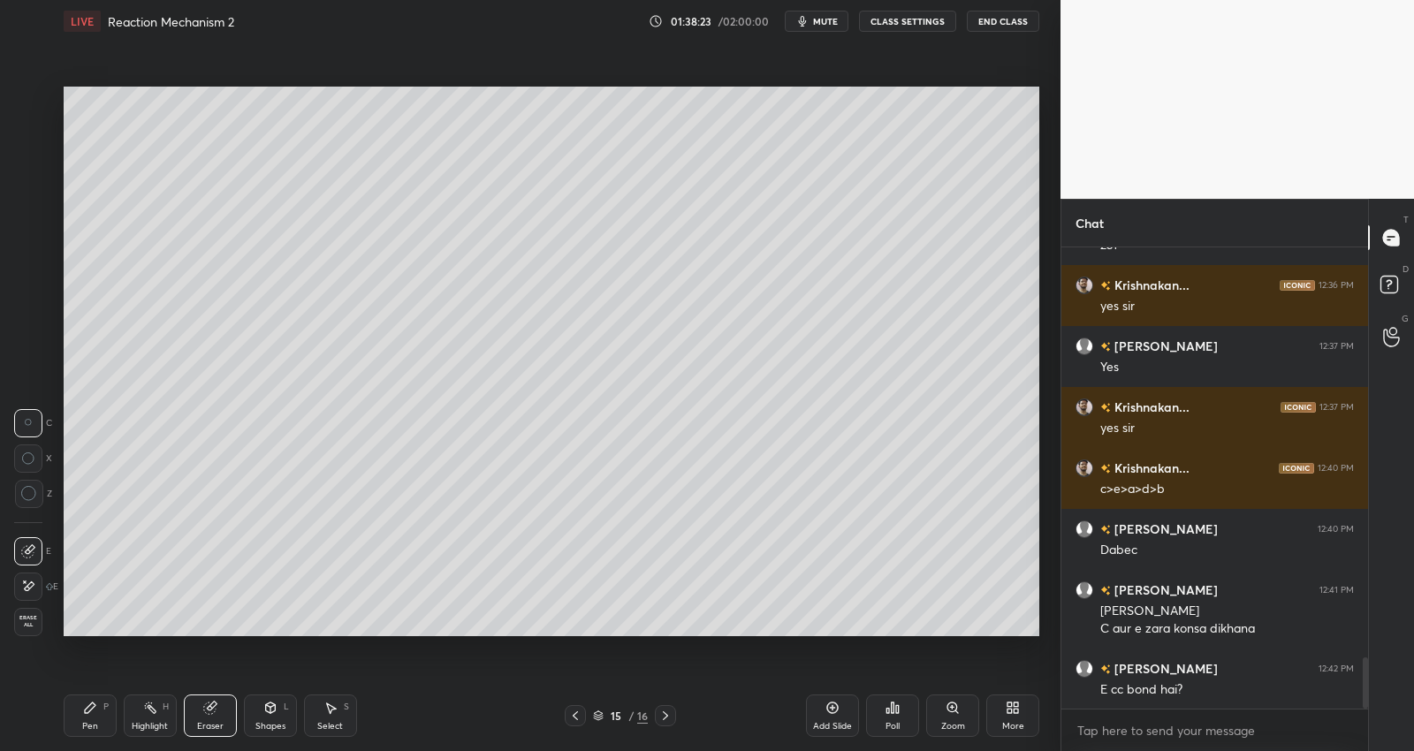
click at [89, 705] on icon at bounding box center [90, 708] width 11 height 11
click at [27, 176] on div at bounding box center [29, 171] width 14 height 14
click at [32, 98] on div at bounding box center [29, 101] width 14 height 14
click at [32, 237] on div at bounding box center [28, 242] width 14 height 14
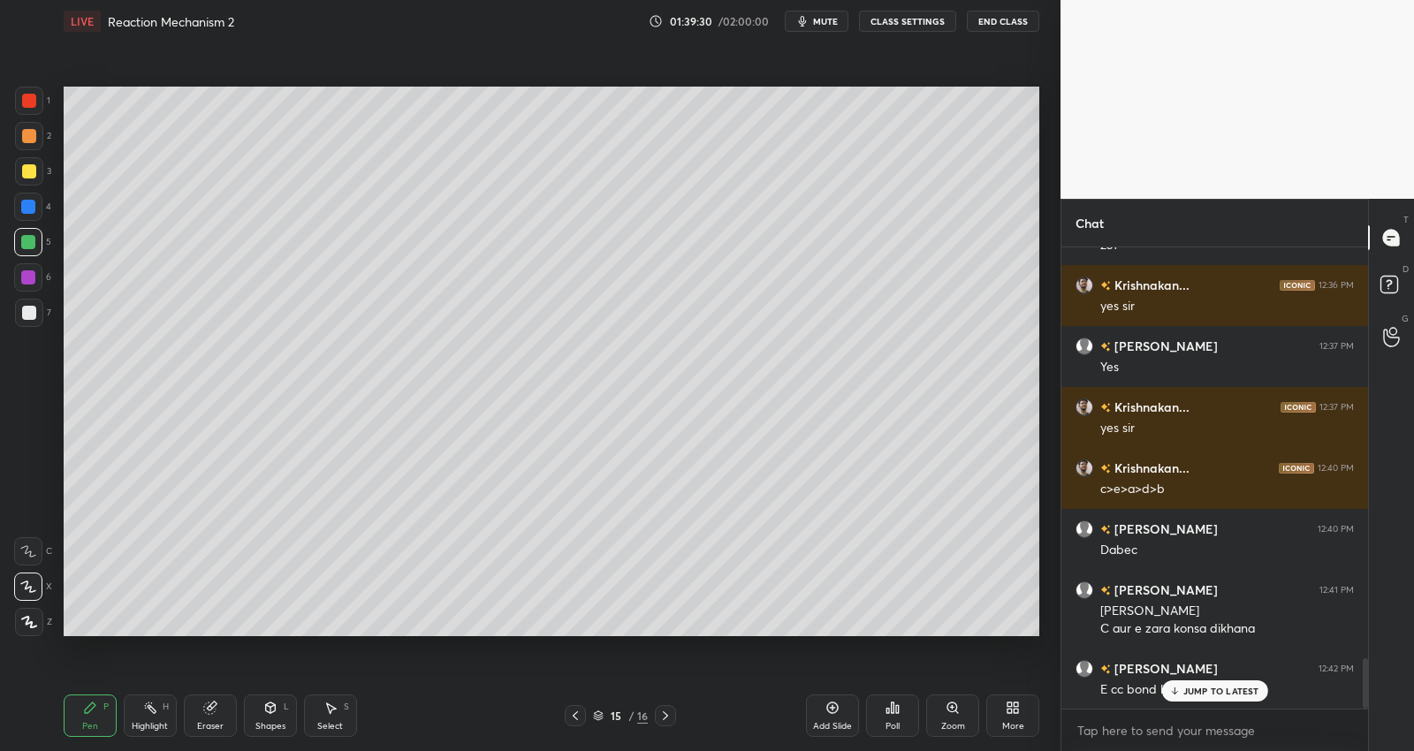
scroll to position [3760, 0]
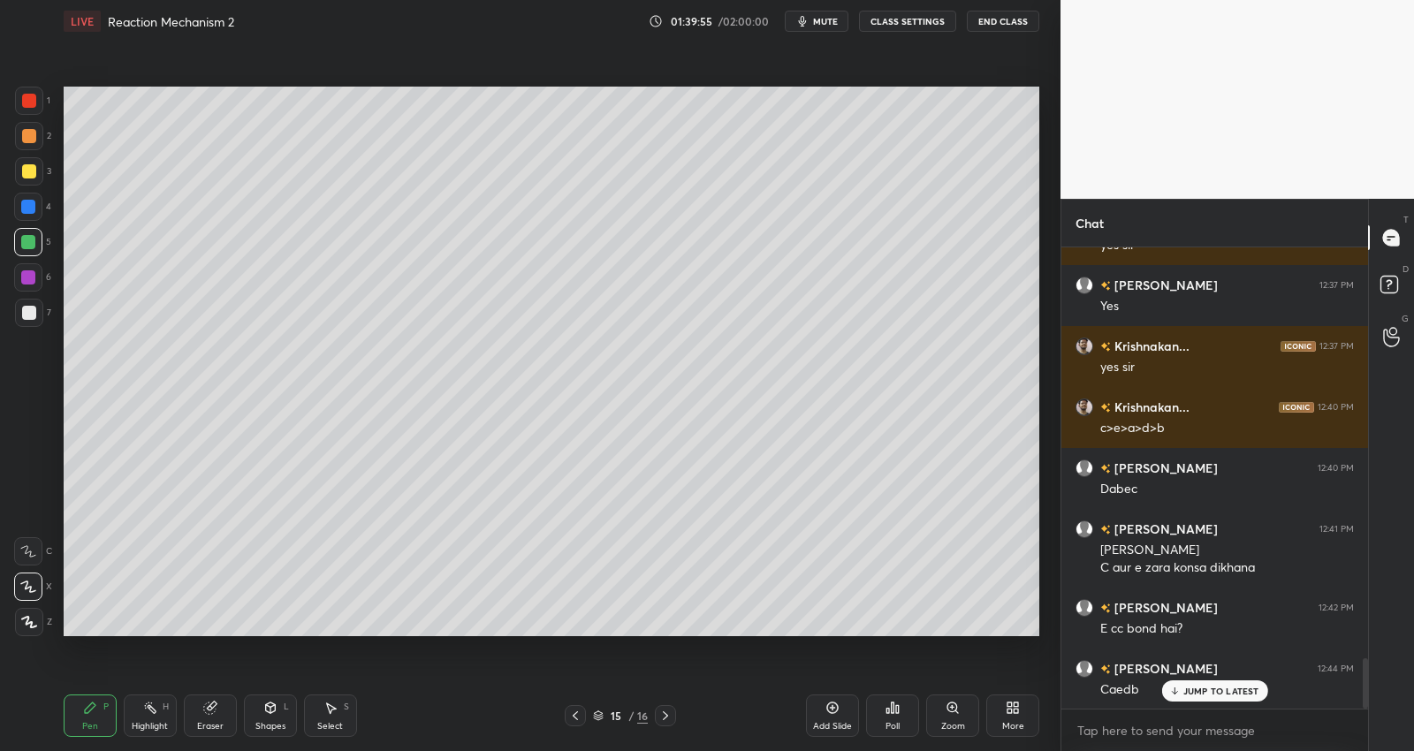
drag, startPoint x: 321, startPoint y: 712, endPoint x: 315, endPoint y: 698, distance: 15.4
click at [321, 712] on div "Select S" at bounding box center [330, 716] width 53 height 42
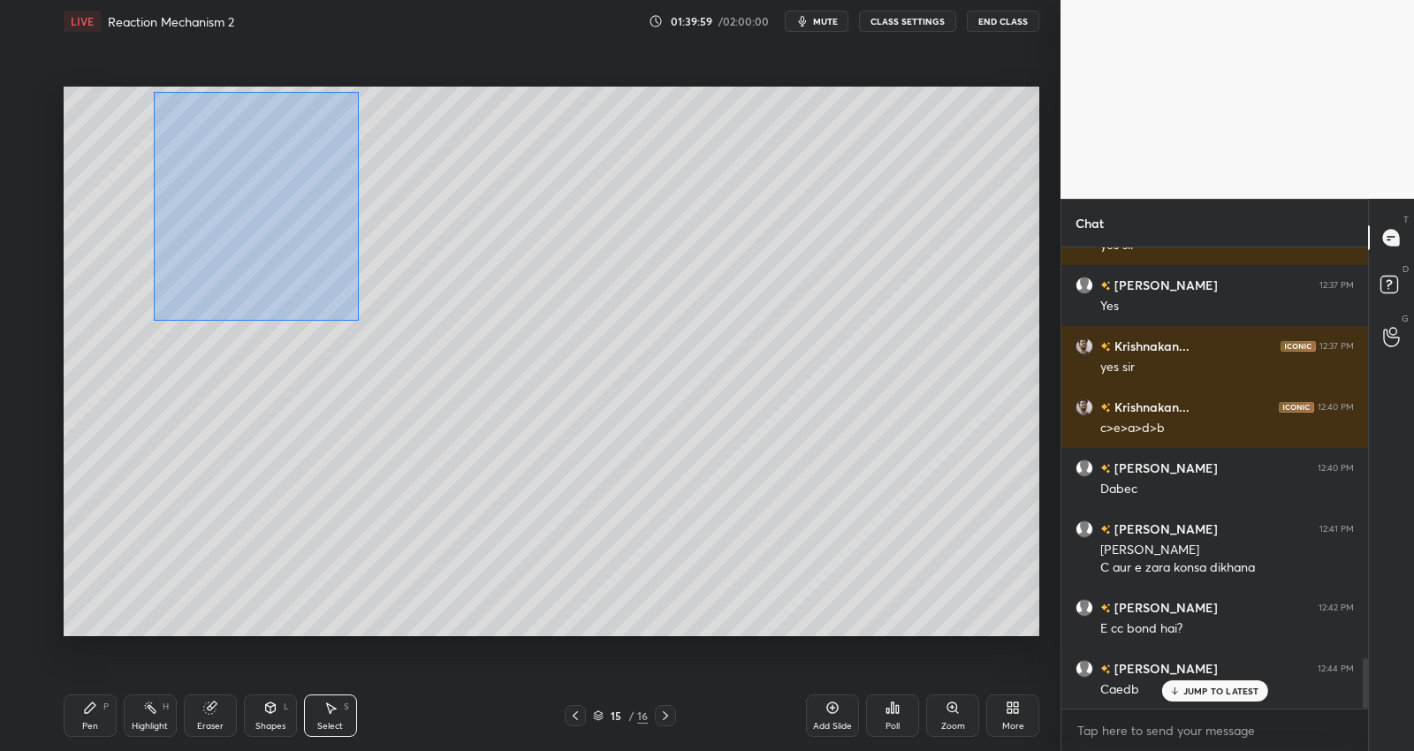
drag, startPoint x: 177, startPoint y: 104, endPoint x: 369, endPoint y: 292, distance: 268.7
click at [358, 320] on div "0 ° Undo Copy Duplicate Duplicate to new slide Delete" at bounding box center [552, 361] width 976 height 549
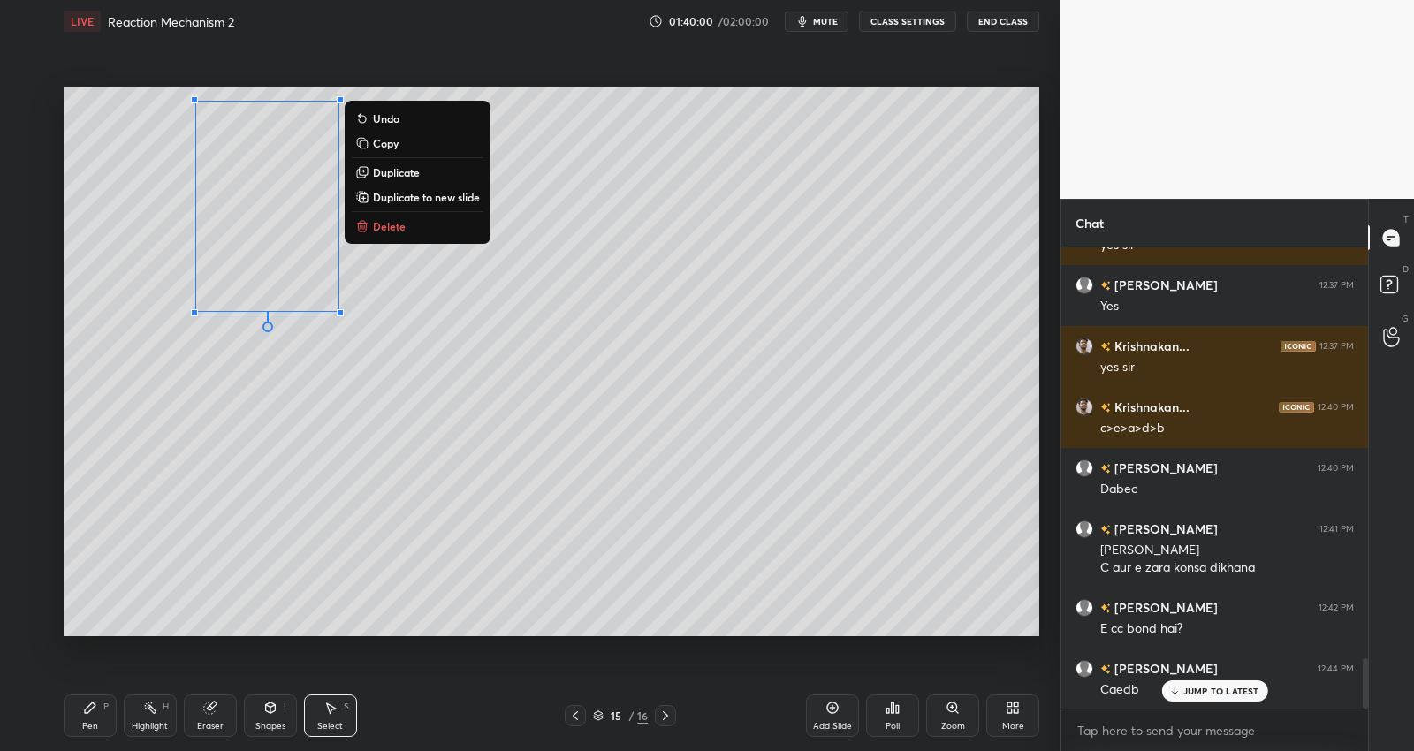
click at [433, 195] on p "Duplicate to new slide" at bounding box center [426, 197] width 107 height 14
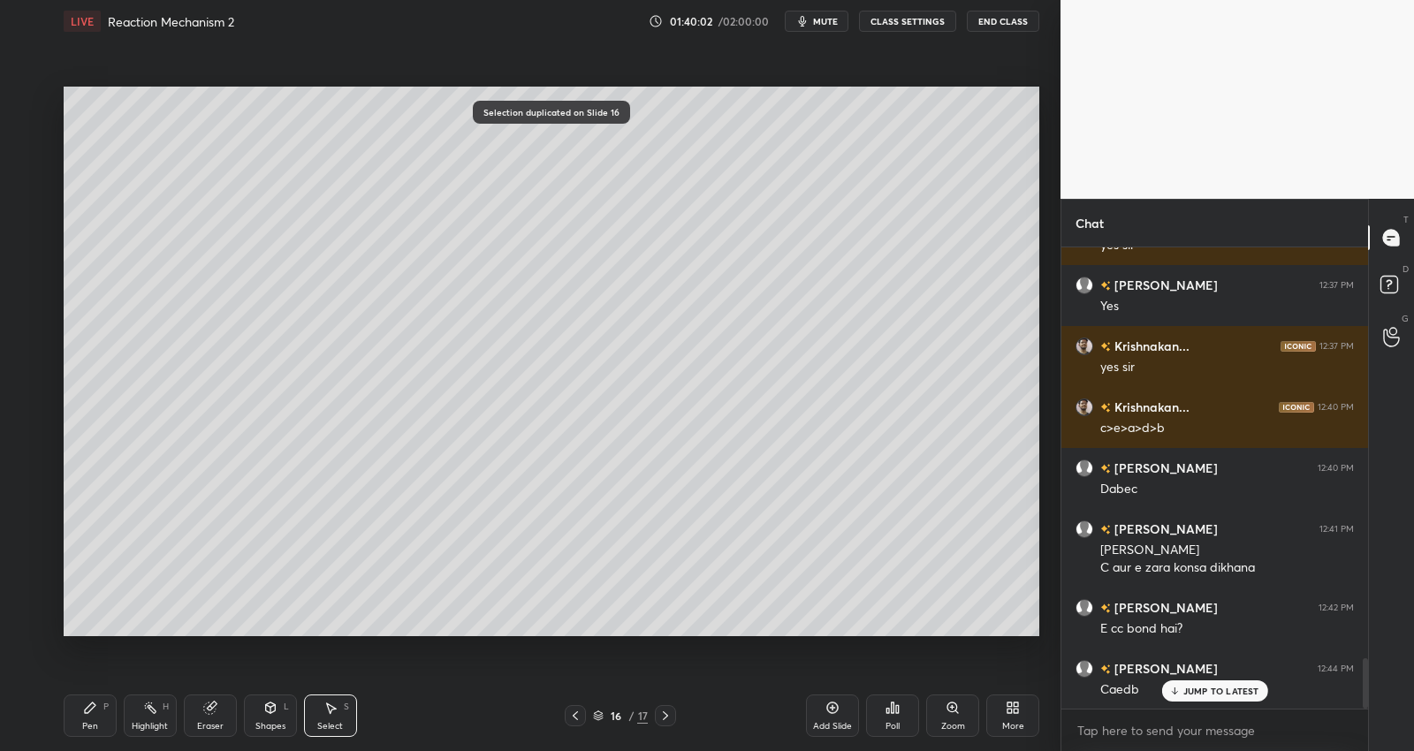
click at [90, 711] on icon at bounding box center [90, 708] width 14 height 14
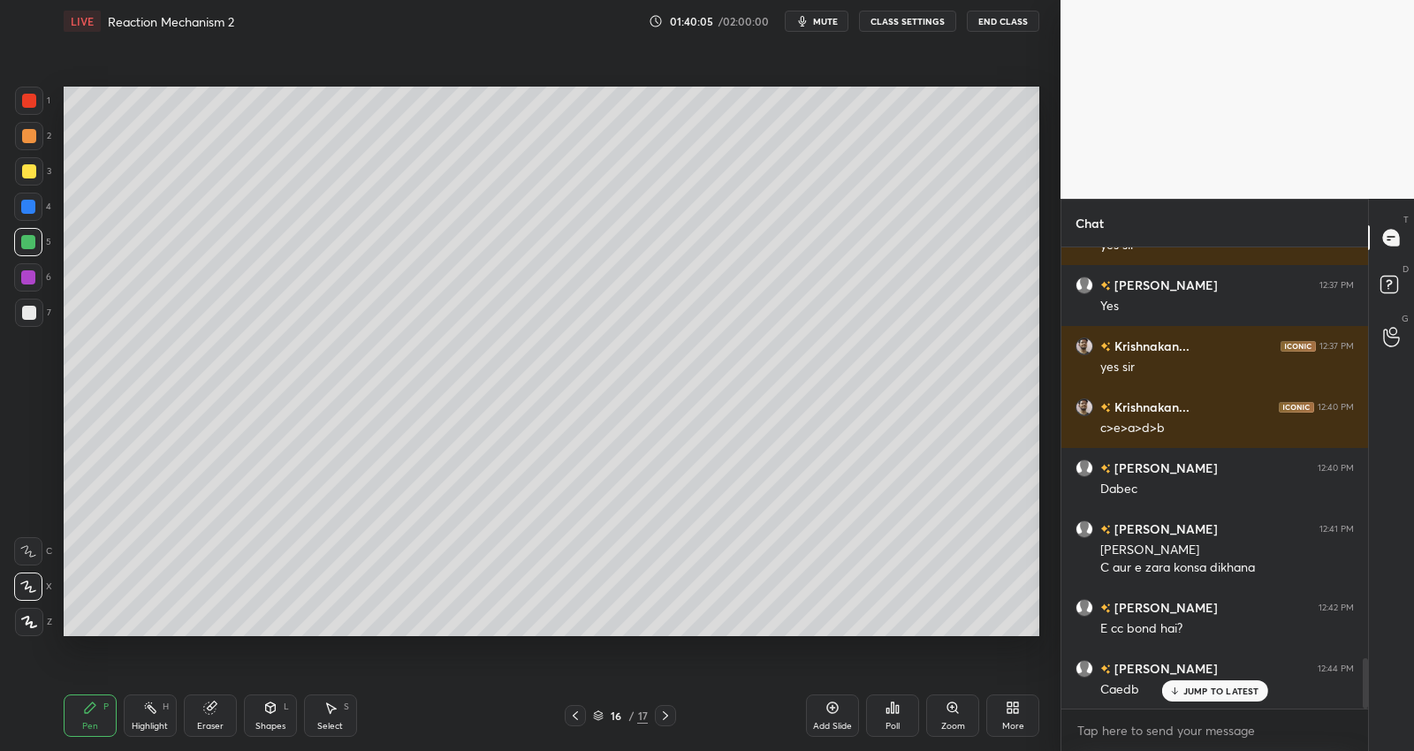
click at [35, 311] on div at bounding box center [29, 313] width 14 height 14
click at [333, 712] on icon at bounding box center [330, 708] width 14 height 14
drag, startPoint x: 543, startPoint y: 153, endPoint x: 642, endPoint y: 263, distance: 148.3
click at [645, 270] on div "0 ° Undo Copy Duplicate Duplicate to new slide Delete" at bounding box center [552, 361] width 976 height 549
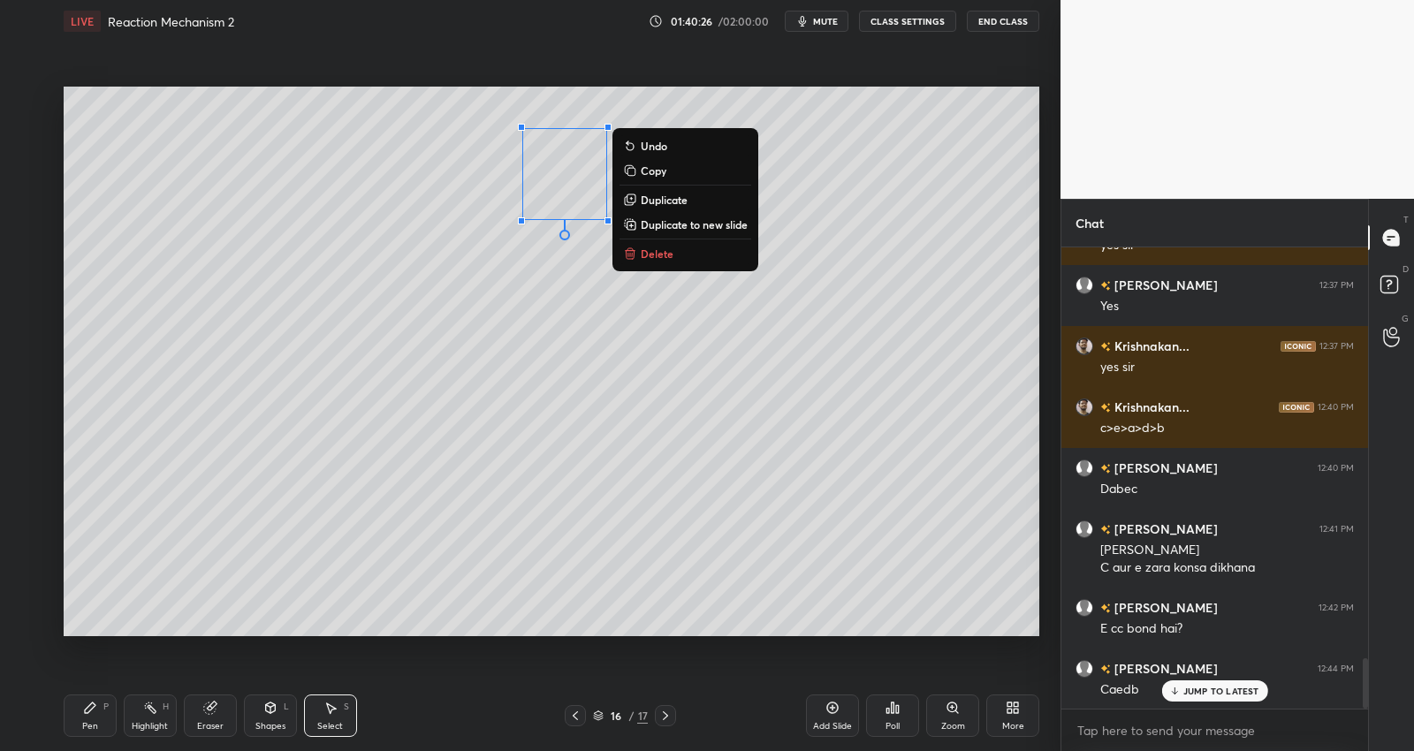
click at [682, 194] on p "Duplicate" at bounding box center [664, 200] width 47 height 14
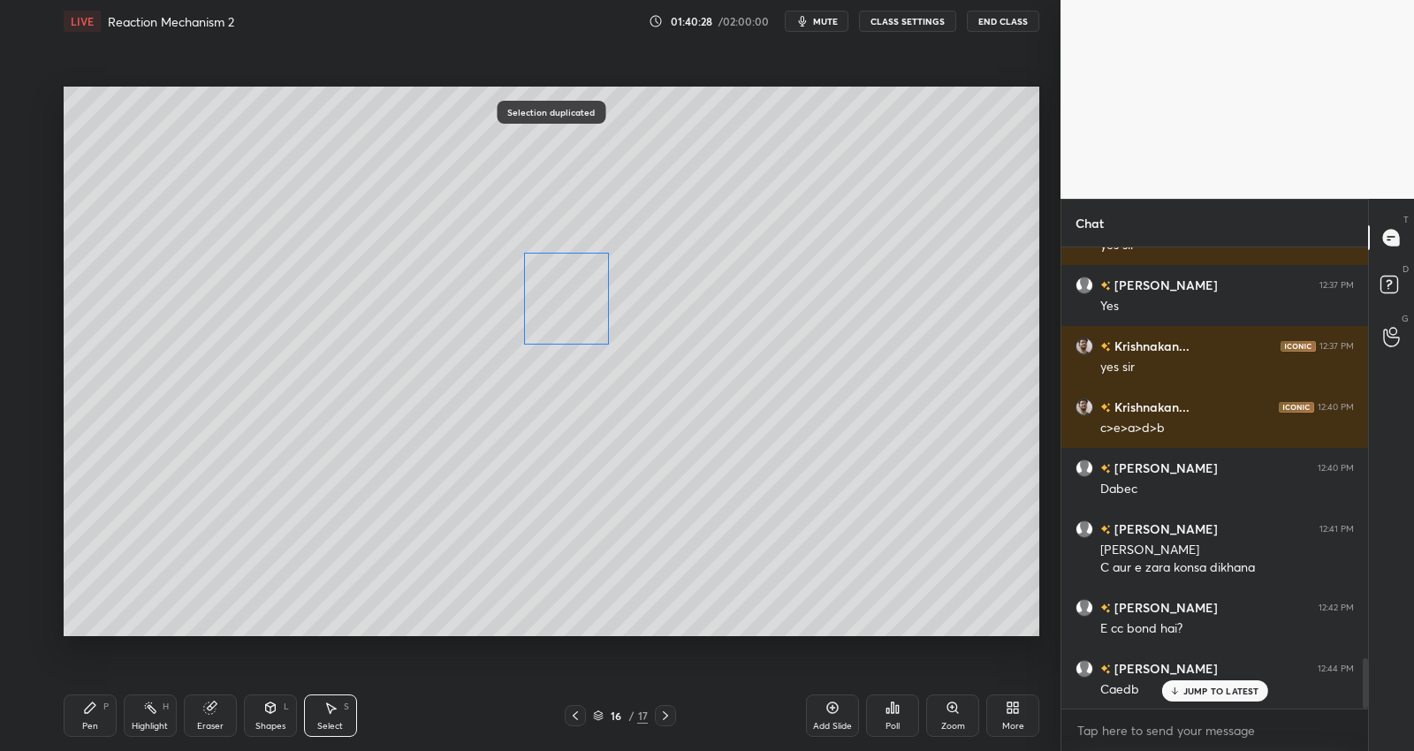
drag, startPoint x: 575, startPoint y: 254, endPoint x: 579, endPoint y: 239, distance: 15.4
click at [559, 318] on div "0 ° Undo Copy Duplicate Duplicate to new slide Delete" at bounding box center [552, 361] width 976 height 549
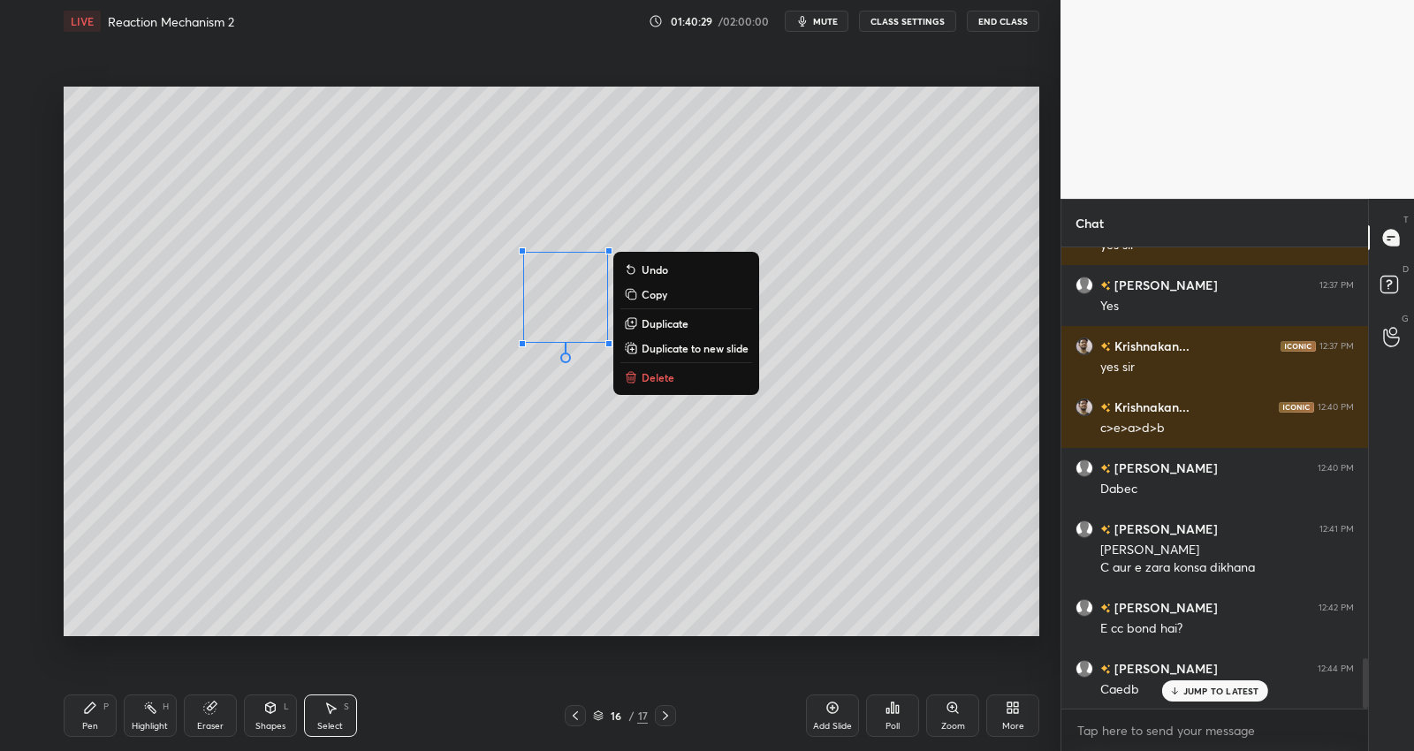
click at [663, 318] on p "Duplicate" at bounding box center [665, 323] width 47 height 14
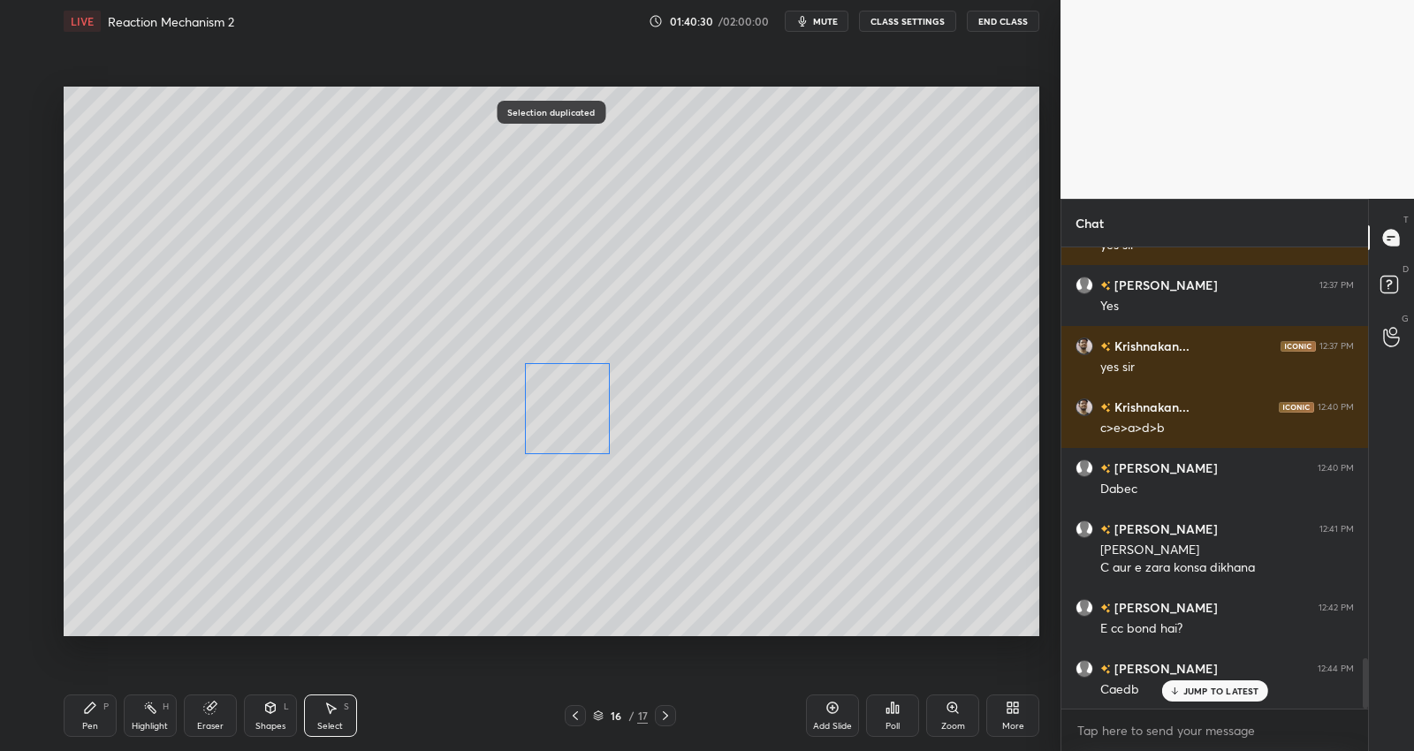
drag, startPoint x: 558, startPoint y: 443, endPoint x: 559, endPoint y: 424, distance: 18.6
click at [559, 424] on div "0 ° Undo Copy Duplicate Duplicate to new slide Delete" at bounding box center [552, 361] width 976 height 549
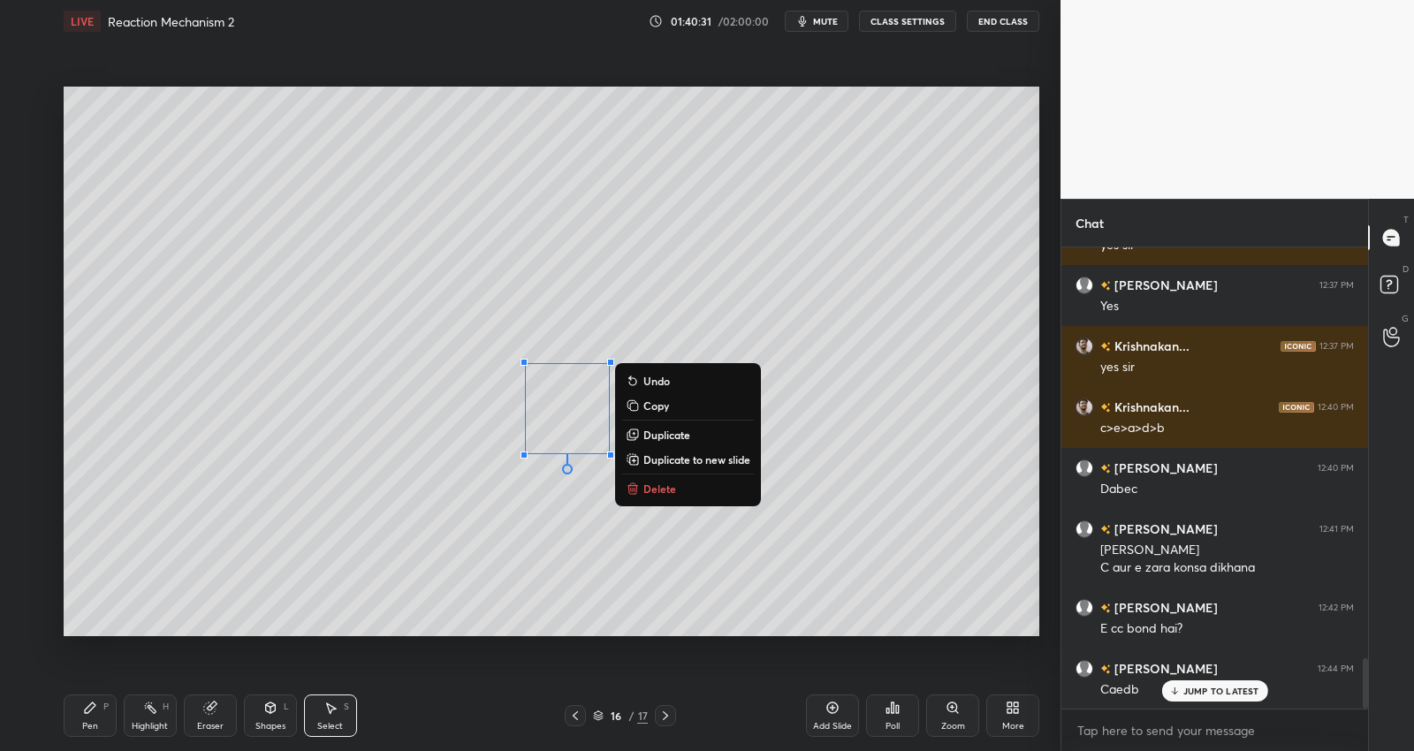
click at [650, 431] on p "Duplicate" at bounding box center [666, 435] width 47 height 14
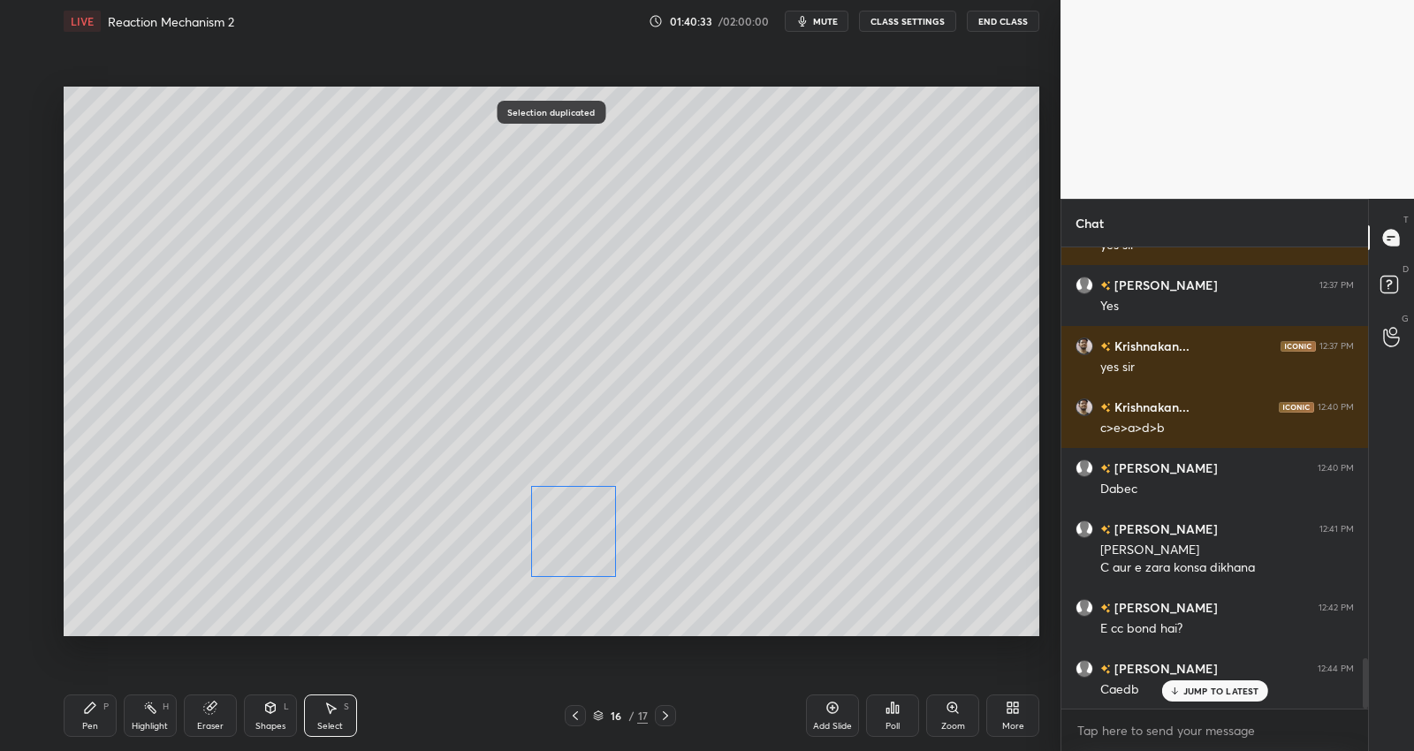
drag, startPoint x: 573, startPoint y: 462, endPoint x: 556, endPoint y: 559, distance: 98.6
click at [557, 563] on div "0 ° Undo Copy Duplicate Duplicate to new slide Delete" at bounding box center [552, 361] width 976 height 549
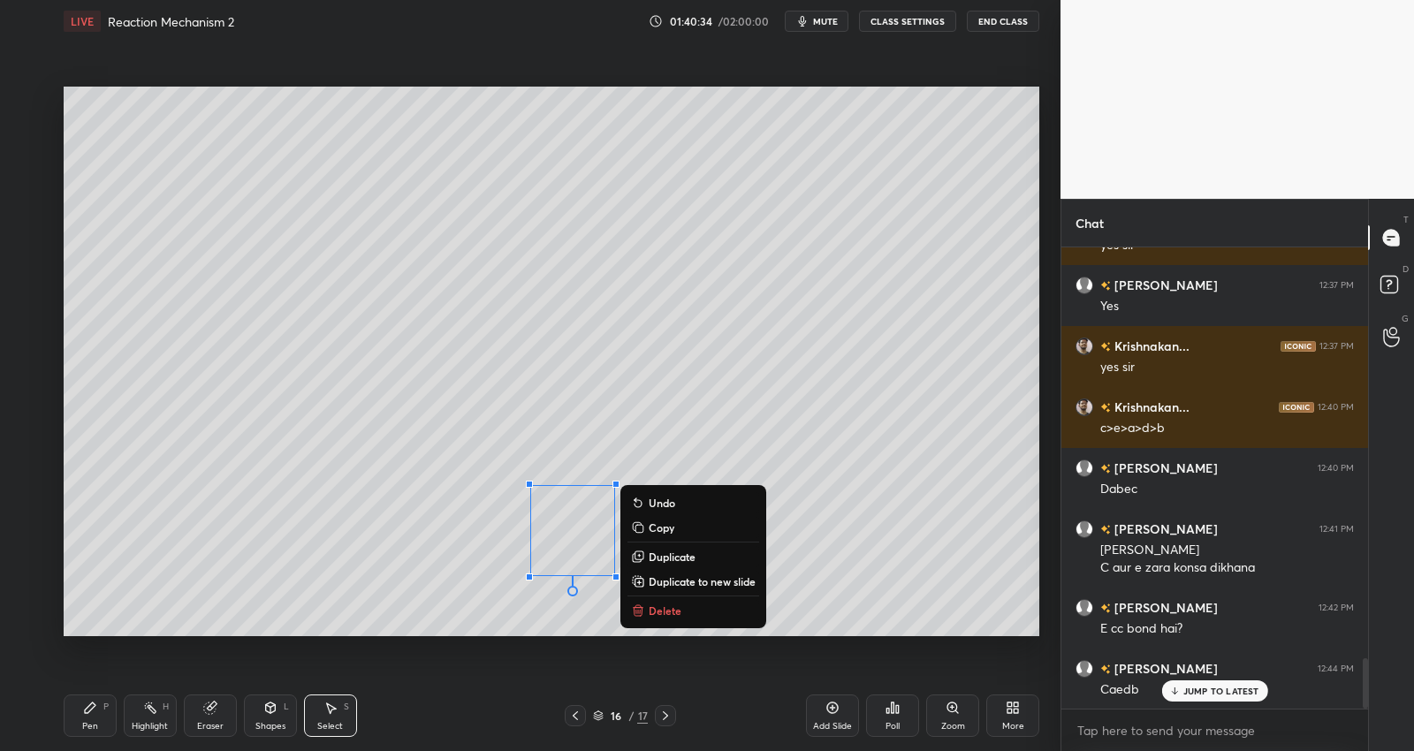
drag, startPoint x: 668, startPoint y: 553, endPoint x: 604, endPoint y: 549, distance: 63.8
click at [667, 551] on p "Duplicate" at bounding box center [672, 557] width 47 height 14
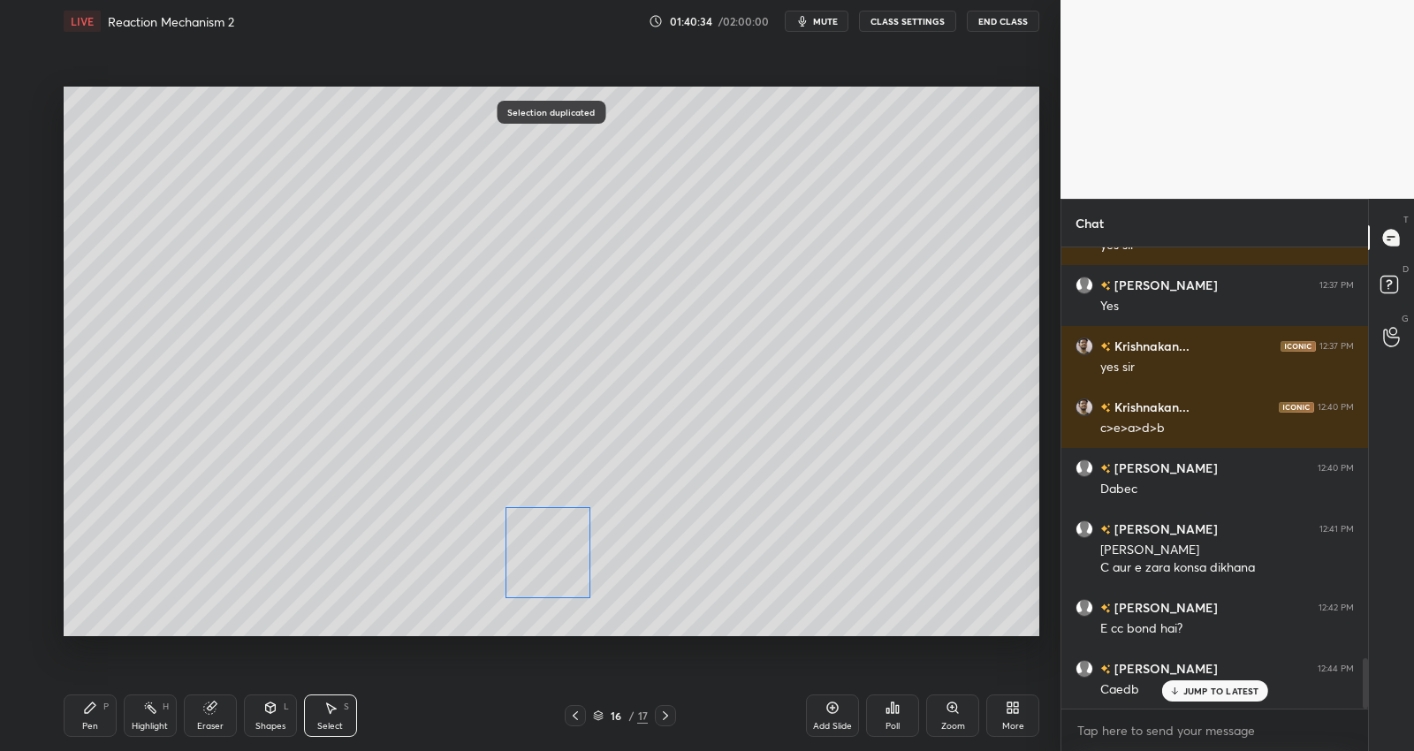
scroll to position [3822, 0]
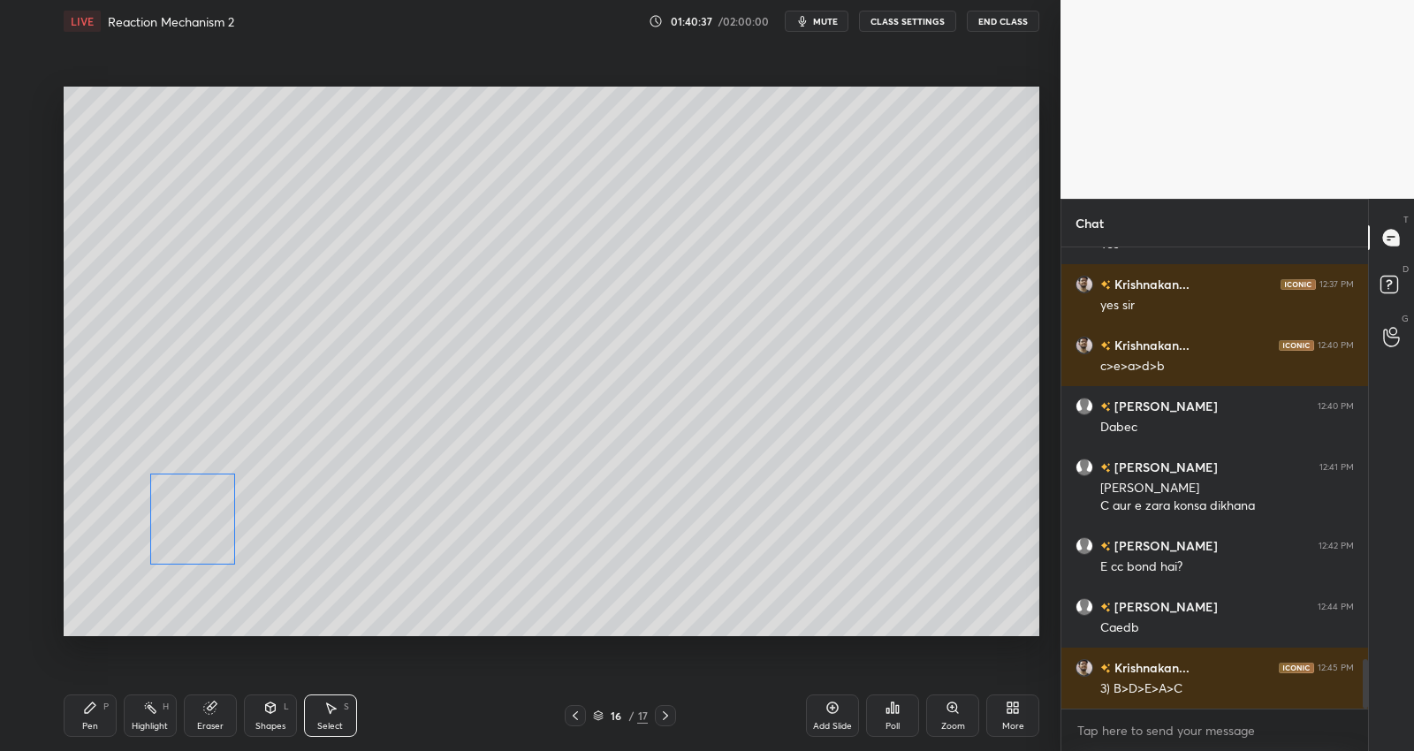
drag, startPoint x: 570, startPoint y: 540, endPoint x: 225, endPoint y: 482, distance: 349.4
click at [167, 508] on div "0 ° Undo Copy Duplicate Duplicate to new slide Delete" at bounding box center [552, 361] width 976 height 549
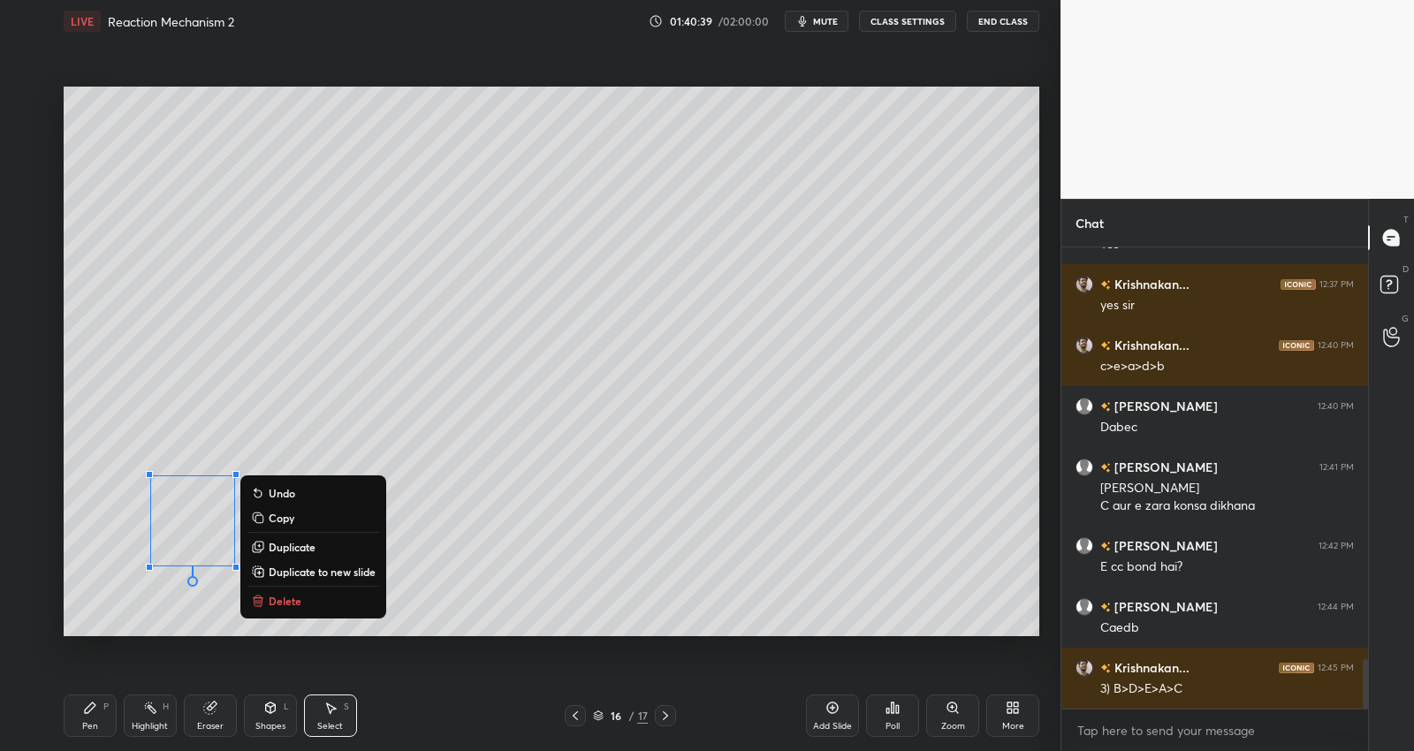
click at [85, 720] on div "Pen P" at bounding box center [90, 716] width 53 height 42
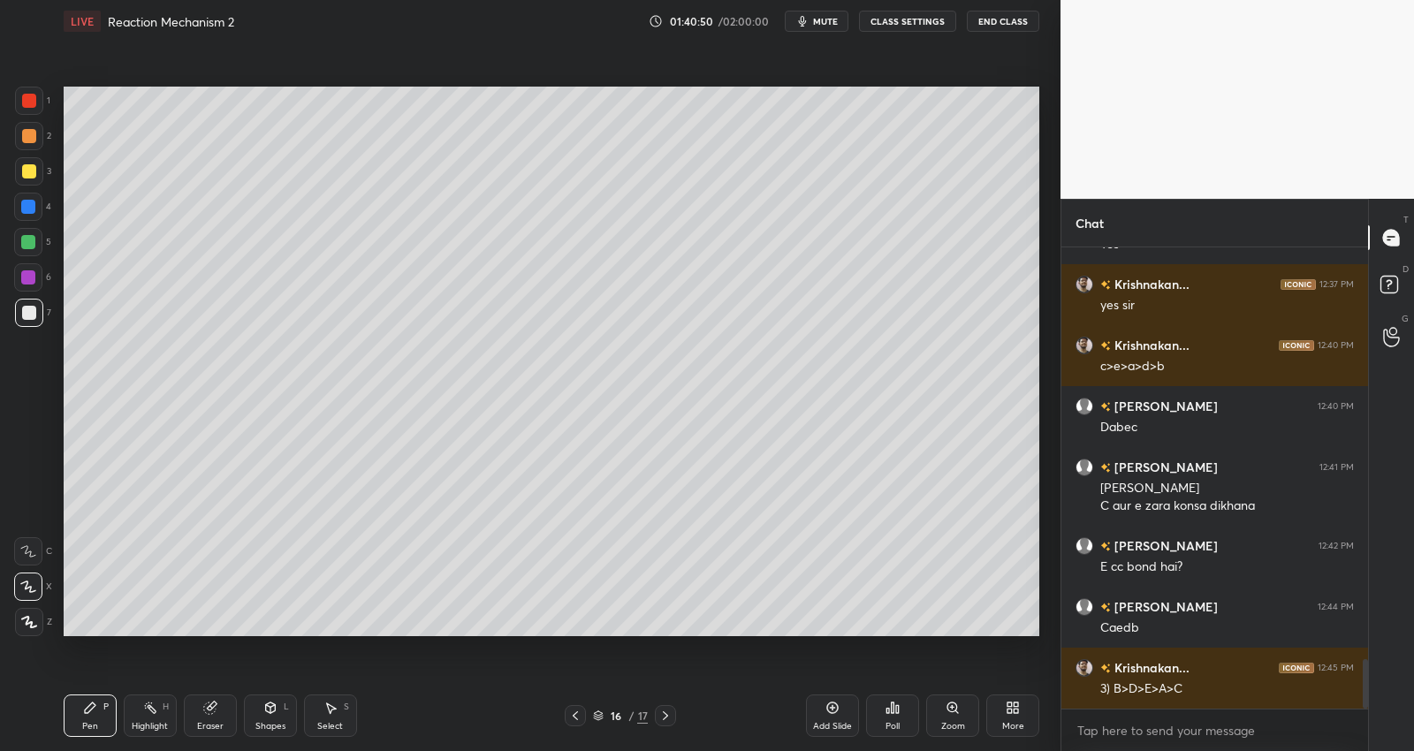
click at [37, 245] on div at bounding box center [28, 242] width 28 height 28
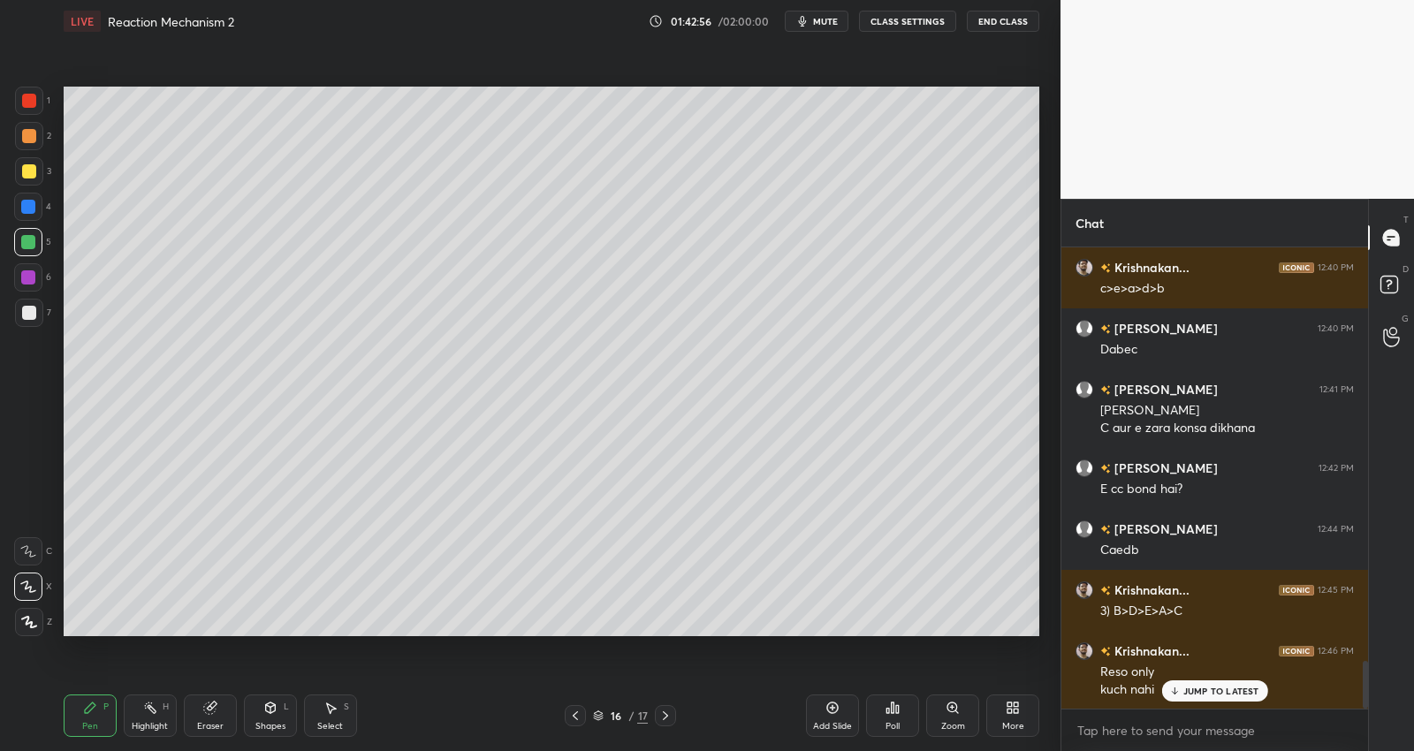
scroll to position [3961, 0]
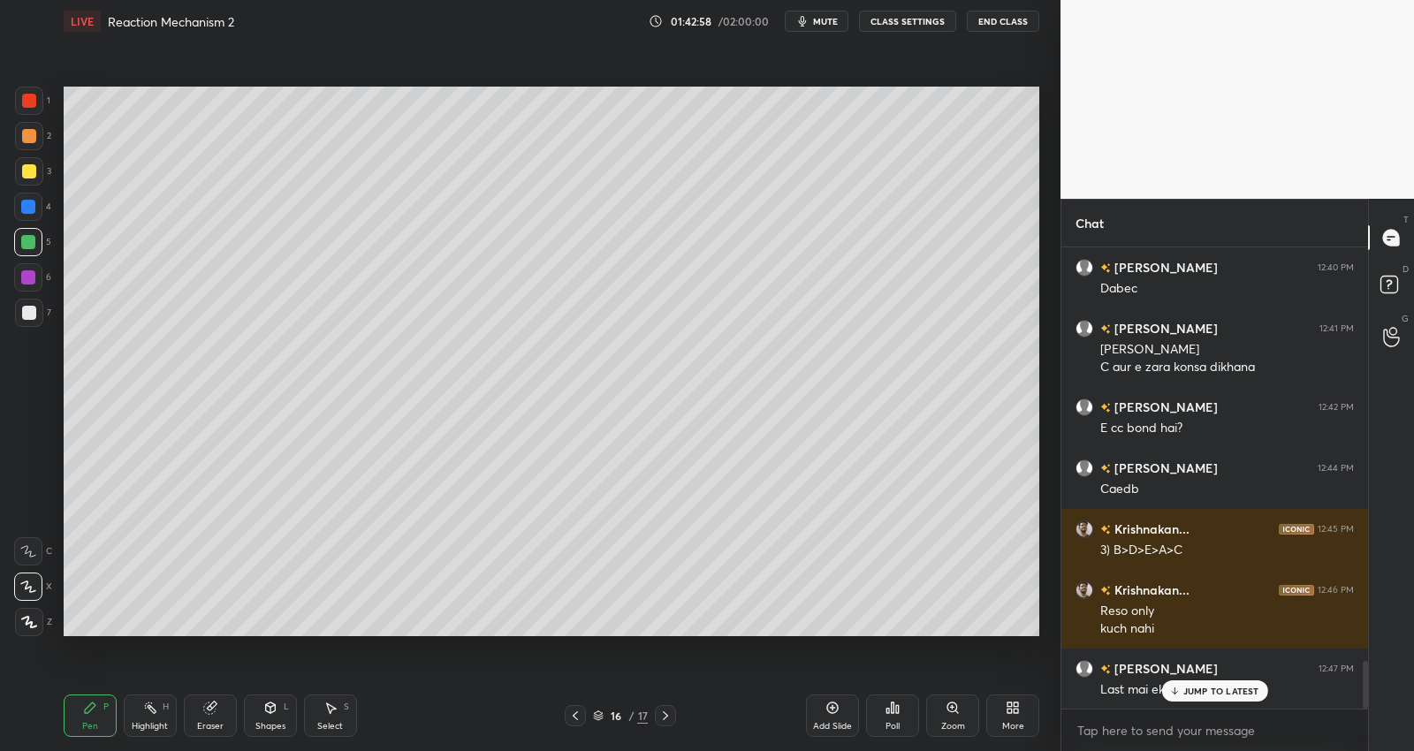
click at [1187, 694] on p "JUMP TO LATEST" at bounding box center [1221, 691] width 76 height 11
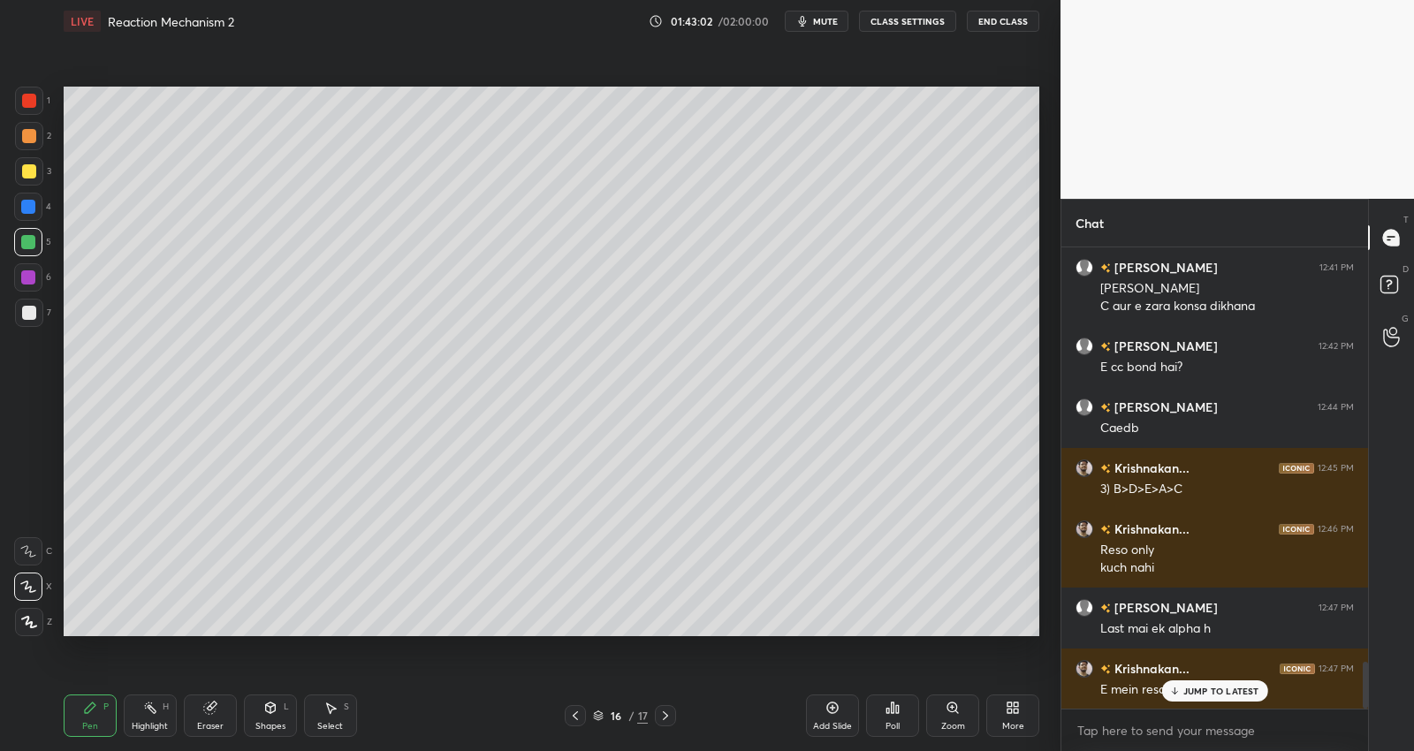
scroll to position [4082, 0]
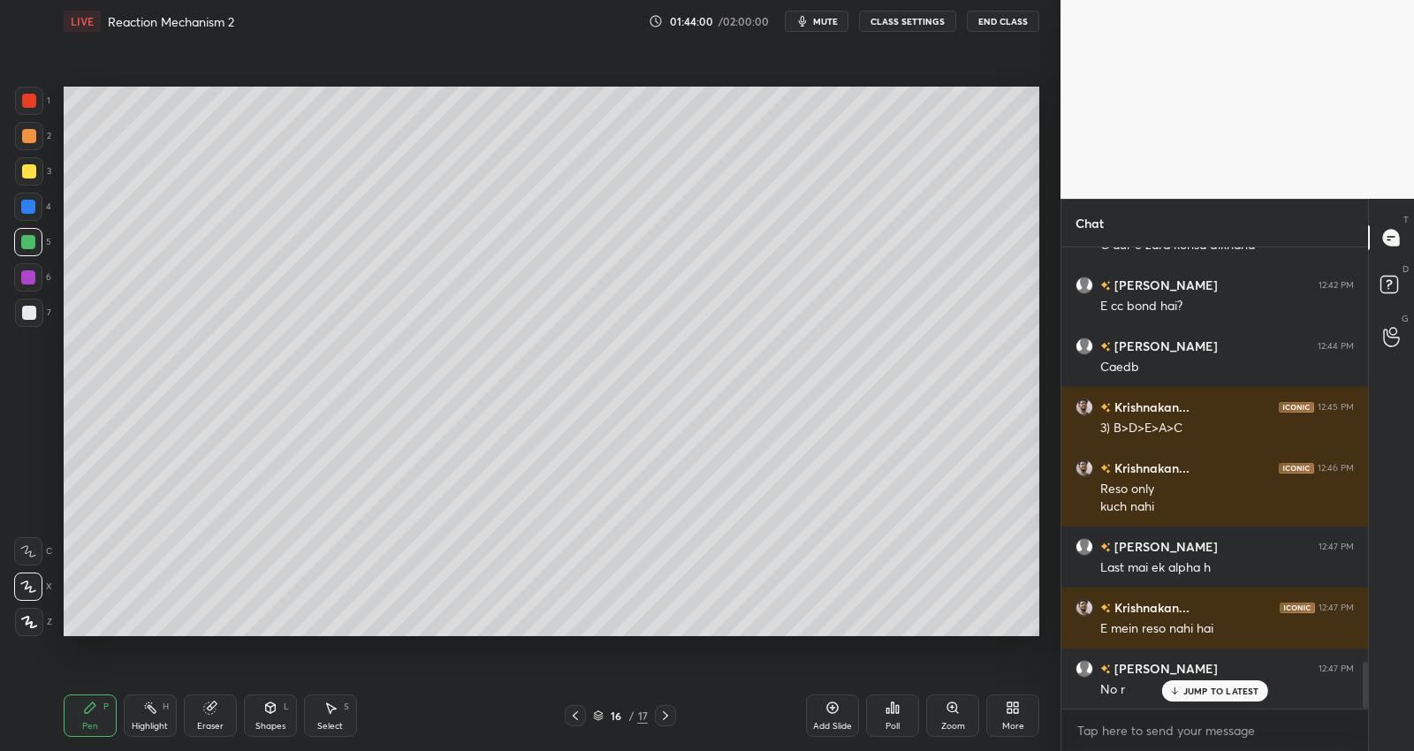
click at [1056, 414] on div "1 2 3 4 5 6 7 C X Z C X Z E E Erase all H H LIVE Reaction Mechanism 2 01:44:00 …" at bounding box center [530, 375] width 1060 height 751
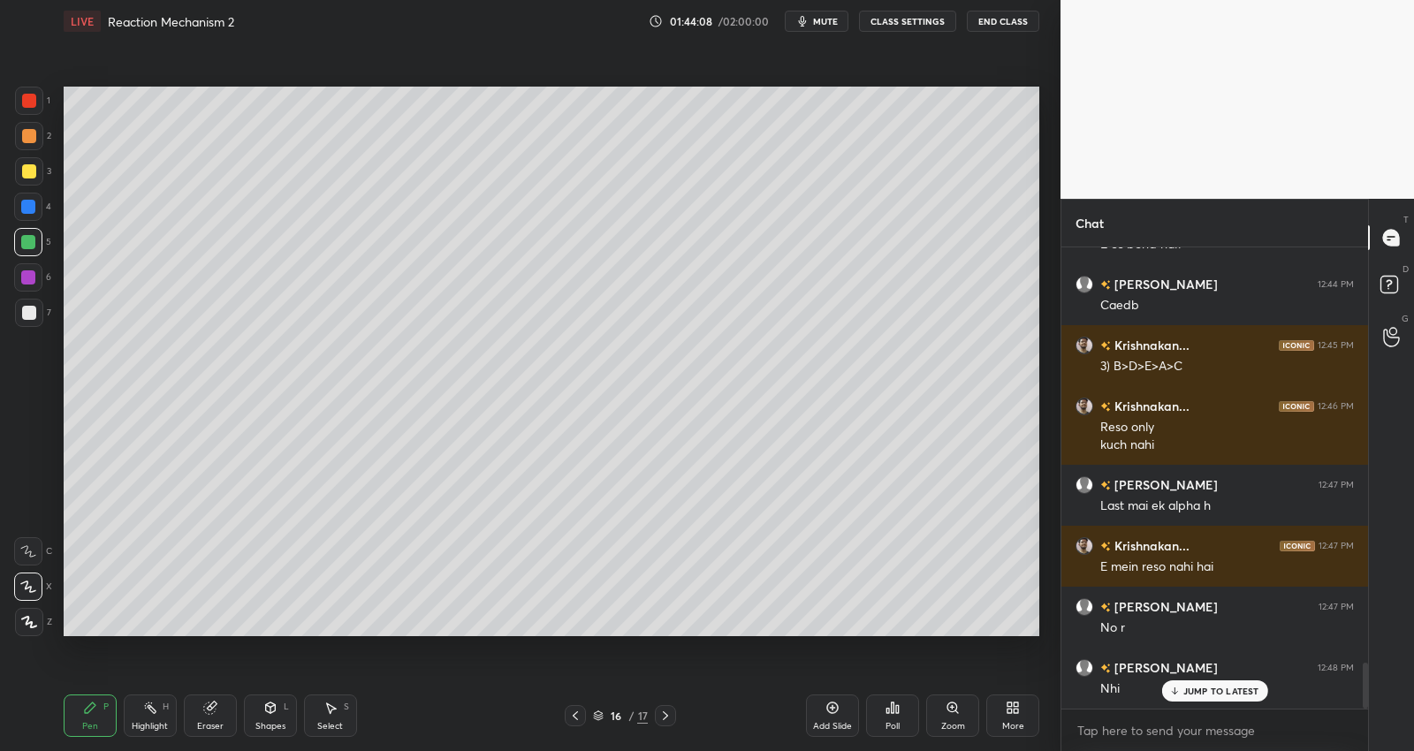
scroll to position [4204, 0]
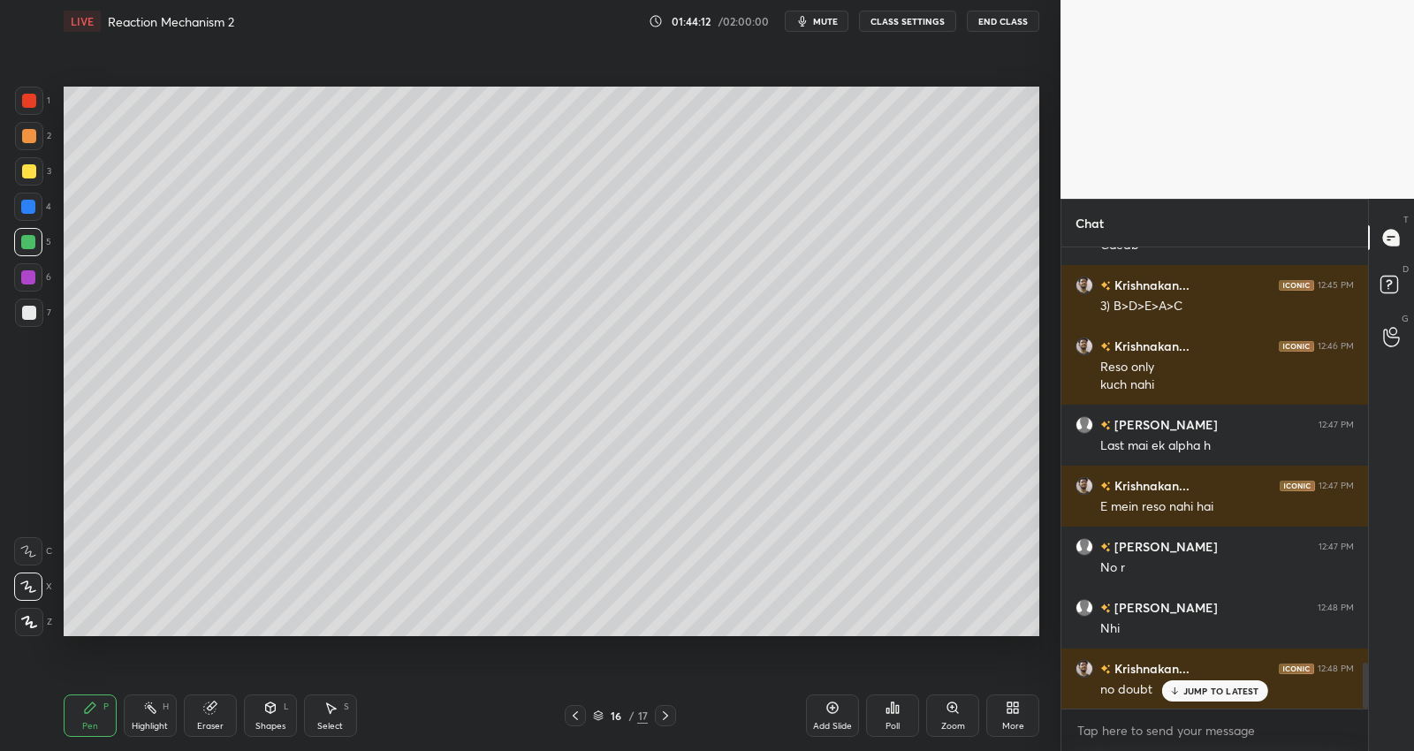
drag, startPoint x: 579, startPoint y: 711, endPoint x: 609, endPoint y: 695, distance: 34.0
click at [579, 711] on icon at bounding box center [575, 716] width 14 height 14
click at [329, 712] on icon at bounding box center [332, 708] width 10 height 11
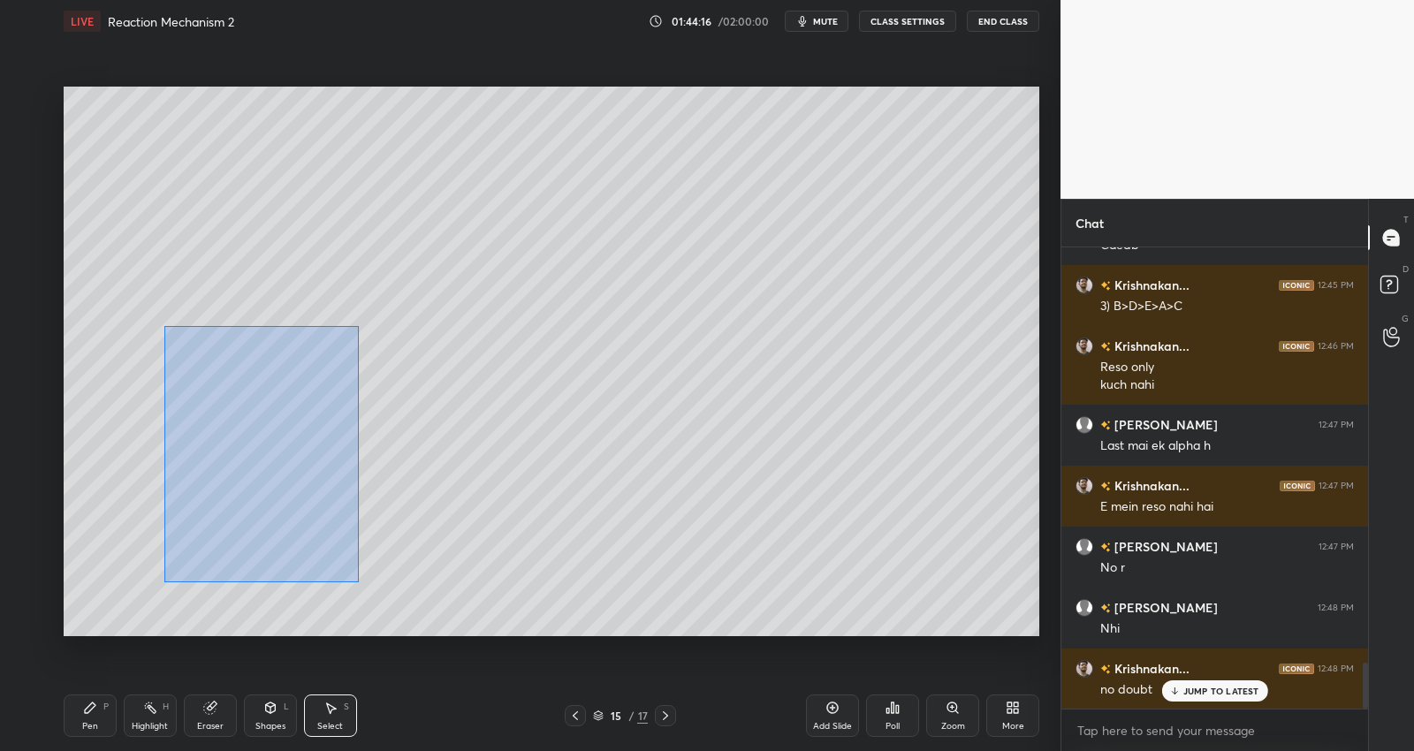
drag, startPoint x: 164, startPoint y: 325, endPoint x: 381, endPoint y: 493, distance: 274.0
click at [359, 579] on div "0 ° Undo Copy Duplicate Duplicate to new slide Delete" at bounding box center [552, 361] width 976 height 549
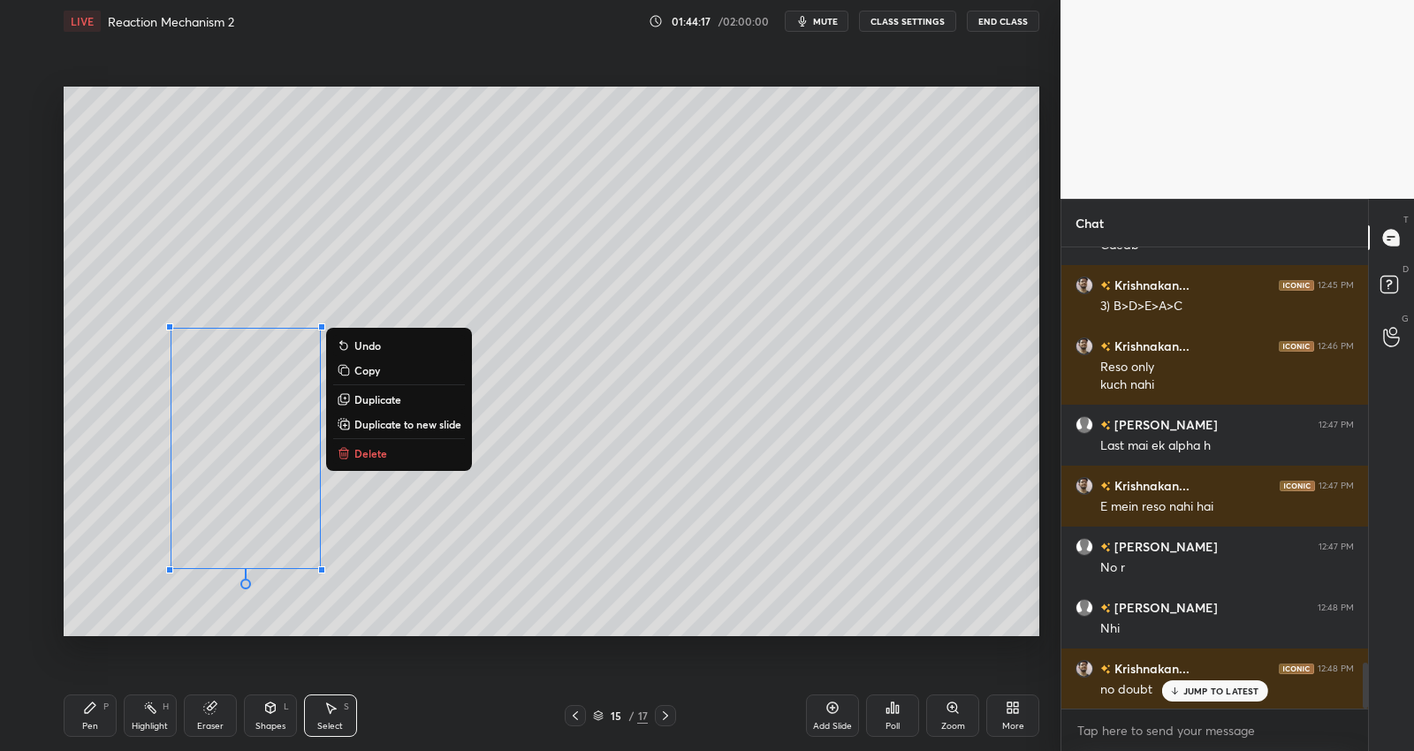
click at [432, 422] on p "Duplicate to new slide" at bounding box center [407, 424] width 107 height 14
drag, startPoint x: 201, startPoint y: 358, endPoint x: 410, endPoint y: 613, distance: 329.7
click at [414, 626] on div "0 ° Undo Copy Duplicate Duplicate to new slide Delete" at bounding box center [552, 361] width 976 height 549
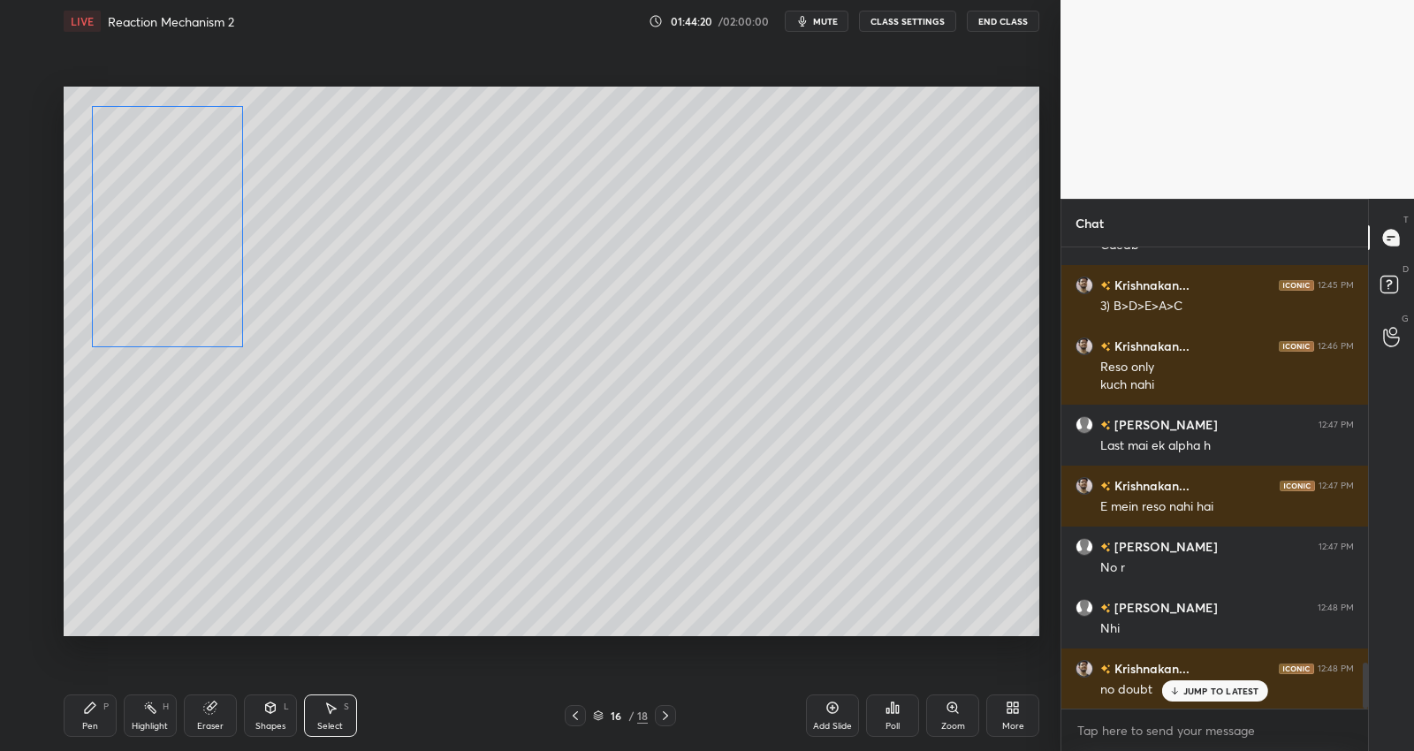
drag, startPoint x: 254, startPoint y: 368, endPoint x: 221, endPoint y: 241, distance: 131.6
click at [216, 243] on div "0 ° Undo Copy Duplicate Duplicate to new slide Delete" at bounding box center [552, 361] width 976 height 549
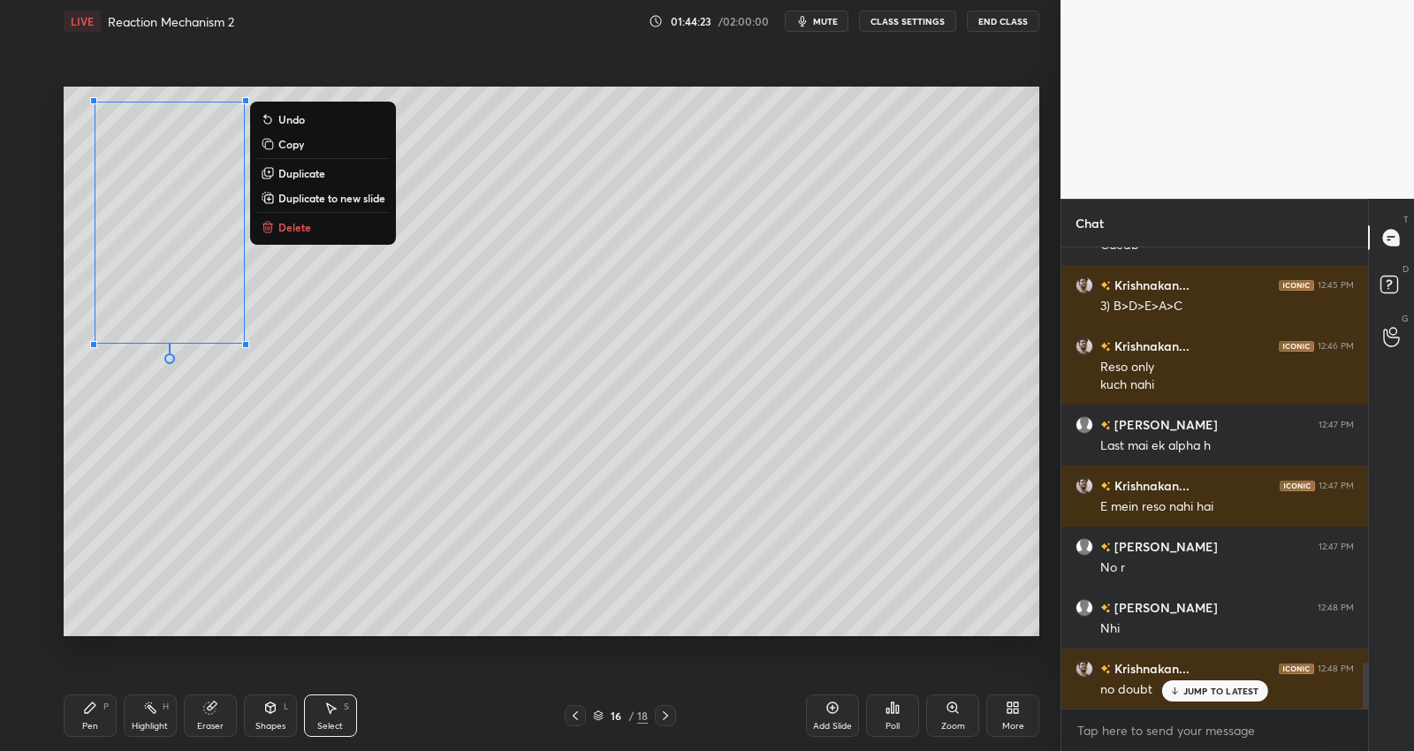
click at [103, 709] on div "Pen P" at bounding box center [90, 716] width 53 height 42
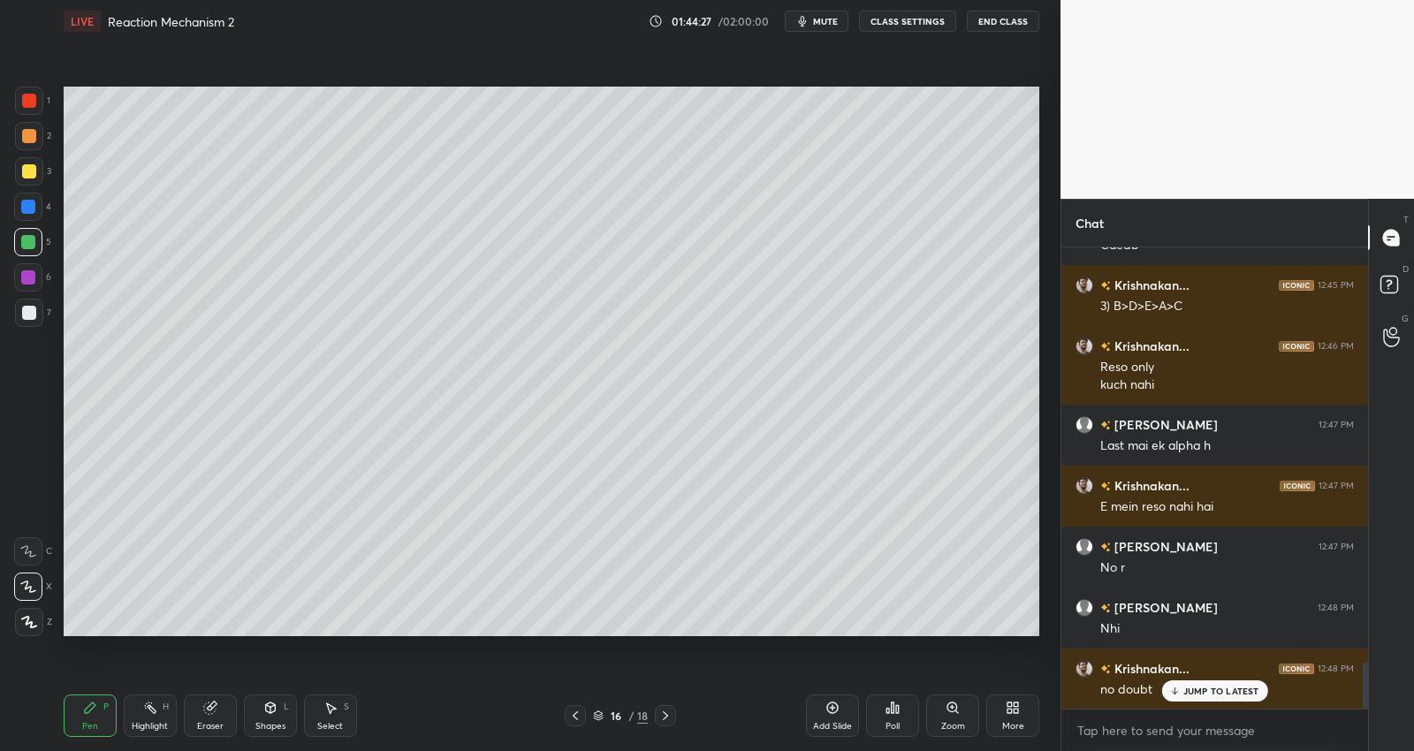
drag, startPoint x: 32, startPoint y: 315, endPoint x: 47, endPoint y: 299, distance: 21.9
click at [33, 311] on div at bounding box center [29, 313] width 14 height 14
click at [203, 718] on div "Eraser" at bounding box center [210, 716] width 53 height 42
click at [88, 710] on icon at bounding box center [90, 708] width 11 height 11
drag, startPoint x: 327, startPoint y: 712, endPoint x: 329, endPoint y: 670, distance: 42.5
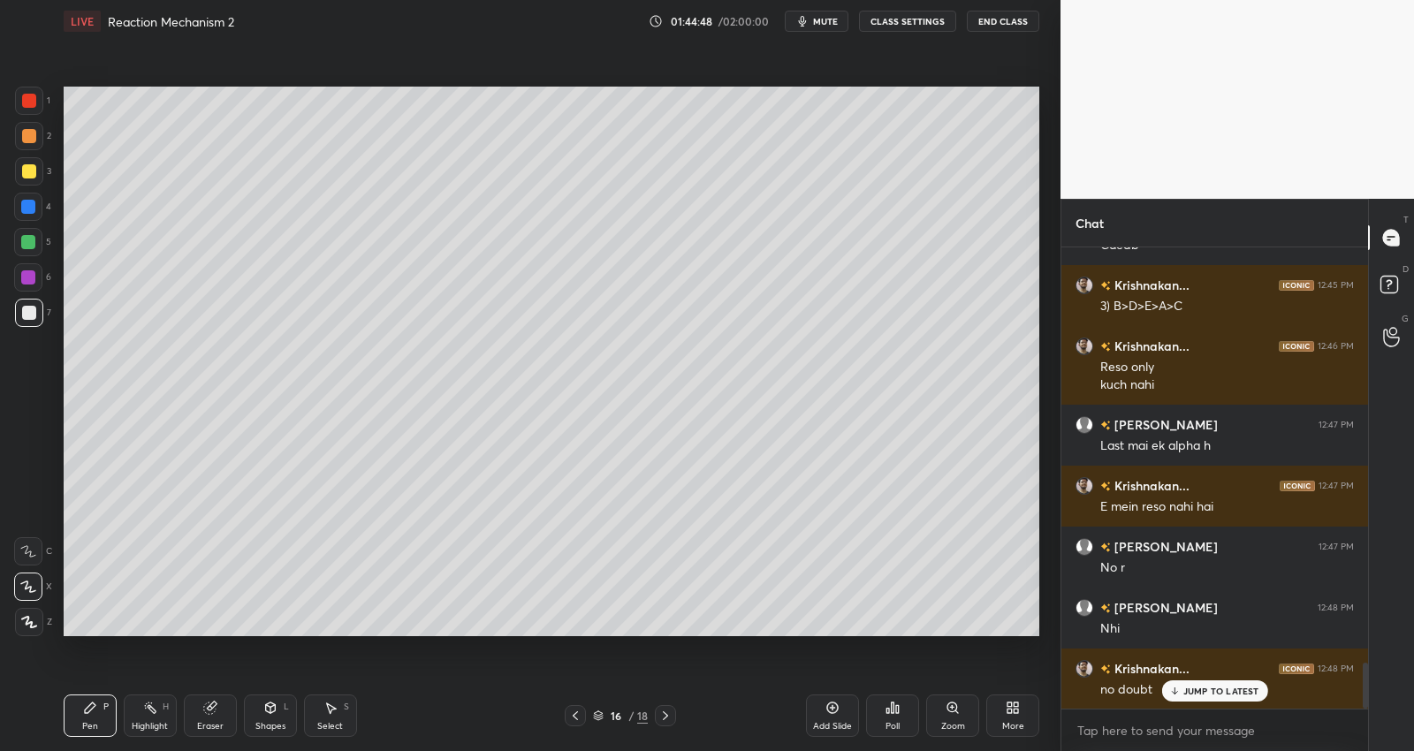
click at [327, 712] on icon at bounding box center [330, 708] width 14 height 14
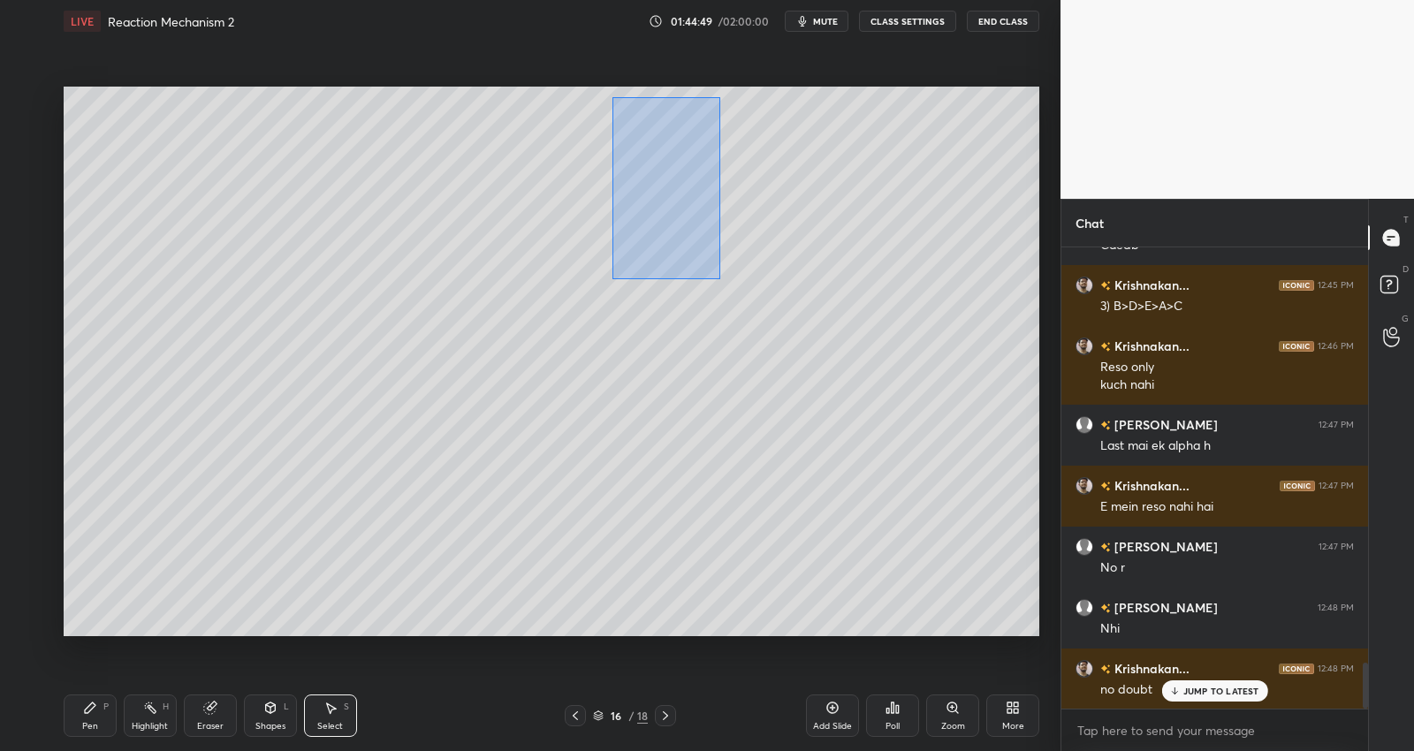
drag, startPoint x: 622, startPoint y: 110, endPoint x: 718, endPoint y: 250, distance: 169.1
click at [718, 265] on div "0 ° Undo Copy Duplicate Duplicate to new slide Delete" at bounding box center [552, 361] width 976 height 549
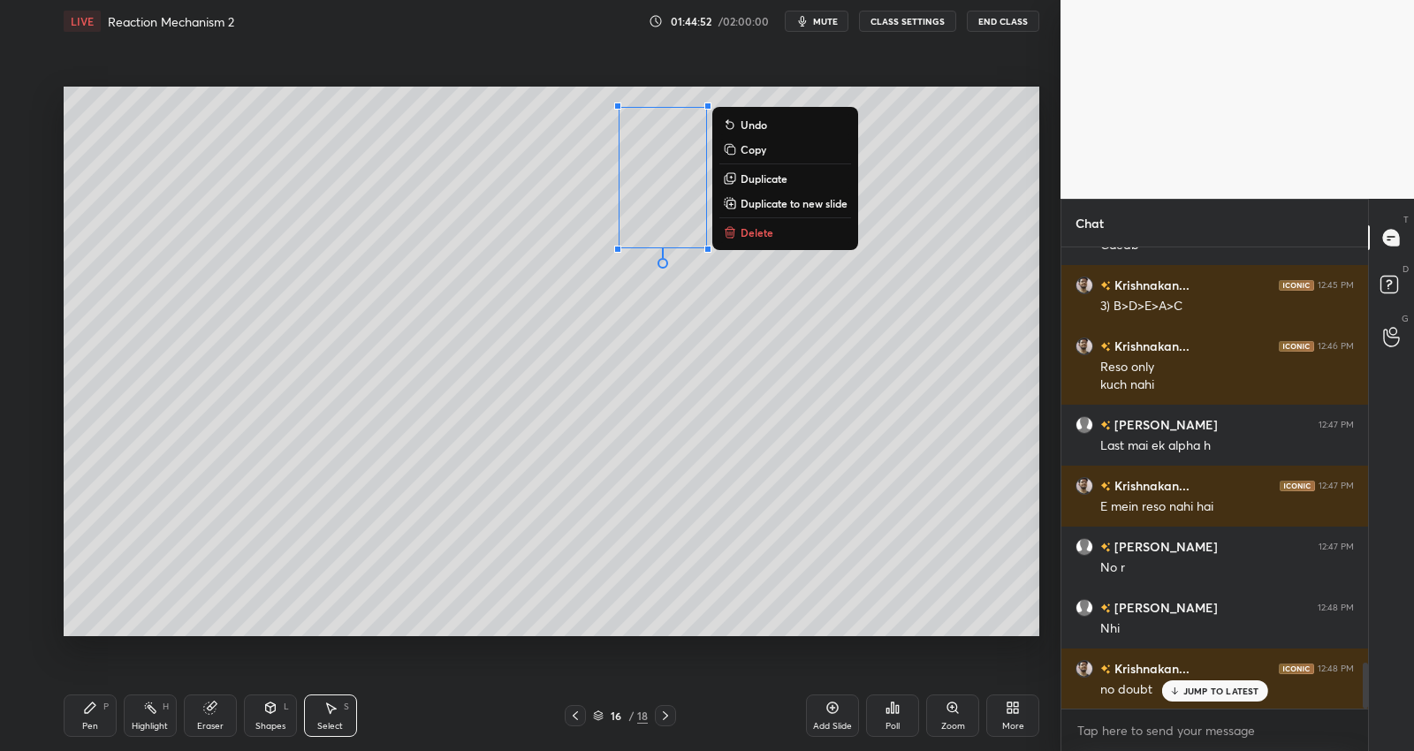
click at [766, 175] on p "Duplicate" at bounding box center [764, 178] width 47 height 14
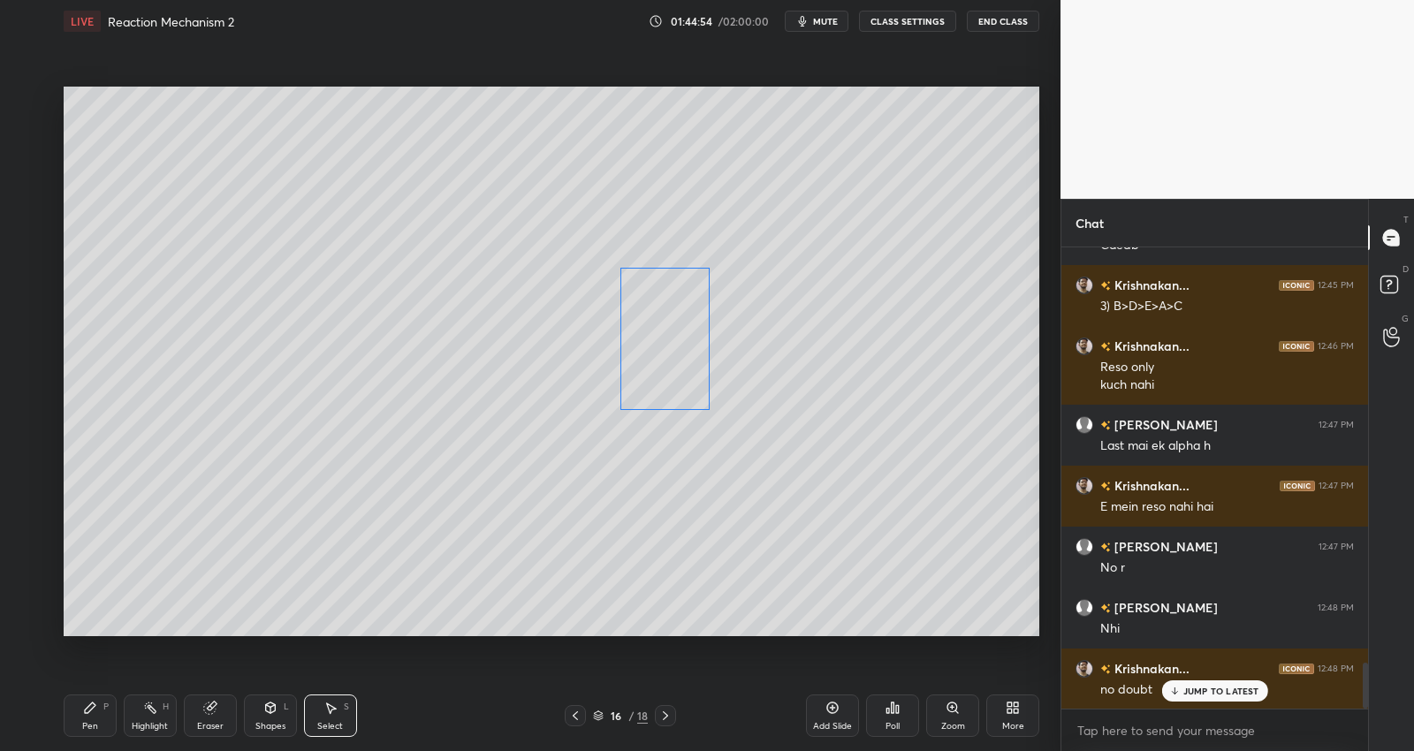
drag, startPoint x: 664, startPoint y: 294, endPoint x: 658, endPoint y: 352, distance: 57.7
click at [651, 384] on div "0 ° Undo Copy Duplicate Duplicate to new slide Delete" at bounding box center [552, 361] width 976 height 549
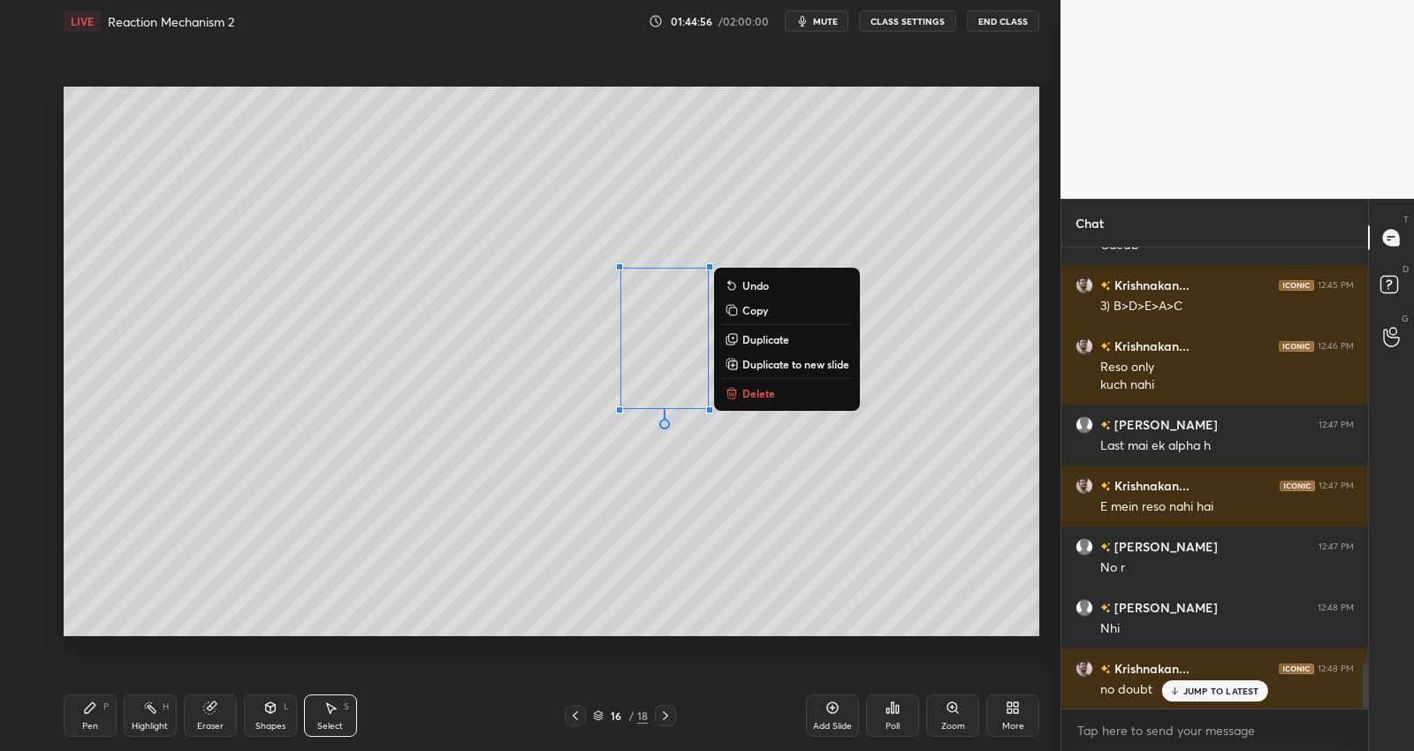
drag, startPoint x: 762, startPoint y: 346, endPoint x: 745, endPoint y: 345, distance: 16.9
click at [762, 346] on button "Duplicate" at bounding box center [787, 339] width 132 height 21
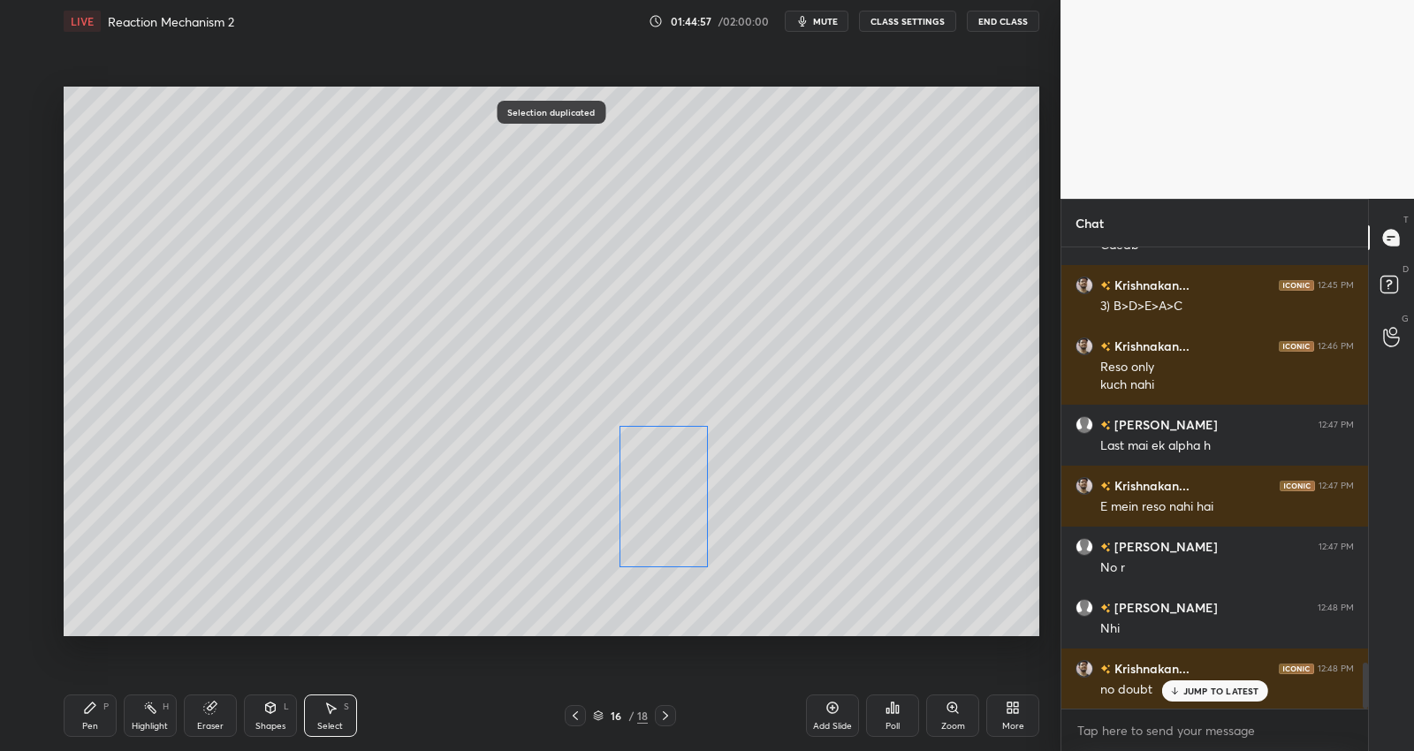
drag, startPoint x: 678, startPoint y: 406, endPoint x: 680, endPoint y: 429, distance: 23.1
click at [656, 508] on div "0 ° Undo Copy Duplicate Duplicate to new slide Delete" at bounding box center [552, 361] width 976 height 549
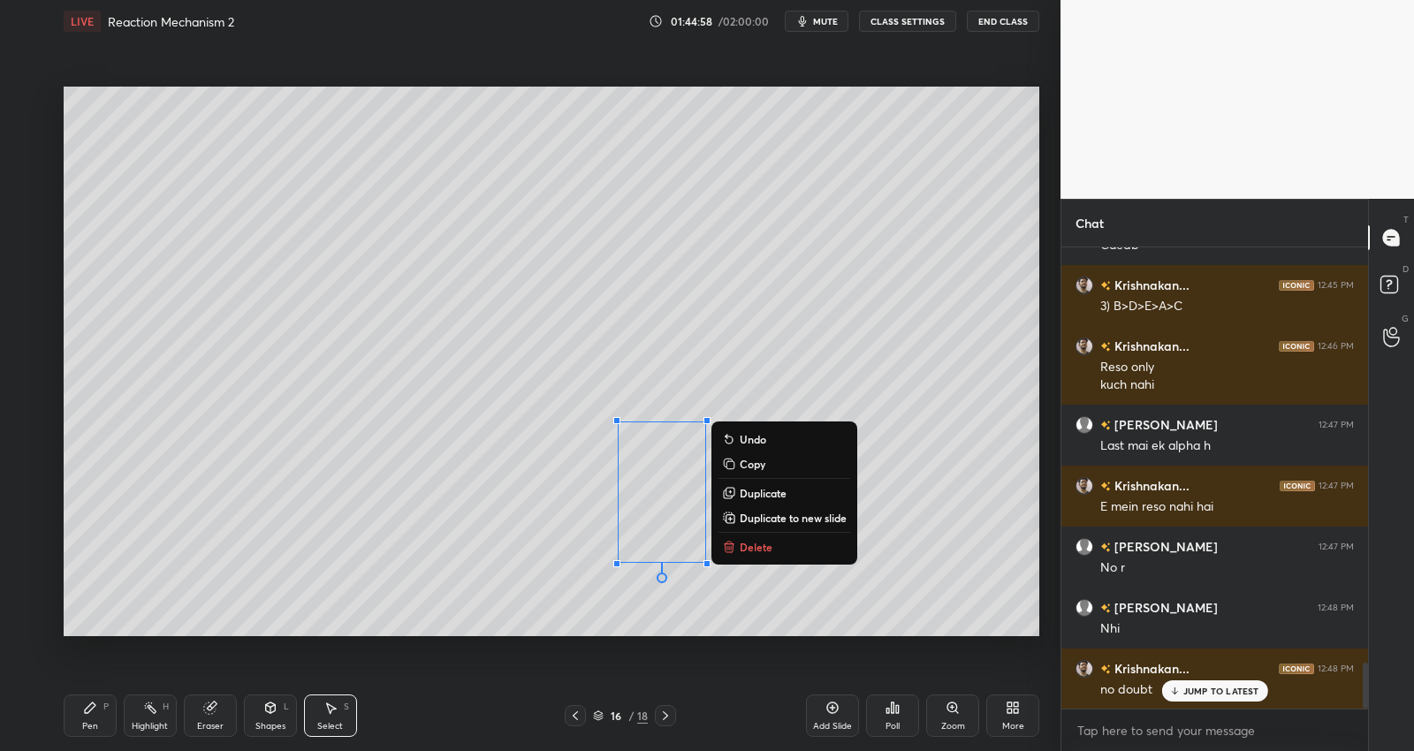
click at [762, 486] on p "Duplicate" at bounding box center [763, 493] width 47 height 14
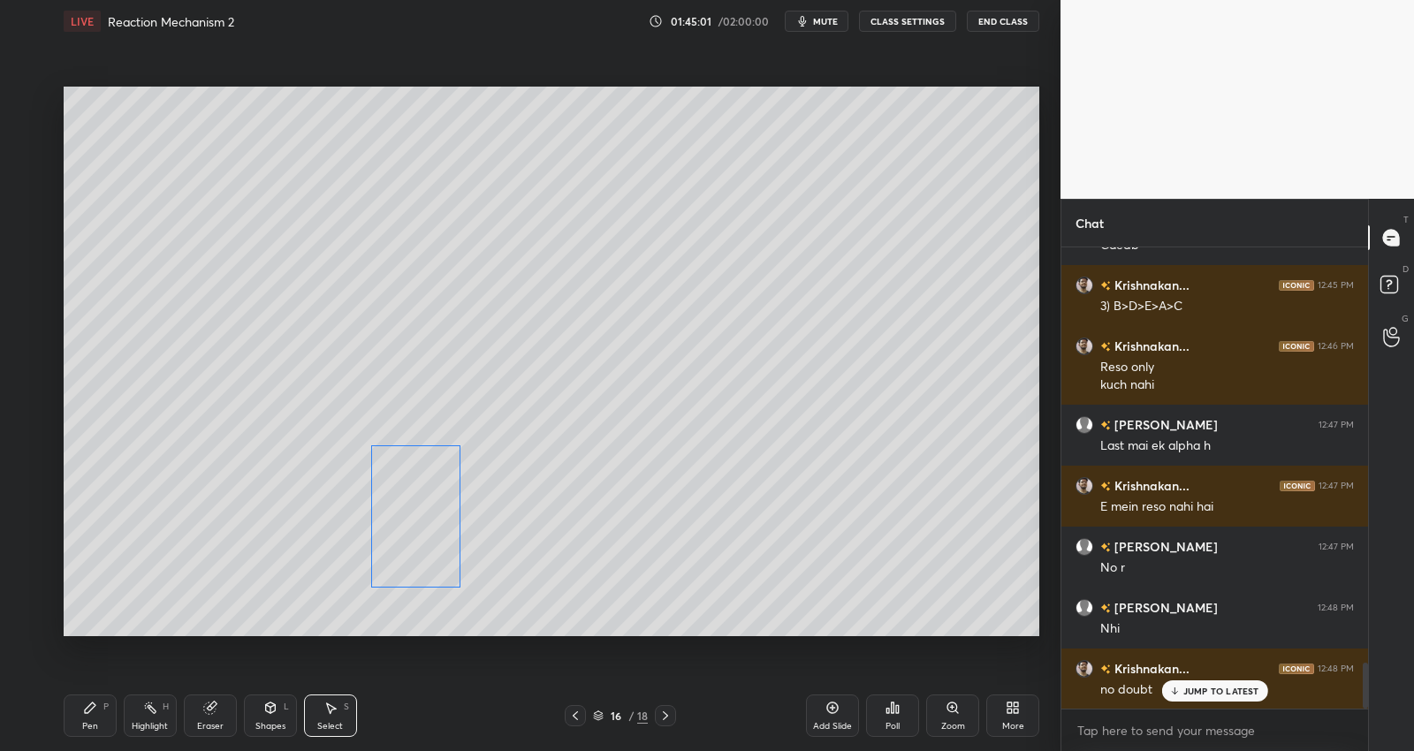
drag, startPoint x: 603, startPoint y: 547, endPoint x: 440, endPoint y: 502, distance: 168.7
click at [415, 520] on div "0 ° Undo Copy Duplicate Duplicate to new slide Delete" at bounding box center [552, 361] width 976 height 549
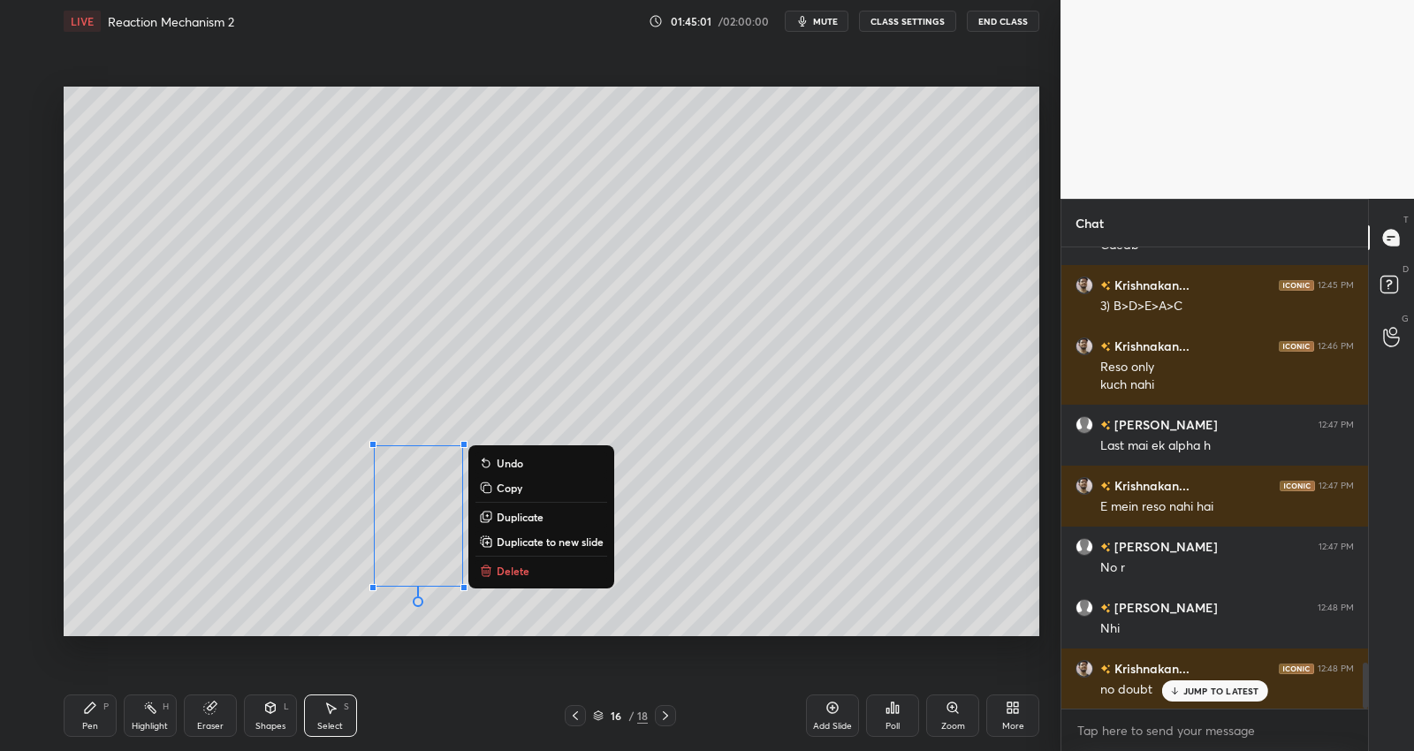
click at [543, 516] on p "Duplicate" at bounding box center [520, 517] width 47 height 14
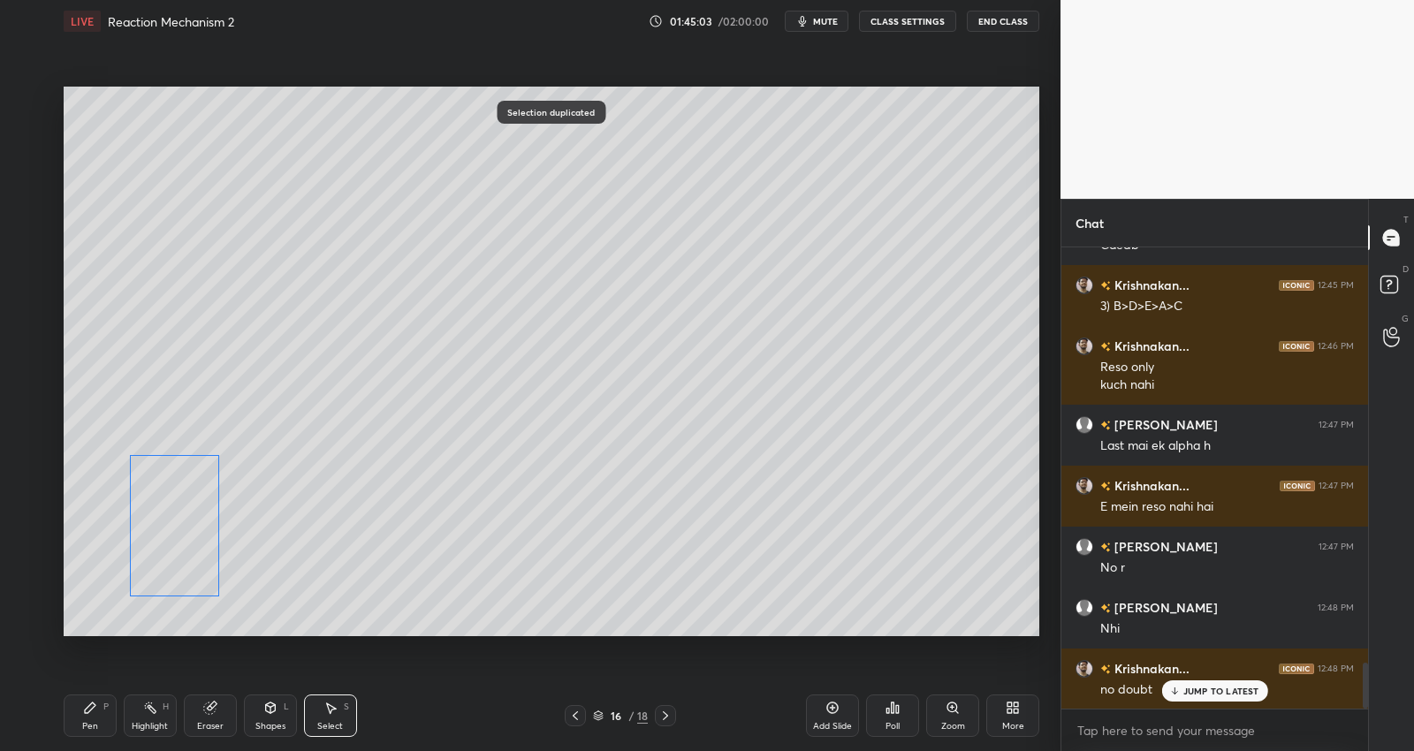
drag, startPoint x: 253, startPoint y: 501, endPoint x: 170, endPoint y: 488, distance: 84.1
click at [151, 504] on div "0 ° Undo Copy Duplicate Duplicate to new slide Delete" at bounding box center [552, 361] width 976 height 549
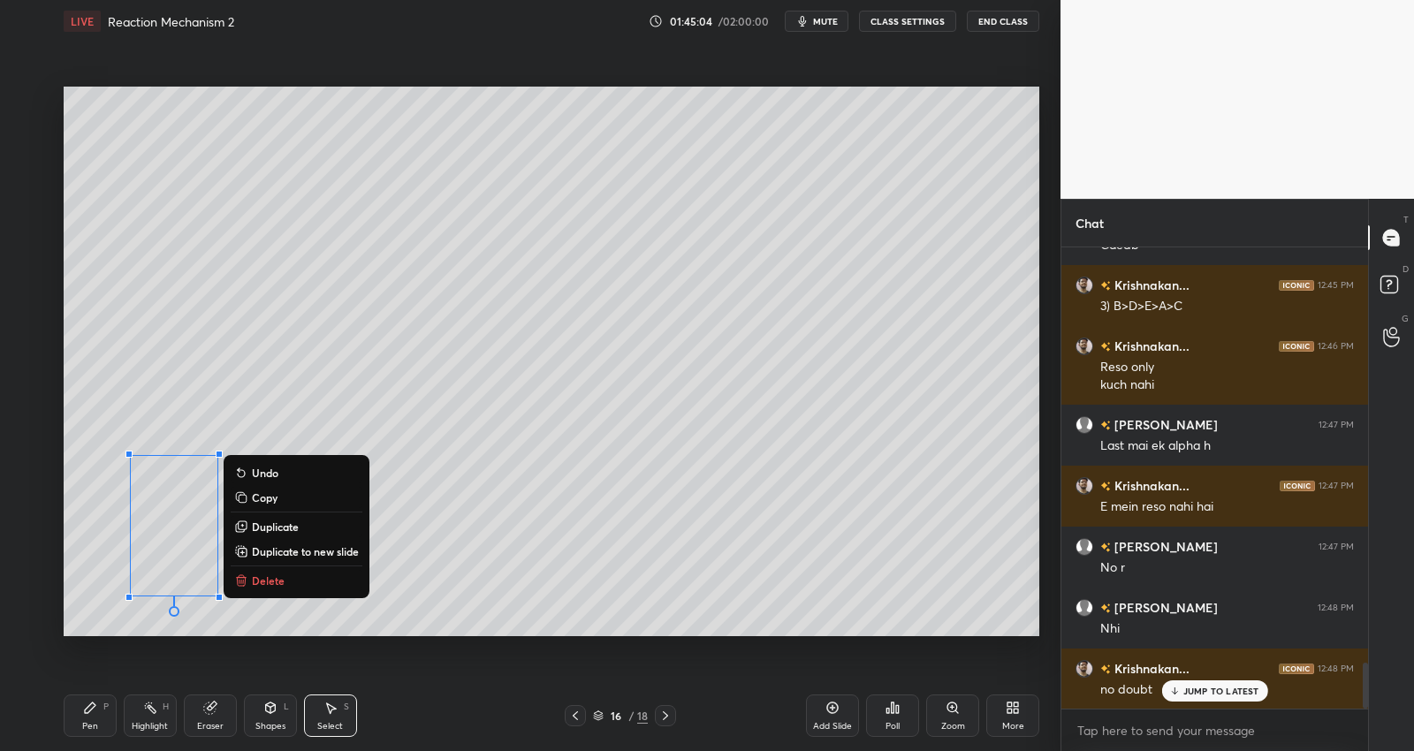
click at [90, 706] on icon at bounding box center [90, 708] width 11 height 11
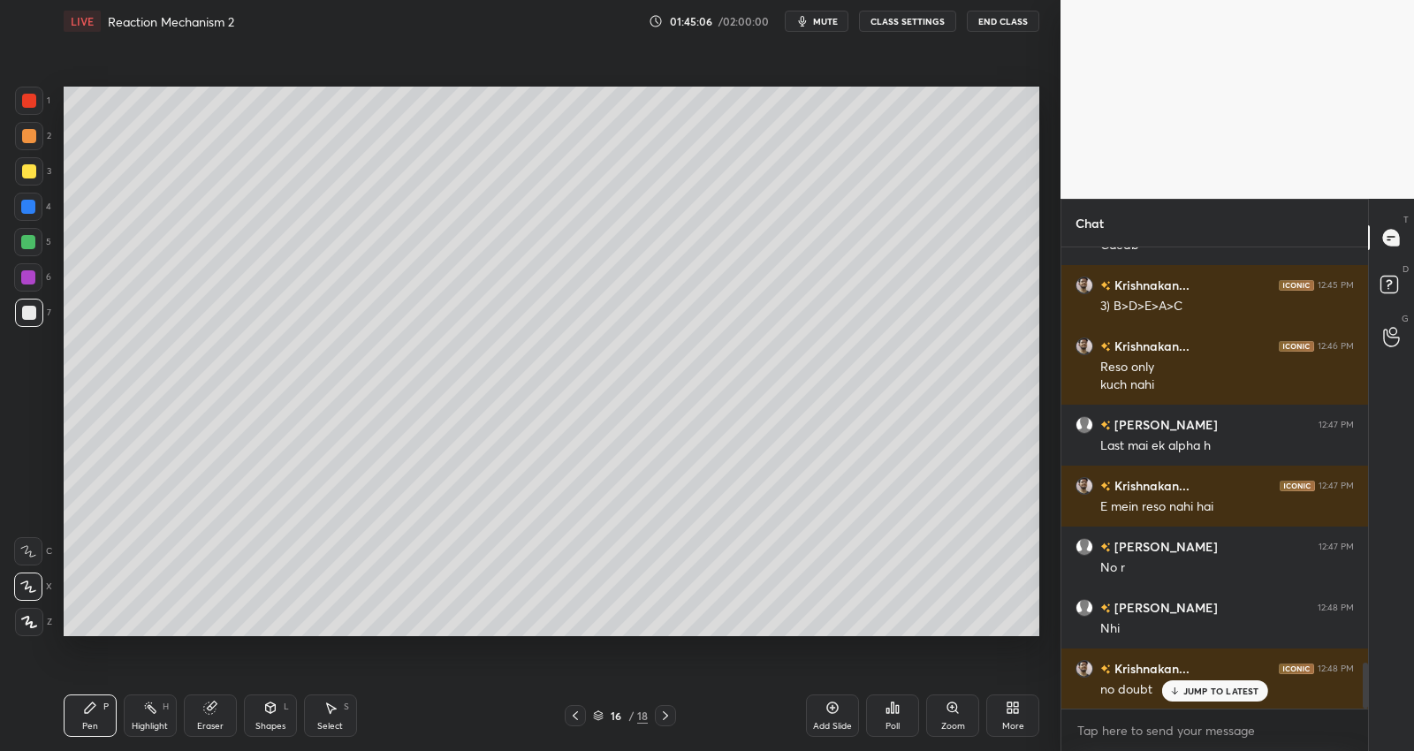
click at [34, 243] on div at bounding box center [28, 242] width 14 height 14
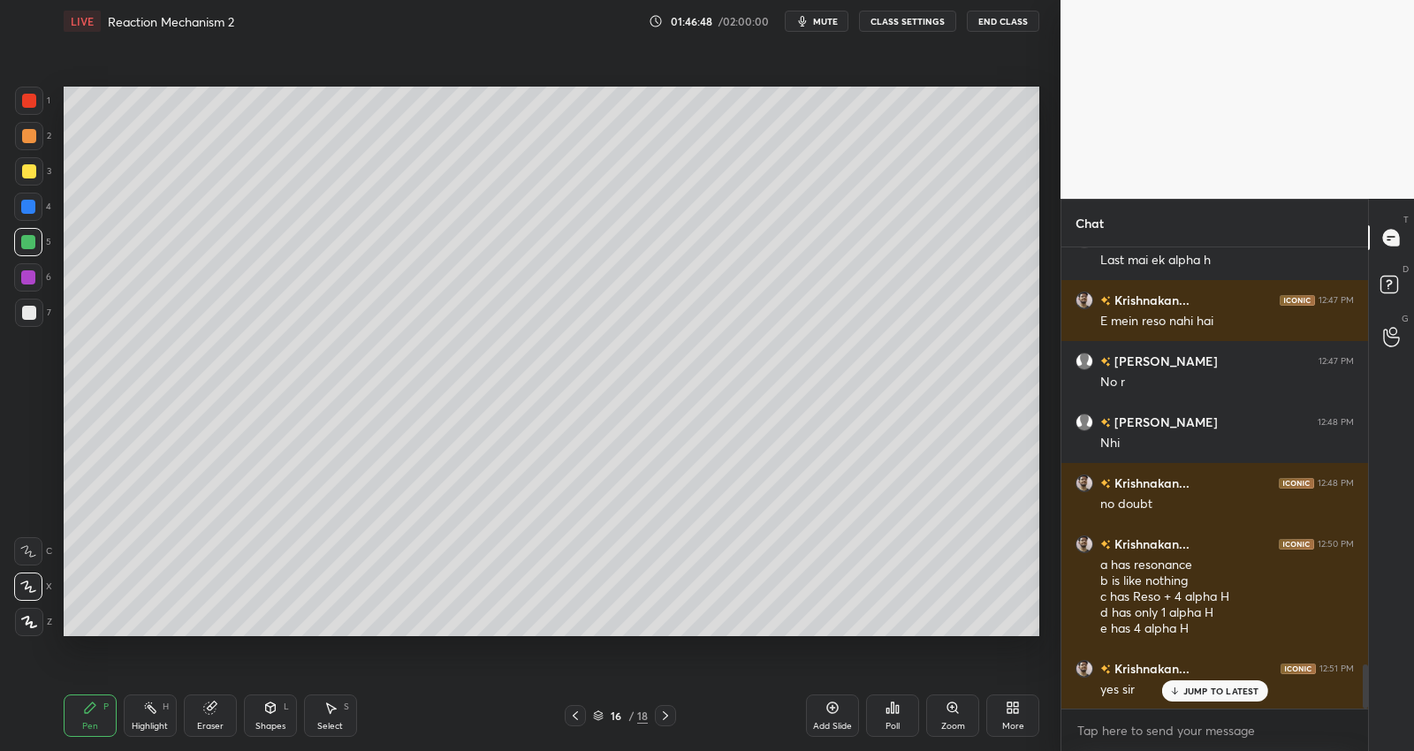
scroll to position [4451, 0]
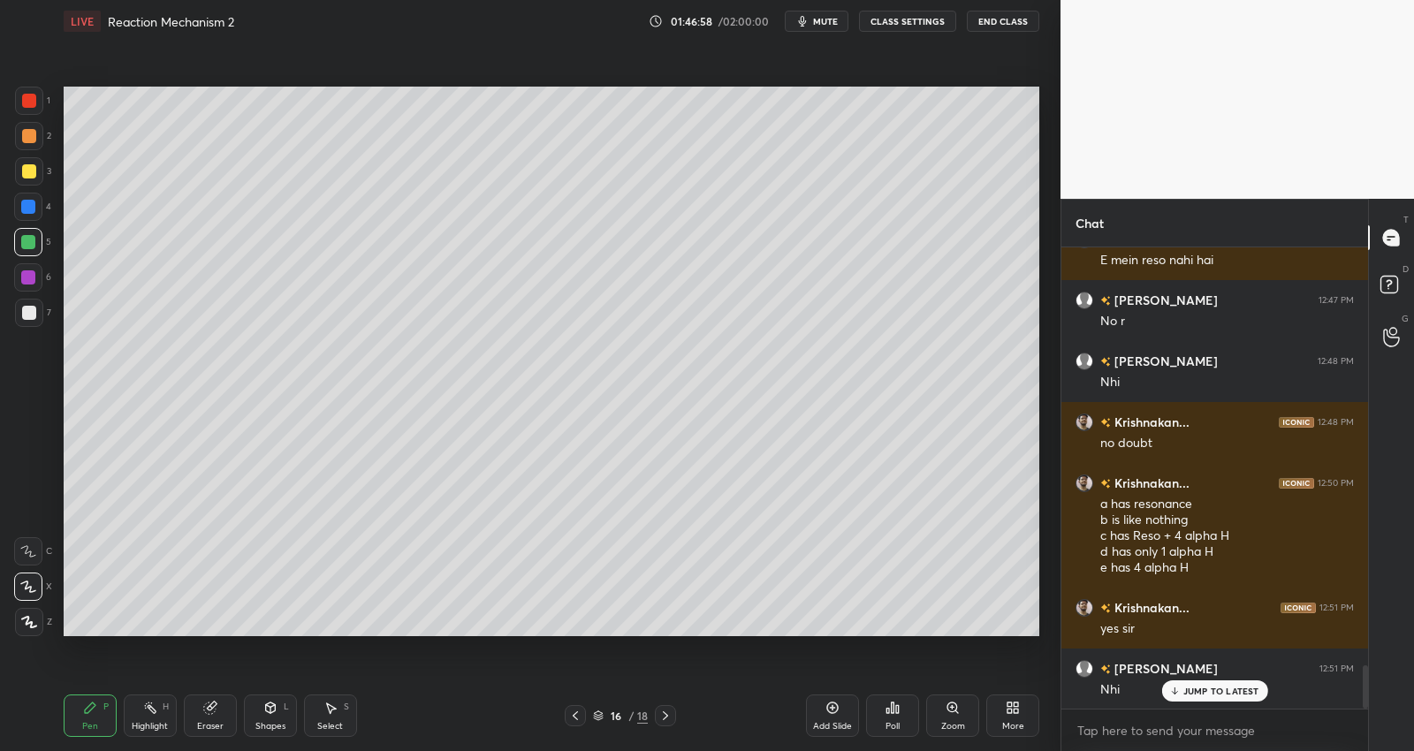
click at [832, 707] on icon at bounding box center [832, 707] width 5 height 5
click at [29, 171] on div at bounding box center [29, 171] width 14 height 14
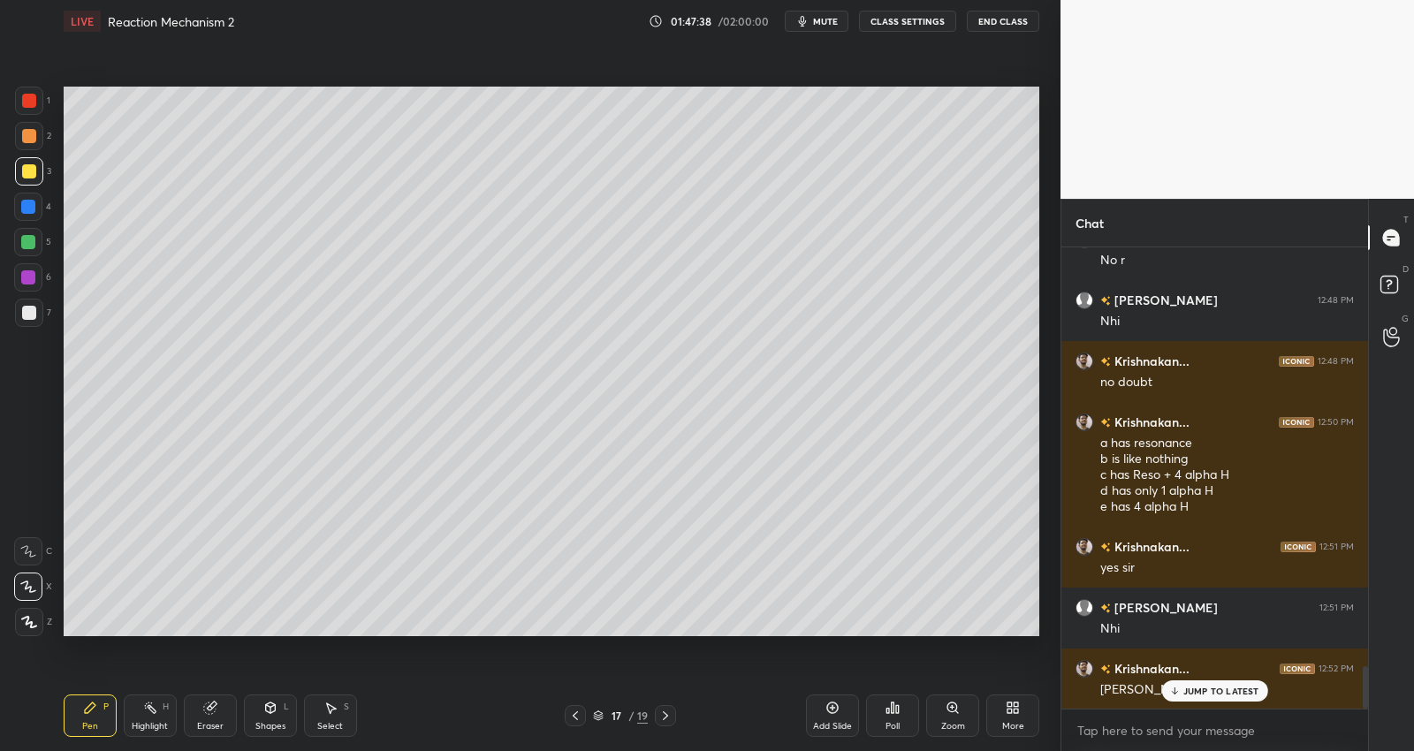
click at [1212, 690] on p "JUMP TO LATEST" at bounding box center [1221, 691] width 76 height 11
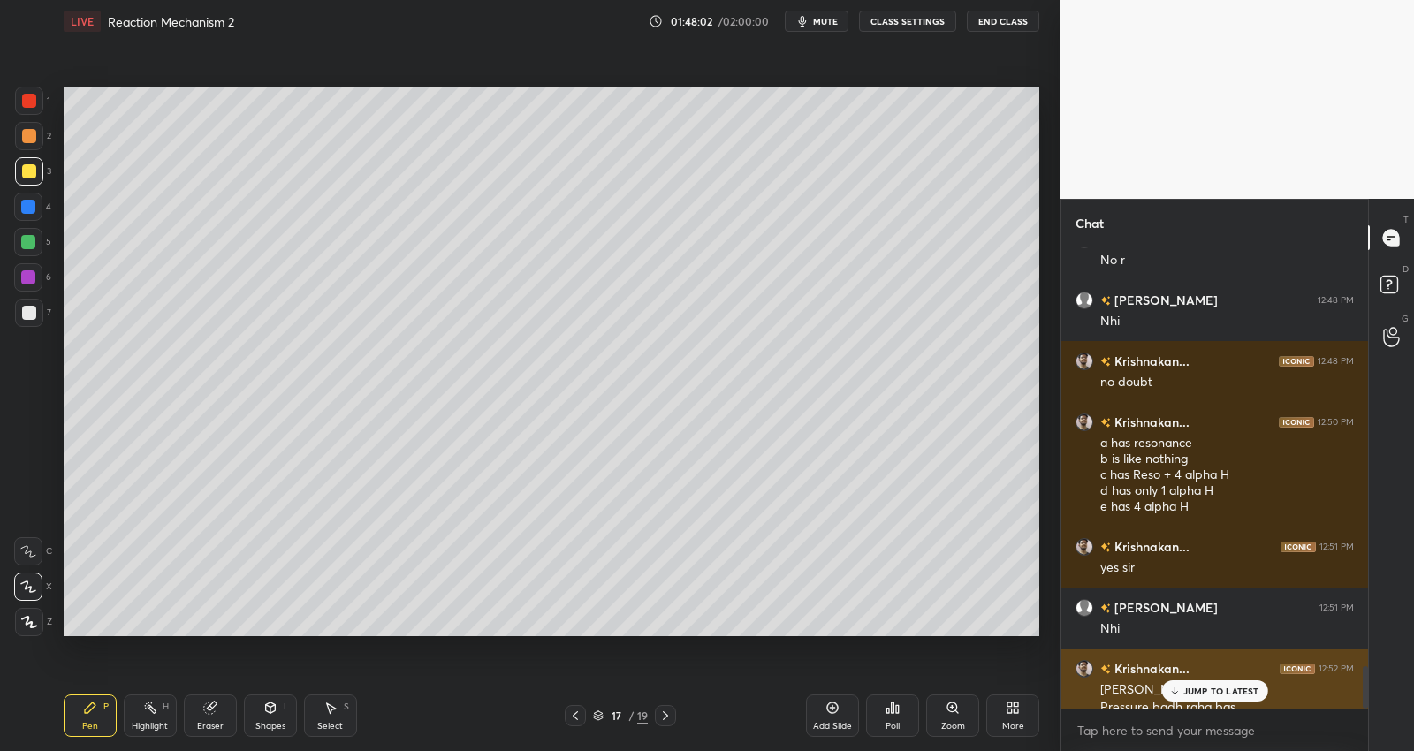
scroll to position [4530, 0]
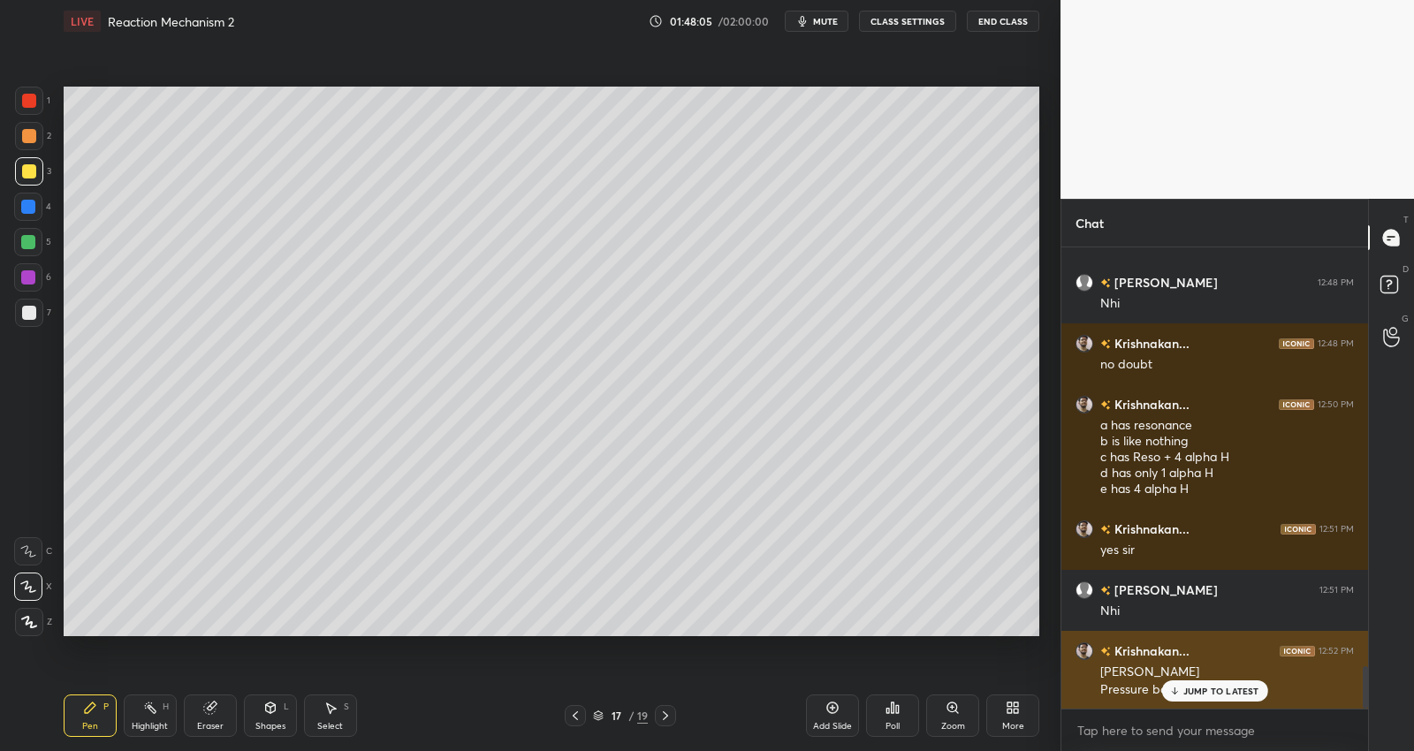
click at [1208, 702] on div "Krishnakan... 12:52 PM Mahina khatam Pressure badh raha bas" at bounding box center [1214, 670] width 307 height 79
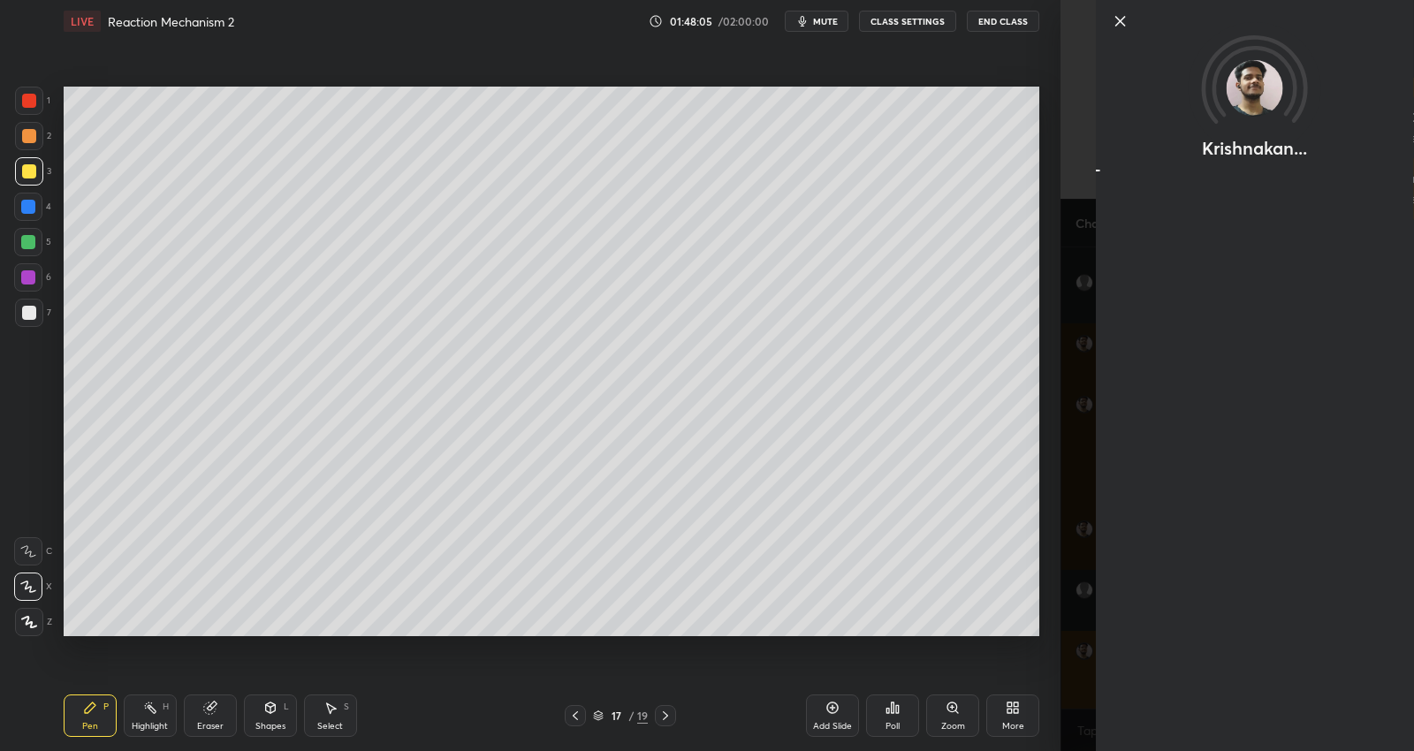
click at [1208, 702] on div "Krishnakan..." at bounding box center [1236, 375] width 353 height 751
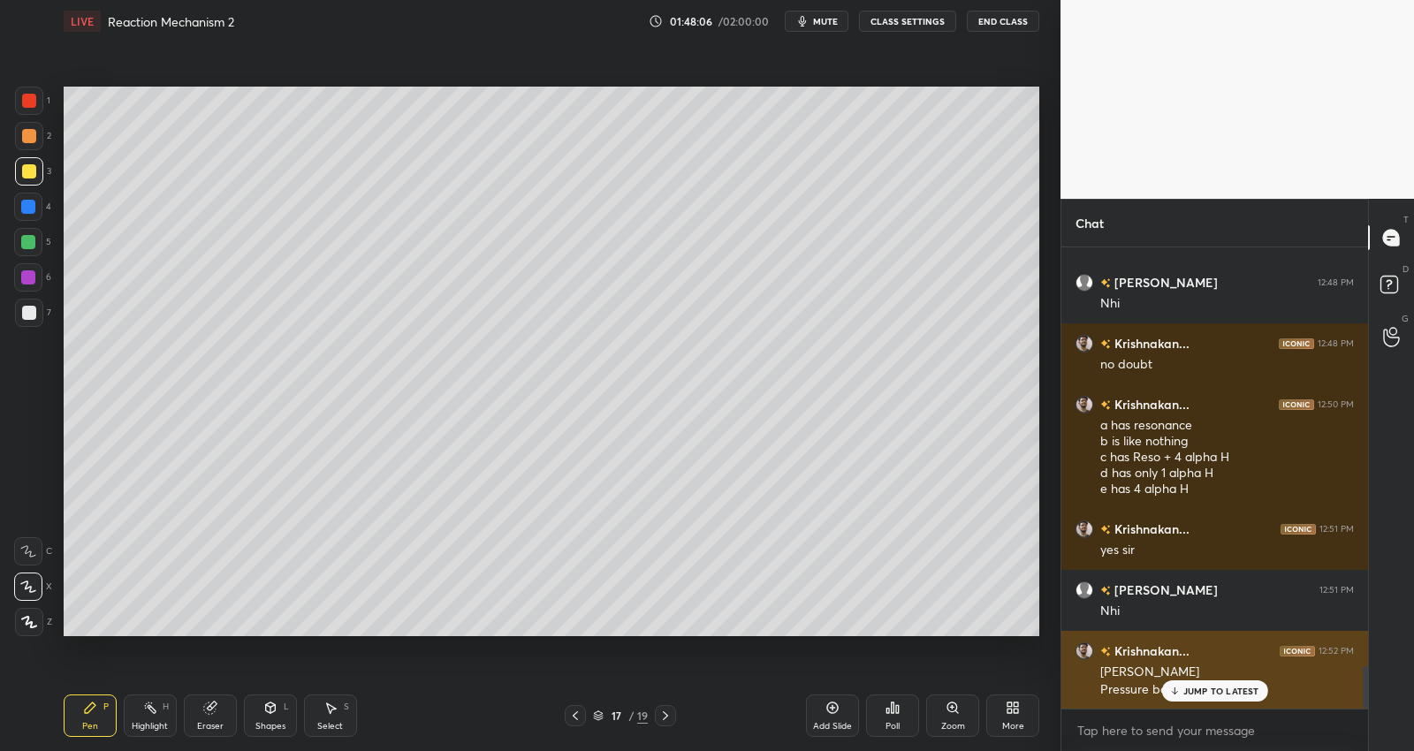
click at [1208, 702] on div "Krishnakan... 12:52 PM Mahina khatam Pressure badh raha bas" at bounding box center [1214, 670] width 307 height 79
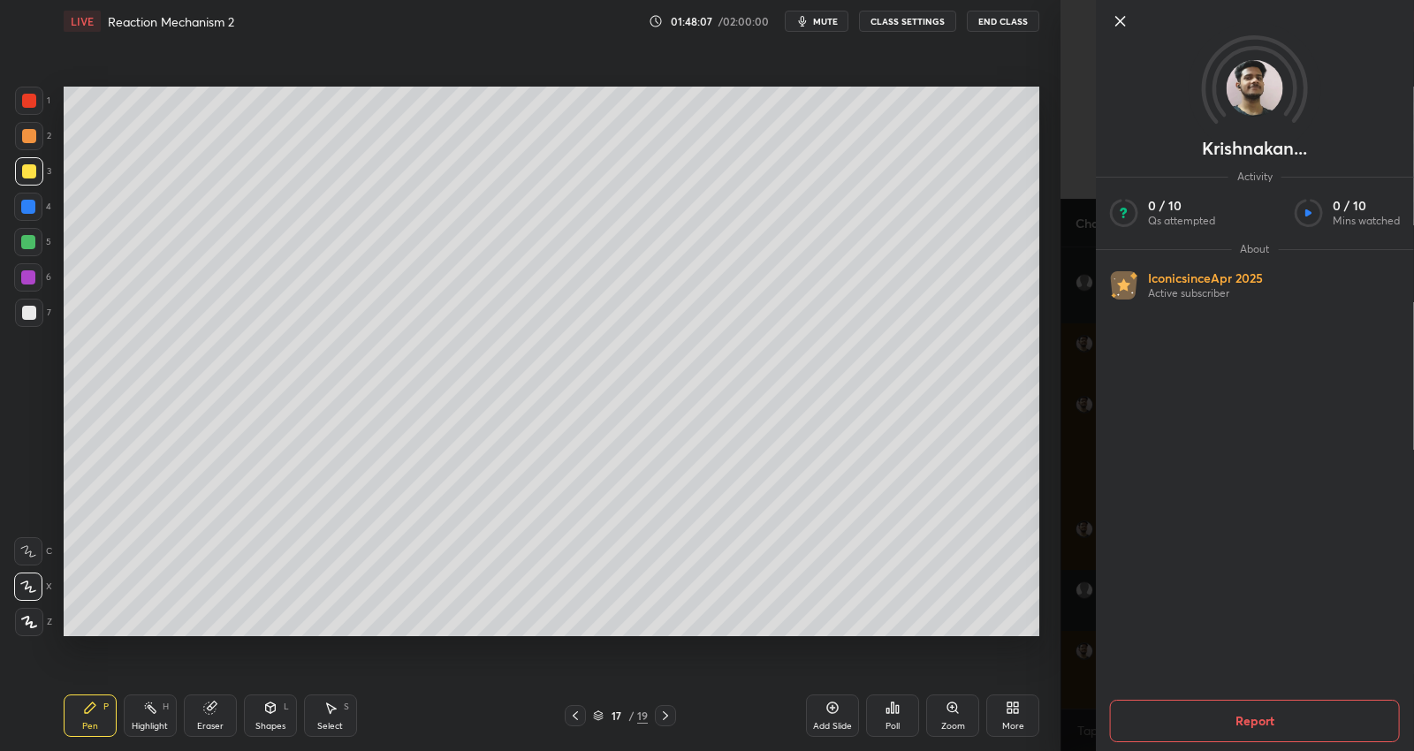
click at [1074, 680] on div "Krishnakan... Activity 0 / 10 Qs attempted 0 / 10 Mins watched About Iconic sin…" at bounding box center [1236, 375] width 353 height 751
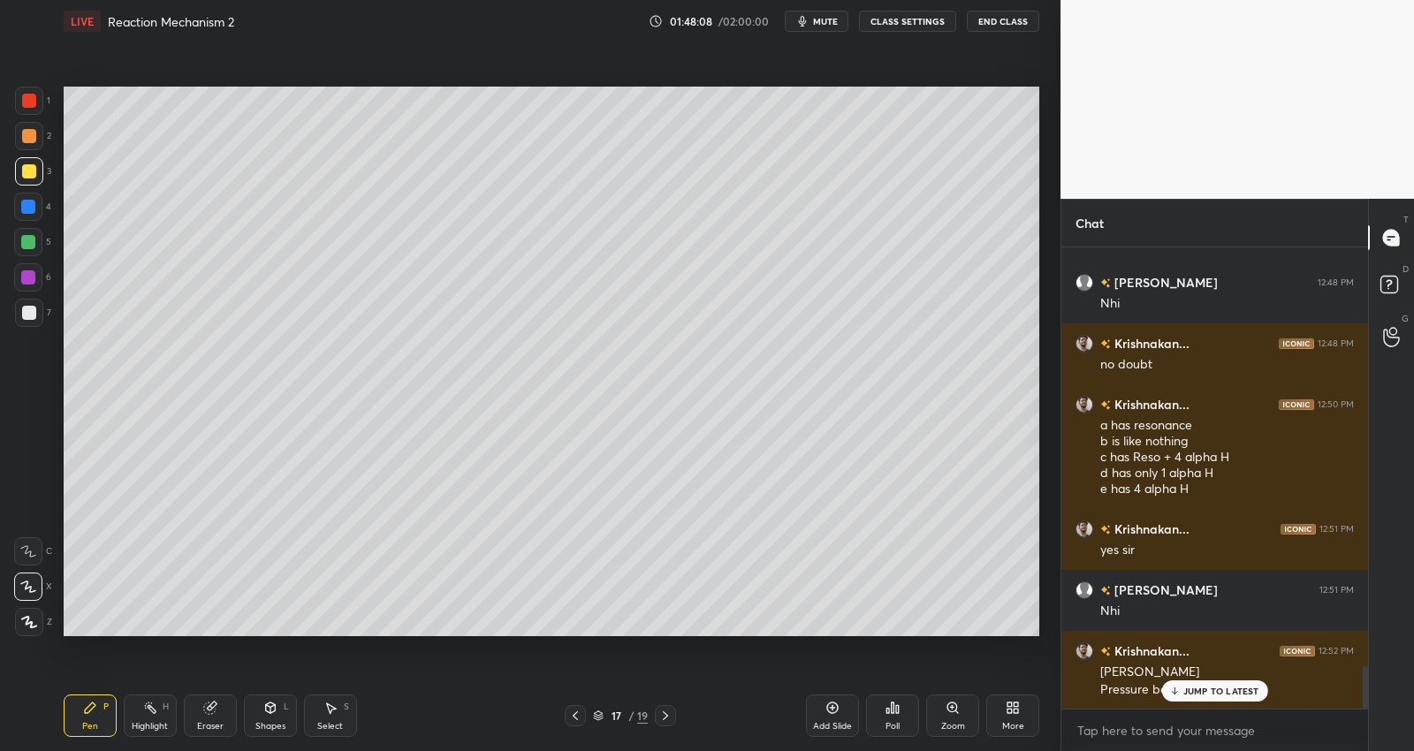
click at [1220, 687] on p "JUMP TO LATEST" at bounding box center [1221, 691] width 76 height 11
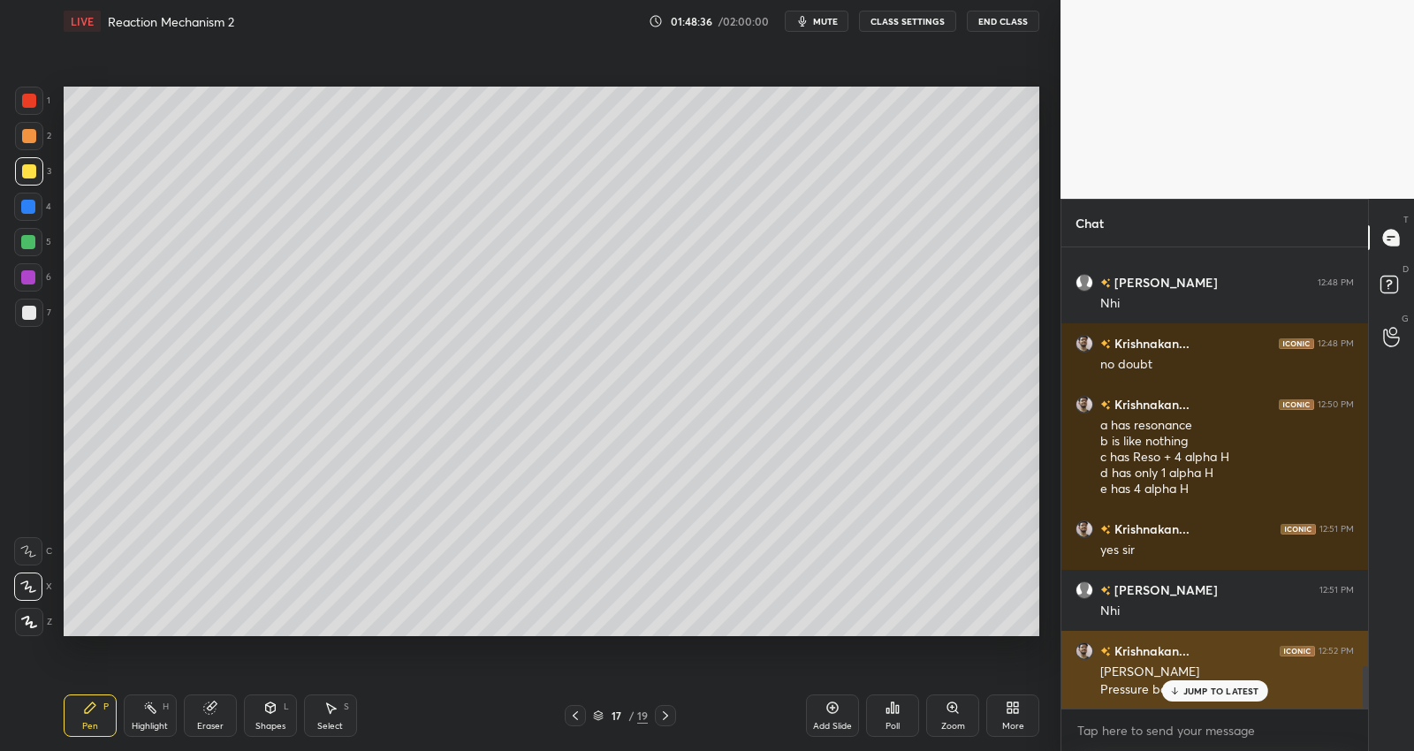
scroll to position [4591, 0]
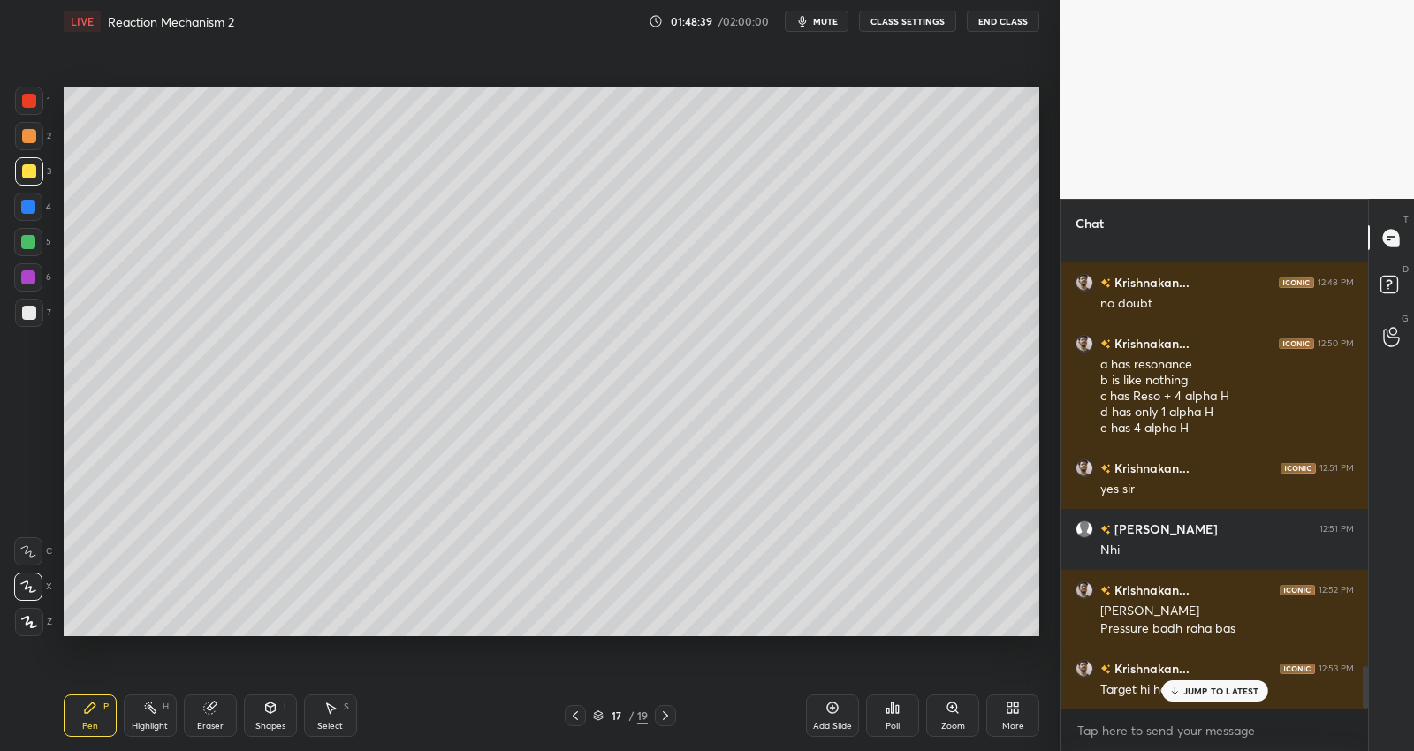
click at [1225, 695] on p "JUMP TO LATEST" at bounding box center [1221, 691] width 76 height 11
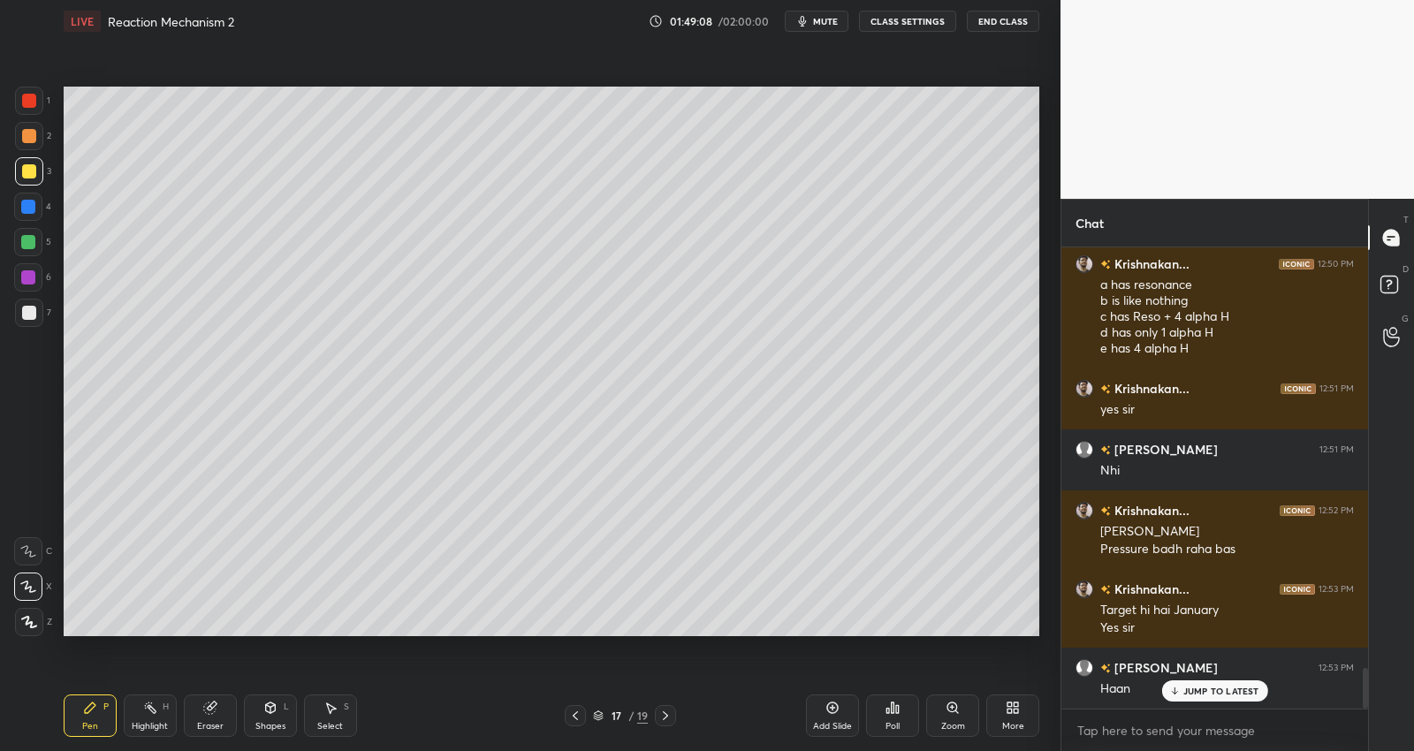
scroll to position [4730, 0]
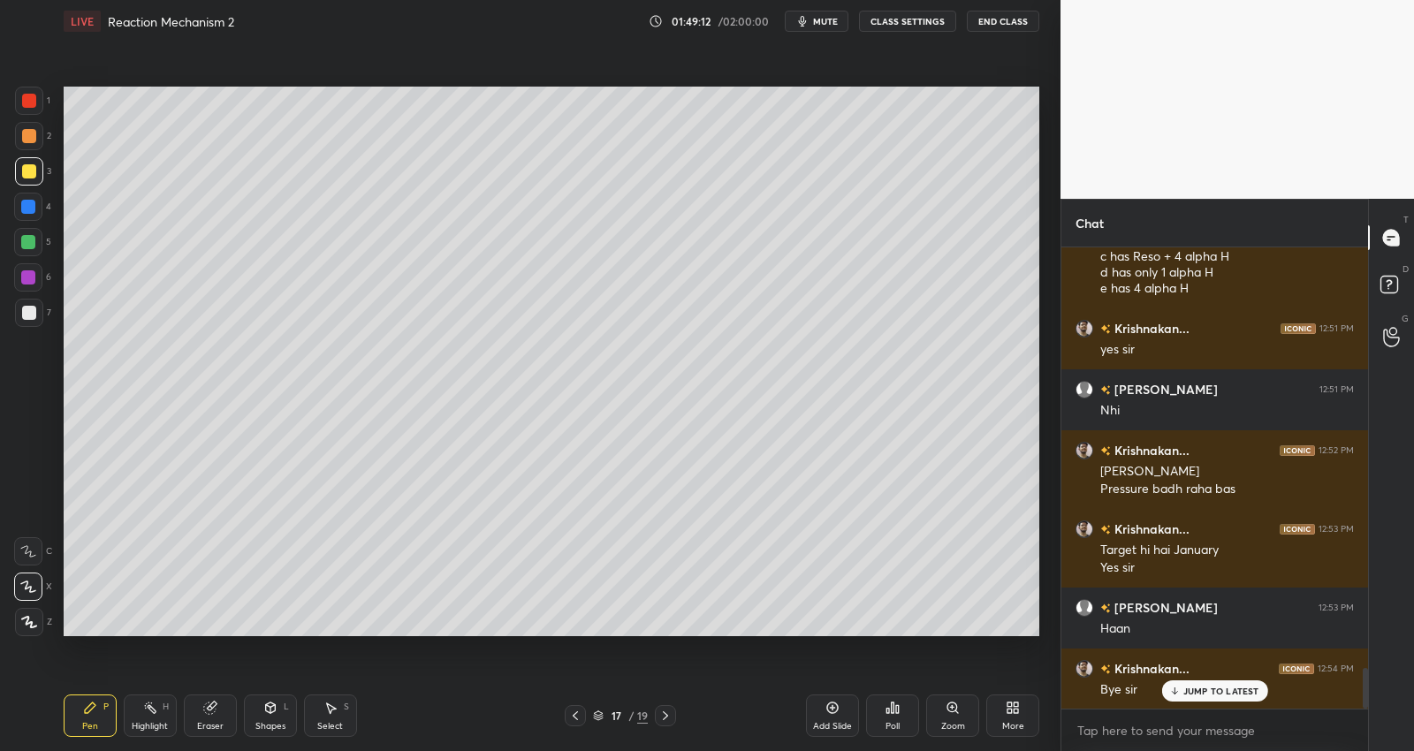
click at [983, 23] on button "End Class" at bounding box center [1003, 21] width 72 height 21
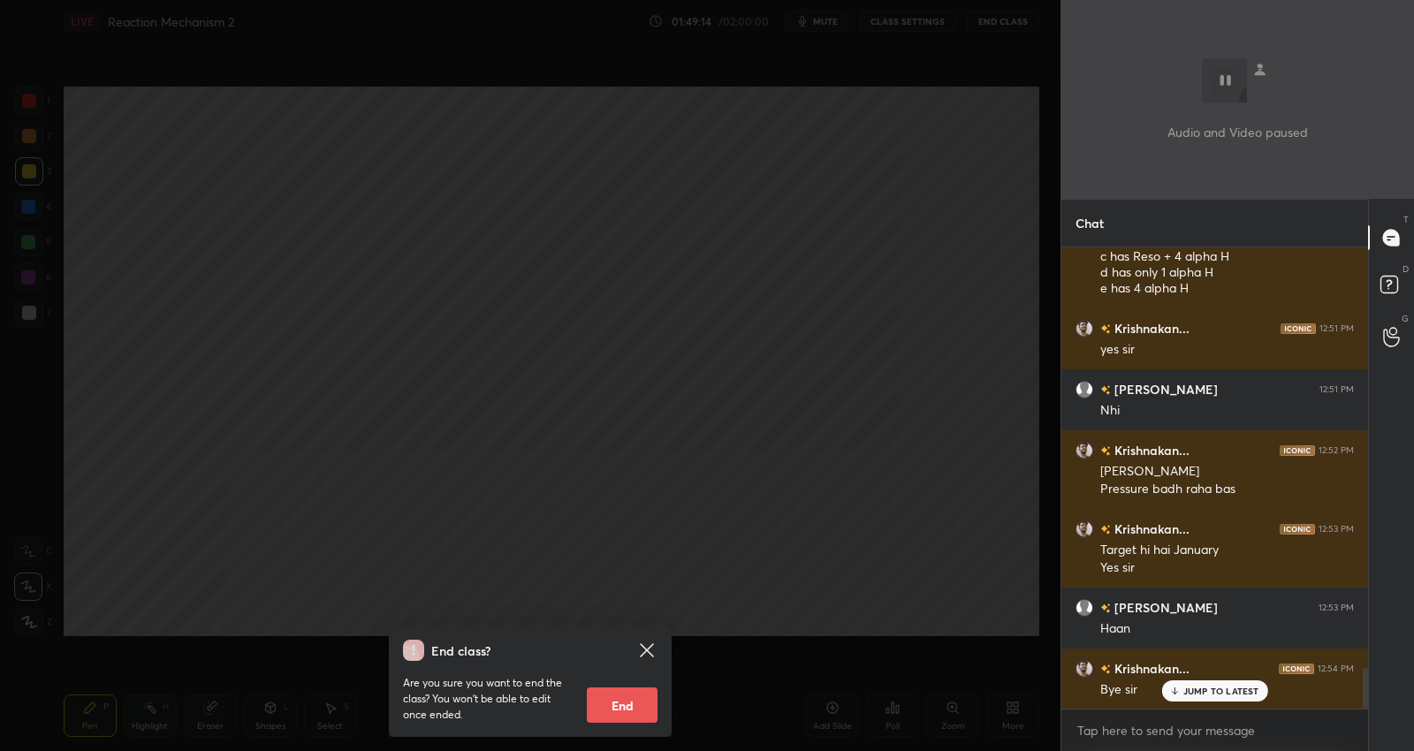
click at [607, 701] on button "End" at bounding box center [622, 704] width 71 height 35
type textarea "x"
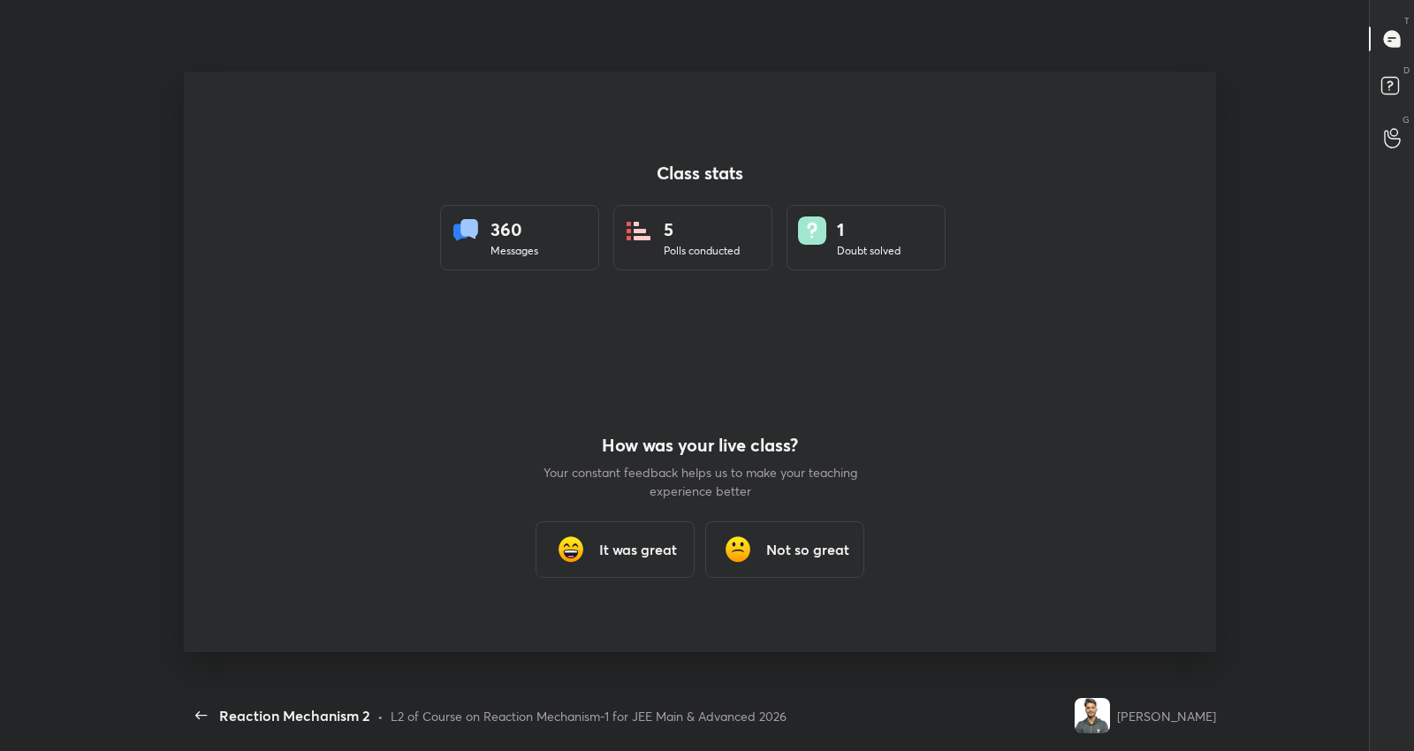
scroll to position [0, 0]
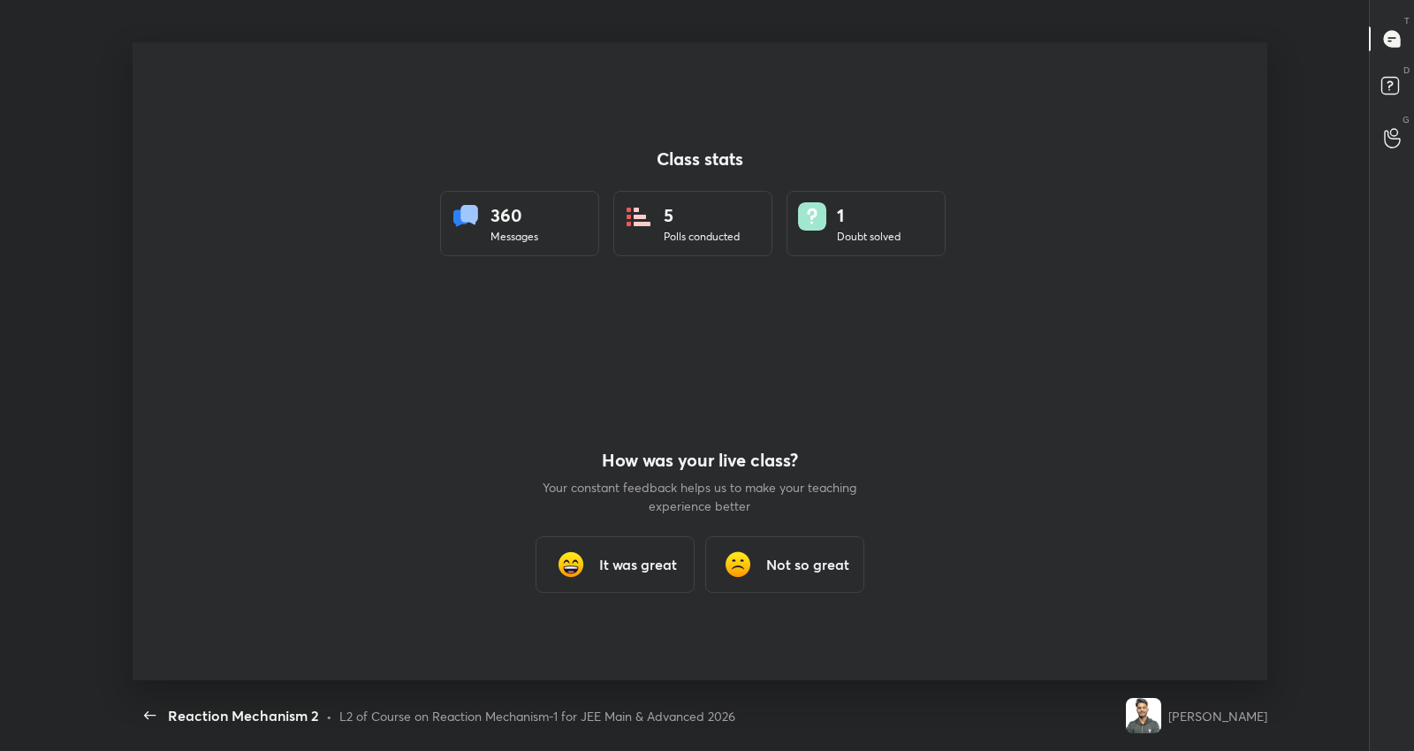
click at [622, 556] on h3 "It was great" at bounding box center [638, 564] width 78 height 21
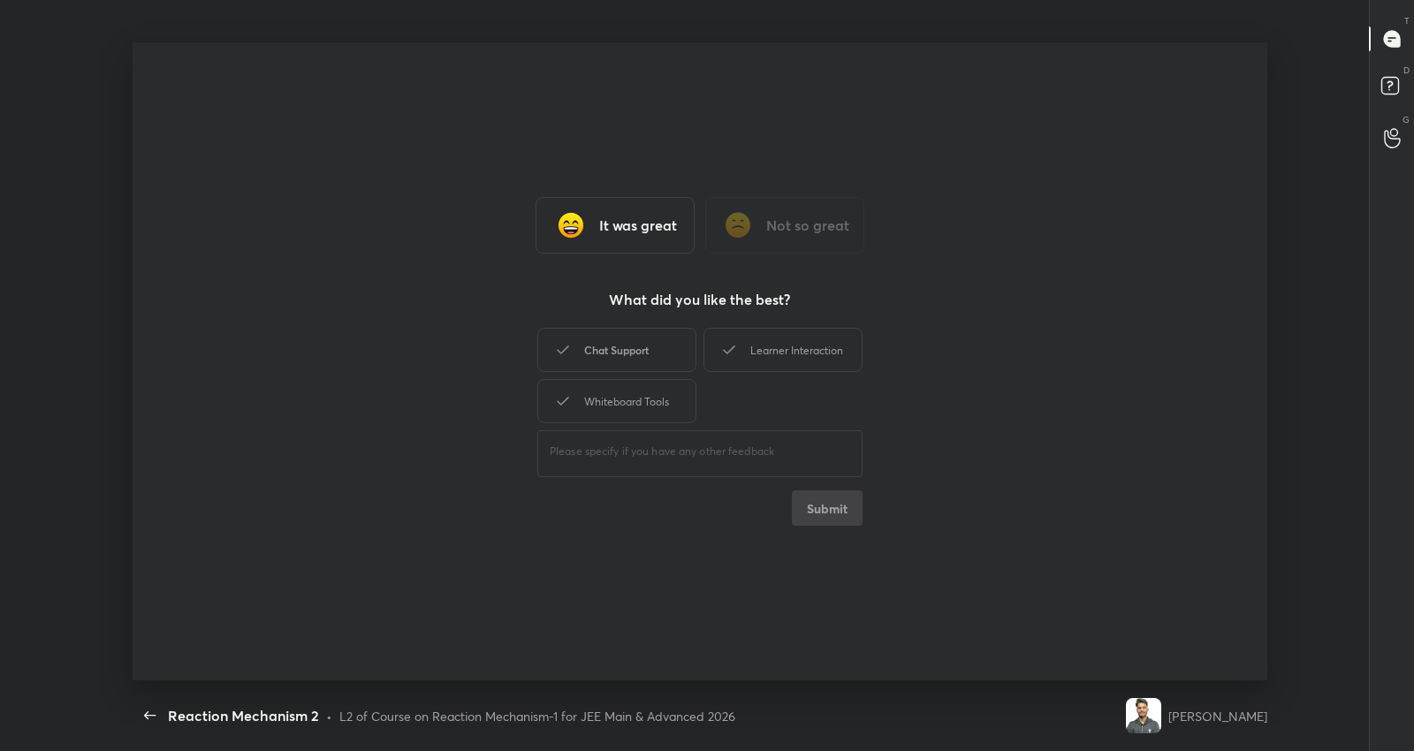
click at [633, 344] on div "Chat Support" at bounding box center [616, 350] width 159 height 44
click at [771, 338] on div "Learner Interaction" at bounding box center [782, 350] width 159 height 44
click at [847, 499] on button "Submit" at bounding box center [827, 507] width 71 height 35
